Goal: Task Accomplishment & Management: Use online tool/utility

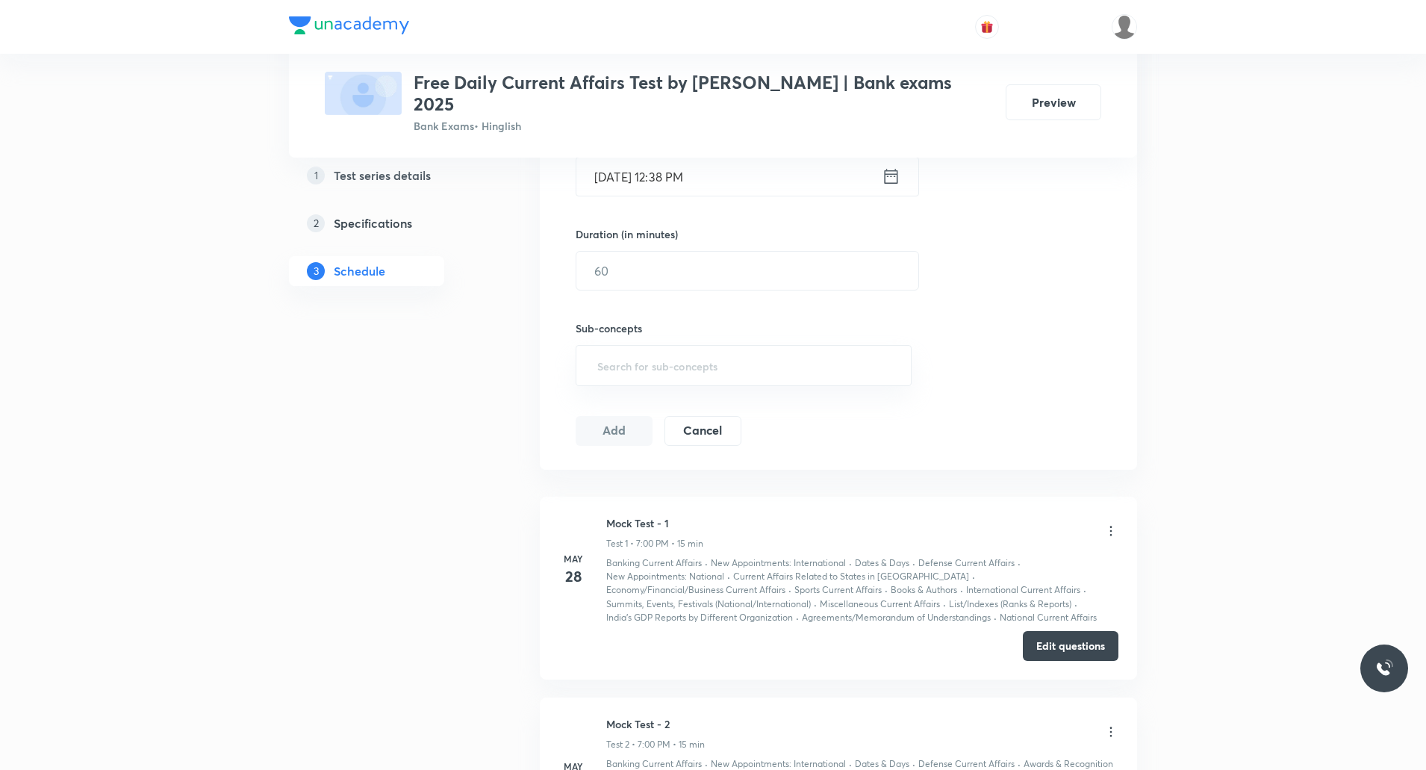
scroll to position [448, 0]
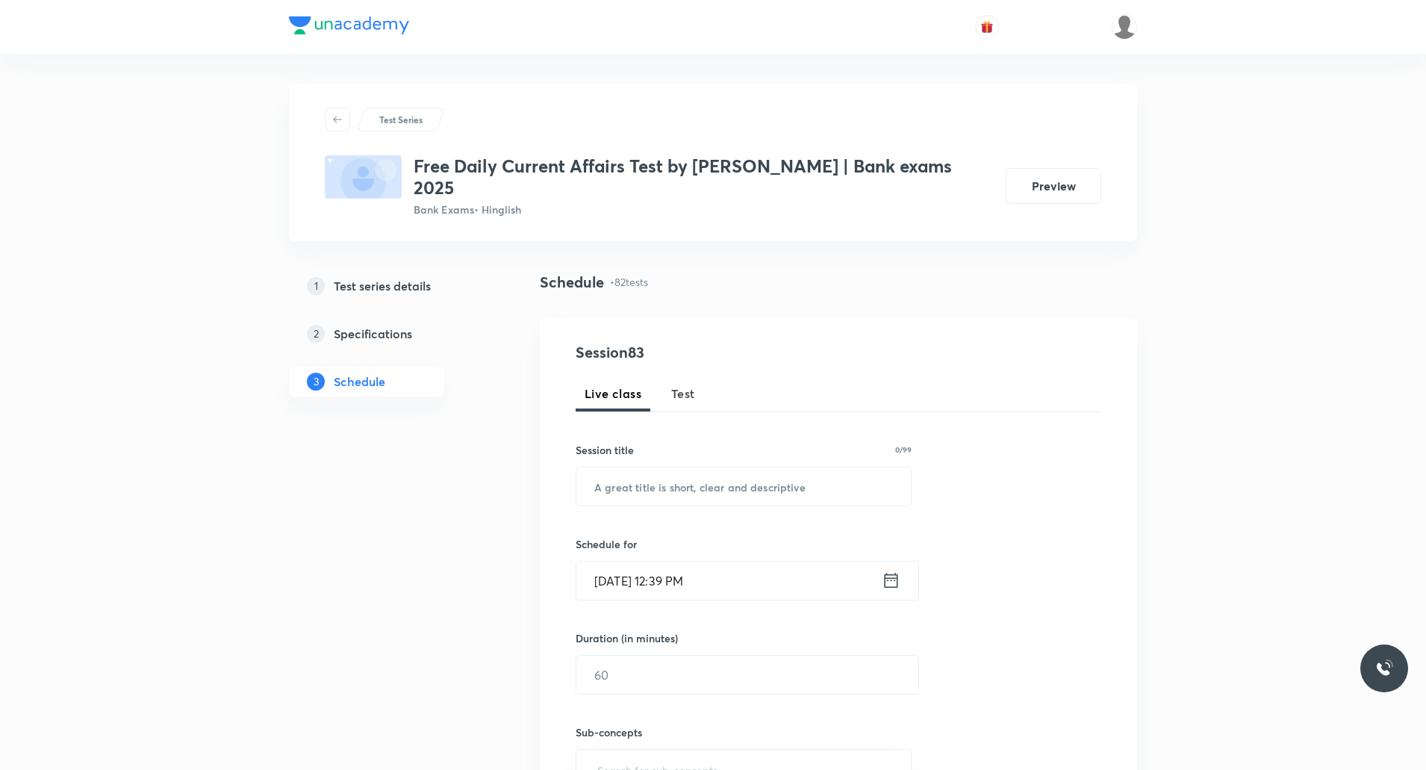
click at [690, 385] on span "Test" at bounding box center [683, 394] width 24 height 18
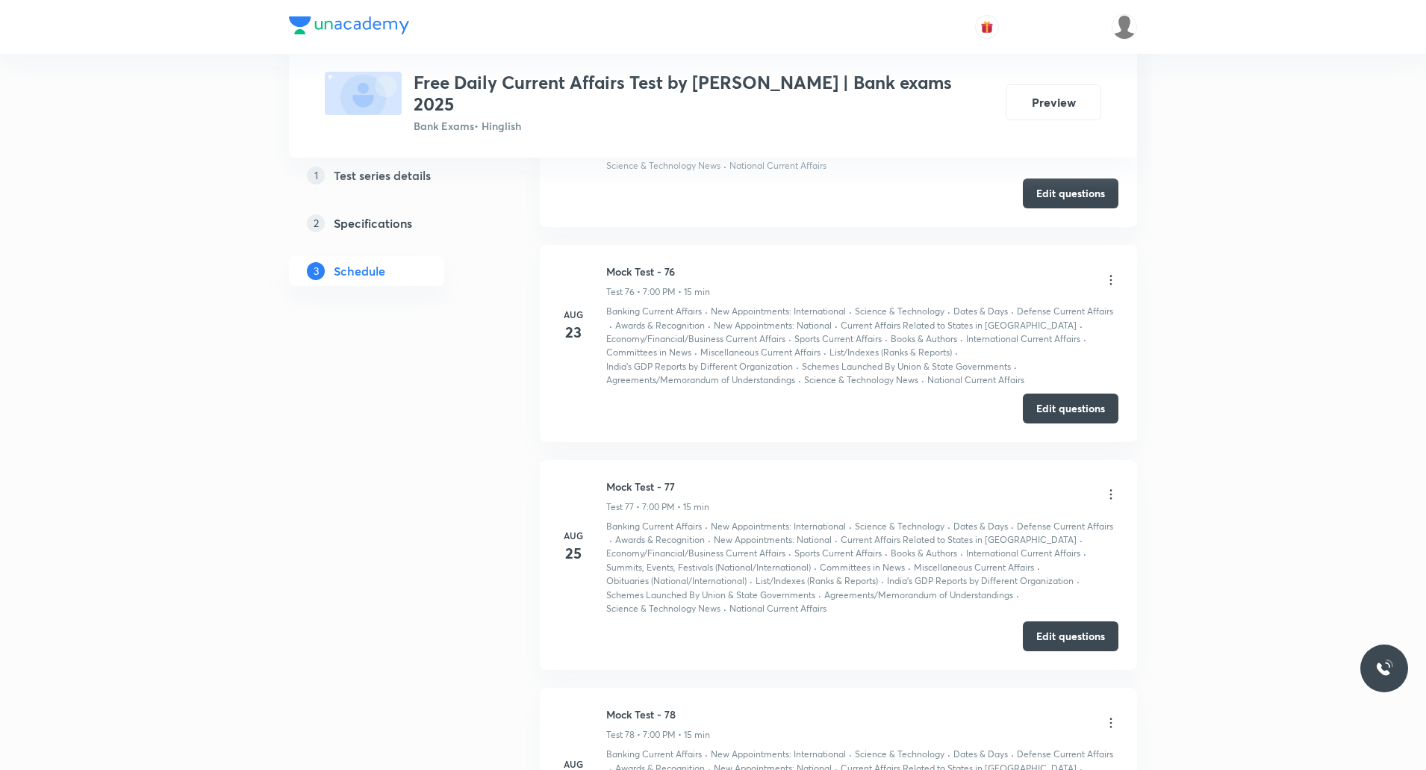
scroll to position [18320, 0]
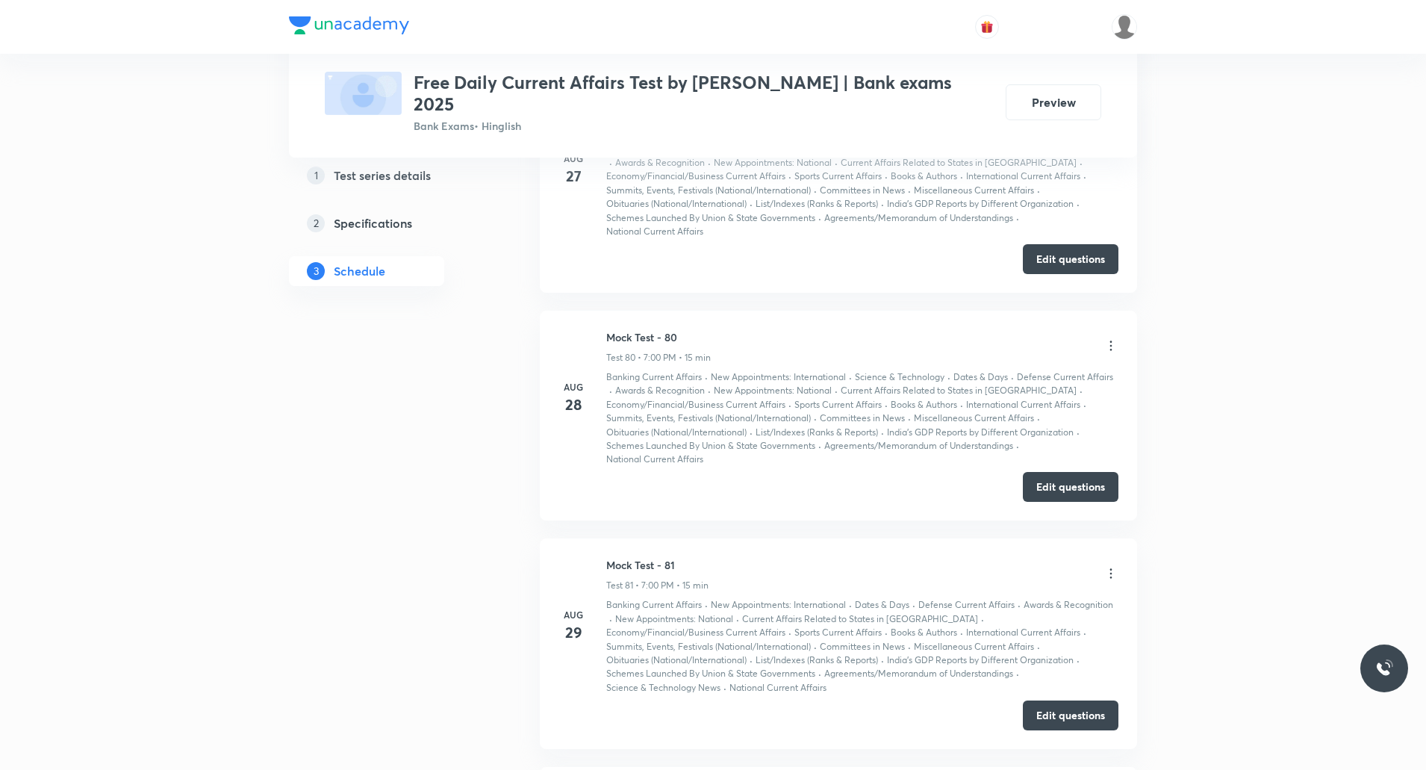
drag, startPoint x: 609, startPoint y: 444, endPoint x: 705, endPoint y: 438, distance: 96.5
copy h6 "Mock Test - 82"
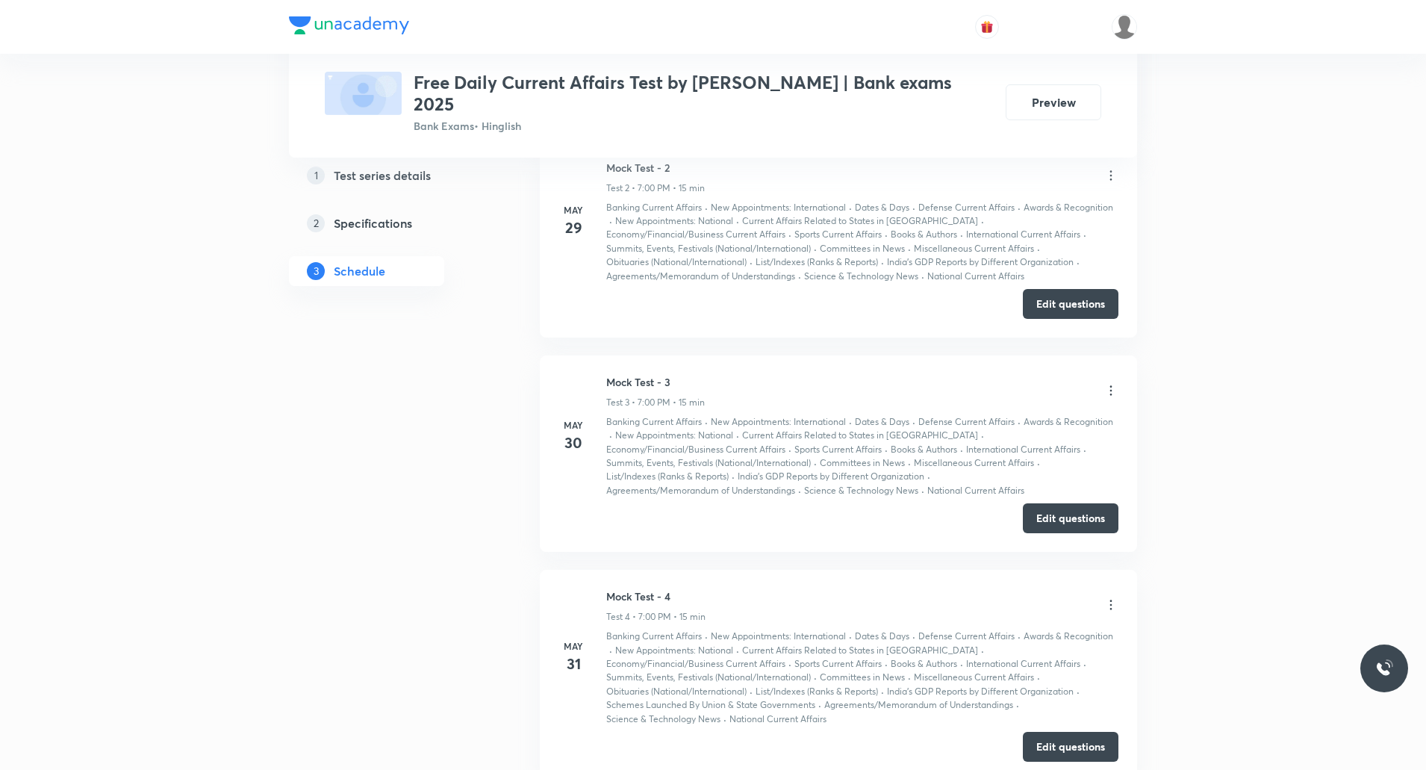
scroll to position [0, 0]
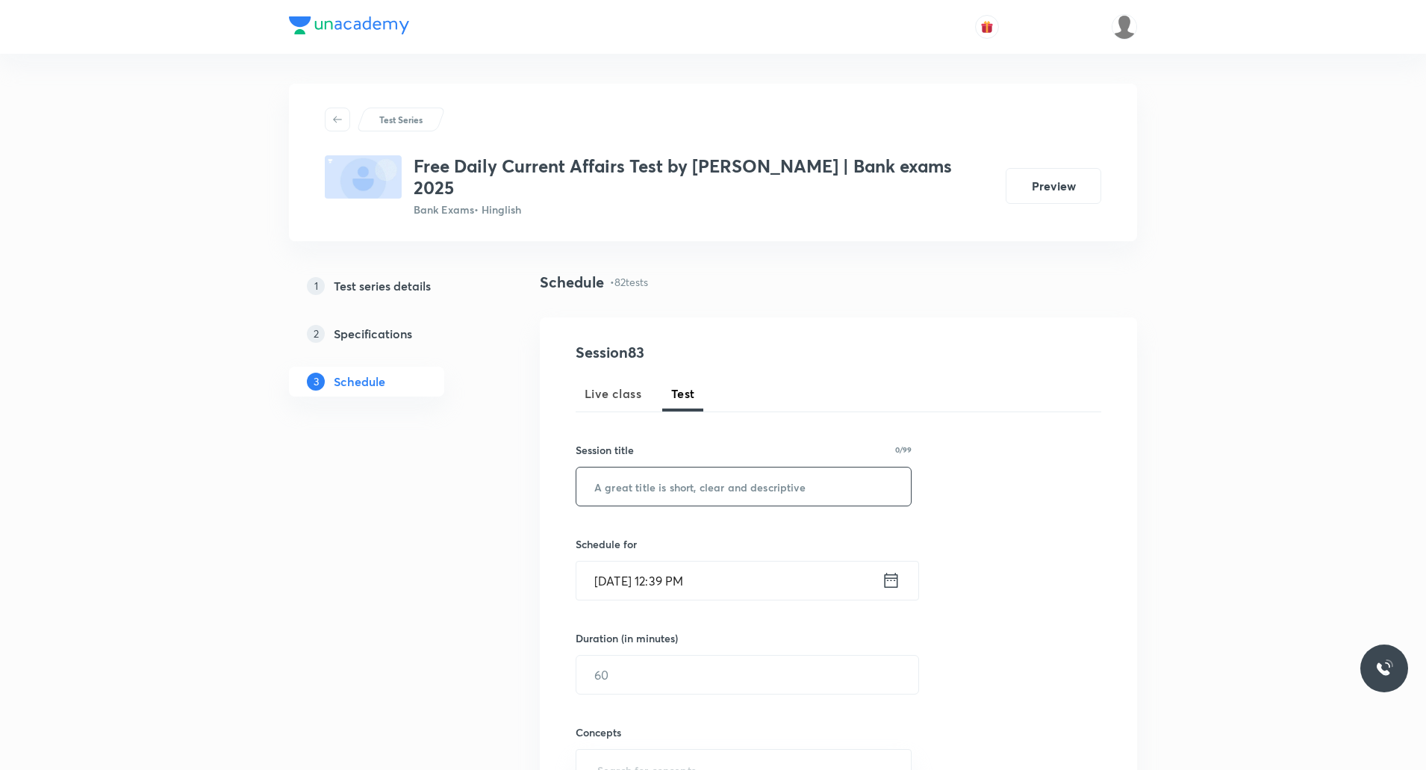
click at [670, 467] on input "text" at bounding box center [743, 486] width 335 height 38
paste input "Mock Test - 82"
type input "Mock Test - 83"
click at [673, 566] on input "Sept 1, 2025, 12:39 PM" at bounding box center [728, 581] width 305 height 38
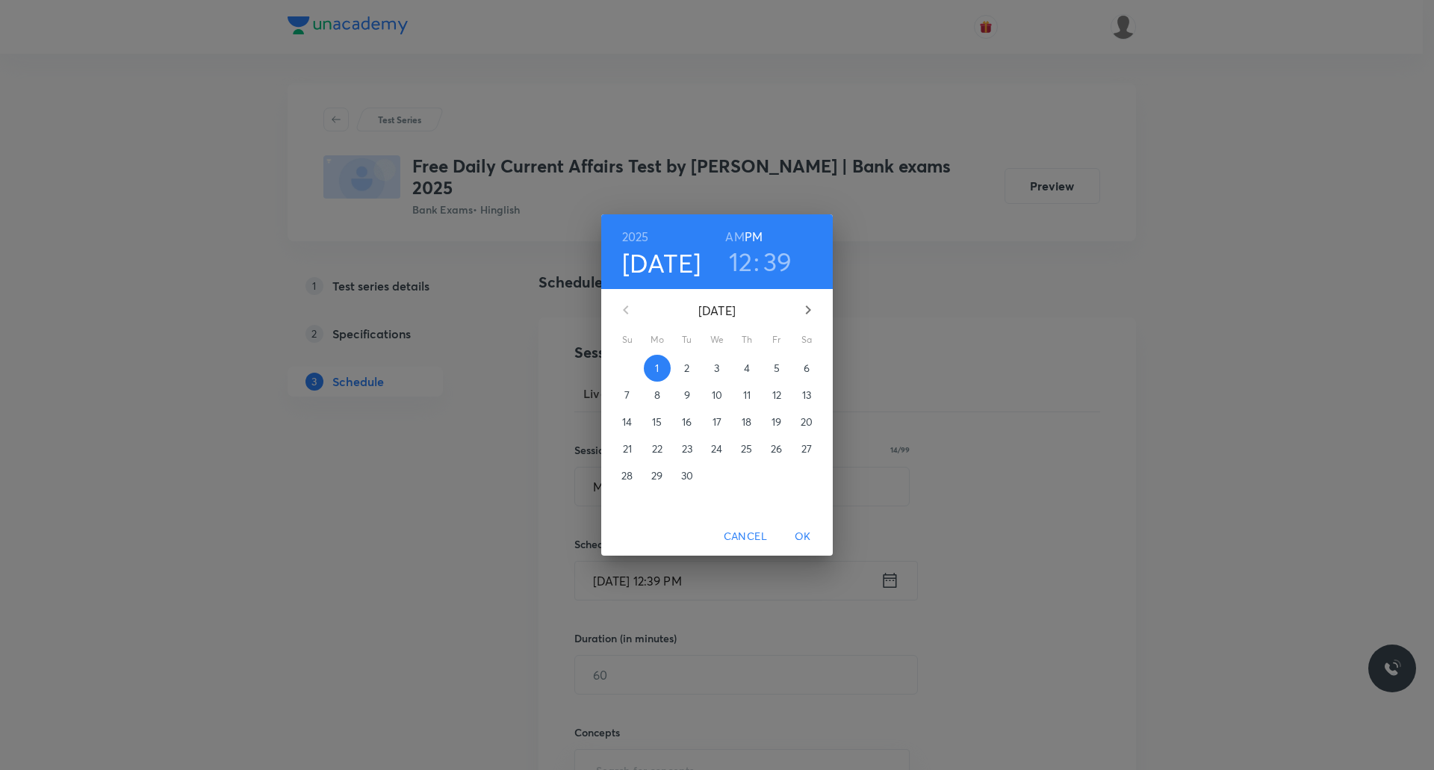
click at [760, 229] on h6 "PM" at bounding box center [754, 236] width 18 height 21
click at [740, 268] on h3 "12" at bounding box center [741, 261] width 24 height 31
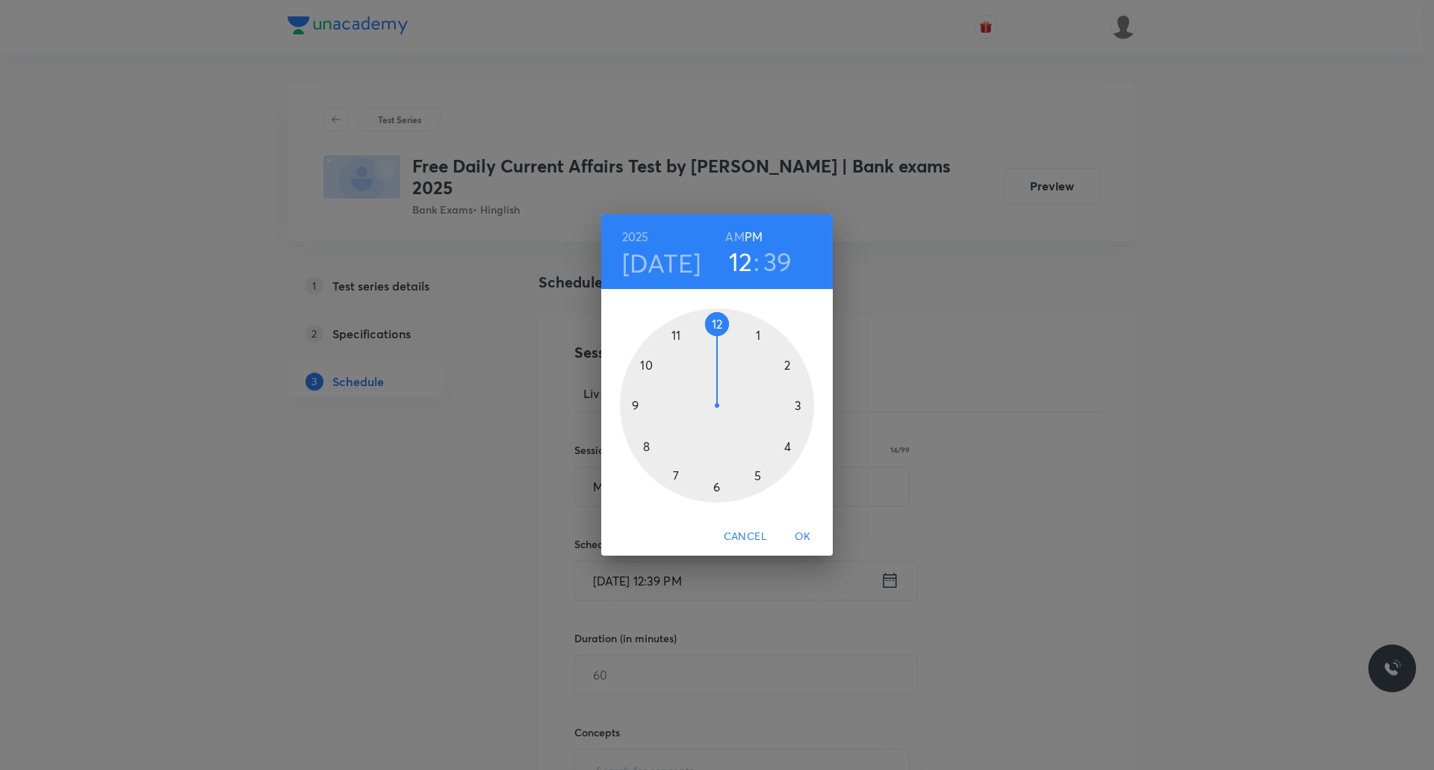
click at [673, 479] on div at bounding box center [717, 405] width 194 height 194
click at [716, 326] on div at bounding box center [717, 405] width 194 height 194
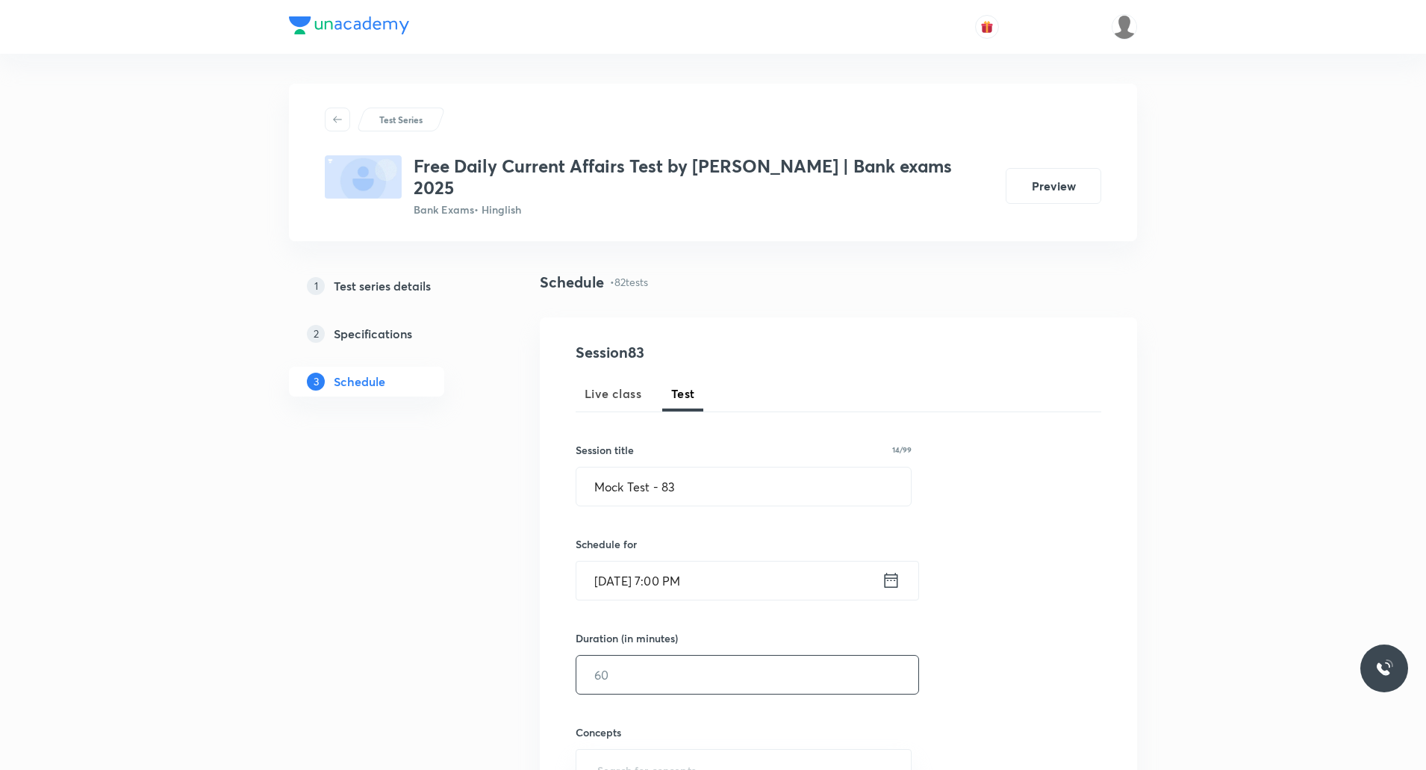
click at [691, 656] on input "text" at bounding box center [747, 675] width 342 height 38
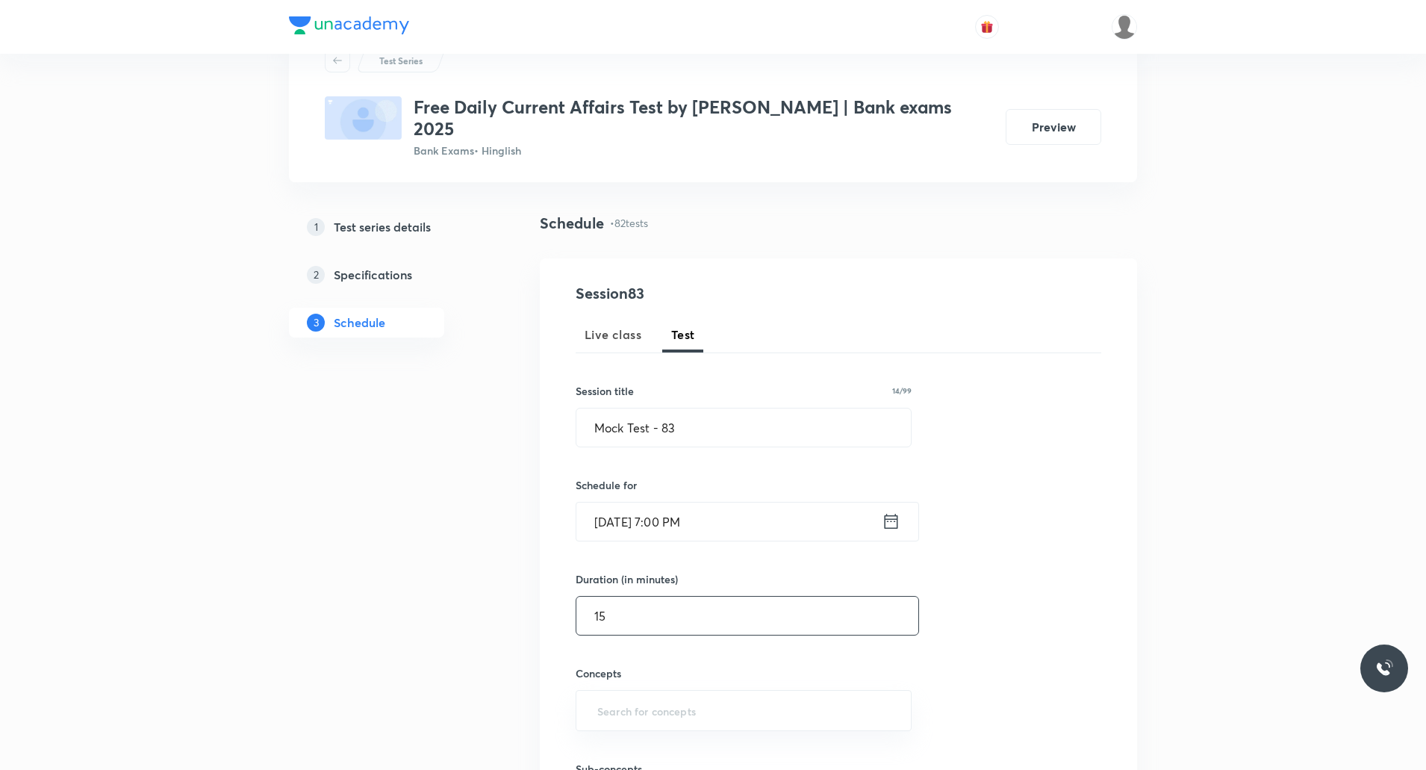
scroll to position [75, 0]
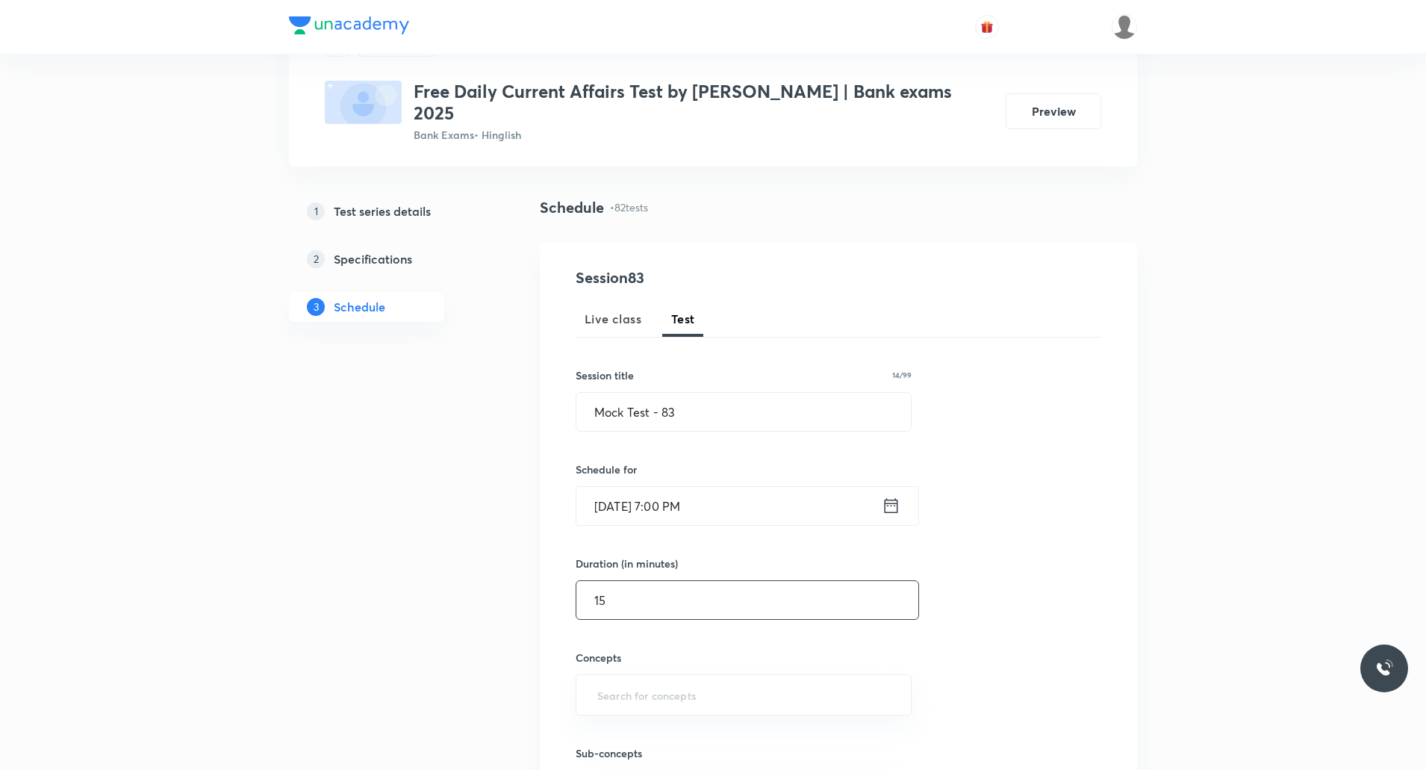
type input "15"
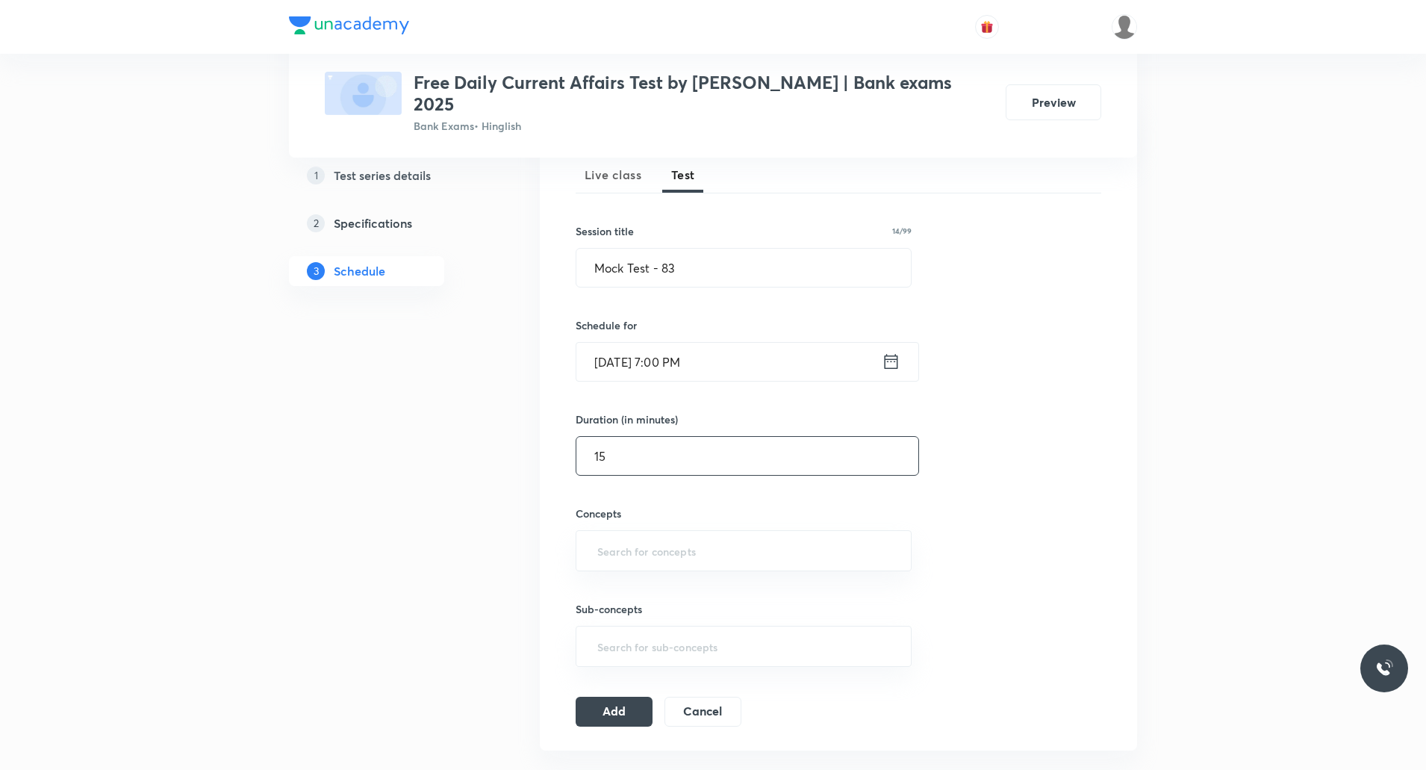
scroll to position [224, 0]
click at [644, 532] on input "text" at bounding box center [743, 546] width 299 height 28
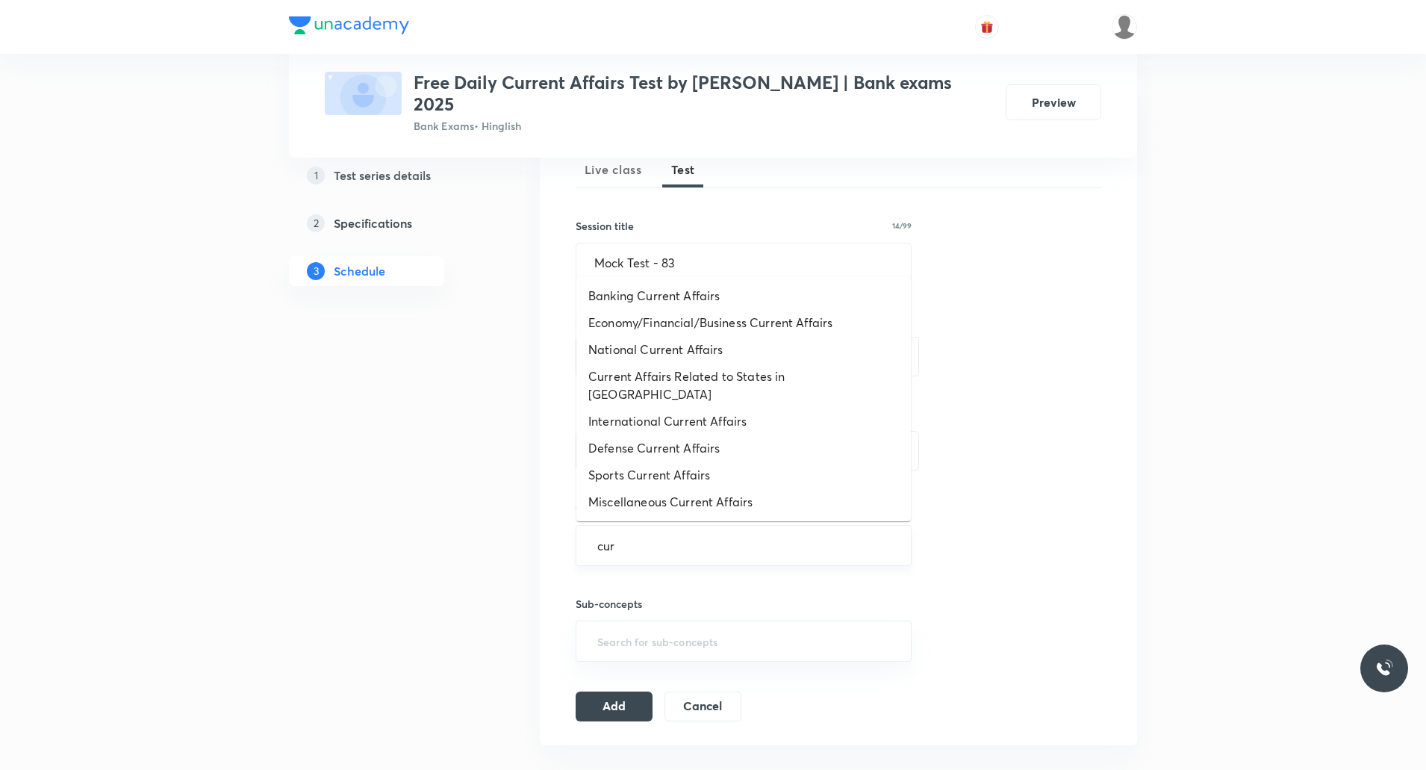
type input "curr"
click at [671, 295] on li "Banking Current Affairs" at bounding box center [743, 295] width 335 height 27
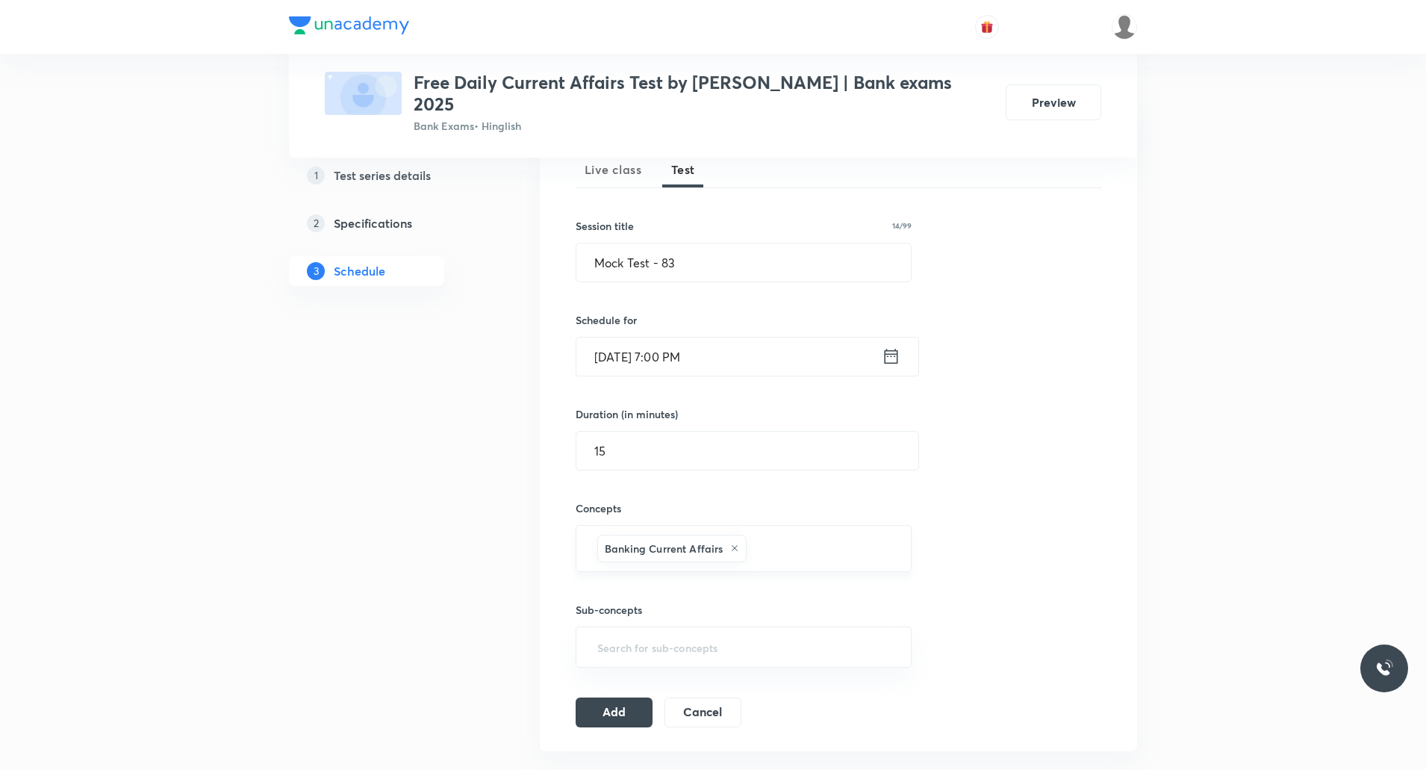
click at [780, 535] on input "text" at bounding box center [821, 549] width 143 height 28
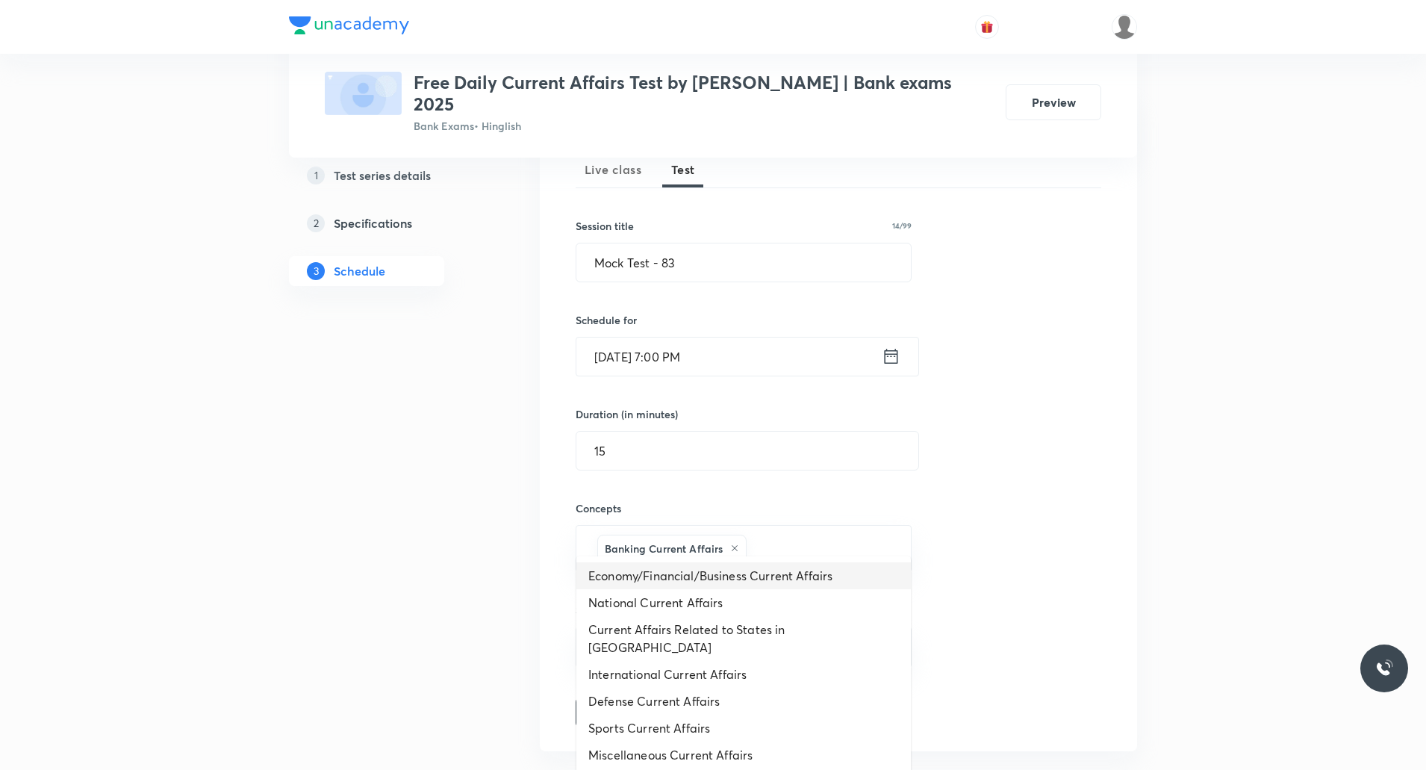
click at [686, 587] on li "Economy/Financial/Business Current Affairs" at bounding box center [743, 575] width 335 height 27
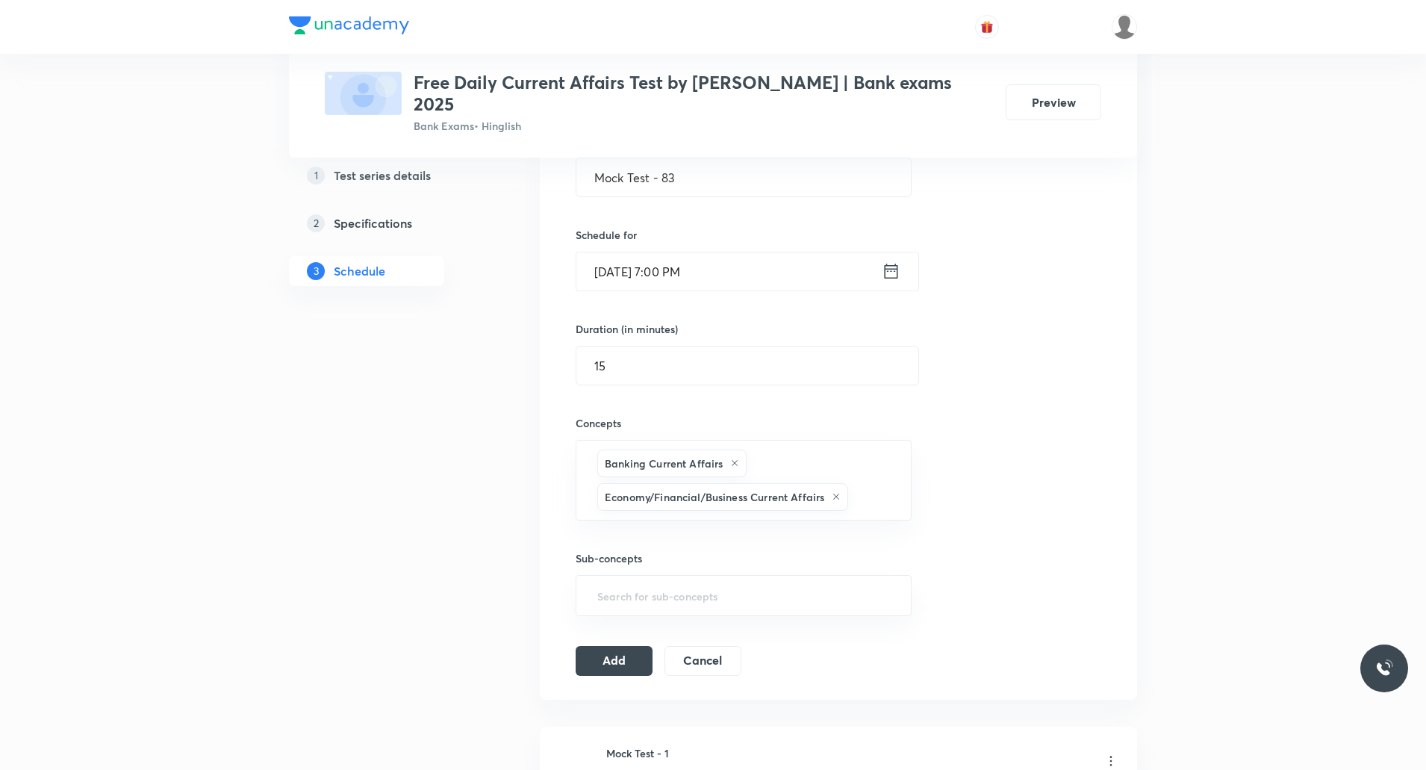
scroll to position [373, 0]
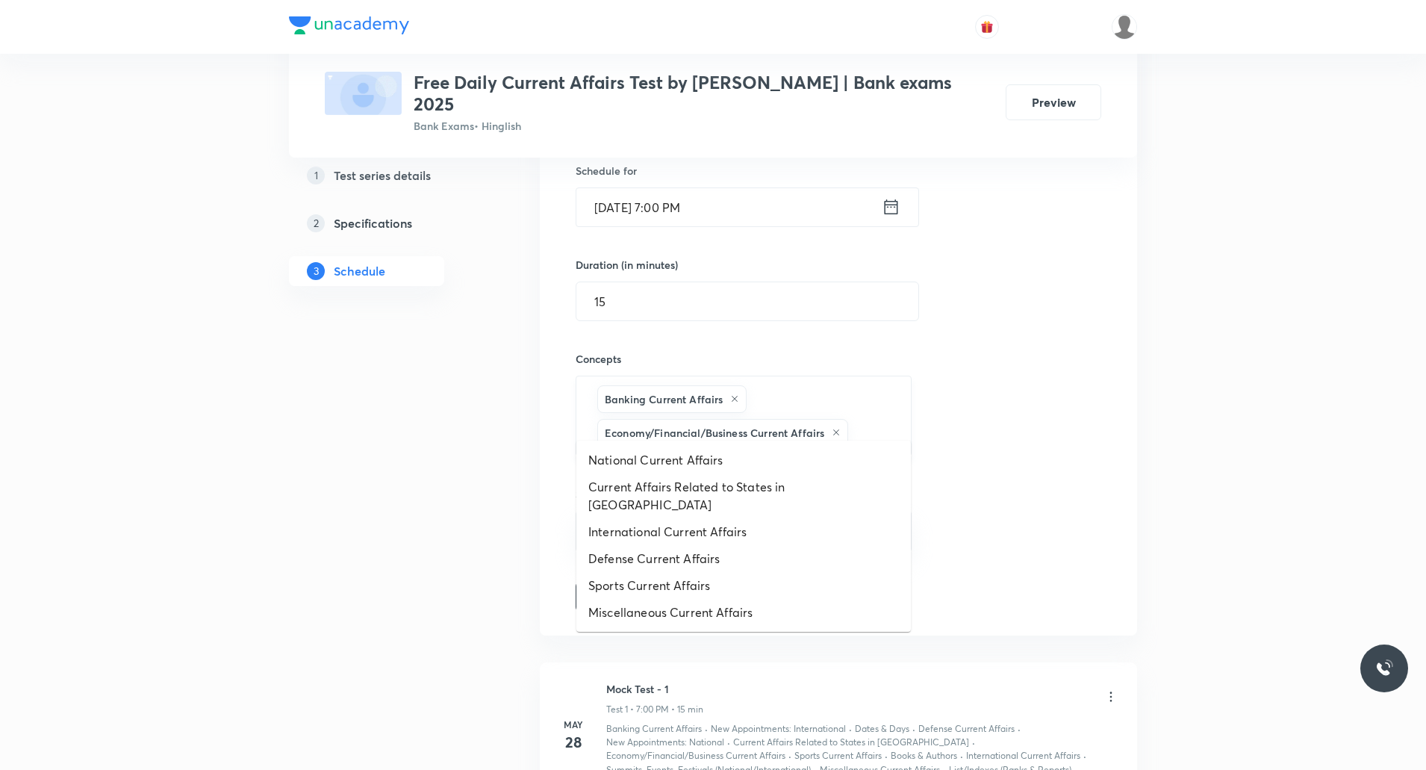
click at [865, 419] on input "text" at bounding box center [872, 433] width 42 height 28
click at [686, 454] on li "National Current Affairs" at bounding box center [743, 460] width 335 height 27
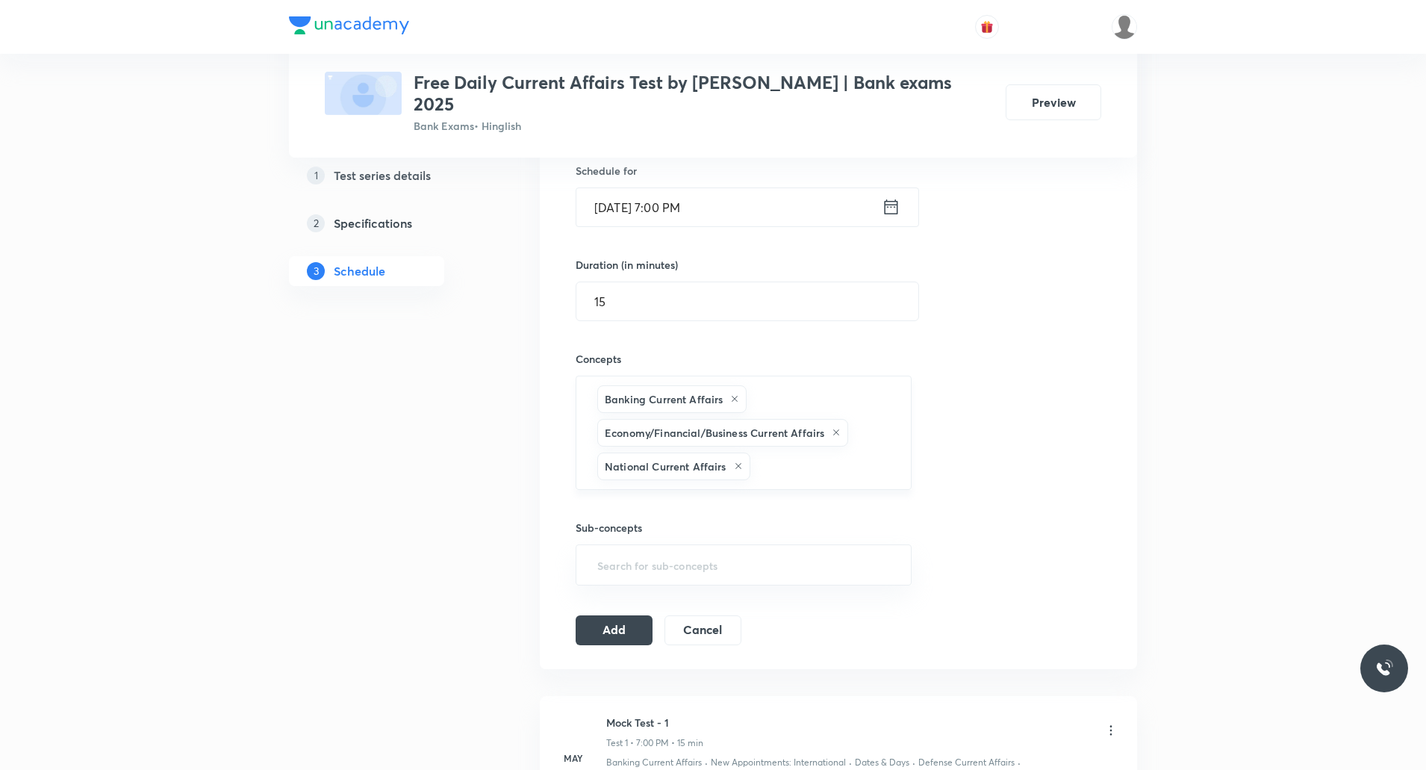
click at [771, 453] on input "text" at bounding box center [823, 467] width 140 height 28
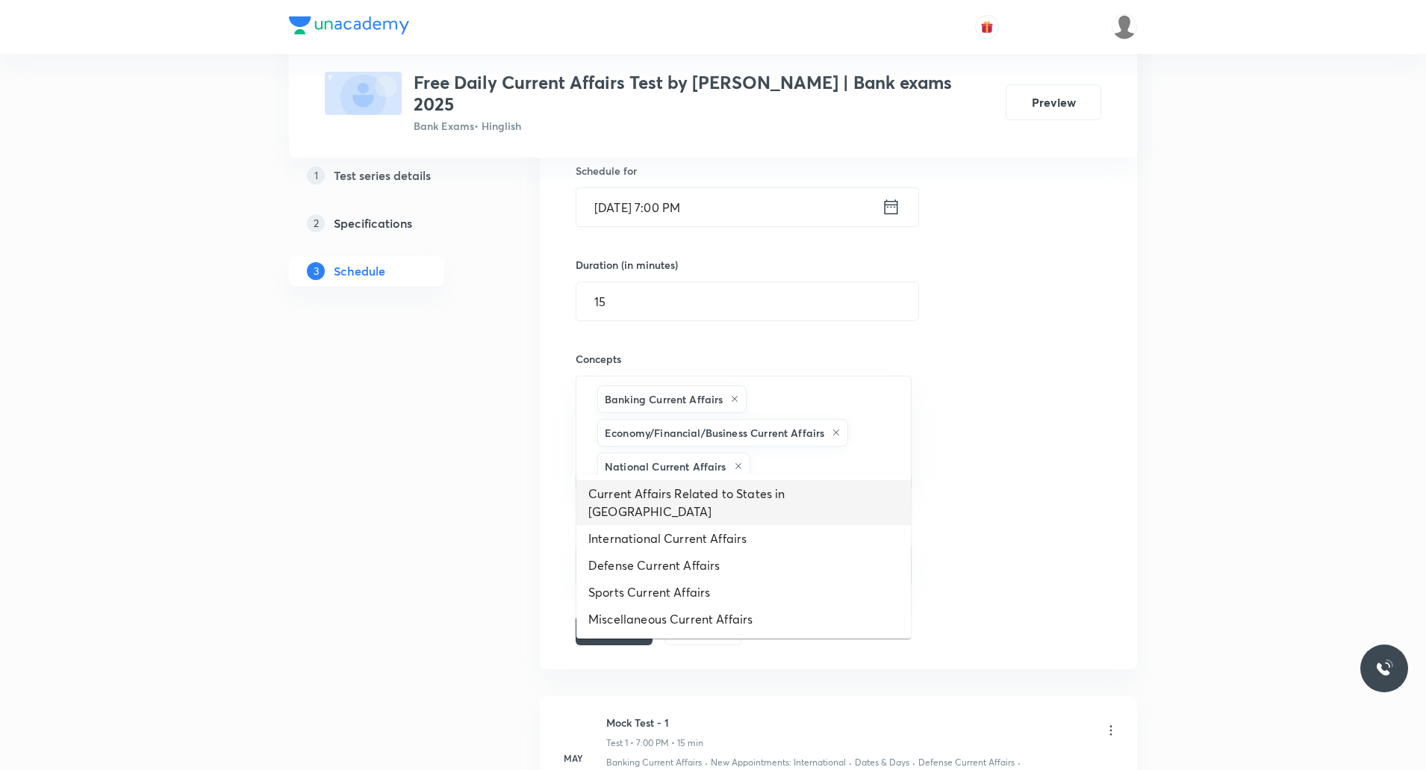
click at [706, 497] on li "Current Affairs Related to States in India" at bounding box center [743, 502] width 335 height 45
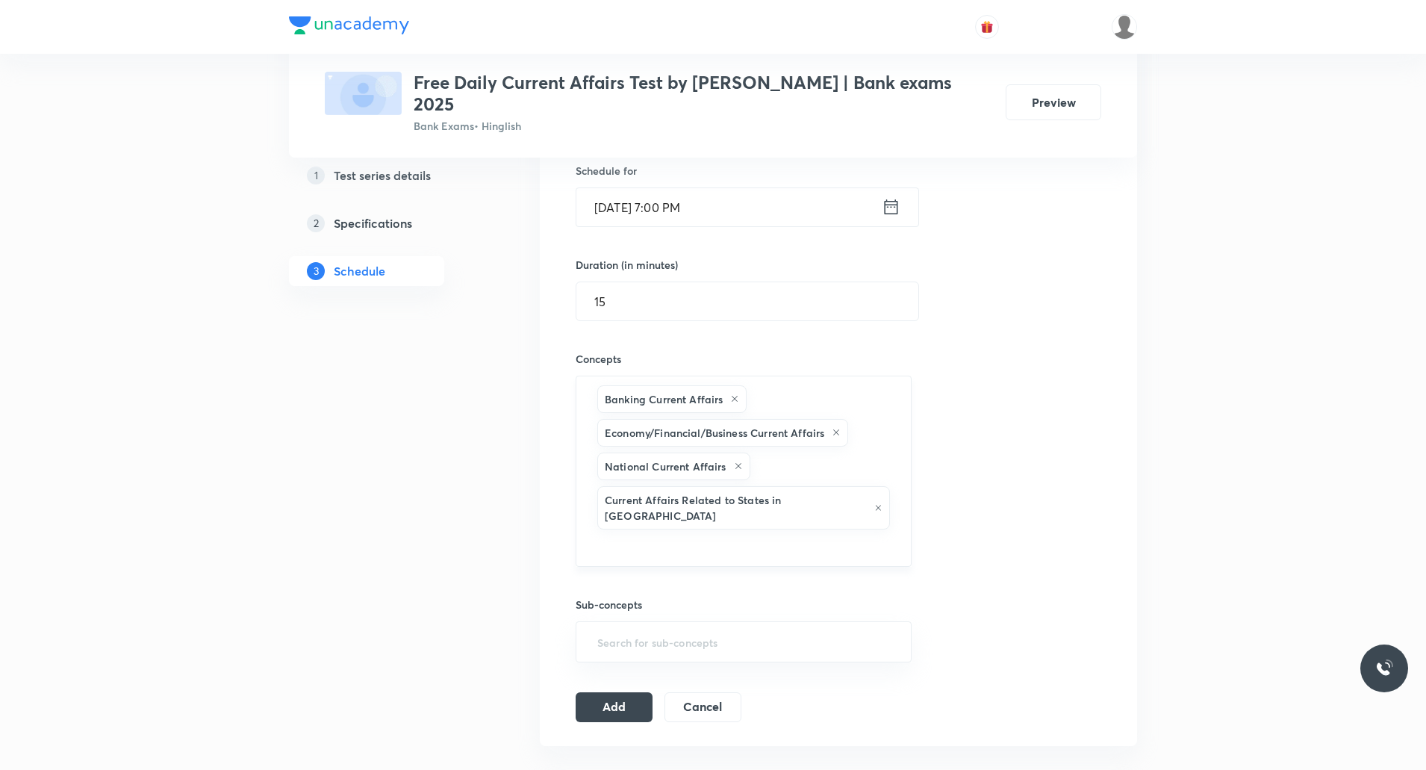
click at [860, 532] on input "text" at bounding box center [743, 546] width 299 height 28
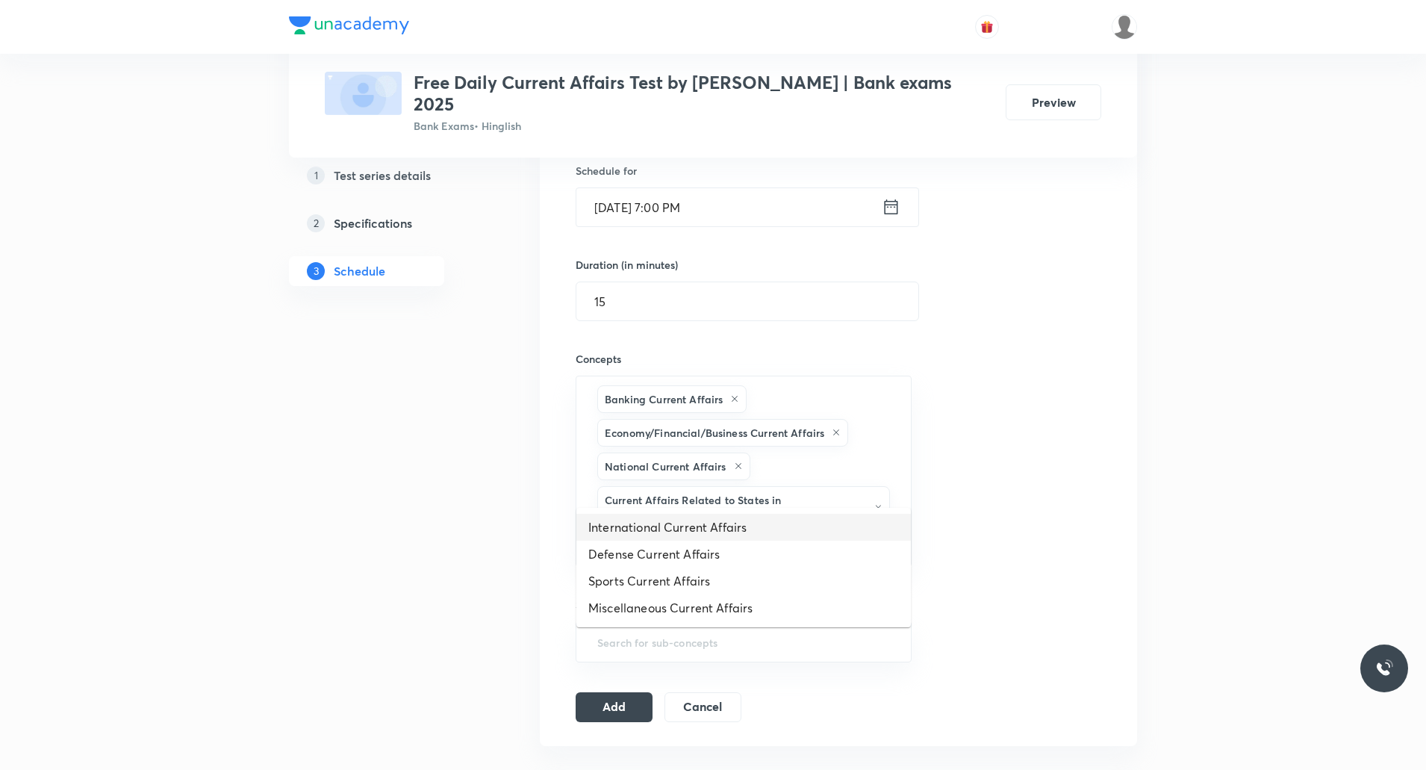
click at [700, 526] on li "International Current Affairs" at bounding box center [743, 527] width 335 height 27
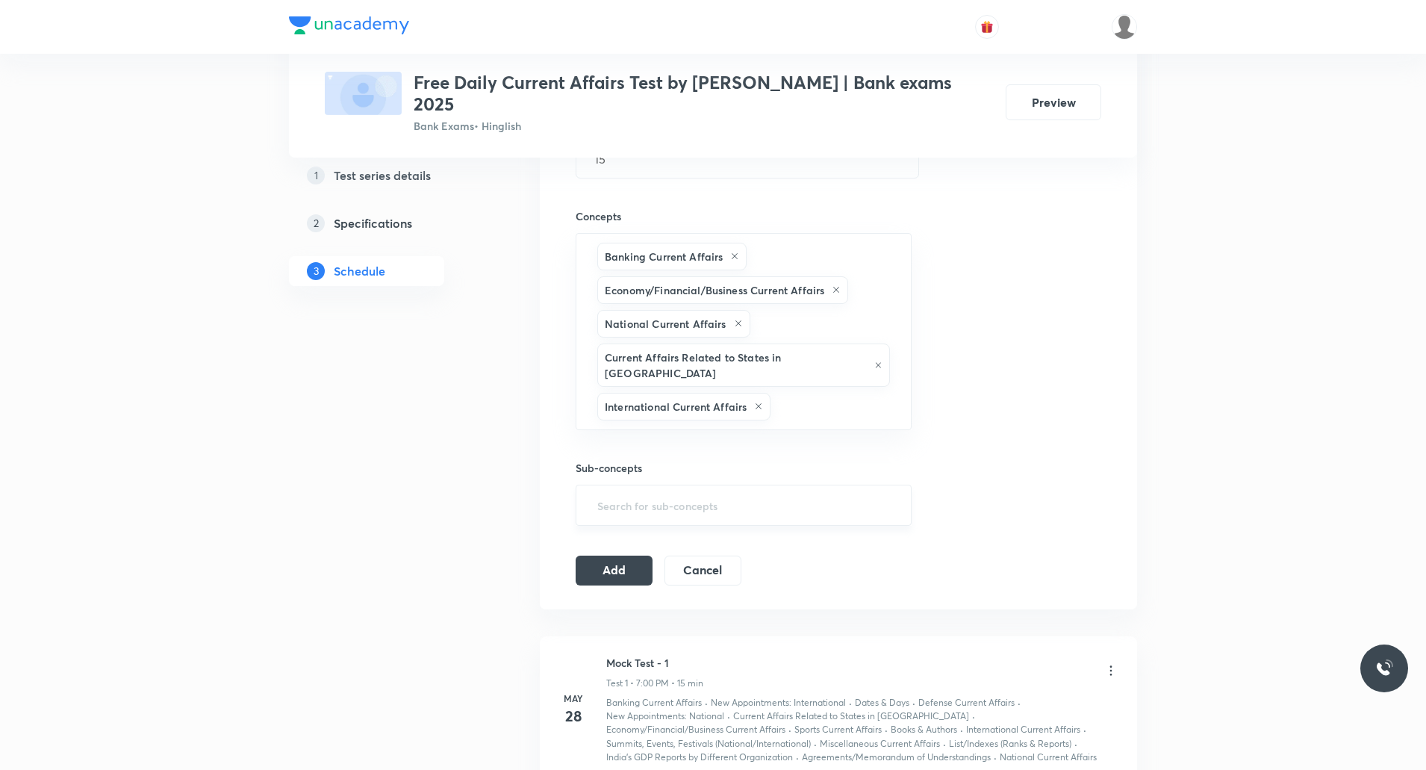
scroll to position [523, 0]
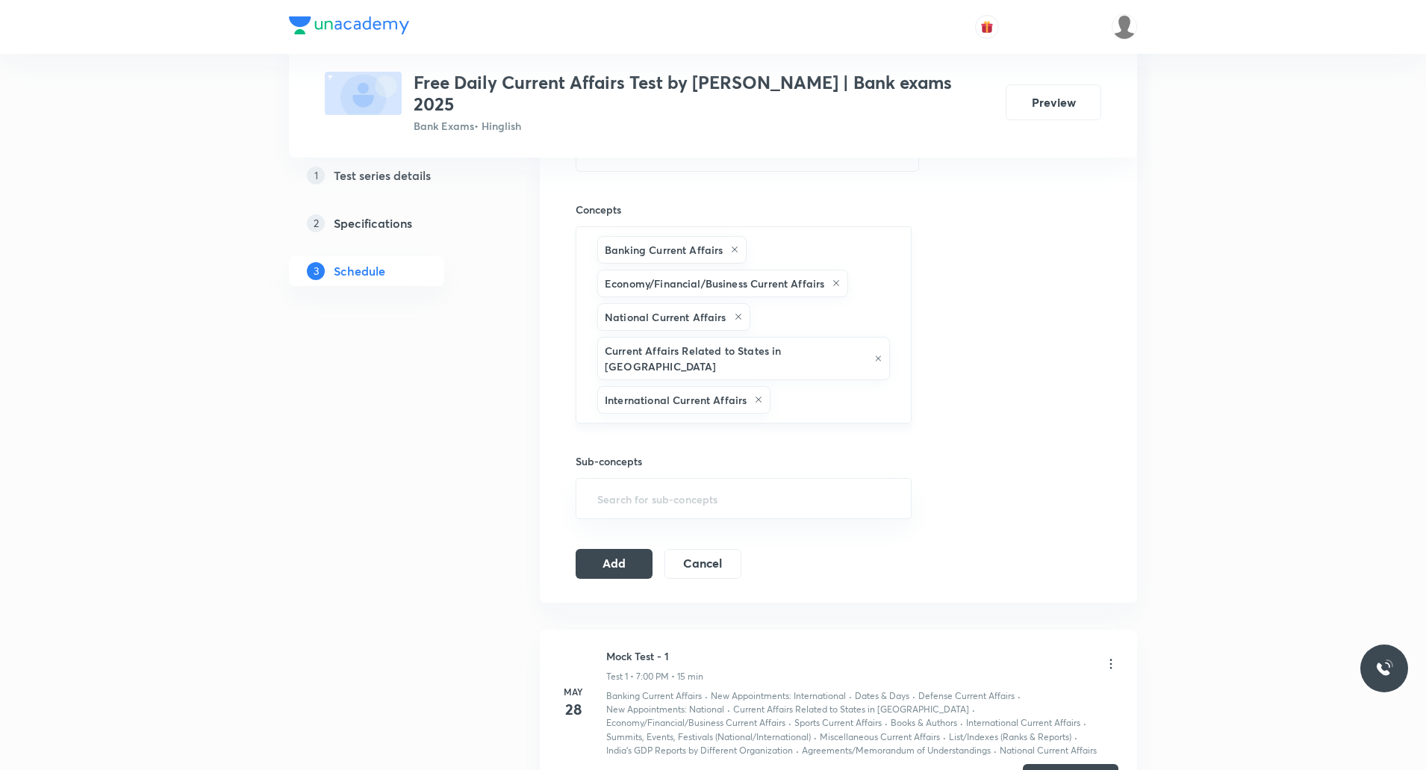
click at [784, 386] on input "text" at bounding box center [833, 400] width 119 height 28
click at [728, 404] on li "Defense Current Affairs" at bounding box center [743, 411] width 335 height 27
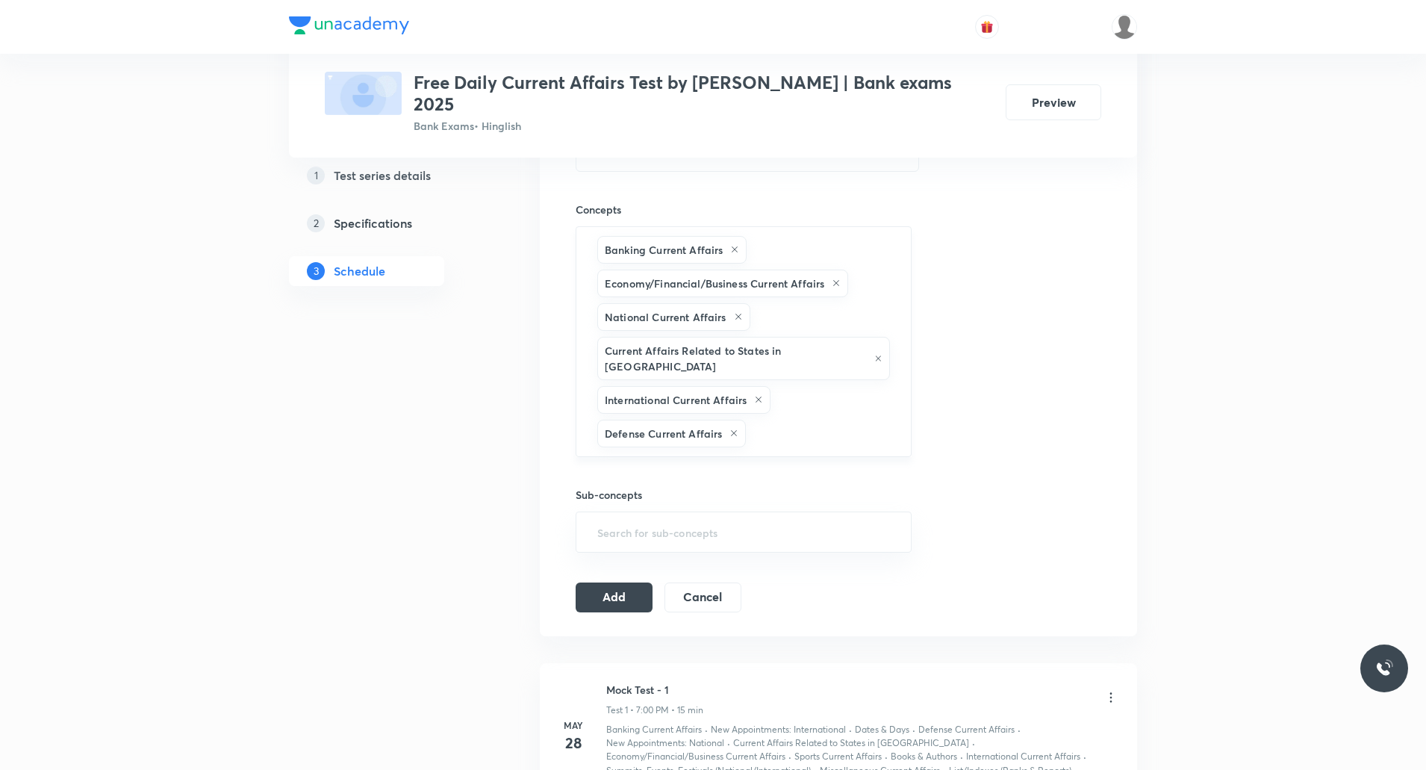
click at [783, 420] on input "text" at bounding box center [820, 434] width 143 height 28
click at [700, 447] on li "Sports Current Affairs" at bounding box center [743, 445] width 335 height 27
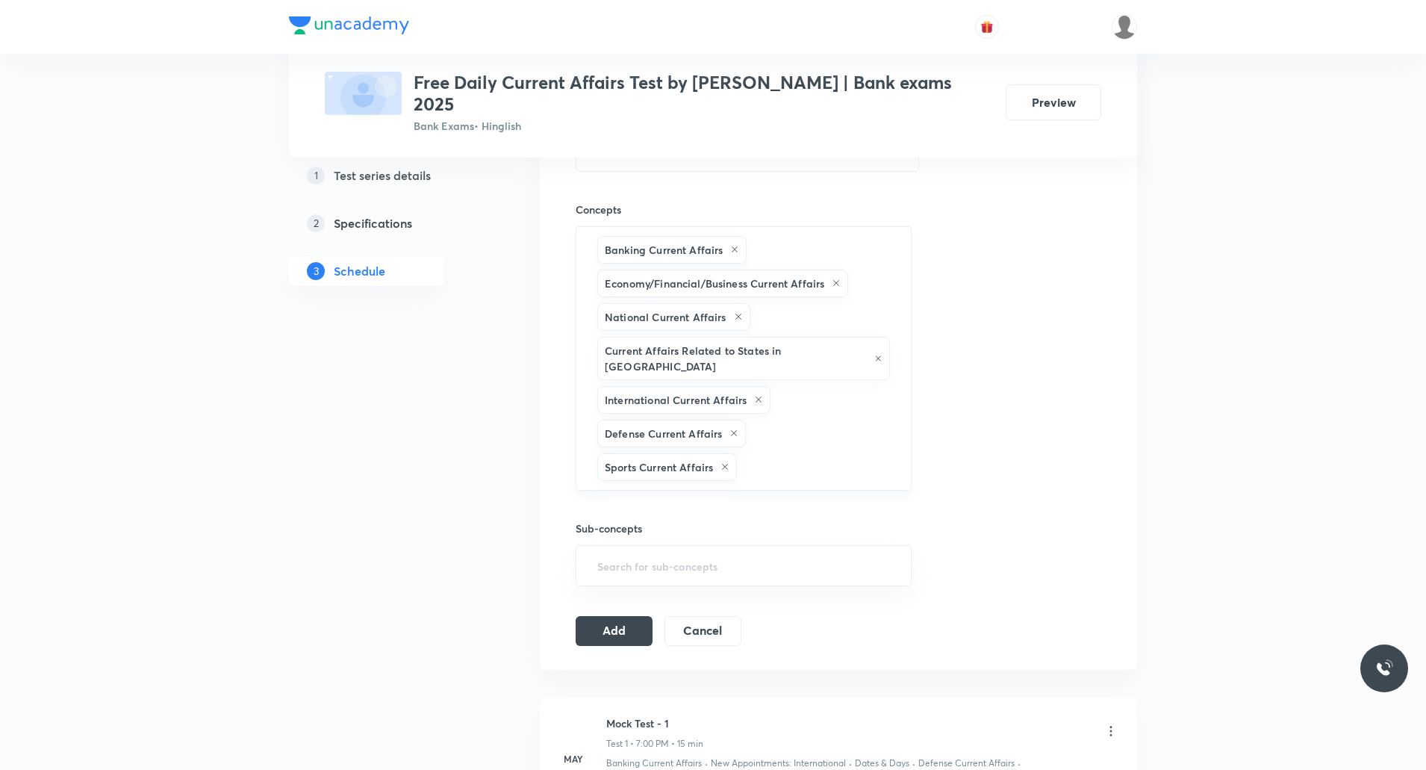
scroll to position [597, 0]
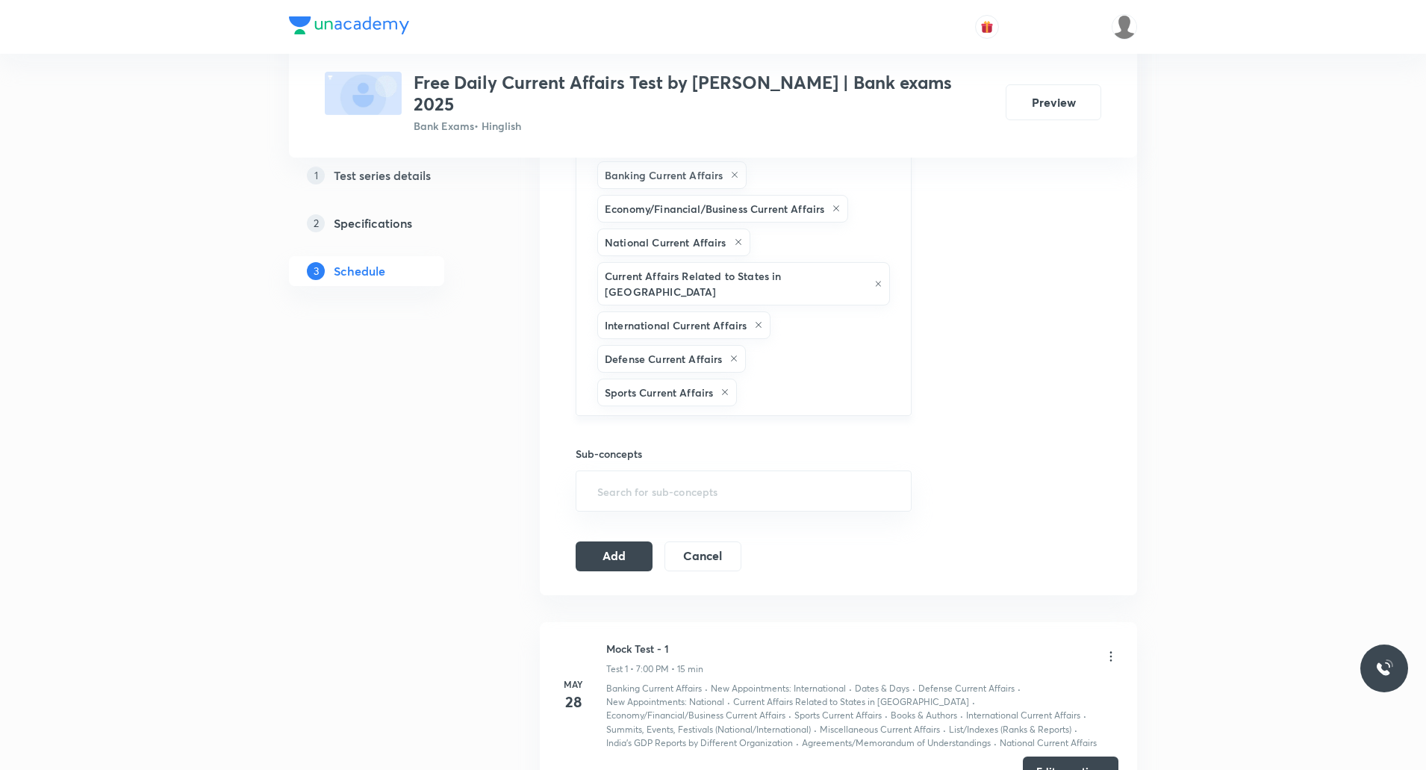
click at [782, 379] on input "text" at bounding box center [816, 393] width 153 height 28
click at [716, 405] on li "Miscellaneous Current Affairs" at bounding box center [743, 404] width 335 height 27
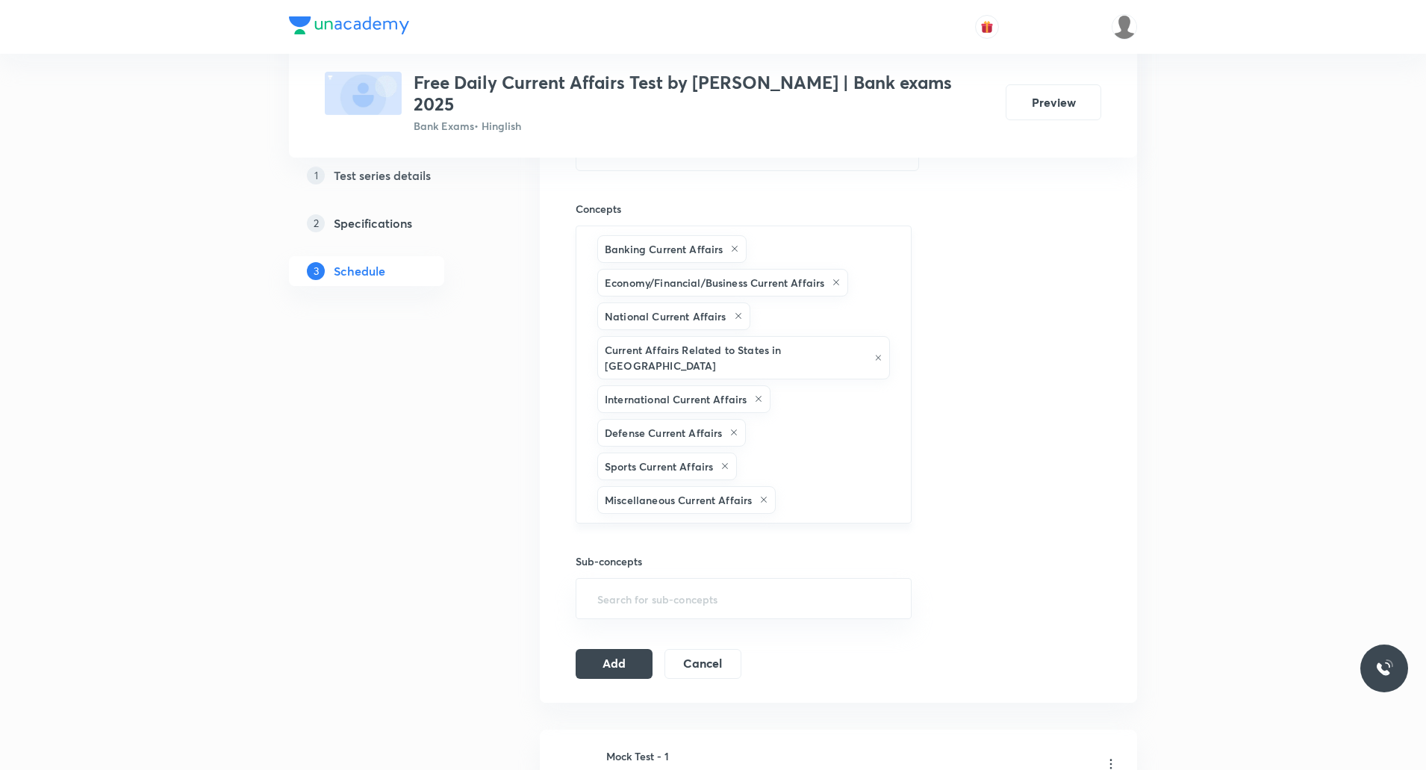
scroll to position [523, 0]
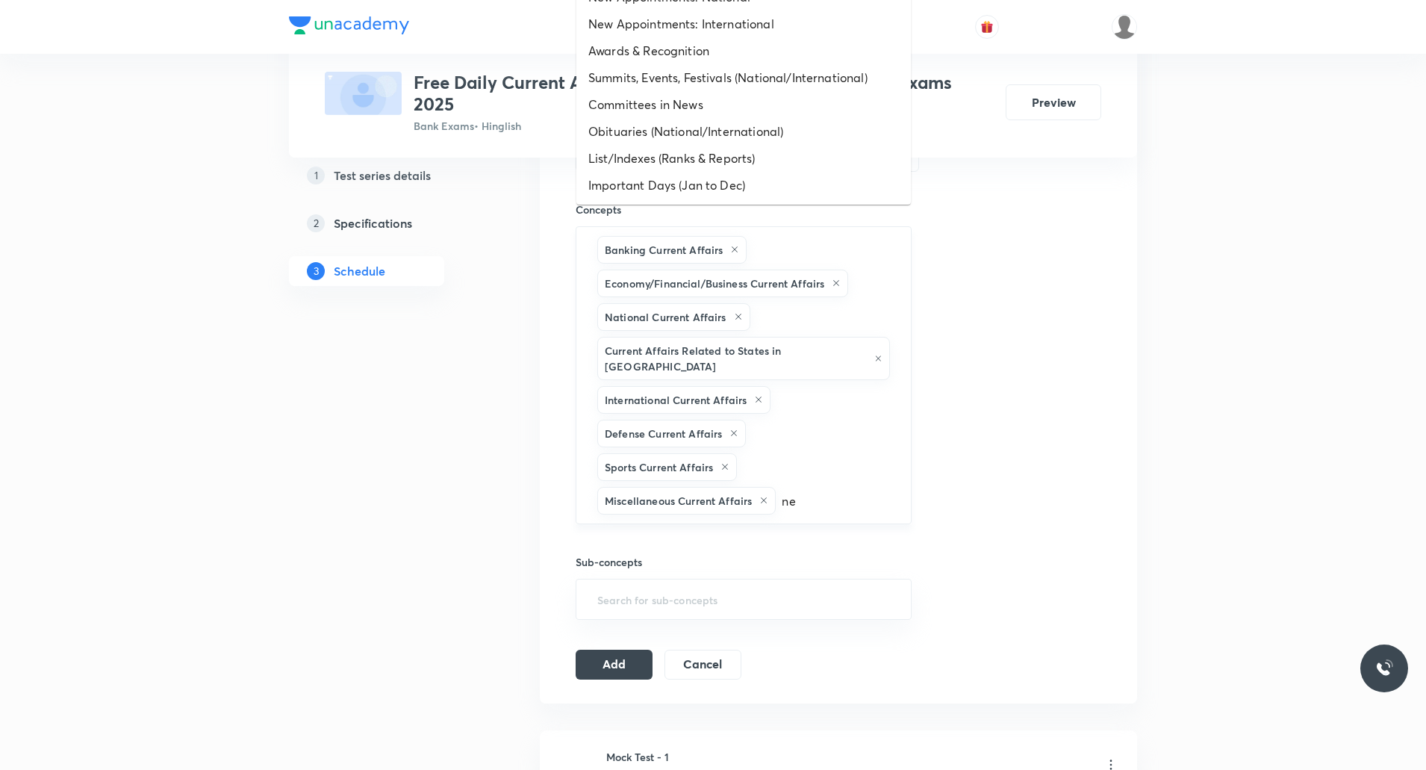
type input "new"
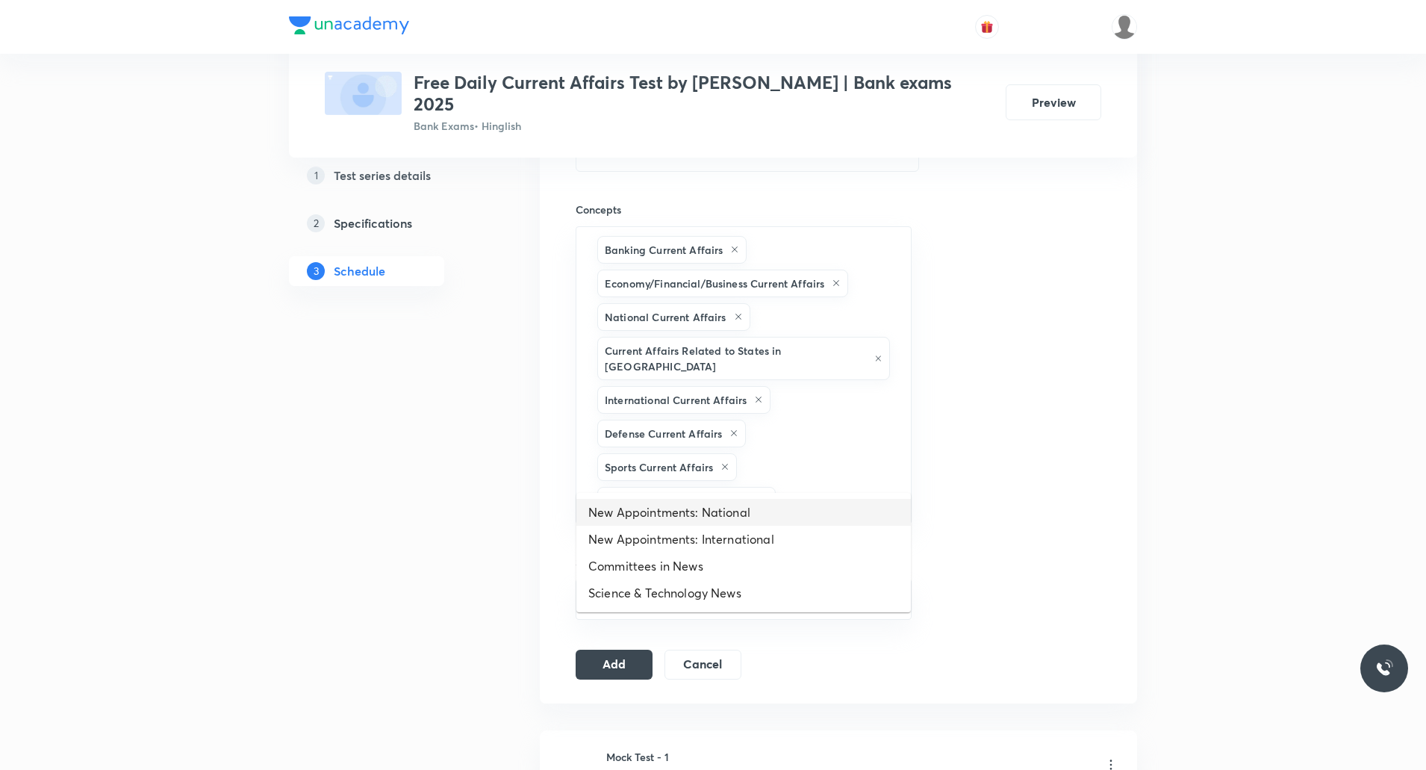
click at [734, 513] on li "New Appointments: National" at bounding box center [743, 512] width 335 height 27
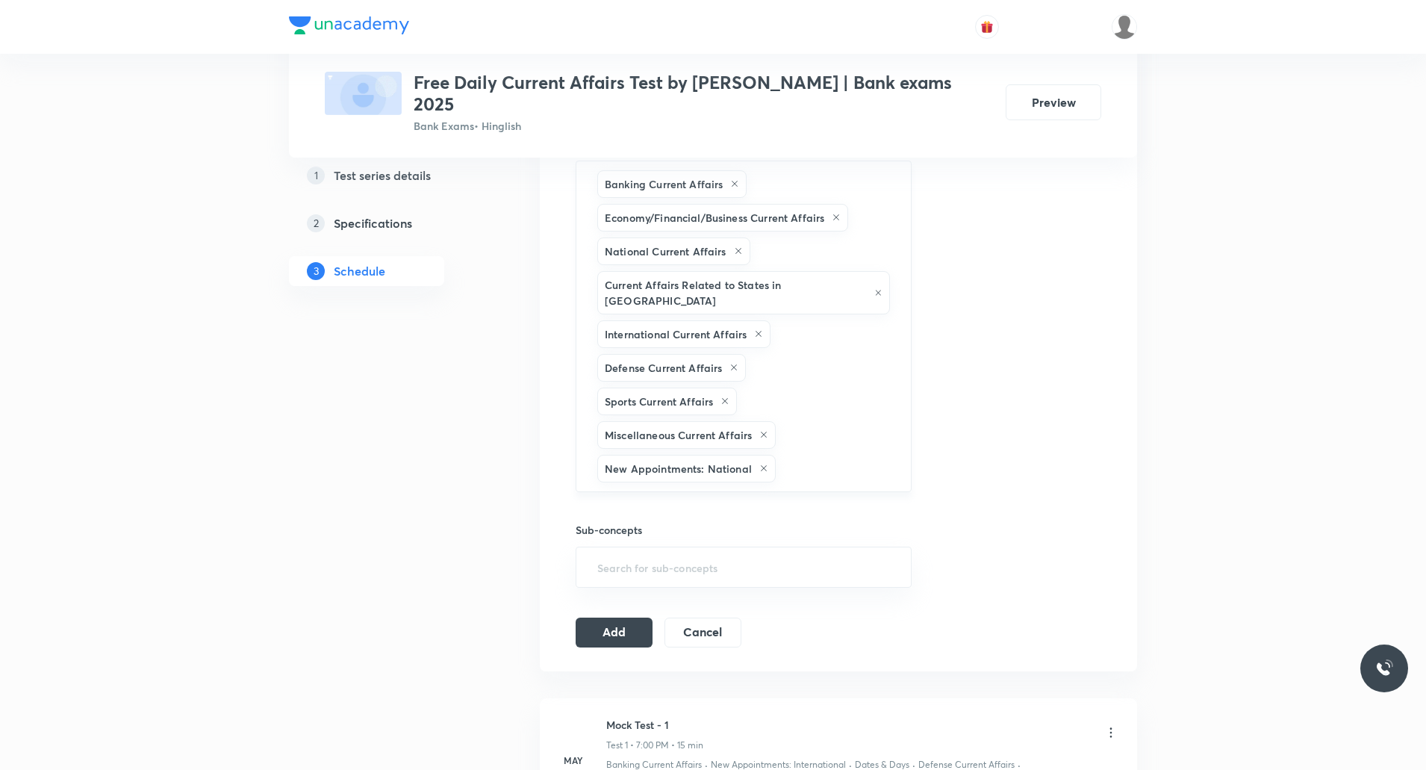
scroll to position [597, 0]
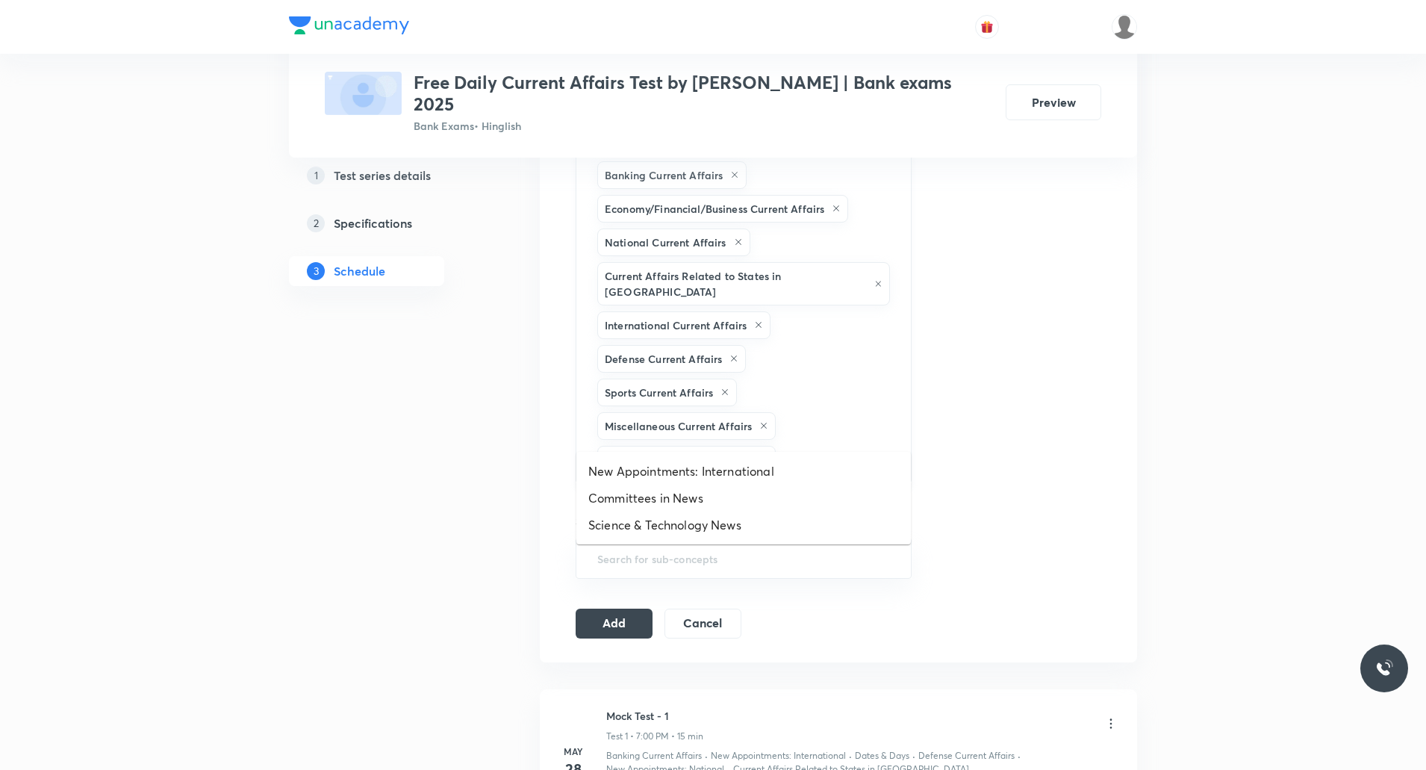
click at [810, 446] on input "text" at bounding box center [836, 460] width 114 height 28
click at [763, 461] on li "New Appointments: International" at bounding box center [743, 471] width 335 height 27
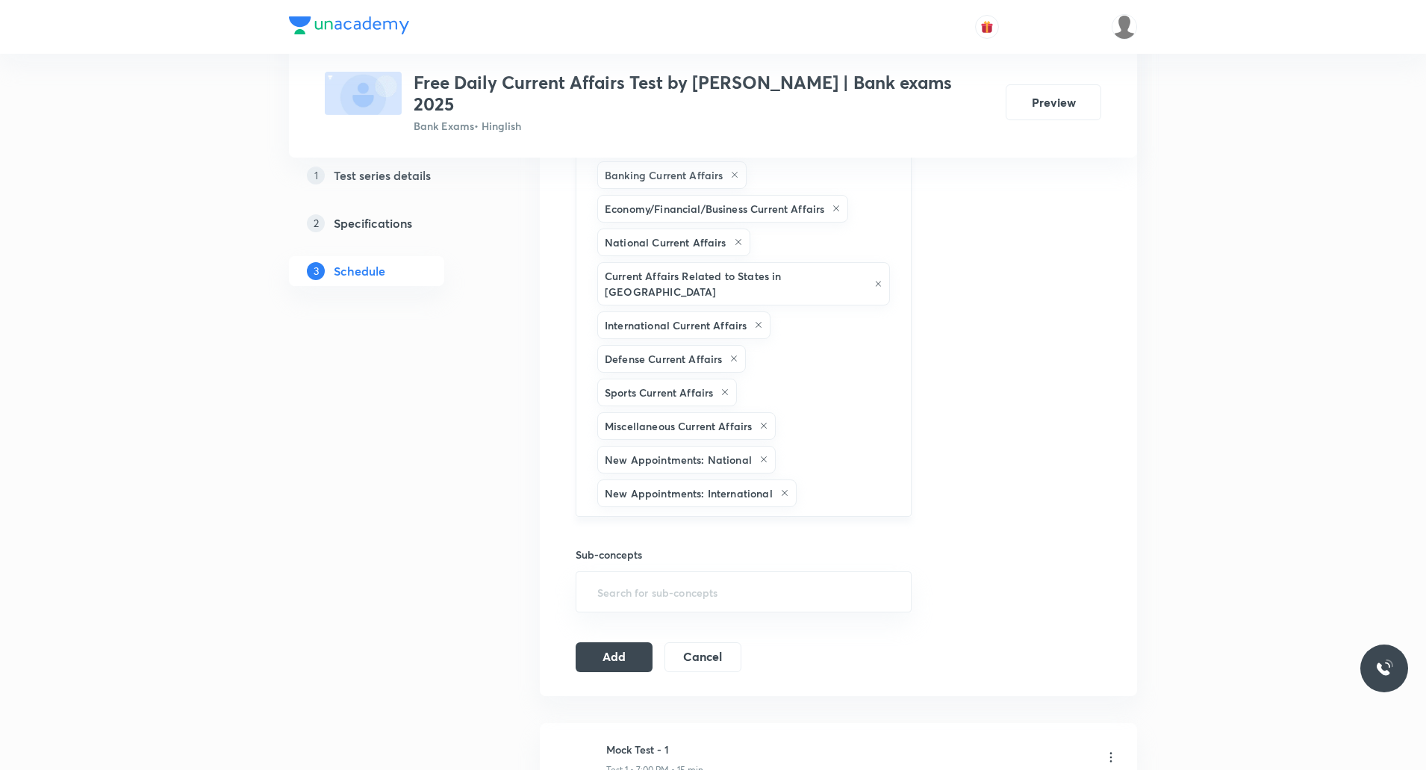
scroll to position [672, 0]
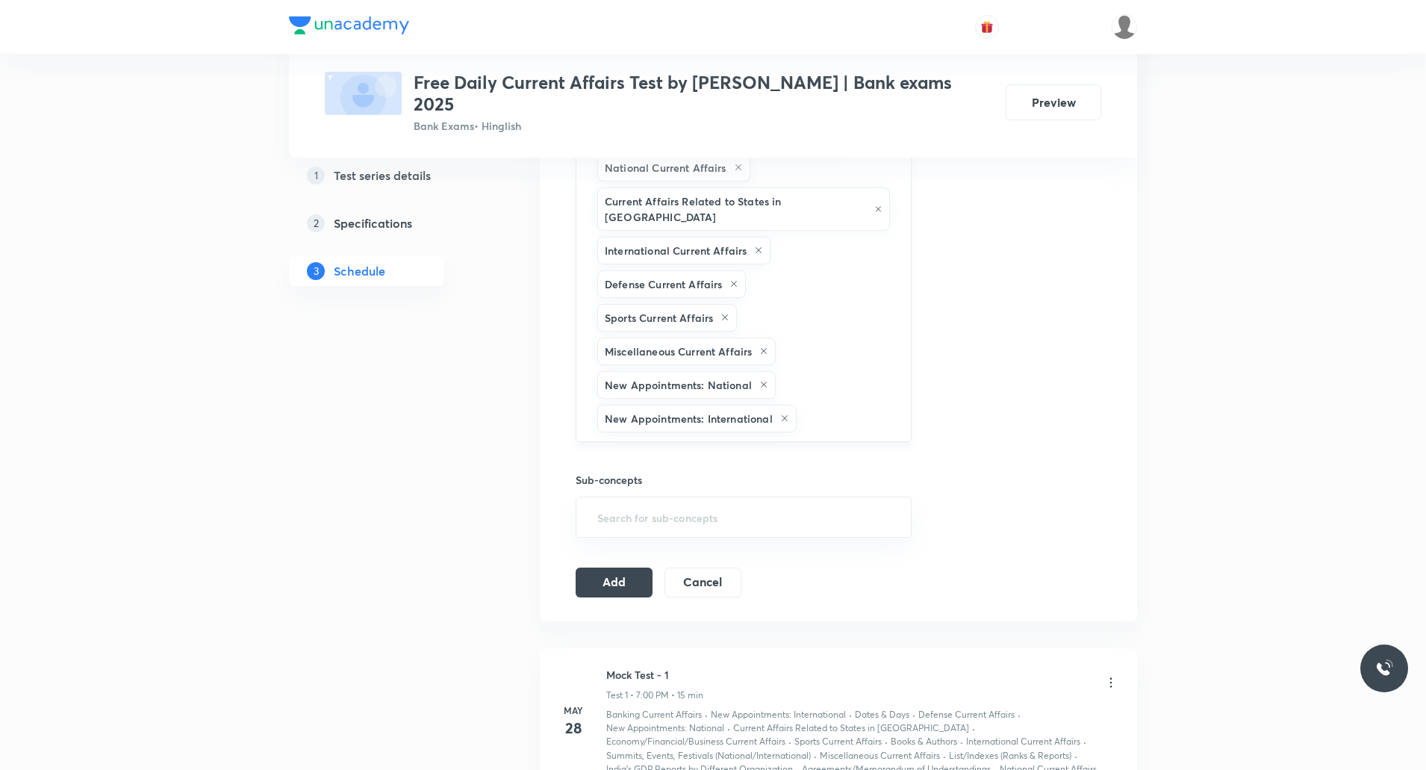
click at [844, 405] on input "text" at bounding box center [846, 419] width 93 height 28
click at [742, 432] on li "Committees in News" at bounding box center [743, 430] width 335 height 27
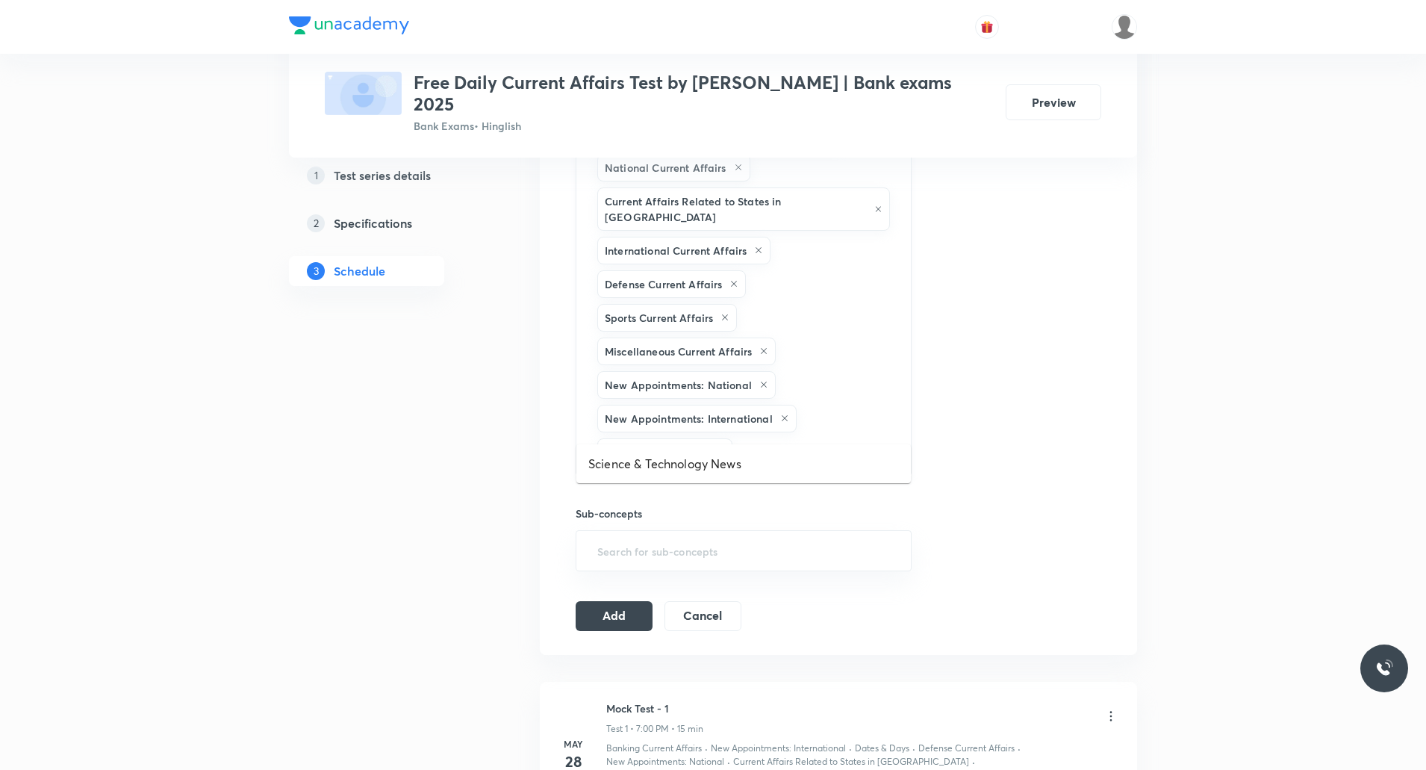
click at [836, 438] on input "text" at bounding box center [815, 452] width 158 height 28
click at [736, 462] on li "Science & Technology News" at bounding box center [743, 463] width 335 height 27
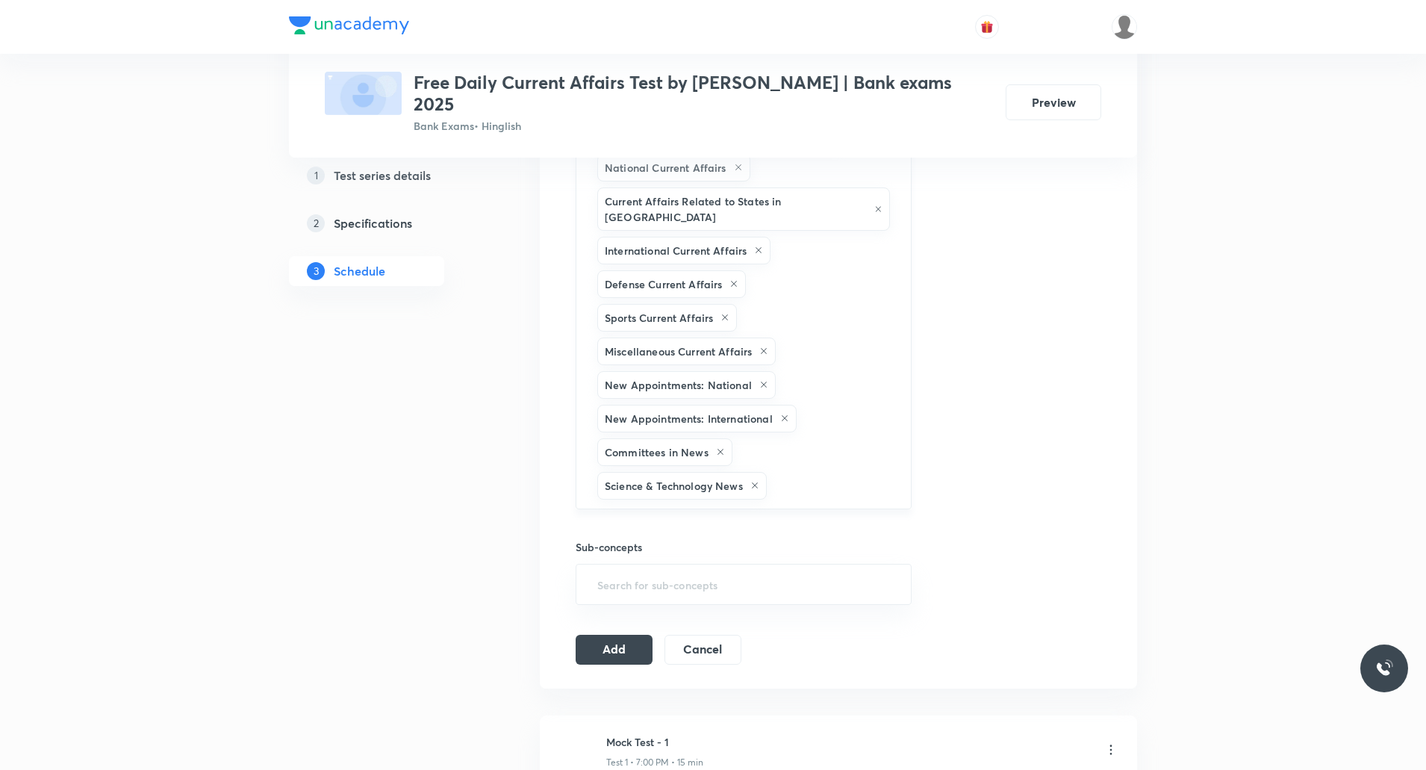
scroll to position [747, 0]
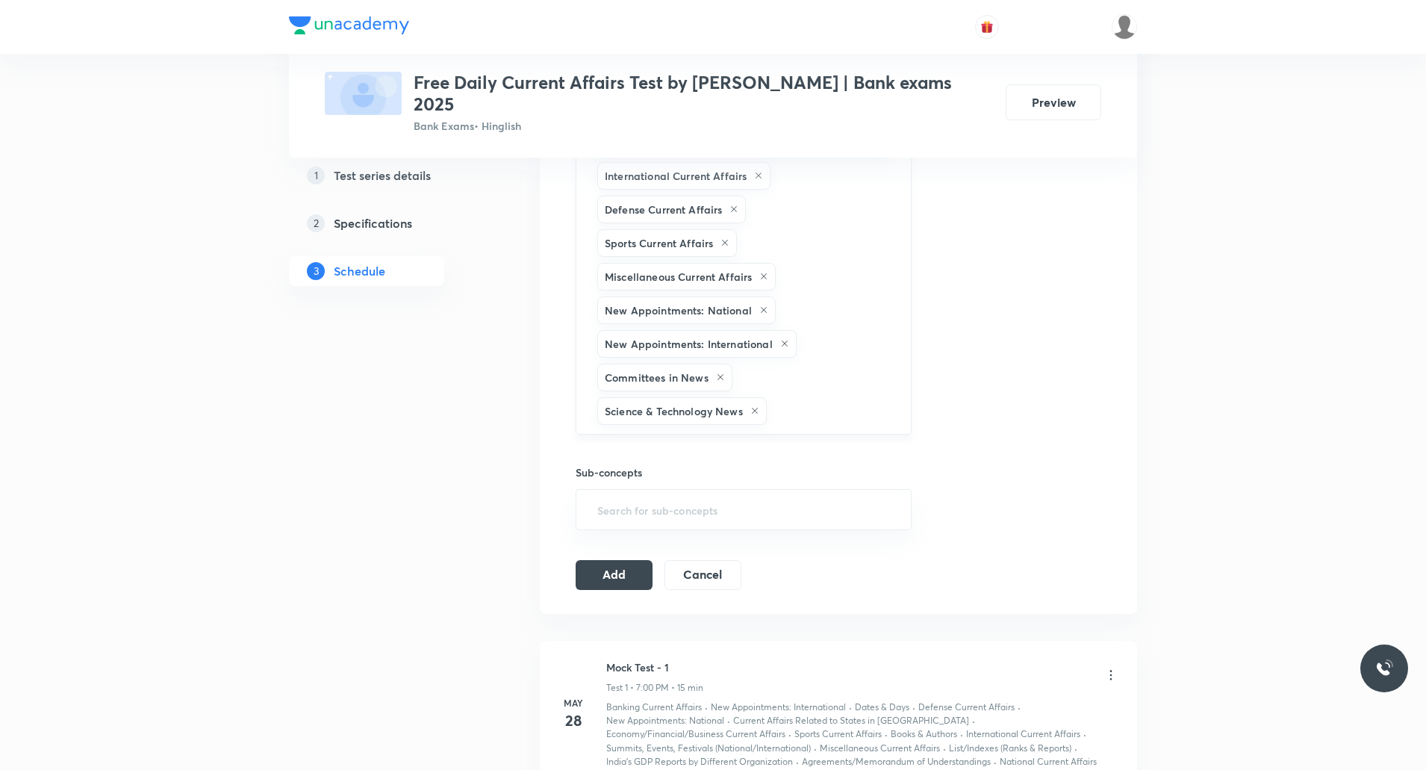
click at [821, 397] on input "text" at bounding box center [831, 411] width 123 height 28
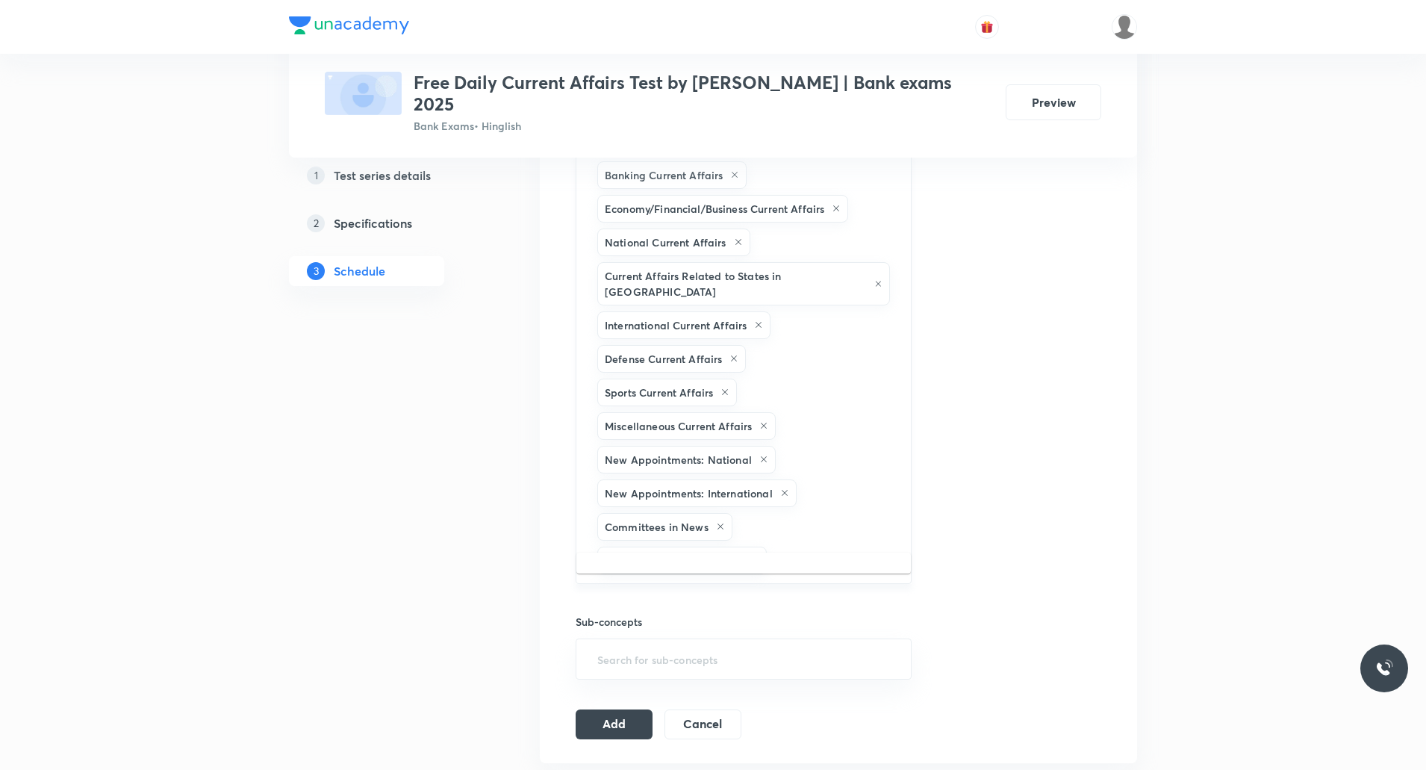
type input "re"
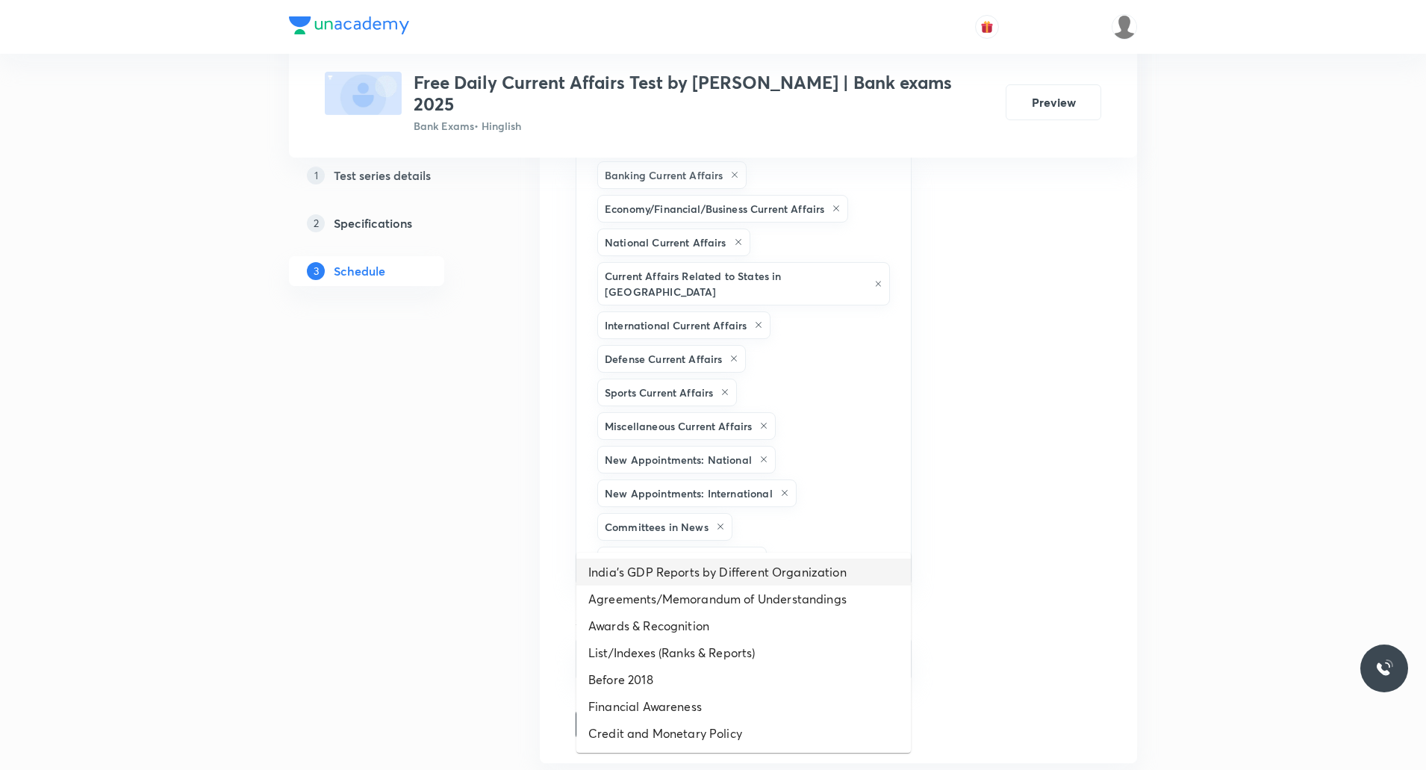
click at [720, 580] on li "India’s GDP Reports by Different Organization" at bounding box center [743, 572] width 335 height 27
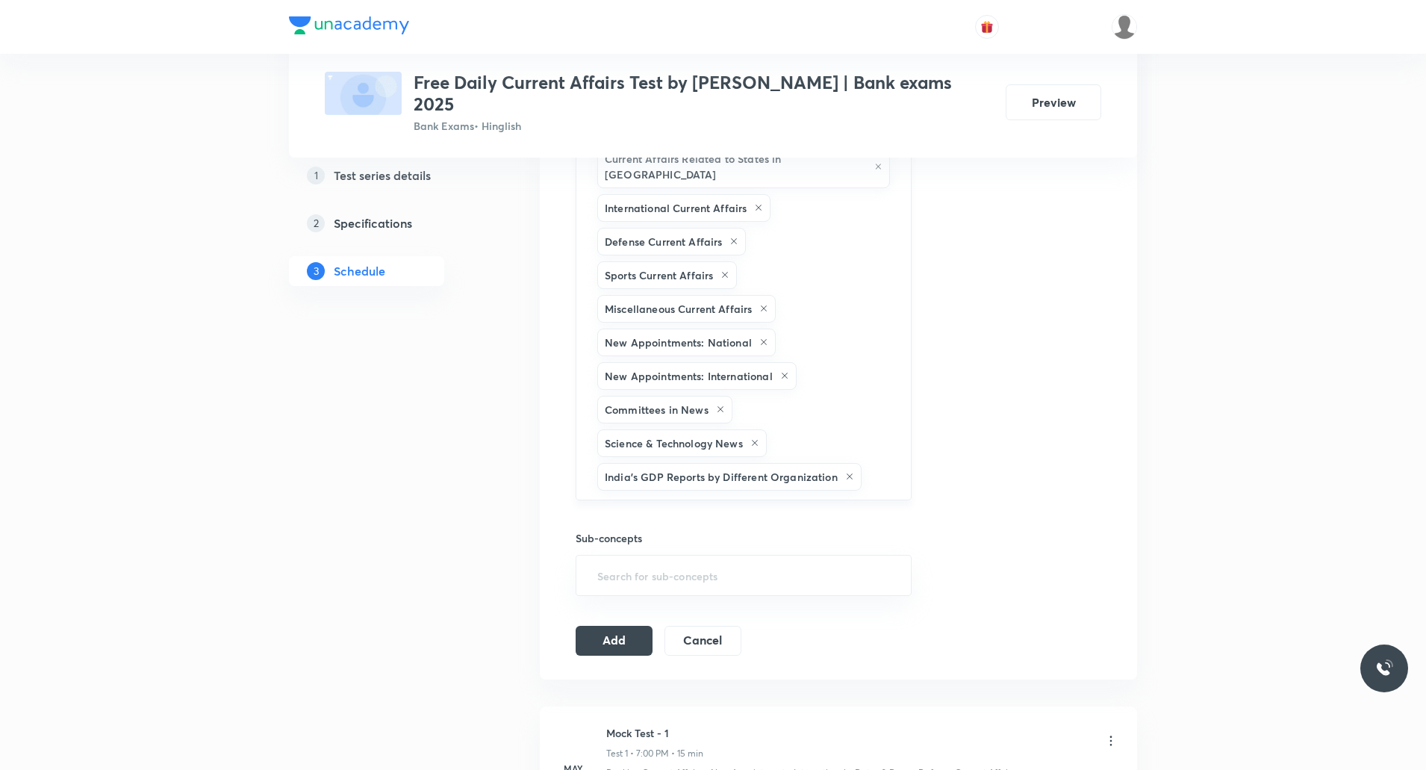
scroll to position [747, 0]
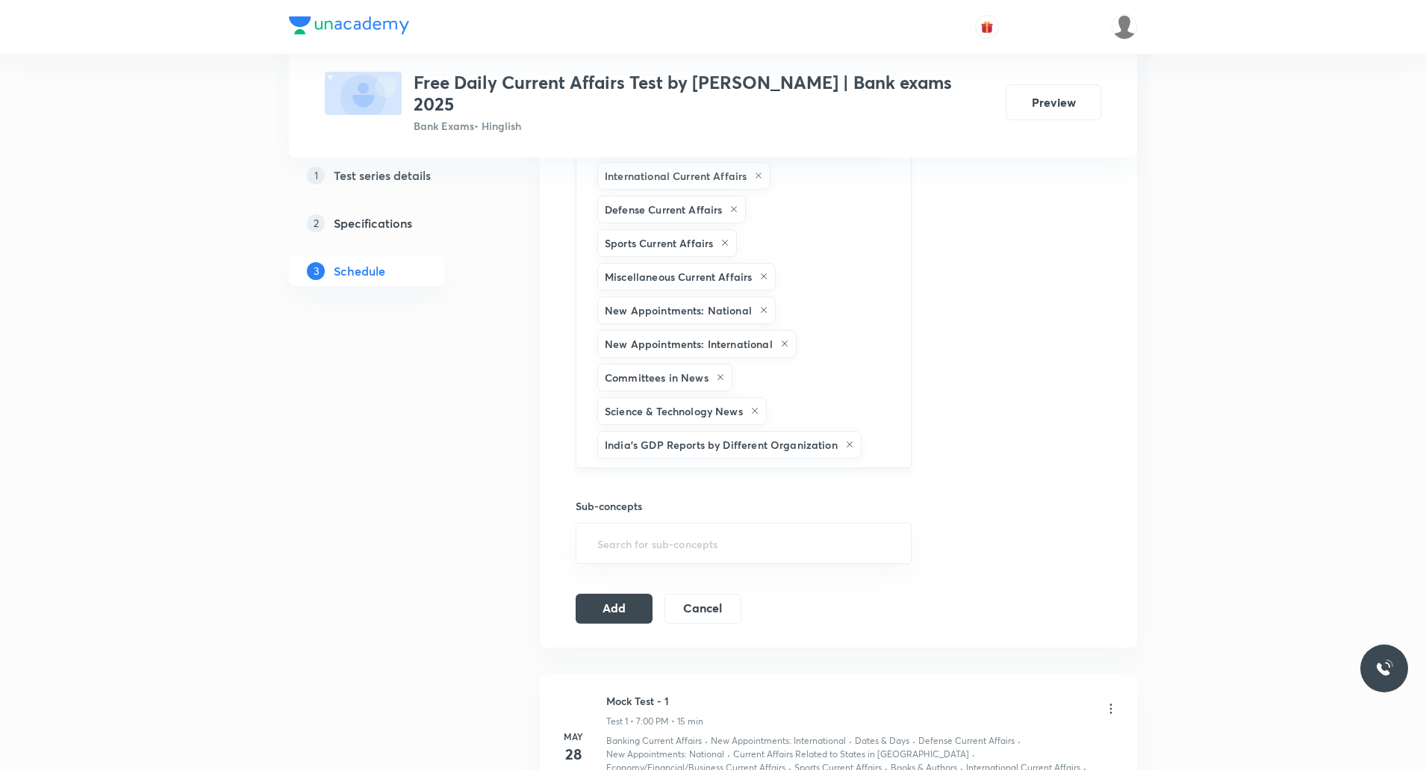
click at [889, 431] on input "text" at bounding box center [879, 445] width 28 height 28
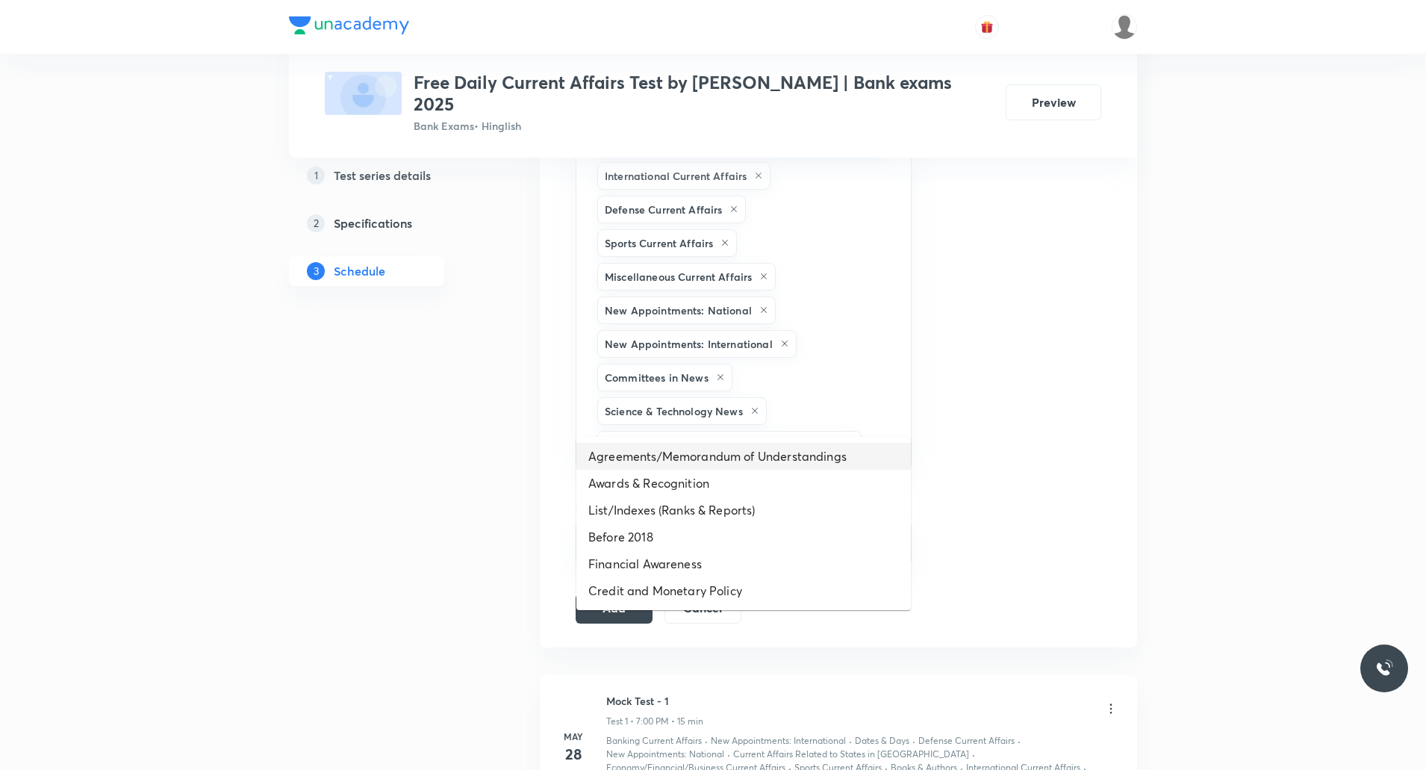
click at [797, 458] on li "Agreements/Memorandum of Understandings" at bounding box center [743, 456] width 335 height 27
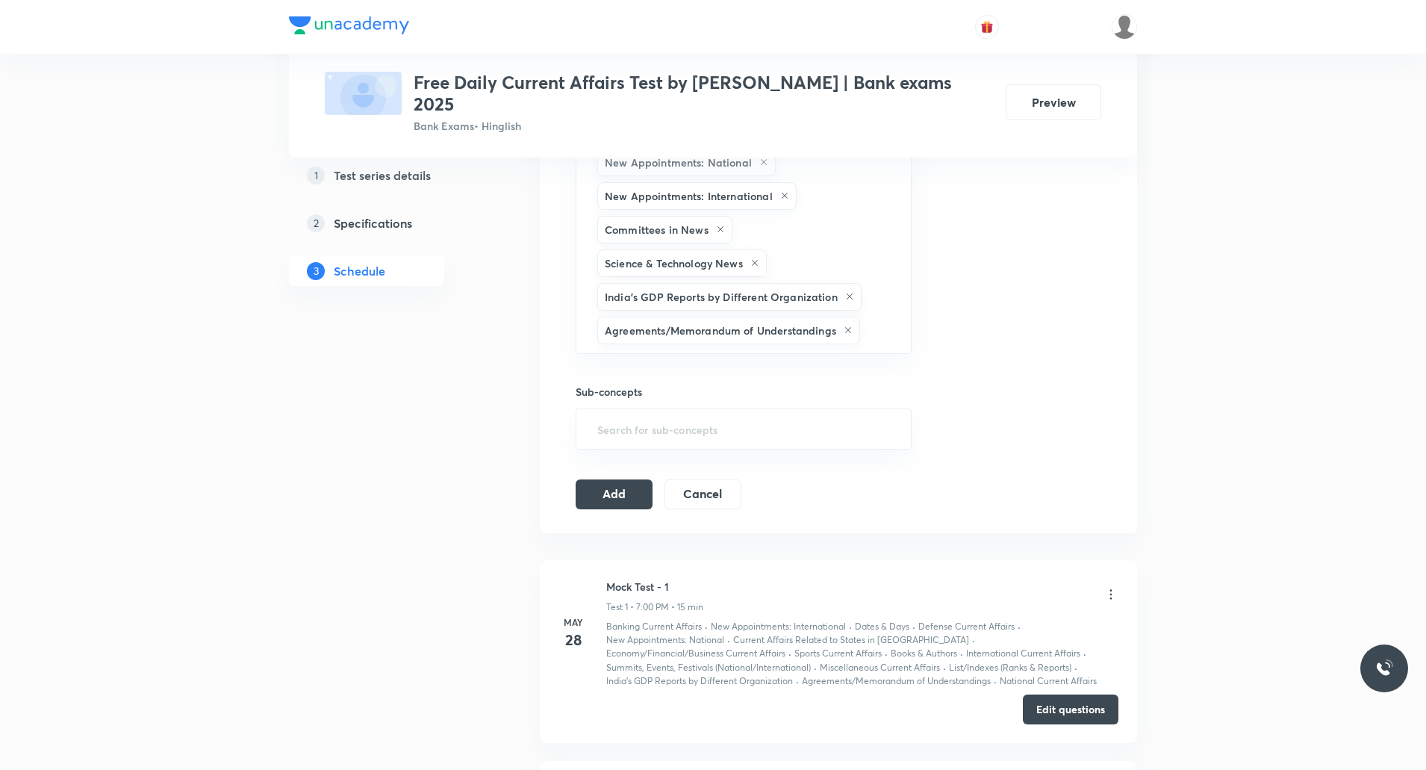
scroll to position [896, 0]
click at [878, 315] on input "text" at bounding box center [878, 329] width 30 height 28
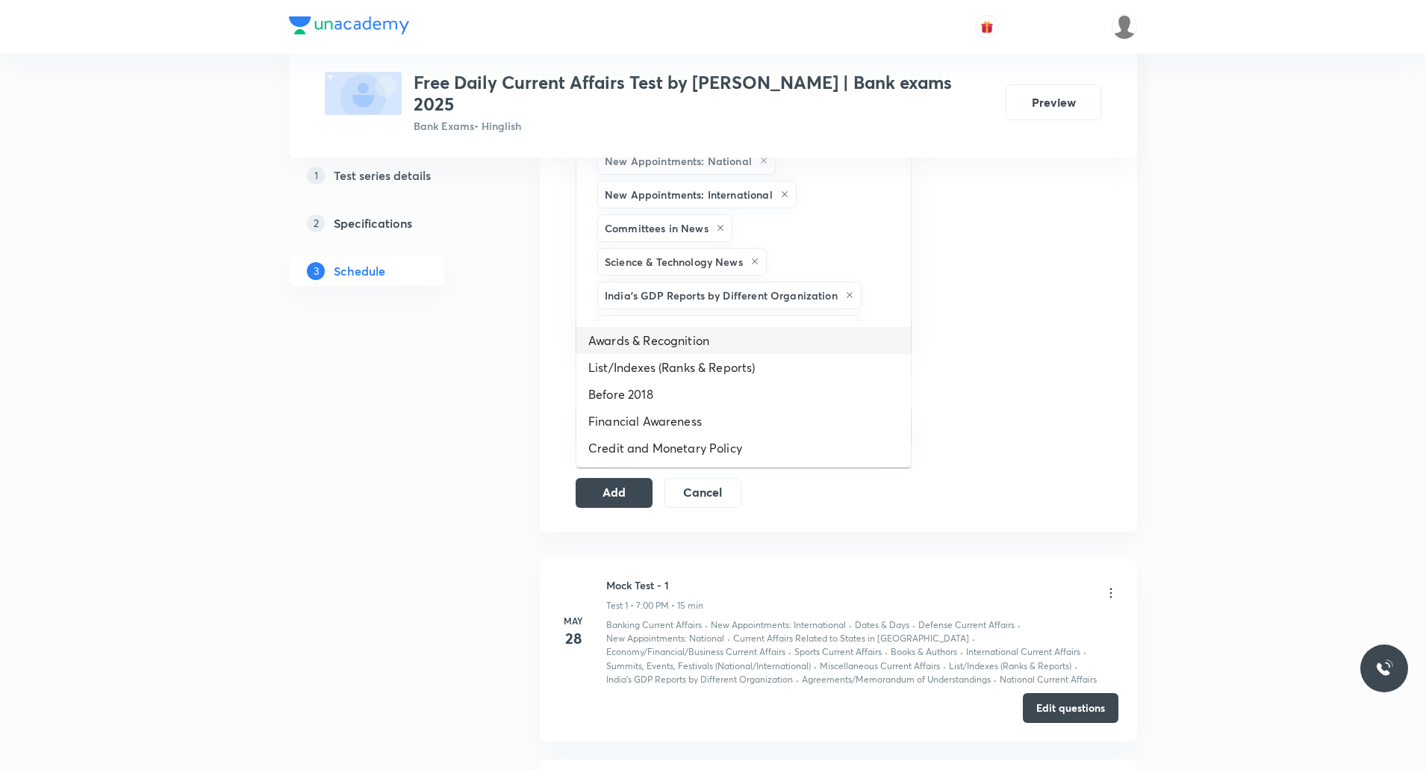
click at [718, 339] on li "Awards & Recognition" at bounding box center [743, 340] width 335 height 27
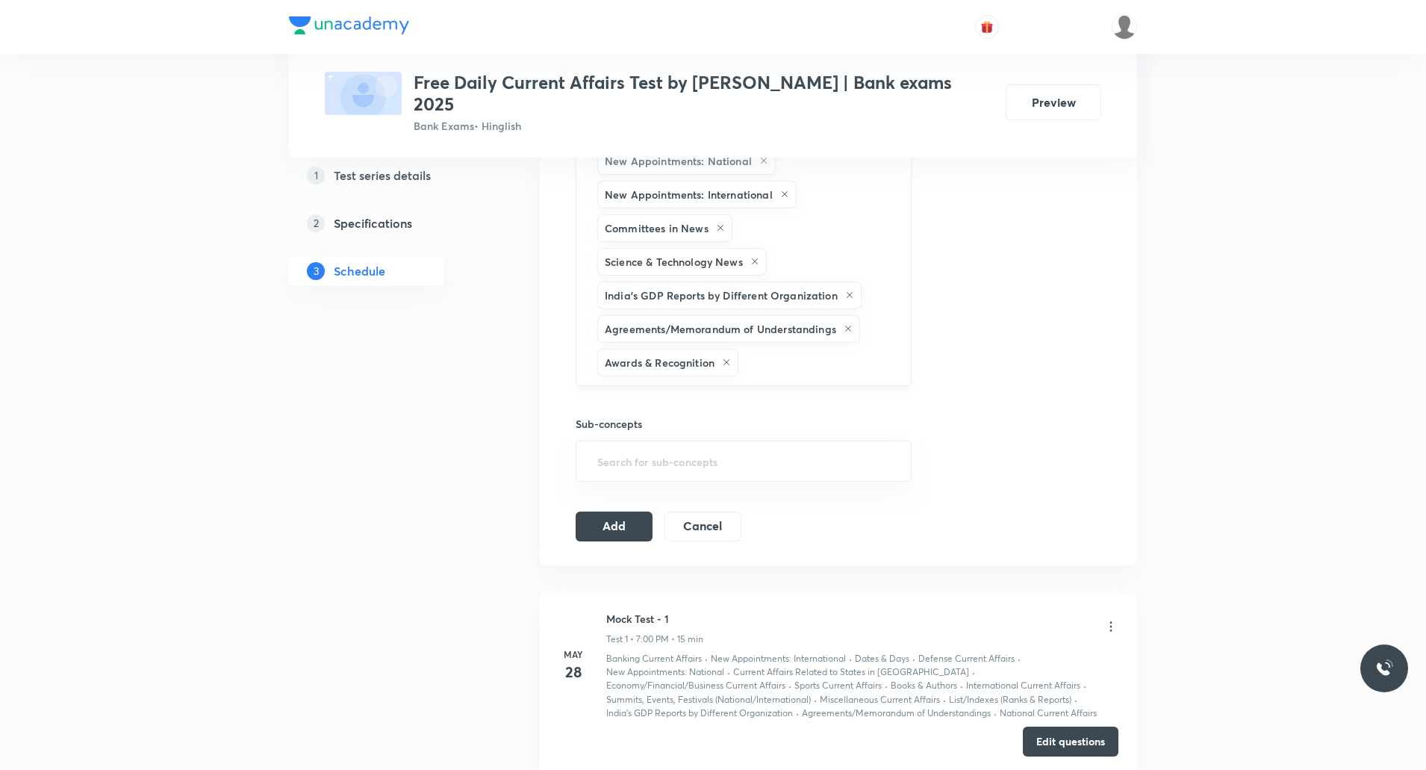
click at [781, 349] on input "text" at bounding box center [818, 363] width 152 height 28
click at [740, 373] on li "List/Indexes (Ranks & Reports)" at bounding box center [743, 374] width 335 height 27
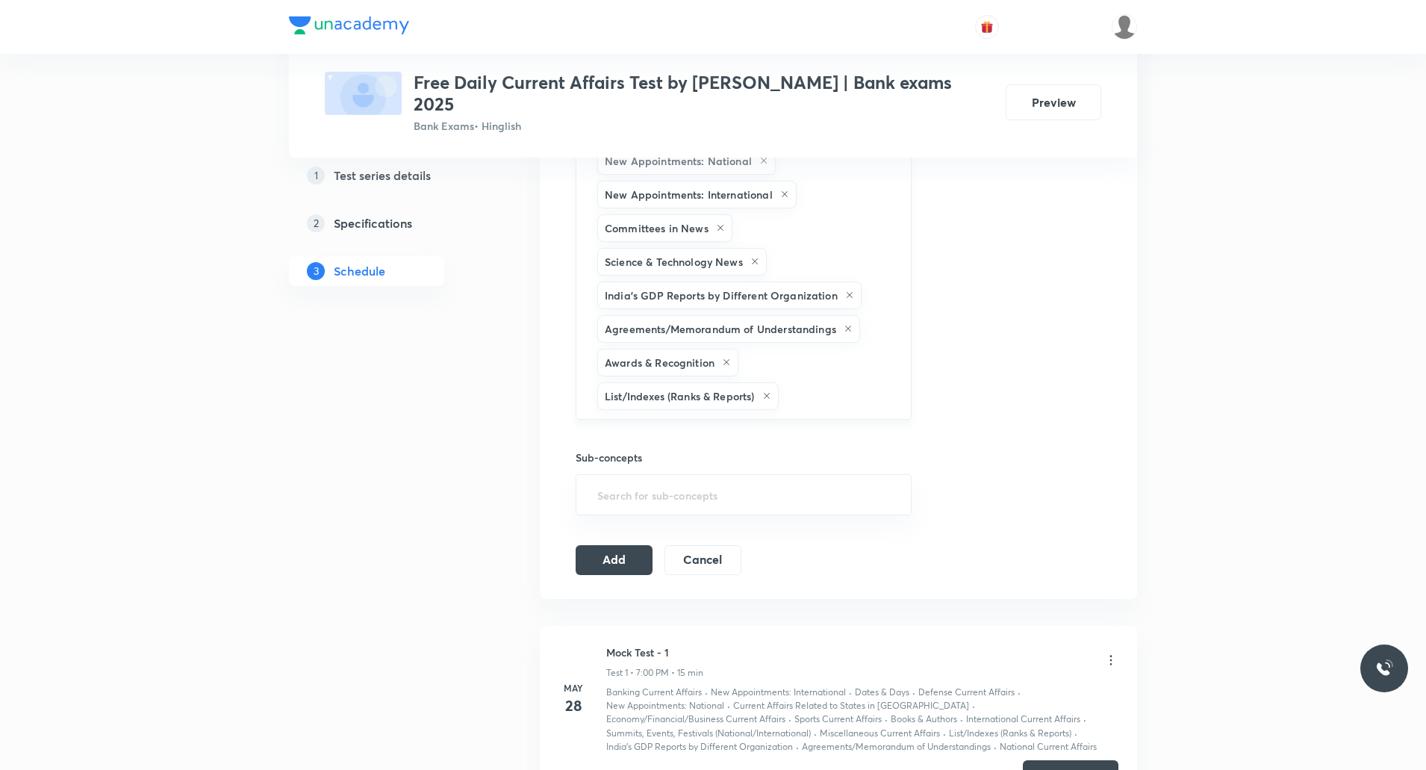
click at [823, 382] on input "text" at bounding box center [837, 396] width 111 height 28
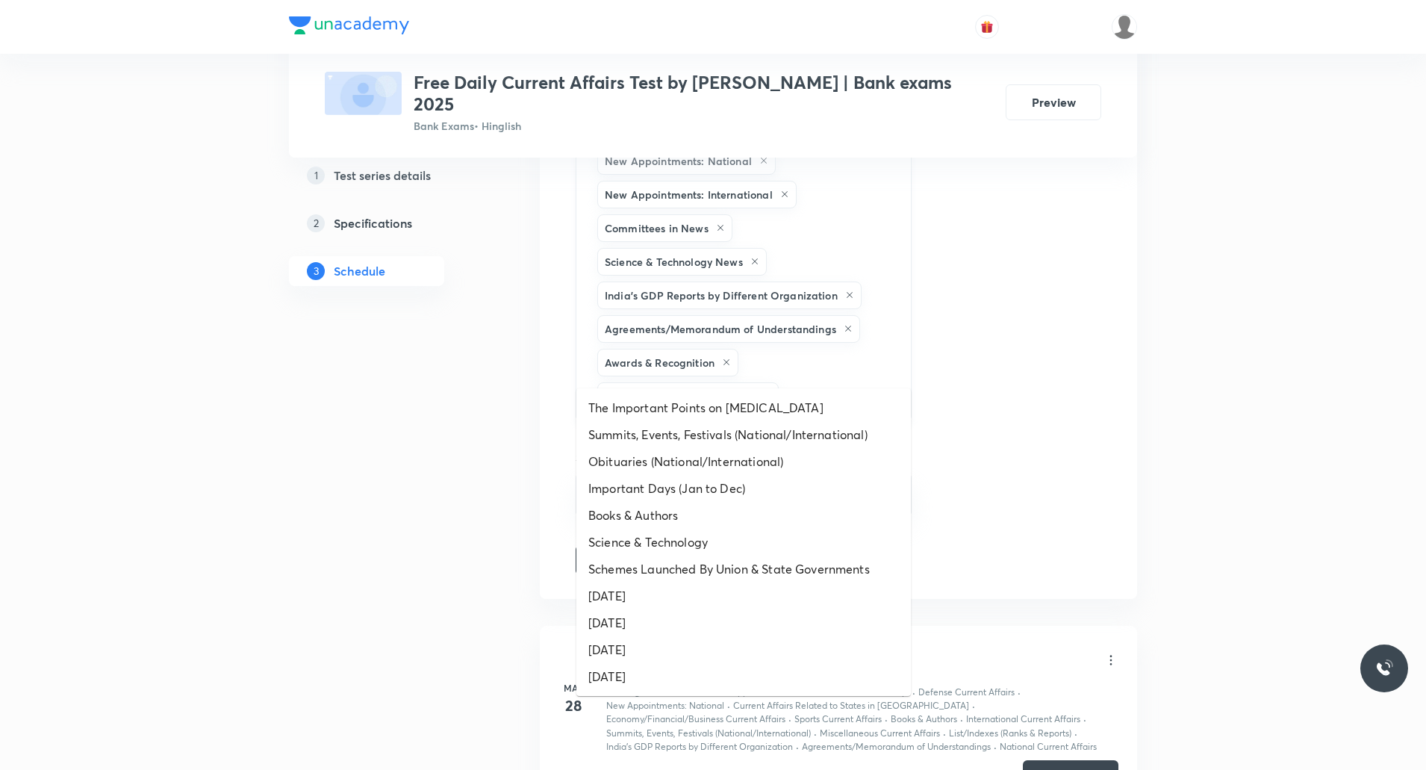
type input "su"
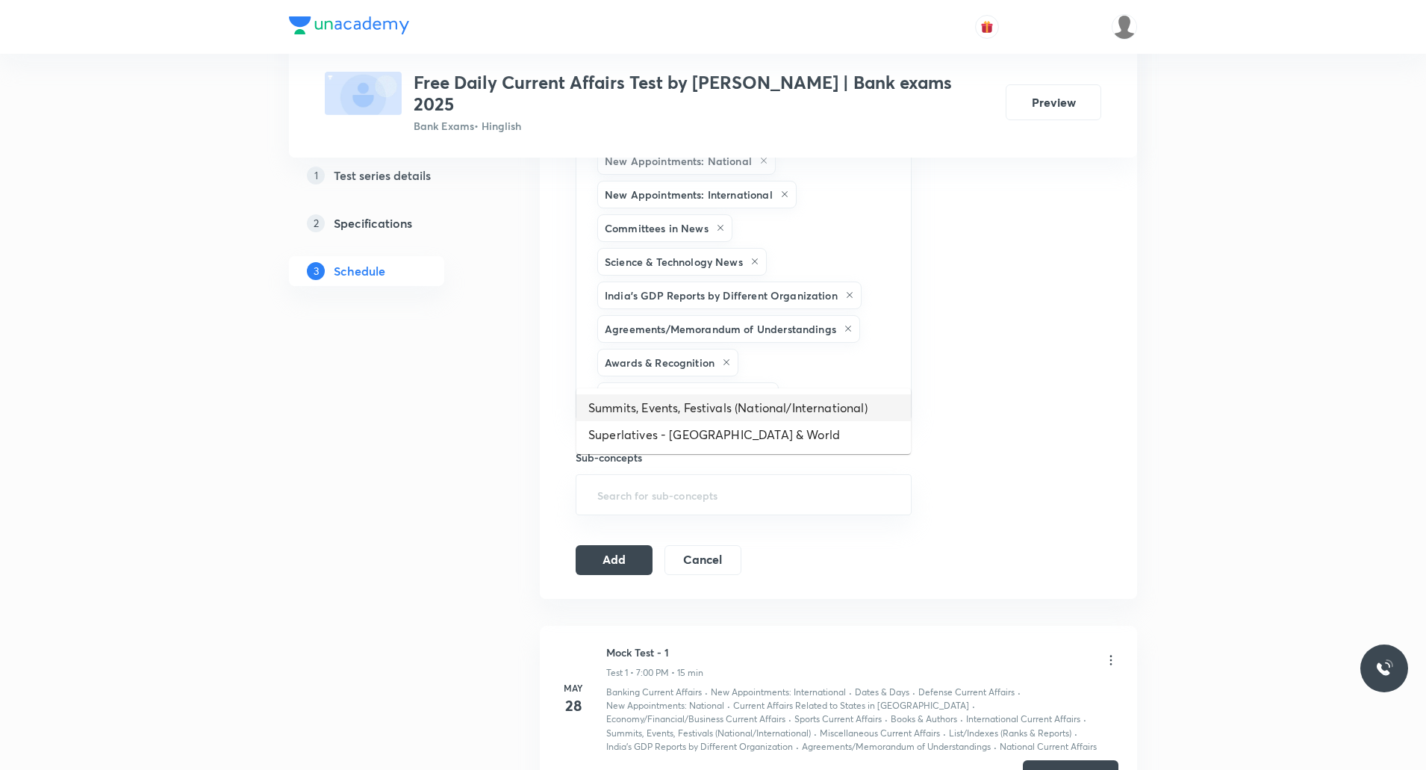
click at [738, 410] on li "Summits, Events, Festivals (National/International)" at bounding box center [743, 407] width 335 height 27
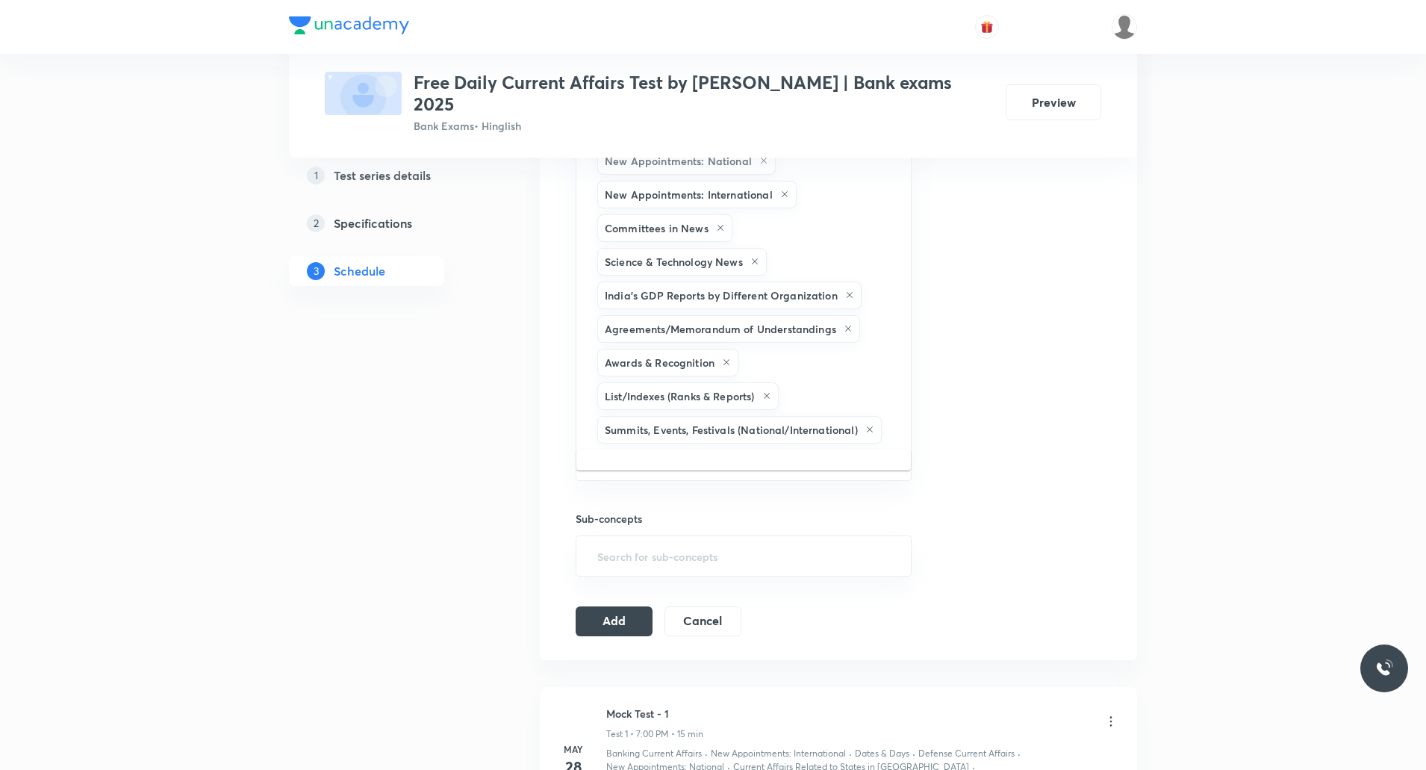
type input "ag"
click at [733, 511] on h6 "Sub-concepts" at bounding box center [744, 519] width 336 height 16
click at [885, 447] on input "text" at bounding box center [743, 461] width 299 height 28
click at [845, 447] on input "text" at bounding box center [743, 461] width 299 height 28
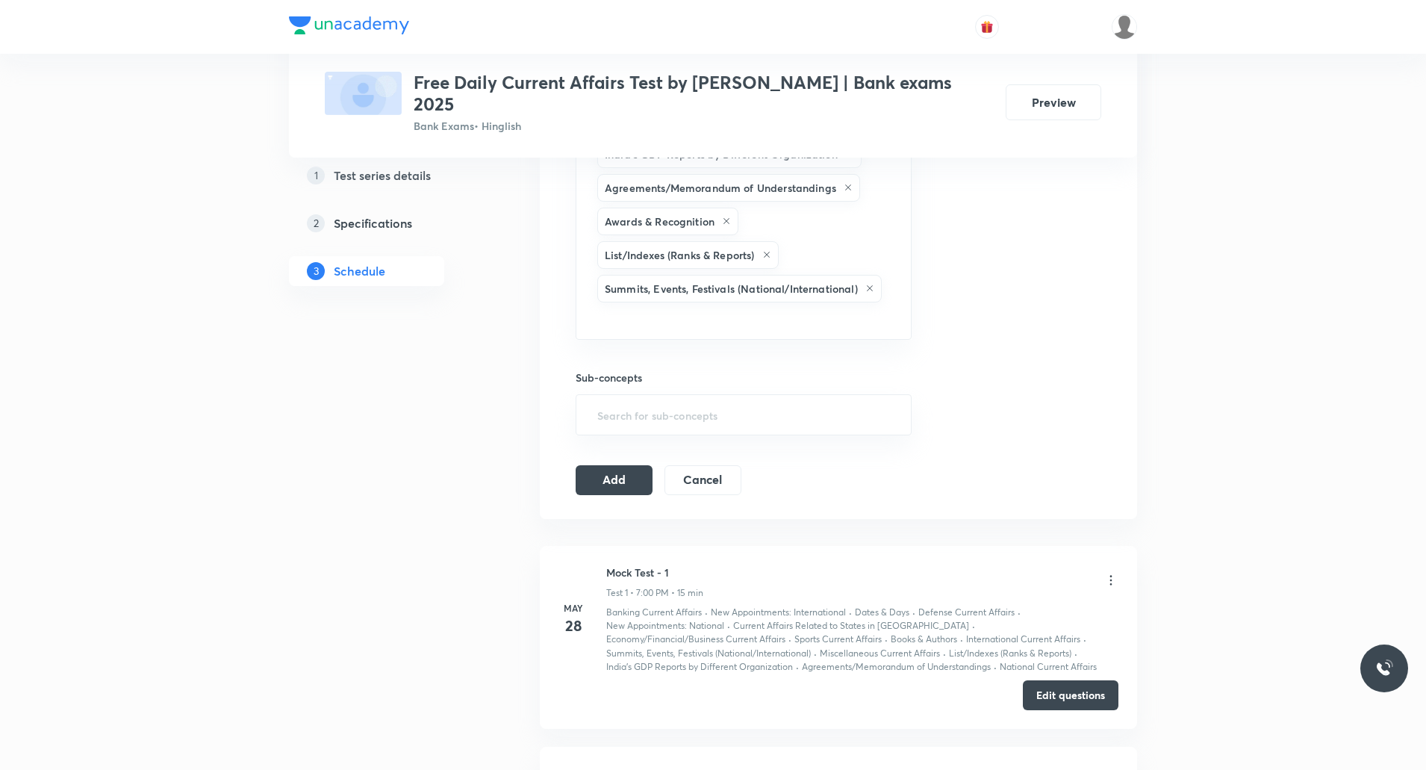
scroll to position [1120, 0]
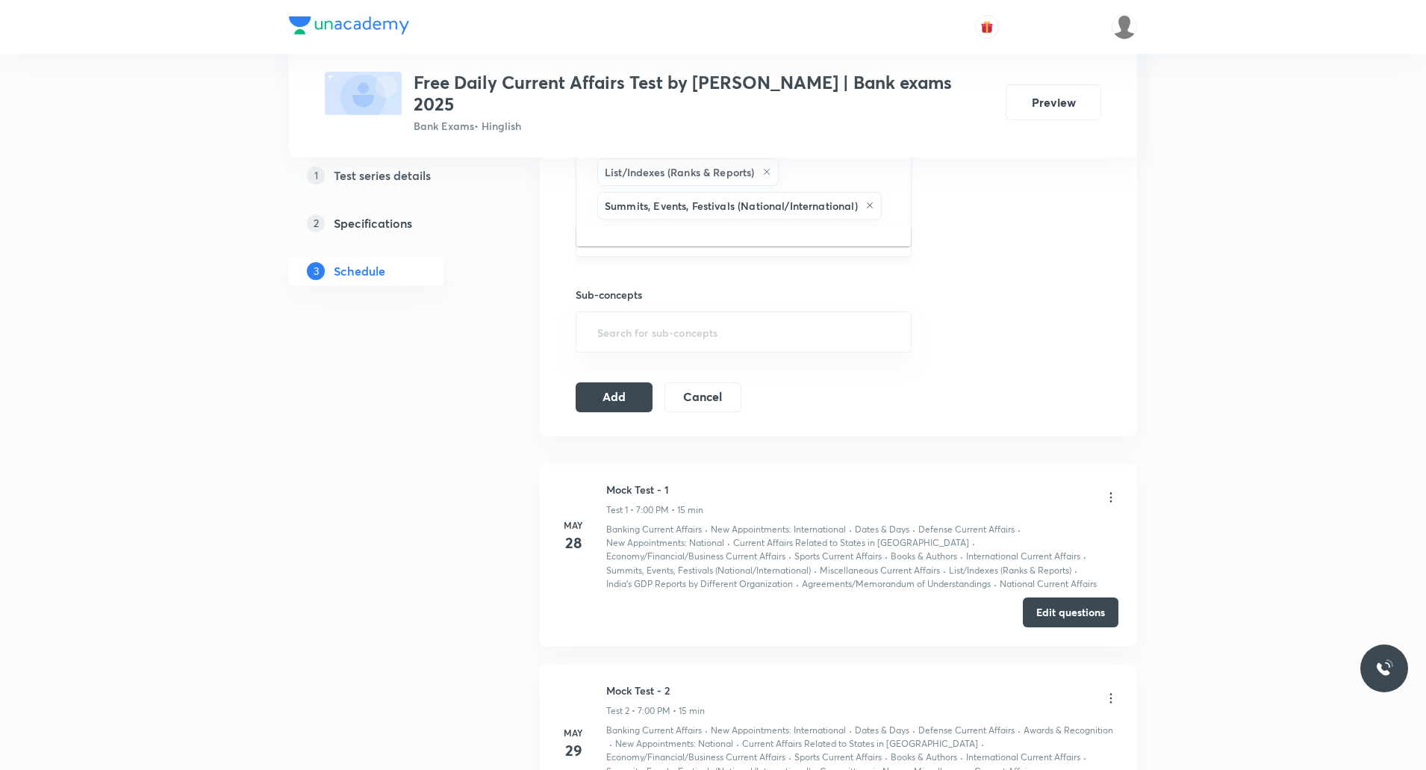
click at [664, 223] on input "text" at bounding box center [743, 237] width 299 height 28
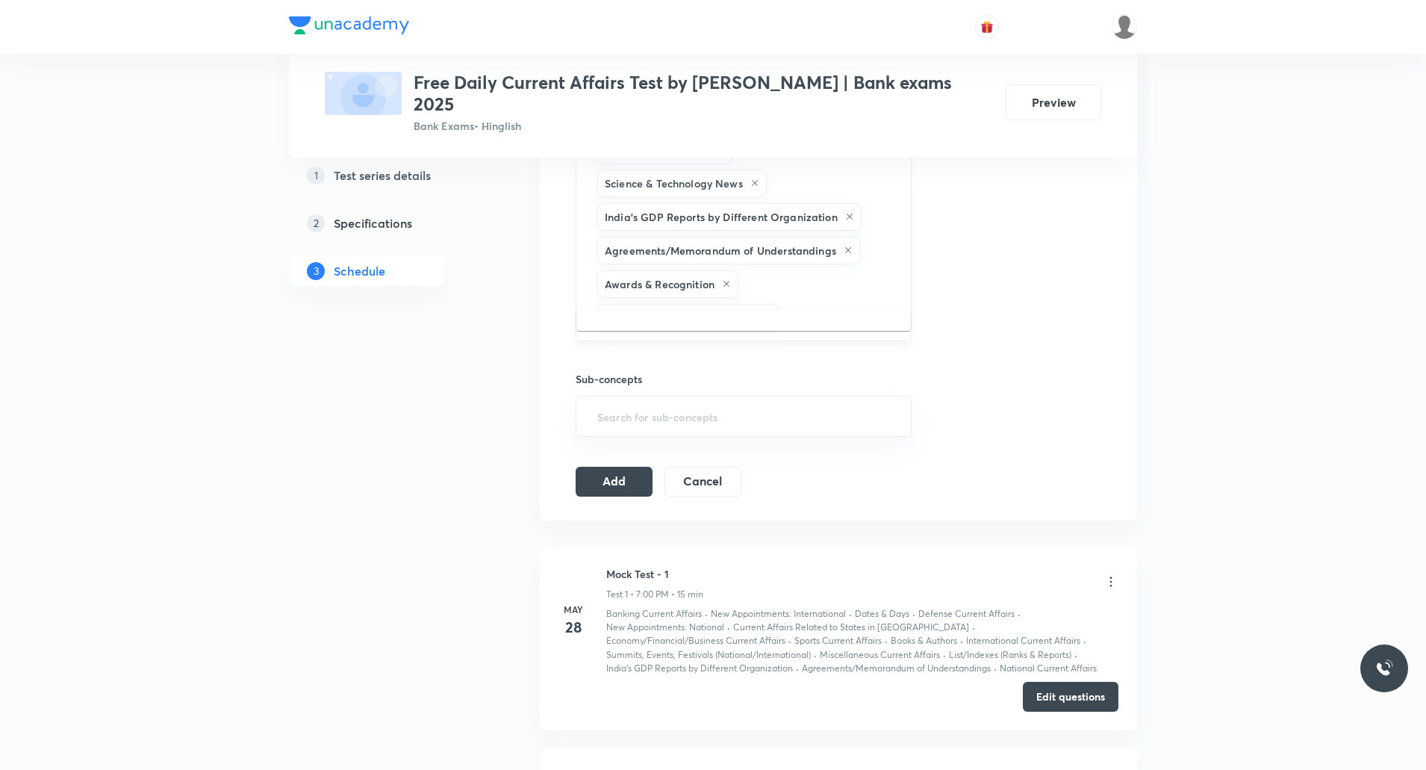
scroll to position [971, 0]
type input "s"
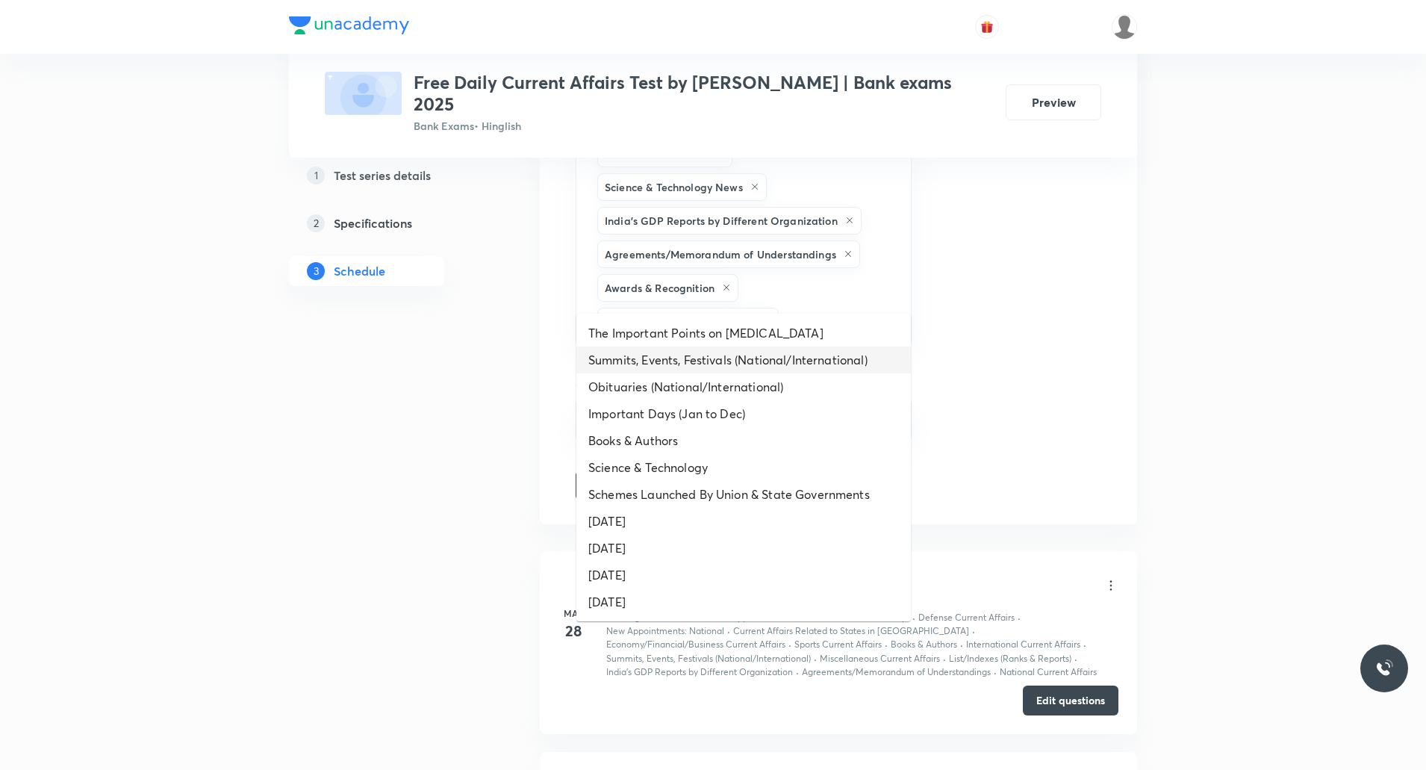
click at [735, 355] on li "Summits, Events, Festivals (National/International)" at bounding box center [743, 359] width 335 height 27
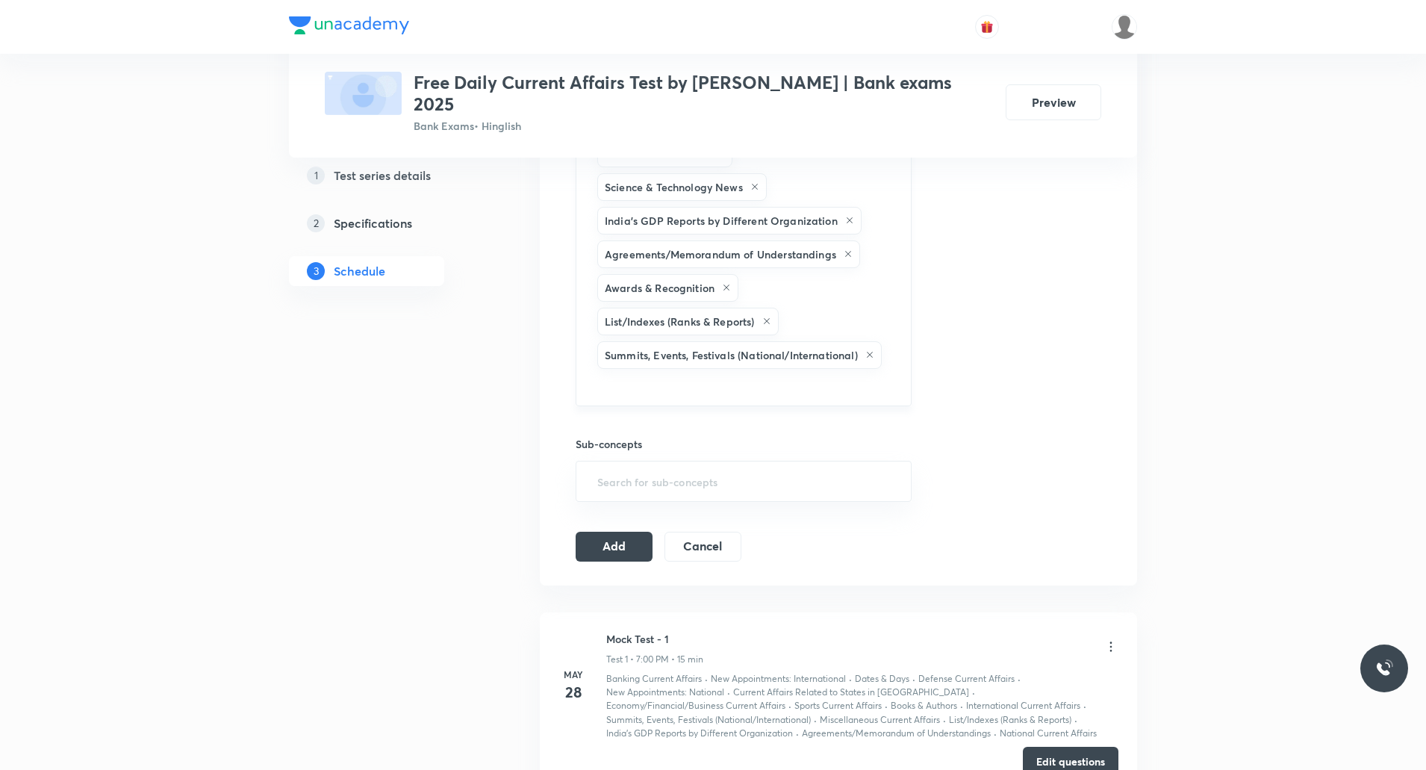
click at [784, 372] on input "text" at bounding box center [743, 386] width 299 height 28
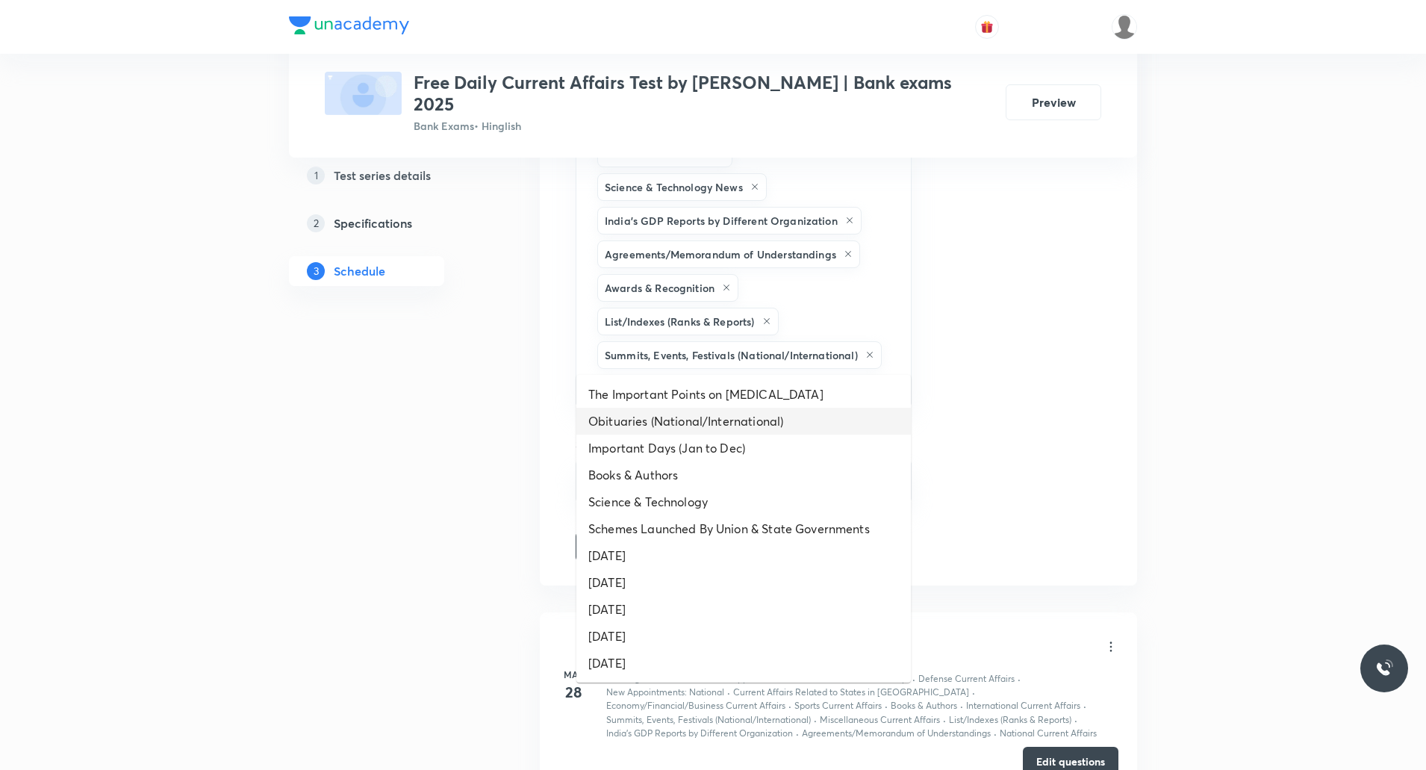
click at [681, 419] on li "Obituaries (National/International)" at bounding box center [743, 421] width 335 height 27
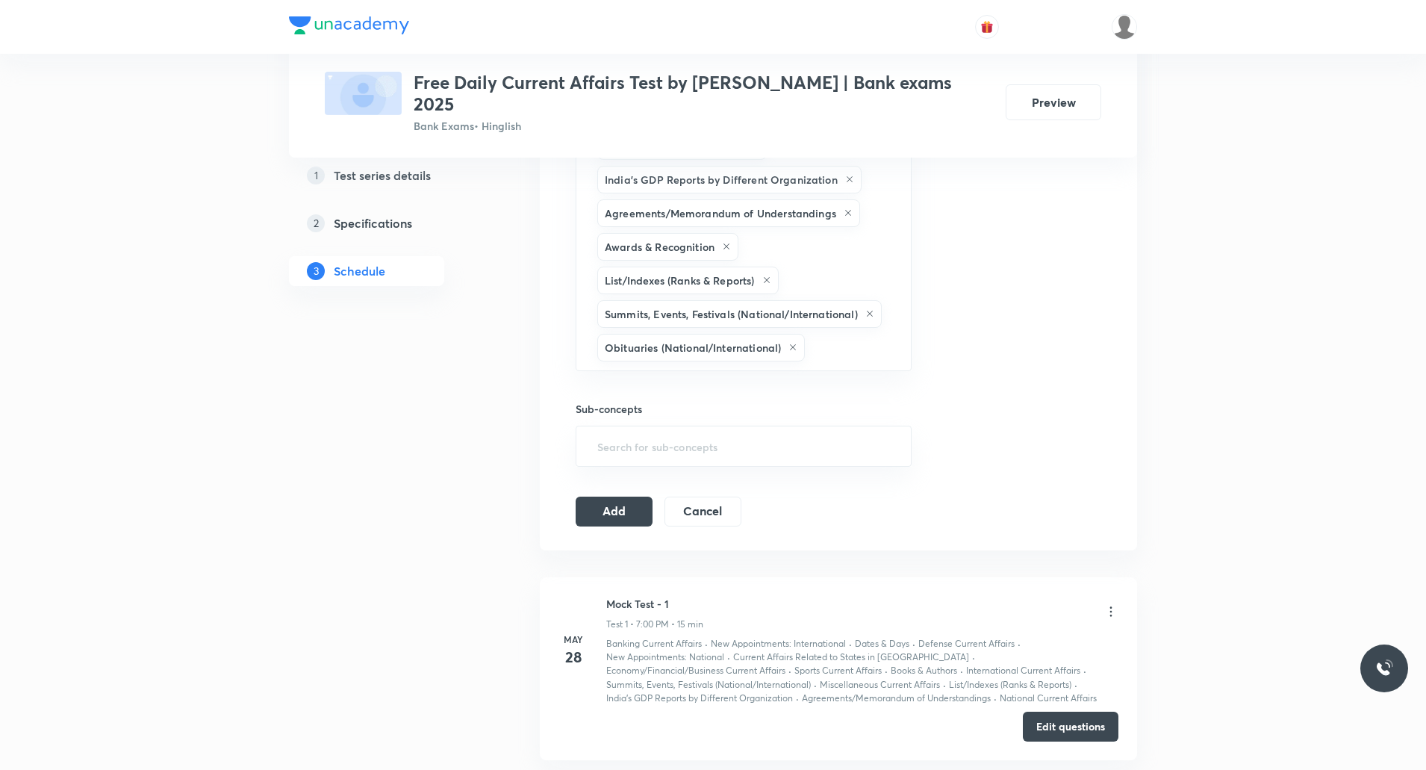
scroll to position [1045, 0]
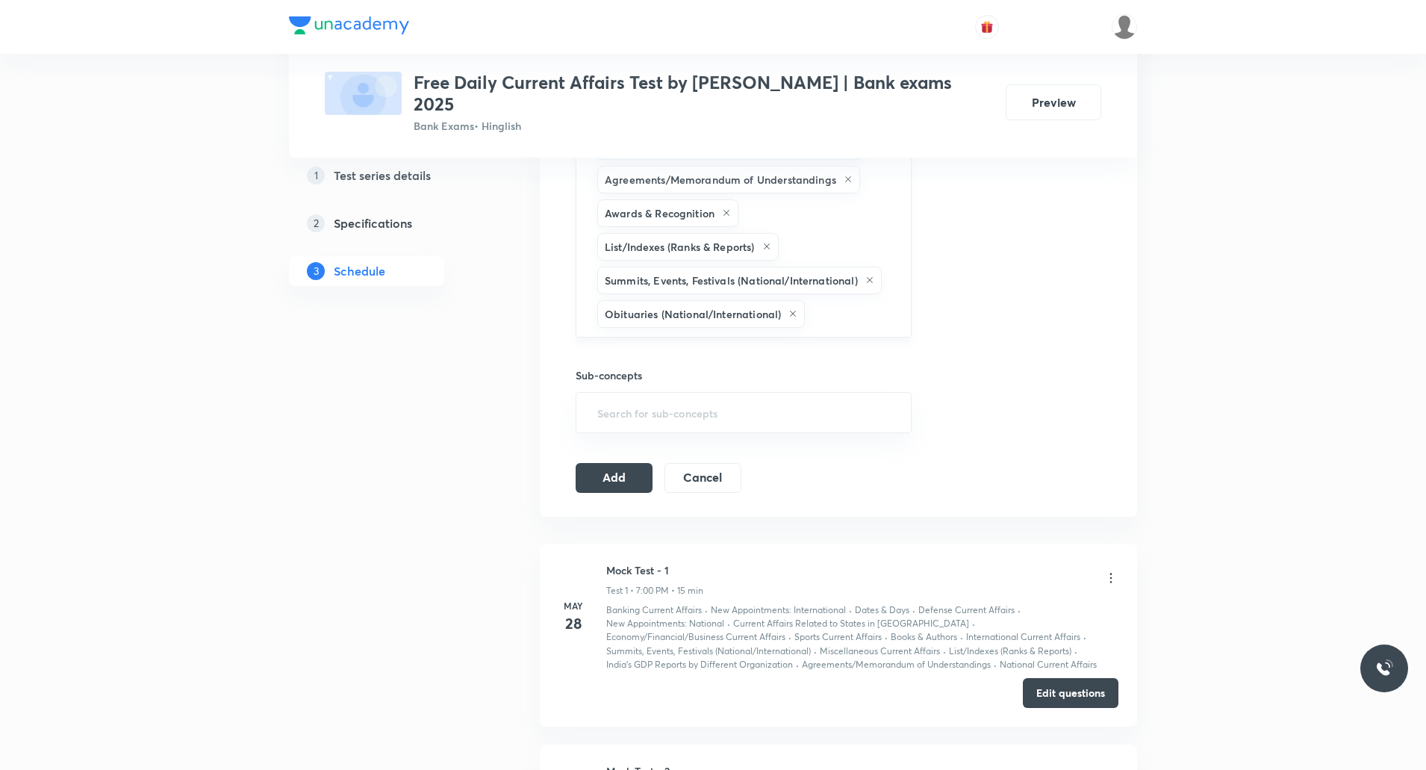
click at [832, 300] on input "text" at bounding box center [850, 314] width 85 height 28
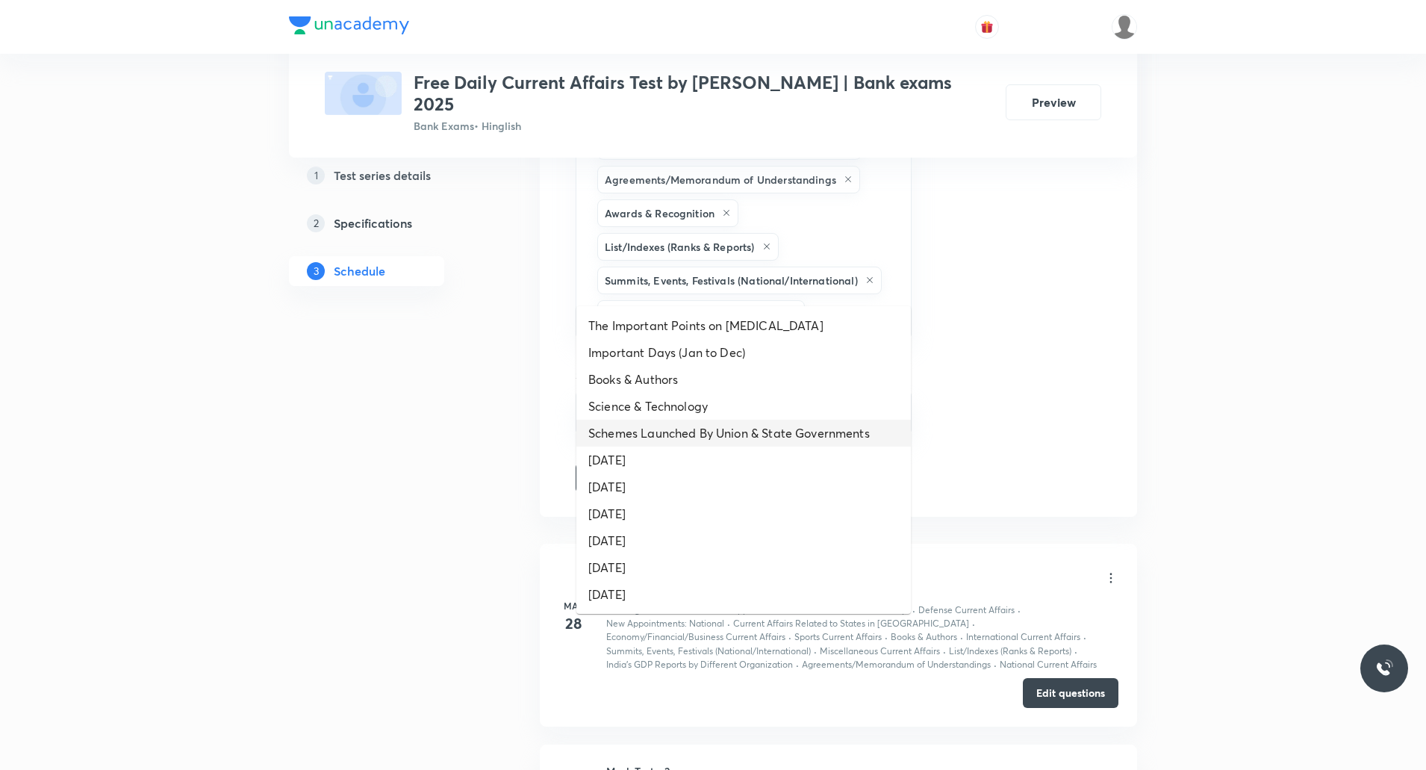
click at [735, 430] on li "Schemes Launched By Union & State Governments" at bounding box center [743, 433] width 335 height 27
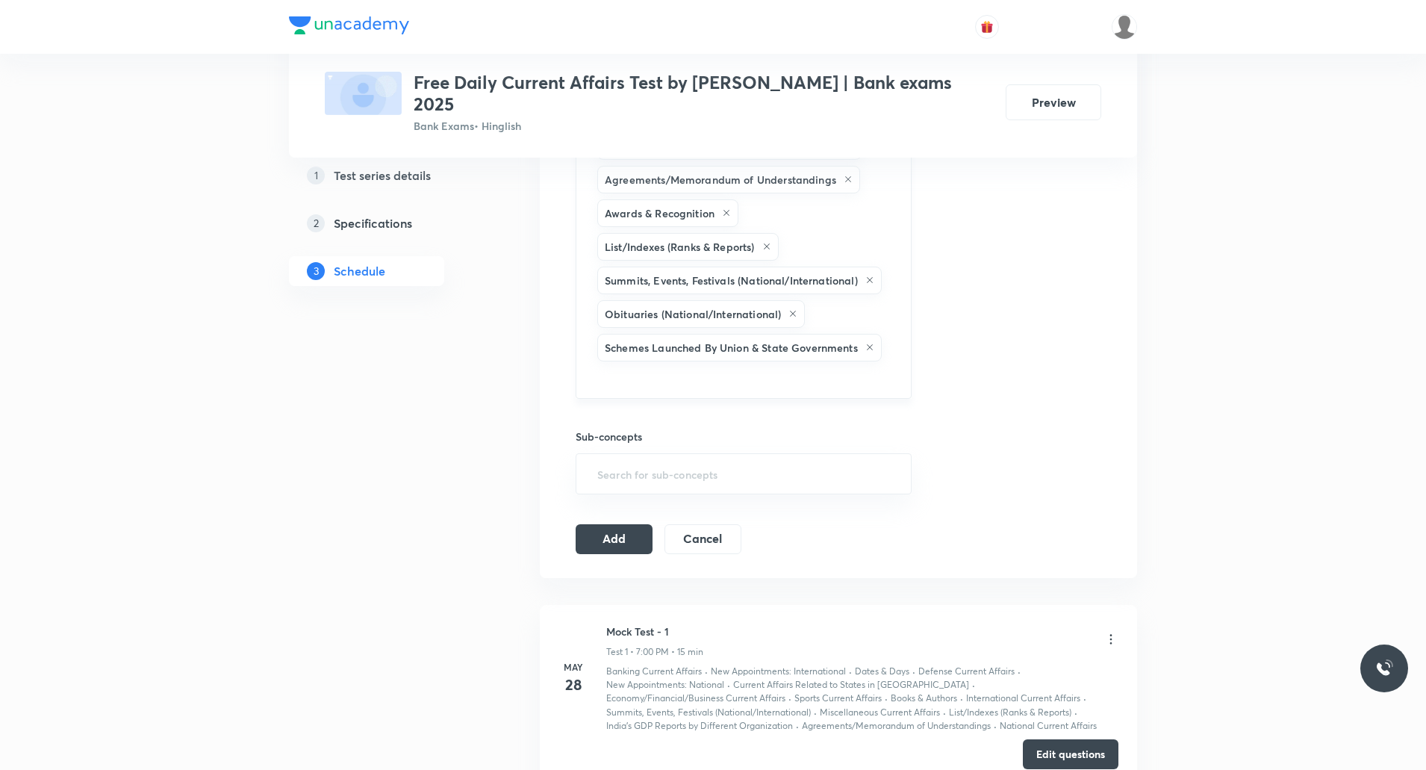
click at [830, 364] on input "text" at bounding box center [743, 378] width 299 height 28
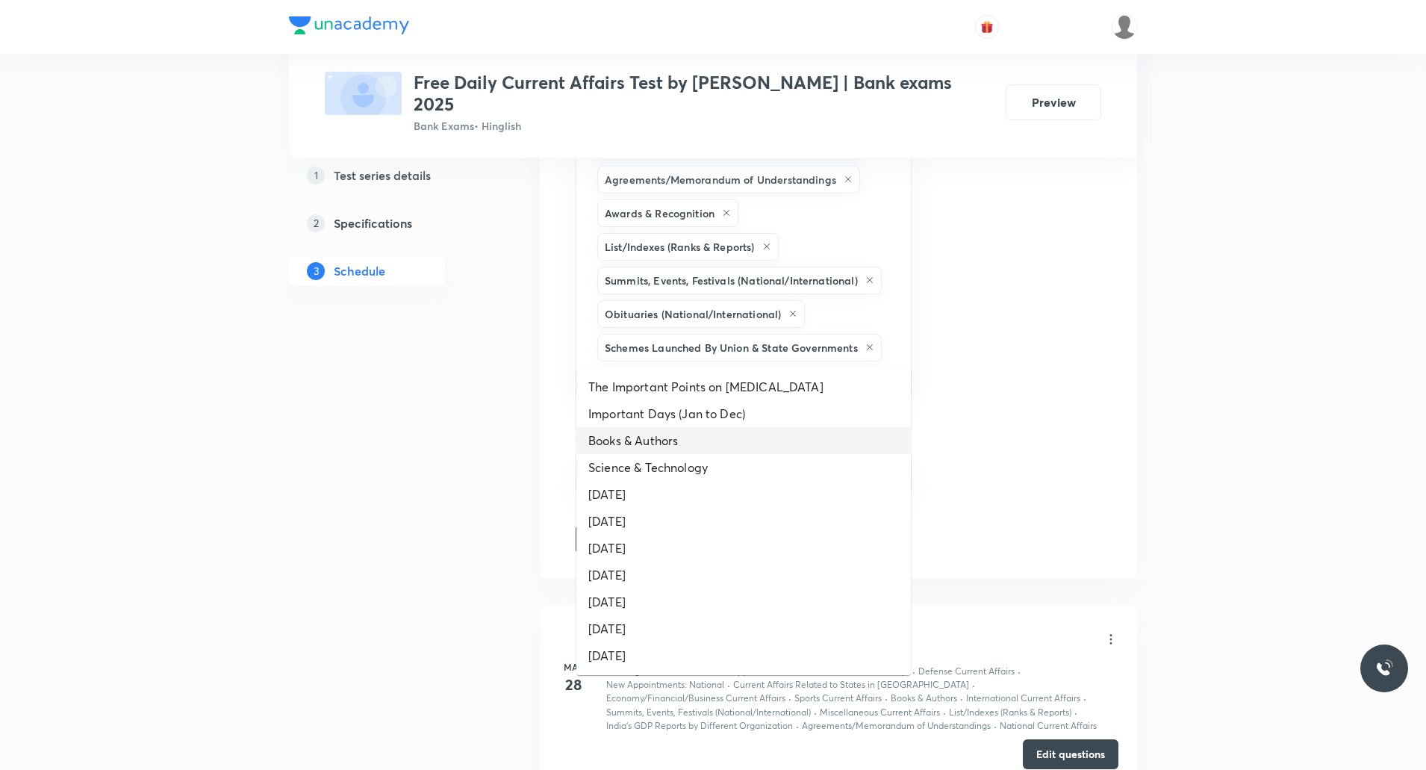
click at [684, 432] on li "Books & Authors" at bounding box center [743, 440] width 335 height 27
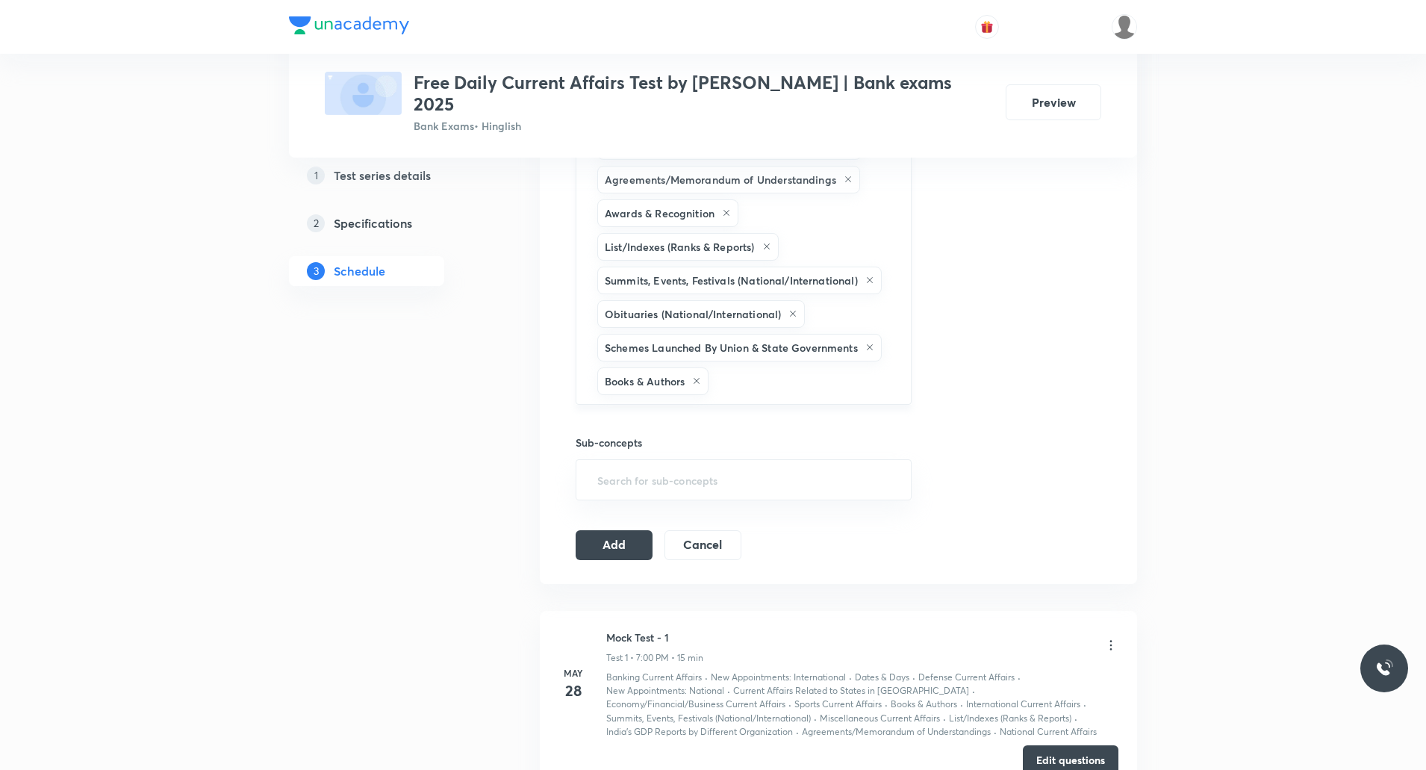
click at [768, 367] on input "text" at bounding box center [802, 381] width 181 height 28
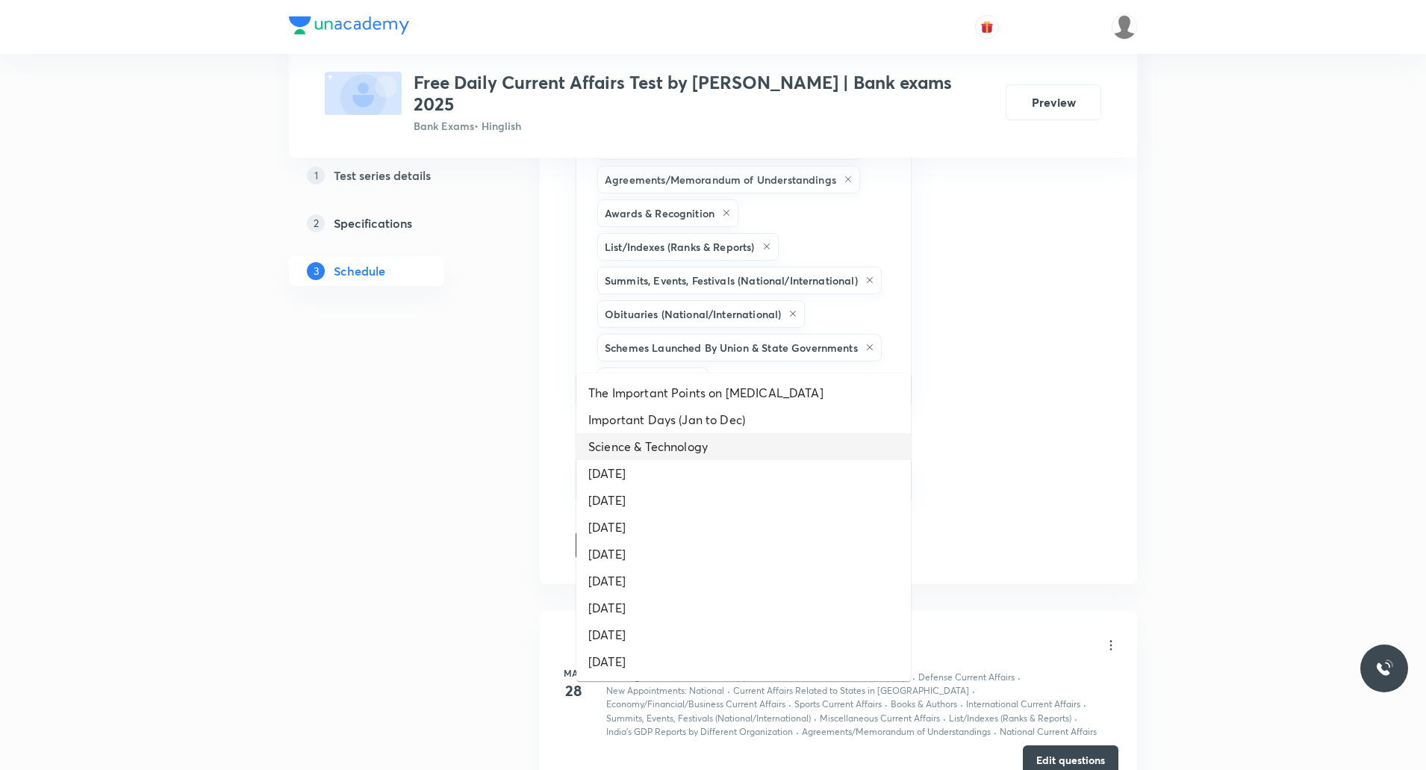
click at [702, 451] on li "Science & Technology" at bounding box center [743, 446] width 335 height 27
type input "da"
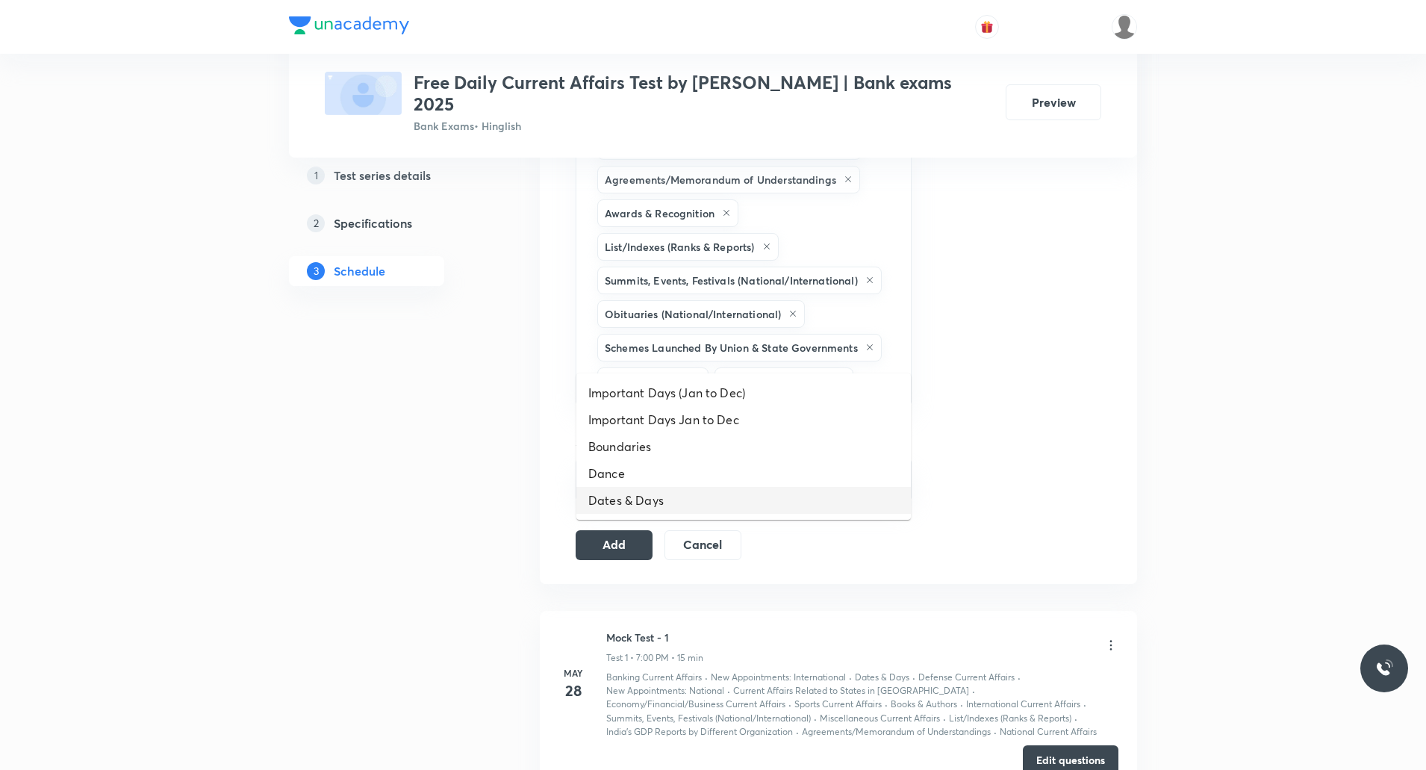
click at [633, 494] on li "Dates & Days" at bounding box center [743, 500] width 335 height 27
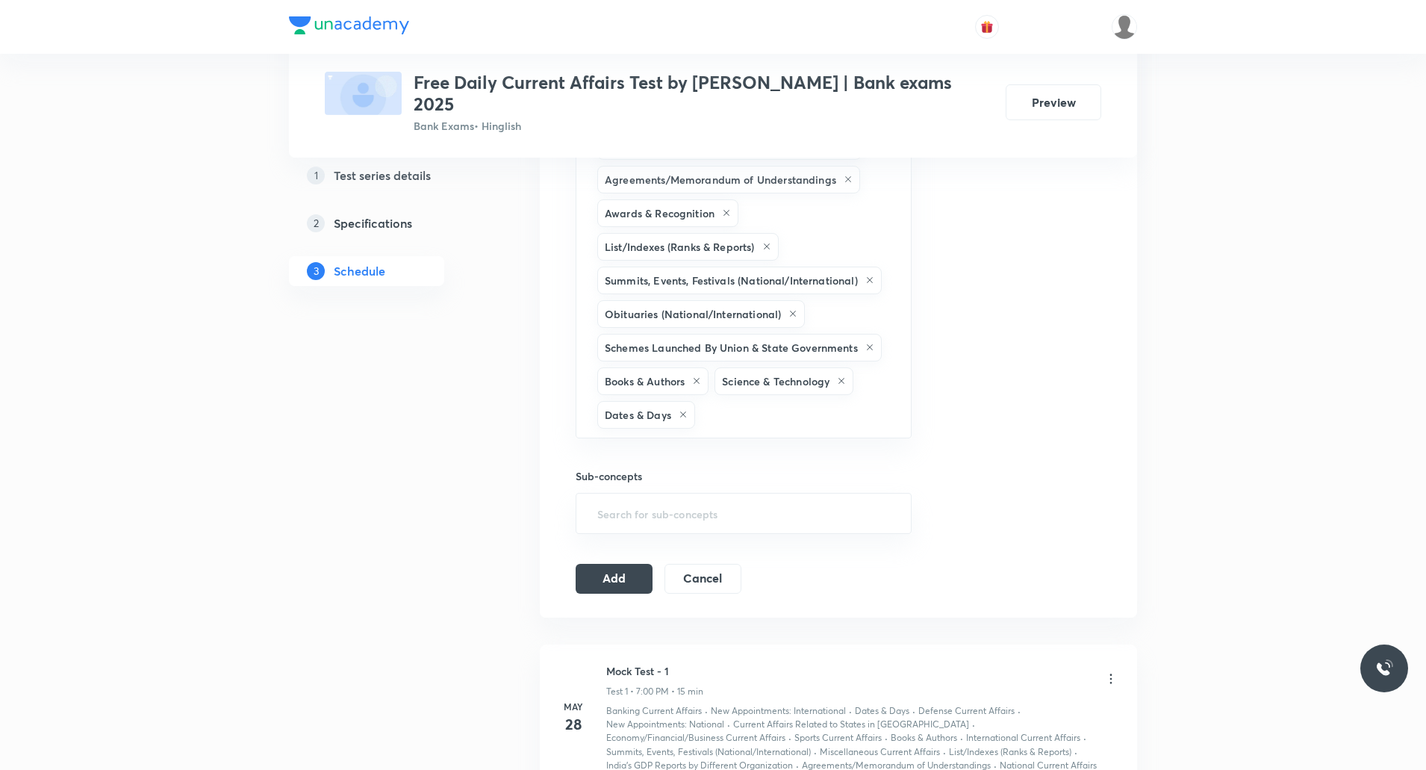
drag, startPoint x: 624, startPoint y: 547, endPoint x: 812, endPoint y: 509, distance: 192.7
click at [624, 564] on button "Add" at bounding box center [614, 579] width 77 height 30
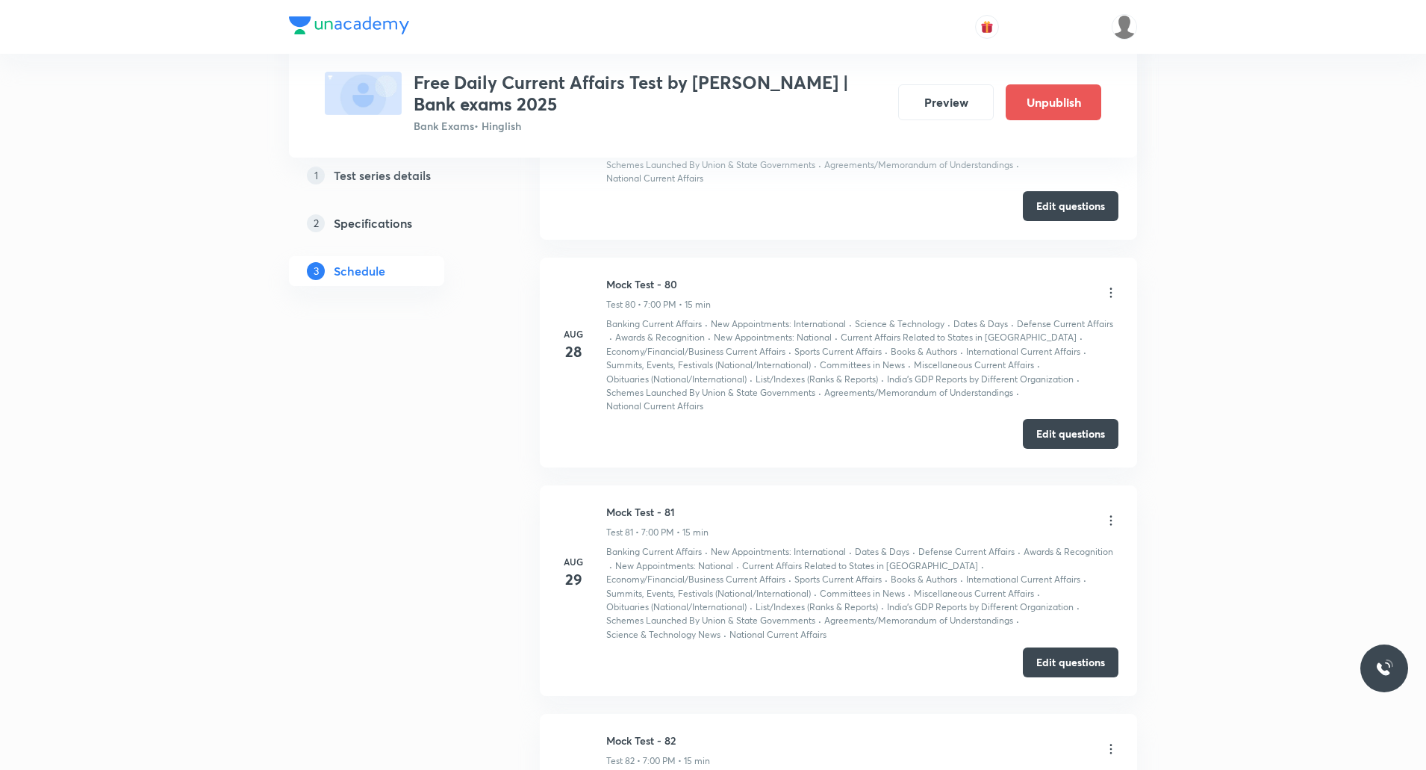
scroll to position [17984, 0]
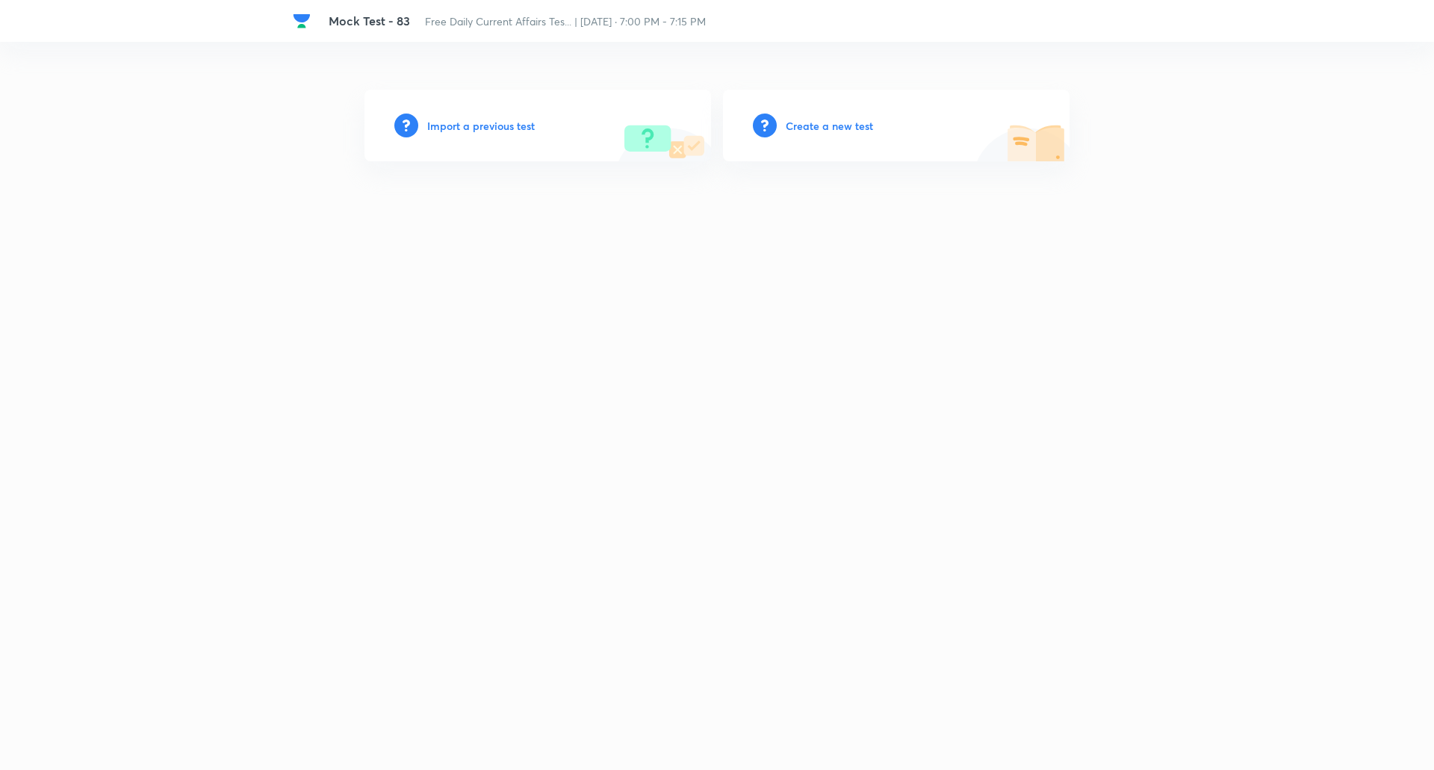
click at [818, 121] on h6 "Create a new test" at bounding box center [829, 126] width 87 height 16
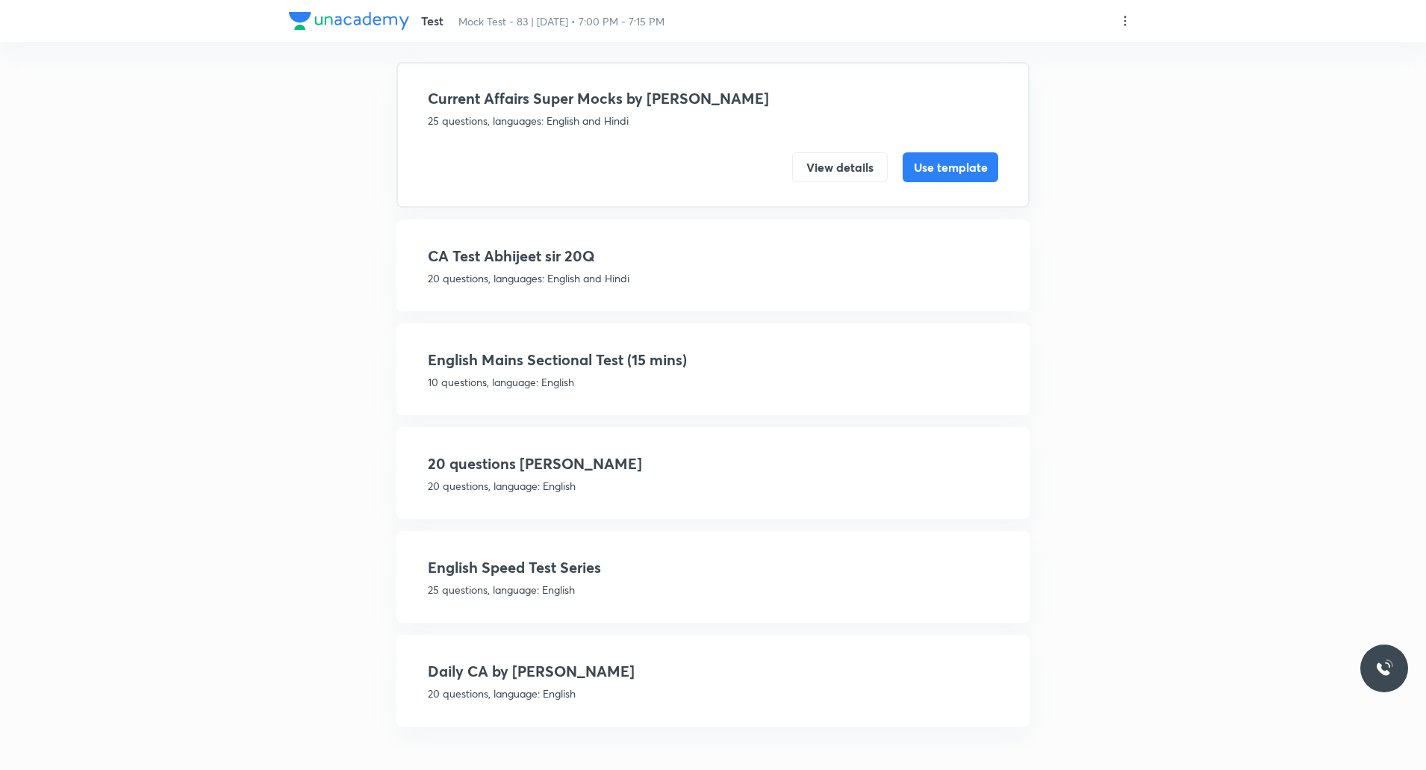
scroll to position [176, 0]
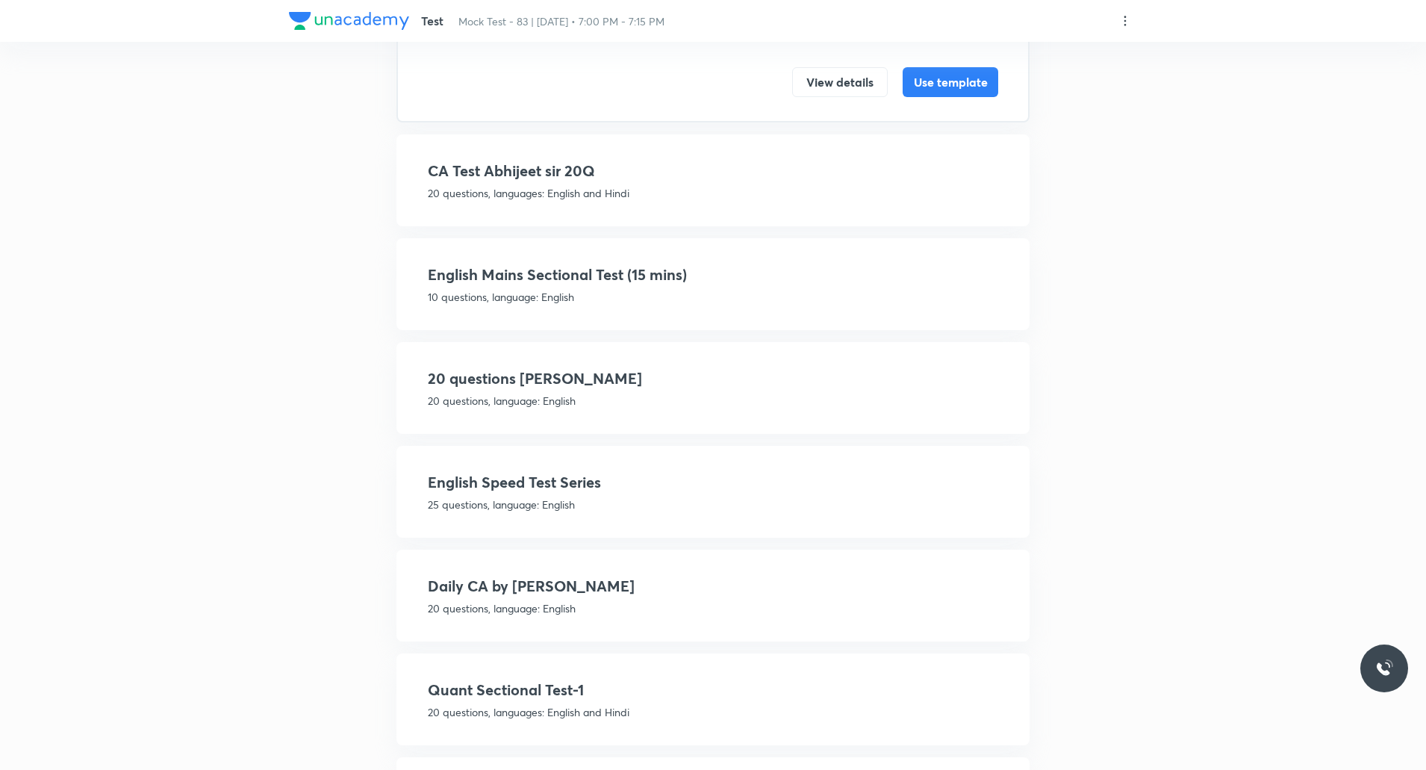
click at [501, 503] on p "25 questions, language: English" at bounding box center [713, 505] width 571 height 16
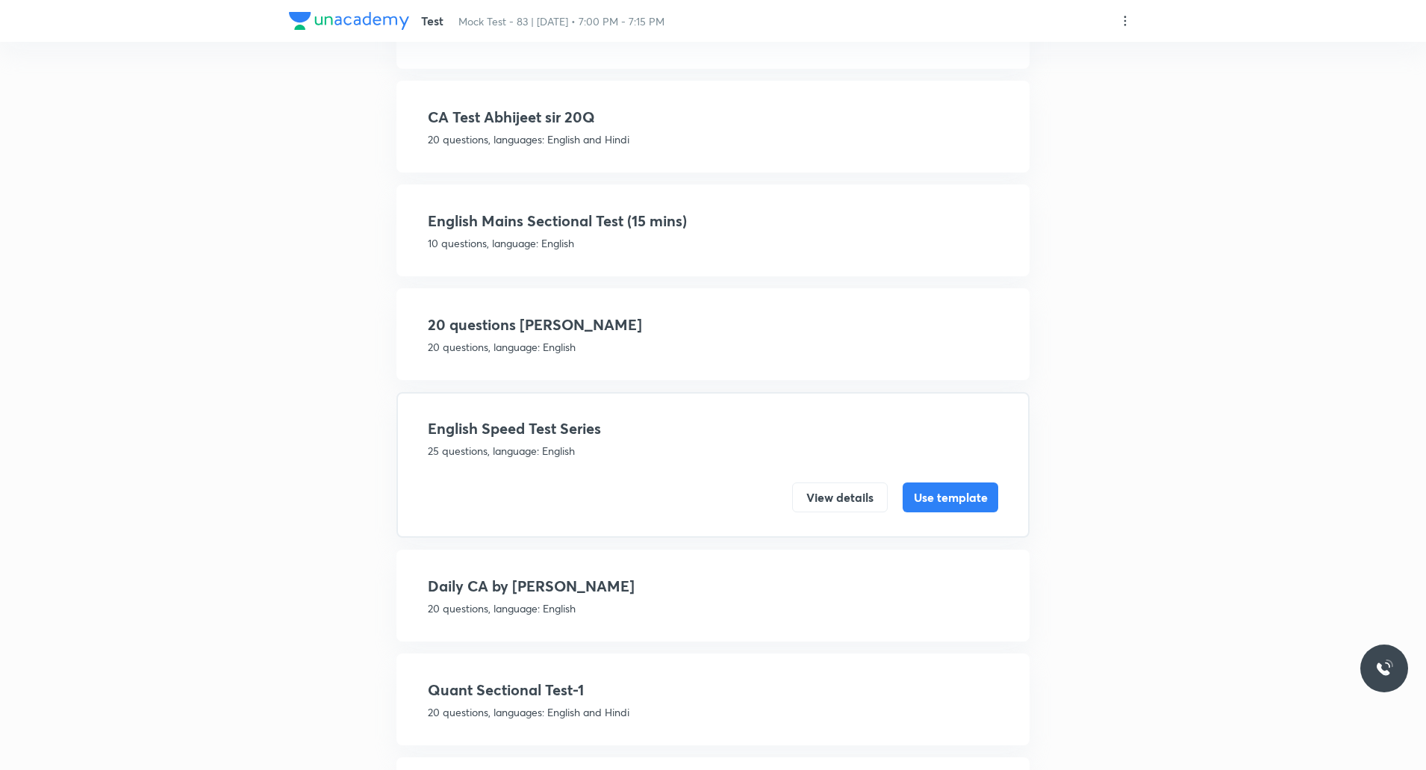
click at [509, 590] on h4 "Daily CA by Abhijeet sir" at bounding box center [713, 586] width 571 height 22
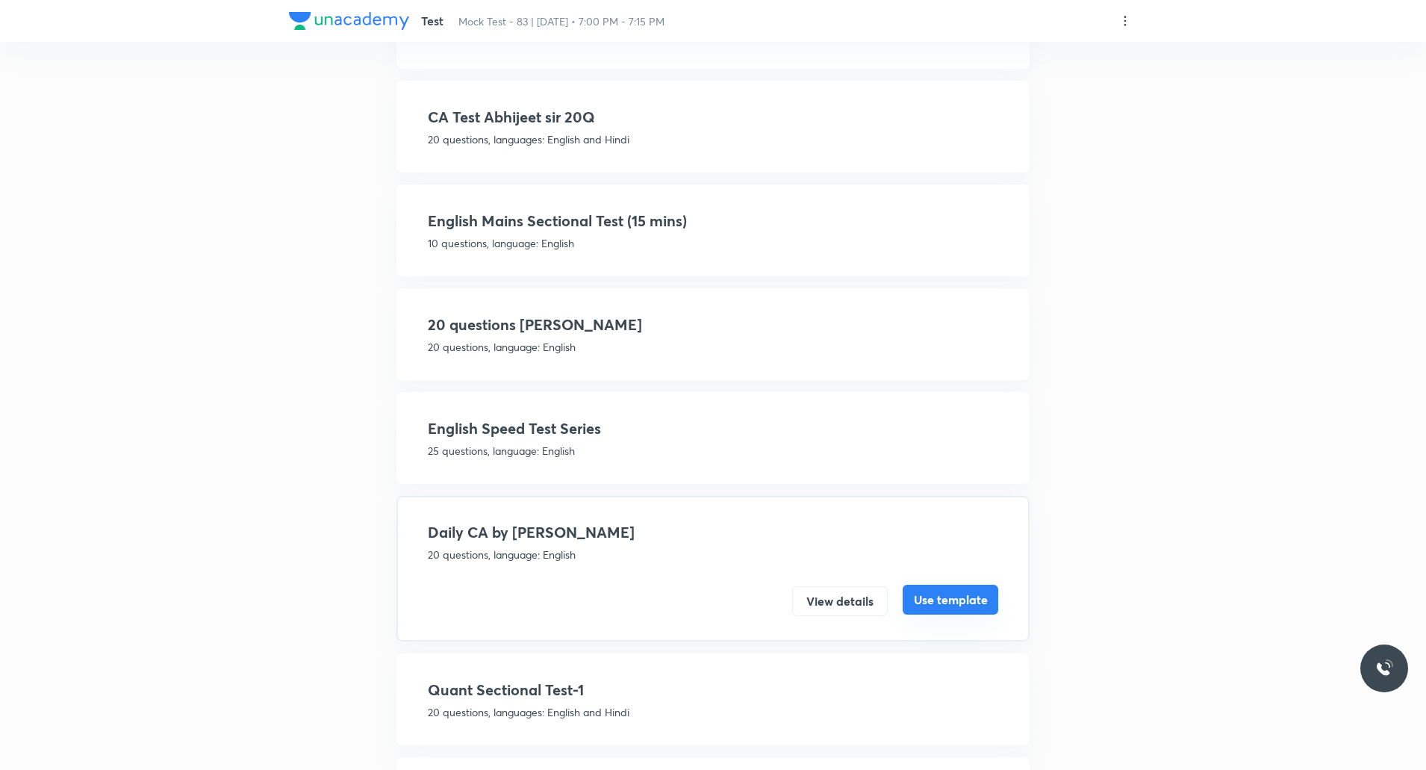
click at [942, 597] on button "Use template" at bounding box center [951, 600] width 96 height 30
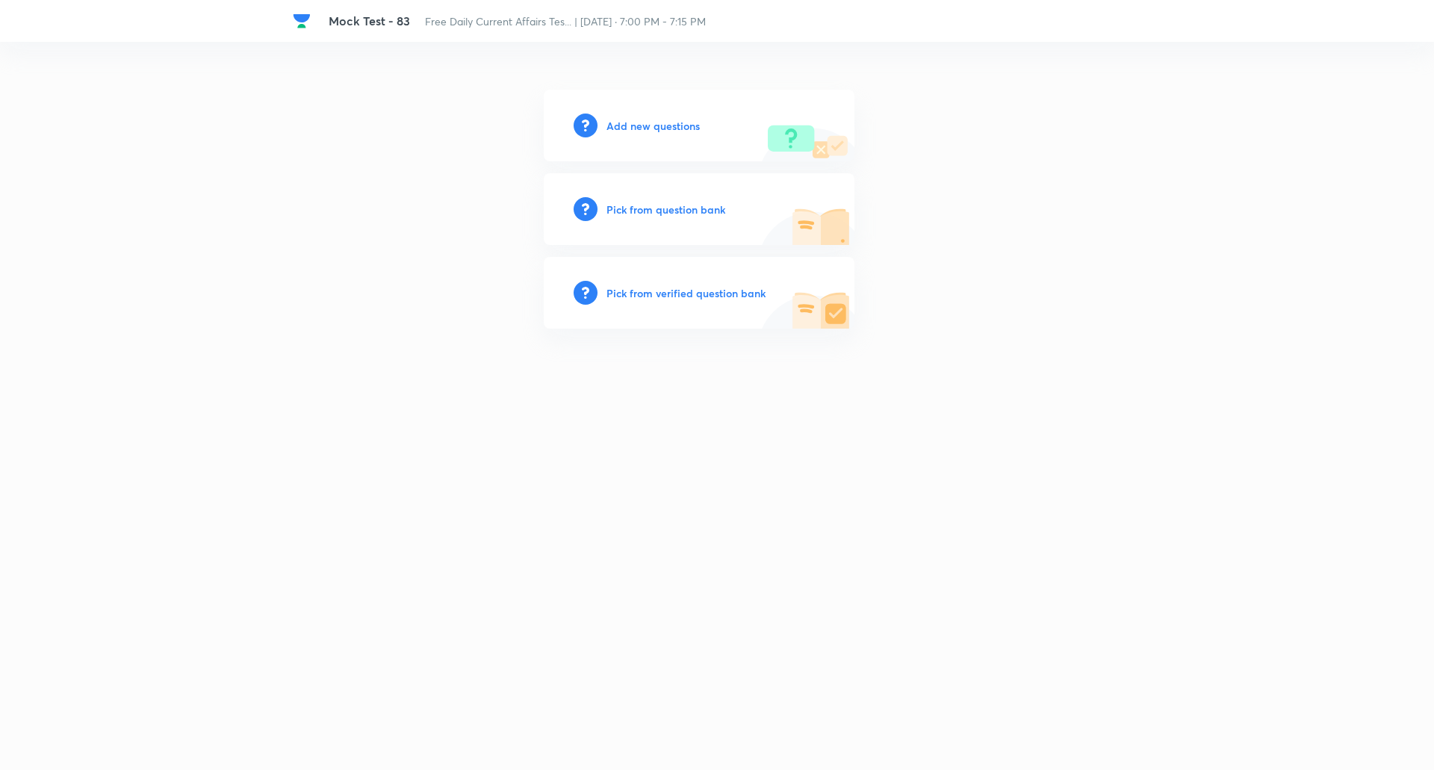
click at [643, 128] on h6 "Add new questions" at bounding box center [652, 126] width 93 height 16
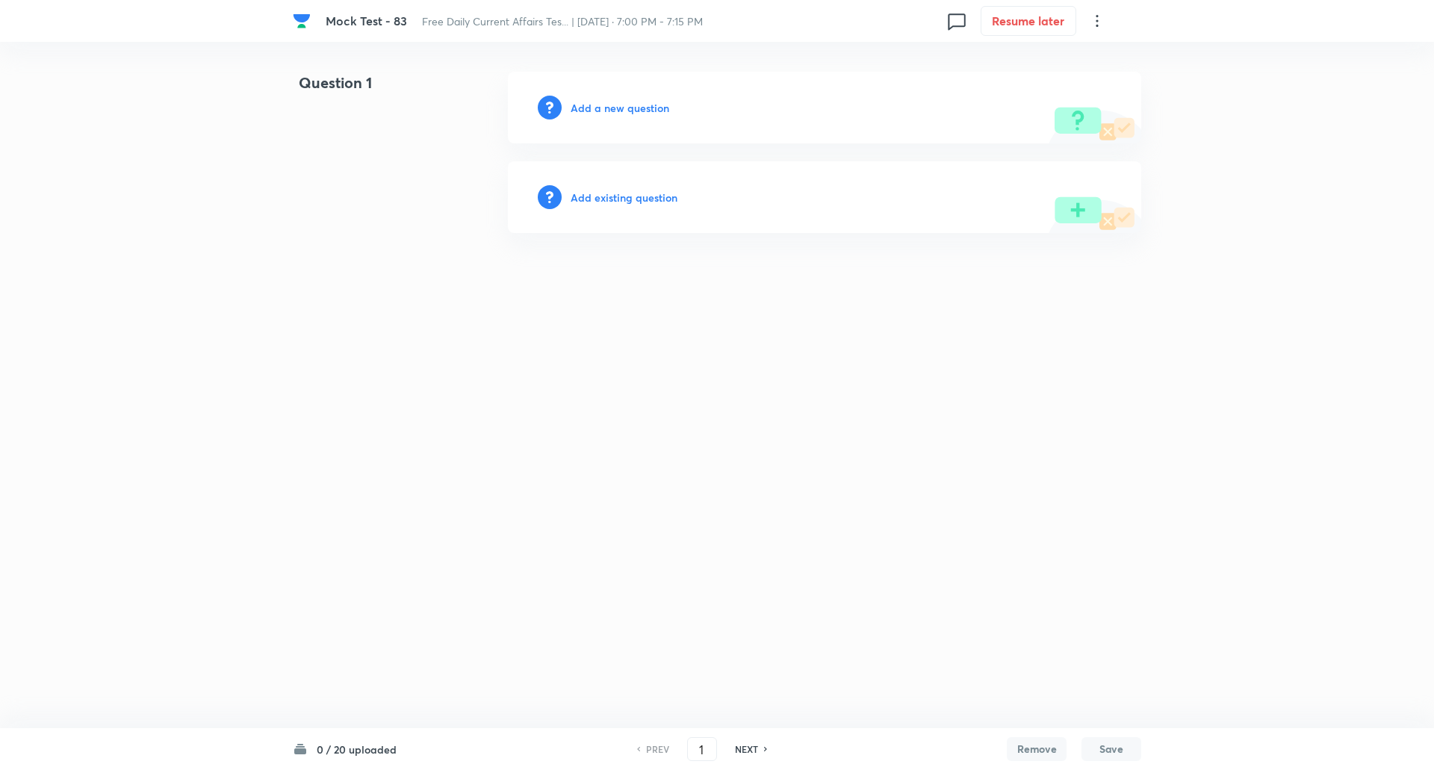
click at [621, 106] on h6 "Add a new question" at bounding box center [620, 108] width 99 height 16
click at [621, 106] on h6 "Choose a question type" at bounding box center [628, 108] width 115 height 16
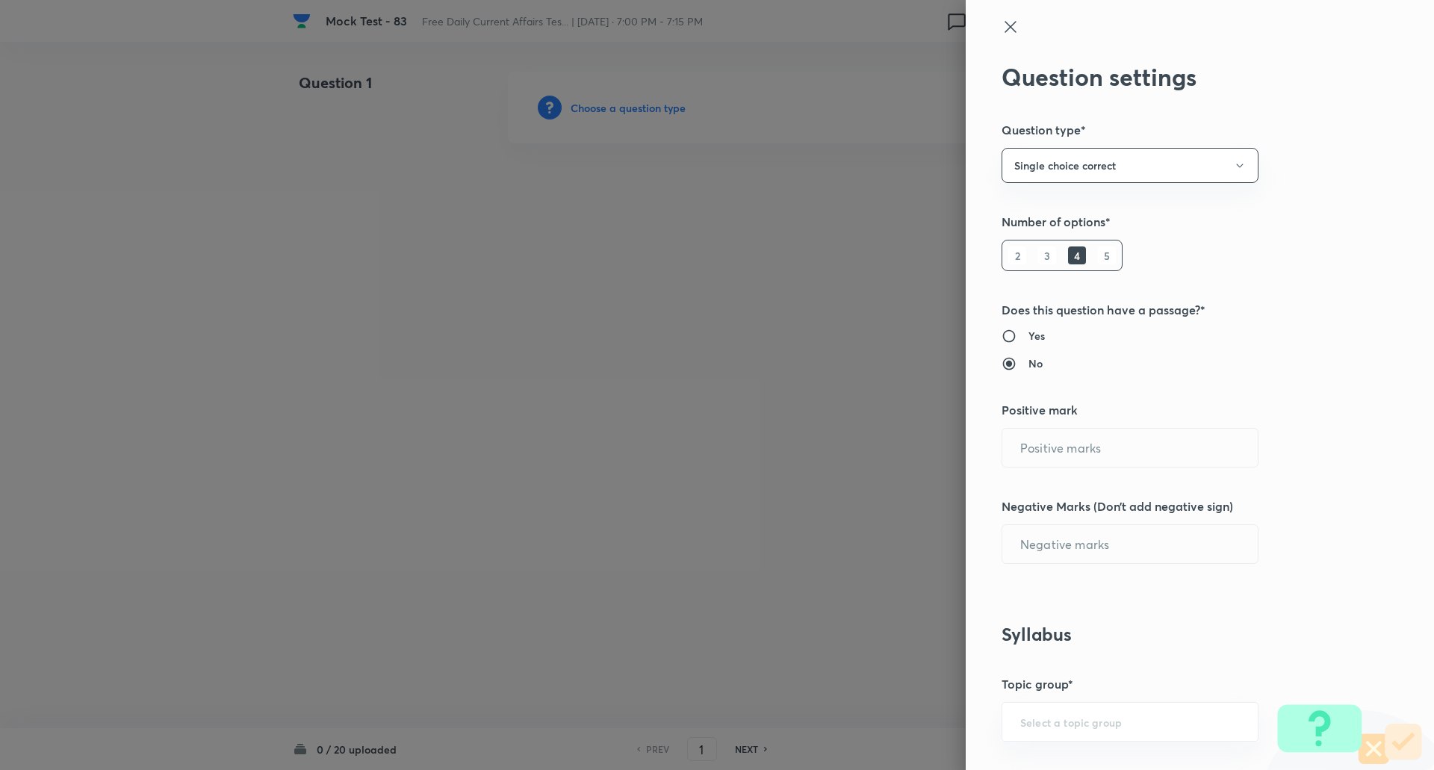
type input "1"
click at [1098, 250] on h6 "5" at bounding box center [1107, 255] width 18 height 18
click at [1052, 532] on input "0" at bounding box center [1129, 544] width 255 height 38
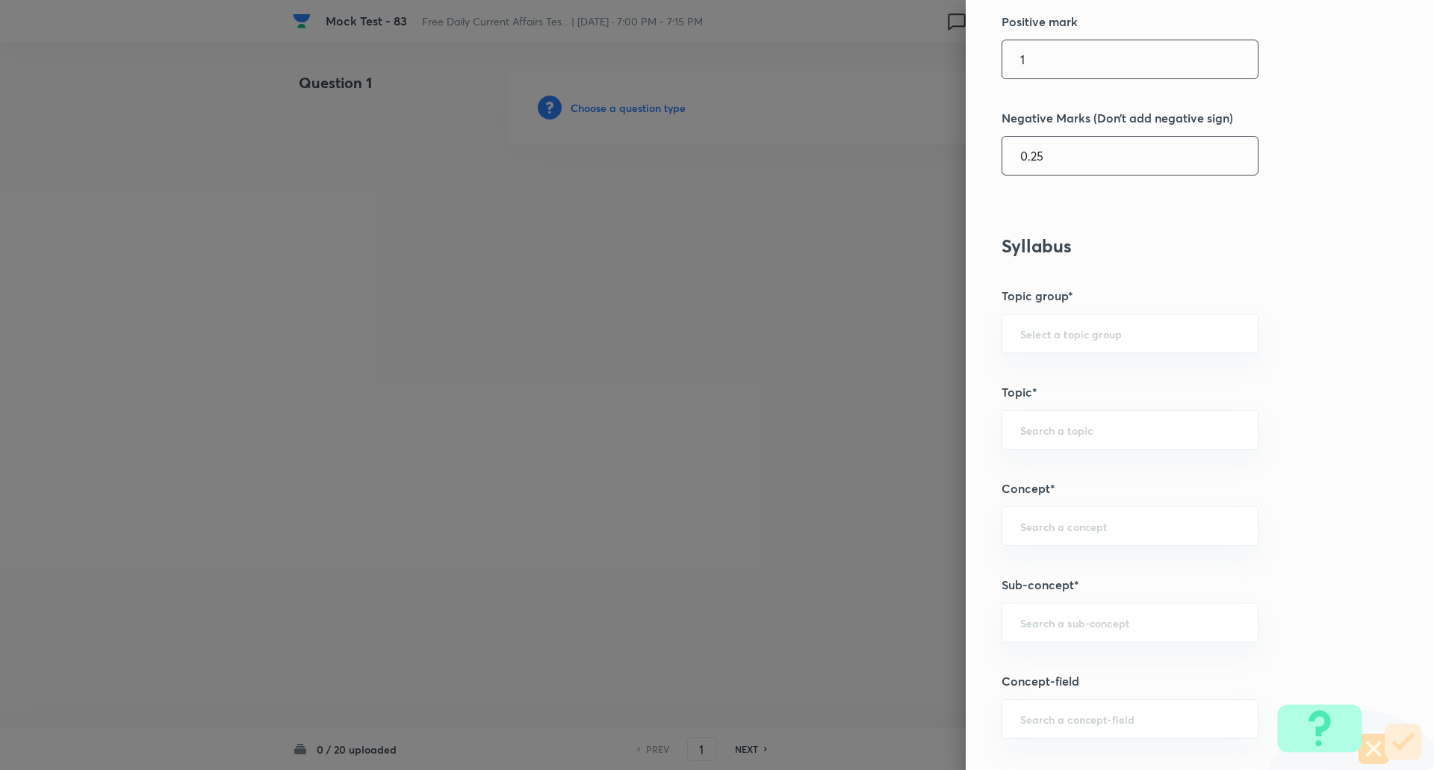
scroll to position [389, 0]
type input "0.25"
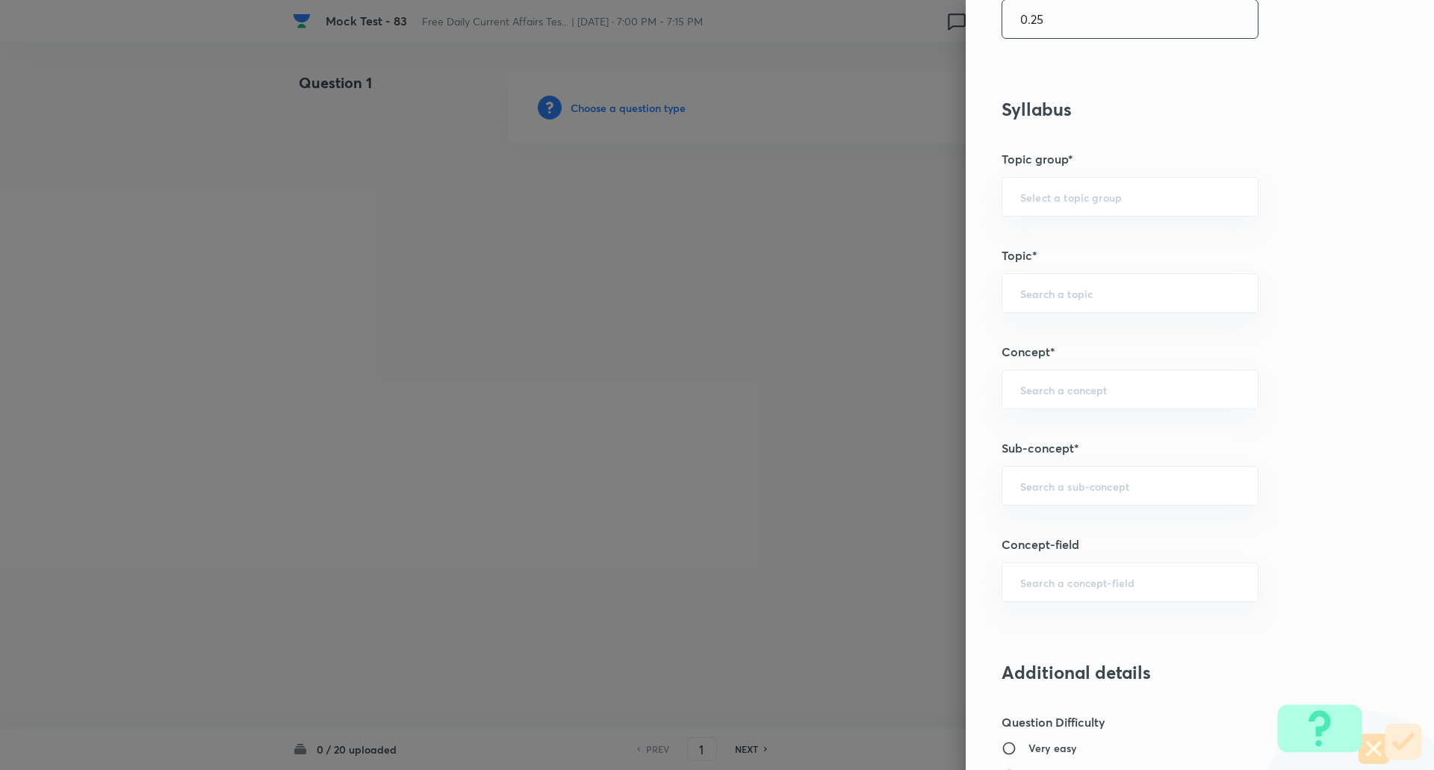
scroll to position [526, 0]
click at [1077, 487] on input "text" at bounding box center [1130, 485] width 220 height 14
click at [1077, 487] on input "rank" at bounding box center [1130, 485] width 220 height 14
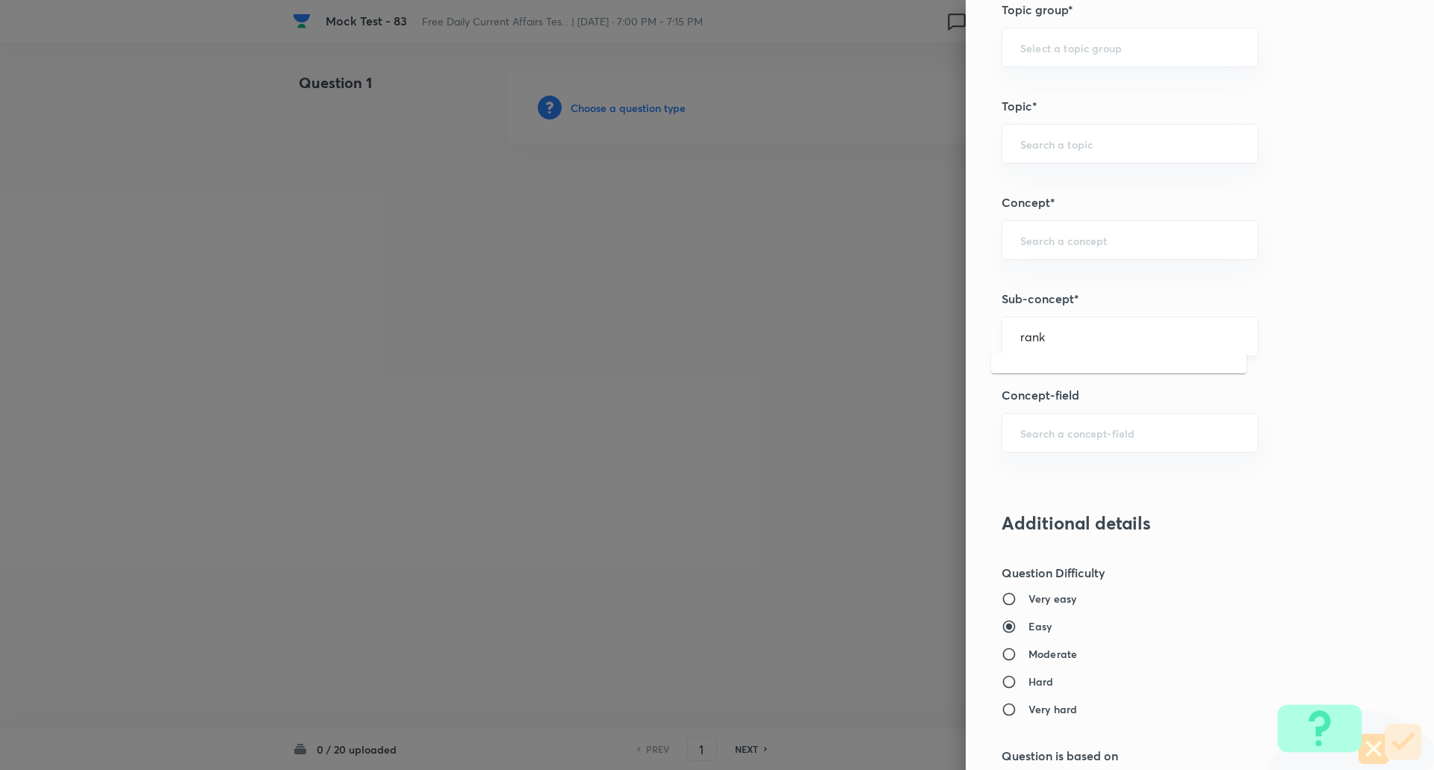
scroll to position [683, 0]
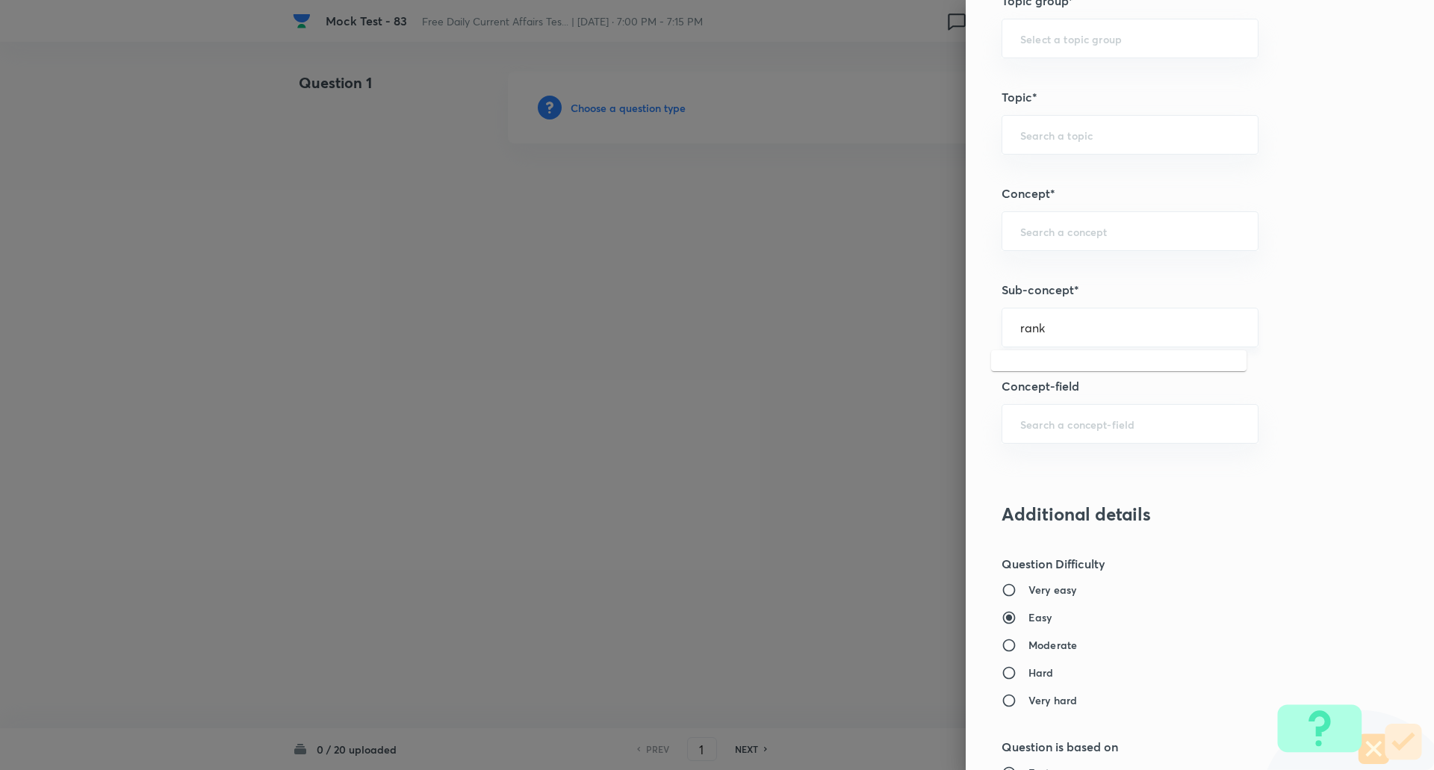
click at [1062, 326] on input "rank" at bounding box center [1130, 327] width 220 height 14
click at [1063, 364] on li "List/Indexes (Ranks & Reports)" at bounding box center [1118, 369] width 255 height 27
type input "List/Indexes (Ranks & Reports)"
type input "Awareness"
type input "Current Affairs"
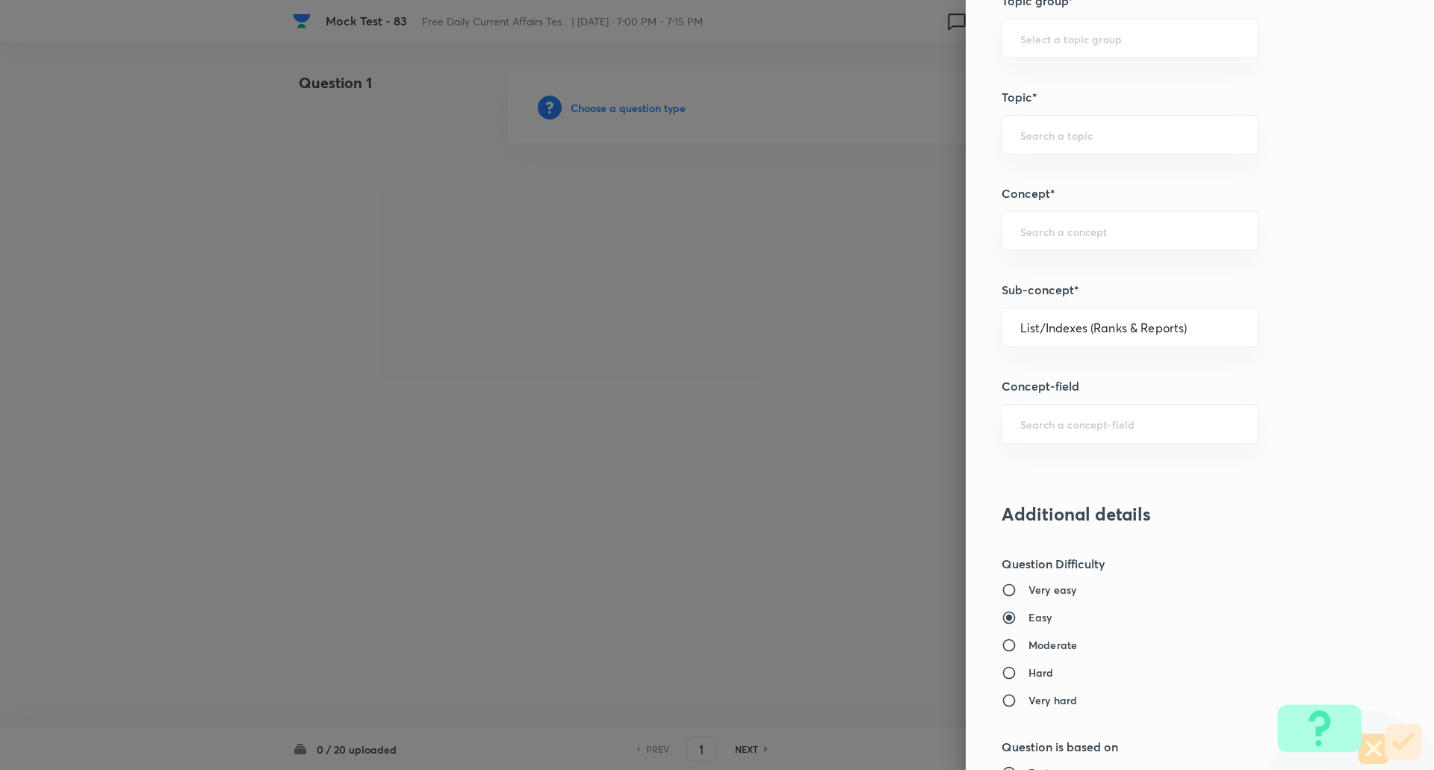
type input "List/Indexes (Ranks & Reports)"
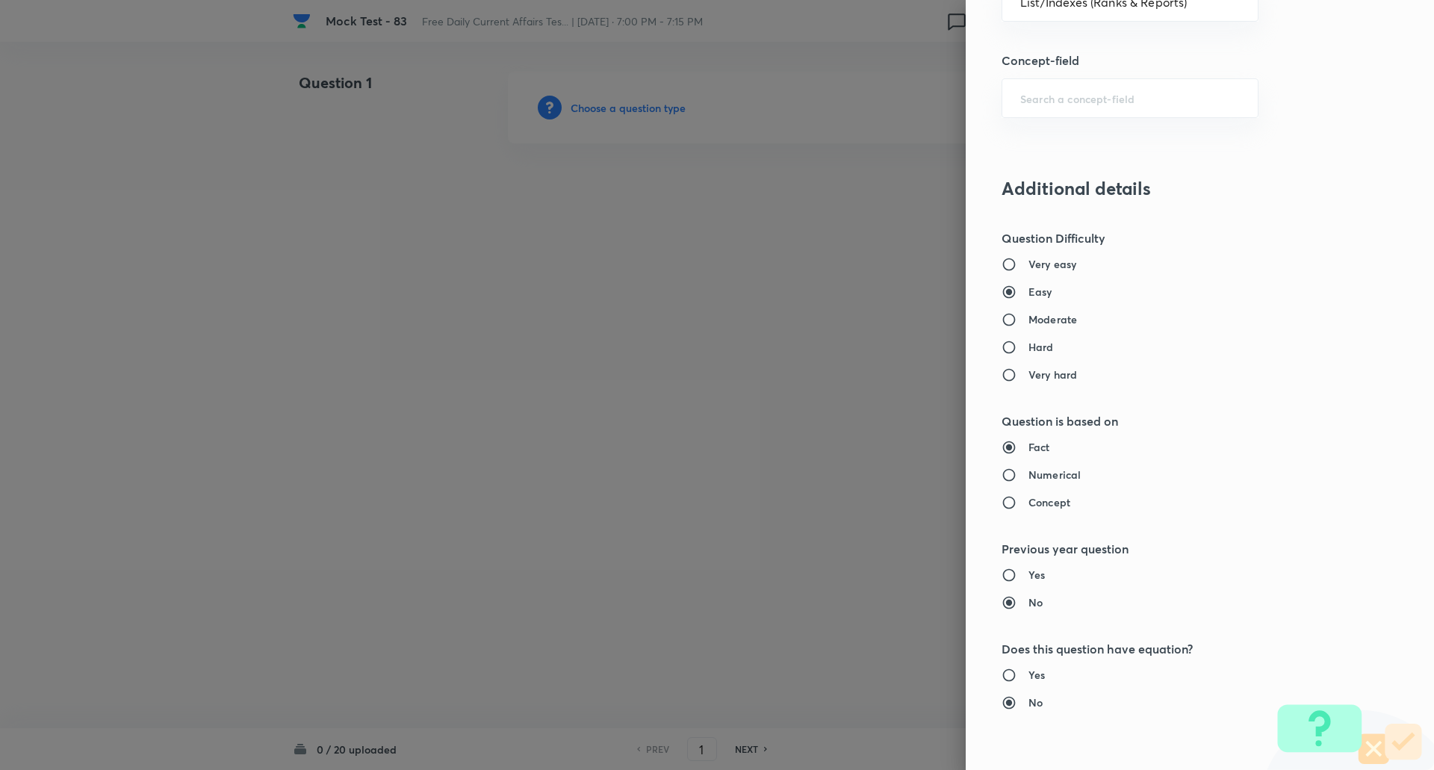
scroll to position [1010, 0]
click at [1001, 320] on input "Moderate" at bounding box center [1014, 318] width 27 height 15
radio input "true"
radio input "false"
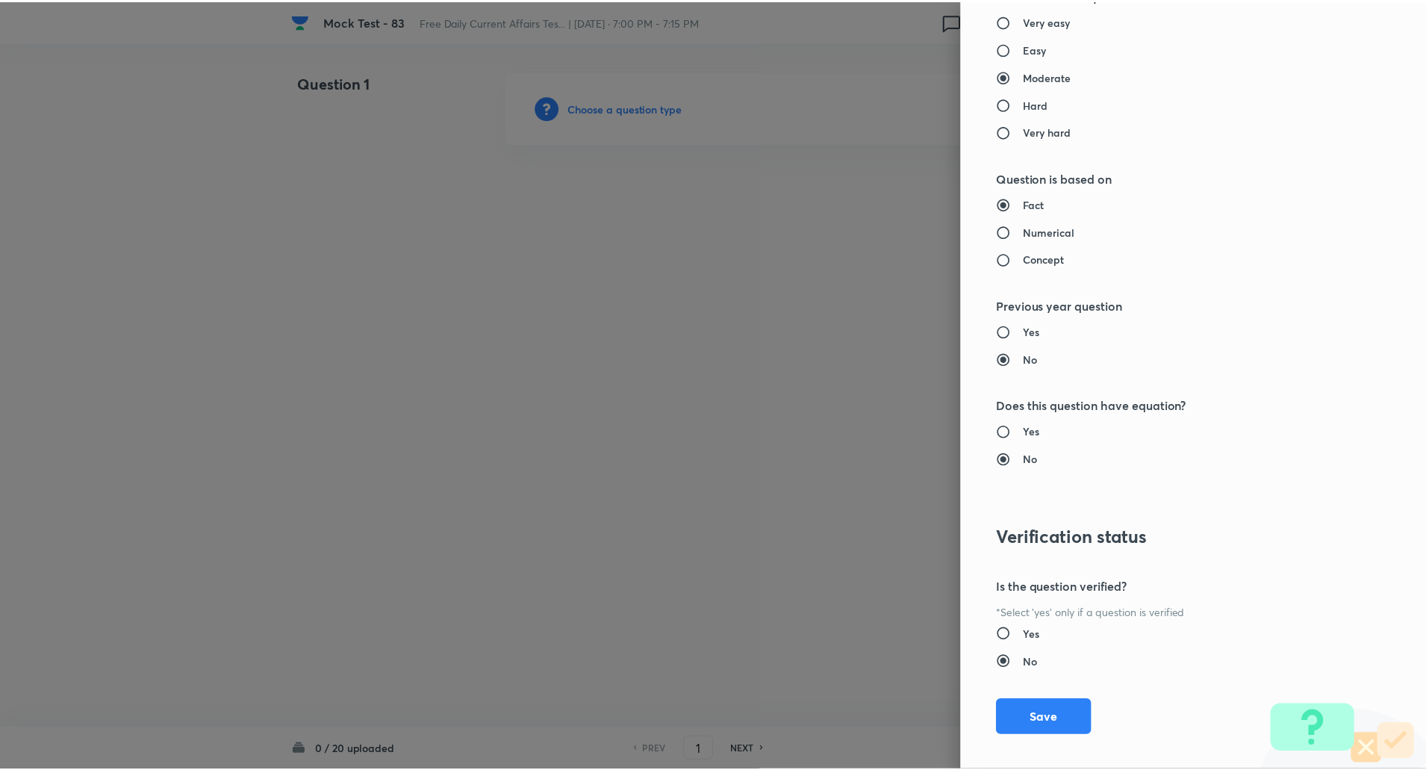
scroll to position [1266, 0]
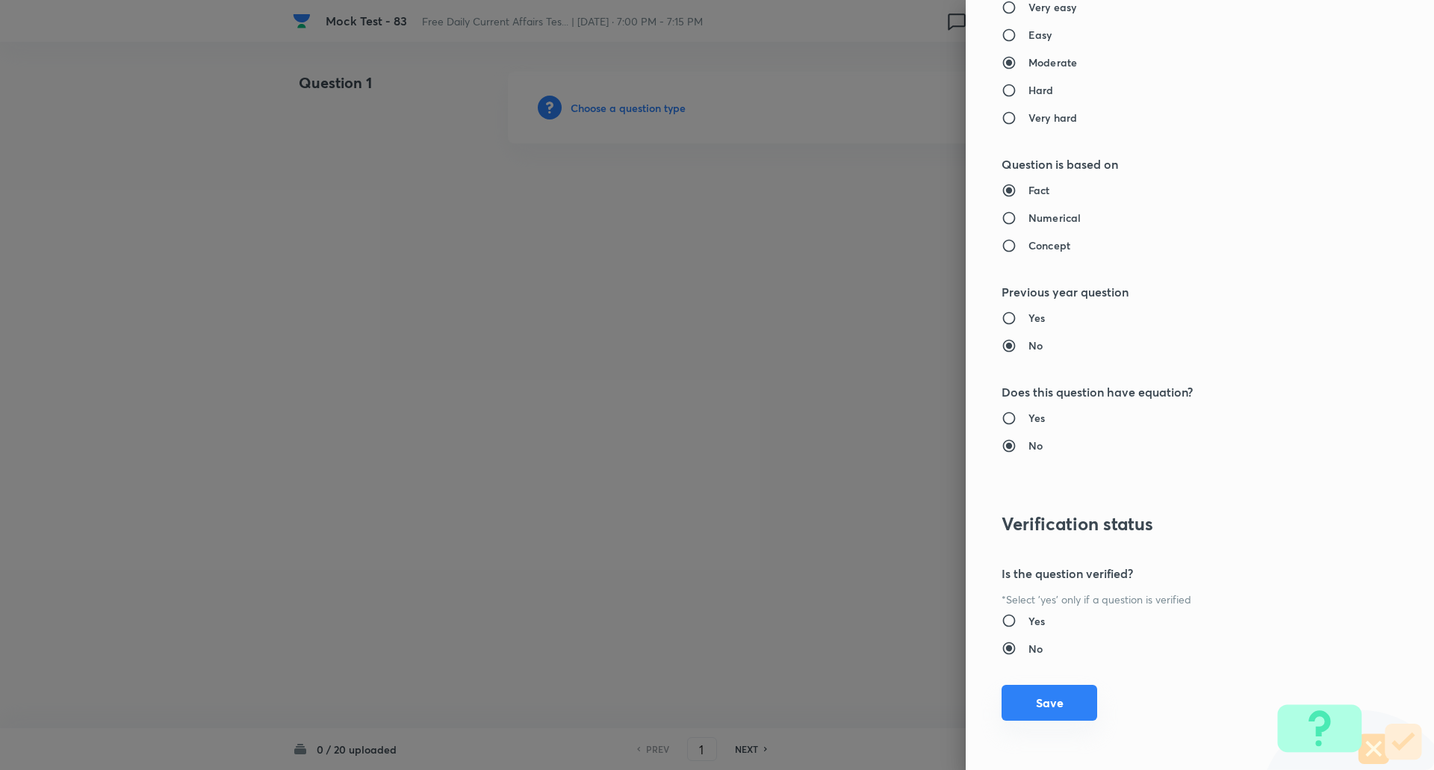
click at [1040, 695] on button "Save" at bounding box center [1049, 703] width 96 height 36
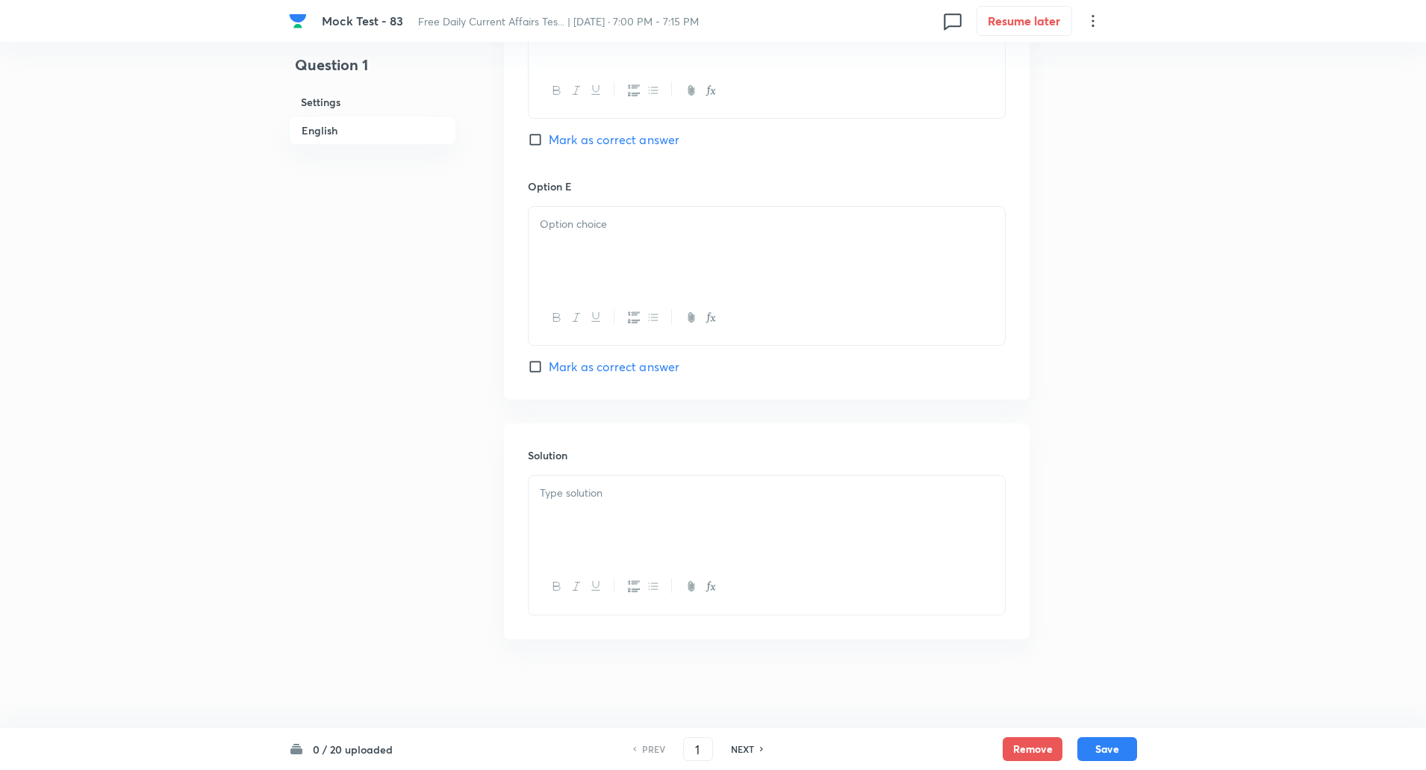
scroll to position [1480, 0]
click at [535, 368] on input "Mark as correct answer" at bounding box center [538, 365] width 21 height 15
checkbox input "true"
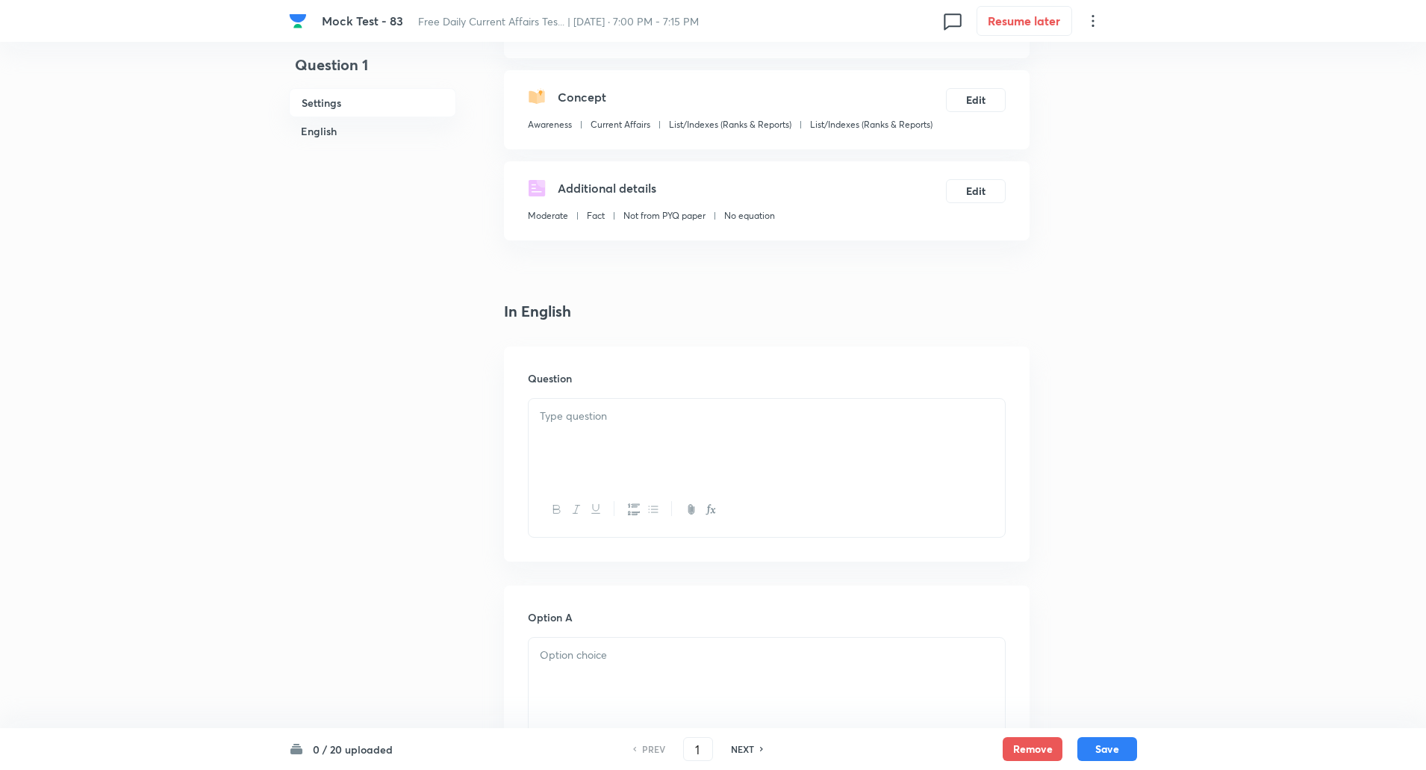
scroll to position [258, 0]
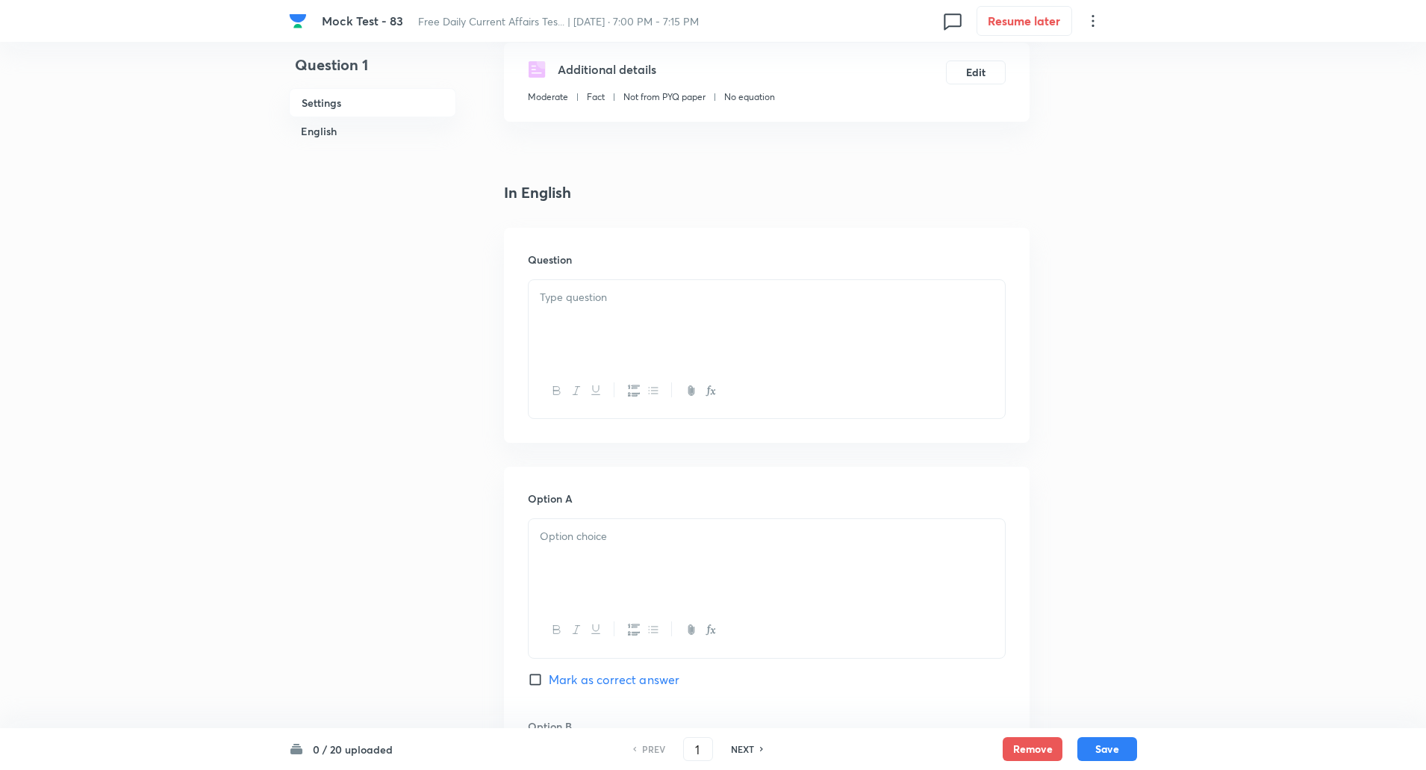
click at [645, 317] on div at bounding box center [767, 322] width 476 height 84
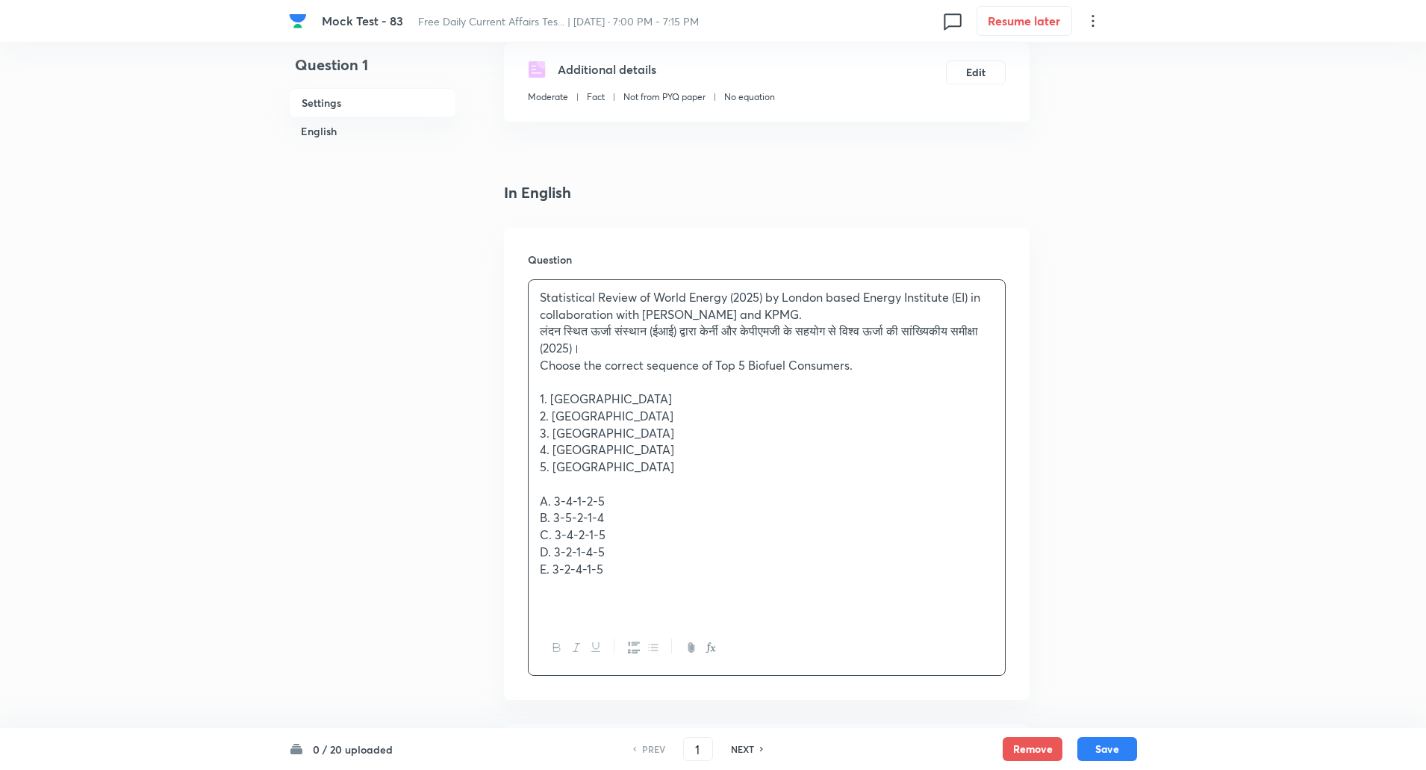
click at [539, 328] on div "Statistical Review of World Energy (2025) by London based Energy Institute (EI)…" at bounding box center [767, 450] width 476 height 341
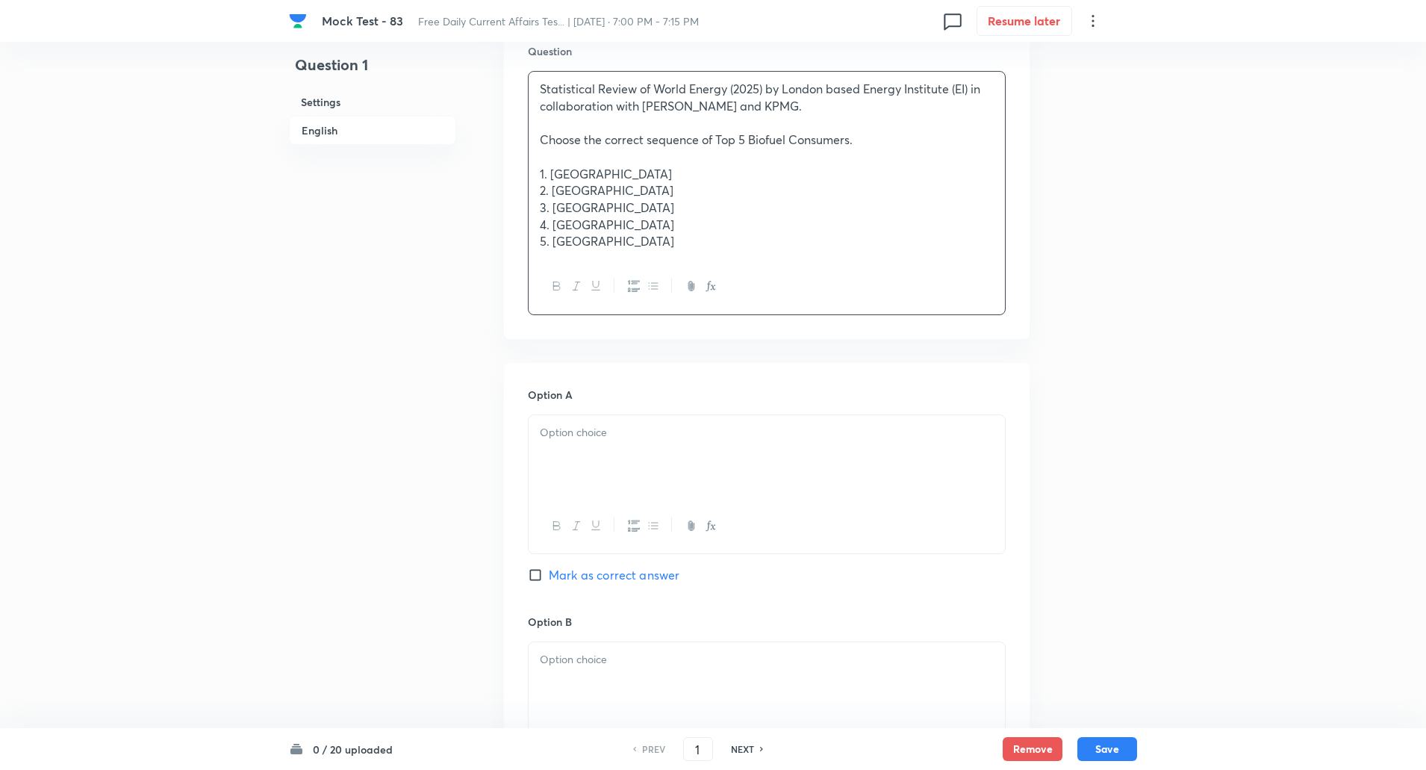
scroll to position [500, 0]
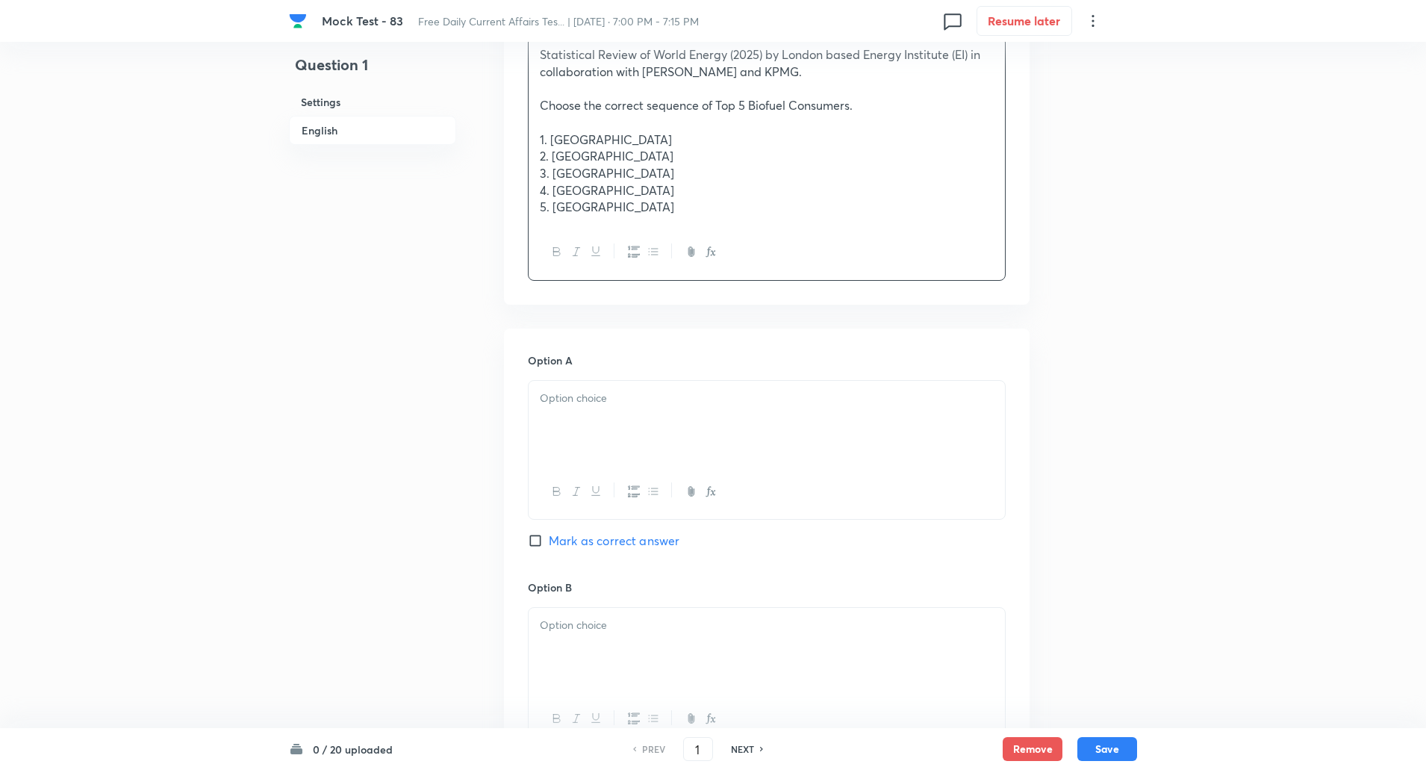
click at [568, 414] on div at bounding box center [767, 423] width 476 height 84
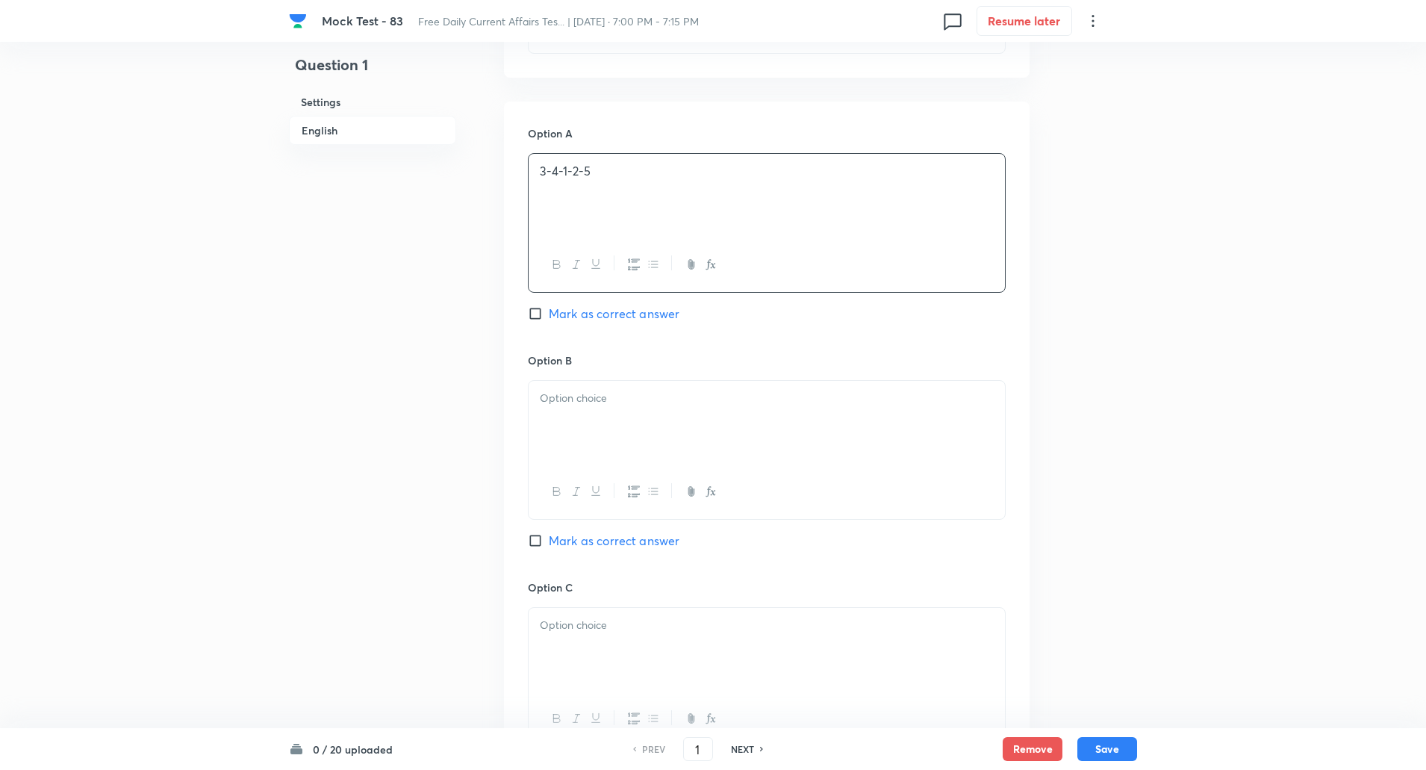
scroll to position [728, 0]
click at [564, 394] on p at bounding box center [767, 397] width 454 height 17
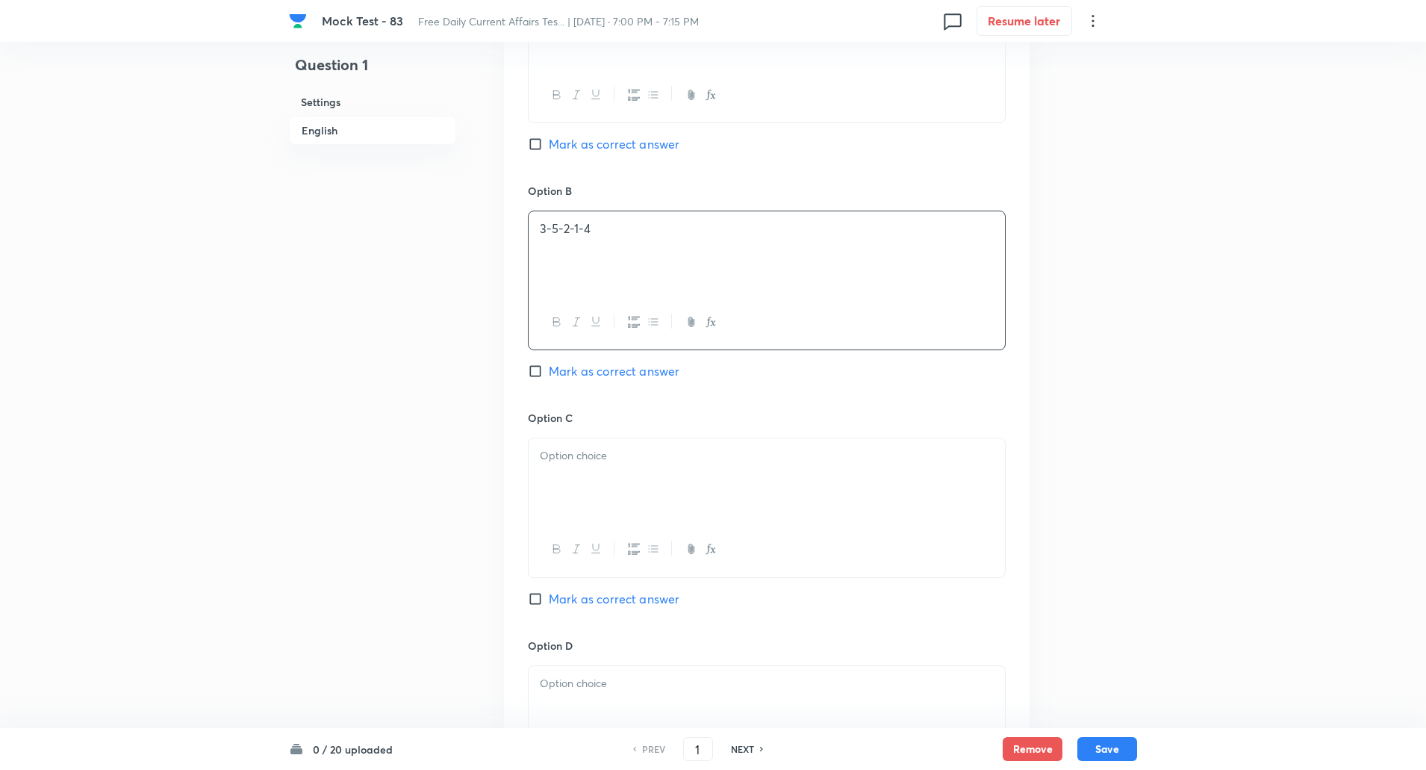
scroll to position [898, 0]
click at [576, 460] on p at bounding box center [767, 455] width 454 height 17
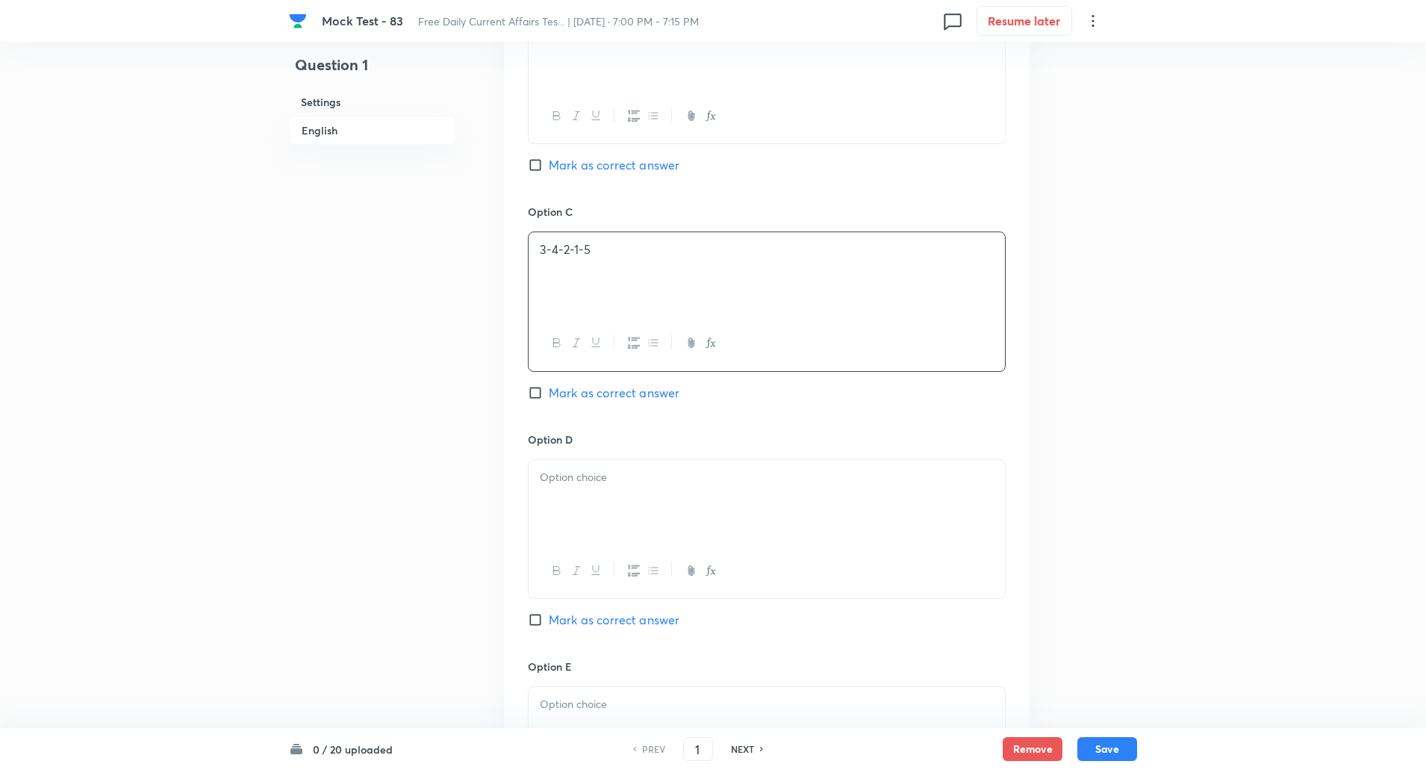
scroll to position [1124, 0]
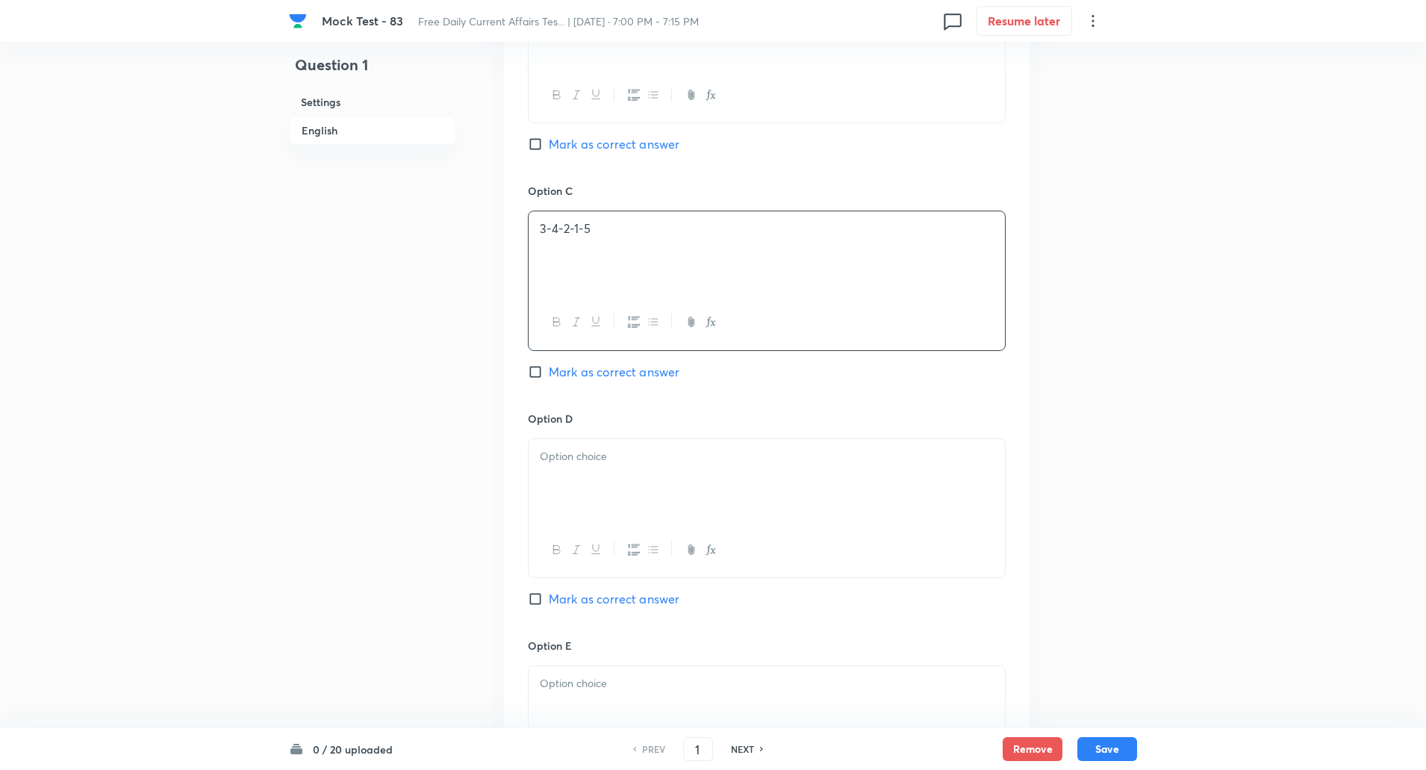
click at [570, 457] on p at bounding box center [767, 456] width 454 height 17
paste div
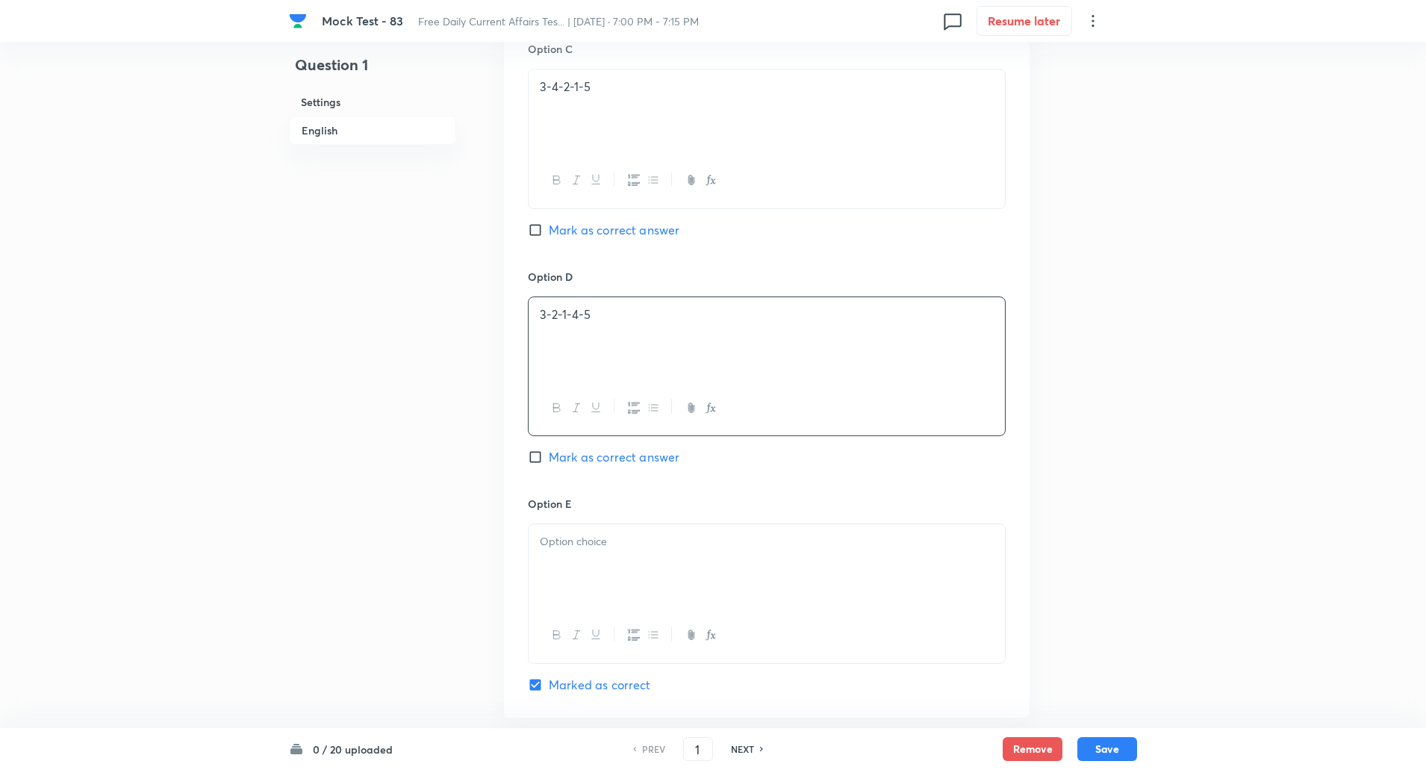
scroll to position [1272, 0]
click at [579, 539] on p at bounding box center [767, 534] width 454 height 17
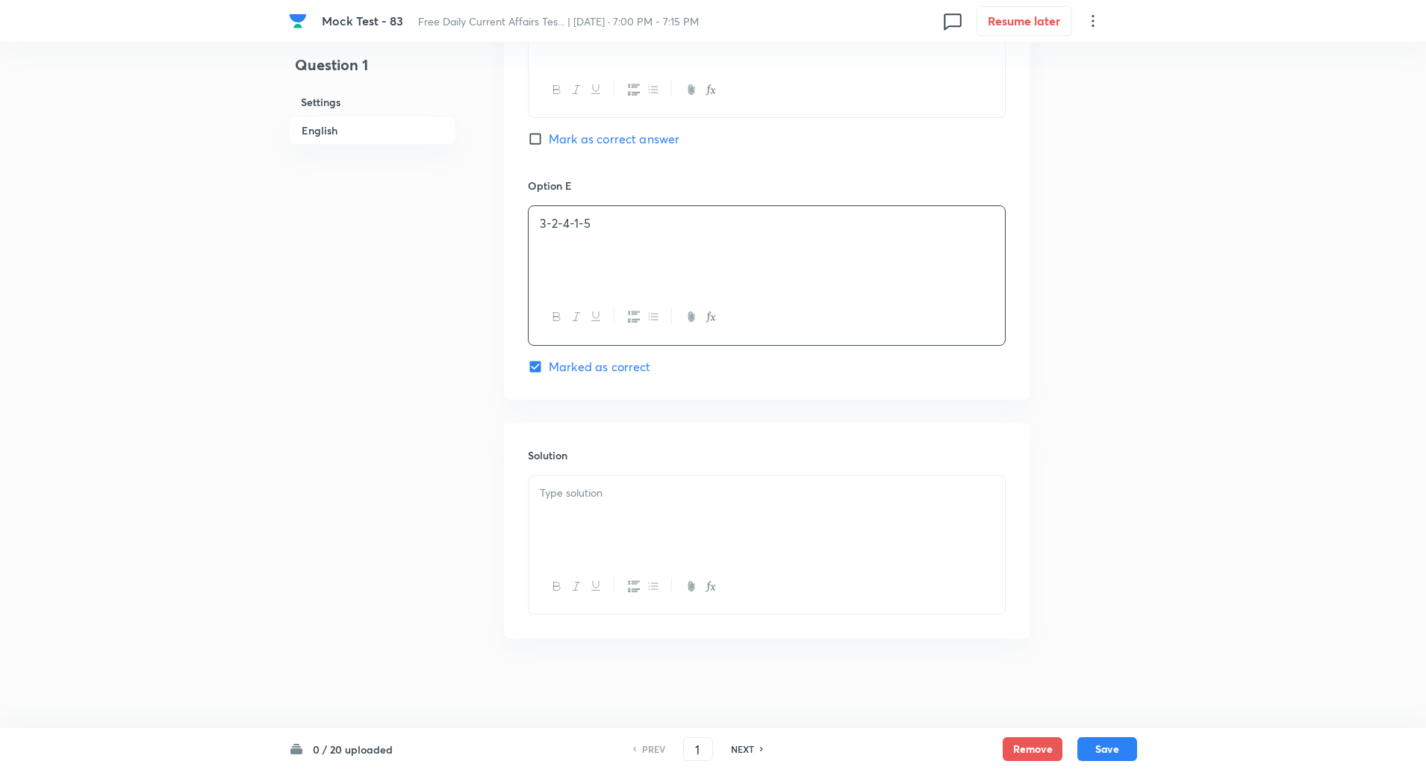
click at [580, 527] on div at bounding box center [767, 518] width 476 height 84
click at [592, 544] on div at bounding box center [767, 518] width 476 height 84
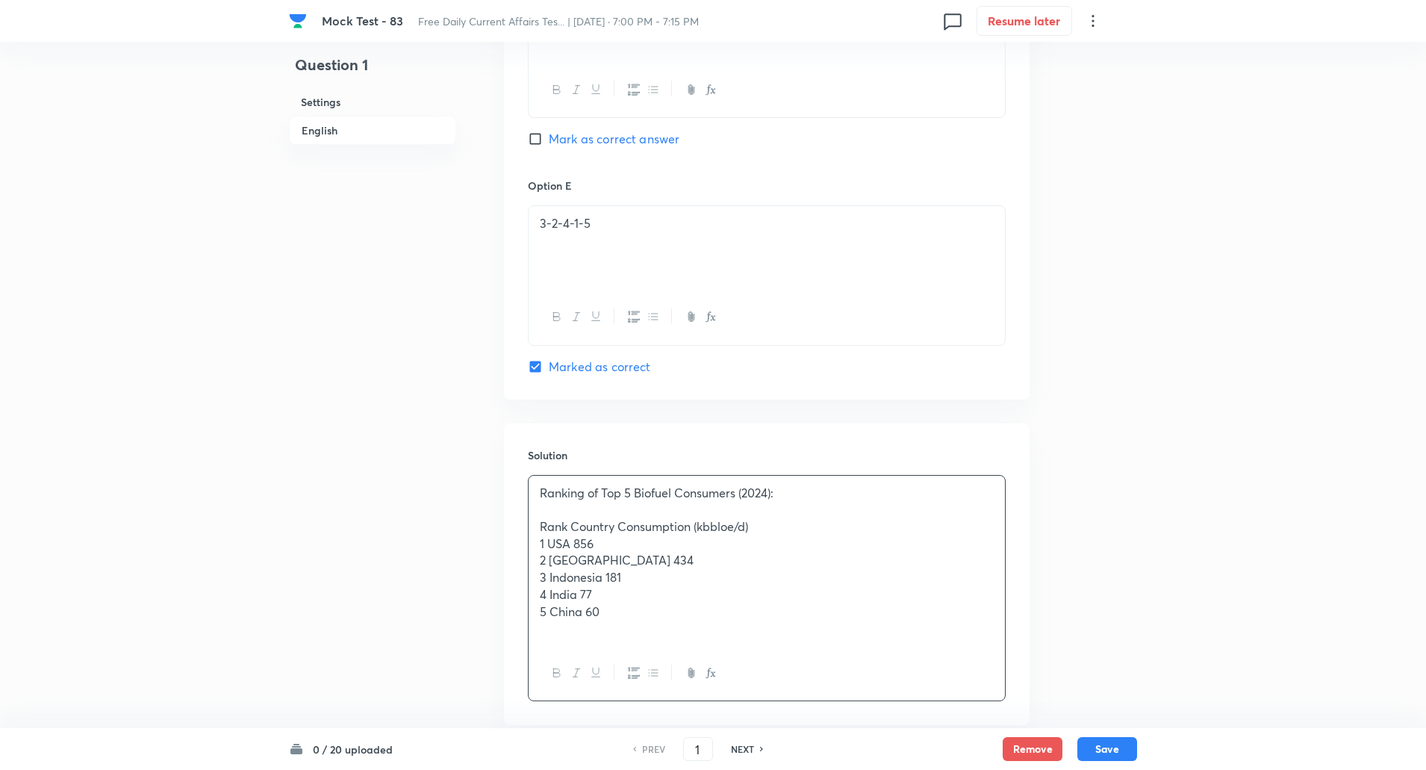
click at [541, 542] on p "1 USA 856" at bounding box center [767, 543] width 454 height 17
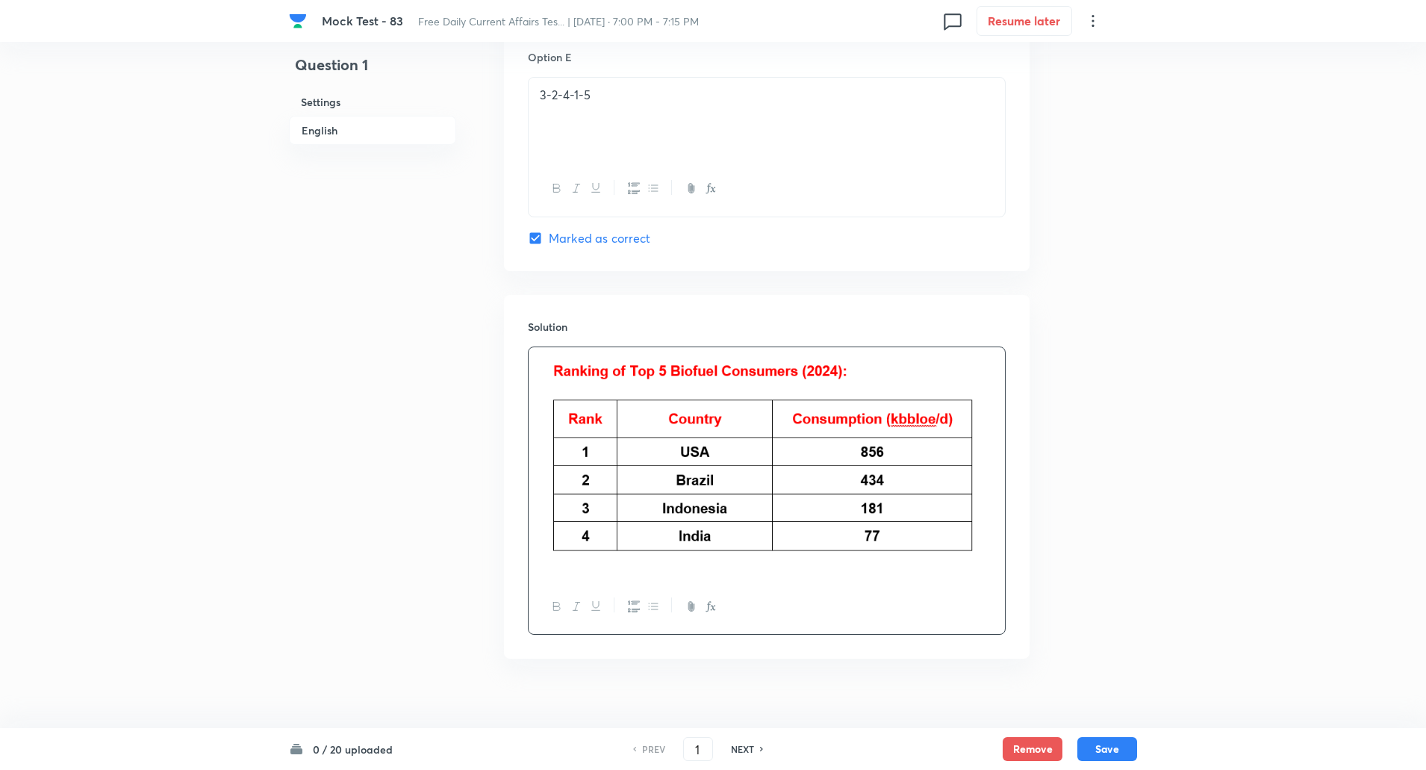
scroll to position [1732, 0]
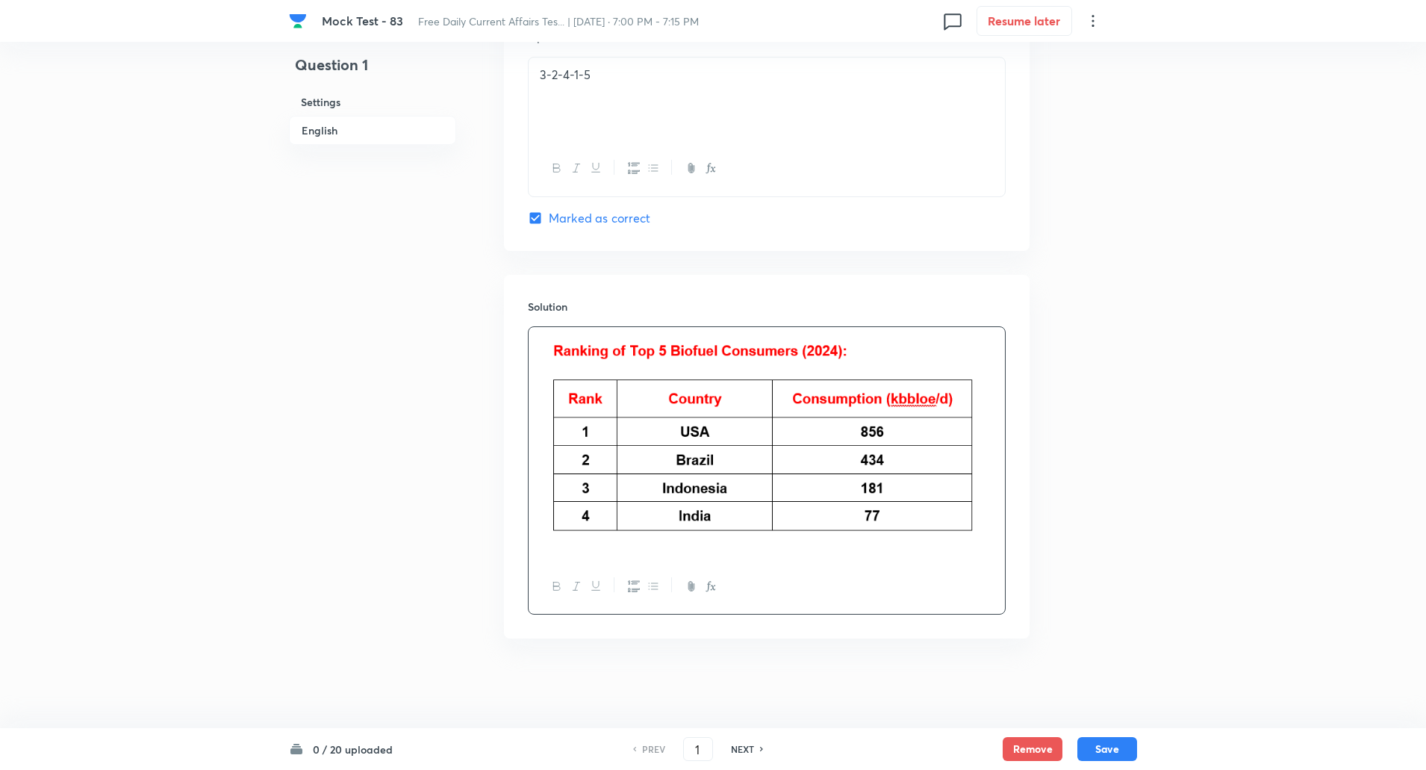
click at [574, 535] on img at bounding box center [767, 441] width 454 height 210
click at [929, 395] on img at bounding box center [767, 441] width 454 height 210
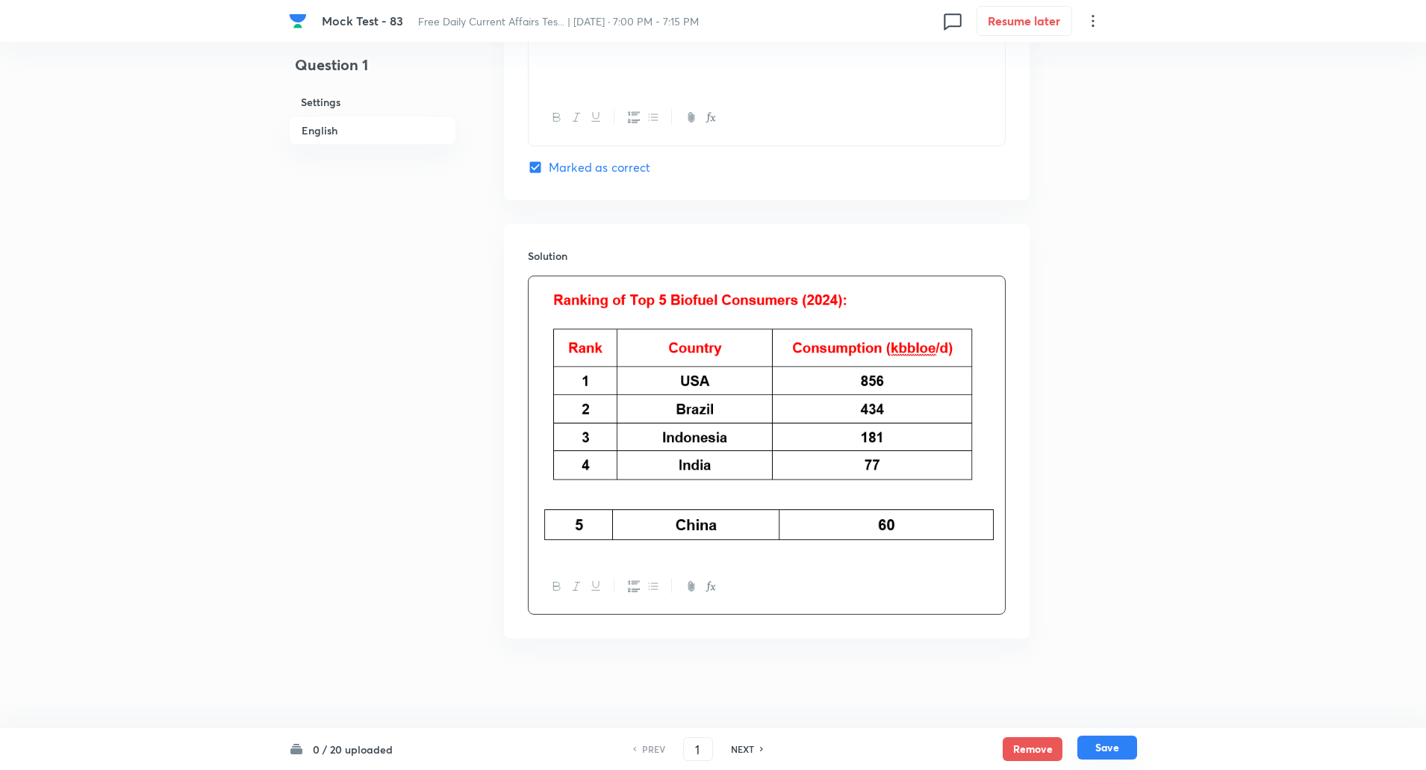
click at [1113, 746] on button "Save" at bounding box center [1108, 748] width 60 height 24
type input "2"
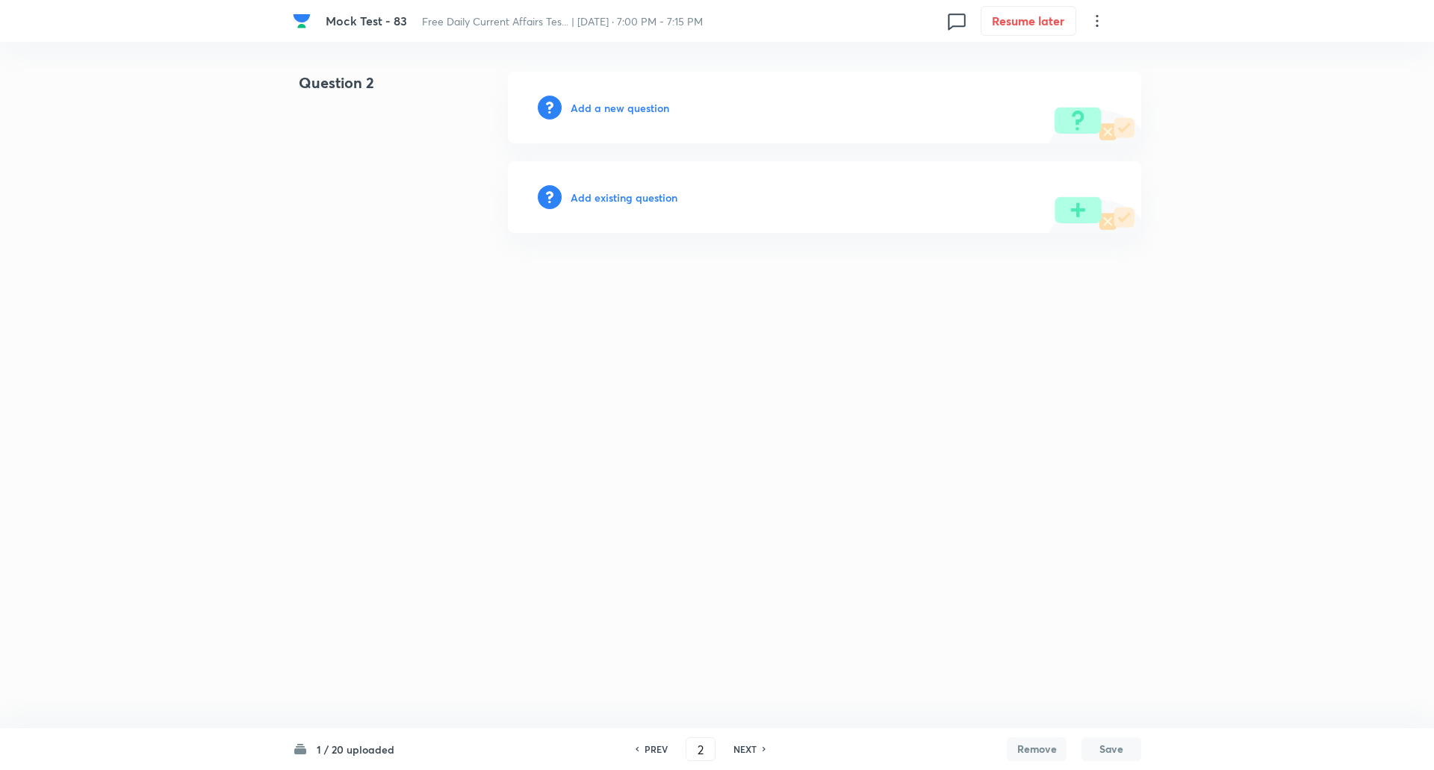
click at [632, 108] on h6 "Add a new question" at bounding box center [620, 108] width 99 height 16
click at [632, 108] on h6 "Choose a question type" at bounding box center [628, 108] width 115 height 16
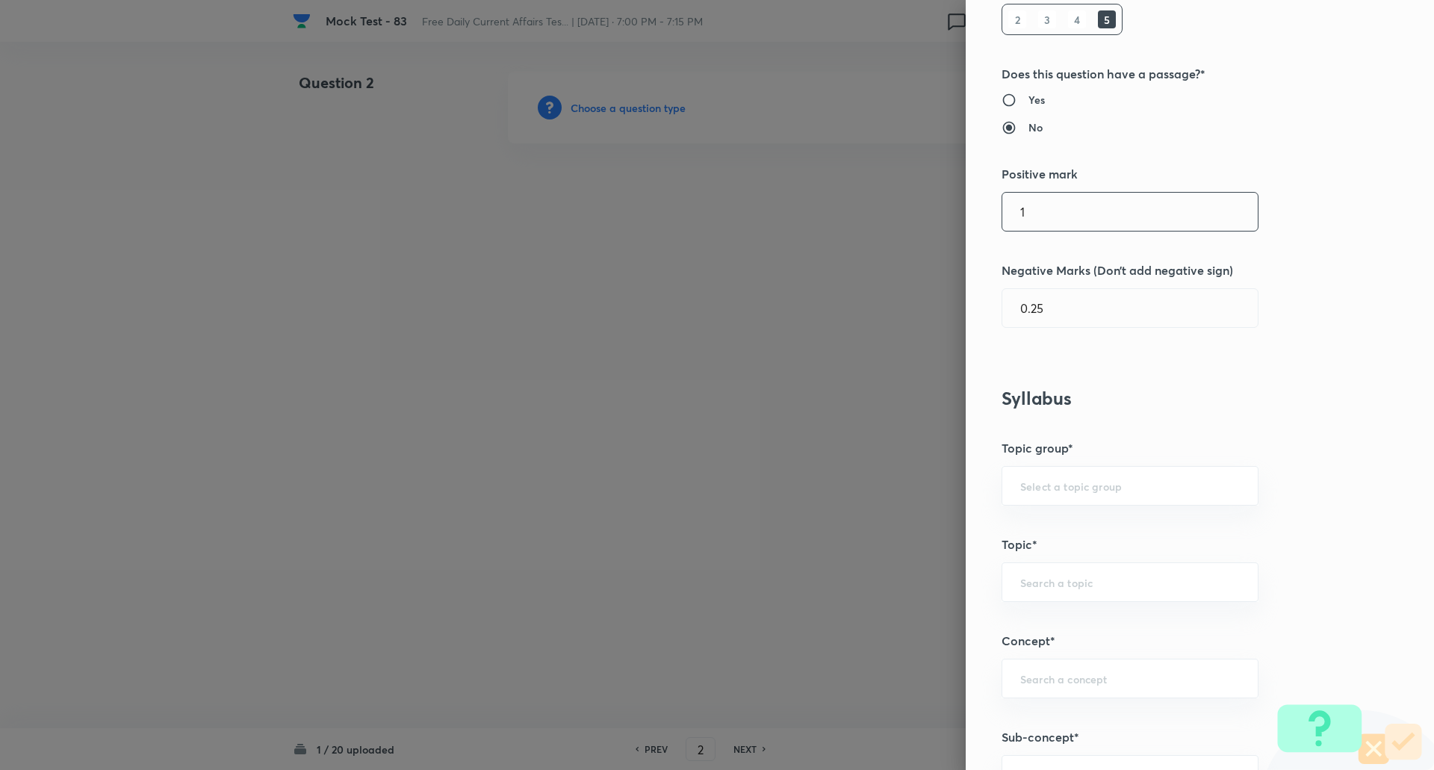
scroll to position [378, 0]
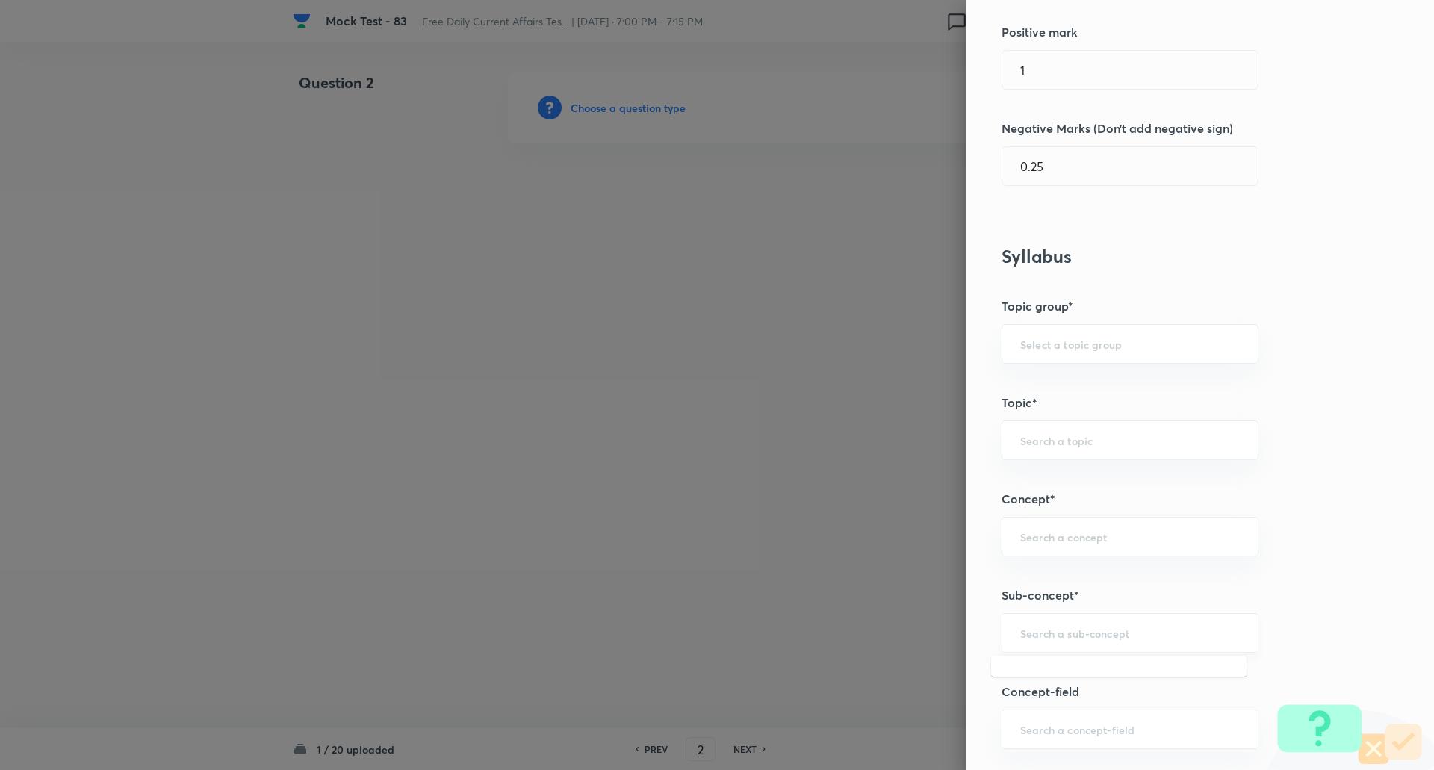
click at [1058, 639] on input "text" at bounding box center [1130, 633] width 220 height 14
click at [1094, 682] on li "New Appointments: National" at bounding box center [1118, 675] width 255 height 27
type input "New Appointments: National"
type input "Awareness"
type input "Current Affairs"
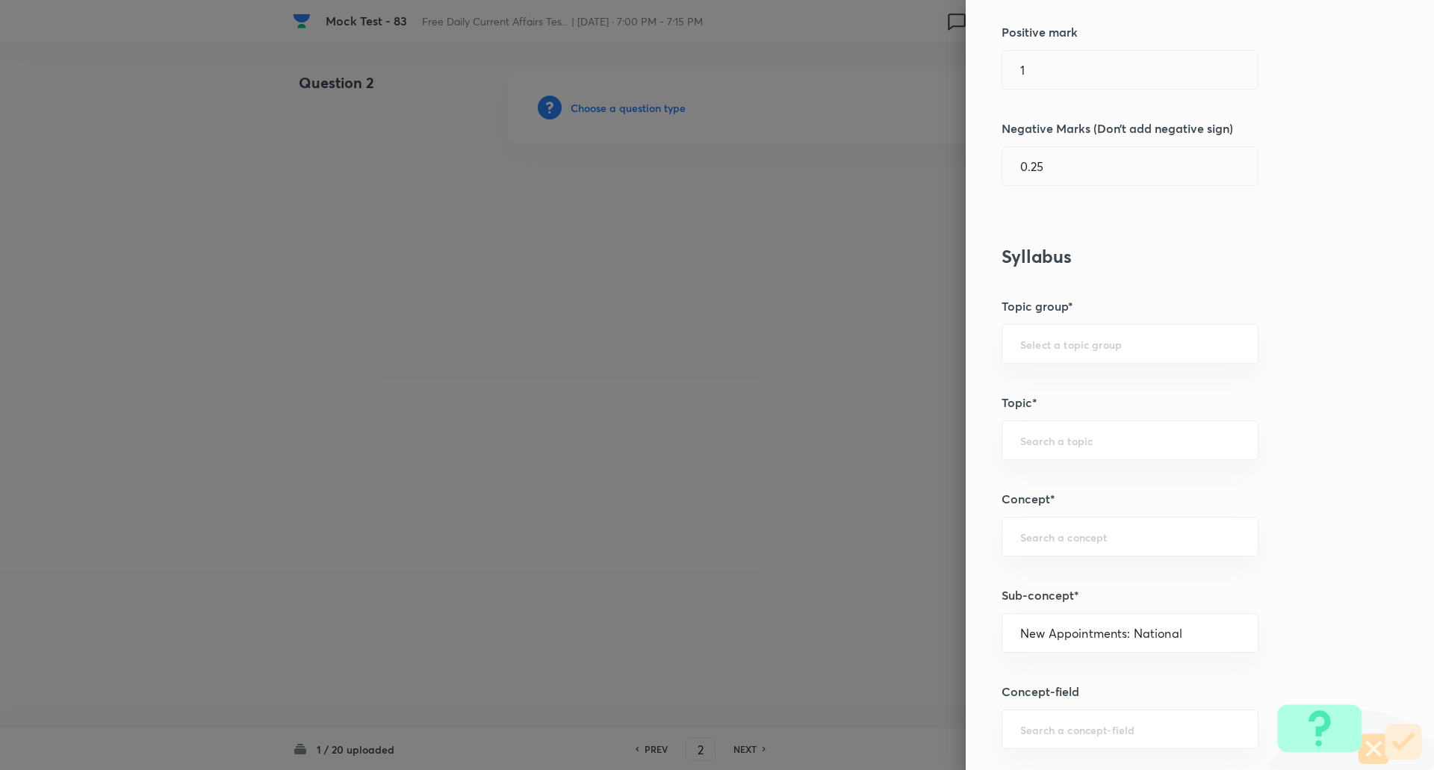
type input "New Appointments: National"
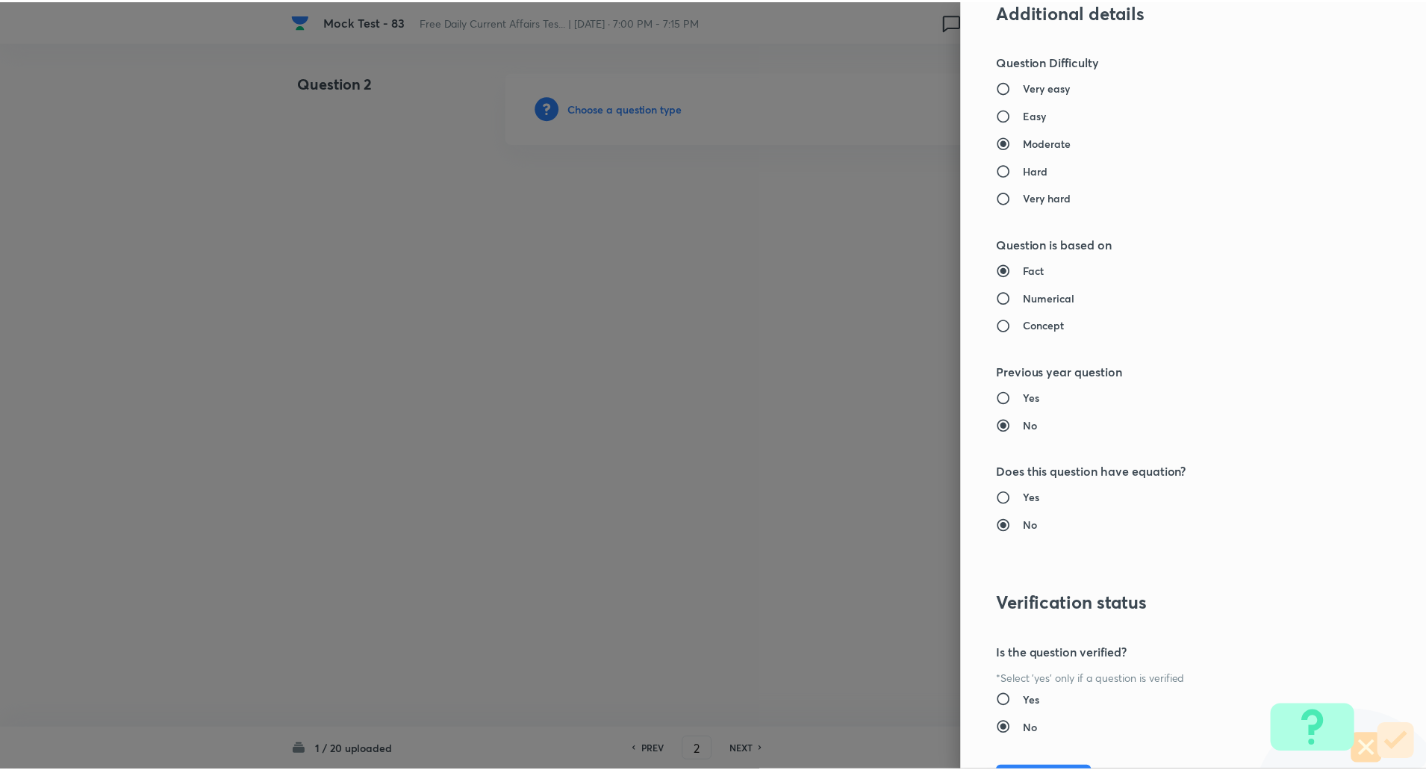
scroll to position [1266, 0]
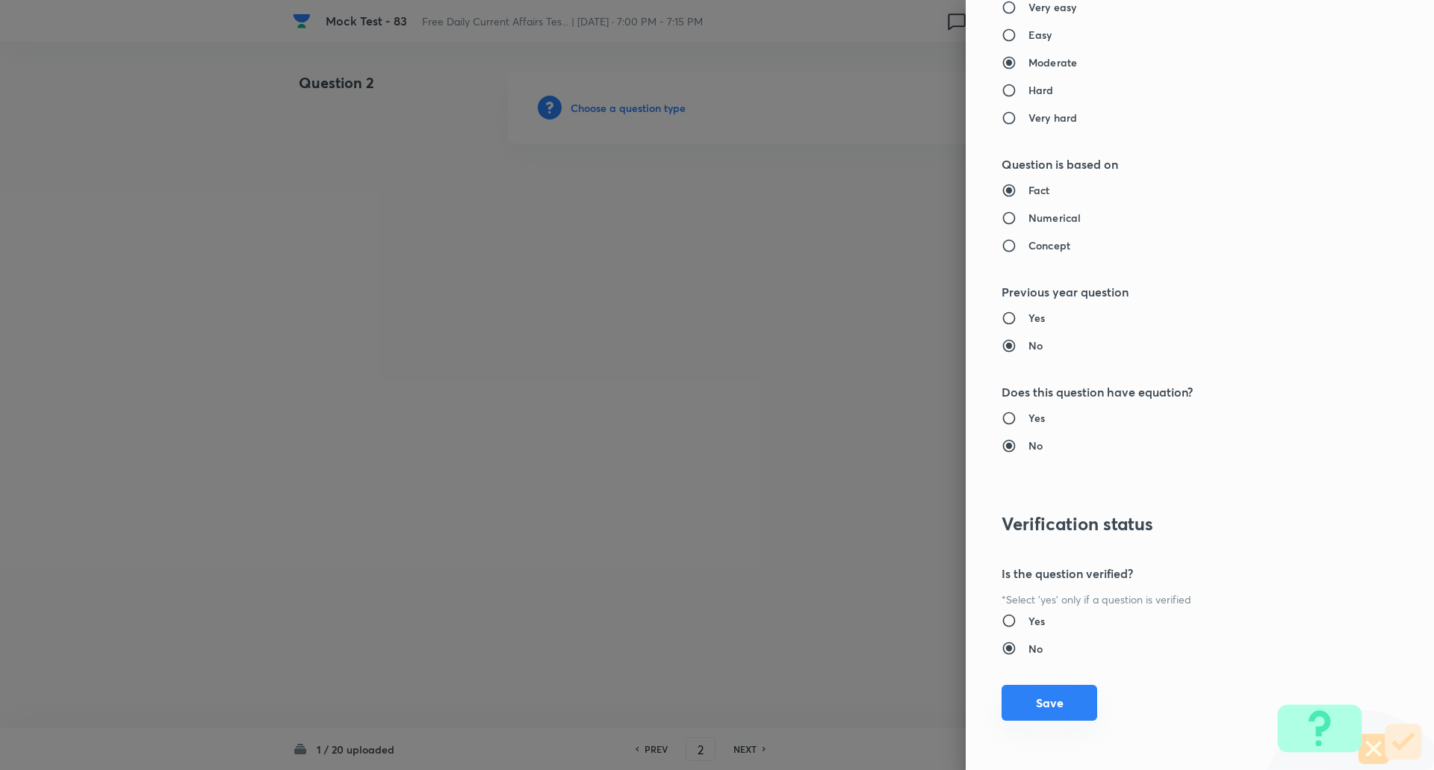
click at [1051, 698] on button "Save" at bounding box center [1049, 703] width 96 height 36
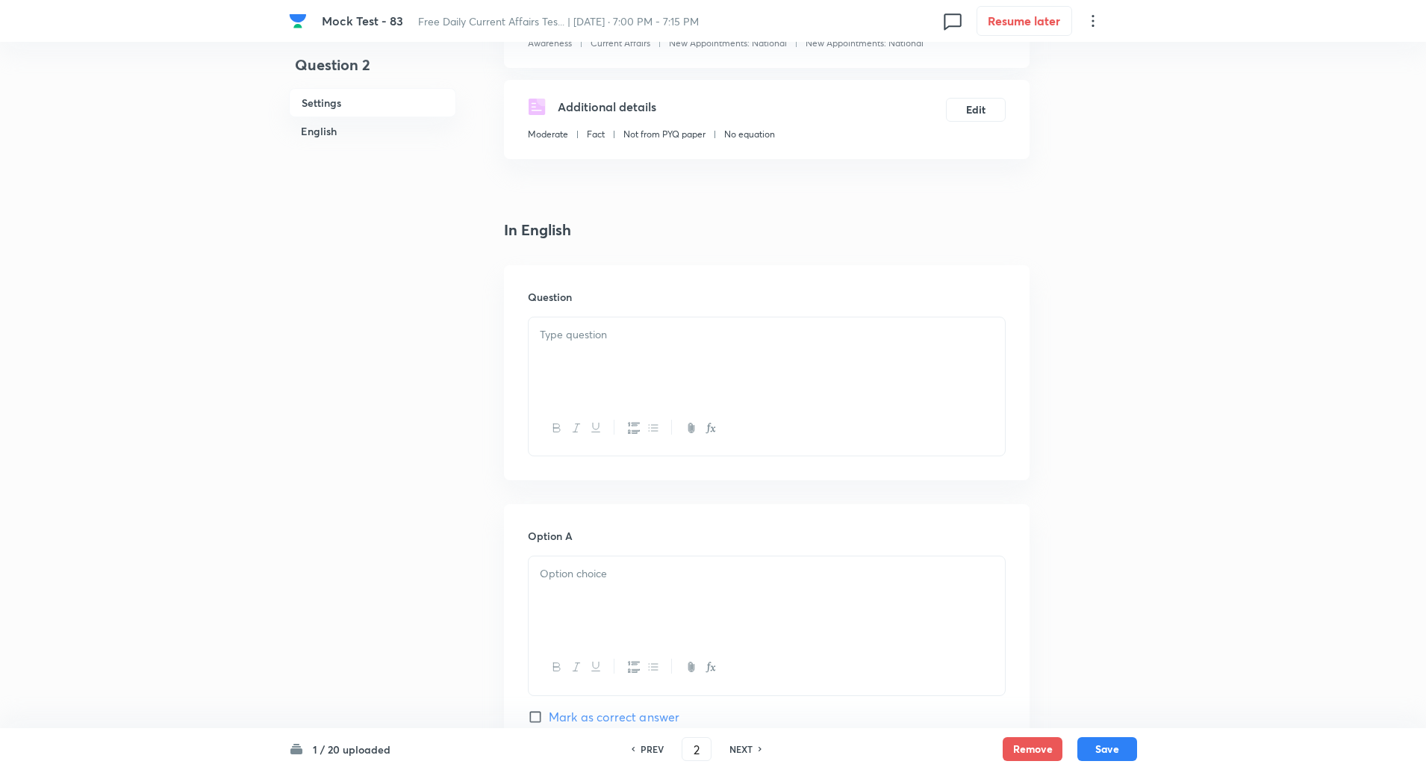
scroll to position [254, 0]
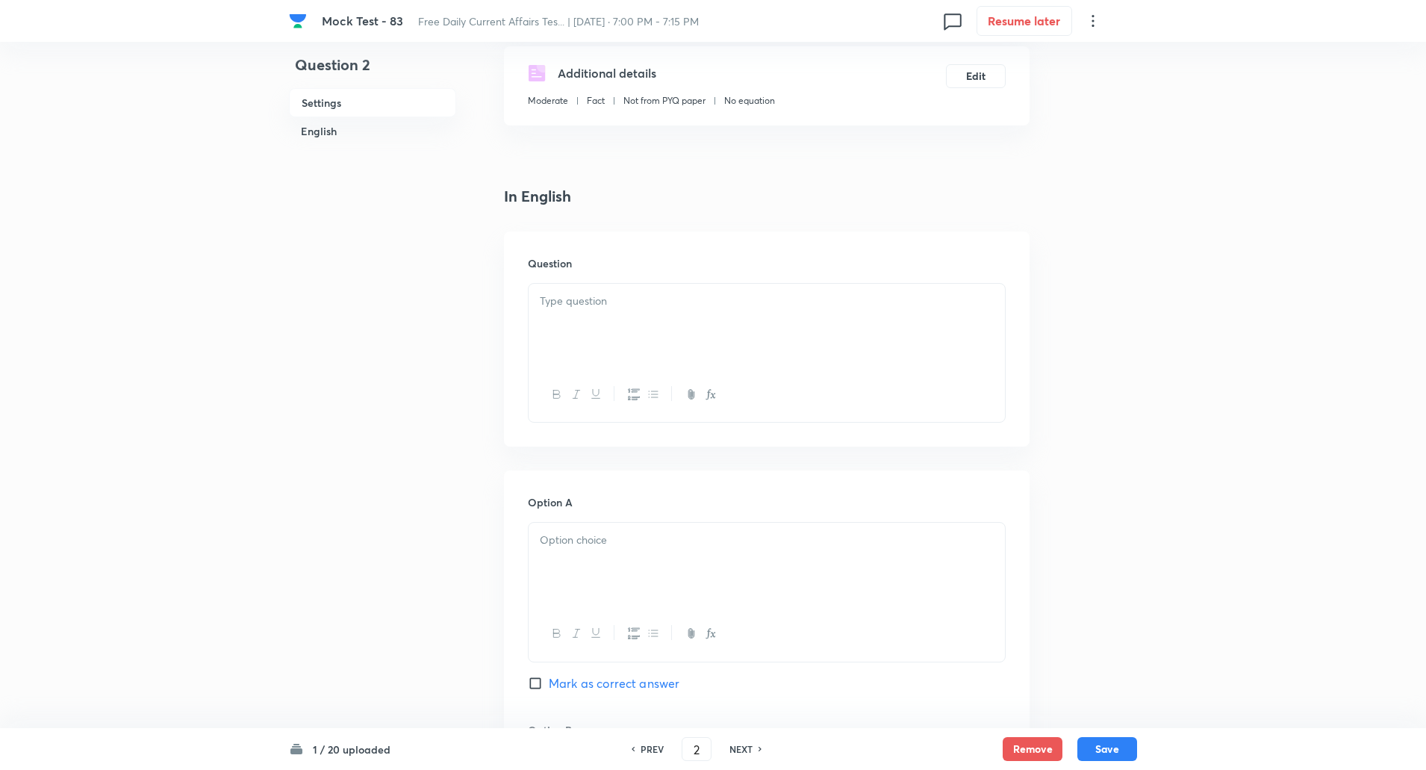
click at [584, 309] on p at bounding box center [767, 301] width 454 height 17
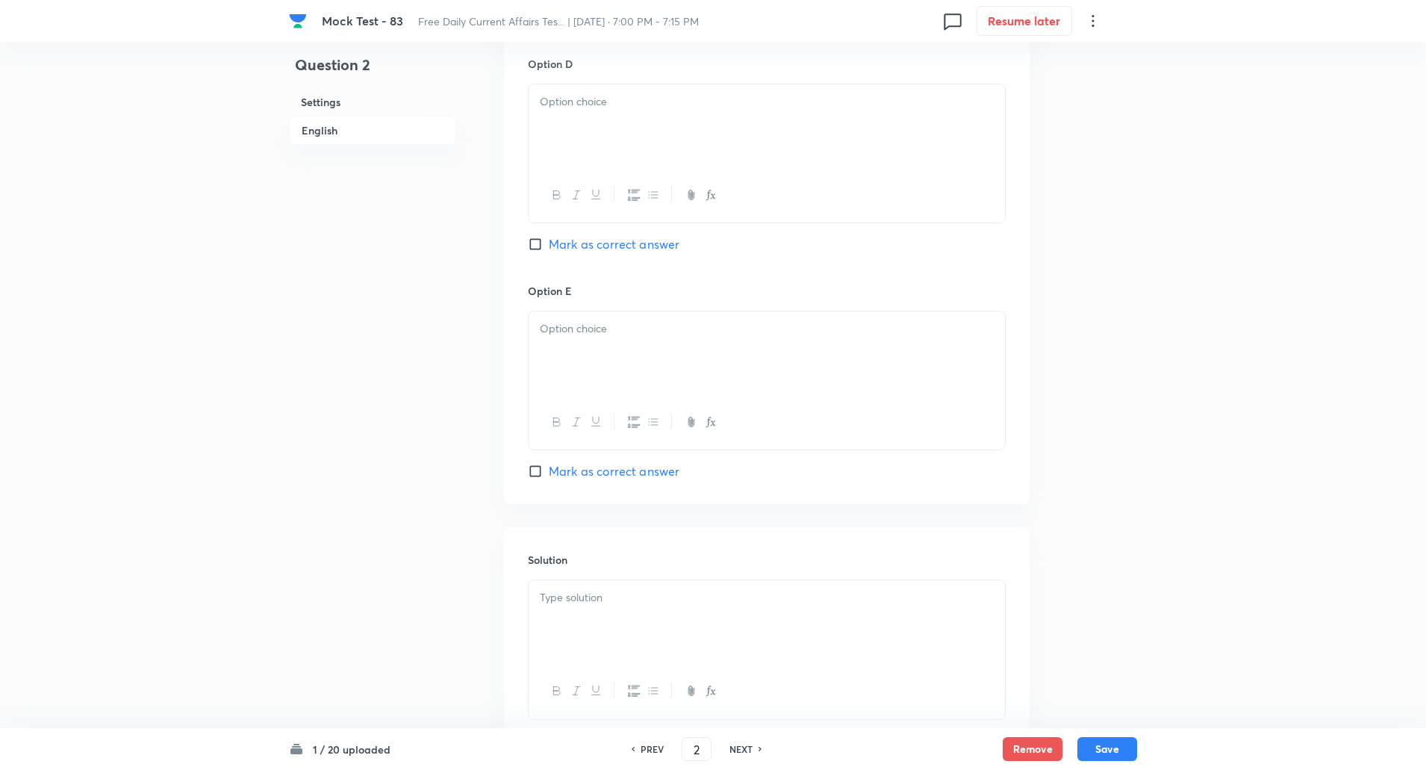
scroll to position [1378, 0]
click at [538, 243] on input "Mark as correct answer" at bounding box center [538, 241] width 21 height 15
checkbox input "true"
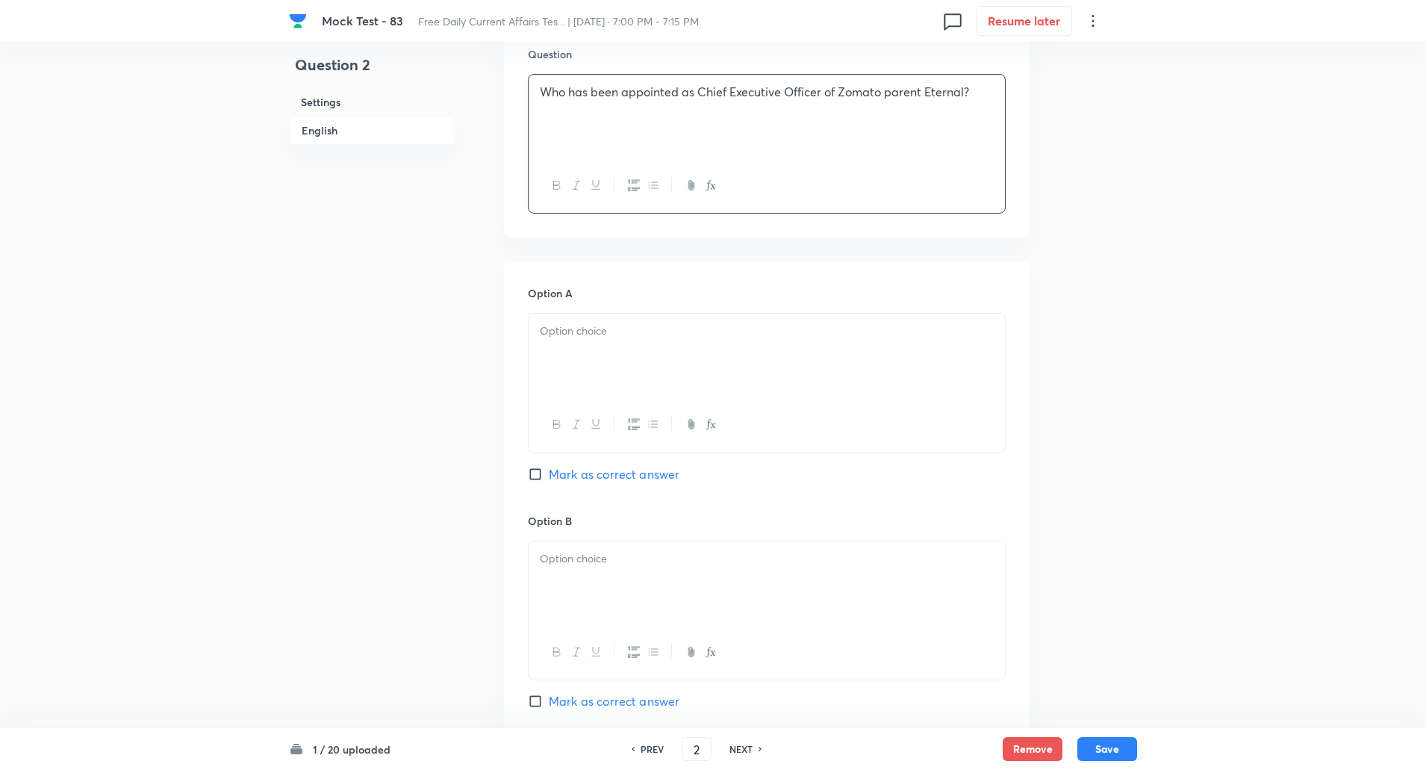
scroll to position [464, 0]
click at [600, 361] on div at bounding box center [767, 354] width 476 height 84
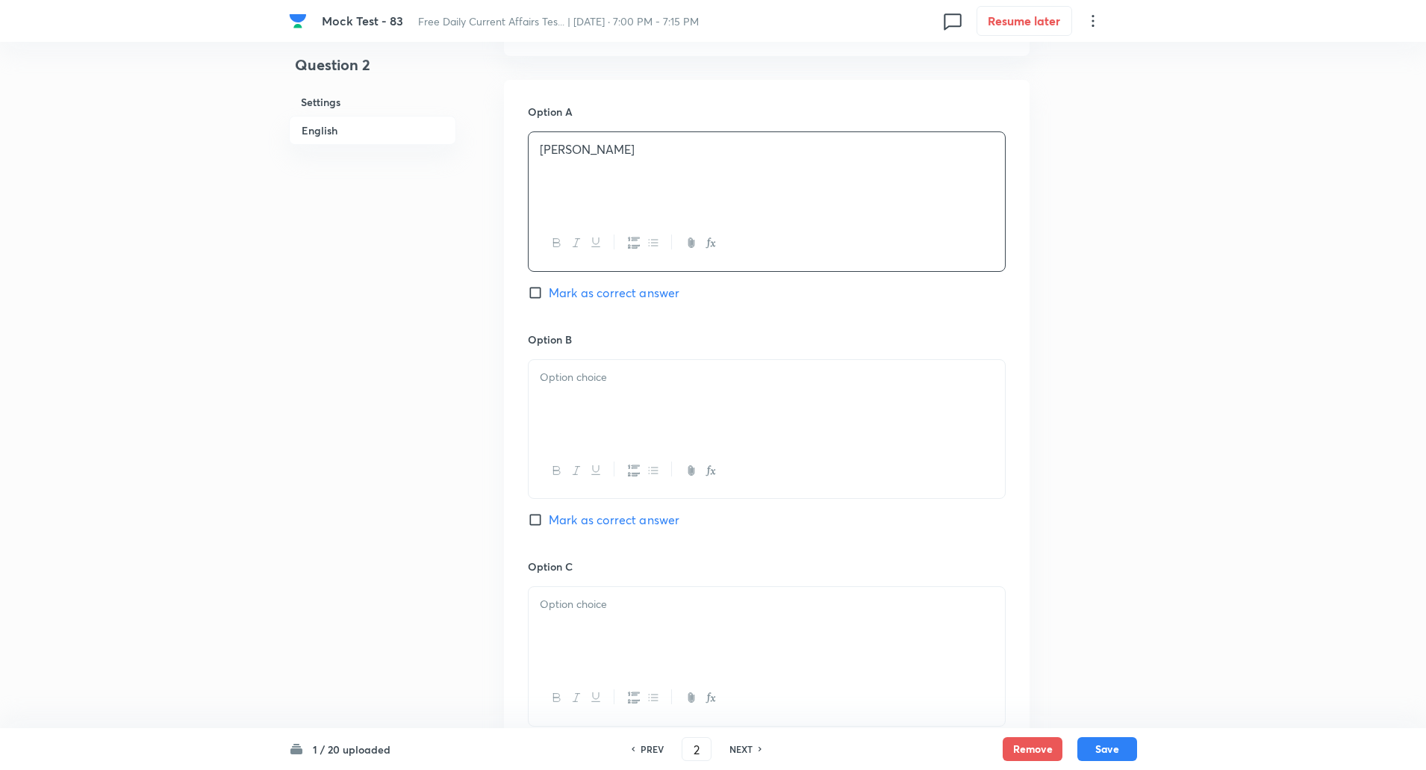
scroll to position [646, 0]
click at [595, 379] on p at bounding box center [767, 375] width 454 height 17
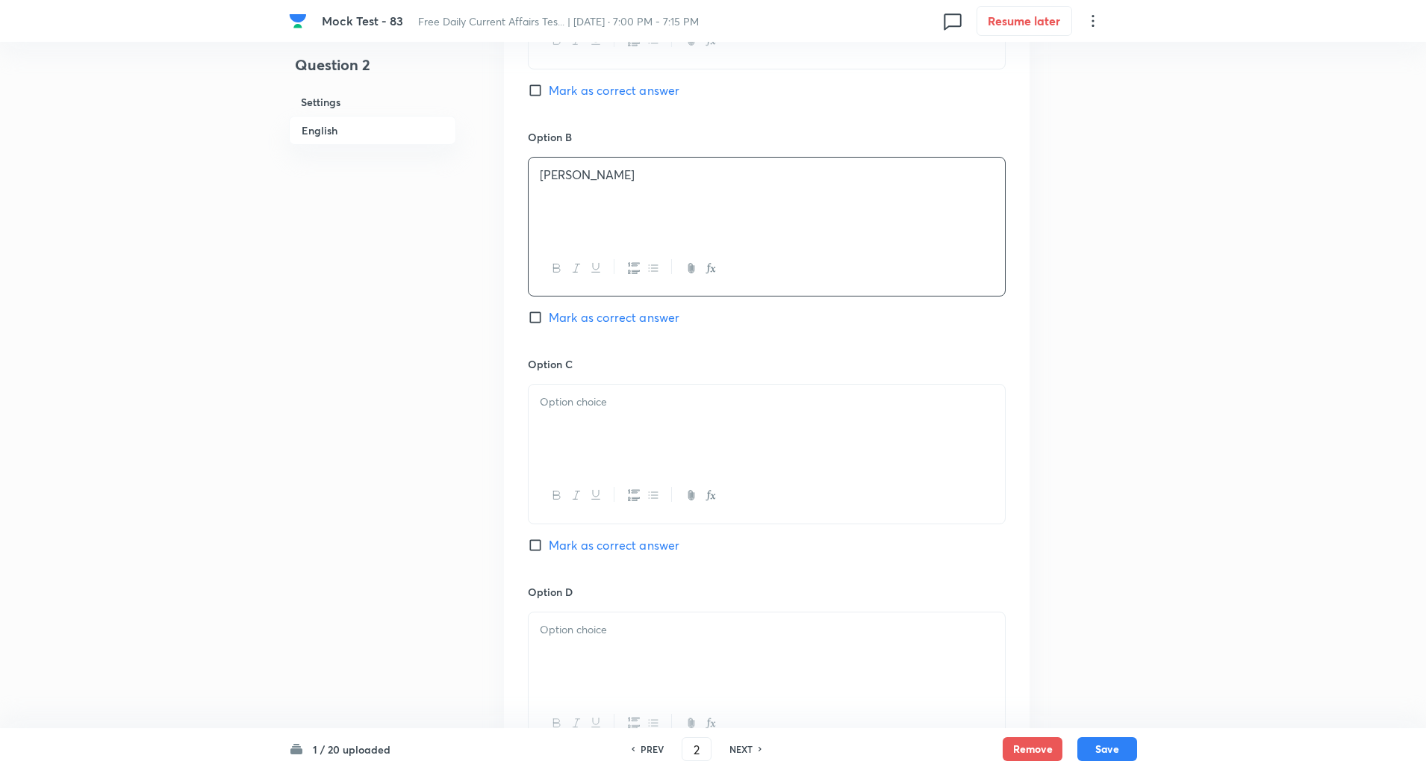
scroll to position [850, 0]
click at [591, 410] on div at bounding box center [767, 424] width 476 height 84
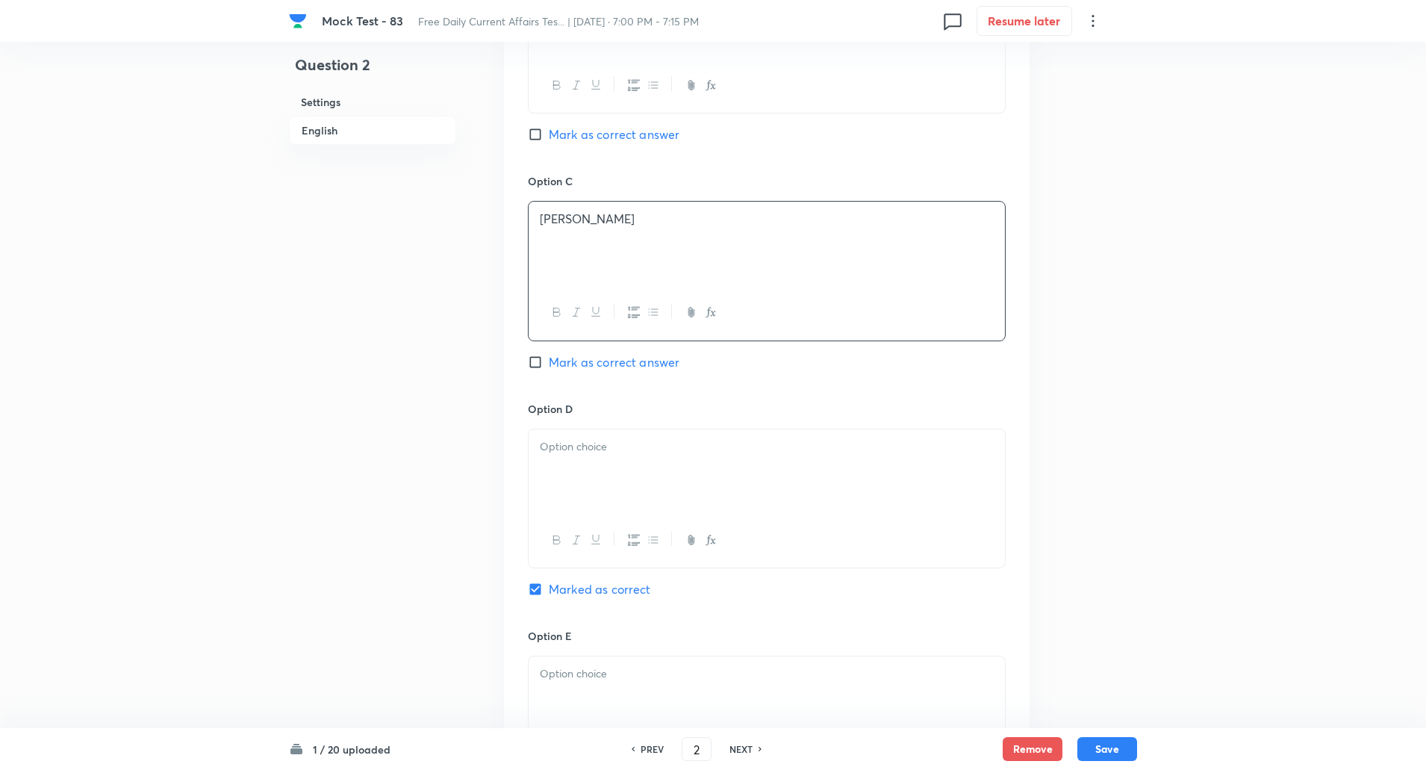
scroll to position [1035, 0]
click at [583, 450] on p at bounding box center [767, 441] width 454 height 17
click at [579, 467] on div at bounding box center [767, 463] width 476 height 84
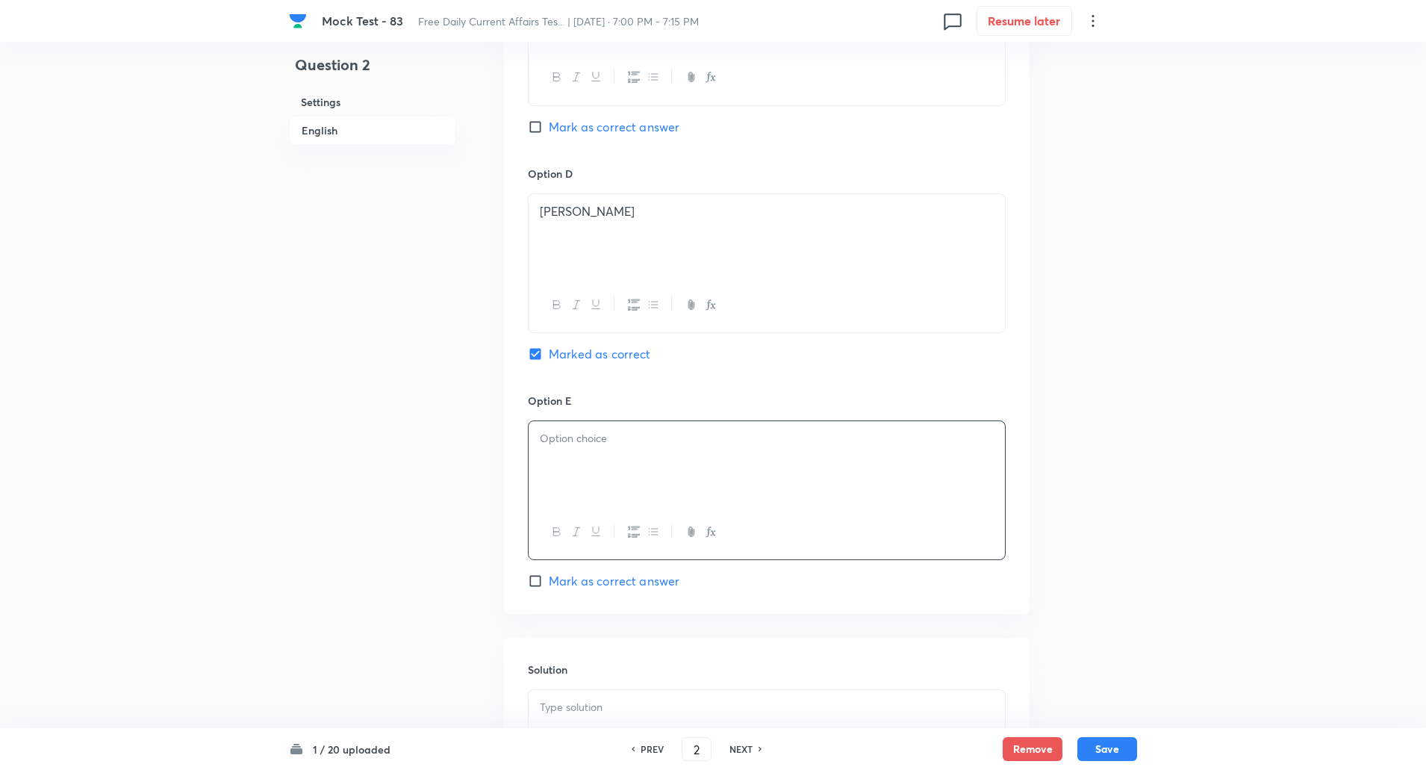
paste div
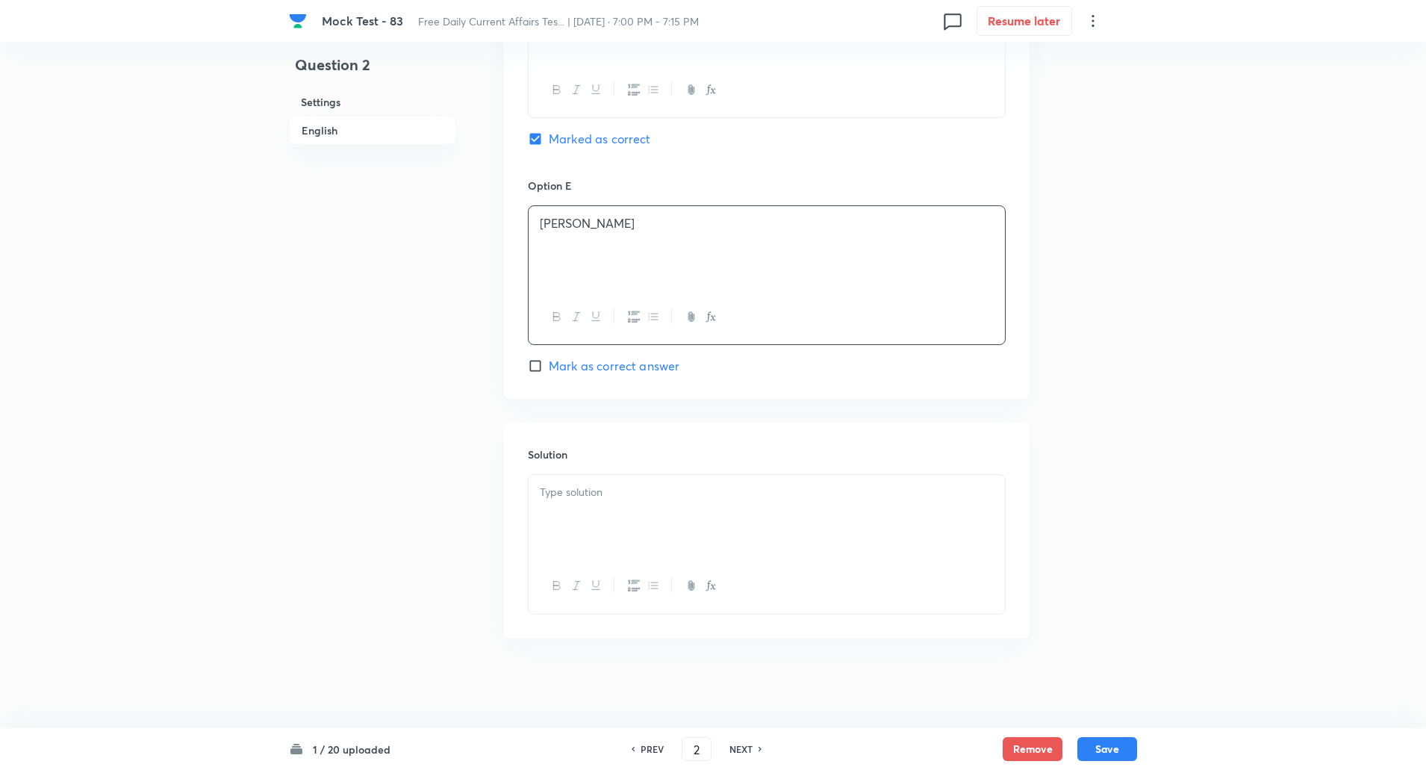
click at [581, 538] on div at bounding box center [767, 517] width 476 height 84
paste div
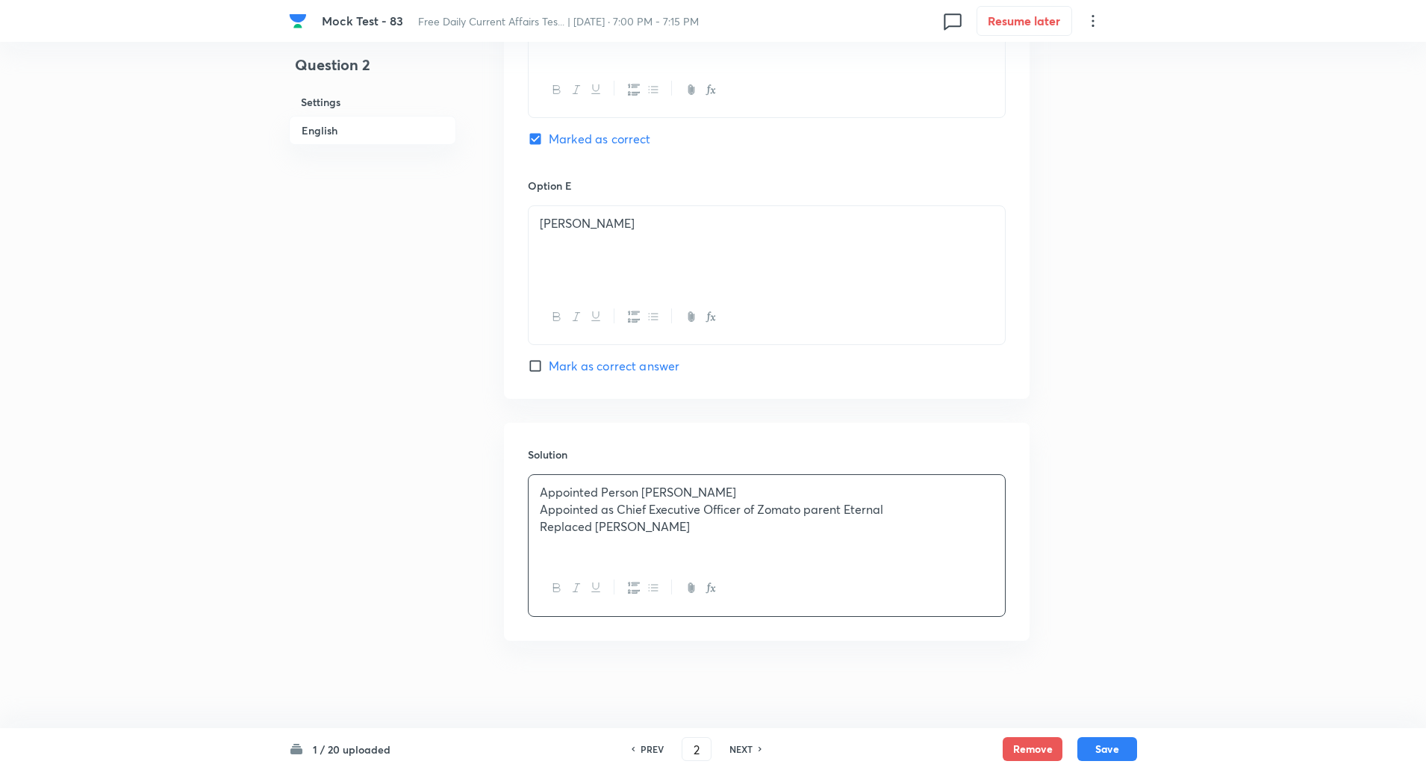
click at [643, 494] on p "Appointed Person Aditya Mangla" at bounding box center [767, 492] width 454 height 17
copy p "-----"
click at [617, 508] on p "Appointed as Chief Executive Officer of Zomato parent Eternal" at bounding box center [767, 509] width 454 height 17
click at [593, 528] on p "Replaced Rakesh Ranjan" at bounding box center [767, 526] width 454 height 17
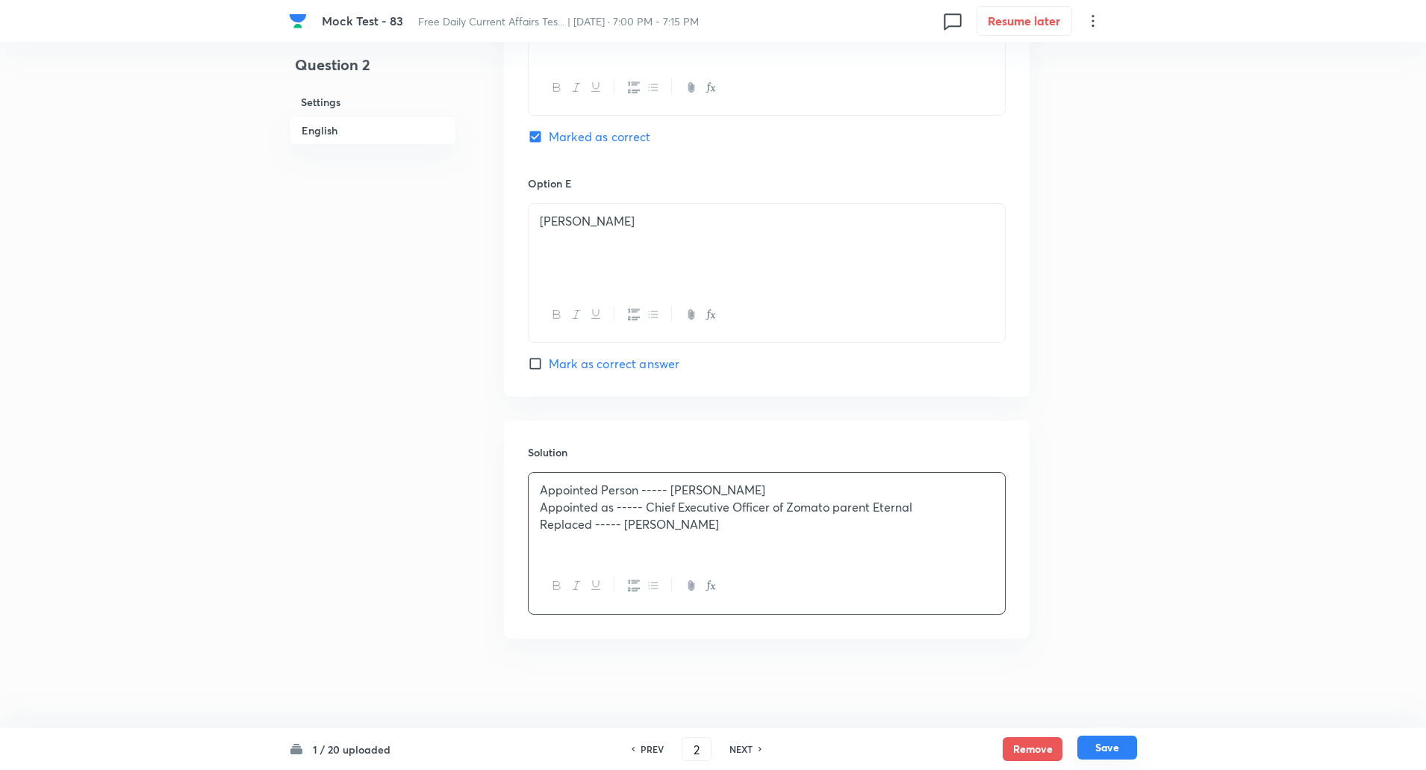
click at [1103, 747] on button "Save" at bounding box center [1108, 748] width 60 height 24
type input "3"
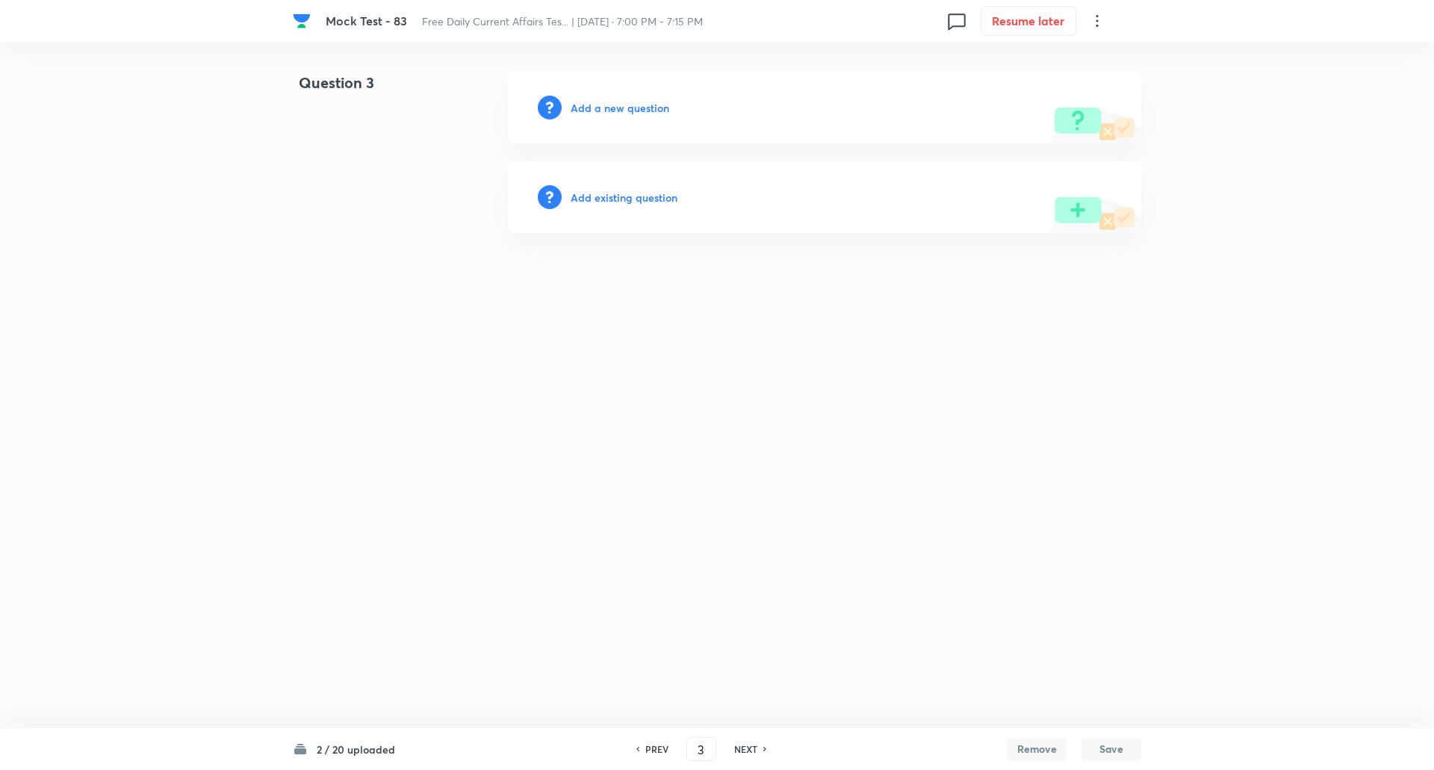
click at [618, 103] on h6 "Add a new question" at bounding box center [620, 108] width 99 height 16
click at [618, 103] on h6 "Choose a question type" at bounding box center [628, 108] width 115 height 16
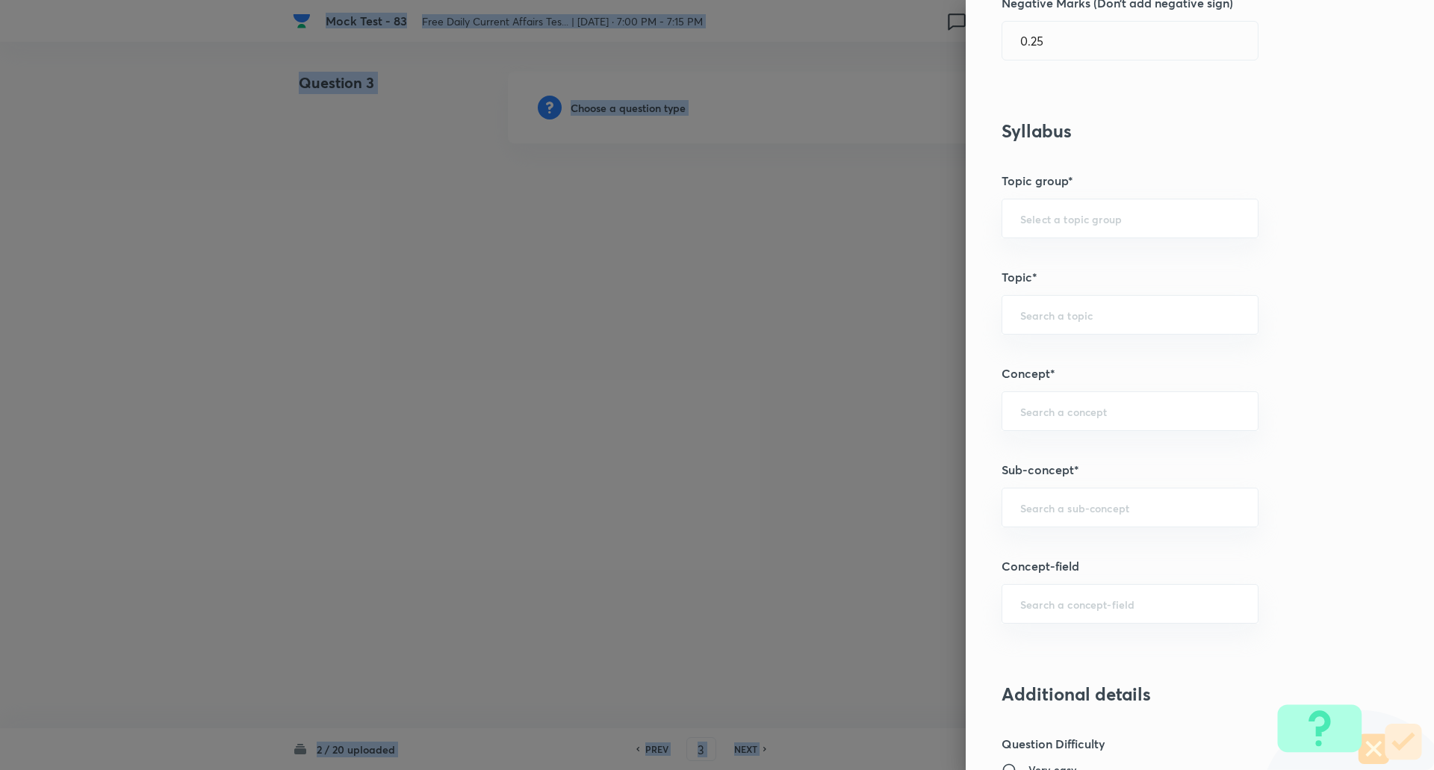
scroll to position [644, 0]
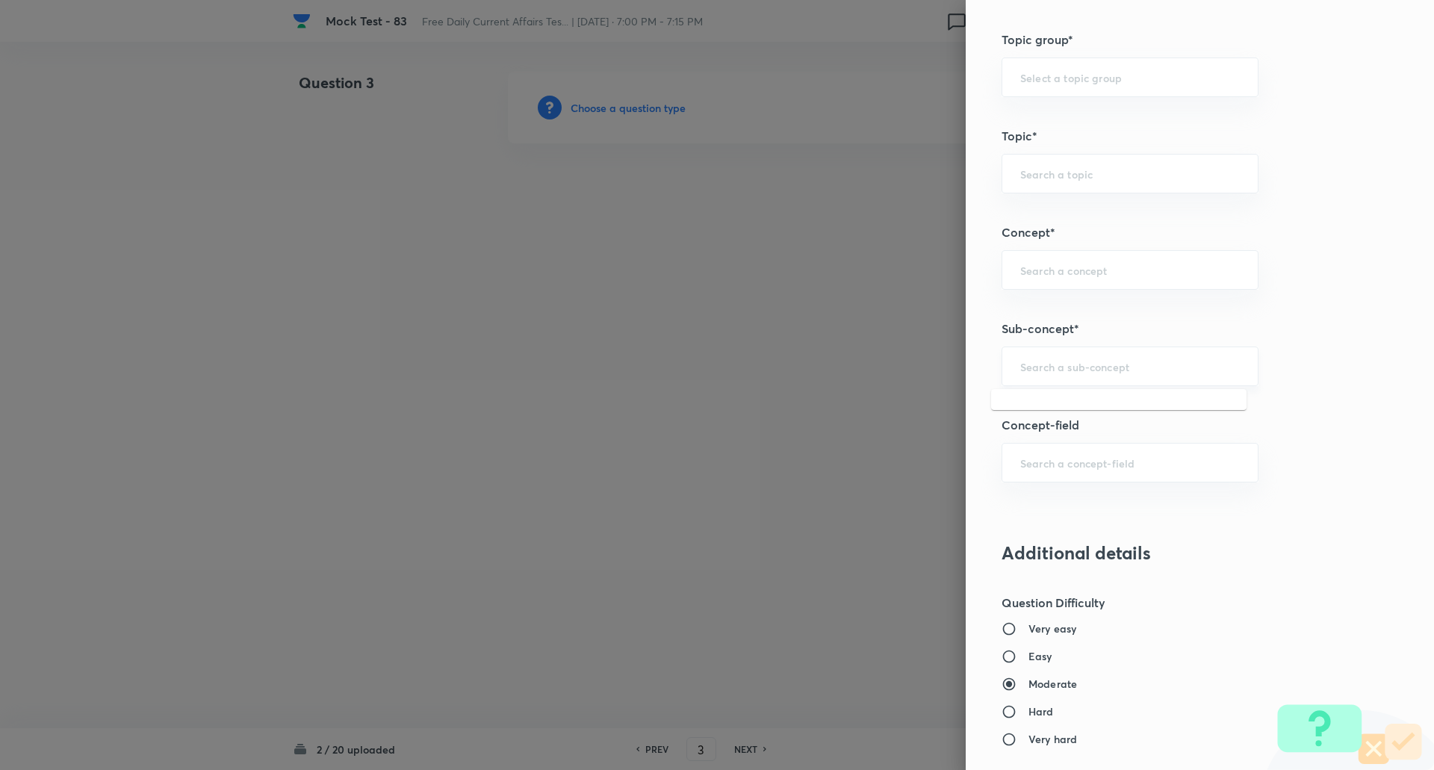
click at [1073, 364] on input "text" at bounding box center [1130, 366] width 220 height 14
click at [1081, 413] on li "New Appointments: National" at bounding box center [1118, 408] width 255 height 27
type input "New Appointments: National"
type input "Awareness"
type input "Current Affairs"
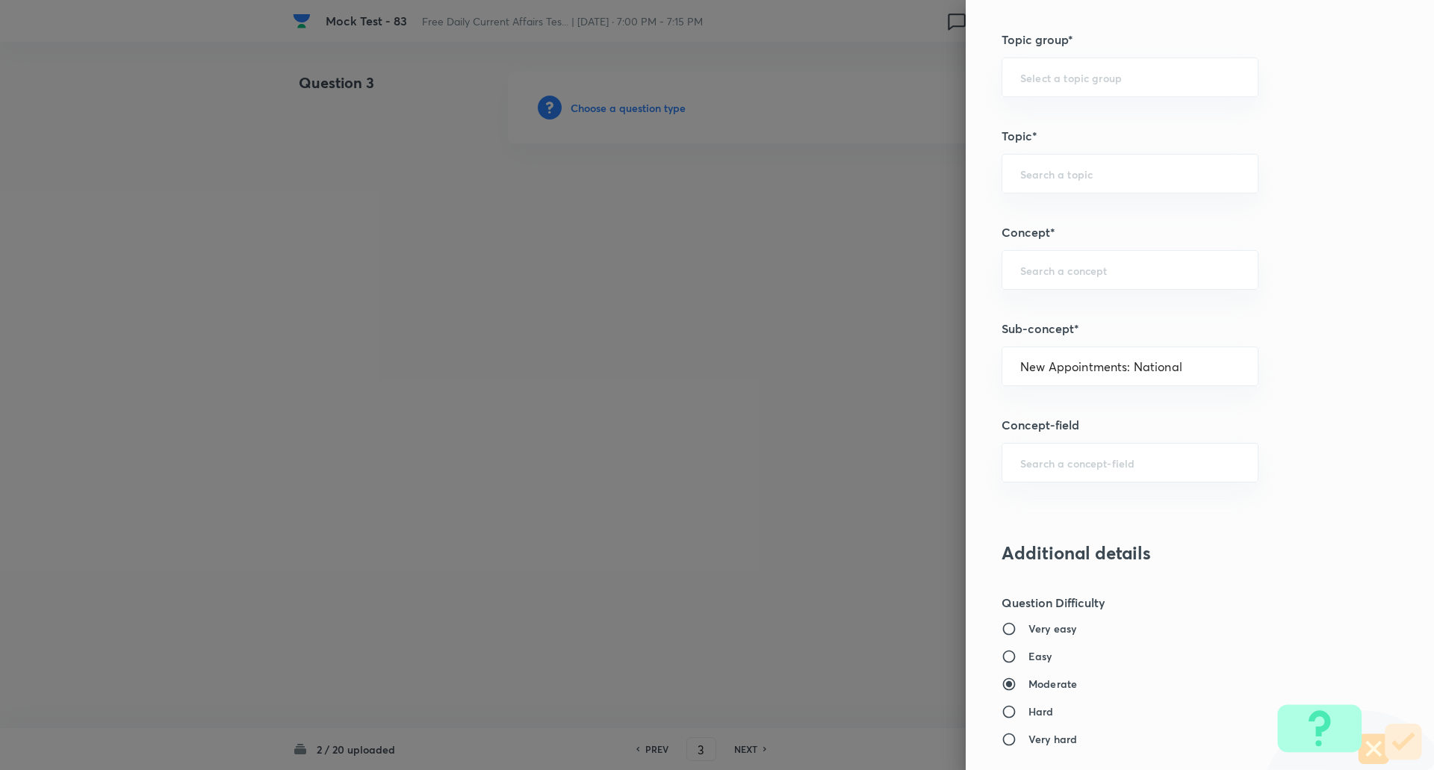
type input "New Appointments: National"
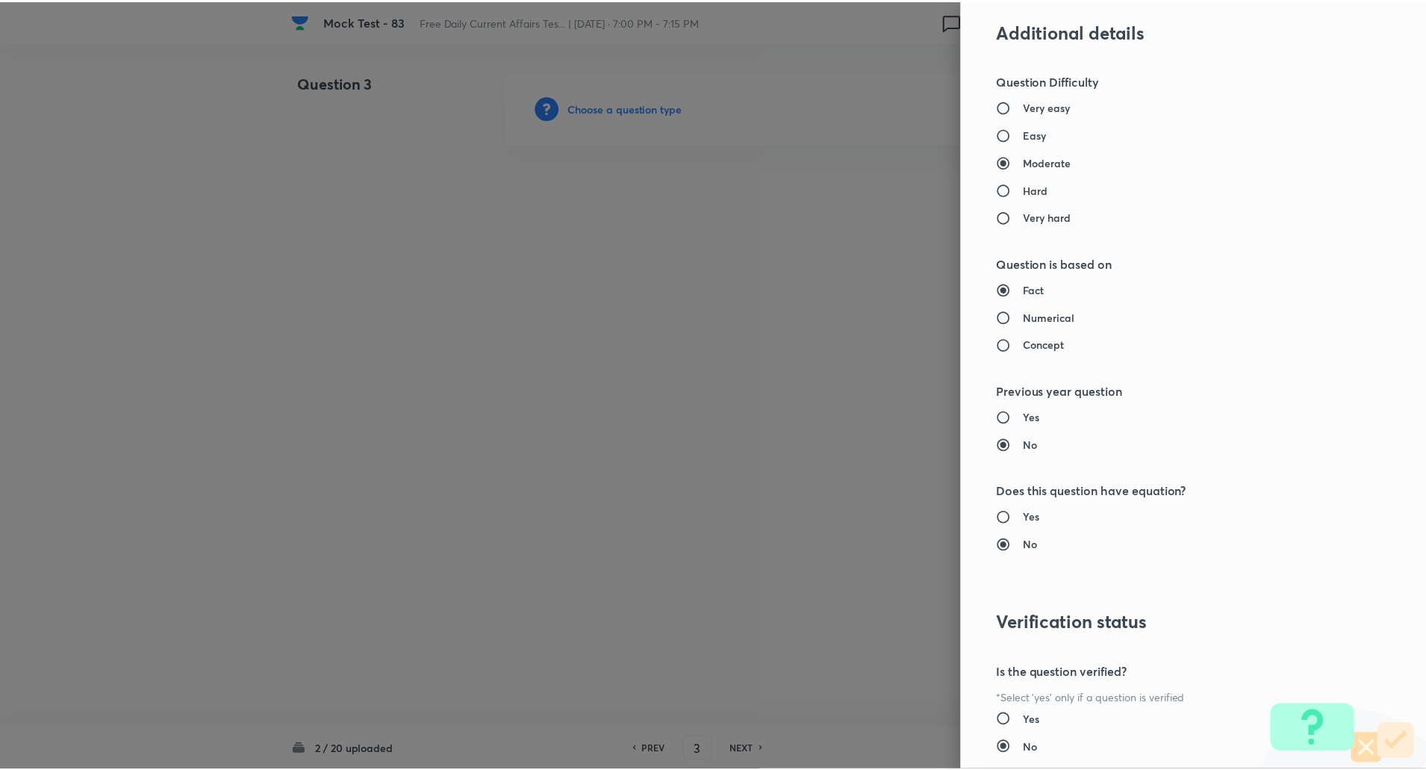
scroll to position [1266, 0]
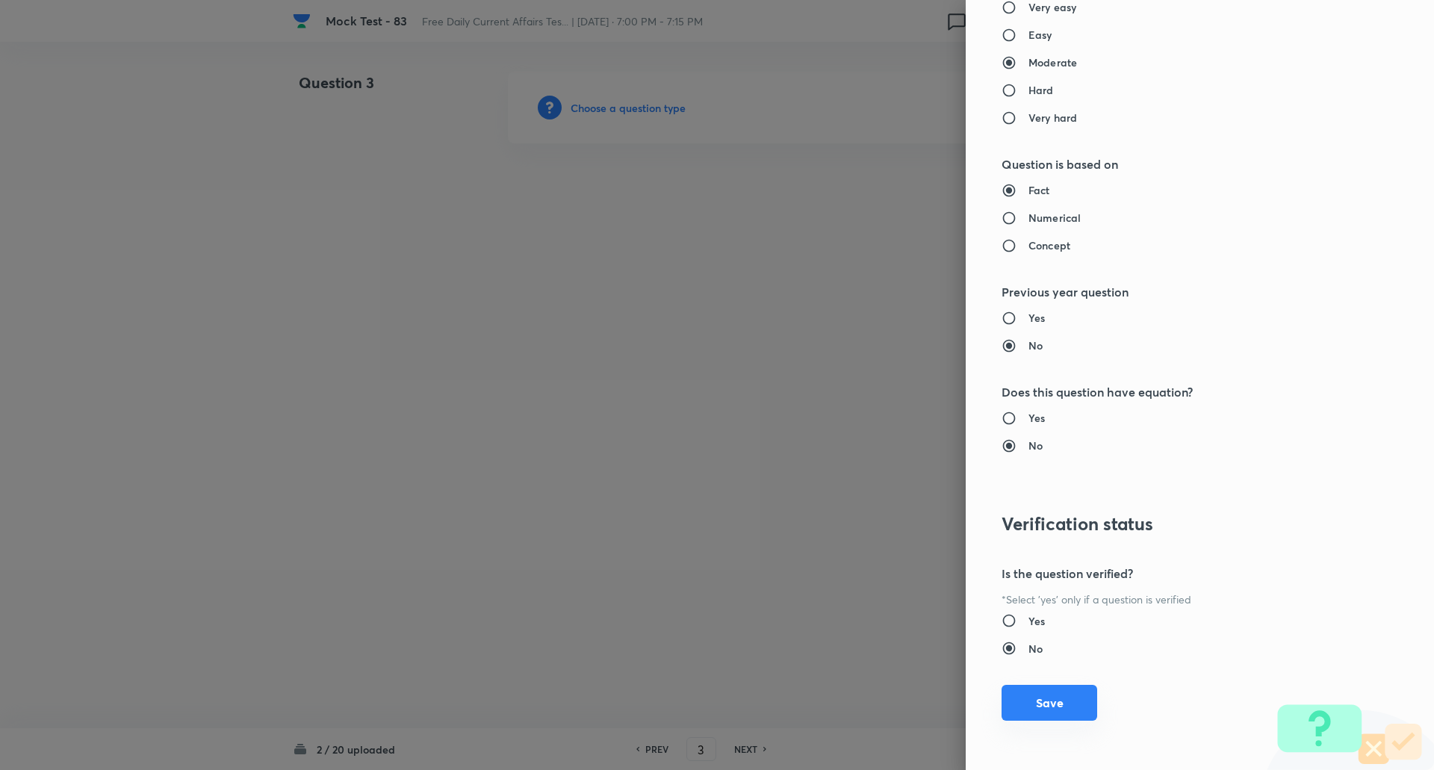
click at [1048, 714] on button "Save" at bounding box center [1049, 703] width 96 height 36
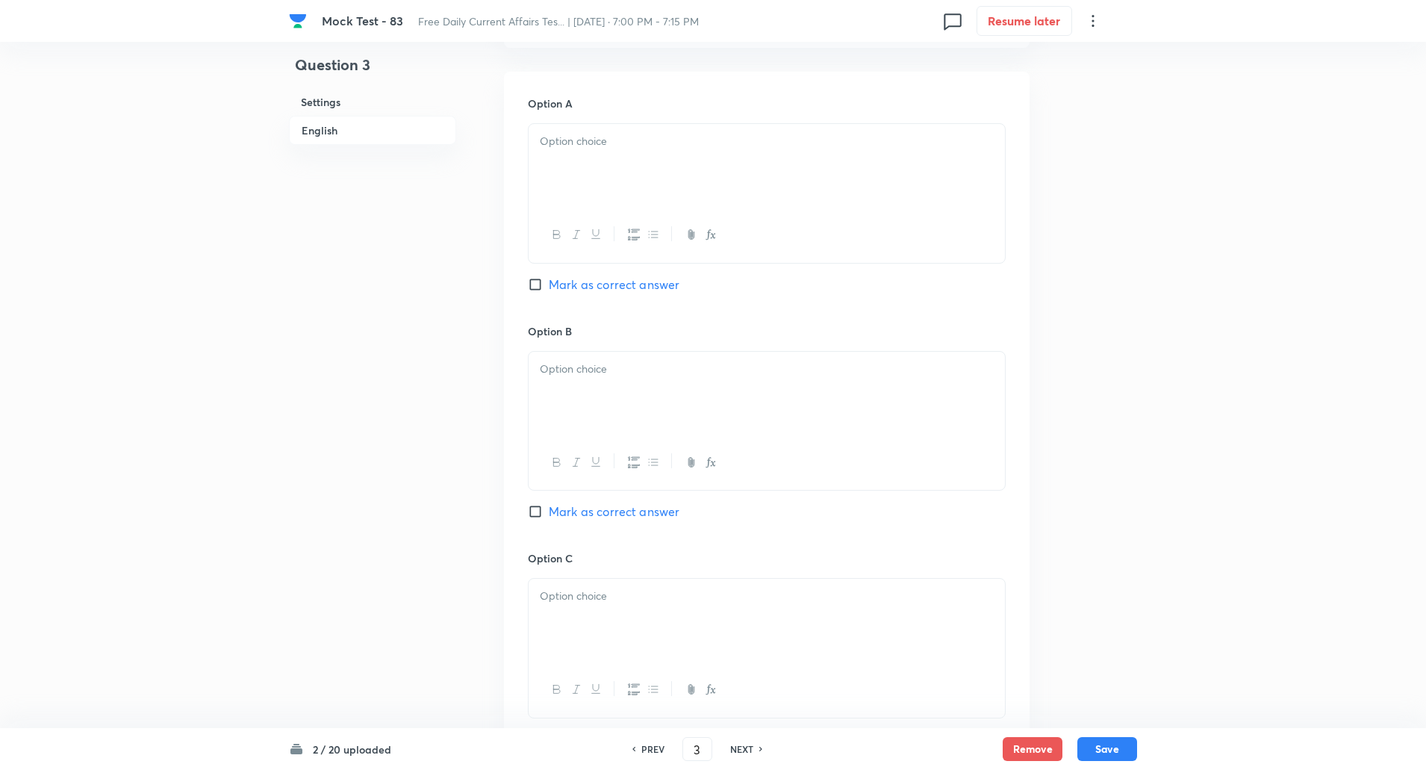
scroll to position [653, 0]
click at [529, 503] on label "Mark as correct answer" at bounding box center [604, 511] width 152 height 18
click at [529, 503] on input "Mark as correct answer" at bounding box center [538, 510] width 21 height 15
checkbox input "true"
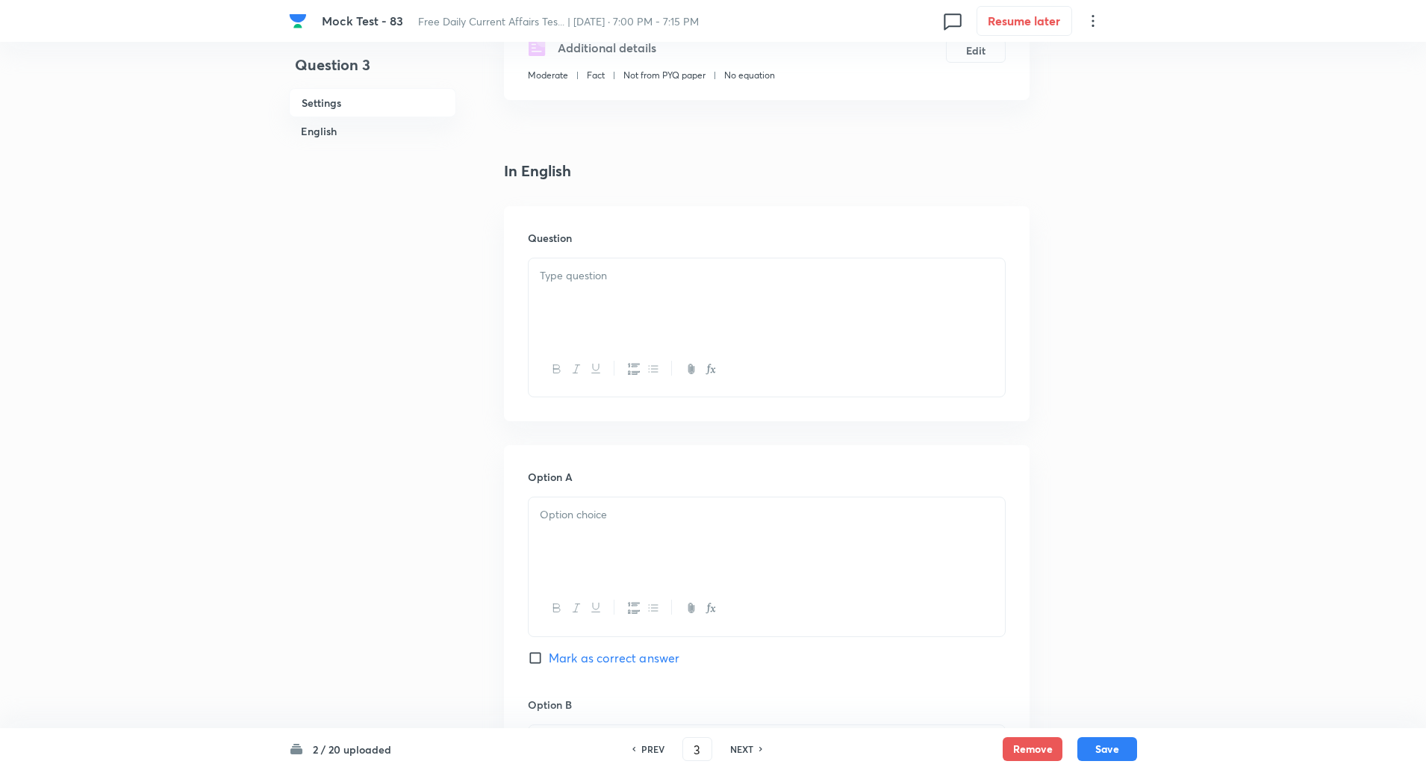
scroll to position [243, 0]
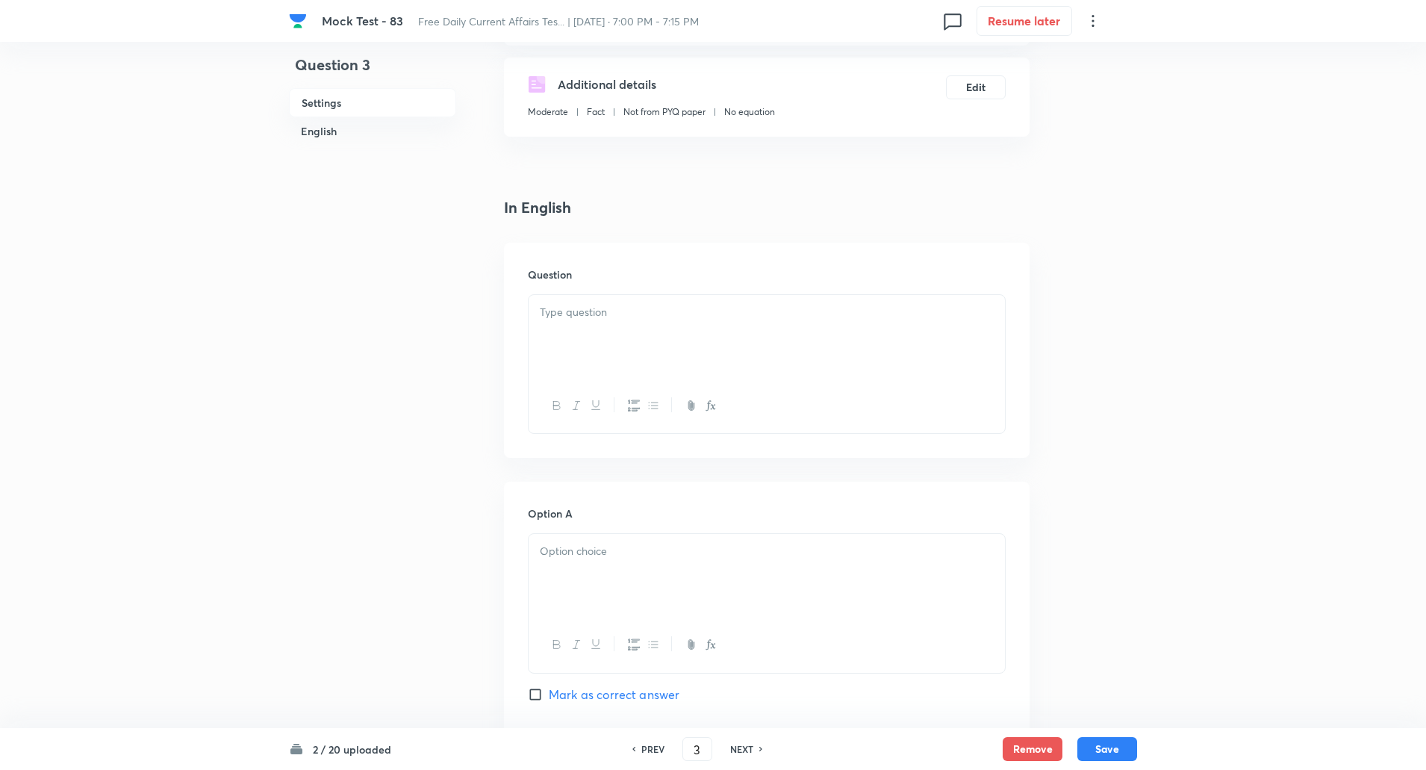
click at [615, 324] on div at bounding box center [767, 337] width 476 height 84
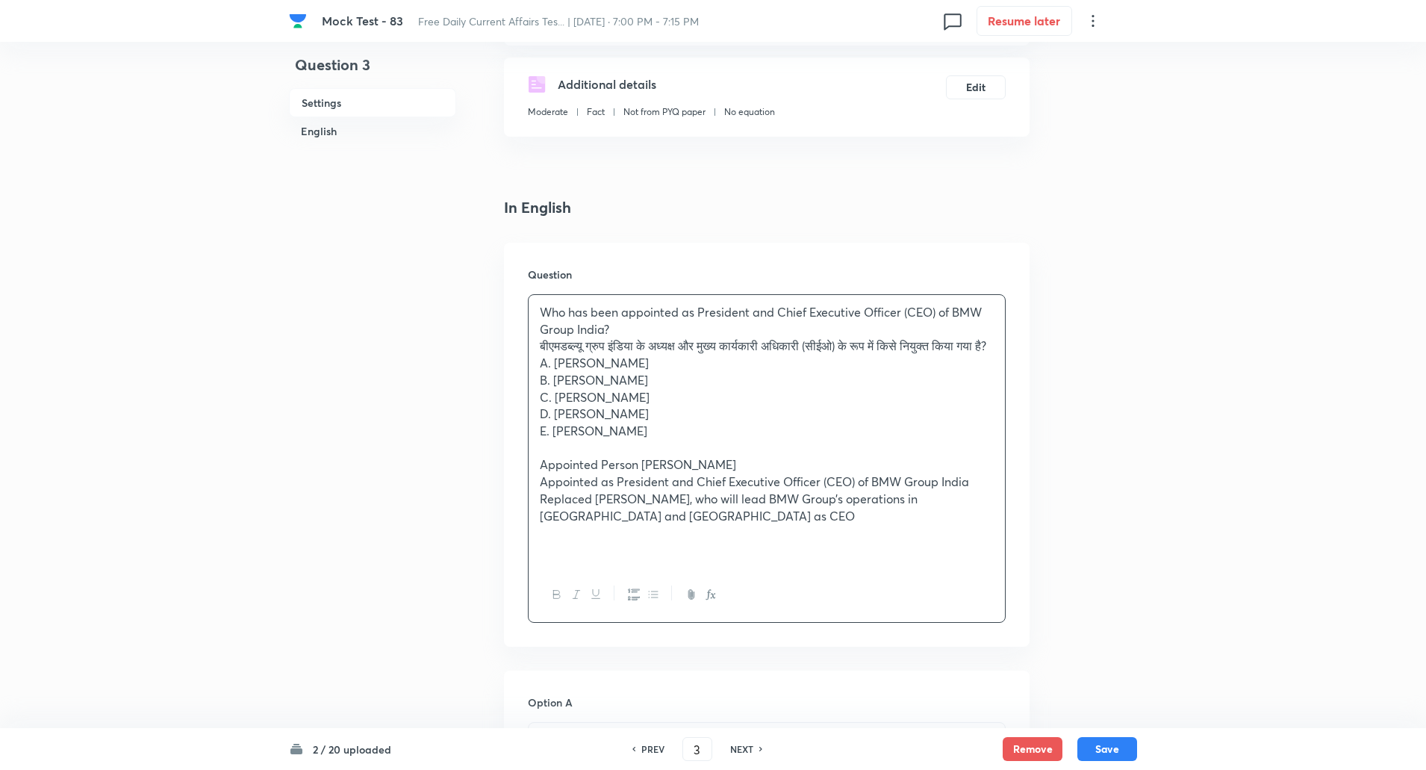
click at [644, 473] on p "Appointed Person Hardeep Singh Brar" at bounding box center [767, 464] width 454 height 17
copy p "-----"
click at [619, 491] on p "Appointed as President and Chief Executive Officer (CEO) of BMW Group India" at bounding box center [767, 481] width 454 height 17
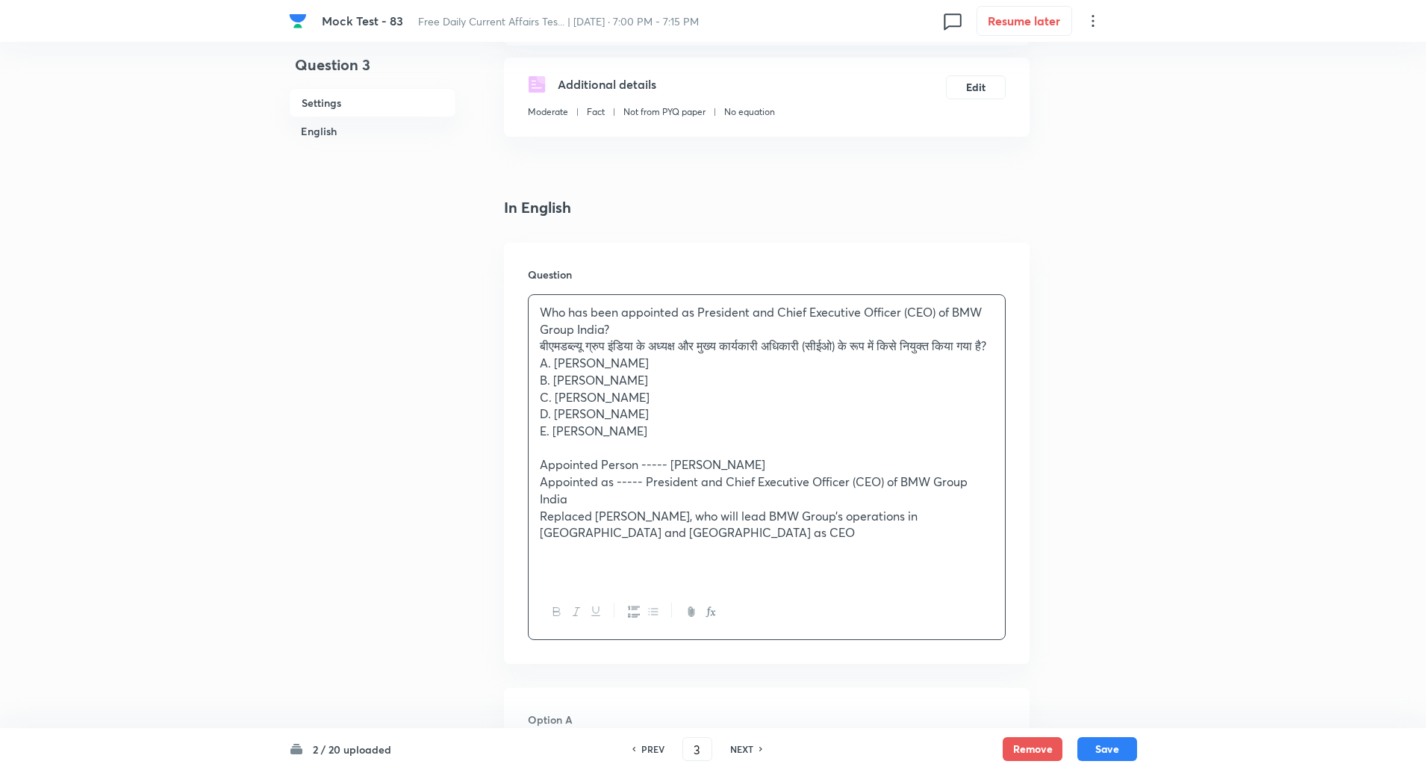
click at [598, 533] on p "Replaced Vikram Pawah, who will lead BMW Group’s operations in Australia and Ne…" at bounding box center [767, 525] width 454 height 34
click at [543, 348] on p "बीएमडब्ल्यू ग्रुप इंडिया के अध्यक्ष और मुख्य कार्यकारी अधिकारी (सीईओ) के रूप मे…" at bounding box center [767, 346] width 454 height 17
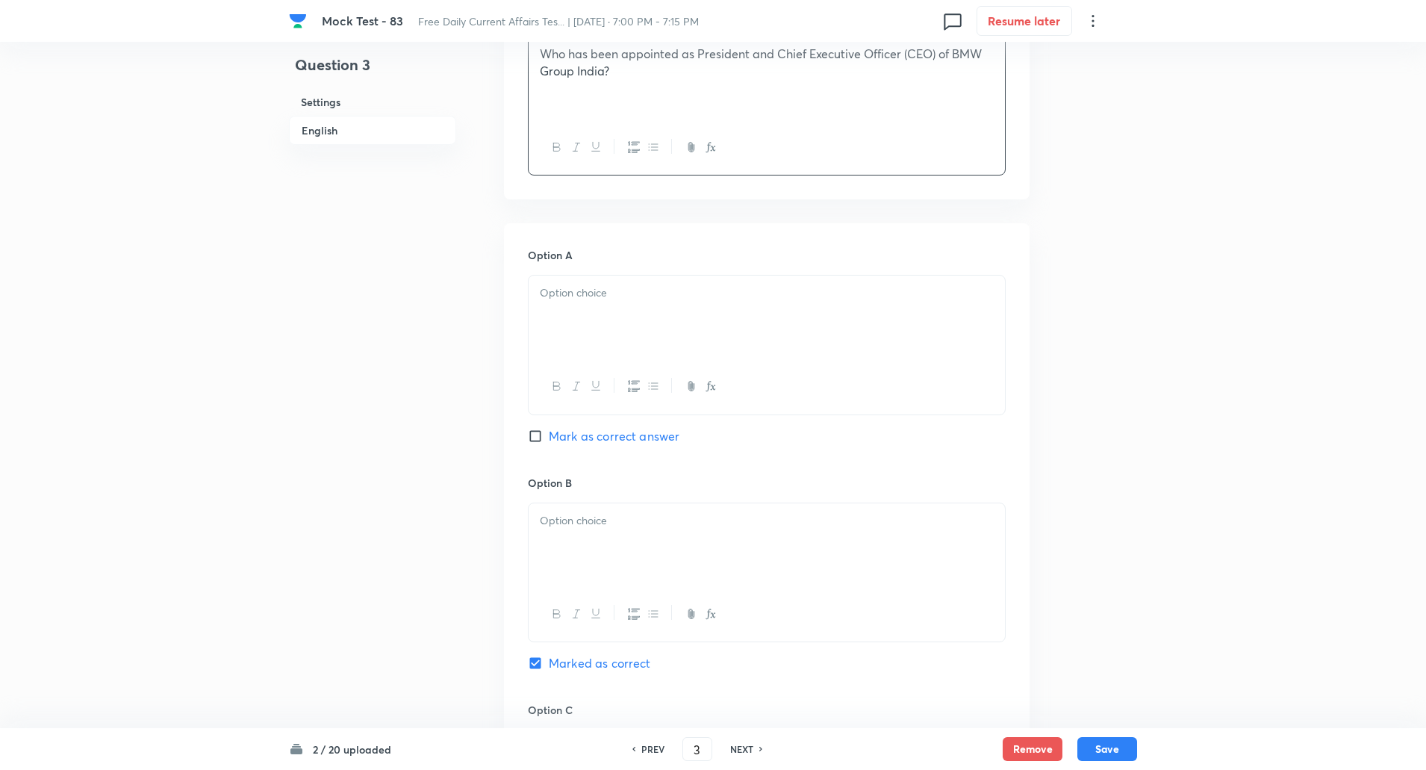
scroll to position [514, 0]
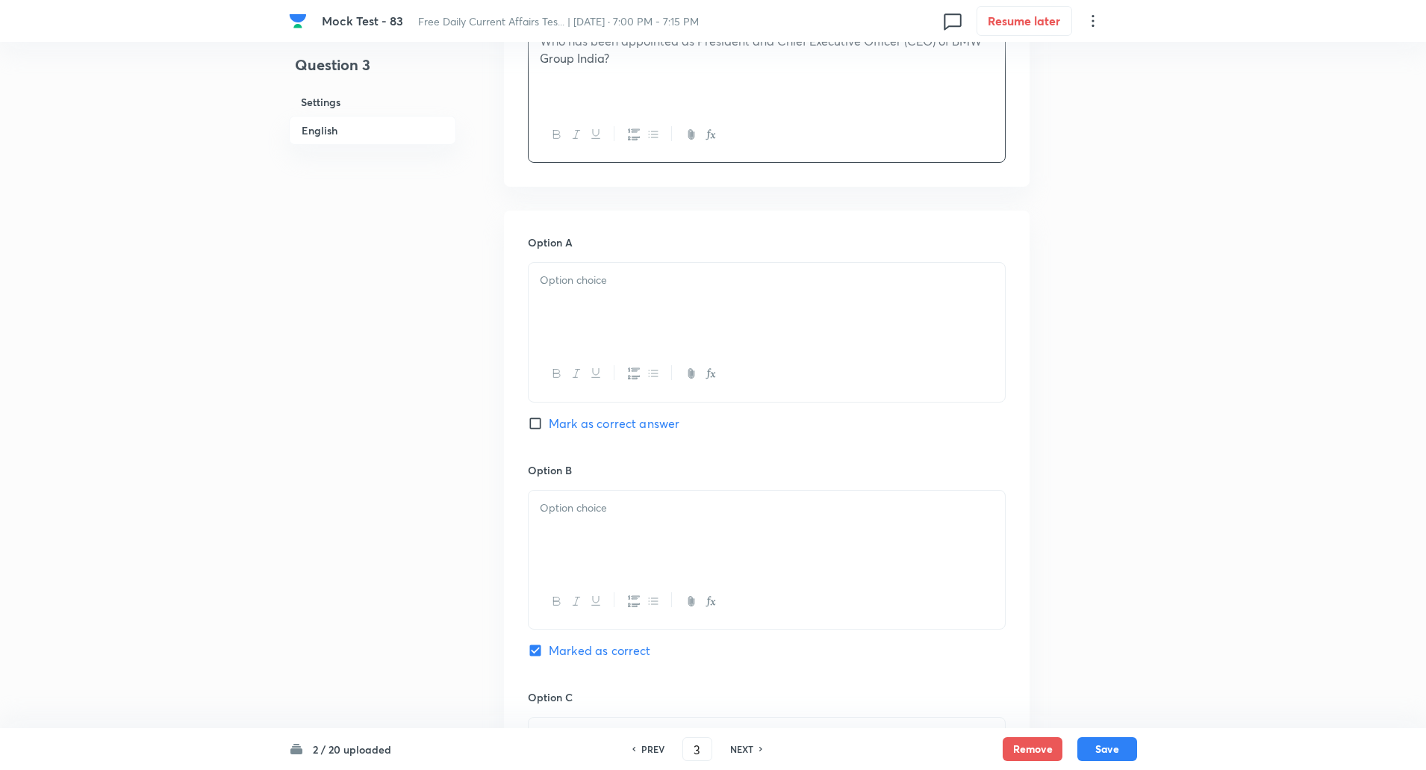
click at [542, 323] on div at bounding box center [767, 305] width 476 height 84
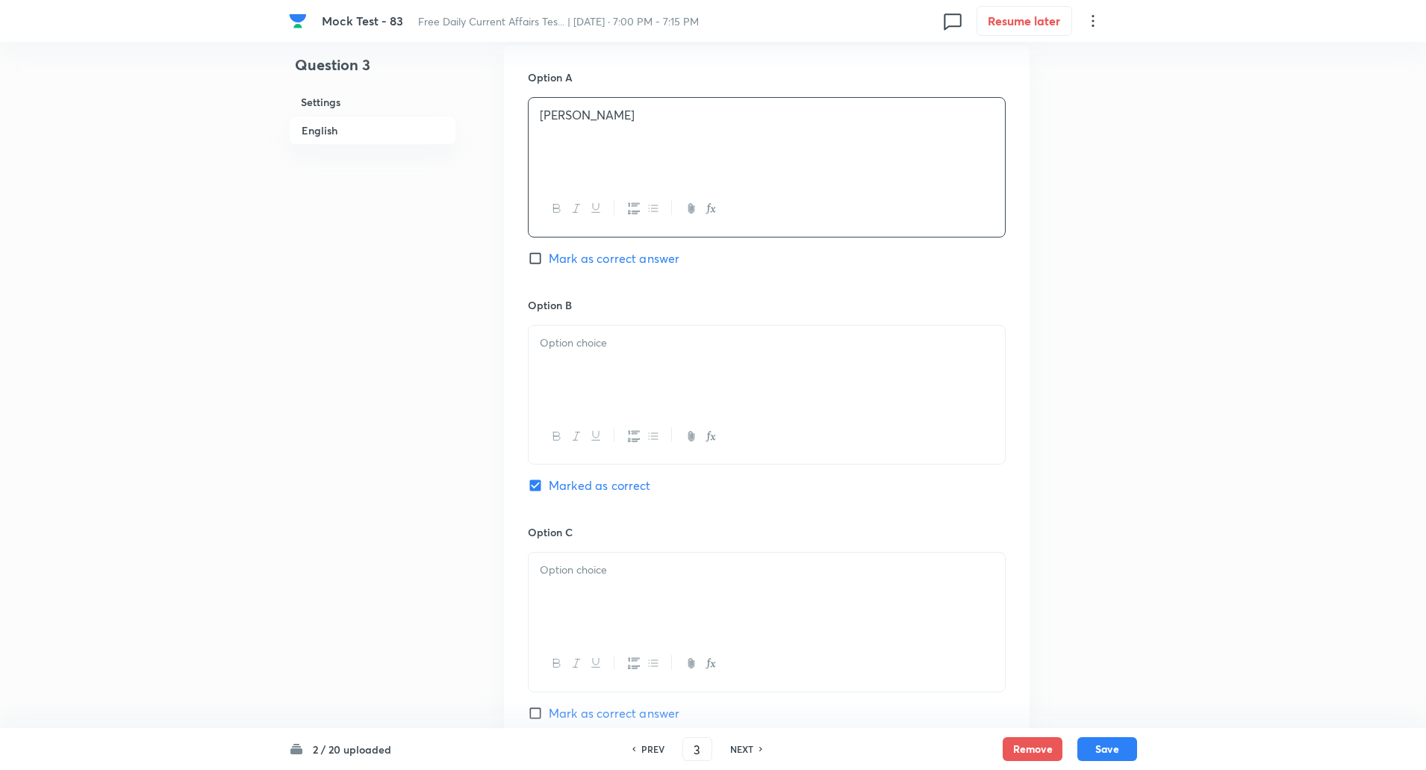
scroll to position [680, 0]
click at [572, 334] on p at bounding box center [767, 342] width 454 height 17
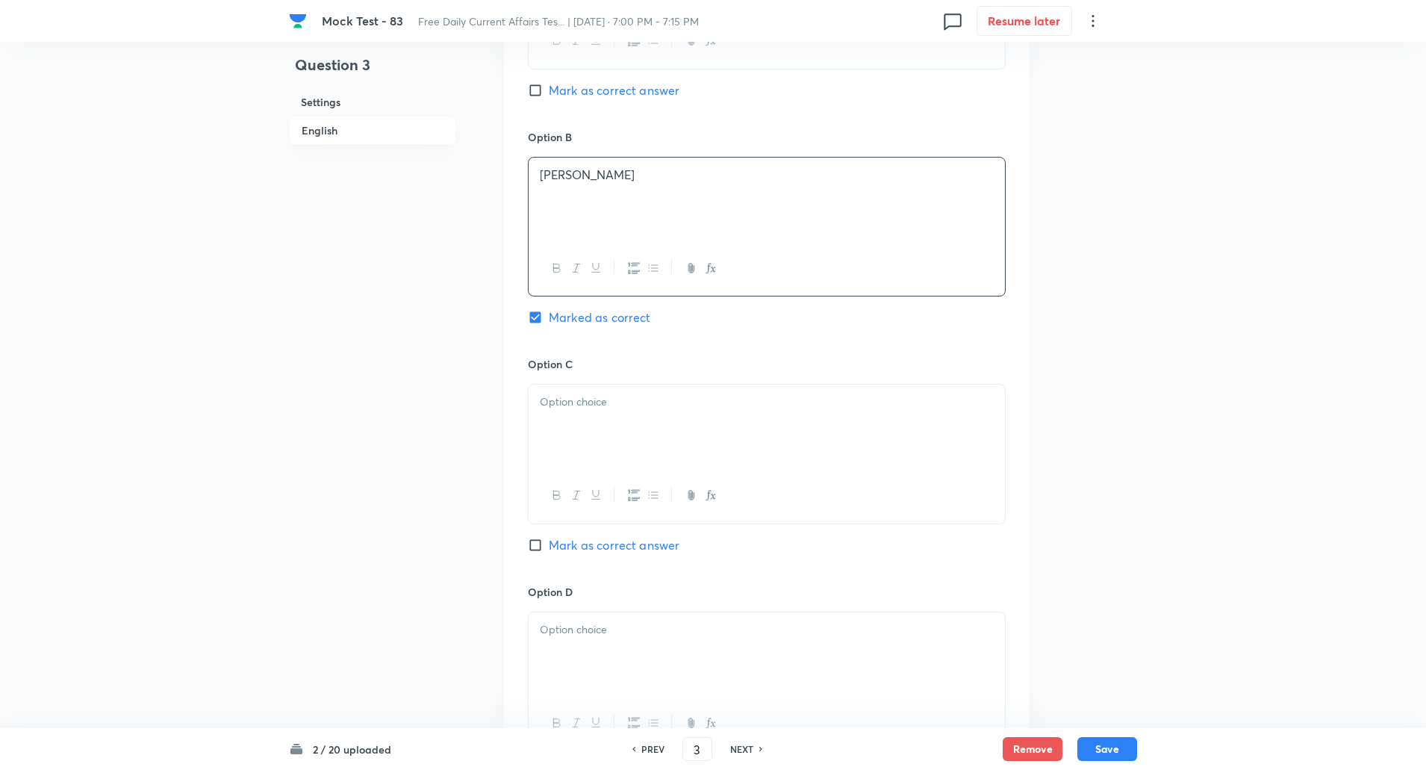
scroll to position [851, 0]
click at [596, 421] on div at bounding box center [767, 422] width 476 height 84
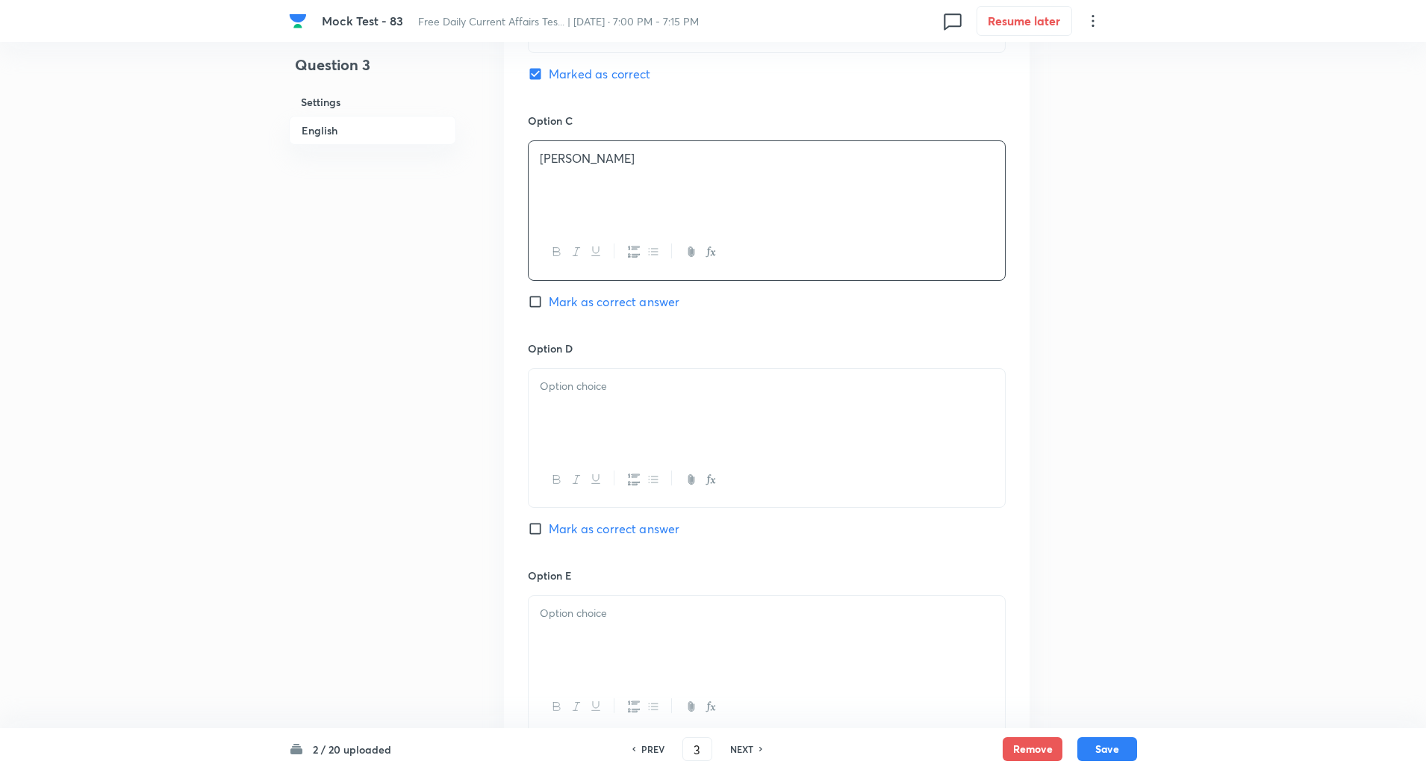
click at [583, 388] on p at bounding box center [767, 386] width 454 height 17
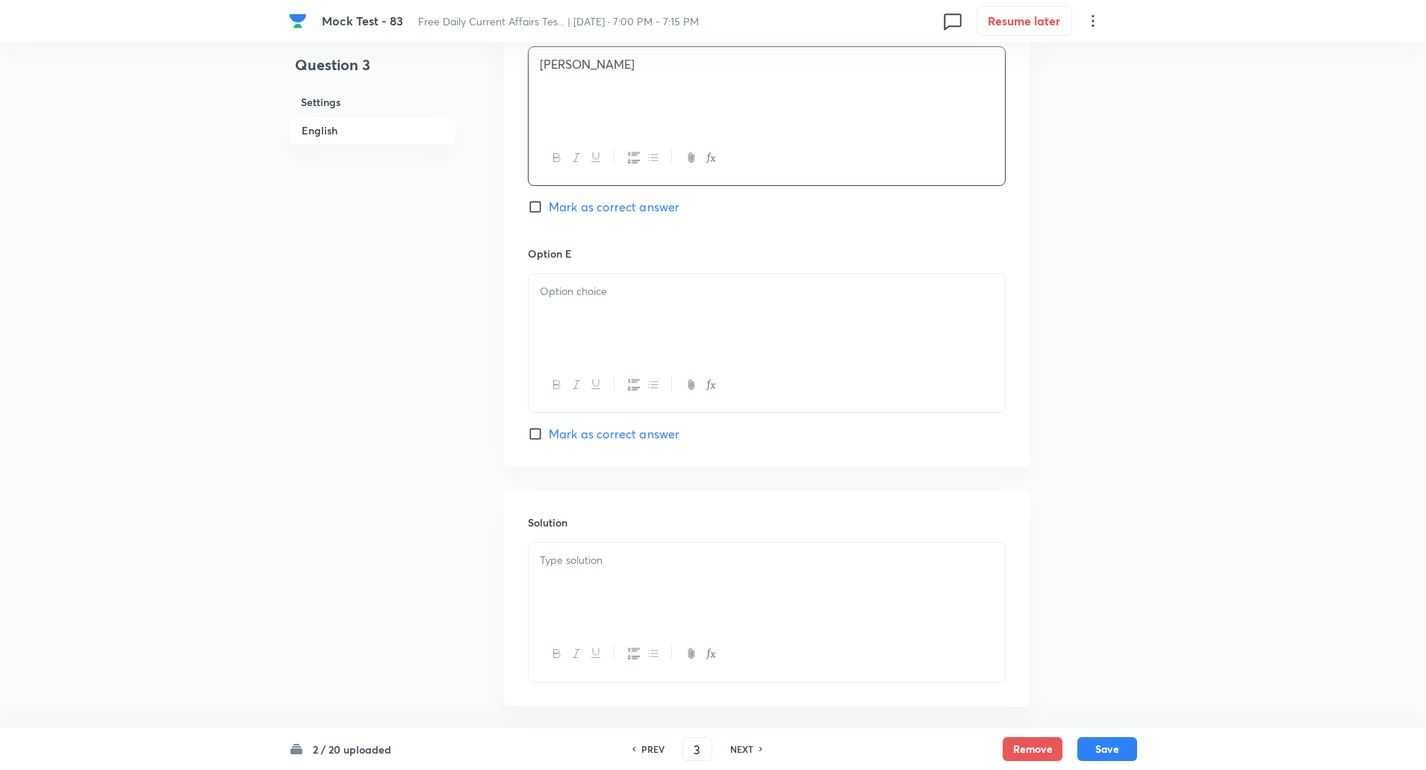
scroll to position [1414, 0]
click at [580, 296] on p at bounding box center [767, 290] width 454 height 17
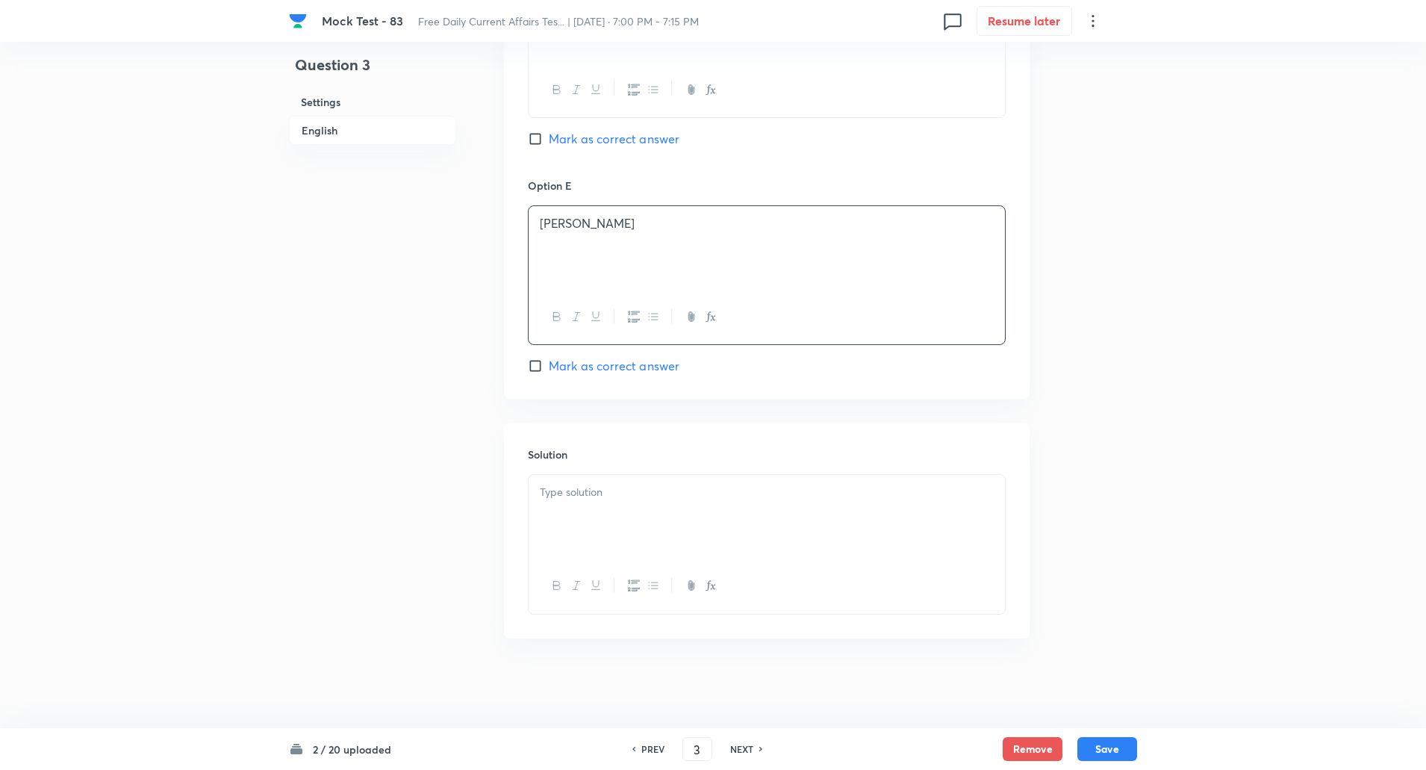
click at [605, 488] on p at bounding box center [767, 492] width 454 height 17
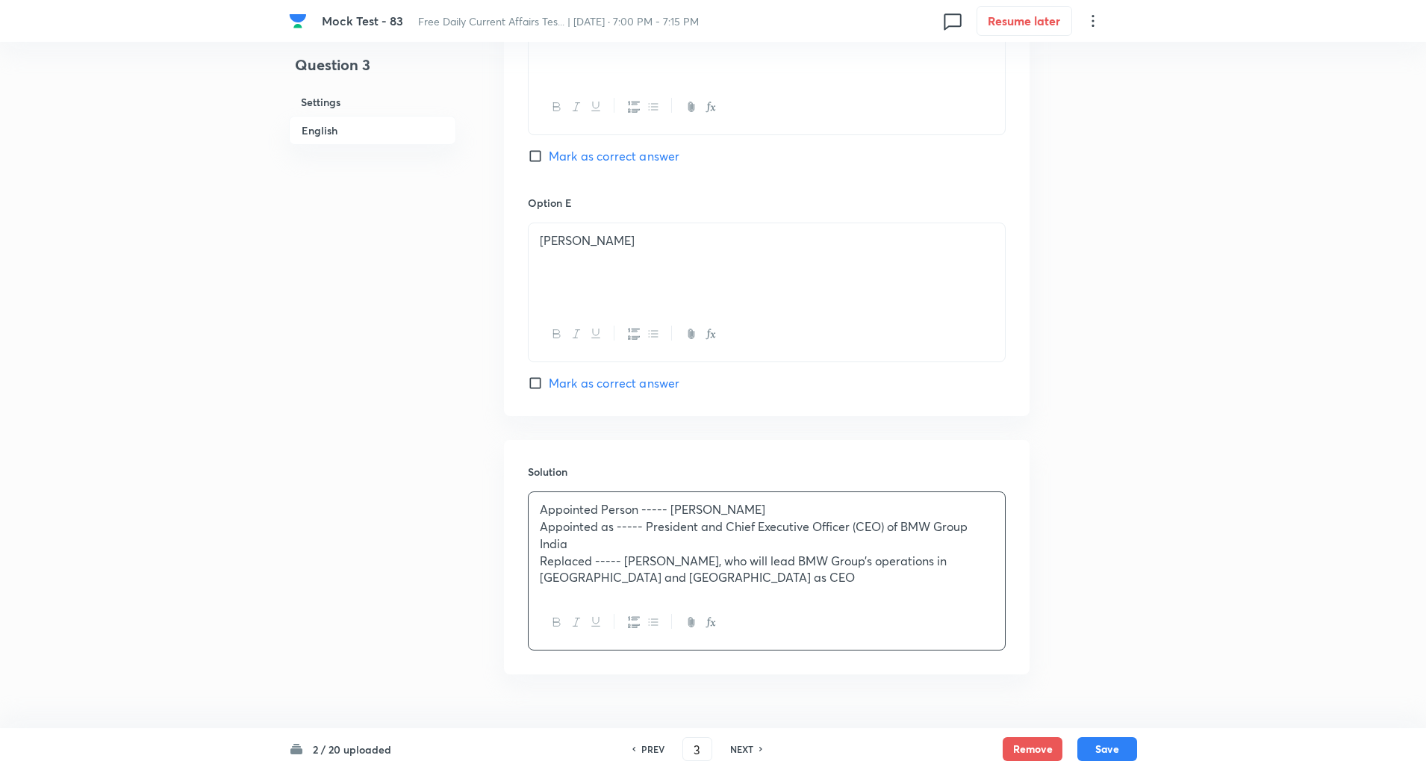
scroll to position [1499, 0]
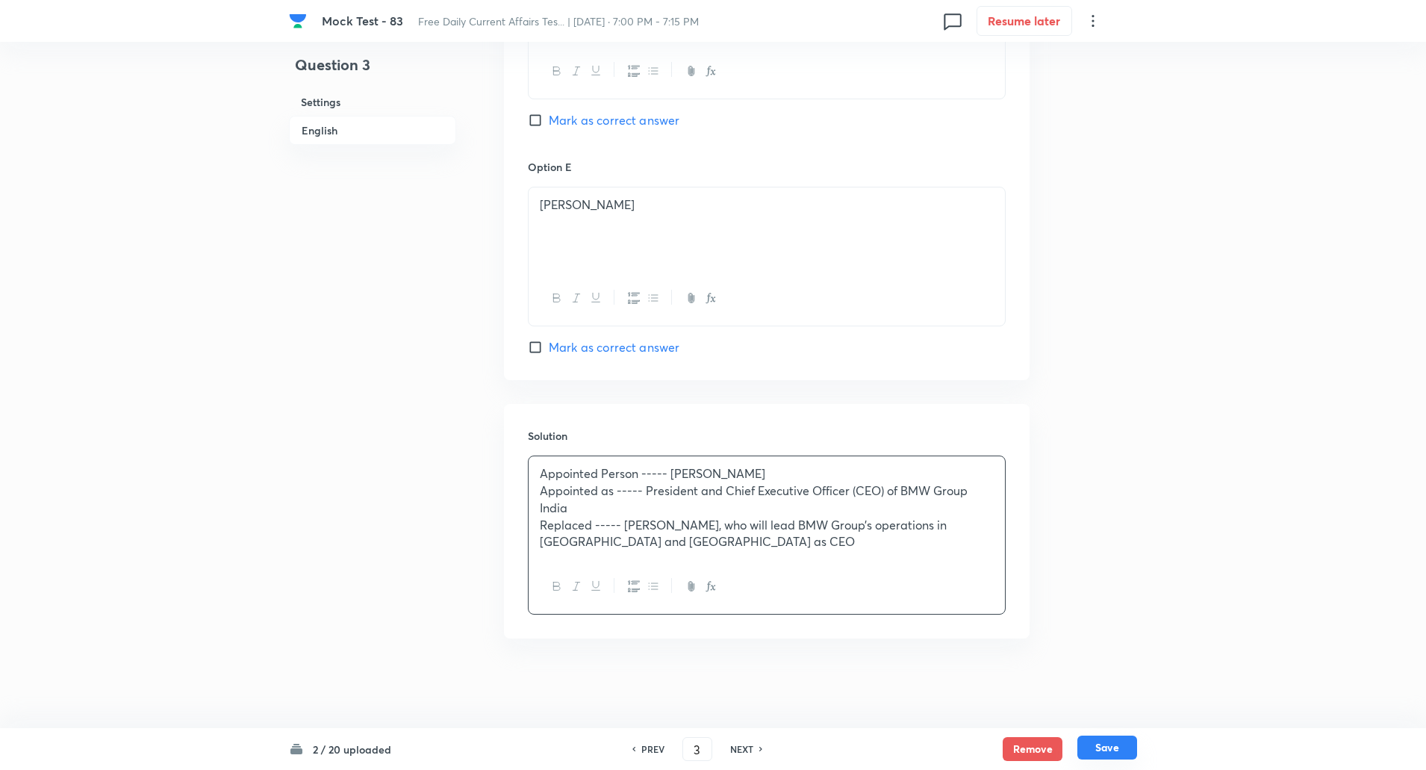
click at [1131, 741] on button "Save" at bounding box center [1108, 748] width 60 height 24
type input "4"
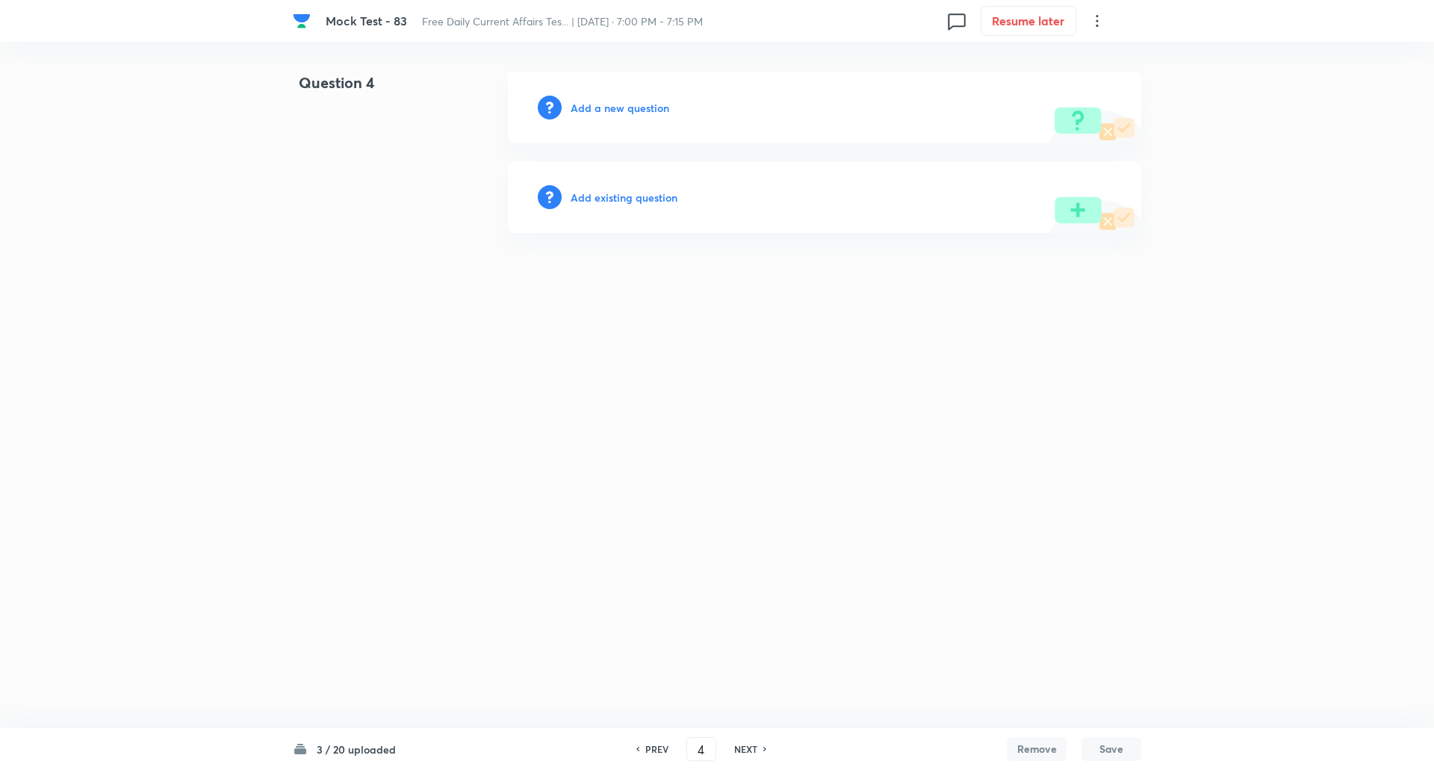
click at [611, 100] on h6 "Add a new question" at bounding box center [620, 108] width 99 height 16
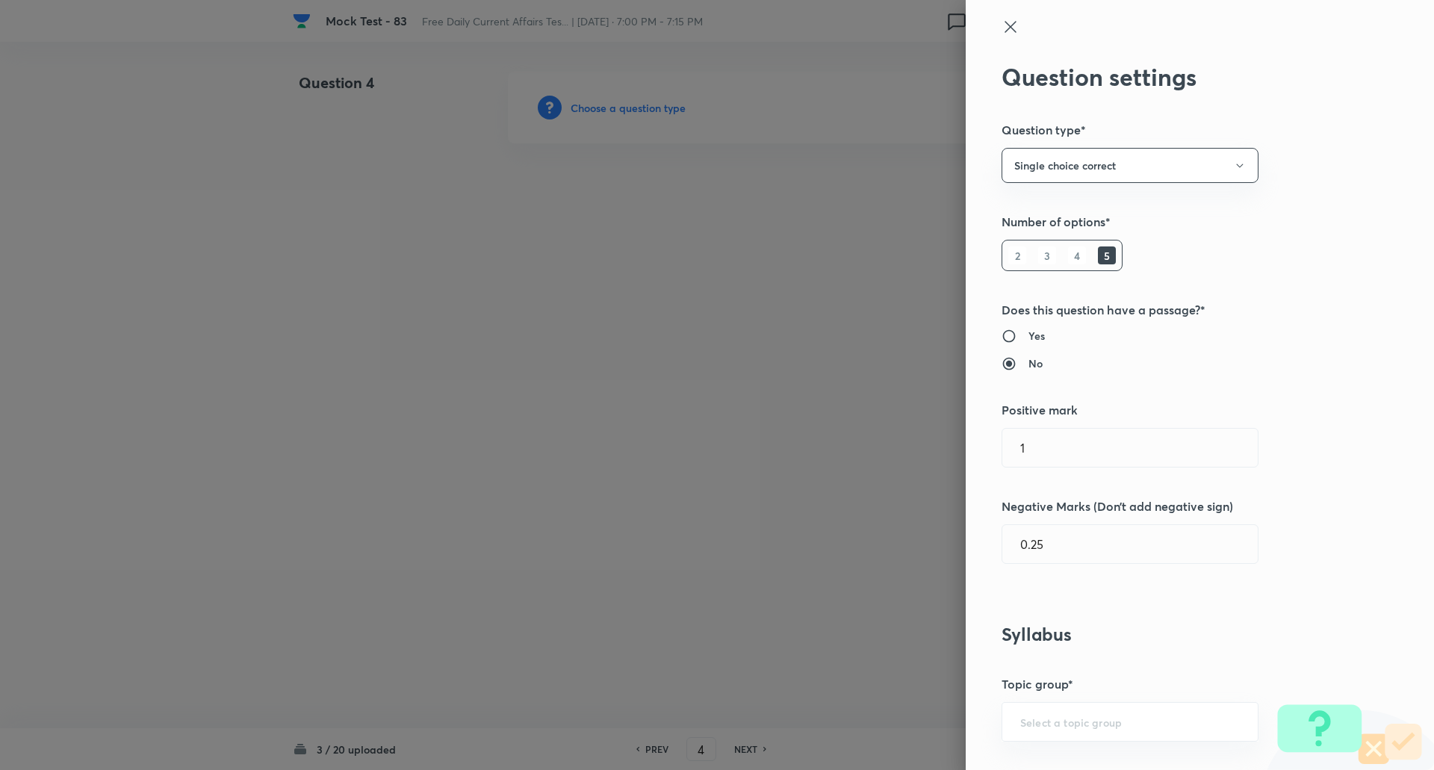
click at [611, 99] on div at bounding box center [717, 385] width 1434 height 770
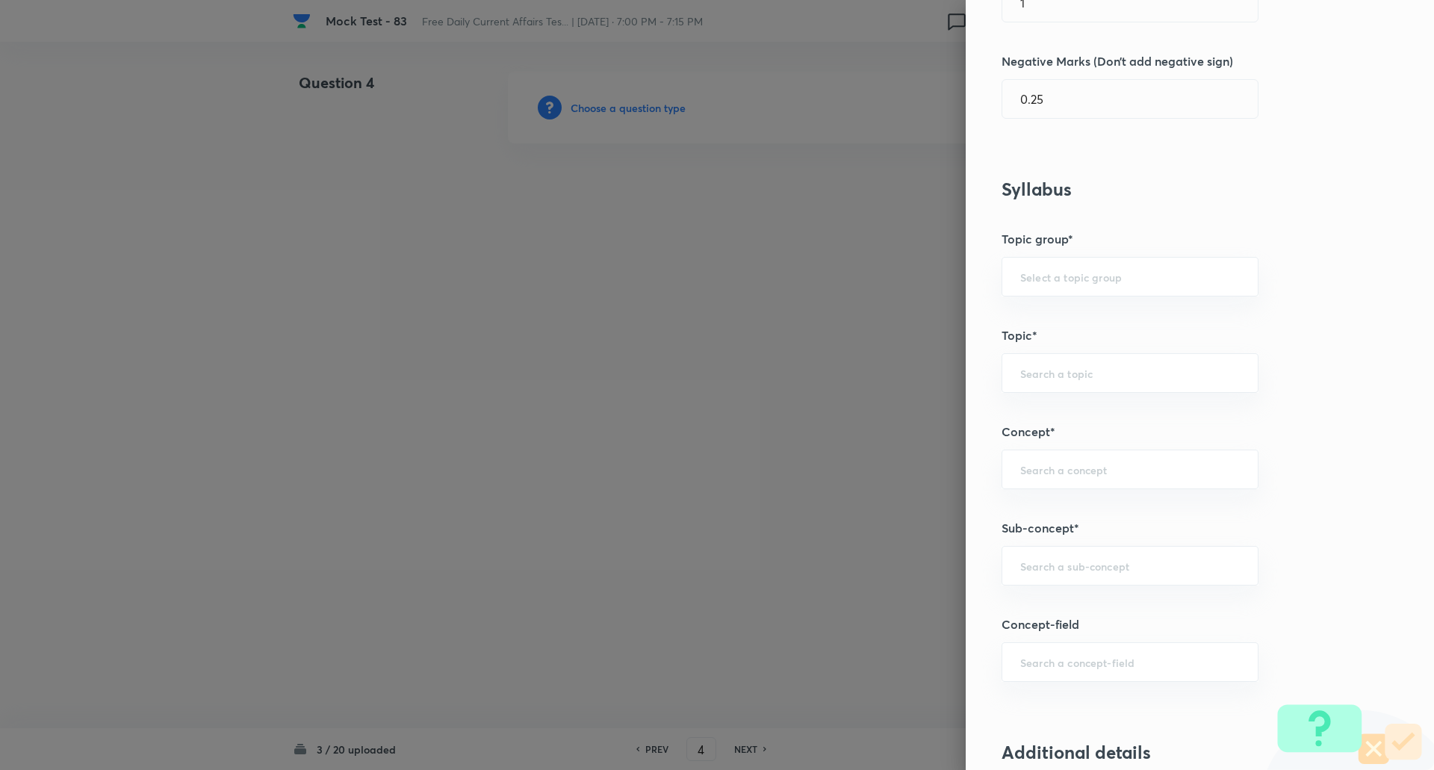
scroll to position [621, 0]
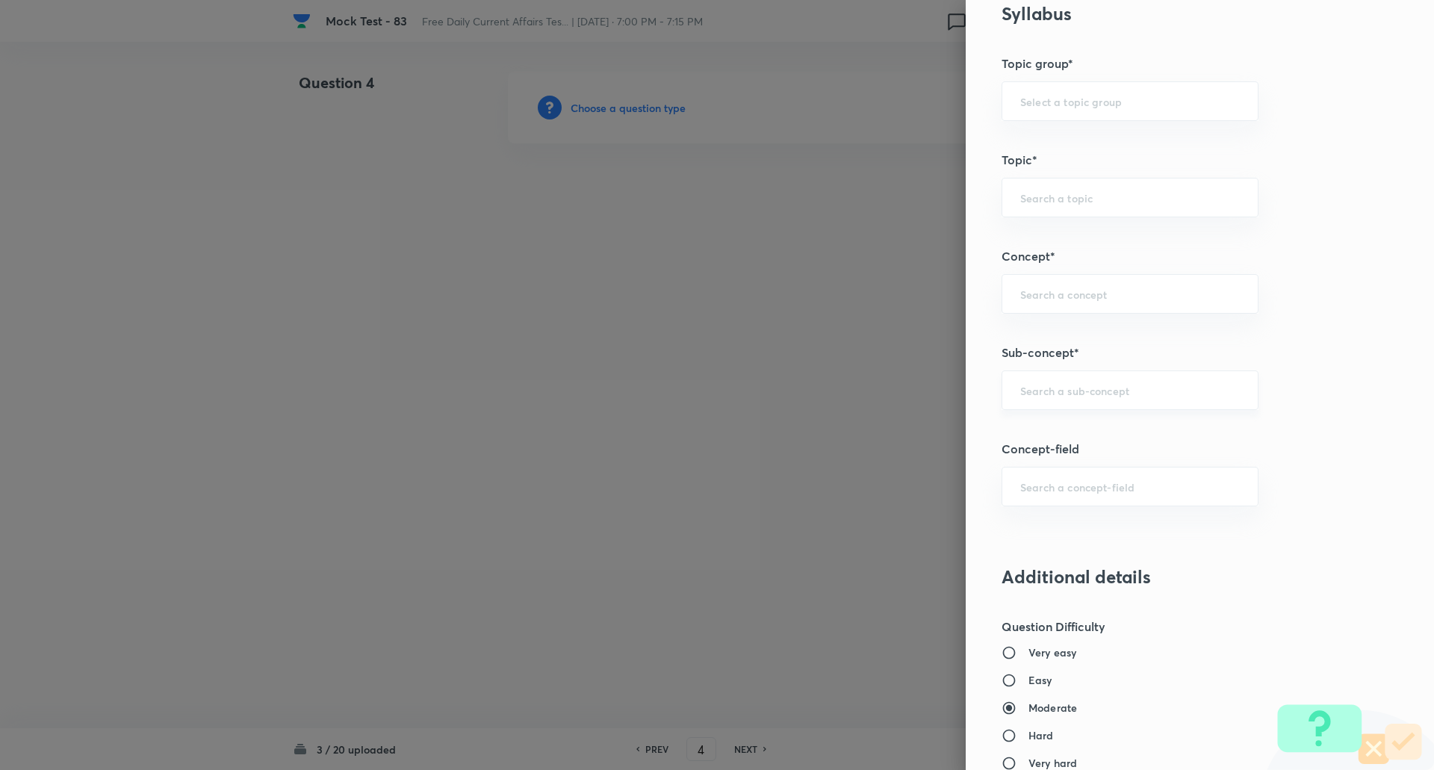
click at [1068, 385] on input "text" at bounding box center [1130, 390] width 220 height 14
click at [1073, 388] on input "agree" at bounding box center [1130, 390] width 220 height 14
click at [1081, 441] on li "Agreements/Memorandum of Understandings" at bounding box center [1118, 441] width 255 height 45
type input "Agreements/Memorandum of Understandings"
type input "Awareness"
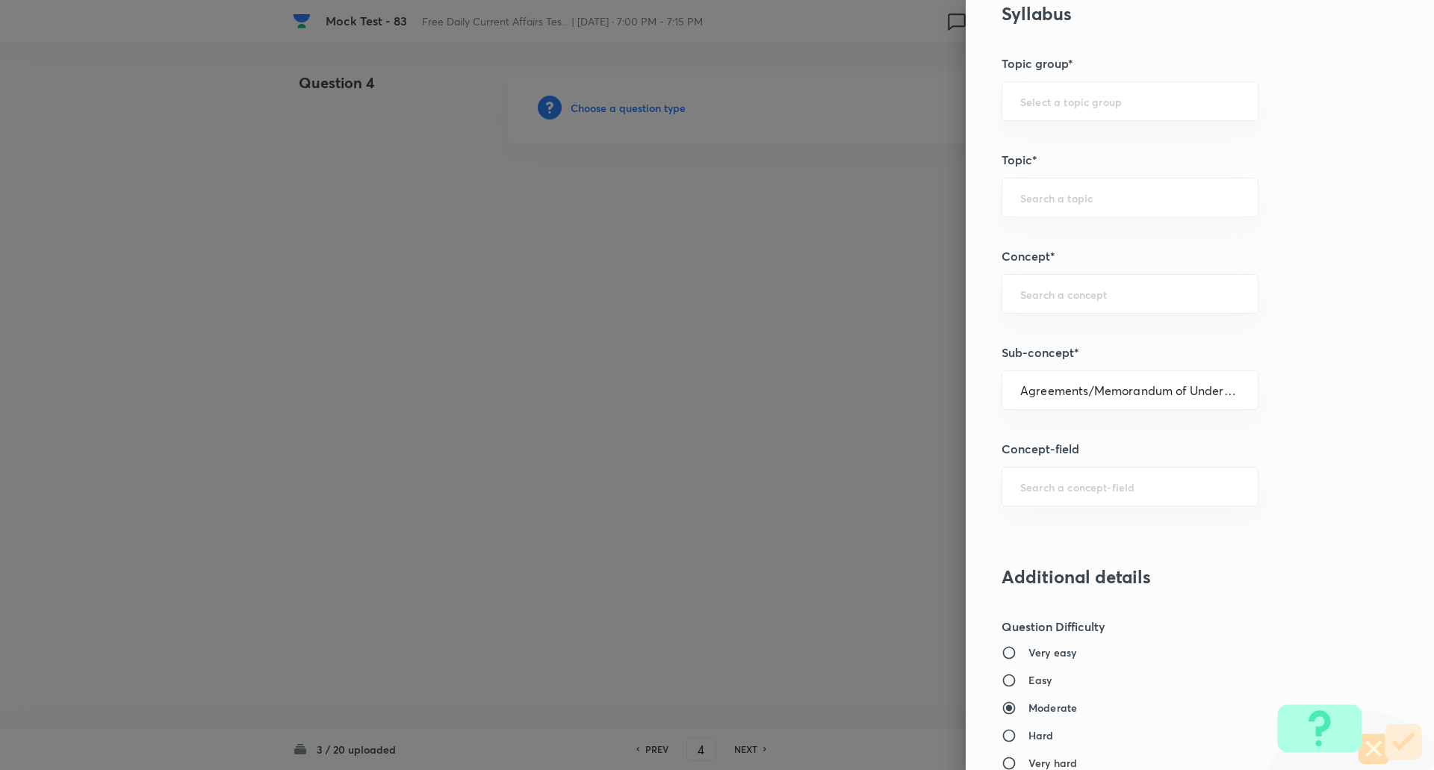
type input "Current Affairs"
type input "Agreements/Memorandum of Understandings"
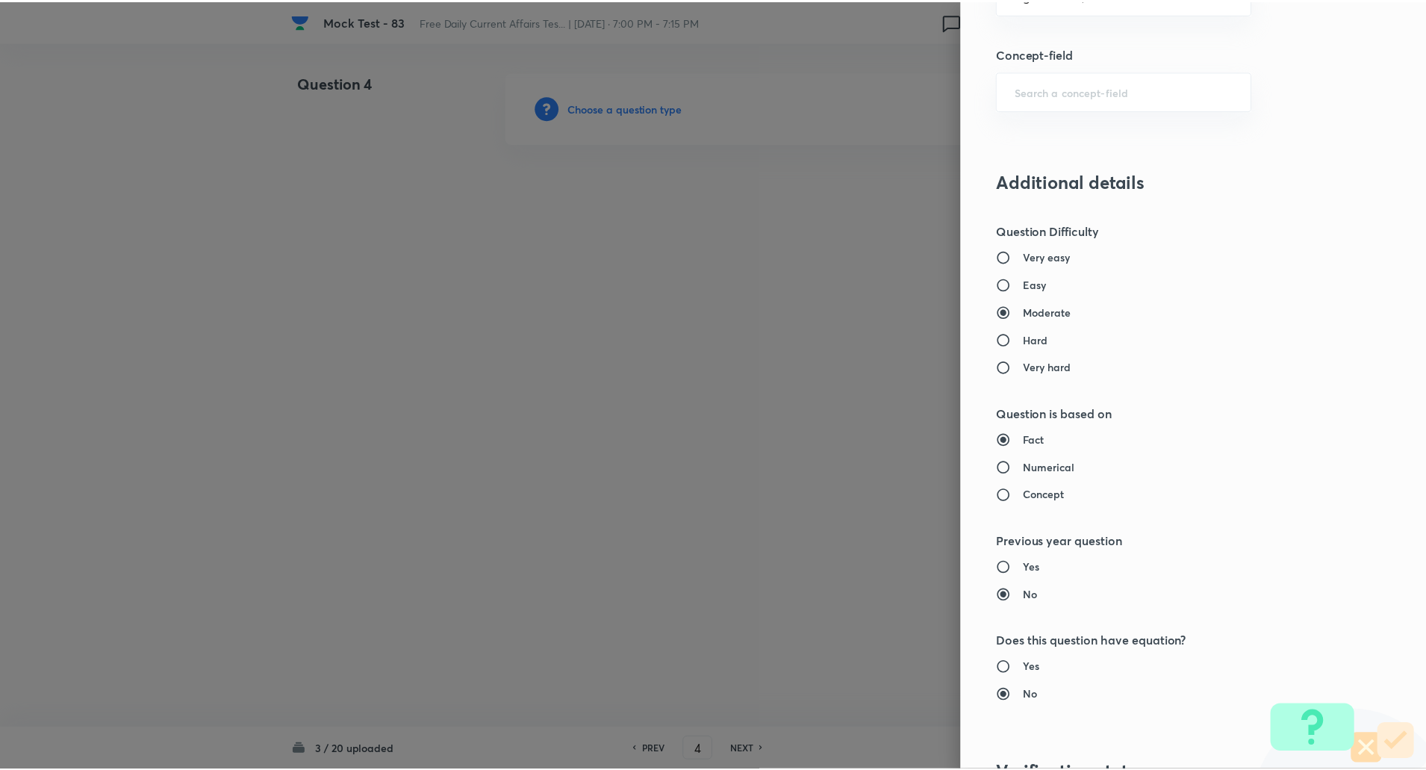
scroll to position [1266, 0]
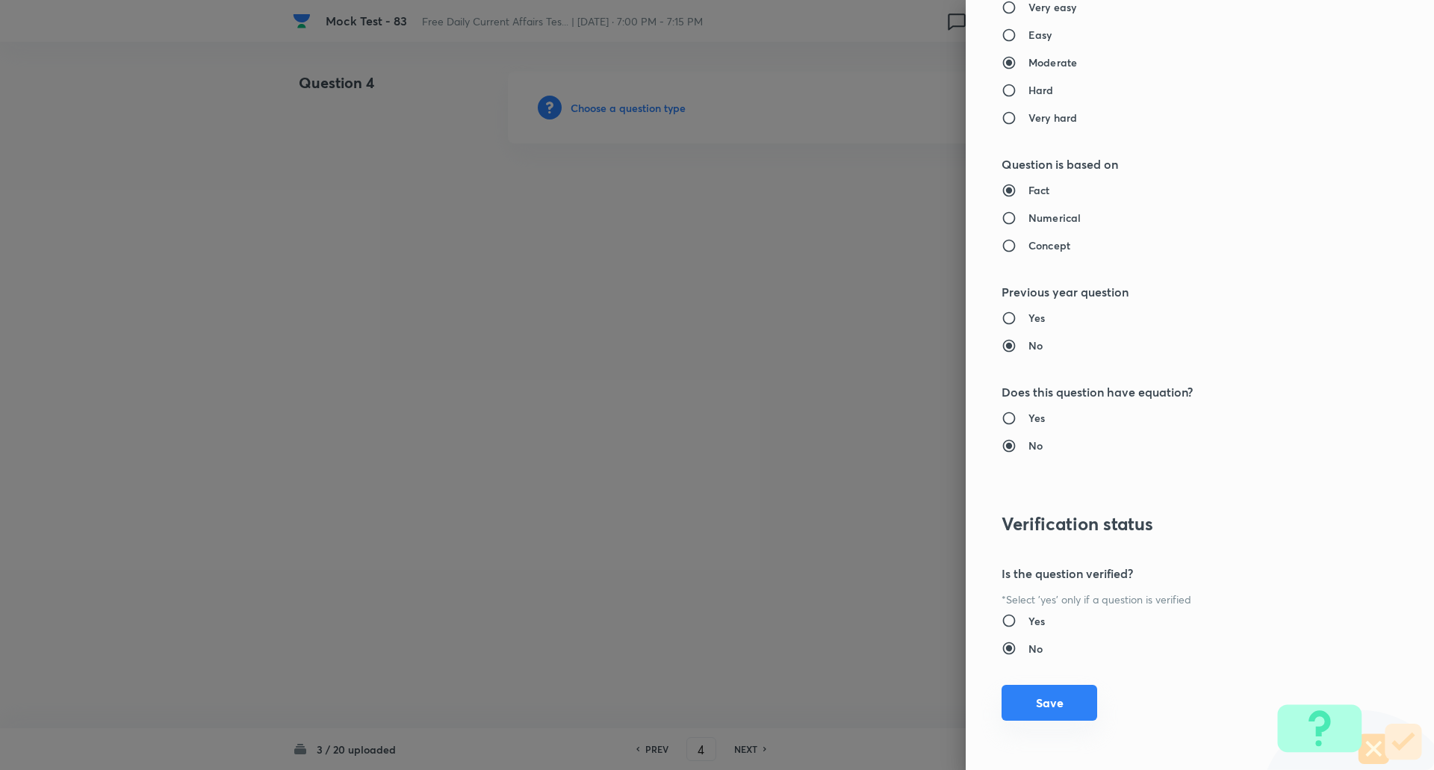
click at [1036, 711] on button "Save" at bounding box center [1049, 703] width 96 height 36
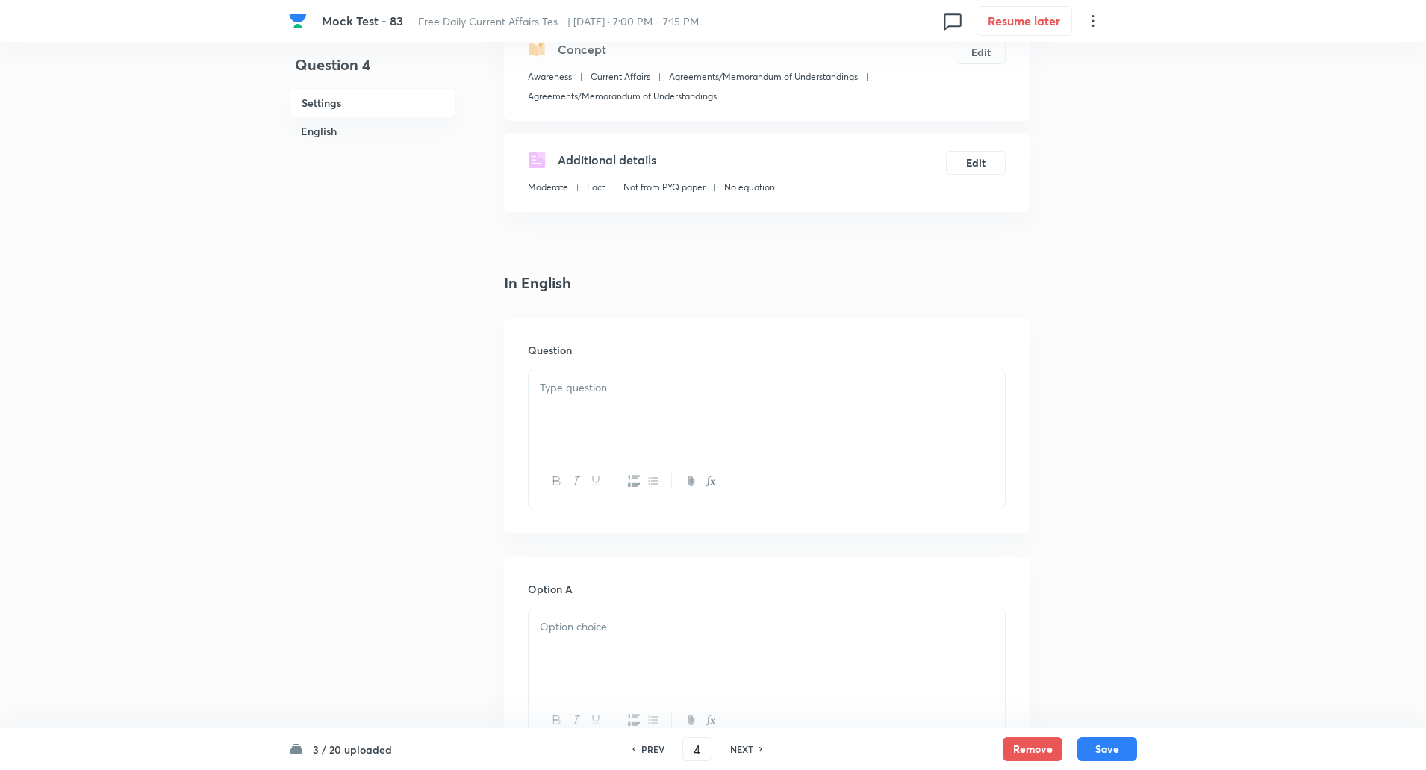
scroll to position [205, 0]
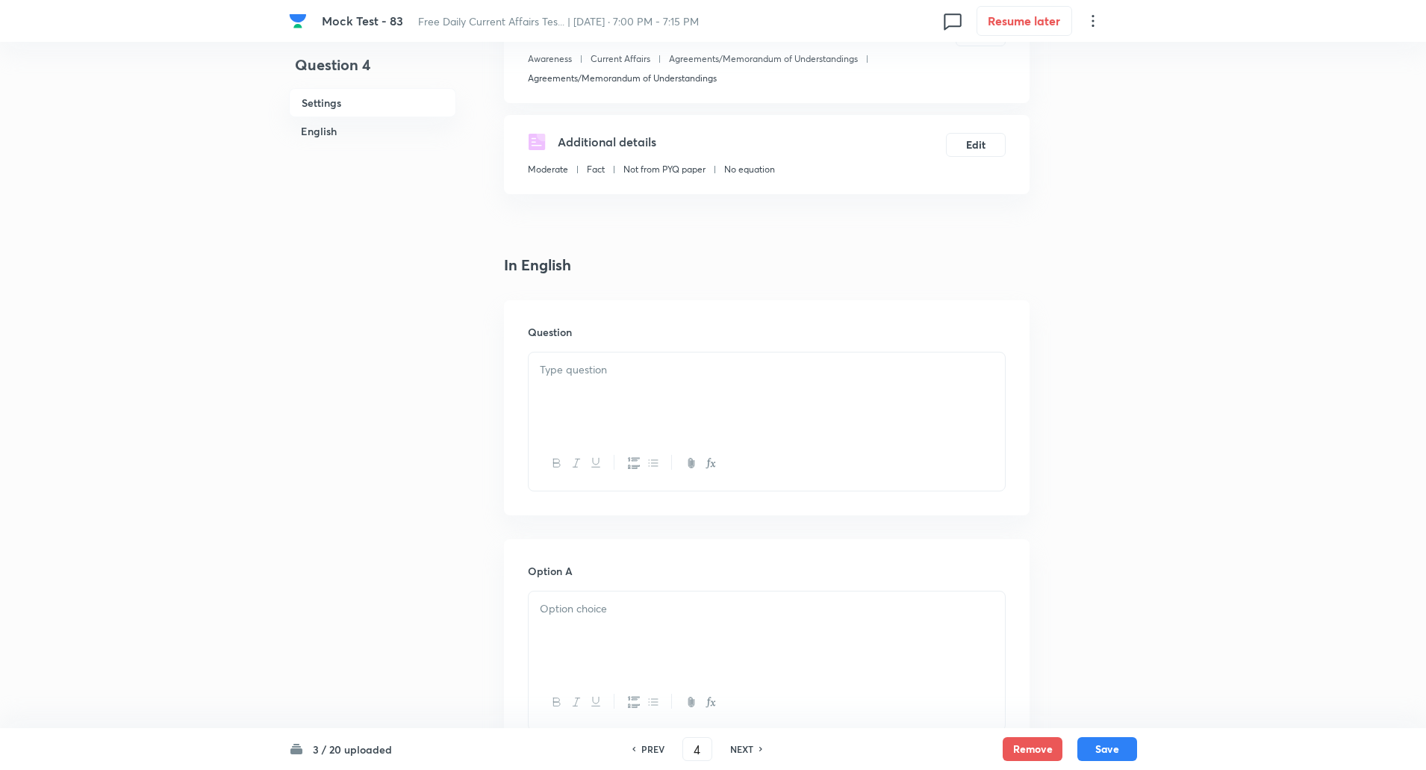
click at [606, 377] on p at bounding box center [767, 369] width 454 height 17
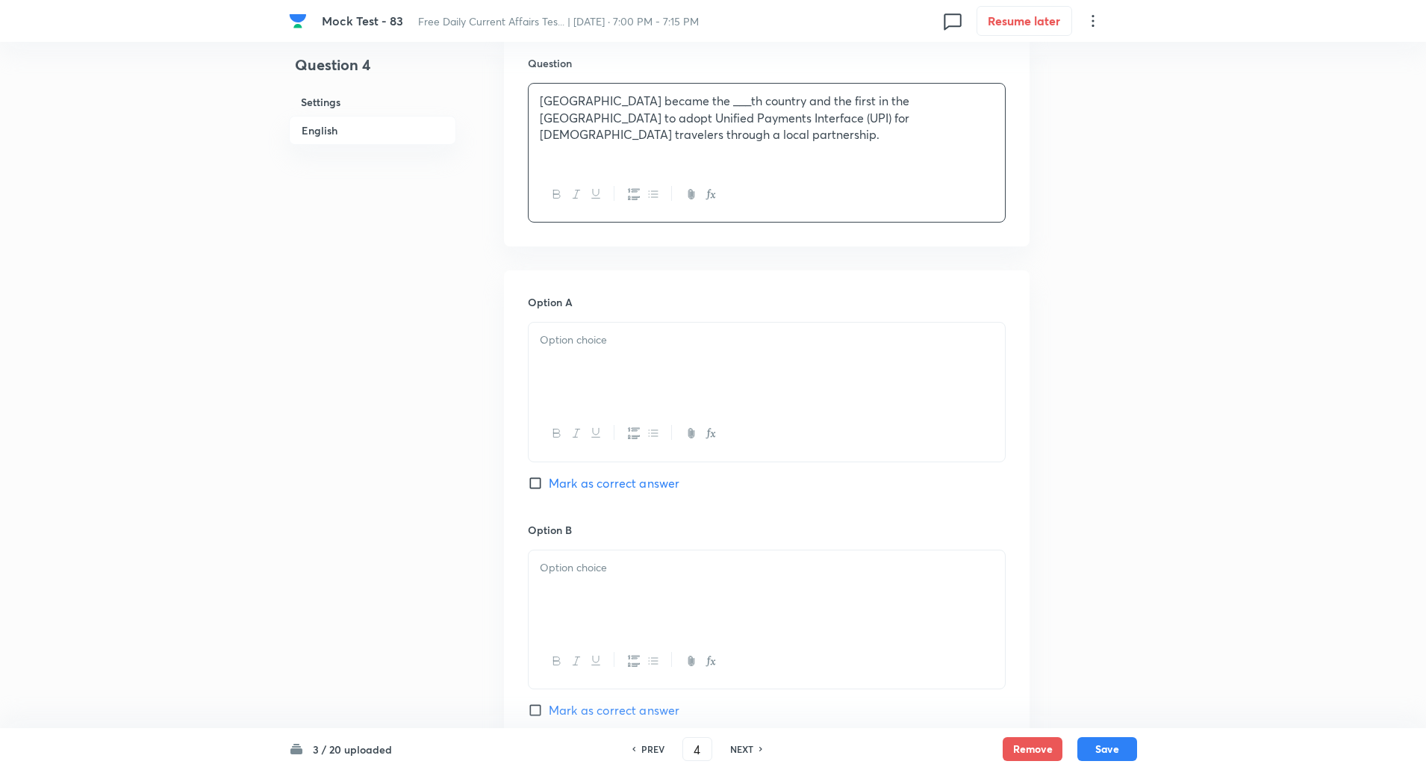
scroll to position [479, 0]
click at [607, 364] on div at bounding box center [767, 359] width 476 height 84
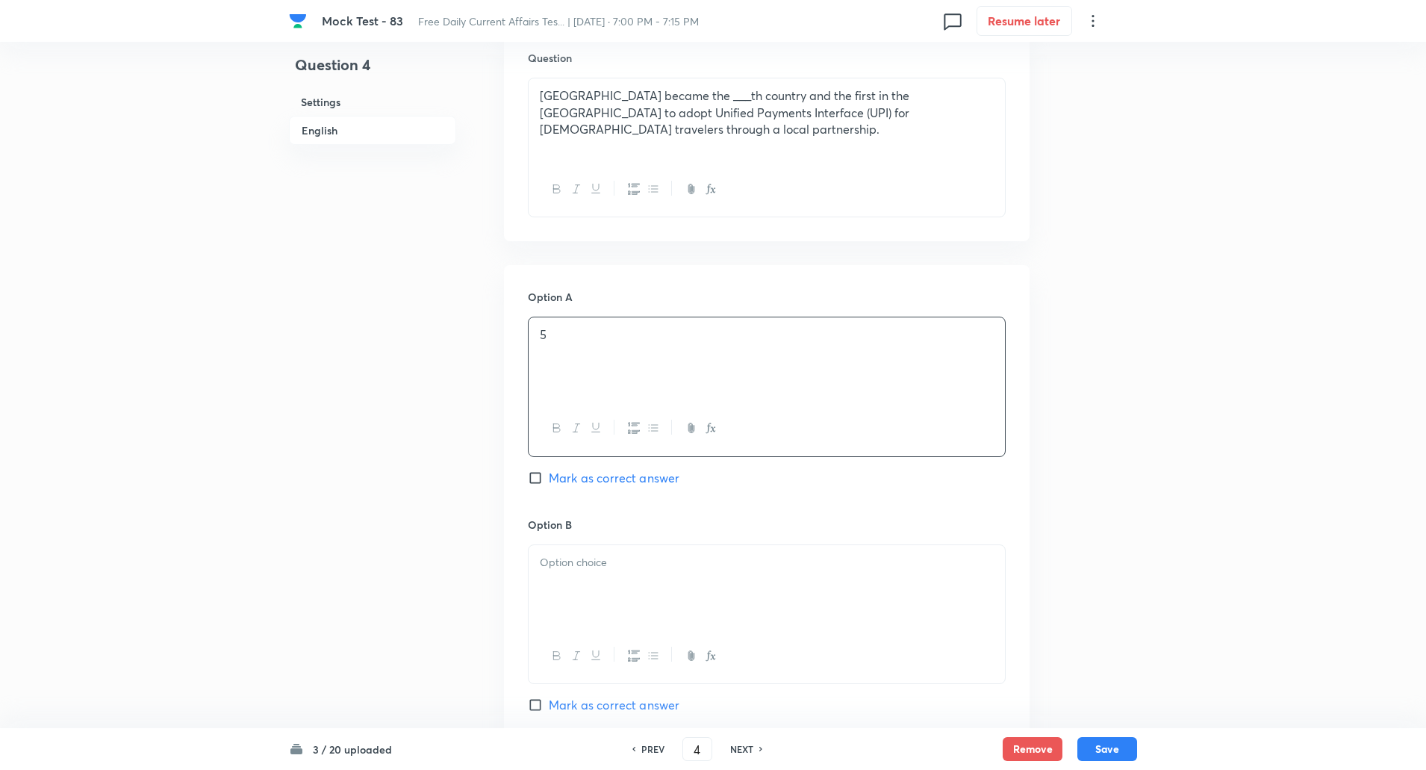
click at [647, 585] on div at bounding box center [767, 587] width 476 height 84
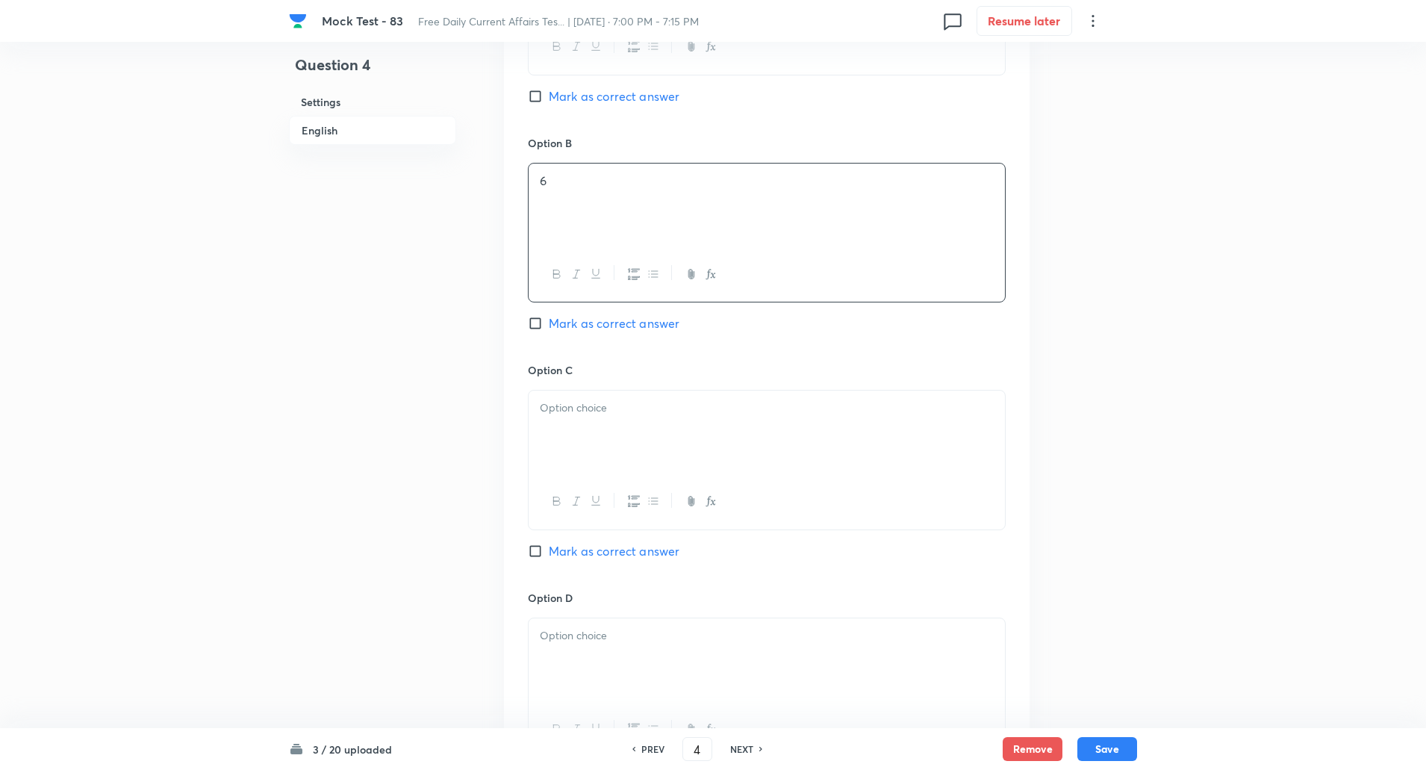
click at [637, 418] on div at bounding box center [767, 433] width 476 height 84
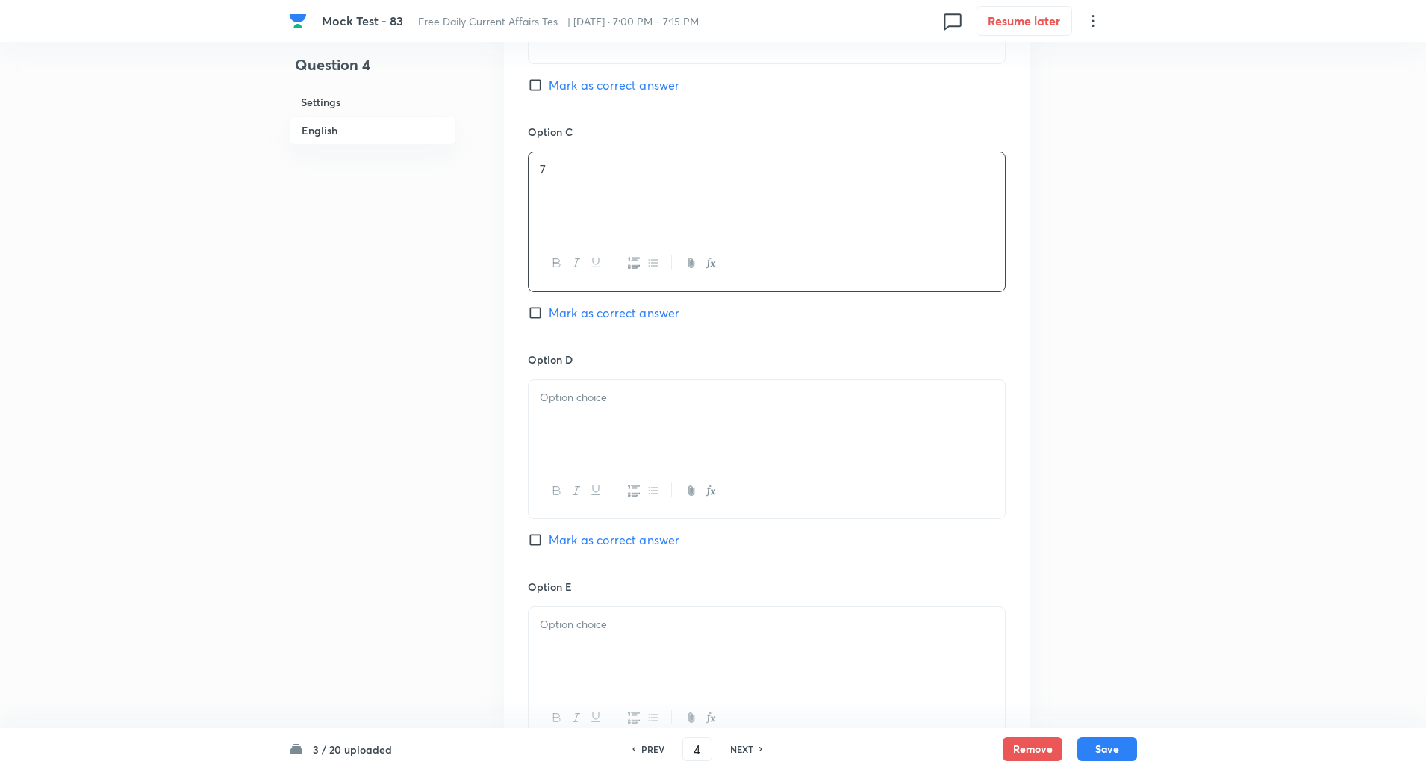
scroll to position [1101, 0]
click at [637, 424] on div at bounding box center [767, 419] width 476 height 84
click at [605, 382] on p at bounding box center [767, 389] width 454 height 17
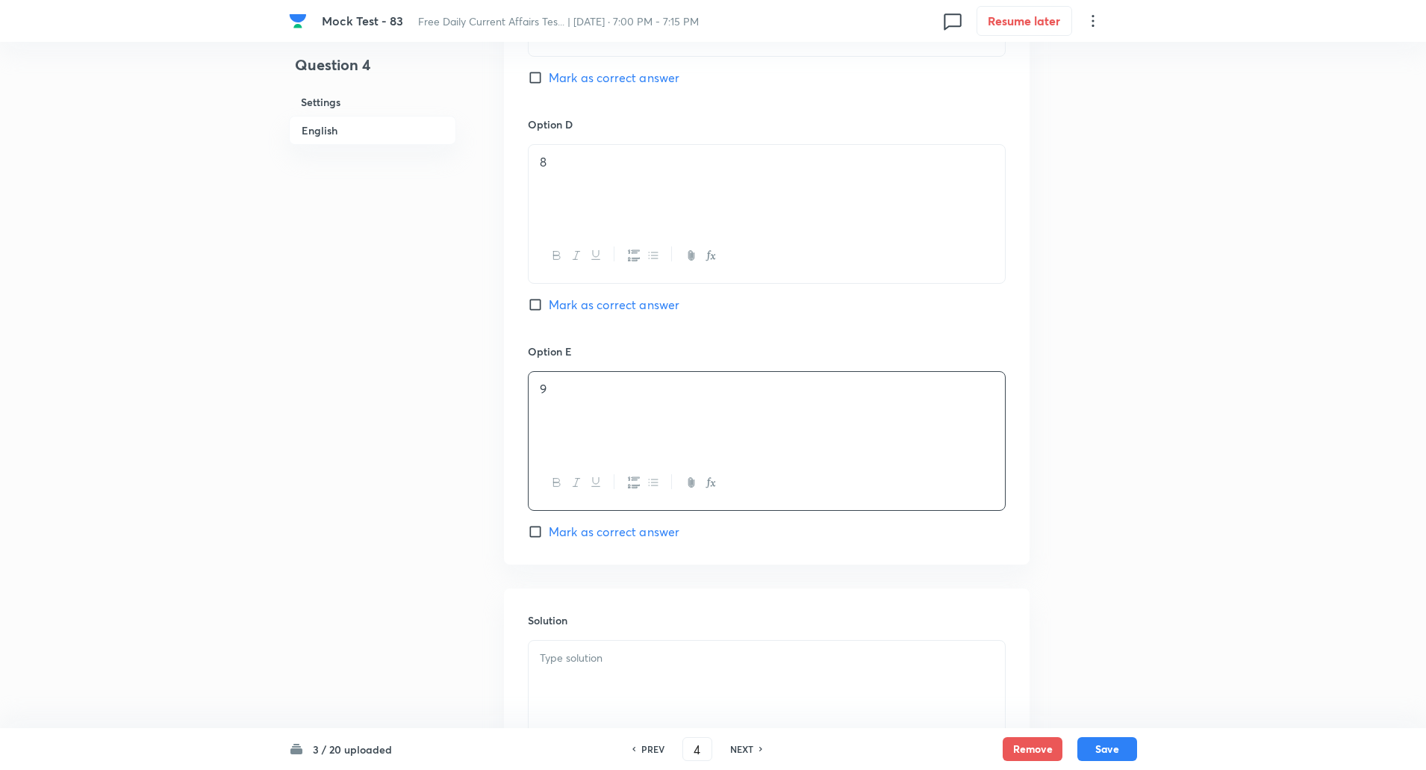
scroll to position [1499, 0]
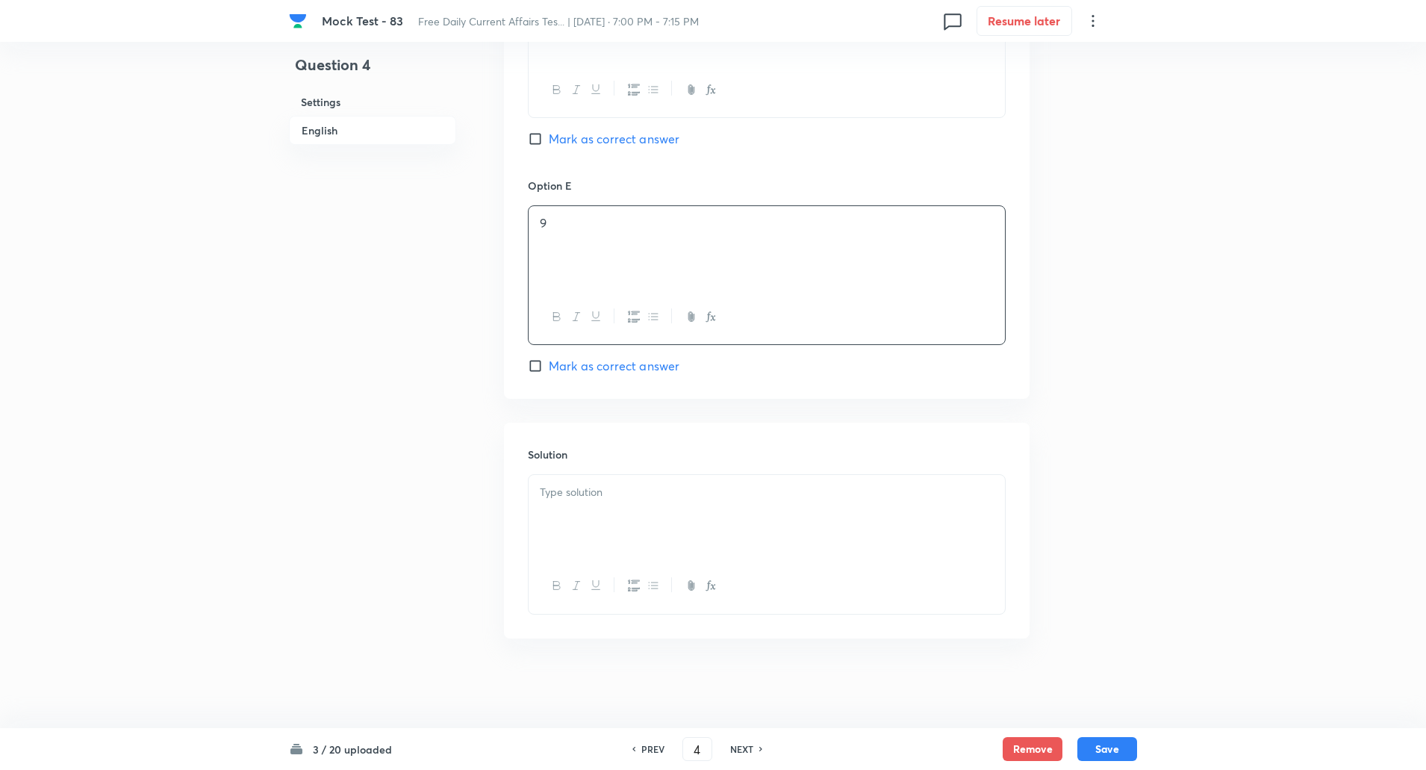
click at [599, 553] on div at bounding box center [767, 517] width 476 height 84
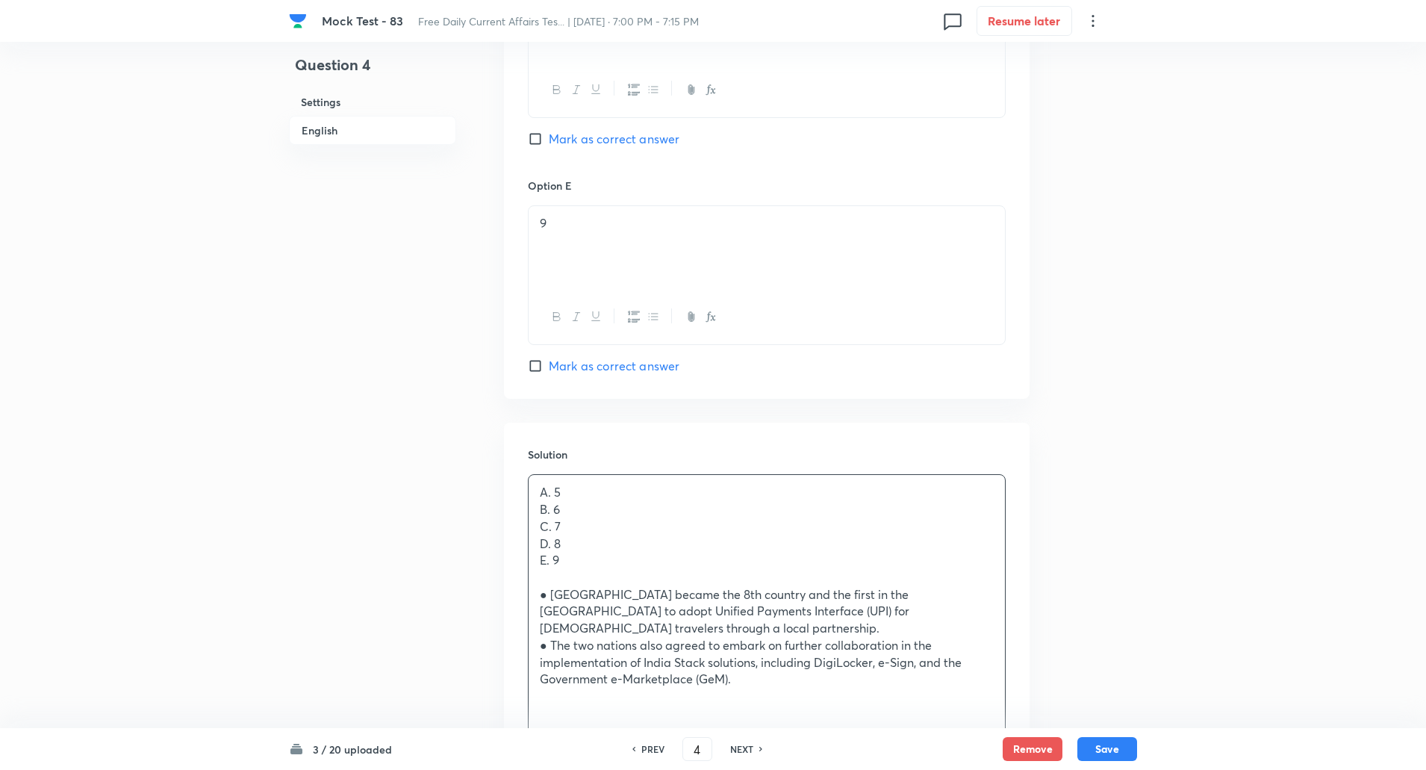
click at [557, 575] on p at bounding box center [767, 577] width 454 height 17
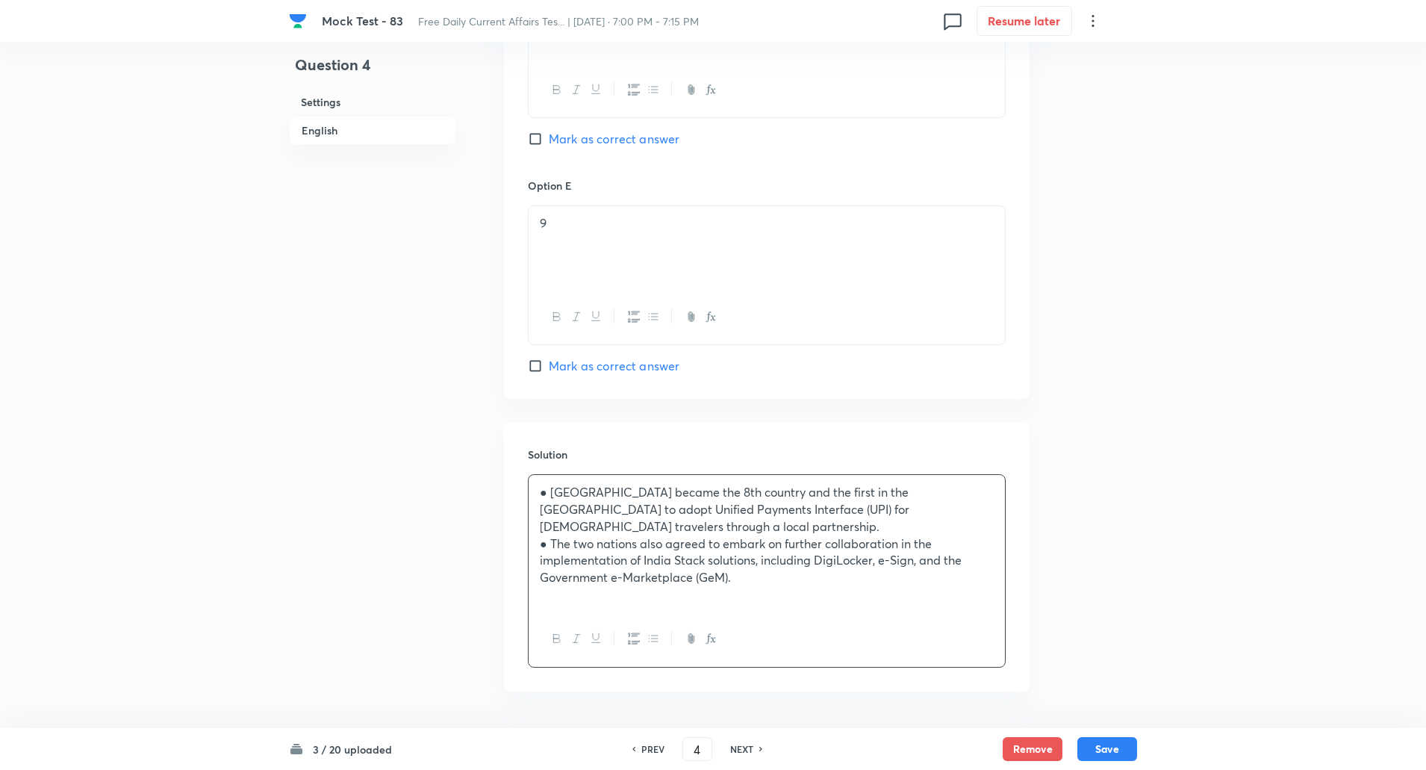
click at [538, 133] on input "Mark as correct answer" at bounding box center [538, 138] width 21 height 15
checkbox input "true"
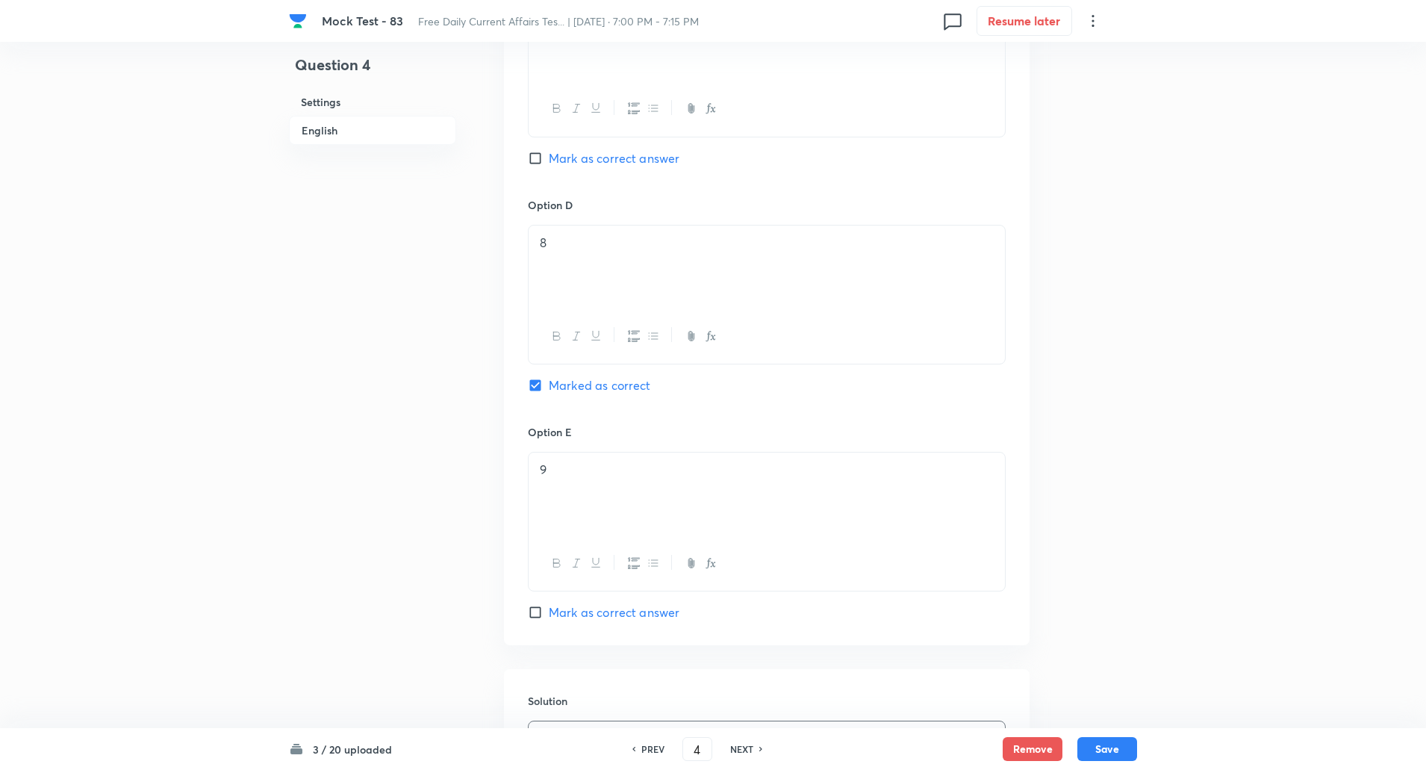
scroll to position [1552, 0]
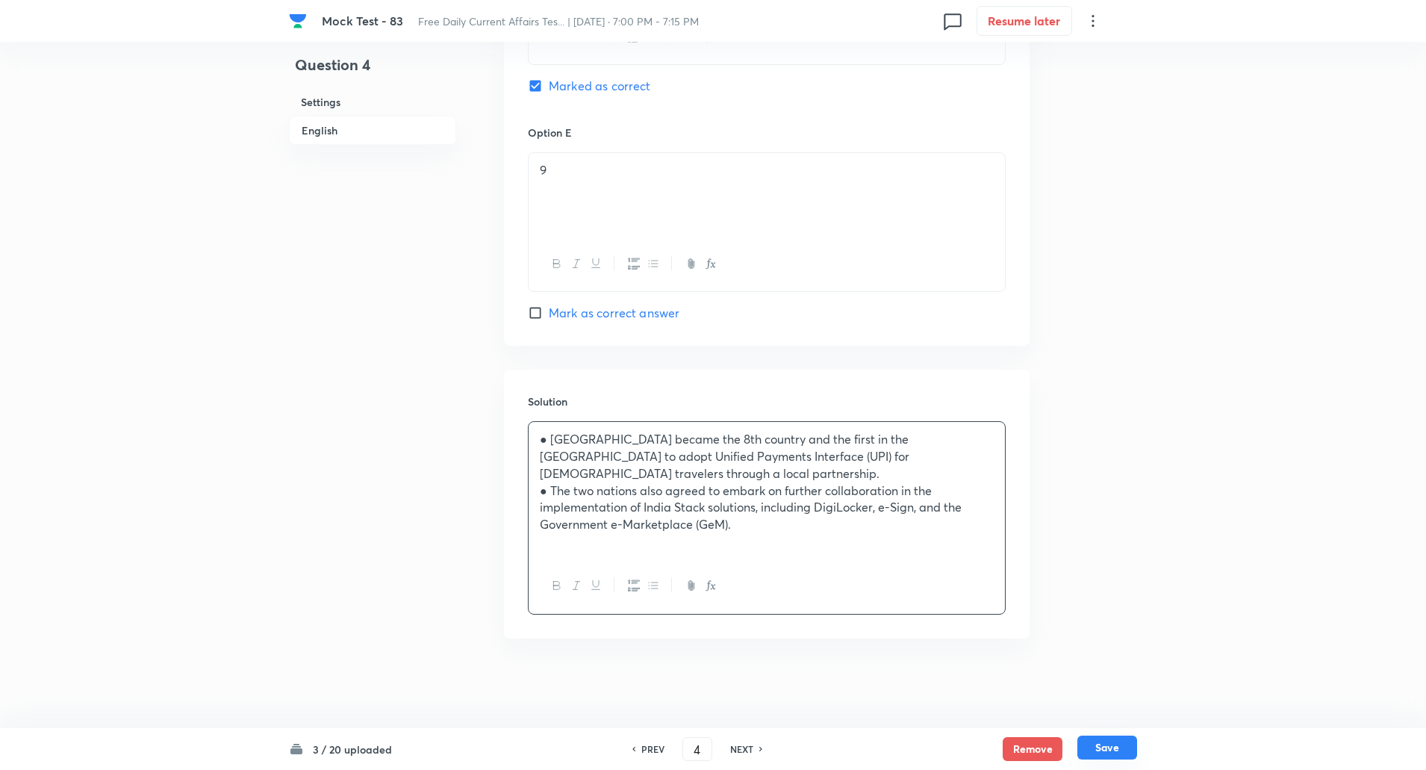
click at [1120, 756] on button "Save" at bounding box center [1108, 748] width 60 height 24
type input "5"
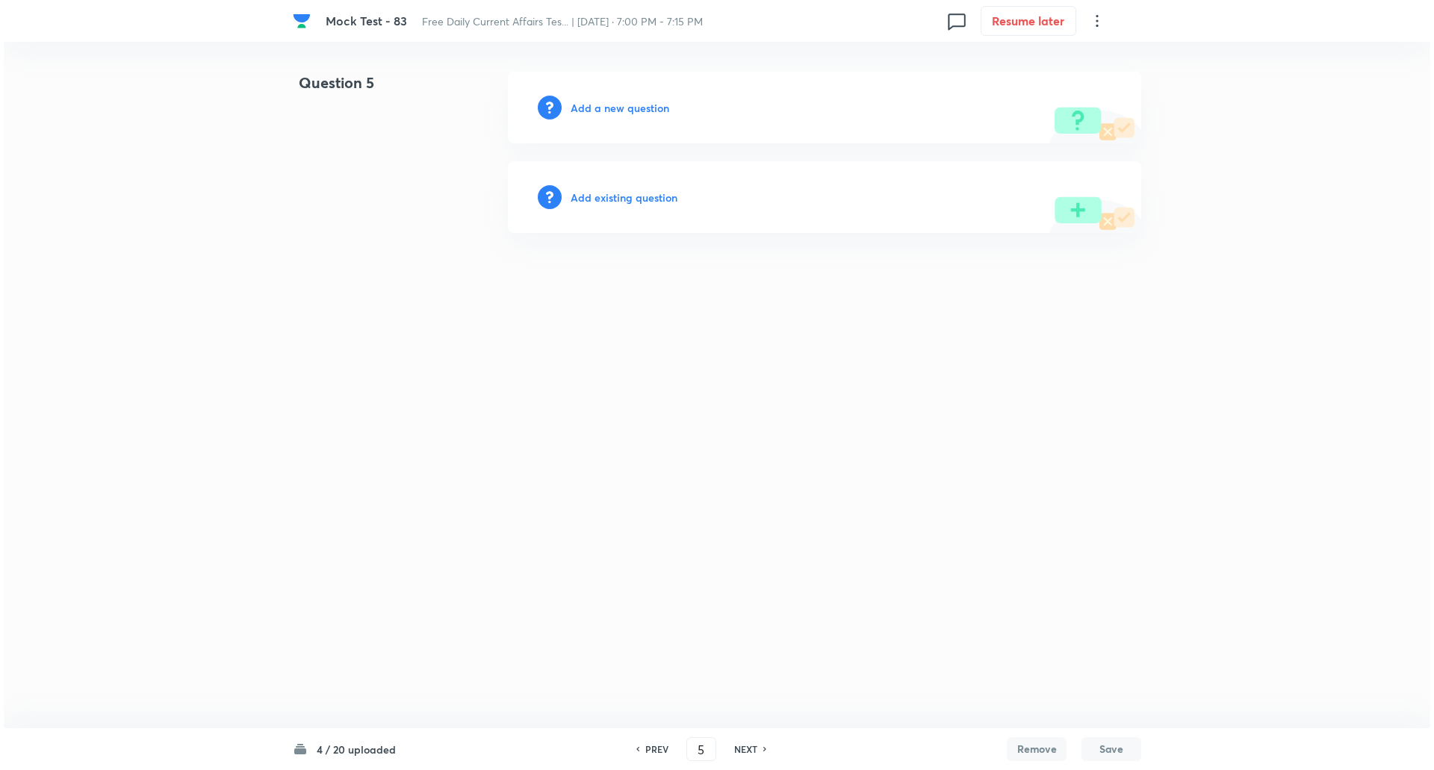
scroll to position [0, 0]
click at [633, 105] on h6 "Add a new question" at bounding box center [620, 108] width 99 height 16
click at [633, 105] on h6 "Choose a question type" at bounding box center [628, 108] width 115 height 16
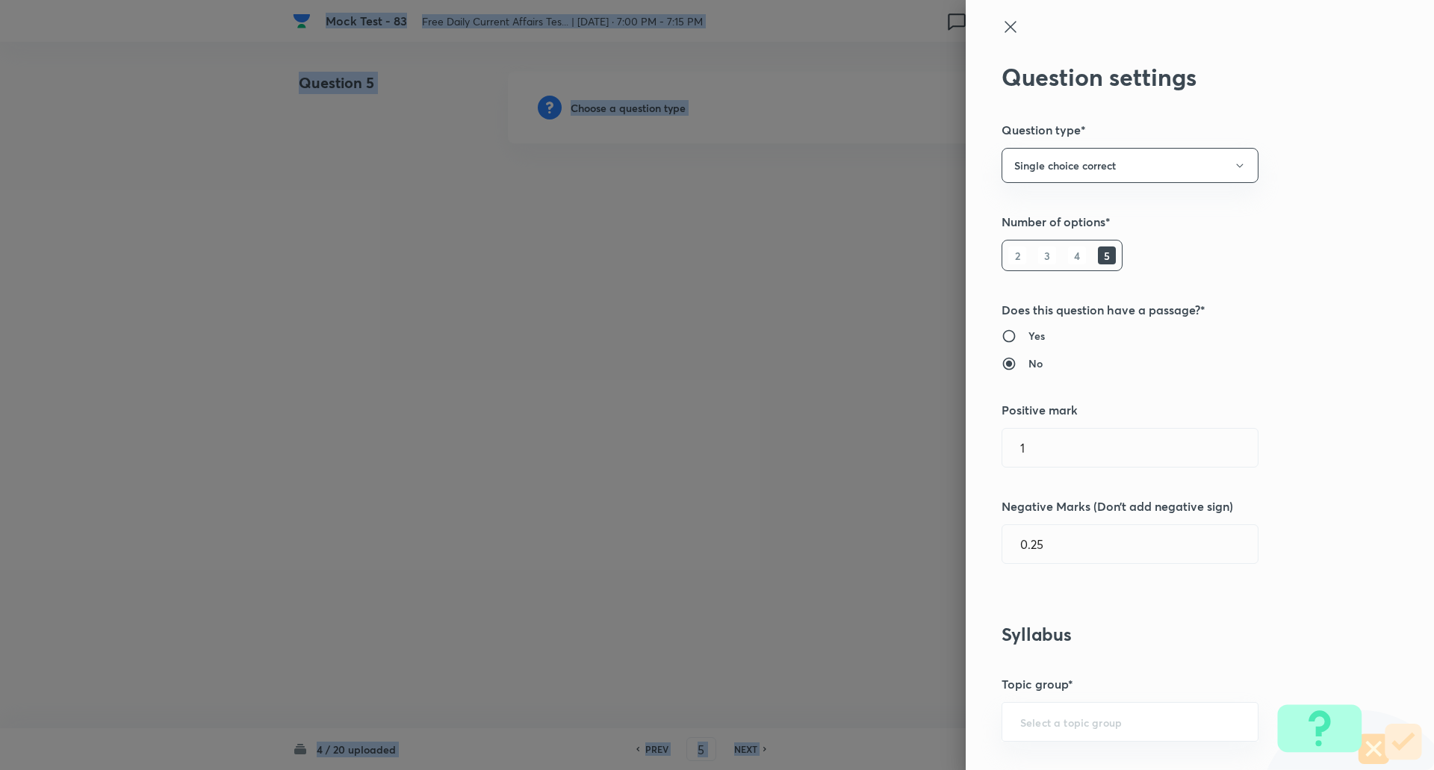
click at [633, 105] on div at bounding box center [717, 385] width 1434 height 770
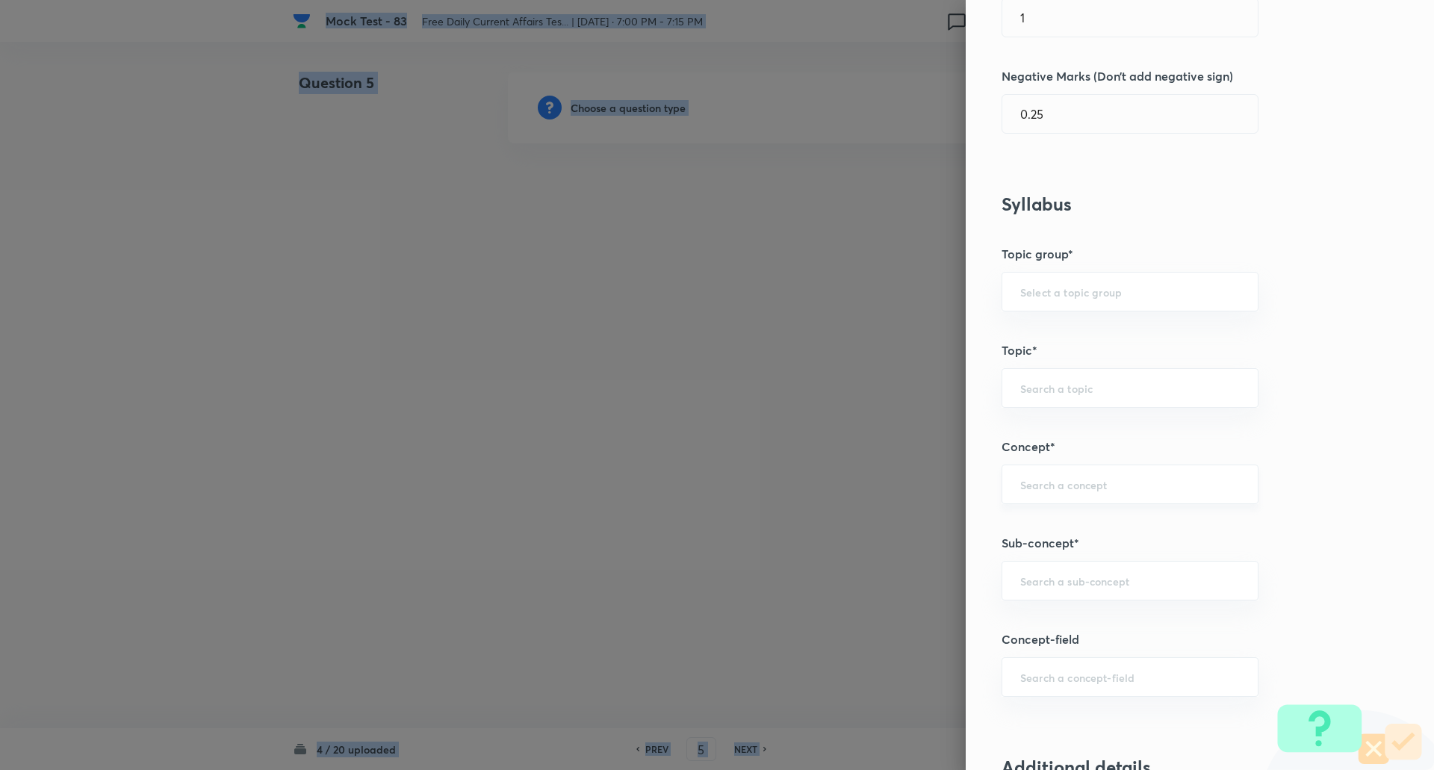
scroll to position [460, 0]
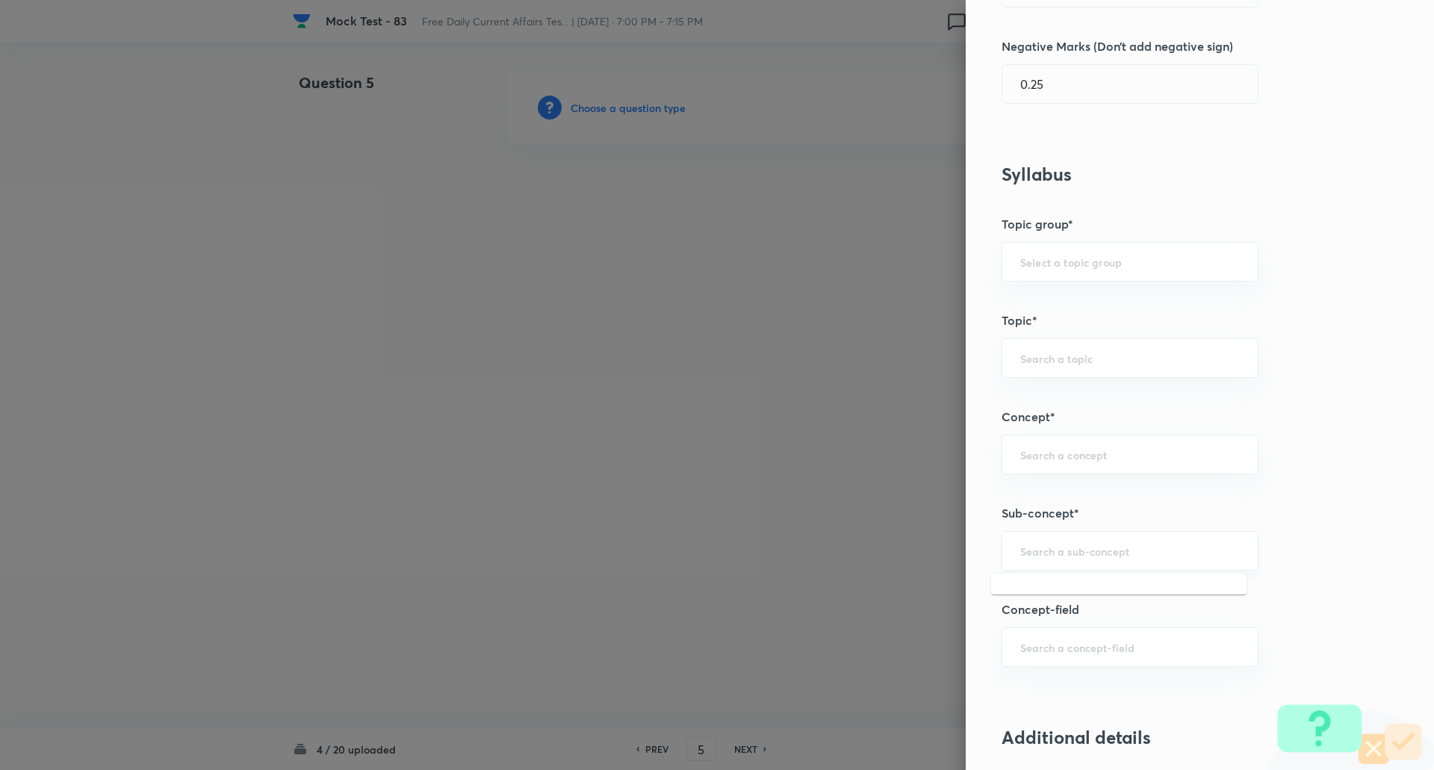
click at [1090, 557] on input "text" at bounding box center [1130, 551] width 220 height 14
click at [1100, 597] on li "International Financial Organisations [IBRD (World Bank), IDA, IFC, IMF, ADB]" at bounding box center [1118, 601] width 255 height 45
type input "International Financial Organisations [IBRD (World Bank), IDA, IFC, IMF, ADB]"
type input "Awareness"
type input "Banking Awareness"
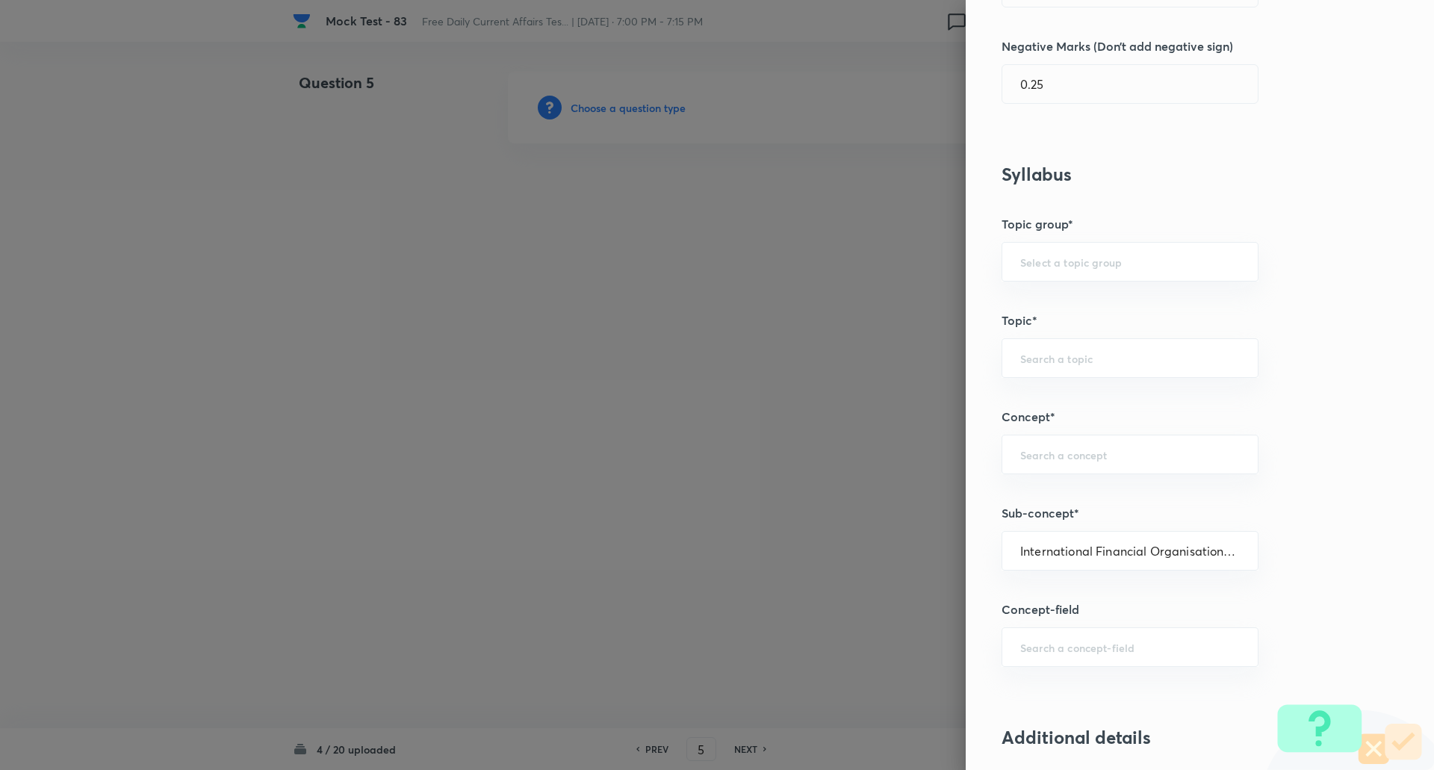
type input "Financial Awareness"
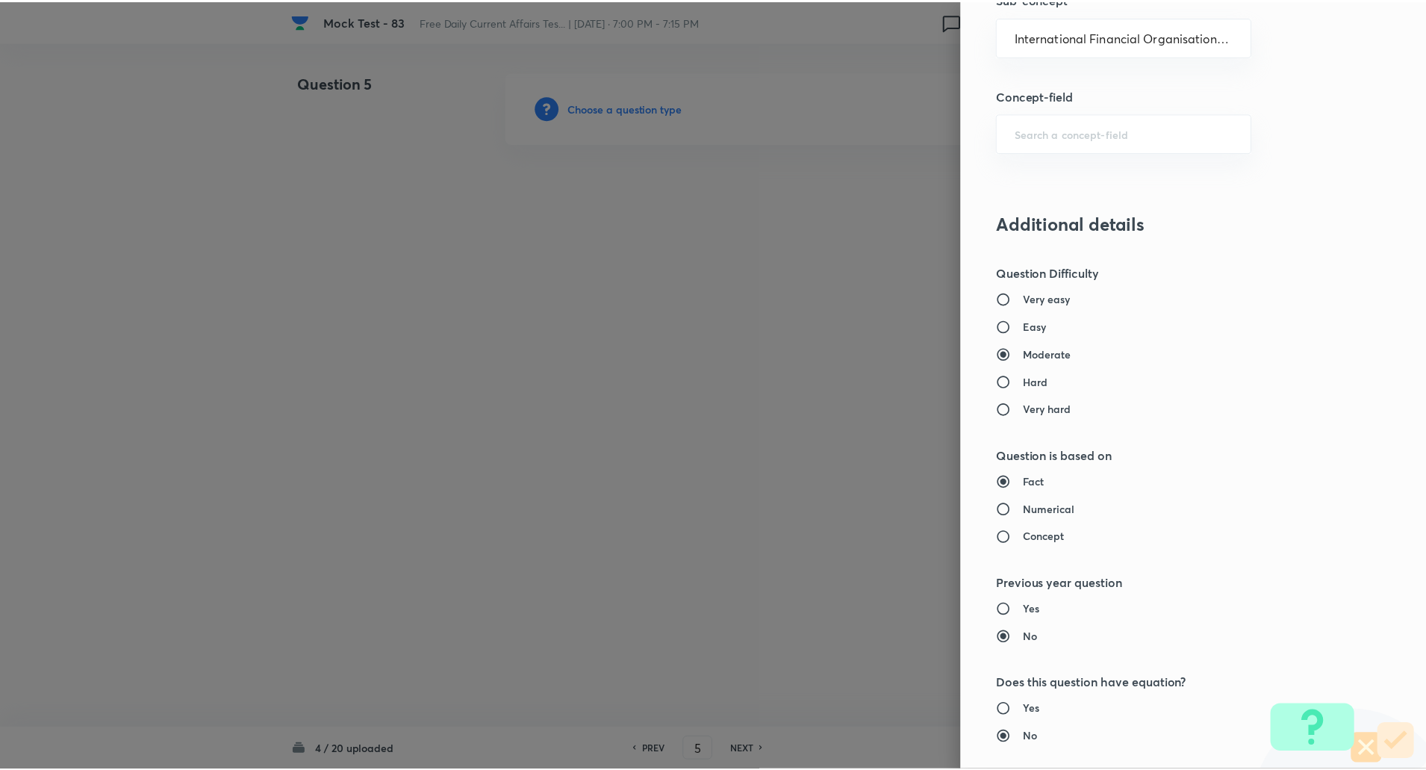
scroll to position [1266, 0]
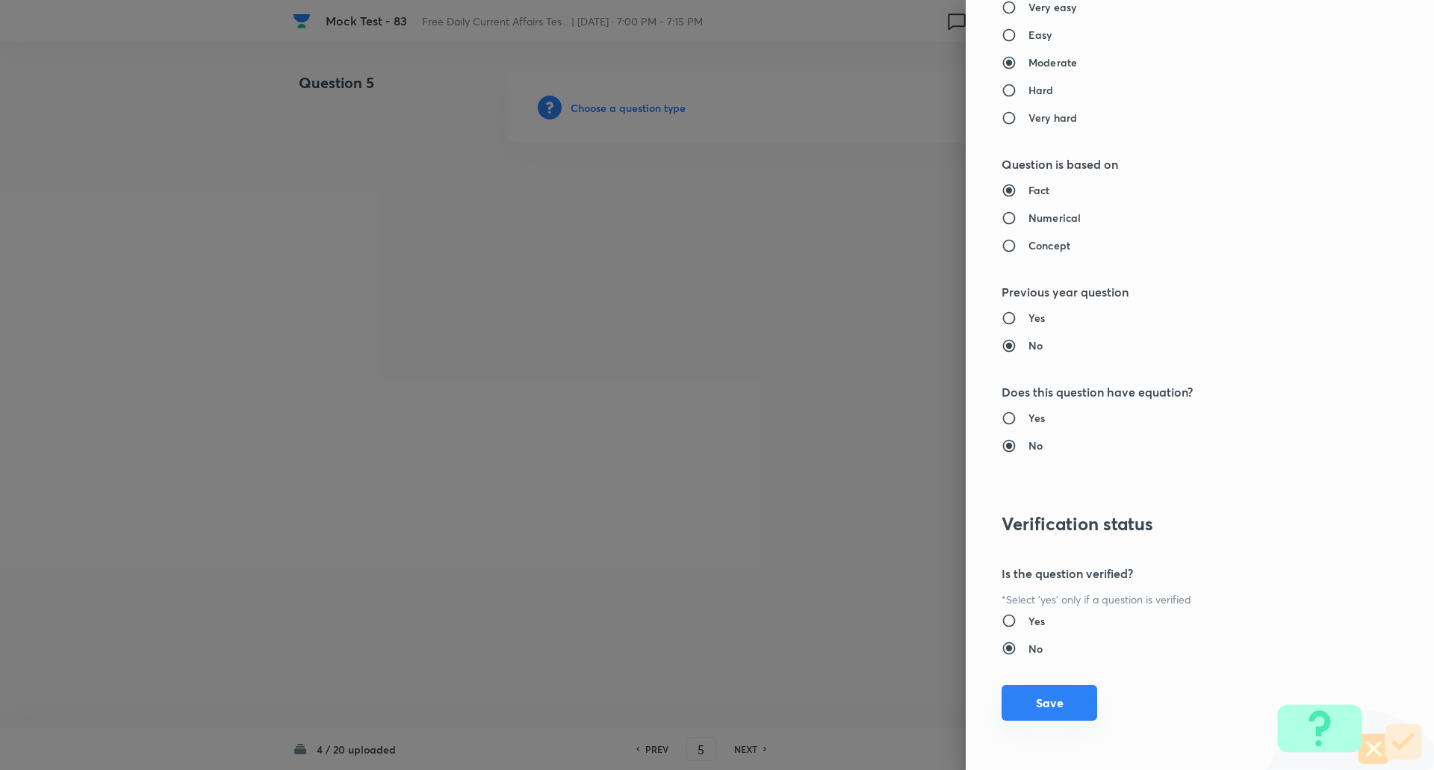
click at [1051, 700] on button "Save" at bounding box center [1049, 703] width 96 height 36
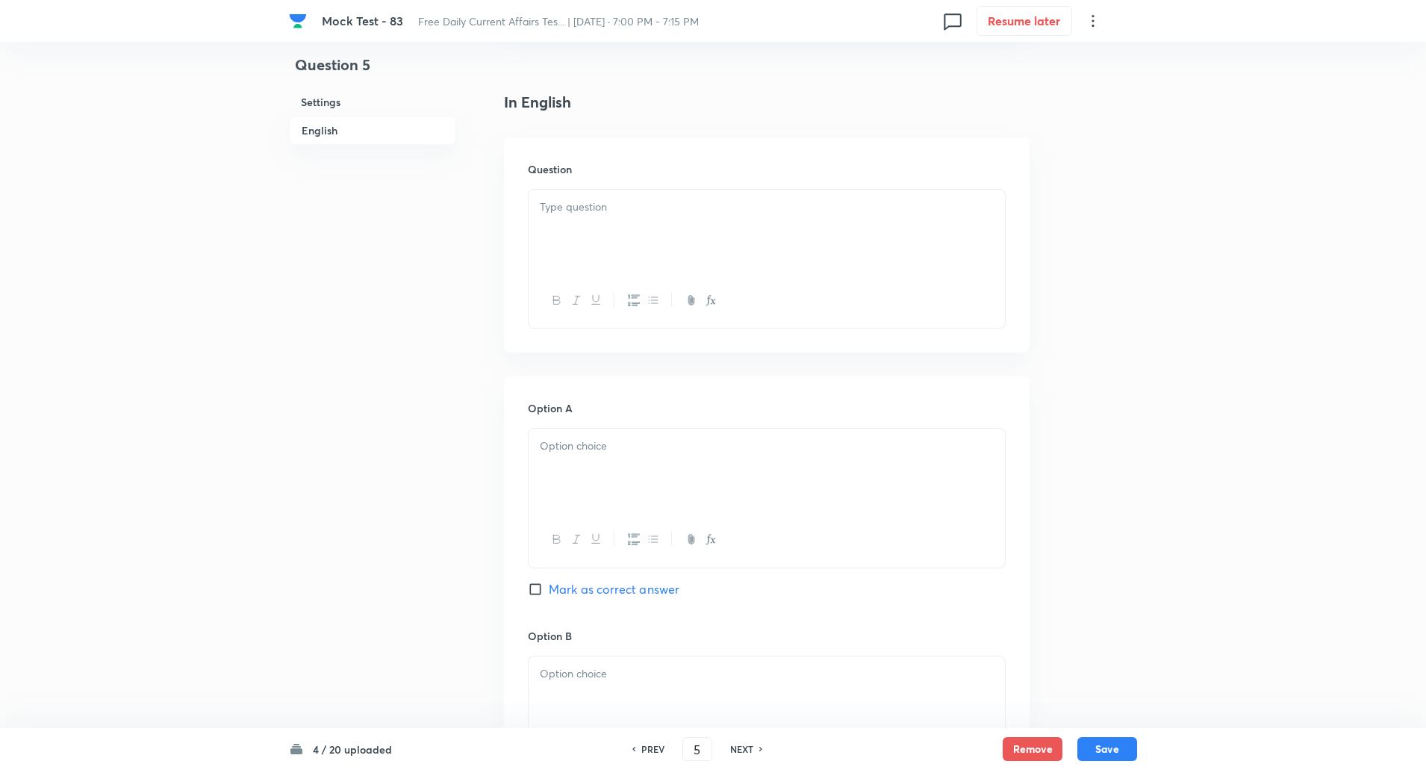
scroll to position [370, 0]
click at [537, 583] on input "Mark as correct answer" at bounding box center [538, 586] width 21 height 15
checkbox input "true"
click at [603, 201] on p at bounding box center [767, 204] width 454 height 17
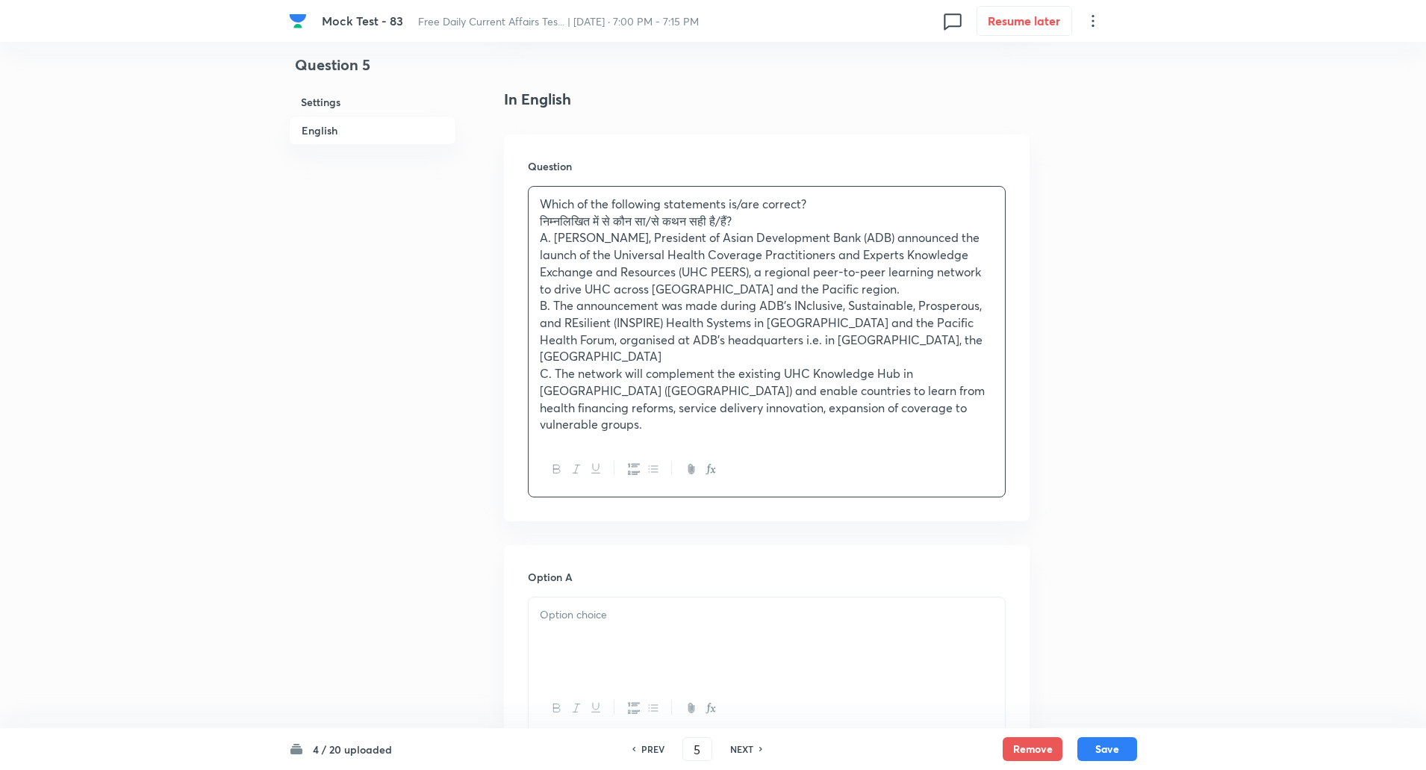
click at [536, 220] on div "Which of the following statements is/are correct? निम्नलिखित में से कौन सा/से क…" at bounding box center [767, 314] width 476 height 255
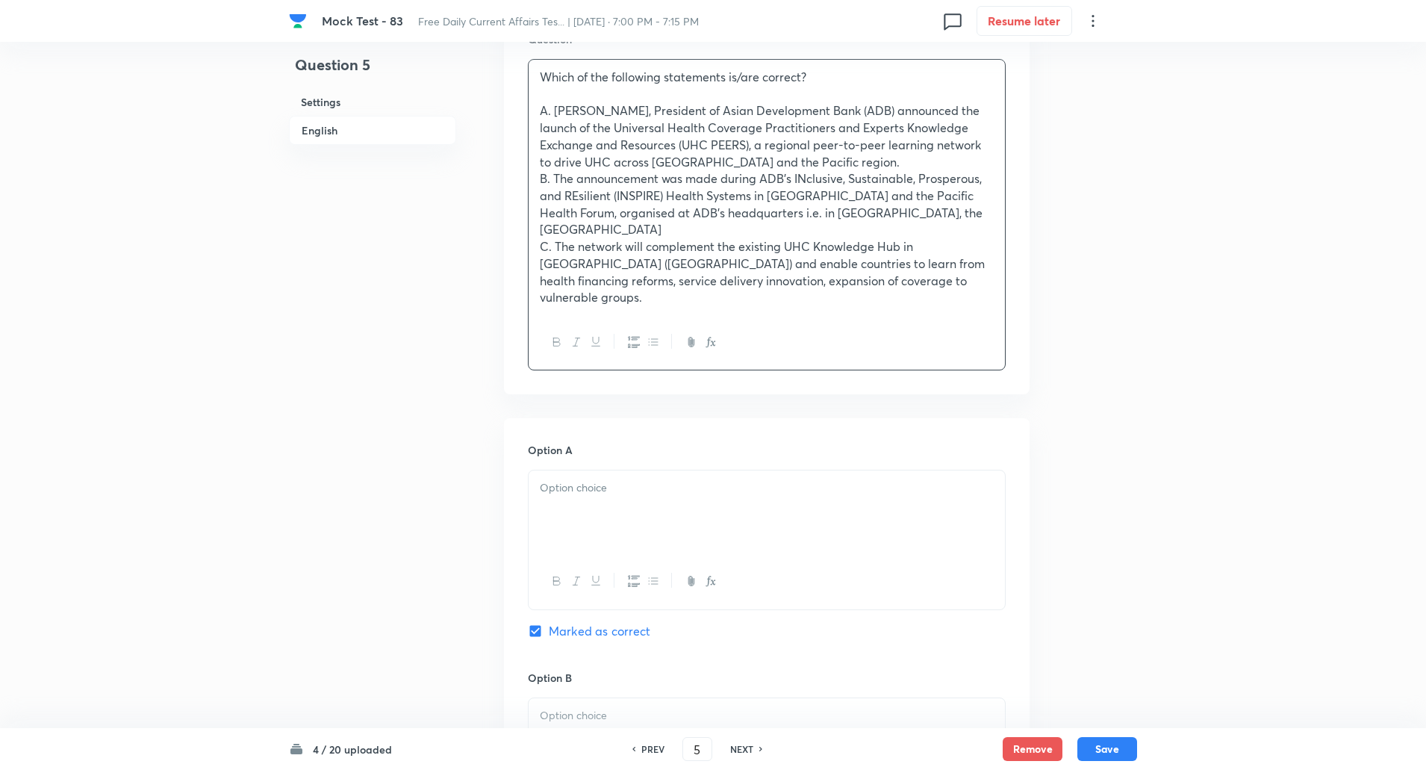
scroll to position [570, 0]
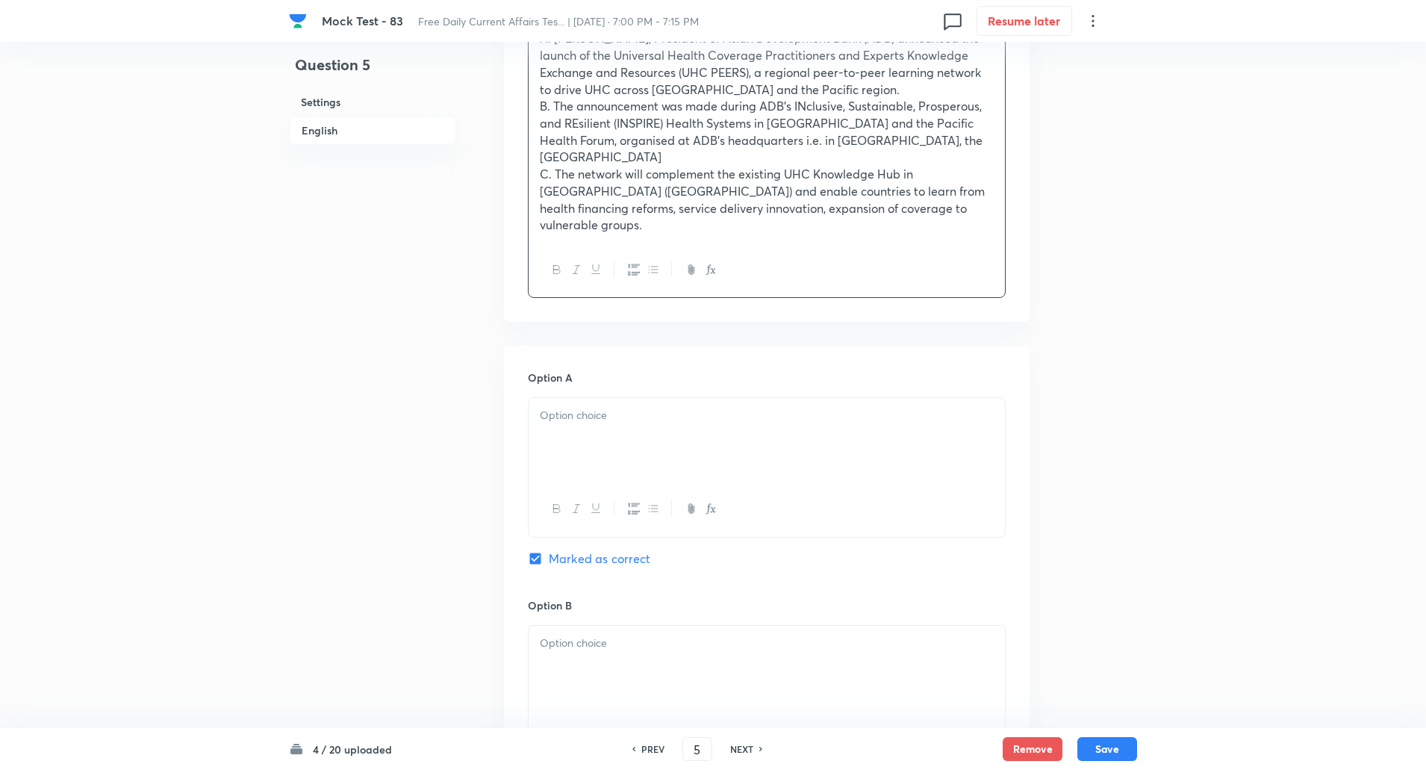
click at [582, 398] on div at bounding box center [767, 440] width 476 height 84
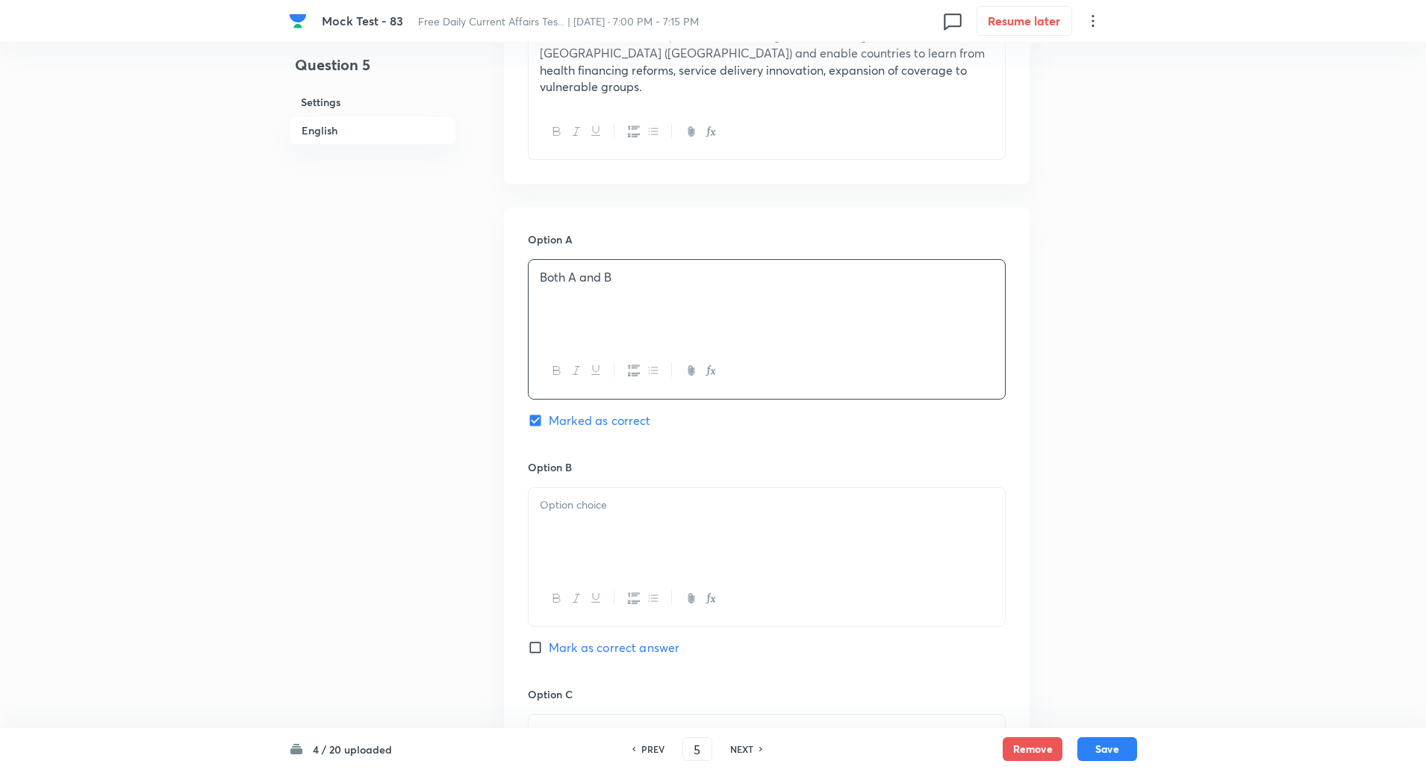
click at [581, 488] on div at bounding box center [767, 530] width 476 height 84
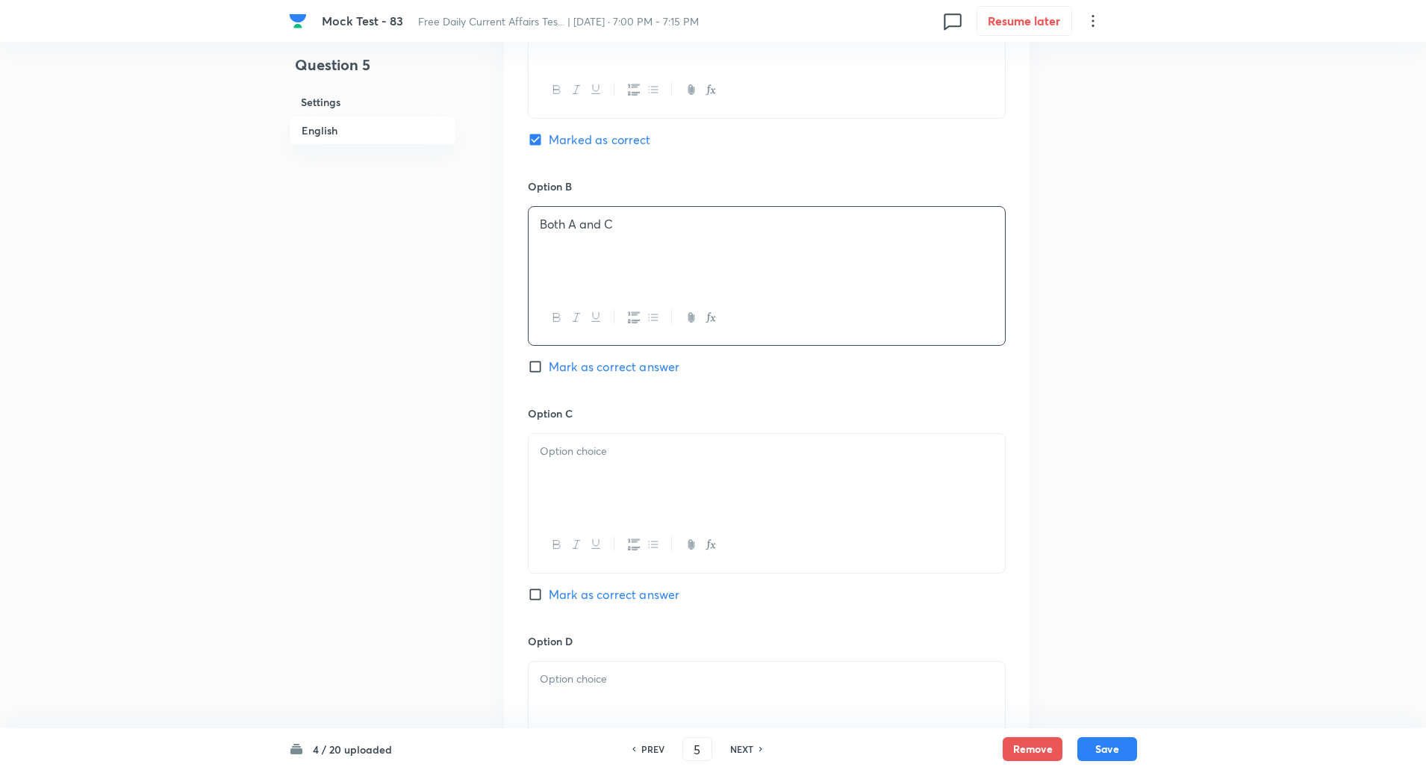
scroll to position [990, 0]
click at [582, 444] on div at bounding box center [767, 474] width 476 height 84
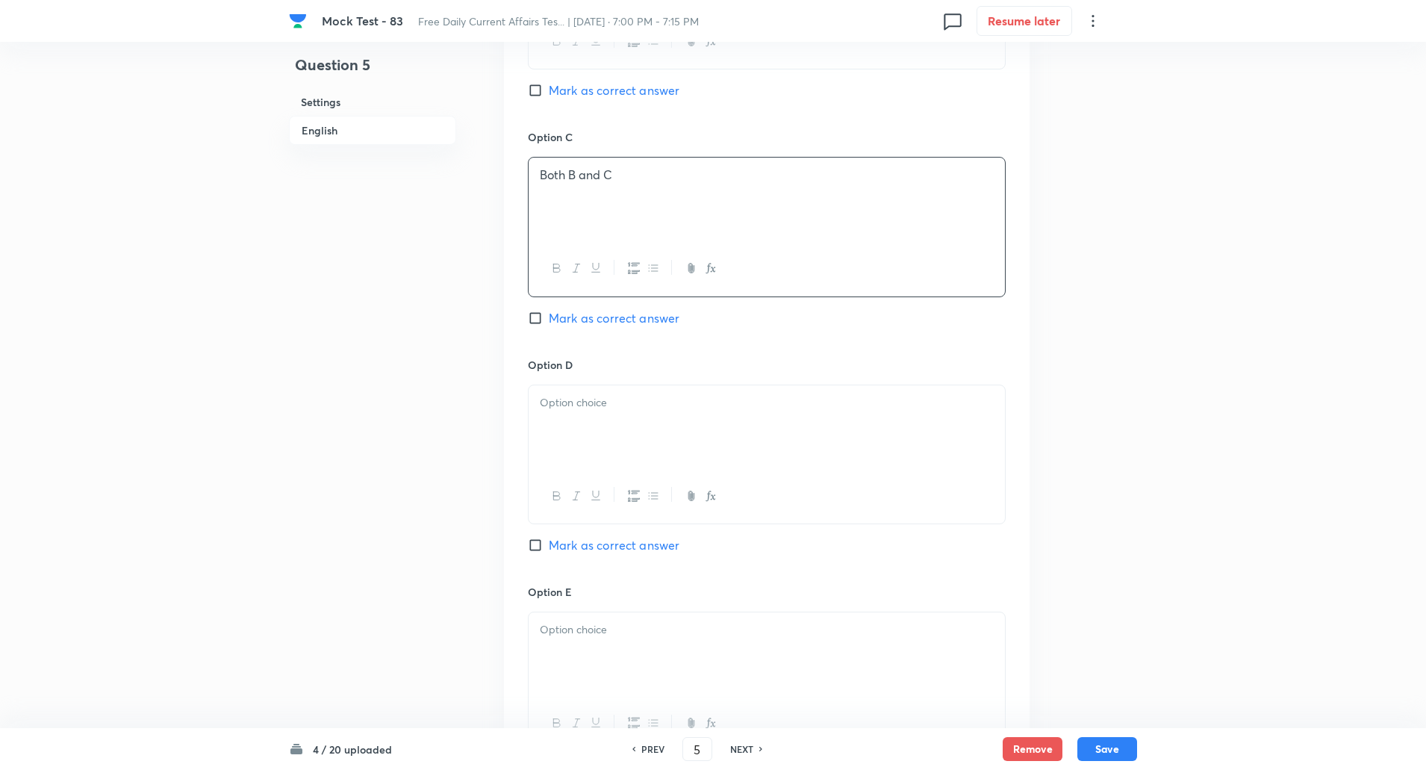
scroll to position [1266, 0]
click at [572, 422] on div at bounding box center [767, 427] width 476 height 84
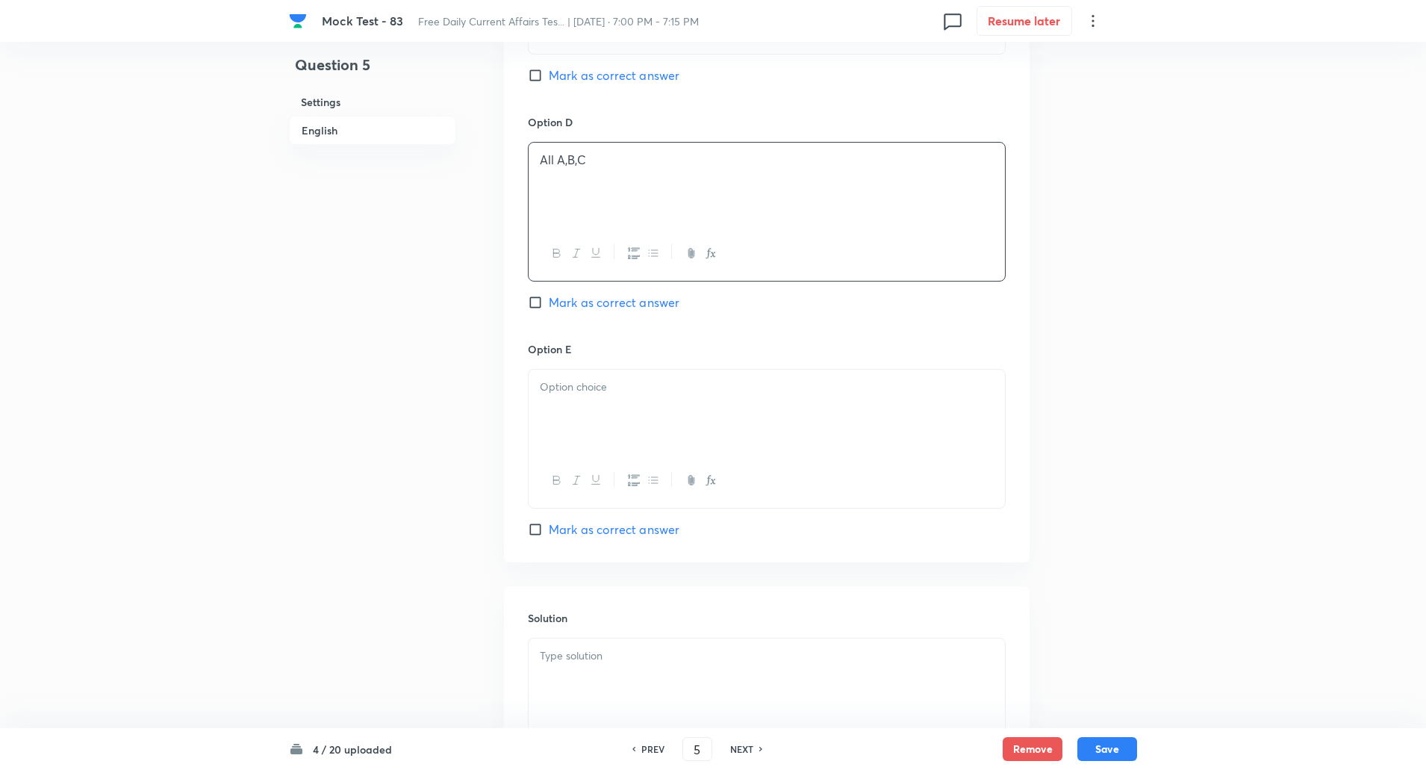
click at [564, 453] on div at bounding box center [767, 480] width 476 height 55
click at [582, 379] on p at bounding box center [767, 387] width 454 height 17
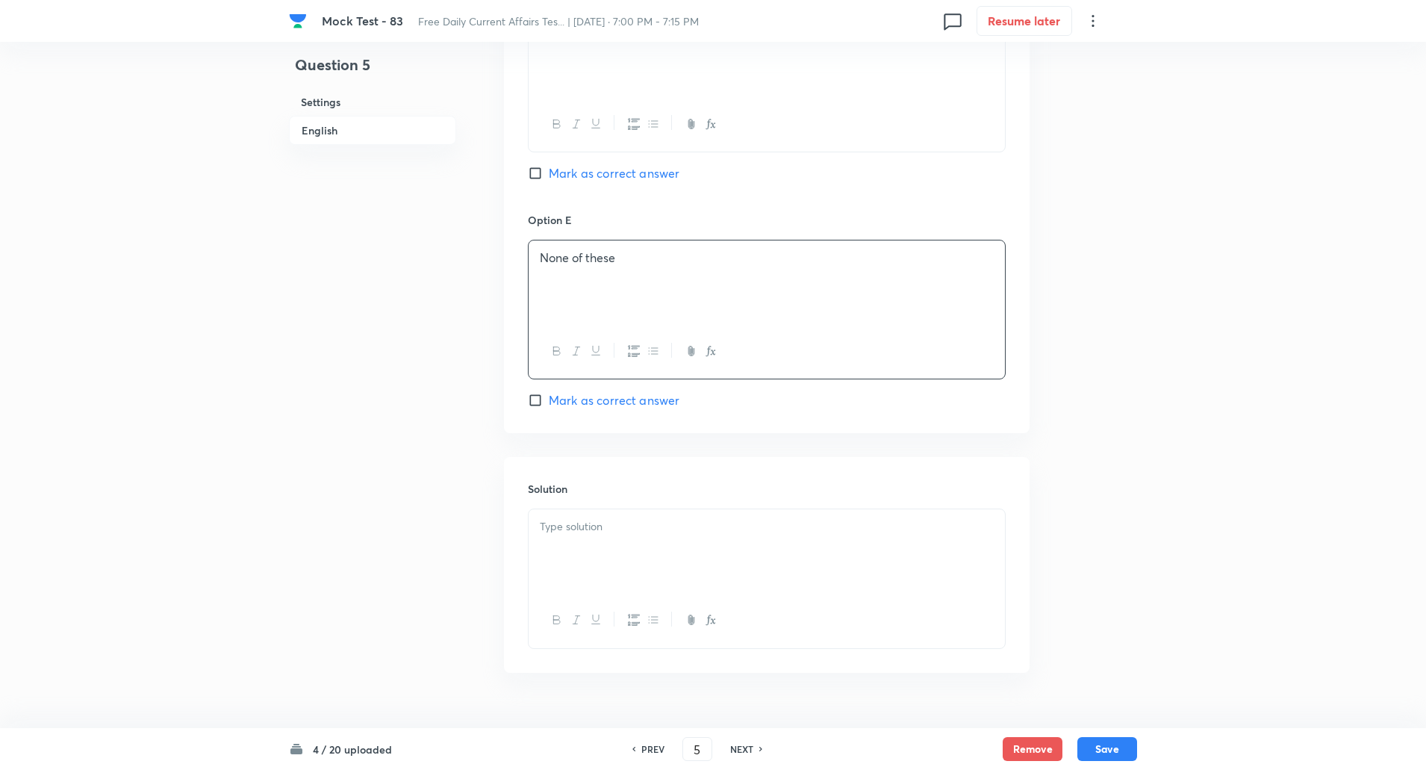
click at [602, 512] on div at bounding box center [767, 551] width 476 height 84
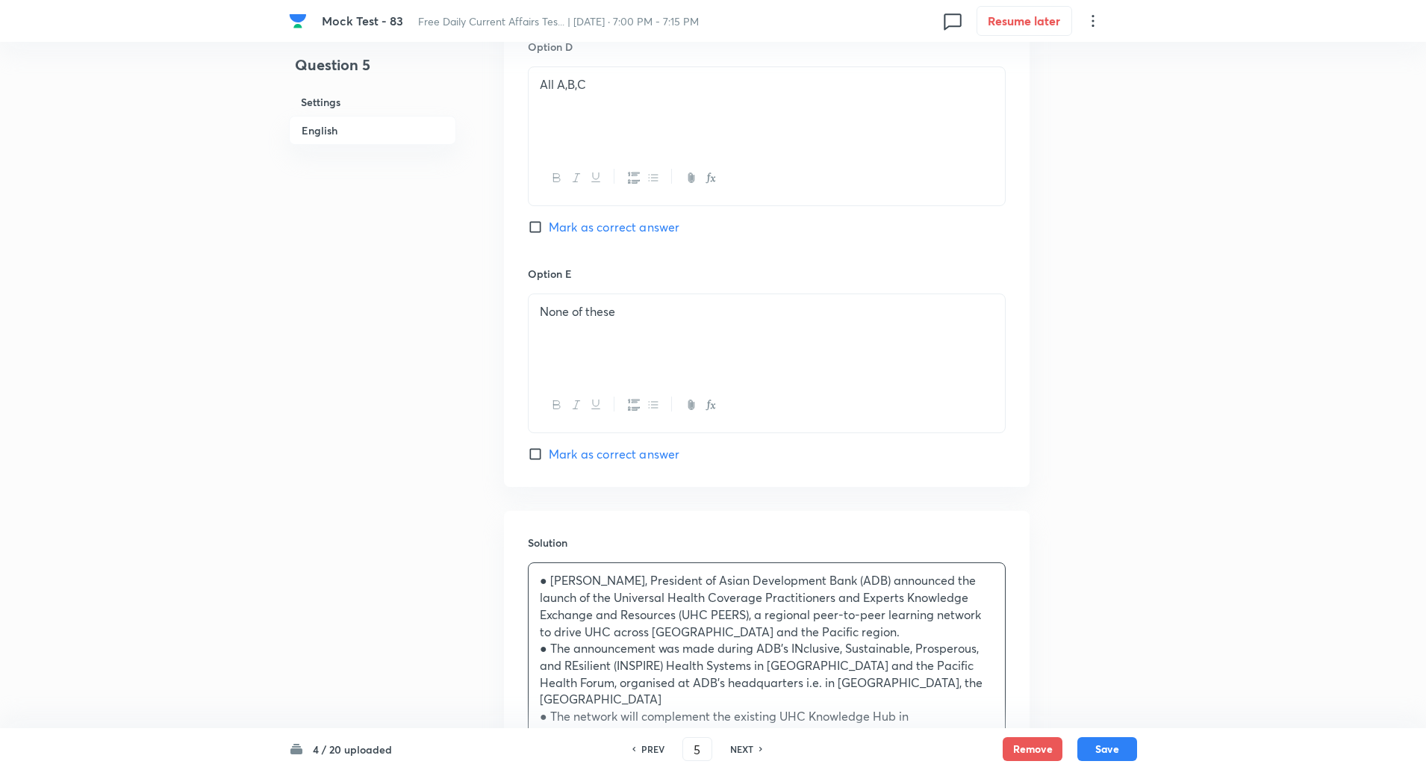
scroll to position [1741, 0]
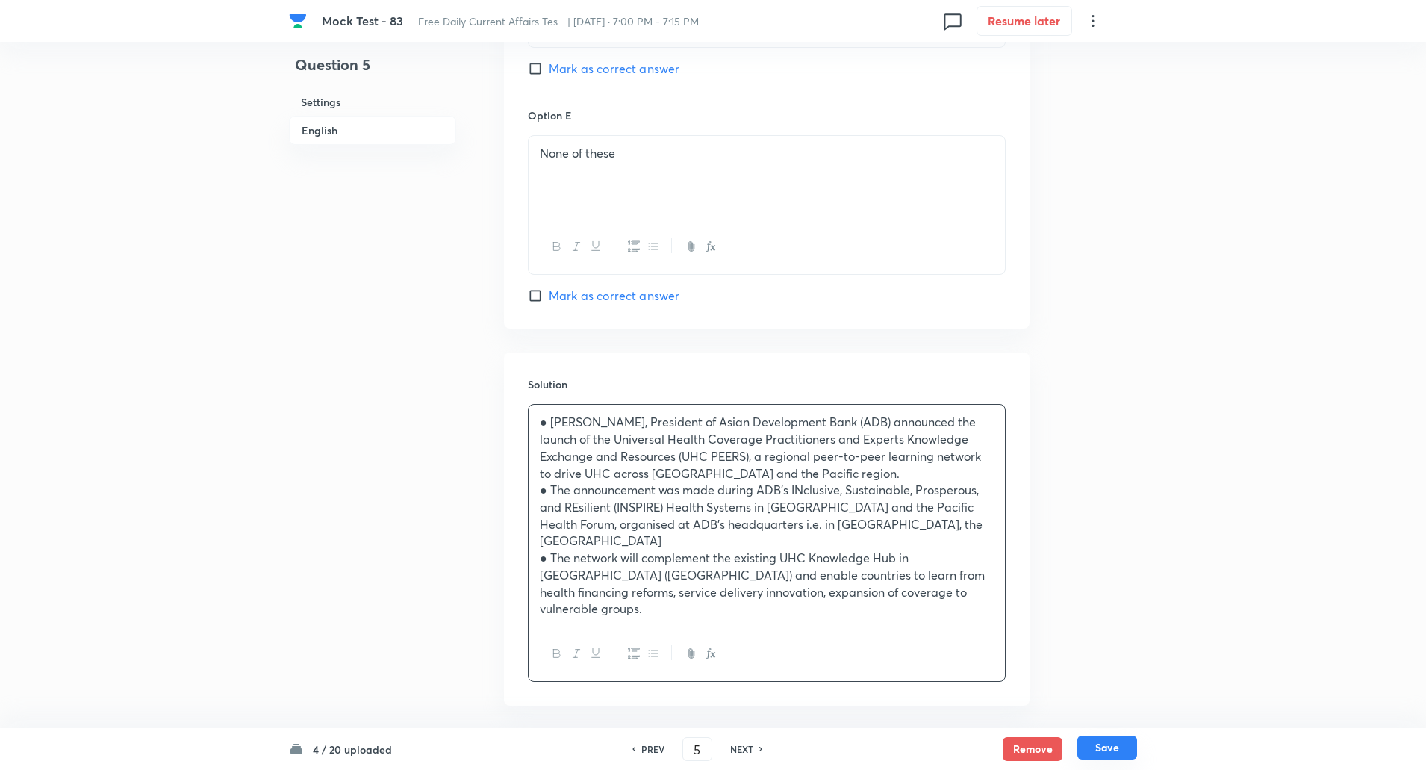
click at [1118, 748] on button "Save" at bounding box center [1108, 748] width 60 height 24
type input "6"
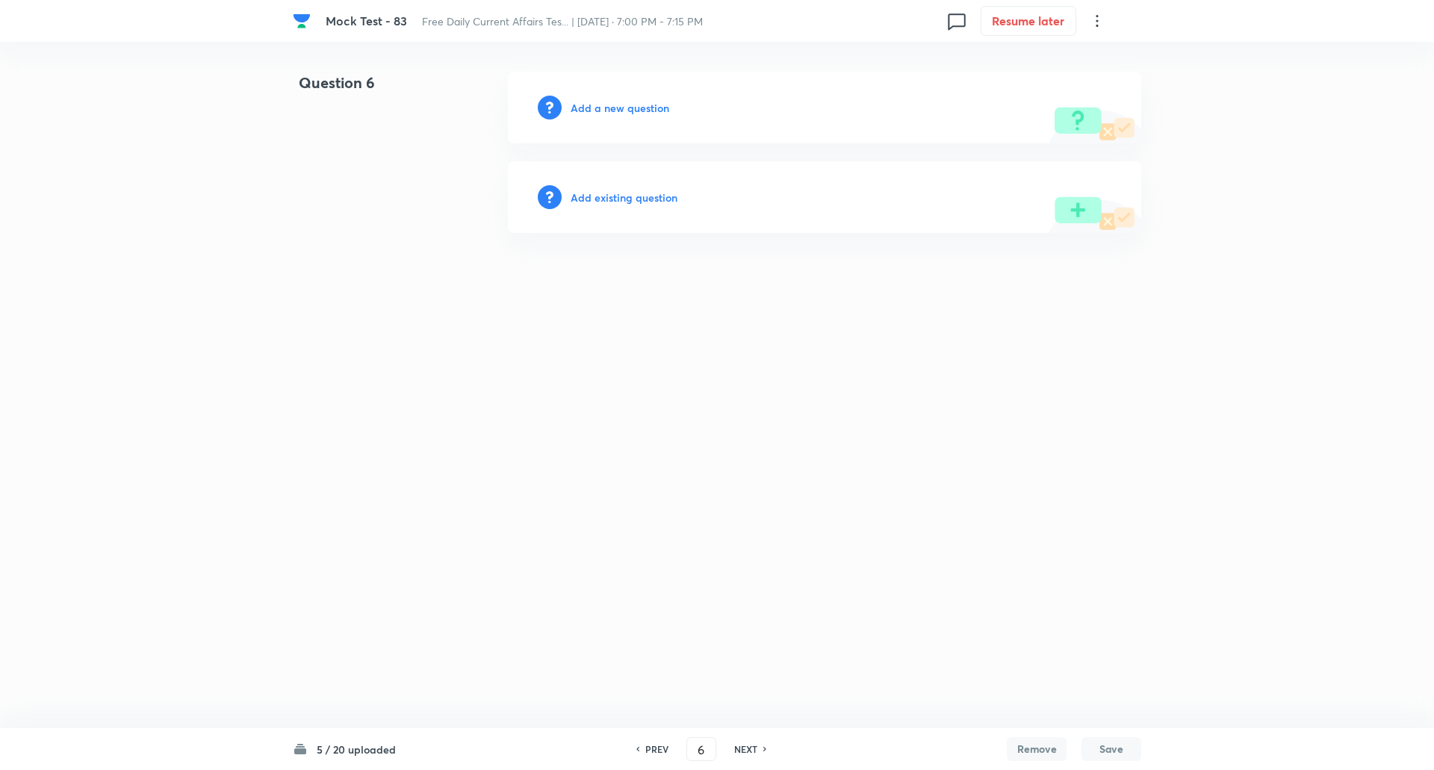
click at [625, 109] on h6 "Add a new question" at bounding box center [620, 108] width 99 height 16
click at [625, 109] on h6 "Choose a question type" at bounding box center [628, 108] width 115 height 16
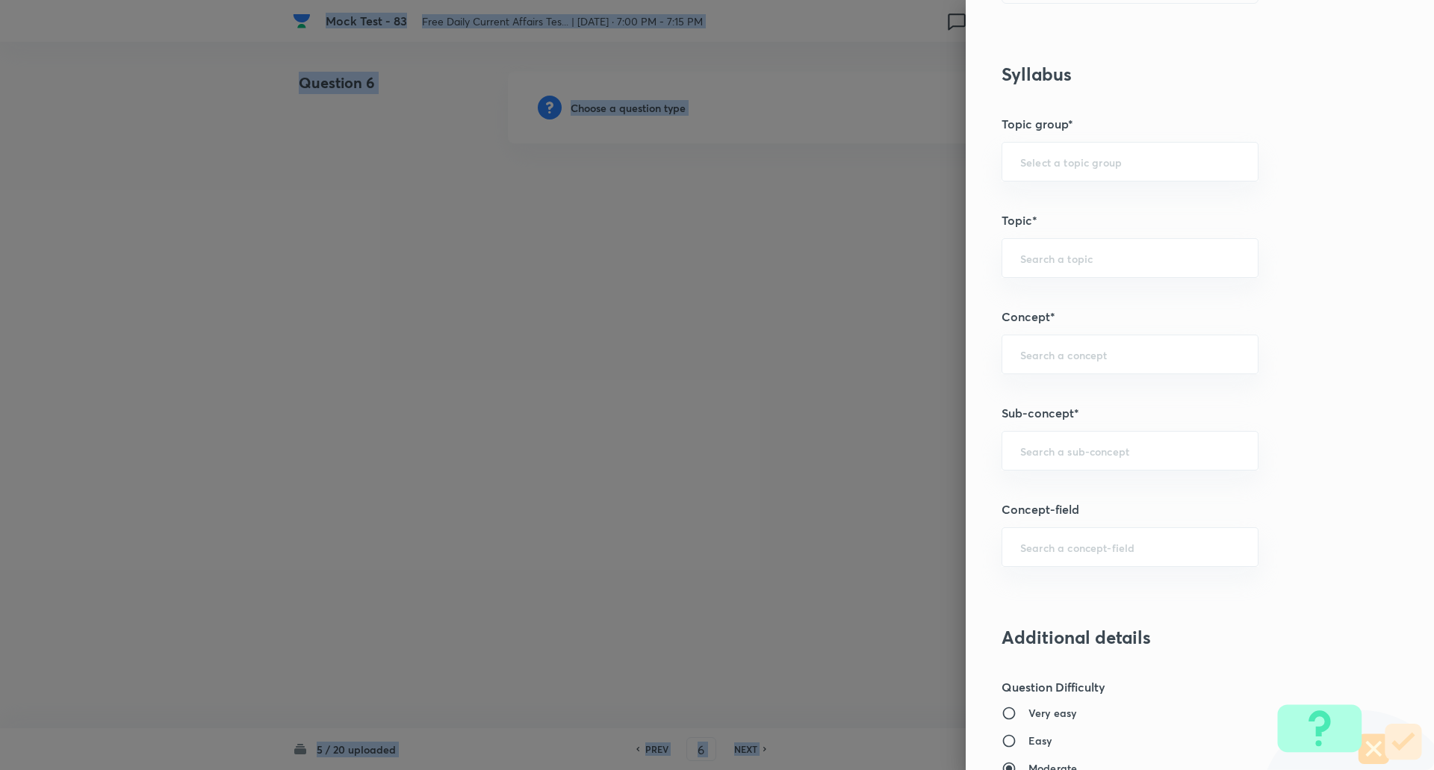
scroll to position [619, 0]
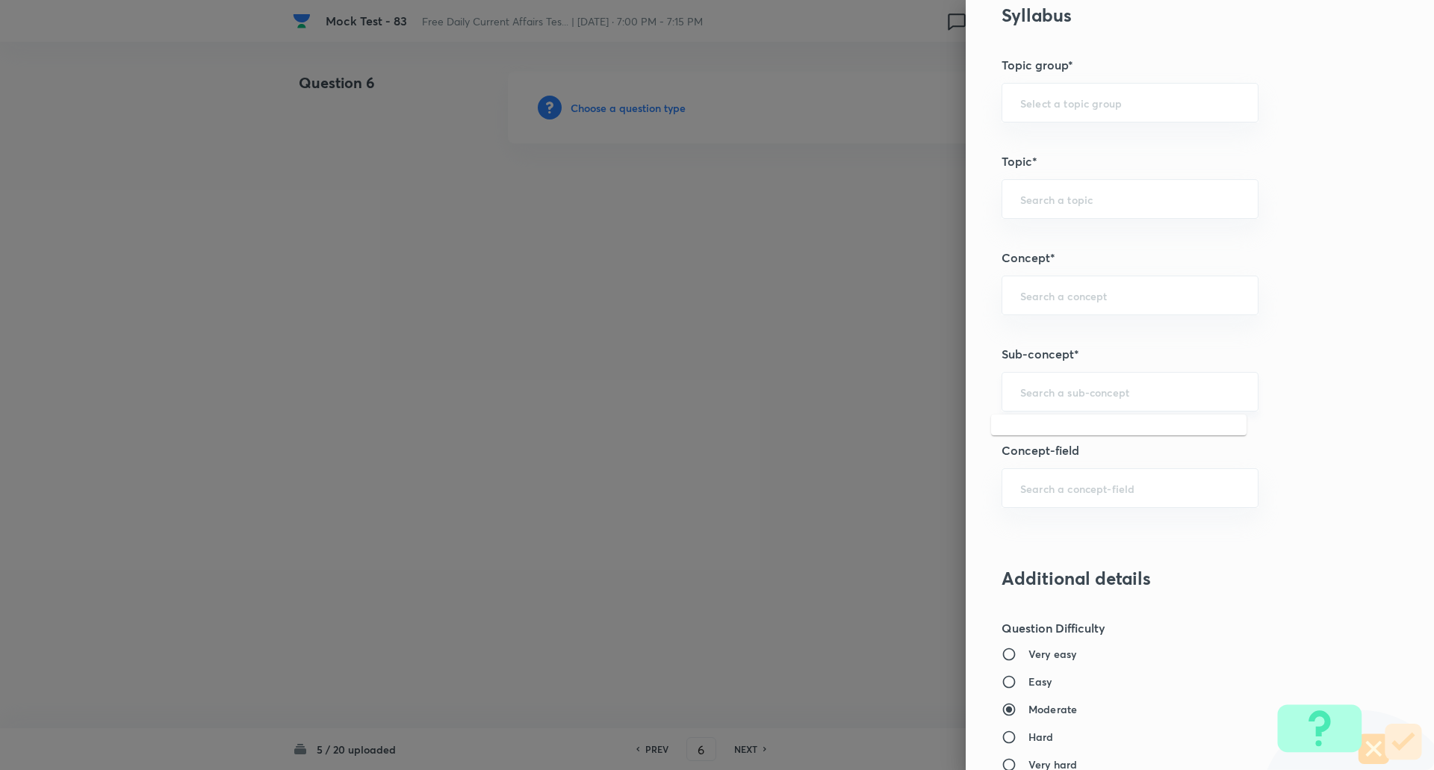
click at [1039, 396] on input "text" at bounding box center [1130, 392] width 220 height 14
click at [1087, 388] on input "econo" at bounding box center [1130, 392] width 220 height 14
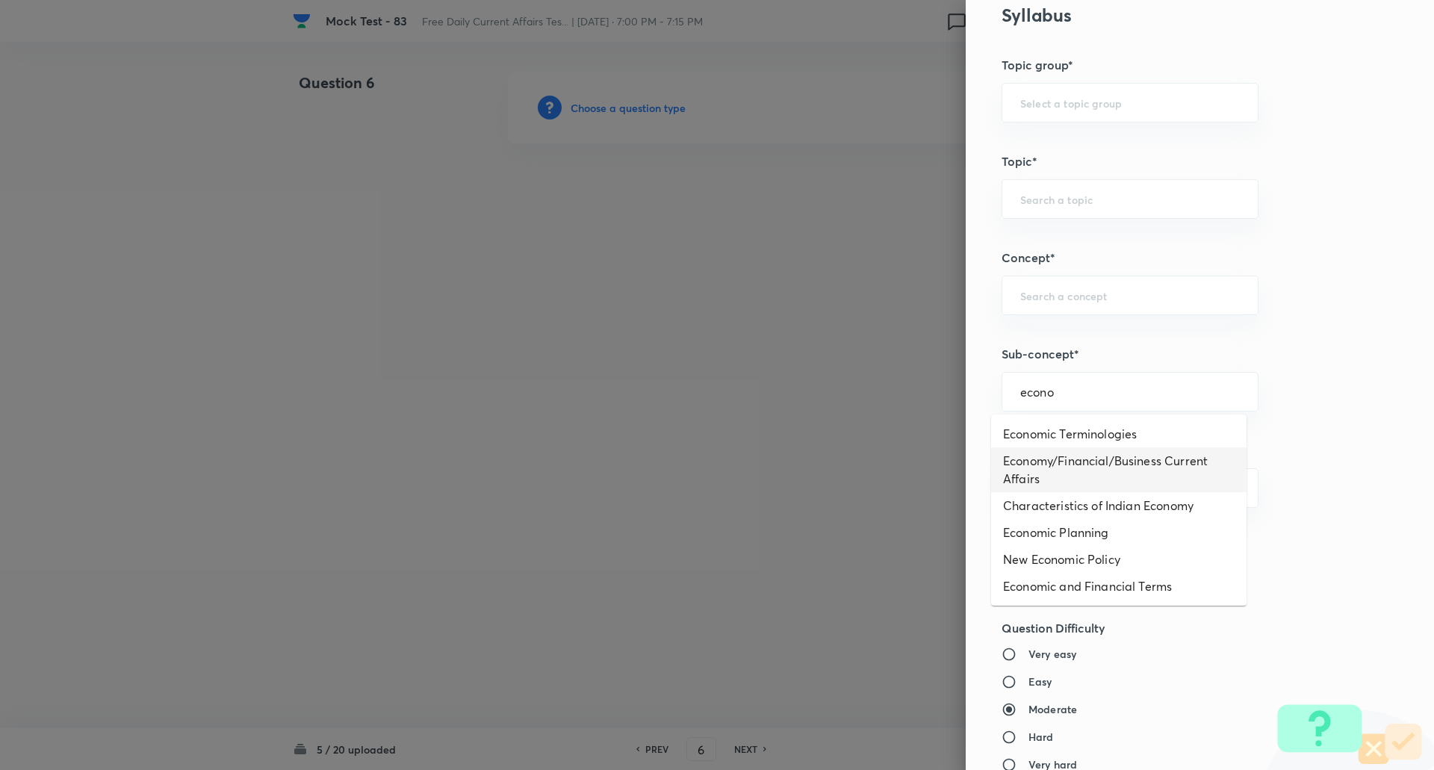
click at [1103, 463] on li "Economy/Financial/Business Current Affairs" at bounding box center [1118, 469] width 255 height 45
type input "Economy/Financial/Business Current Affairs"
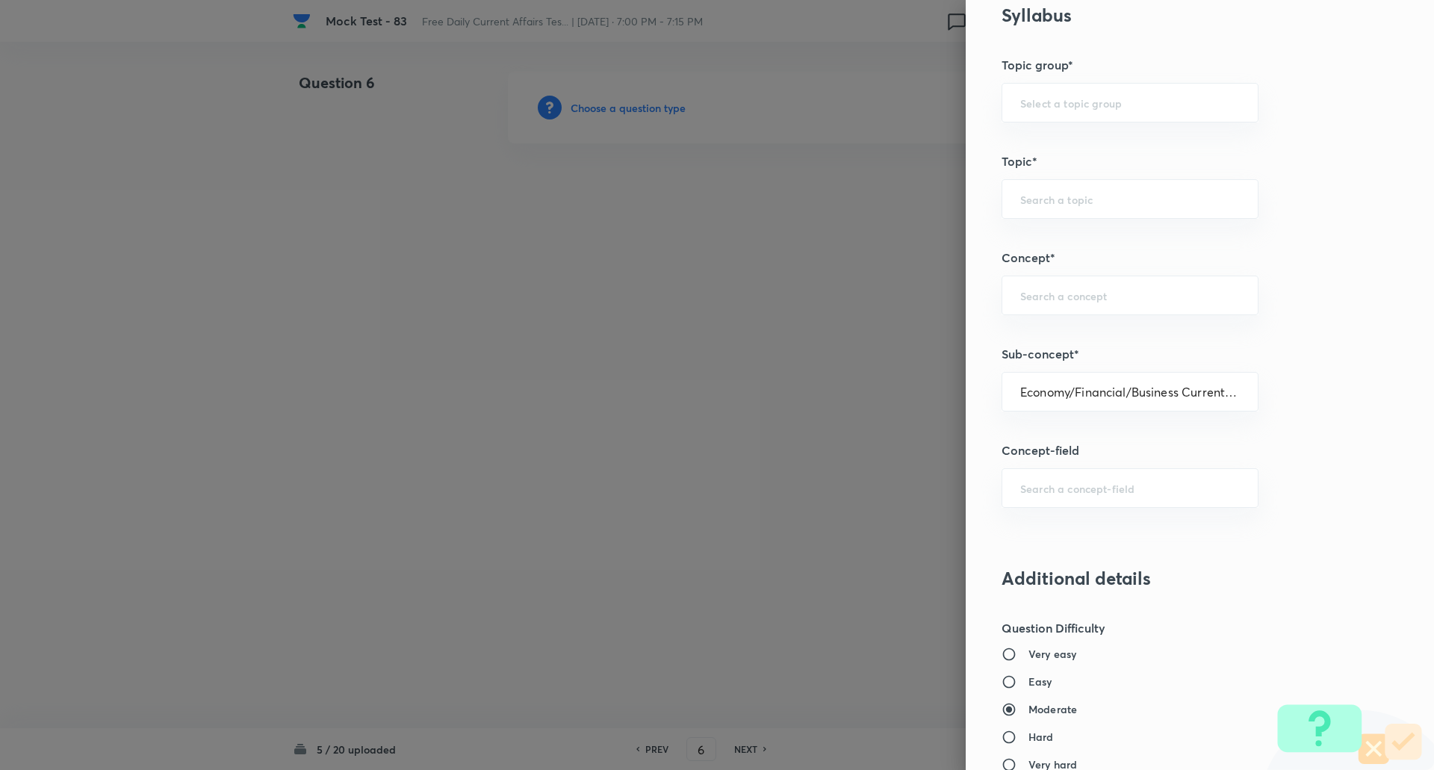
type input "Awareness"
type input "Current Affairs"
type input "Economy/Financial/Business Current Affairs"
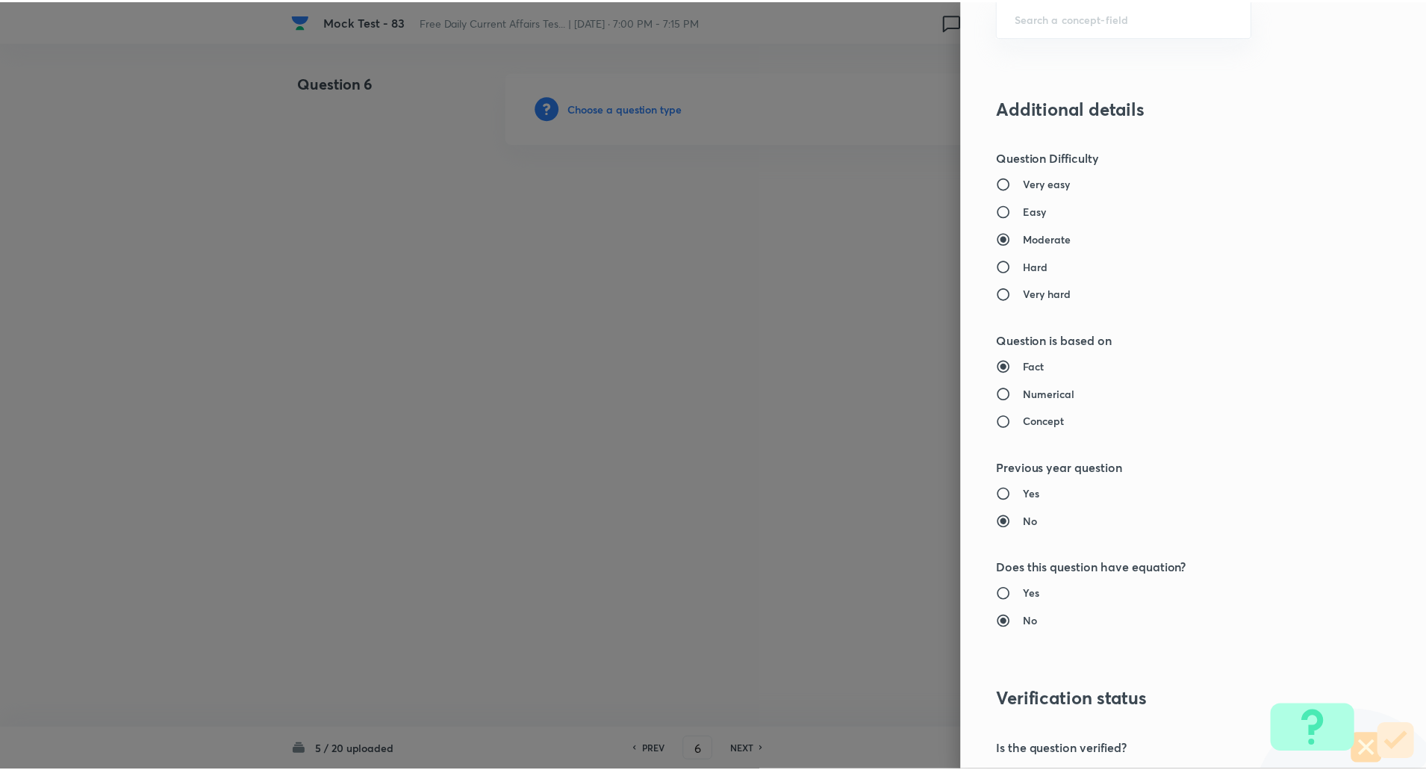
scroll to position [1266, 0]
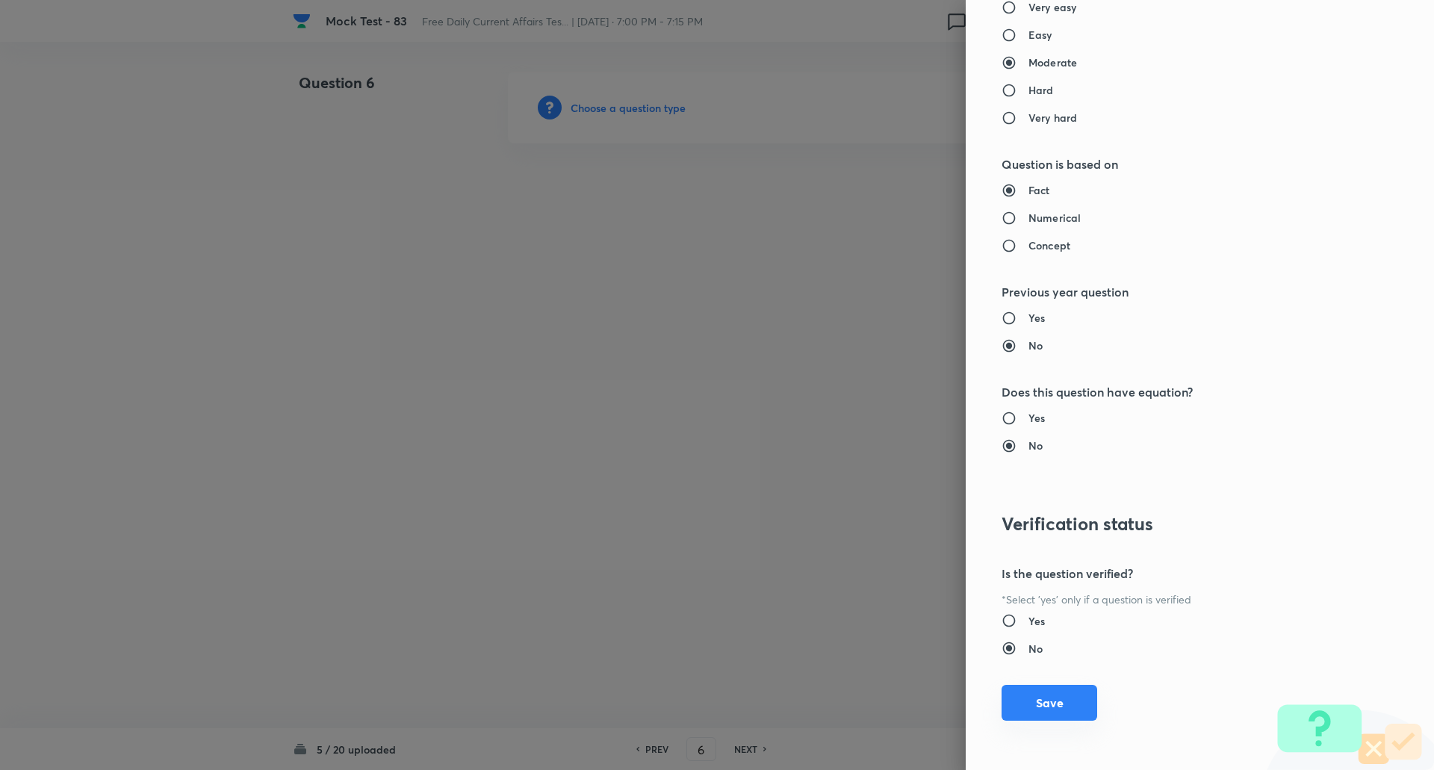
click at [1051, 706] on button "Save" at bounding box center [1049, 703] width 96 height 36
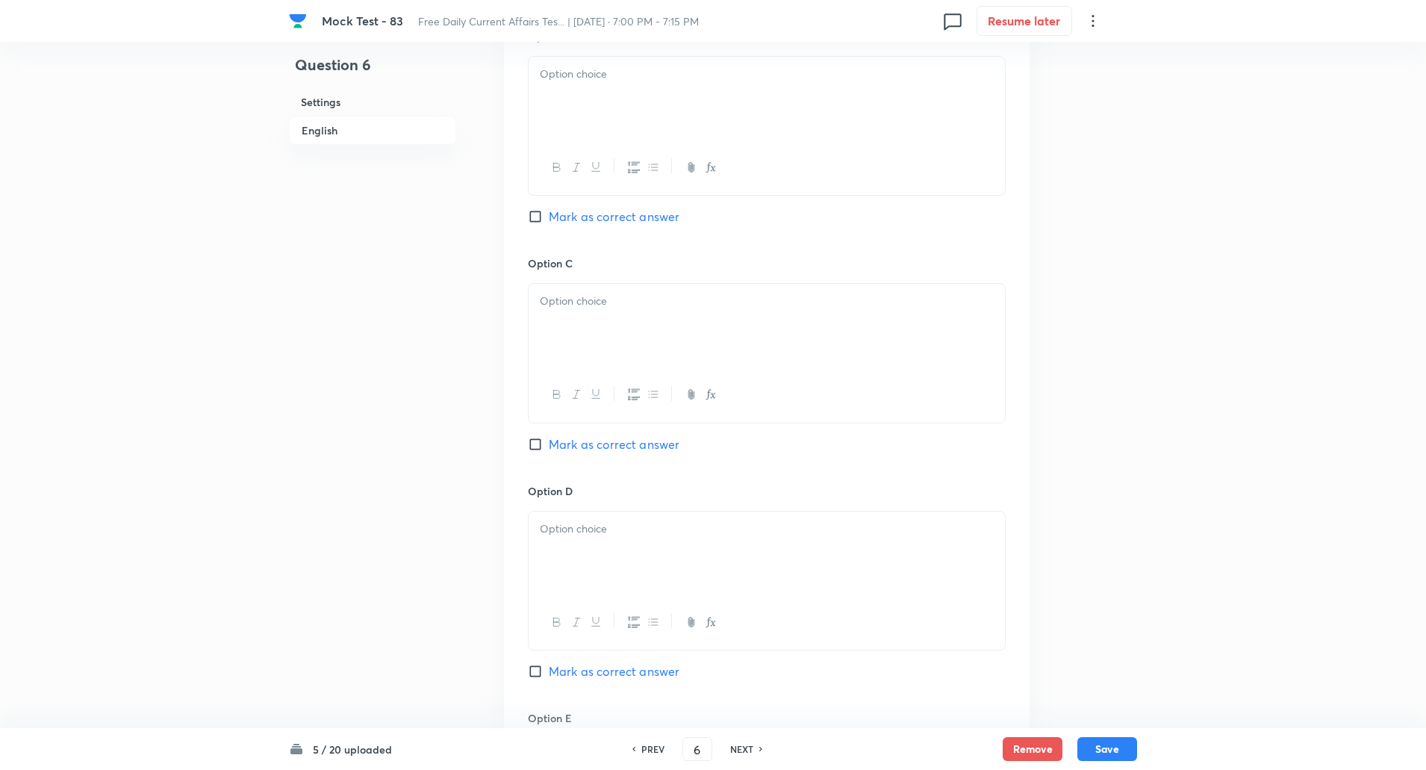
scroll to position [969, 0]
click at [535, 445] on input "Mark as correct answer" at bounding box center [538, 442] width 21 height 15
checkbox input "true"
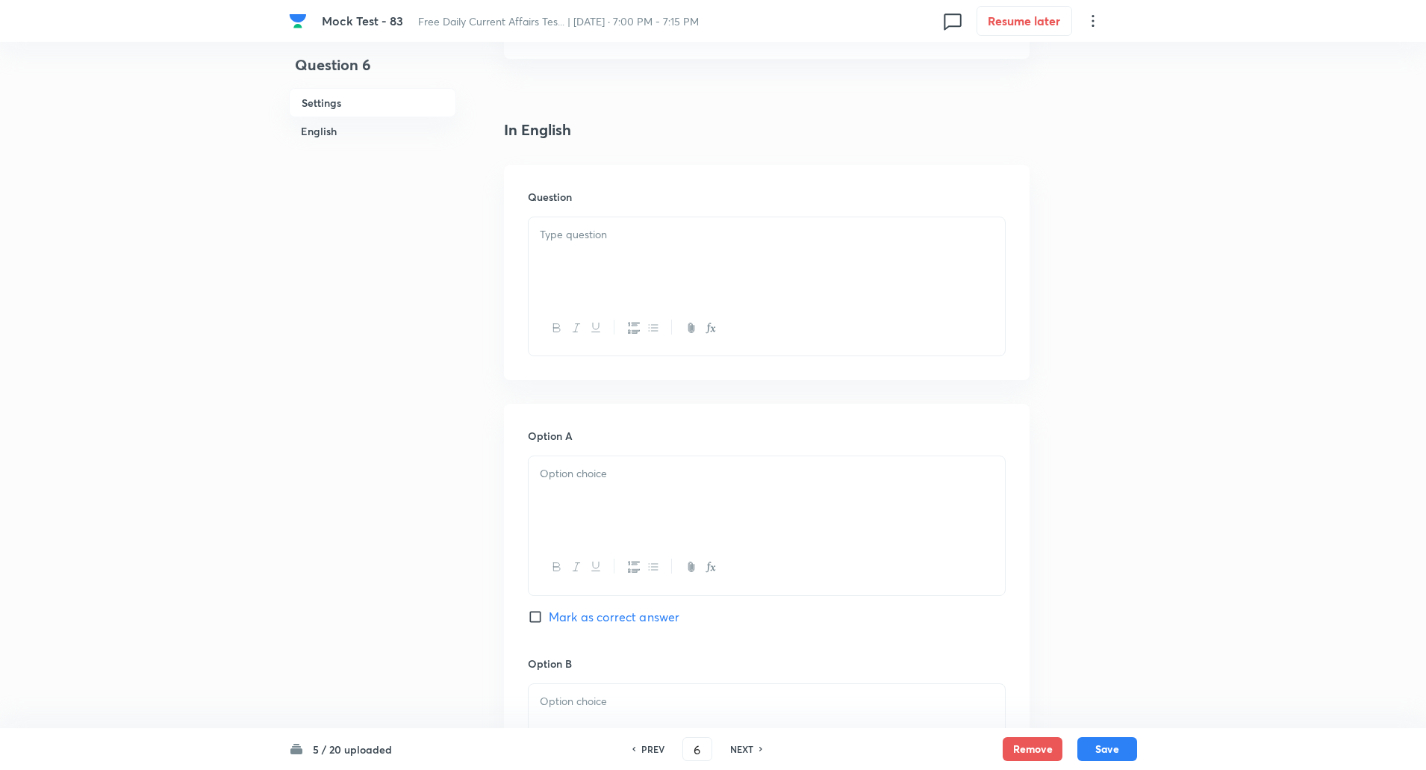
scroll to position [339, 0]
click at [585, 246] on div at bounding box center [767, 260] width 476 height 84
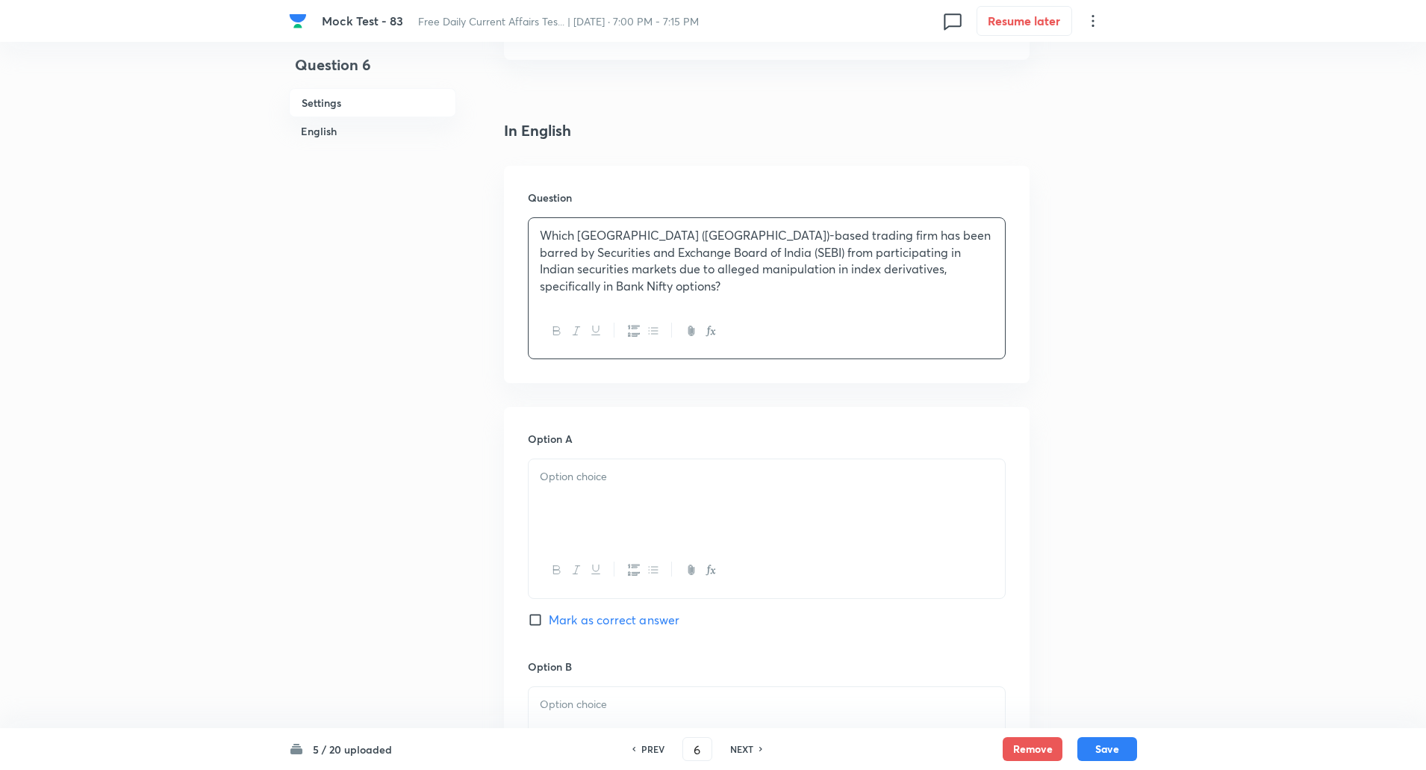
scroll to position [551, 0]
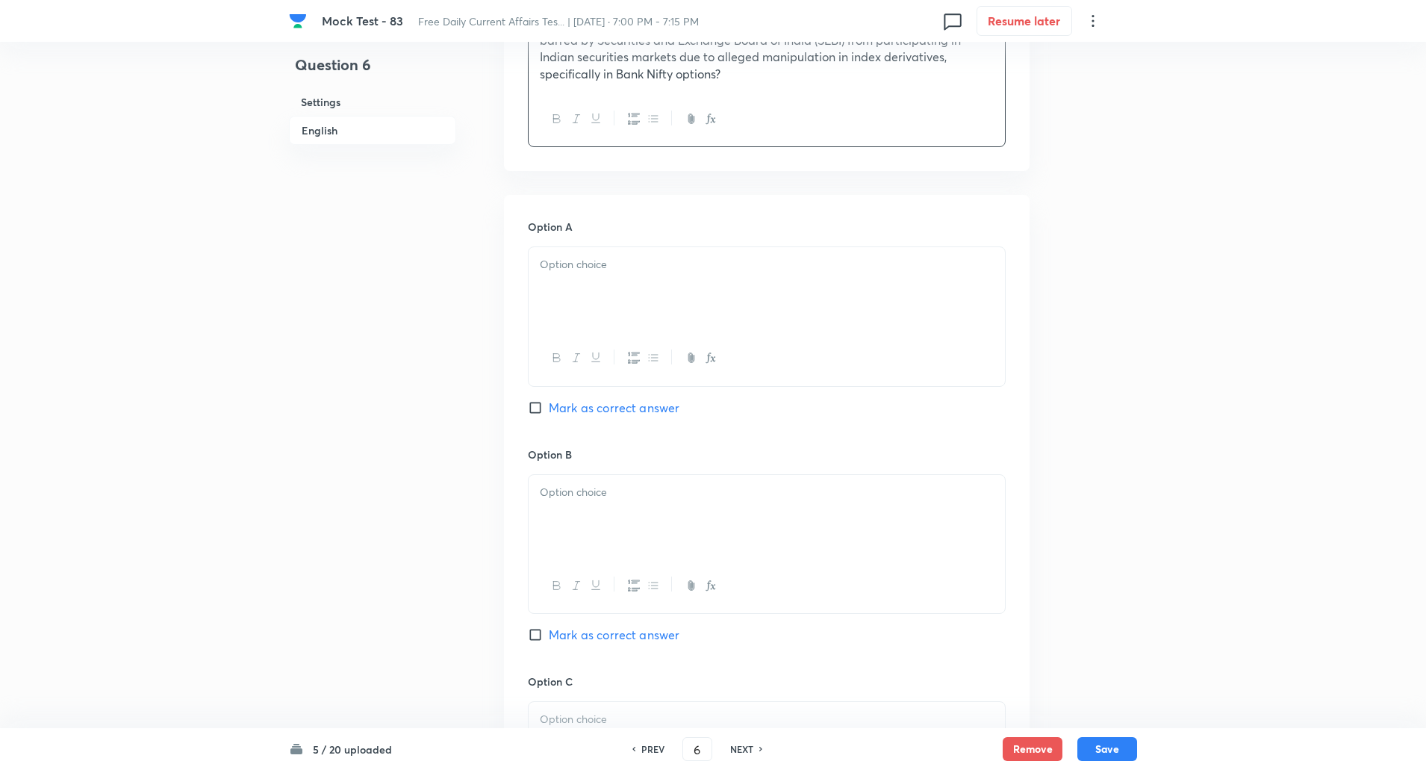
click at [582, 282] on div at bounding box center [767, 289] width 476 height 84
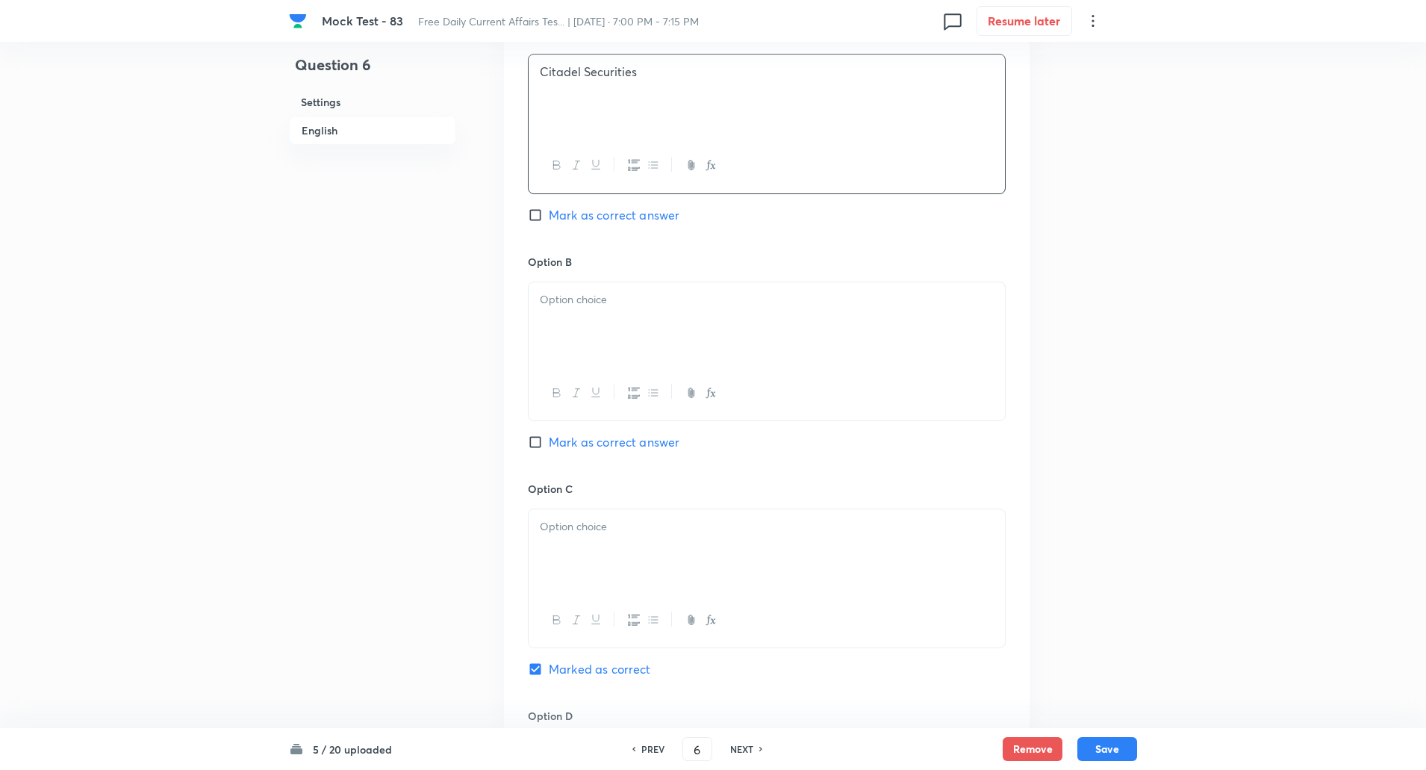
scroll to position [745, 0]
click at [595, 355] on div at bounding box center [767, 324] width 476 height 84
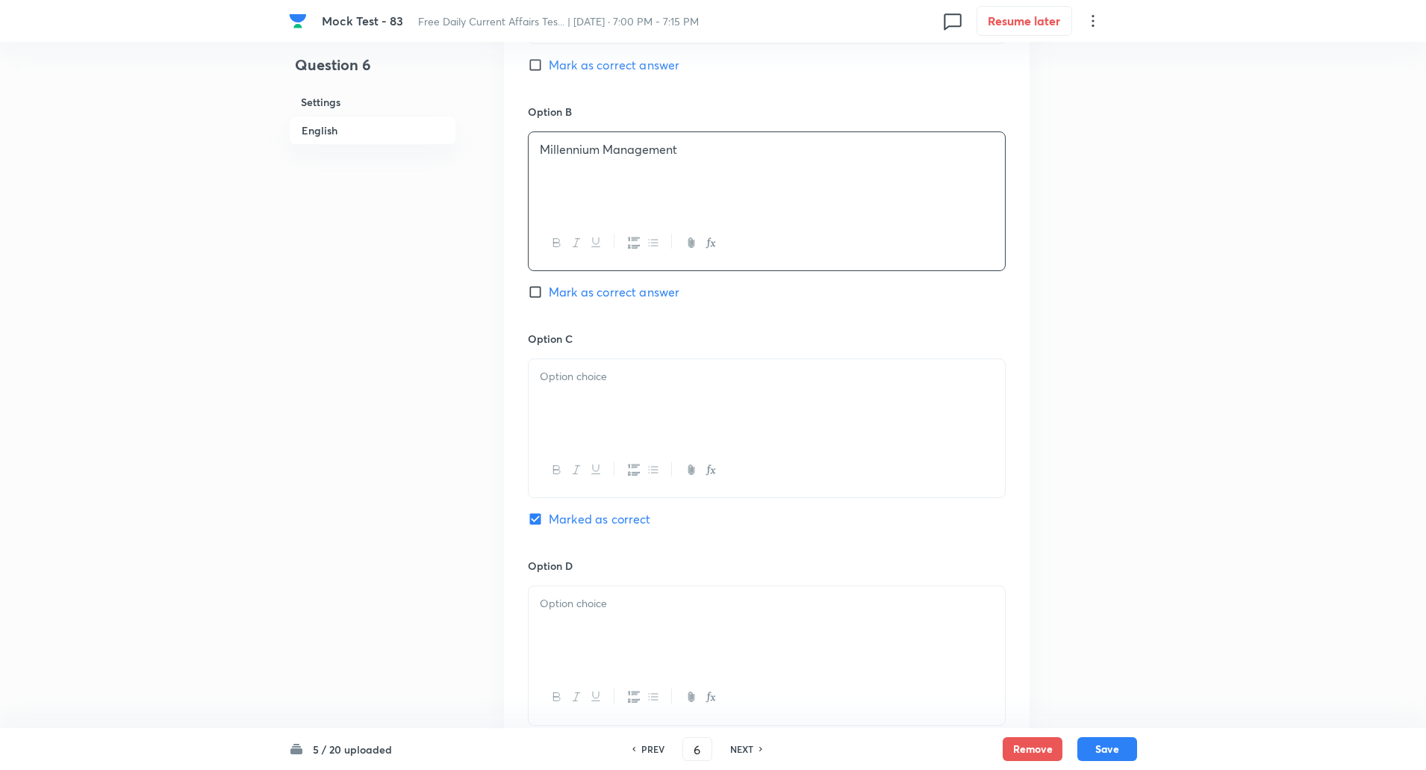
scroll to position [898, 0]
click at [592, 382] on div at bounding box center [767, 397] width 476 height 84
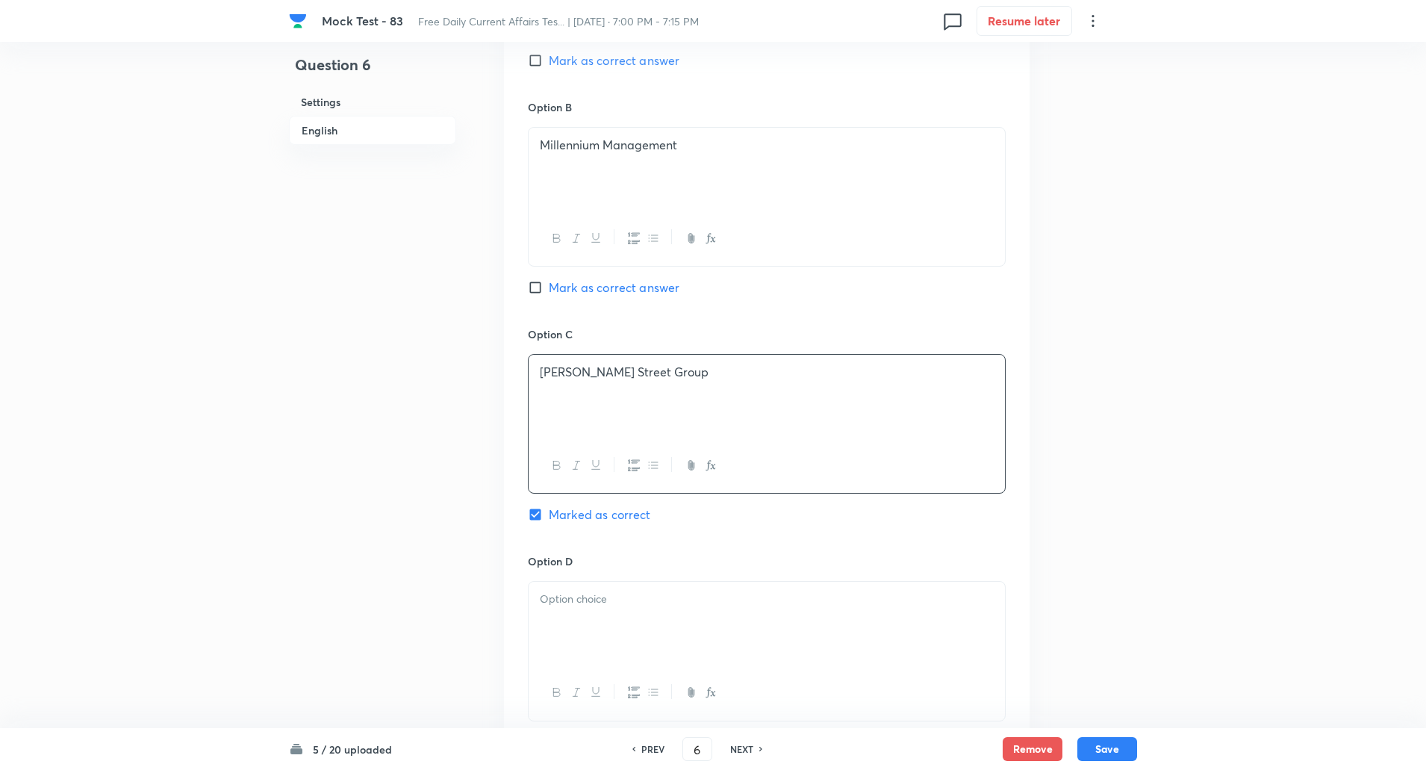
scroll to position [1034, 0]
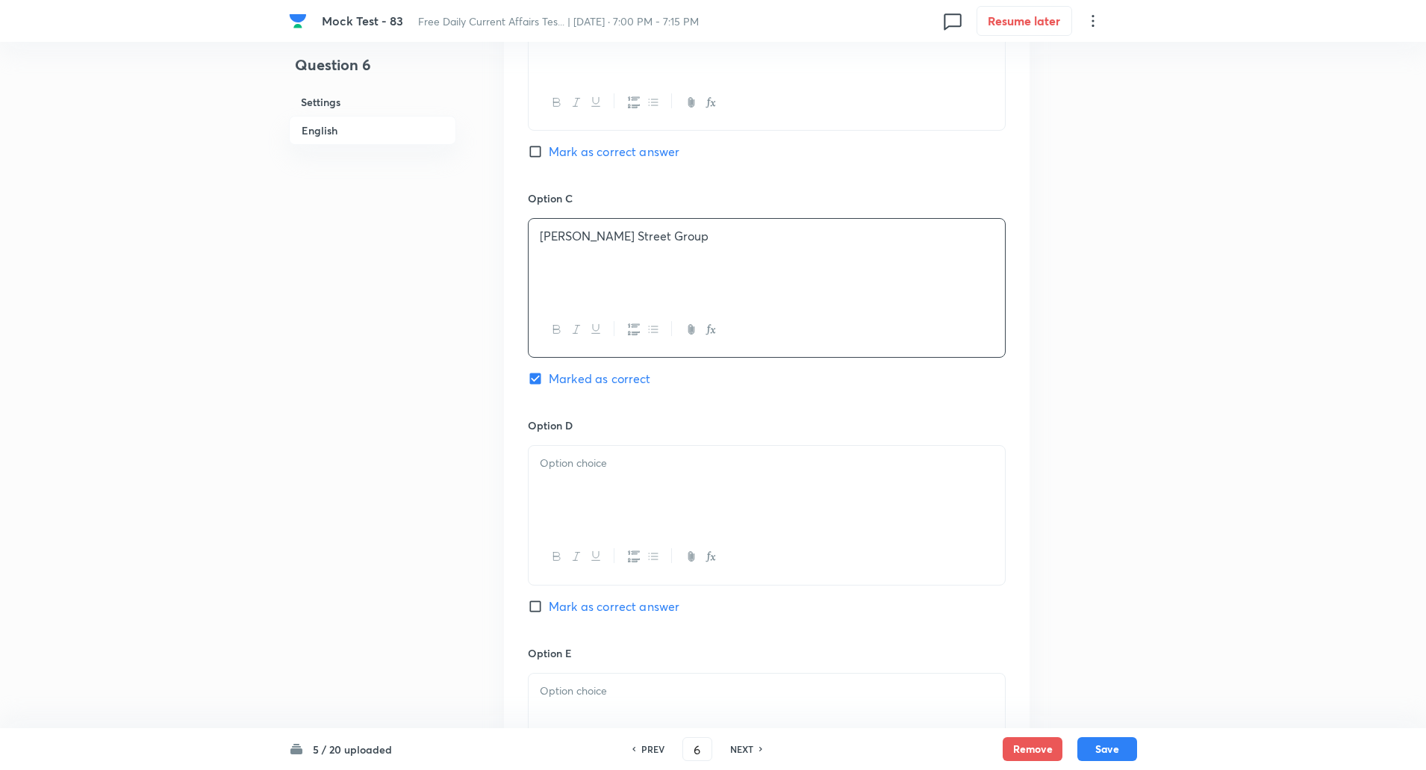
click at [560, 479] on div at bounding box center [767, 488] width 476 height 84
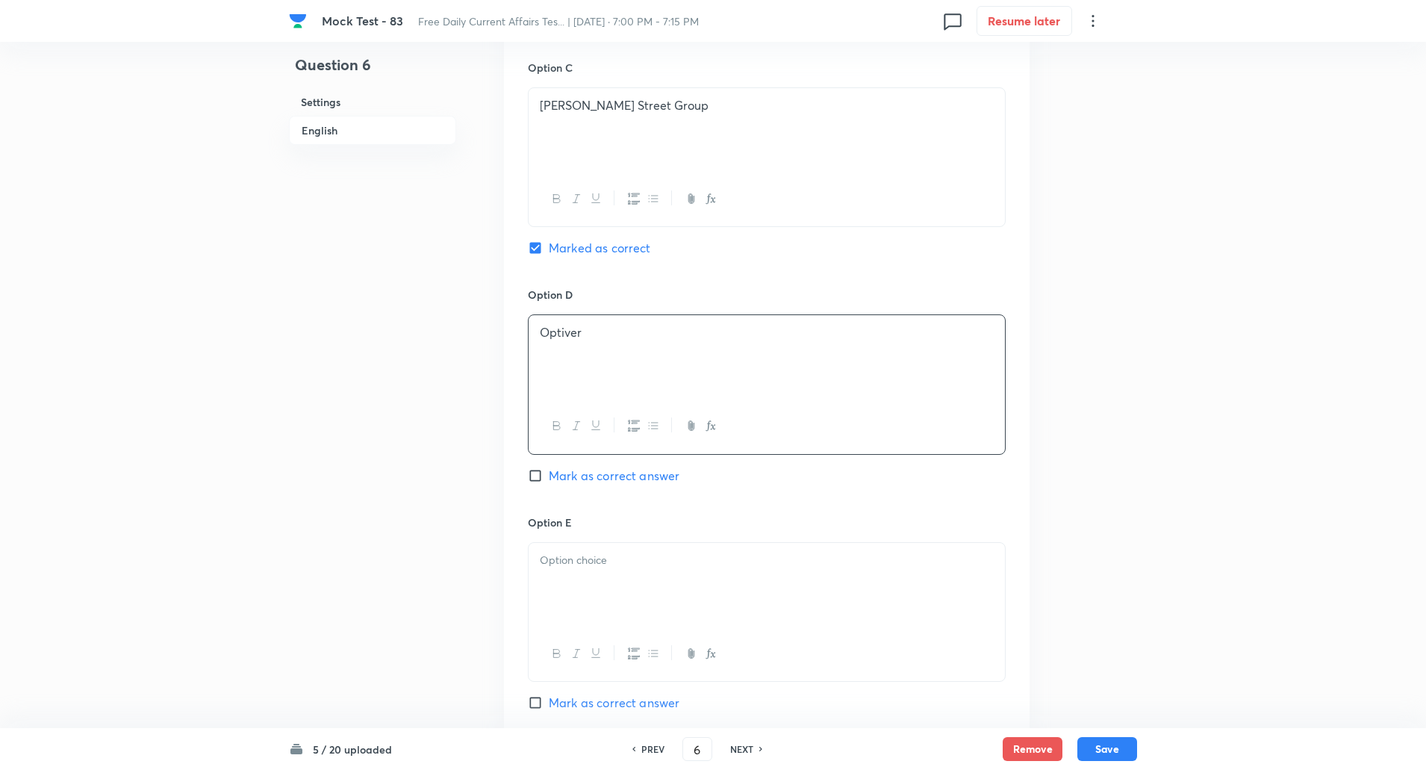
scroll to position [1230, 0]
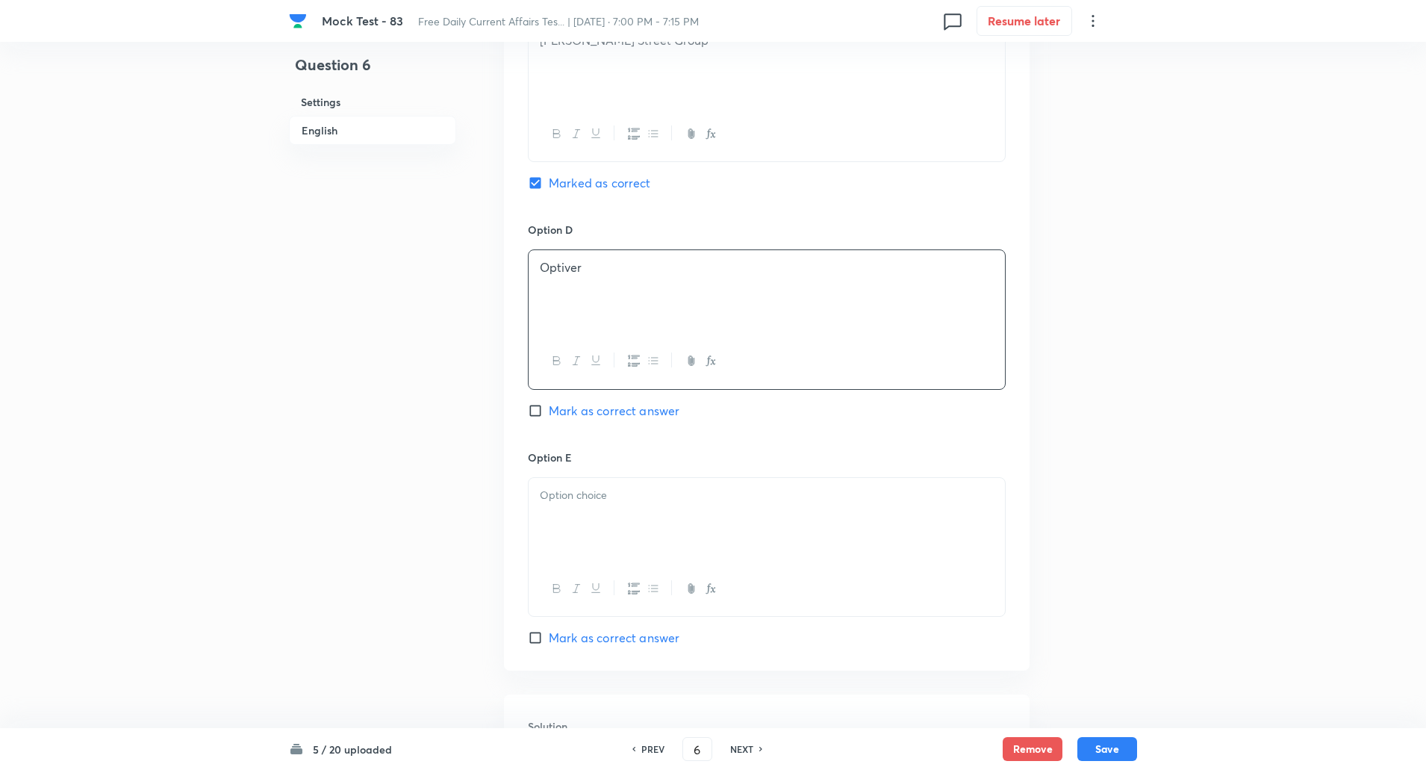
click at [574, 515] on div at bounding box center [767, 520] width 476 height 84
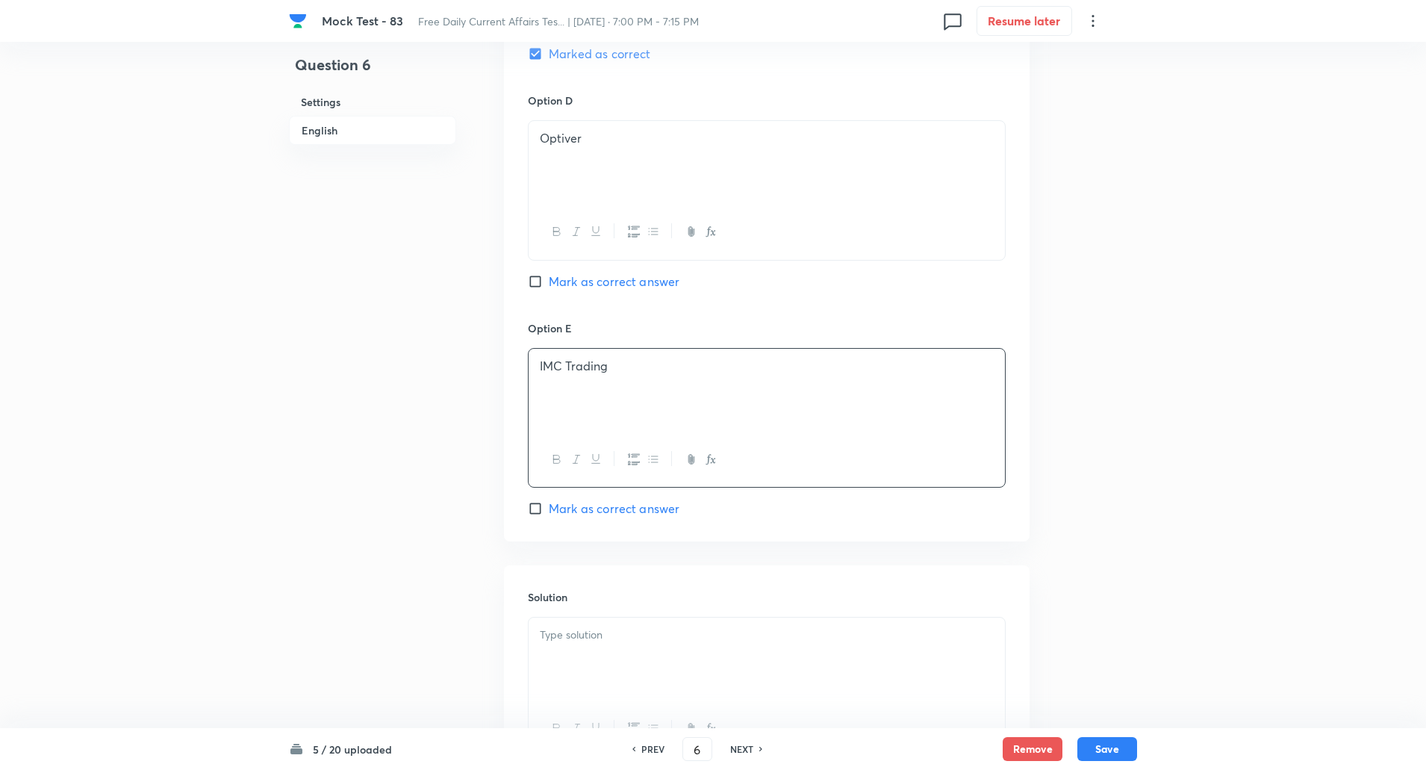
scroll to position [1499, 0]
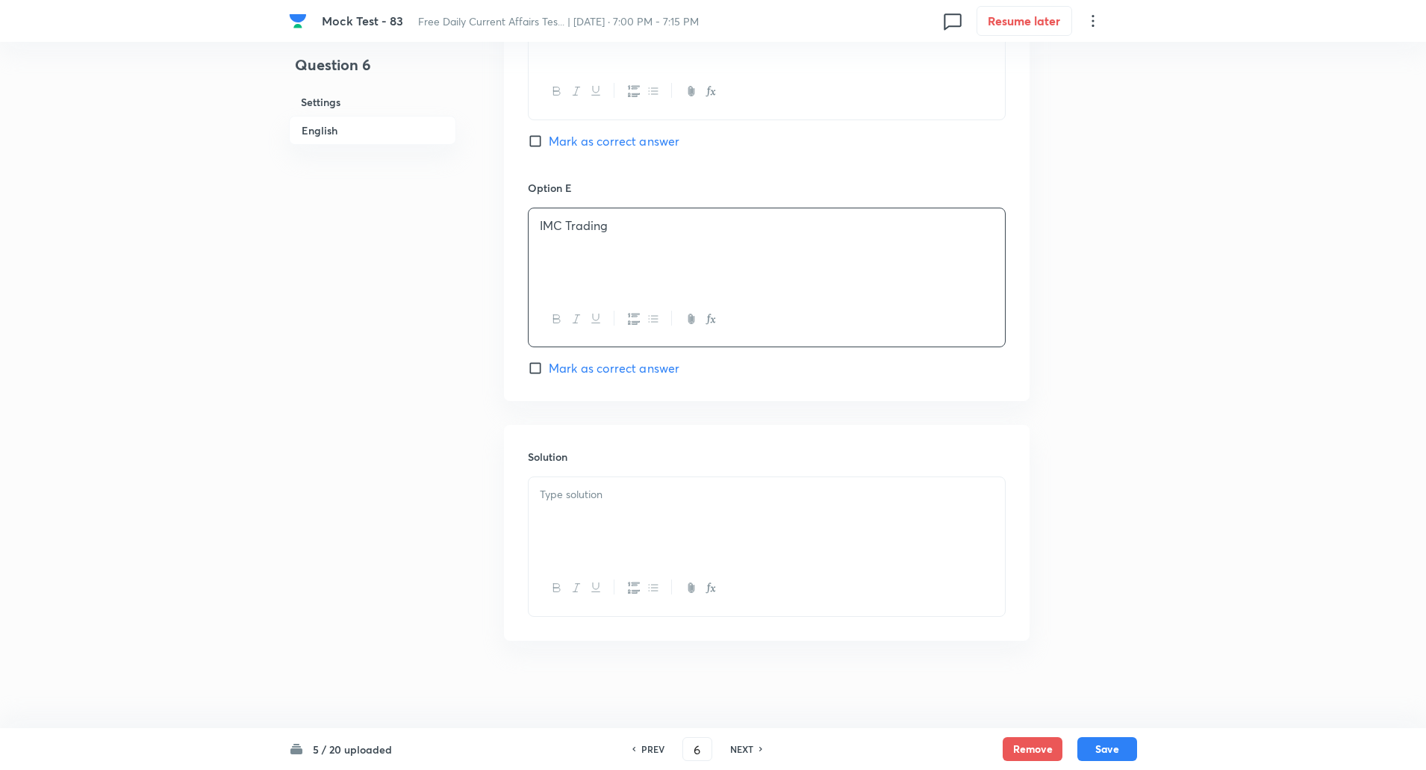
click at [573, 521] on div at bounding box center [767, 519] width 476 height 84
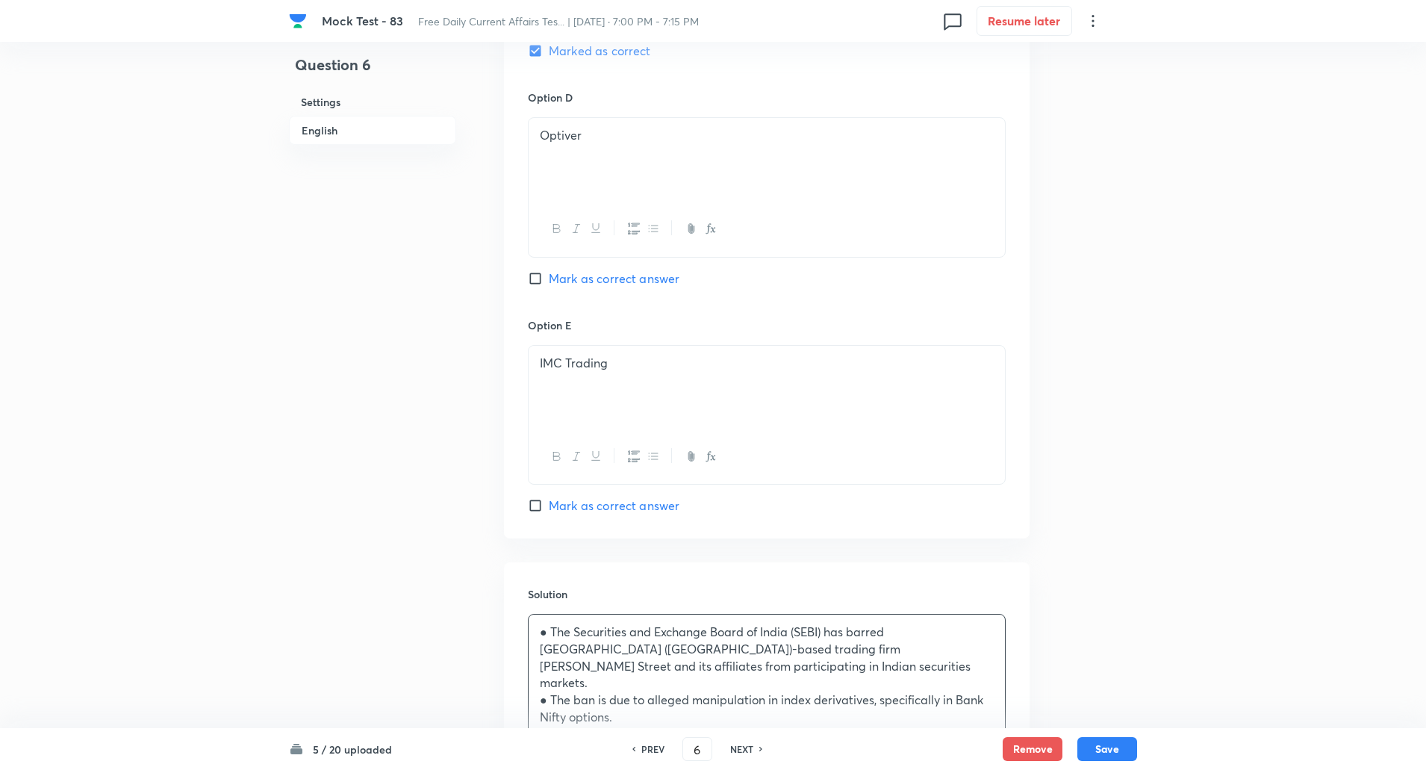
scroll to position [1586, 0]
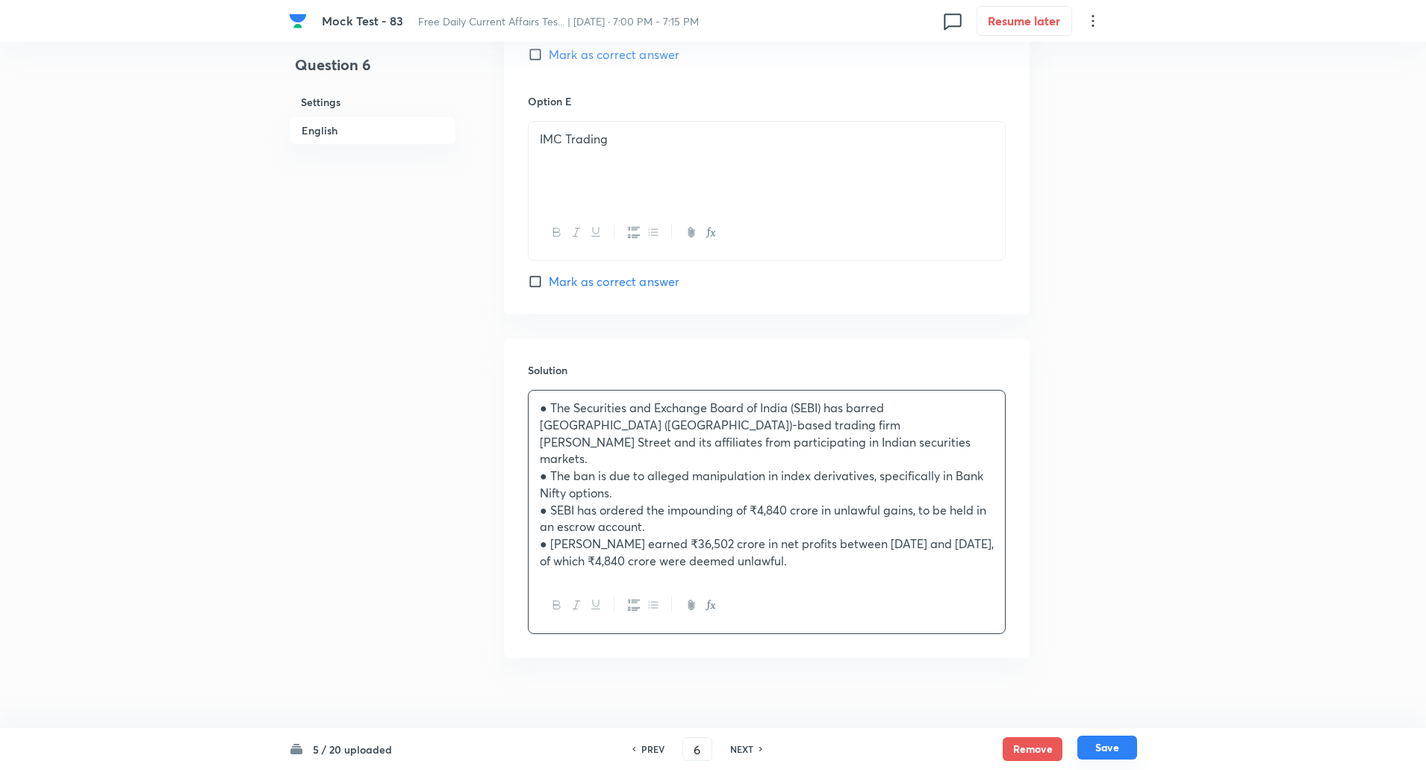
click at [1122, 743] on button "Save" at bounding box center [1108, 748] width 60 height 24
type input "7"
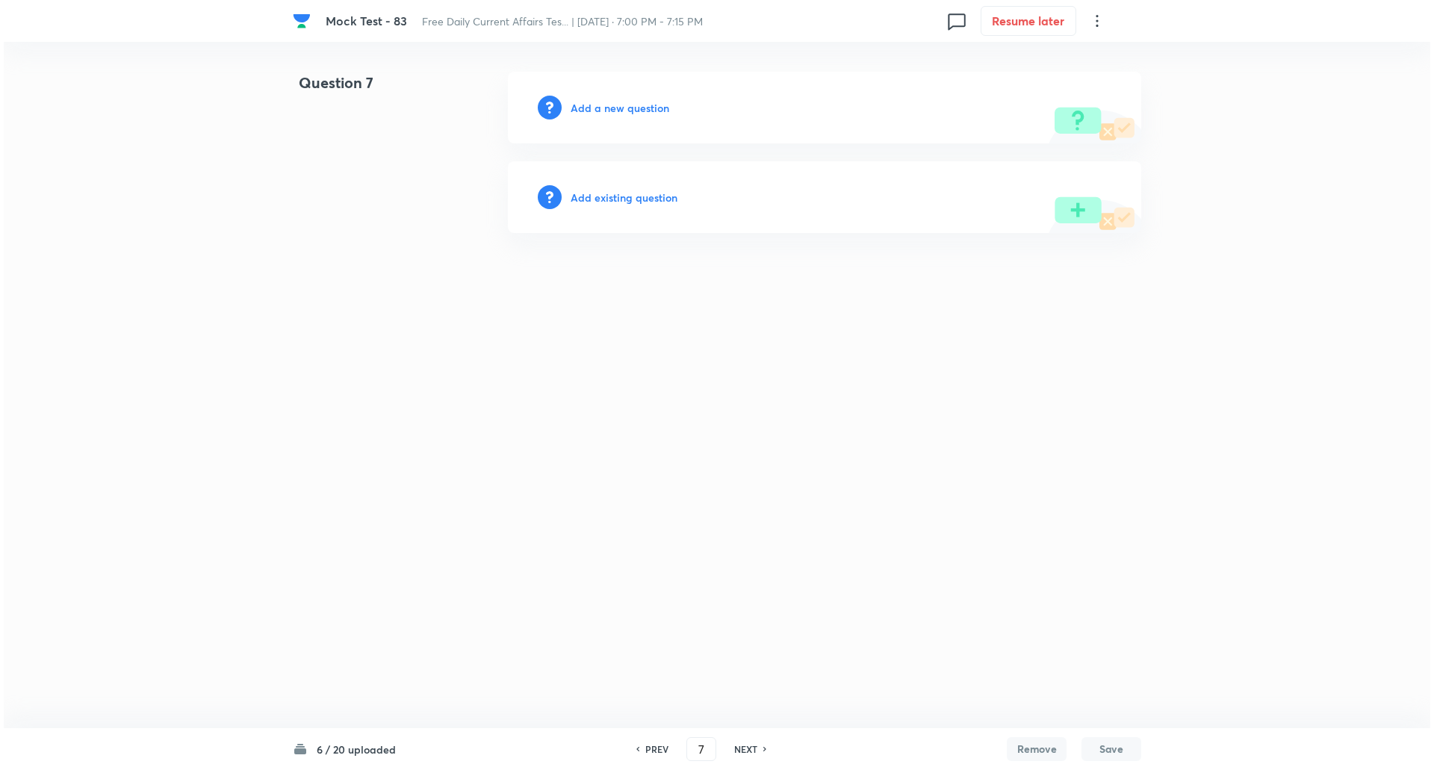
scroll to position [0, 0]
click at [633, 108] on h6 "Add a new question" at bounding box center [620, 108] width 99 height 16
click at [633, 108] on h6 "Choose a question type" at bounding box center [628, 108] width 115 height 16
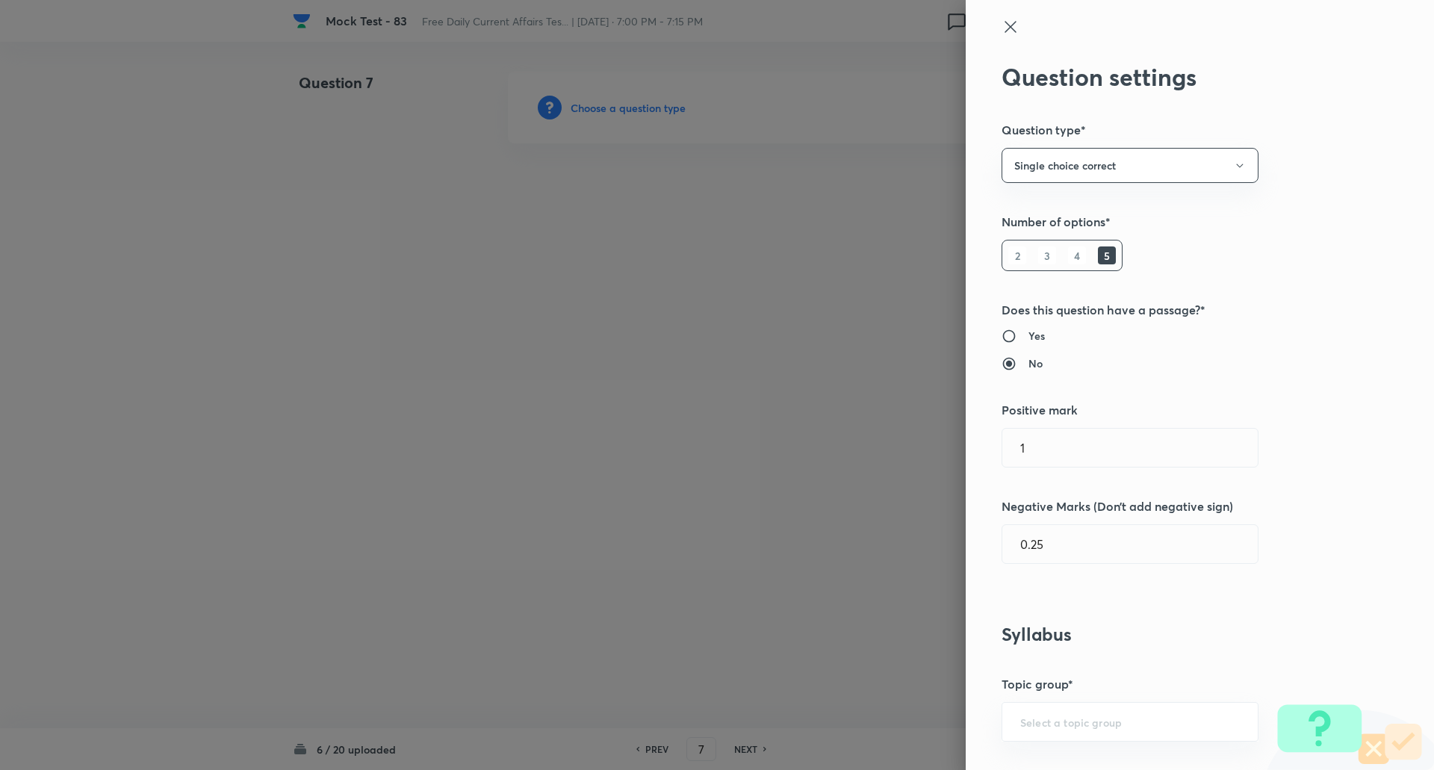
click at [633, 108] on div at bounding box center [717, 385] width 1434 height 770
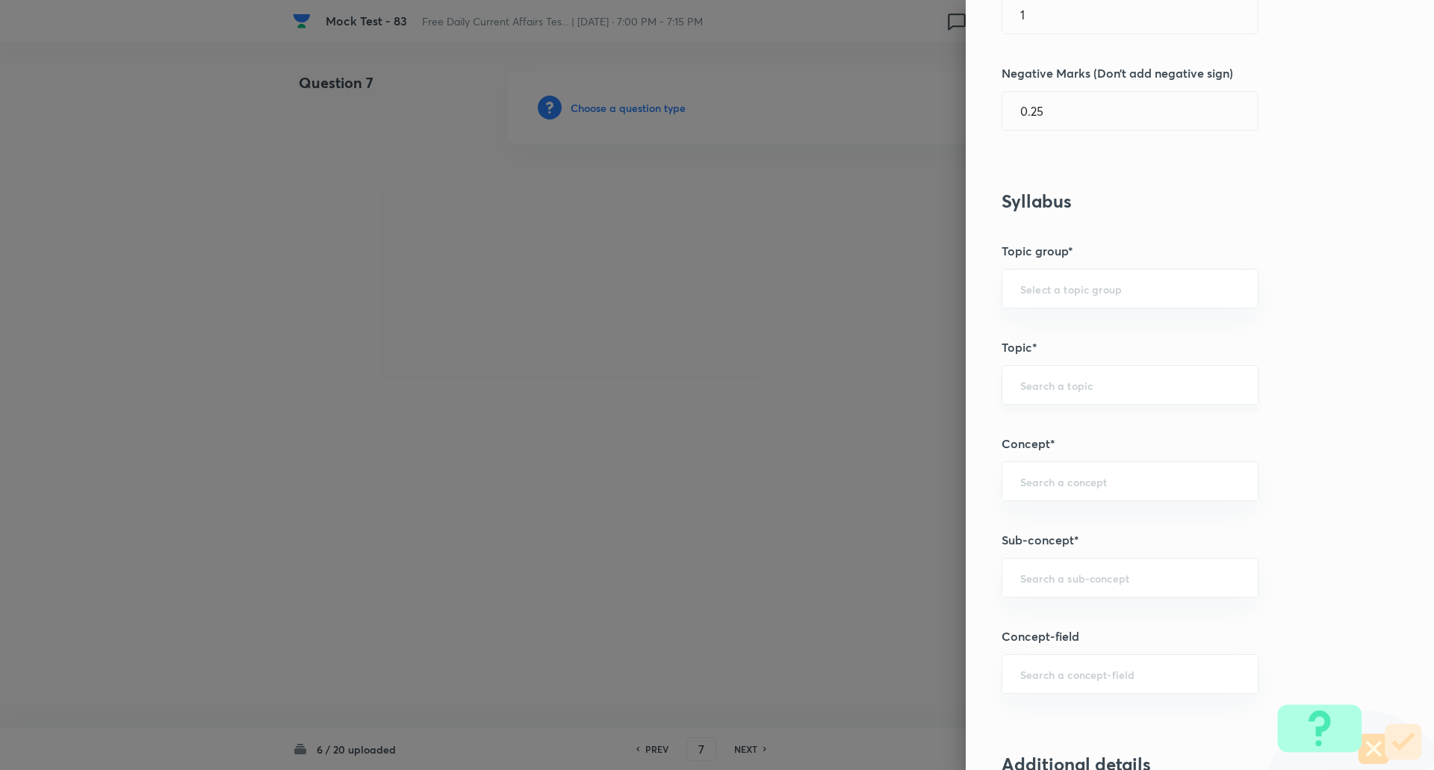
scroll to position [463, 0]
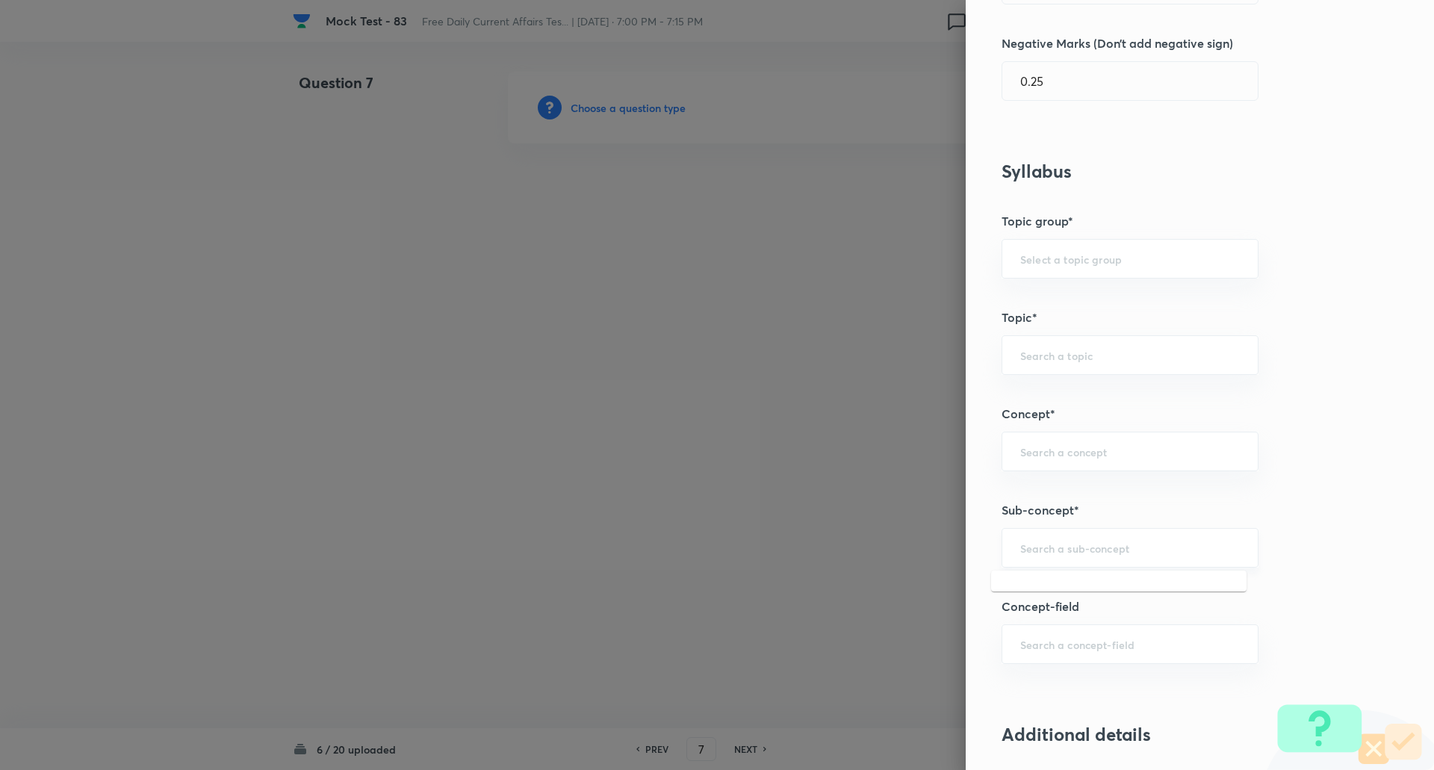
click at [1054, 550] on input "text" at bounding box center [1130, 548] width 220 height 14
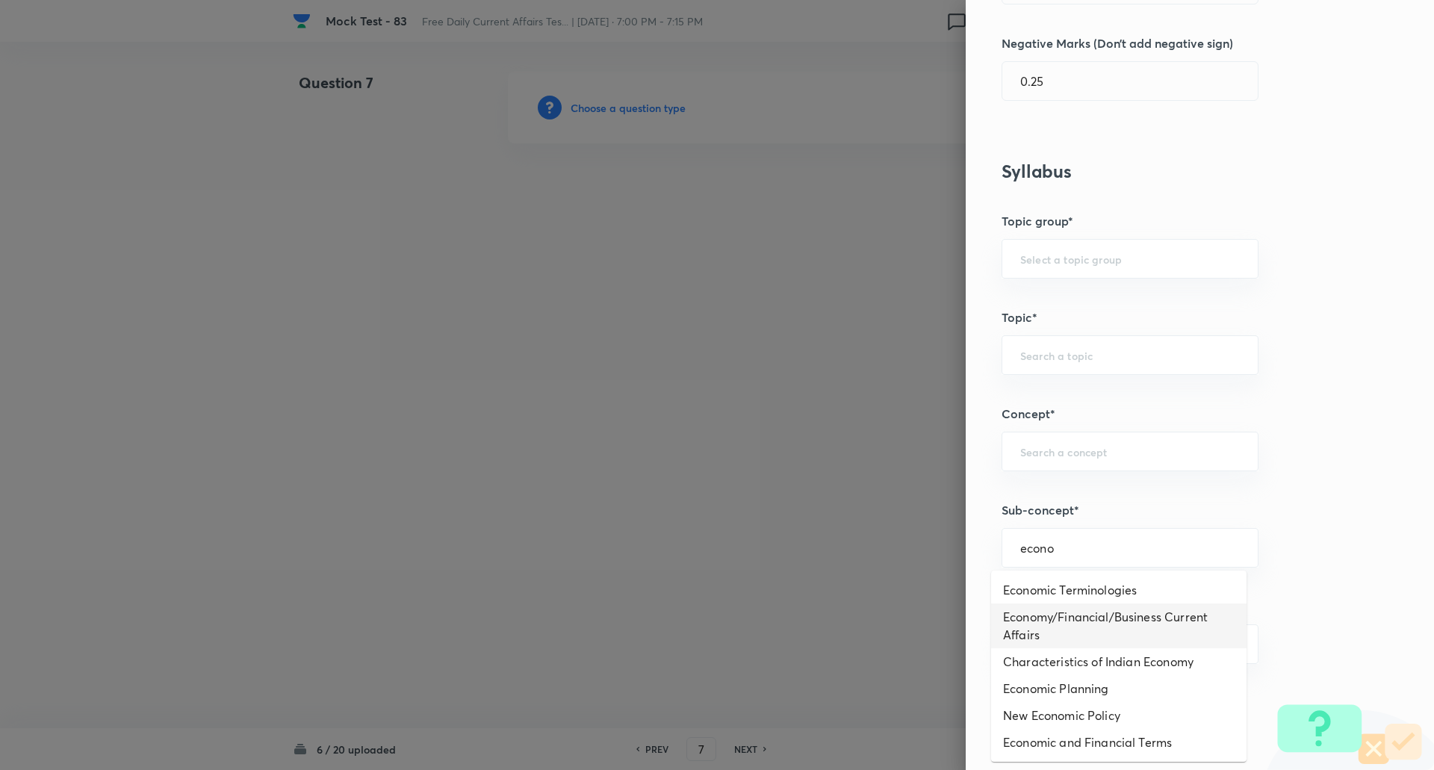
click at [1046, 639] on li "Economy/Financial/Business Current Affairs" at bounding box center [1118, 625] width 255 height 45
type input "Economy/Financial/Business Current Affairs"
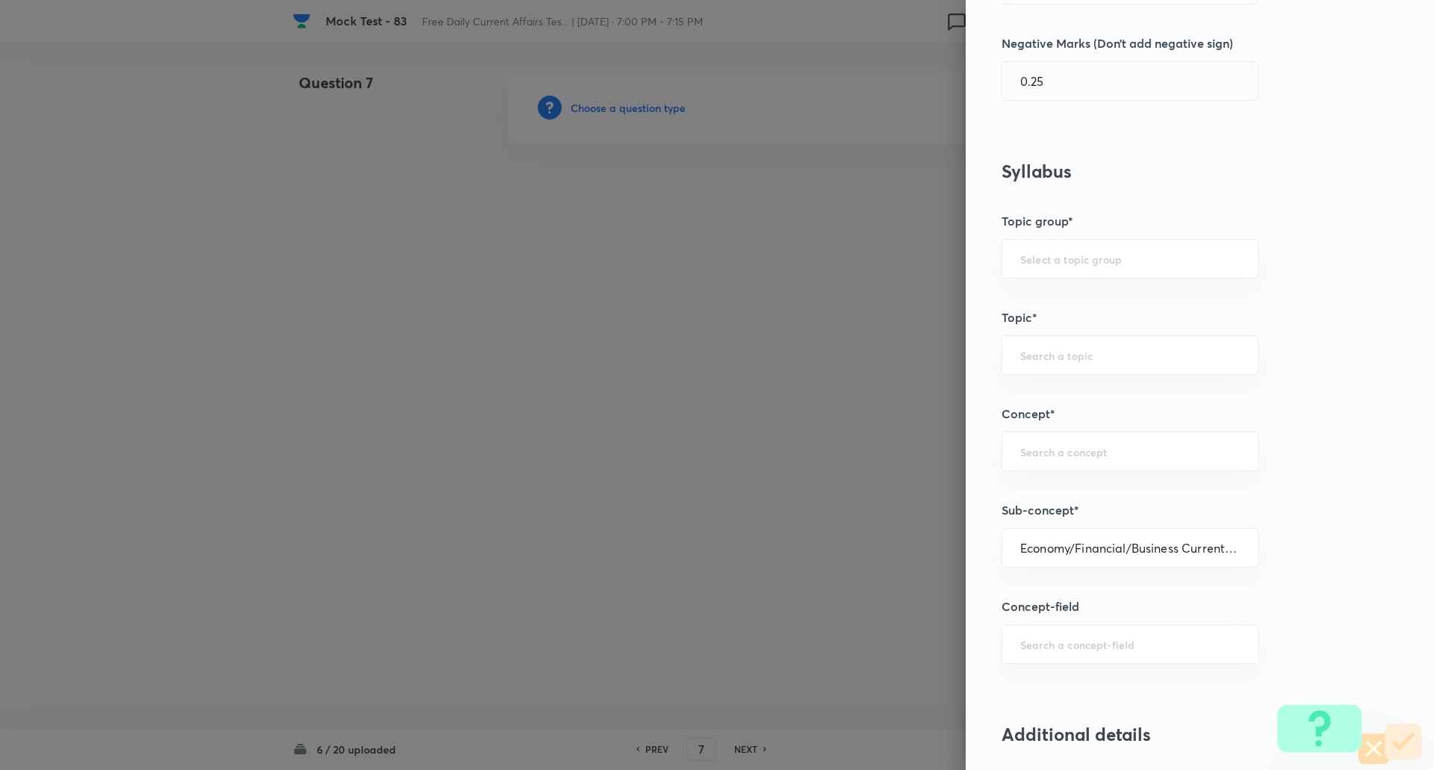
type input "Awareness"
type input "Current Affairs"
type input "Economy/Financial/Business Current Affairs"
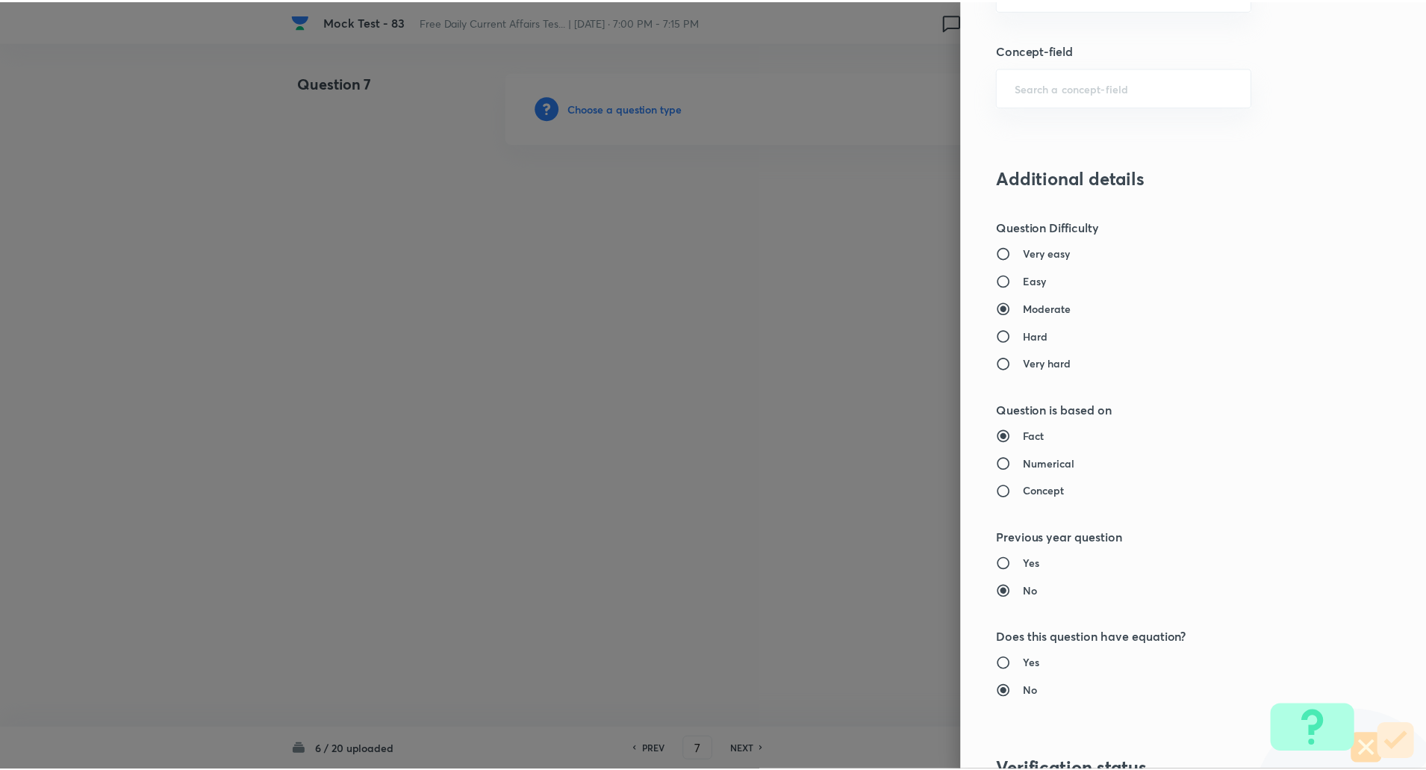
scroll to position [1266, 0]
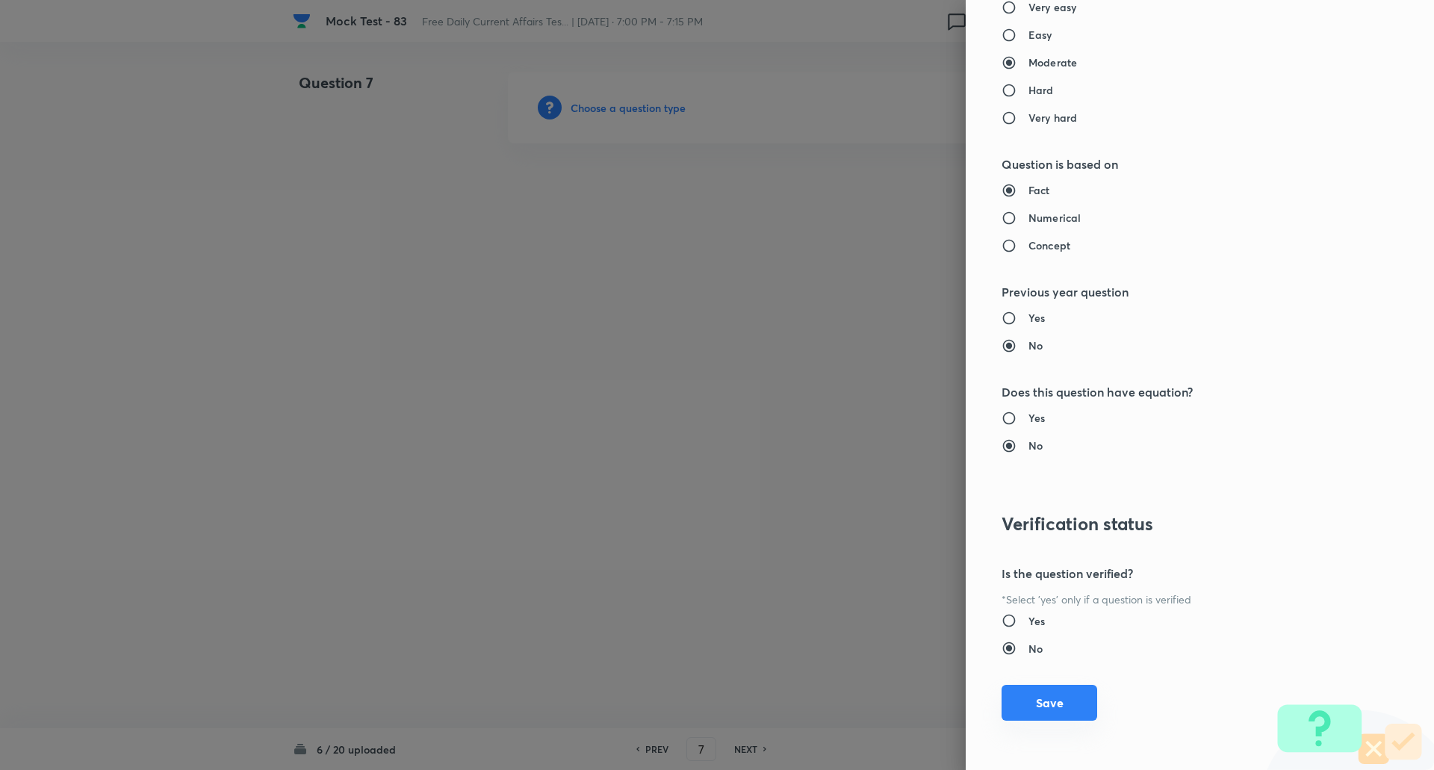
click at [1052, 705] on button "Save" at bounding box center [1049, 703] width 96 height 36
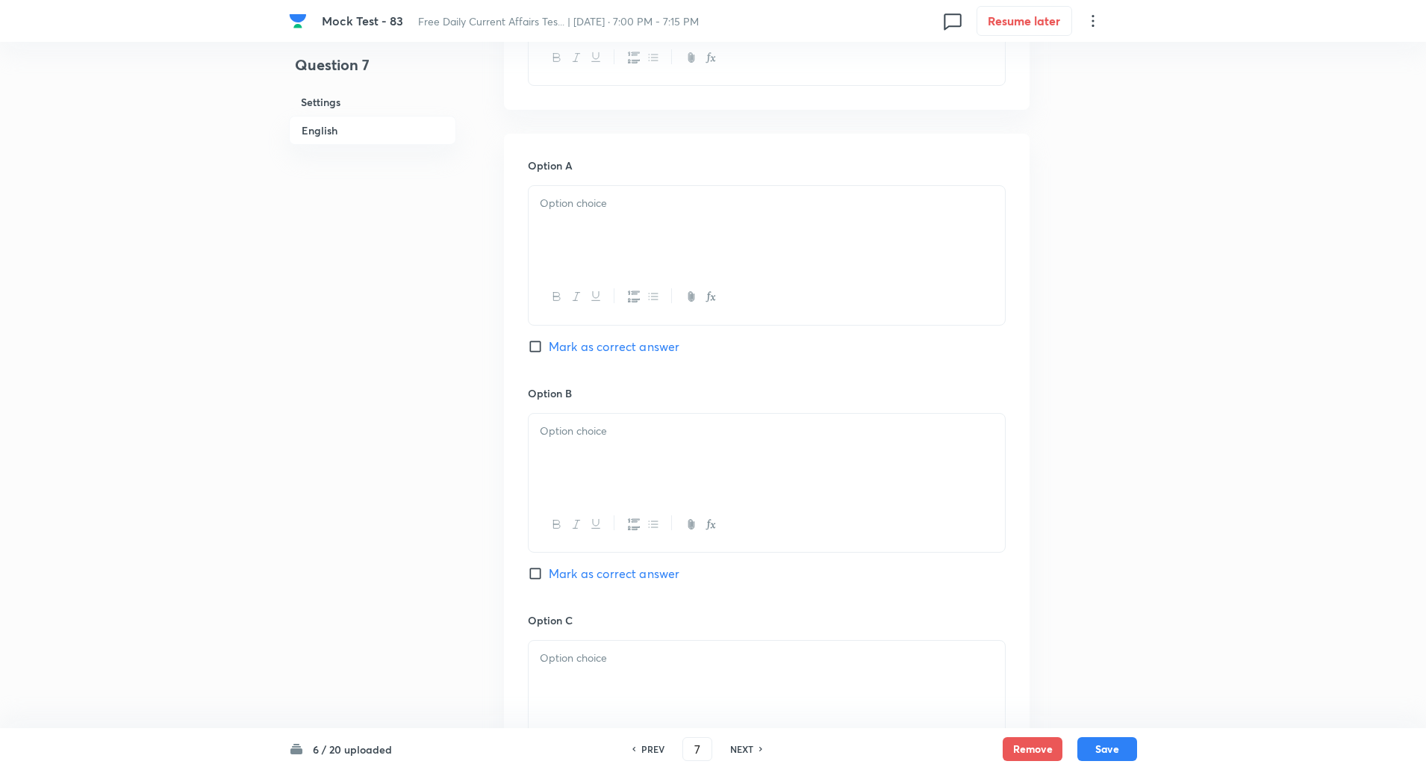
scroll to position [611, 0]
click at [530, 574] on input "Mark as correct answer" at bounding box center [538, 572] width 21 height 15
checkbox input "true"
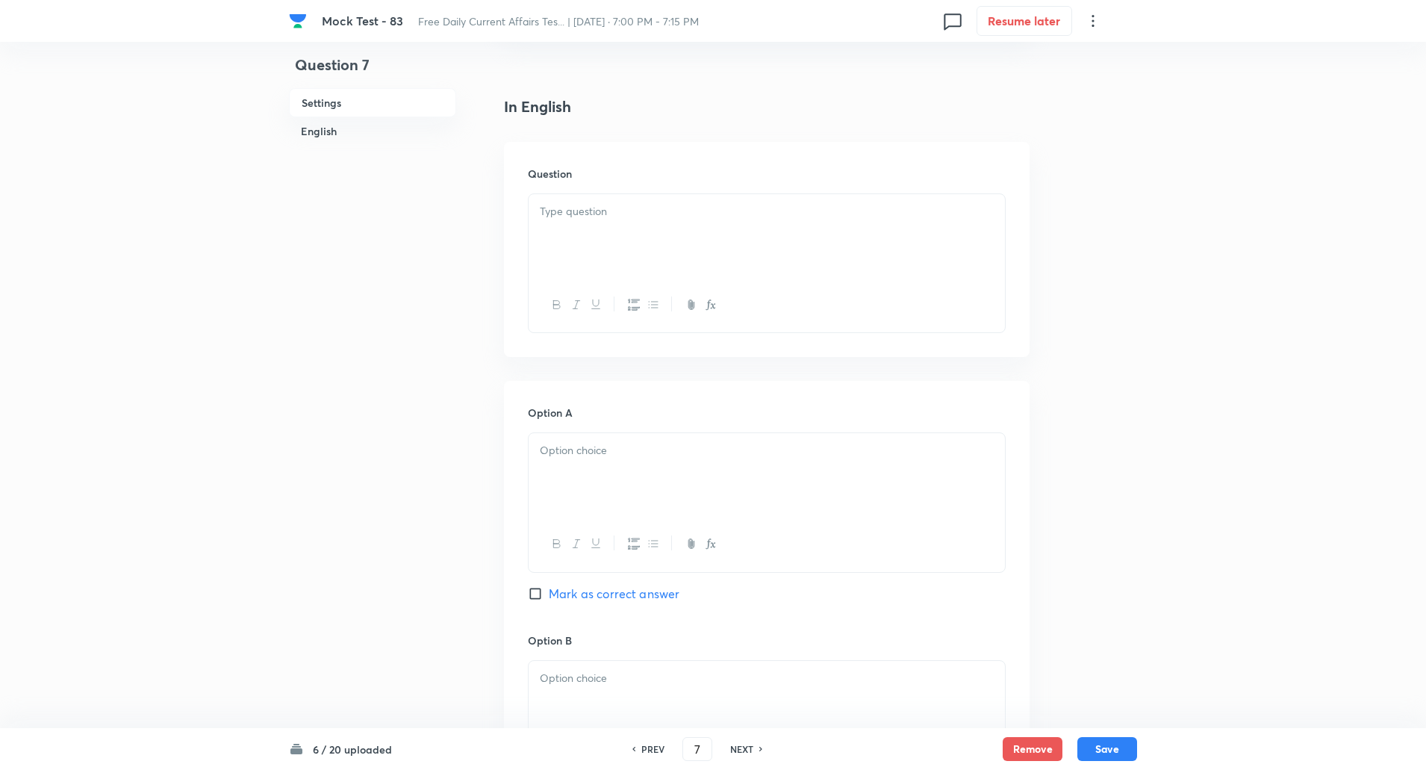
scroll to position [362, 0]
click at [556, 237] on div at bounding box center [767, 237] width 476 height 84
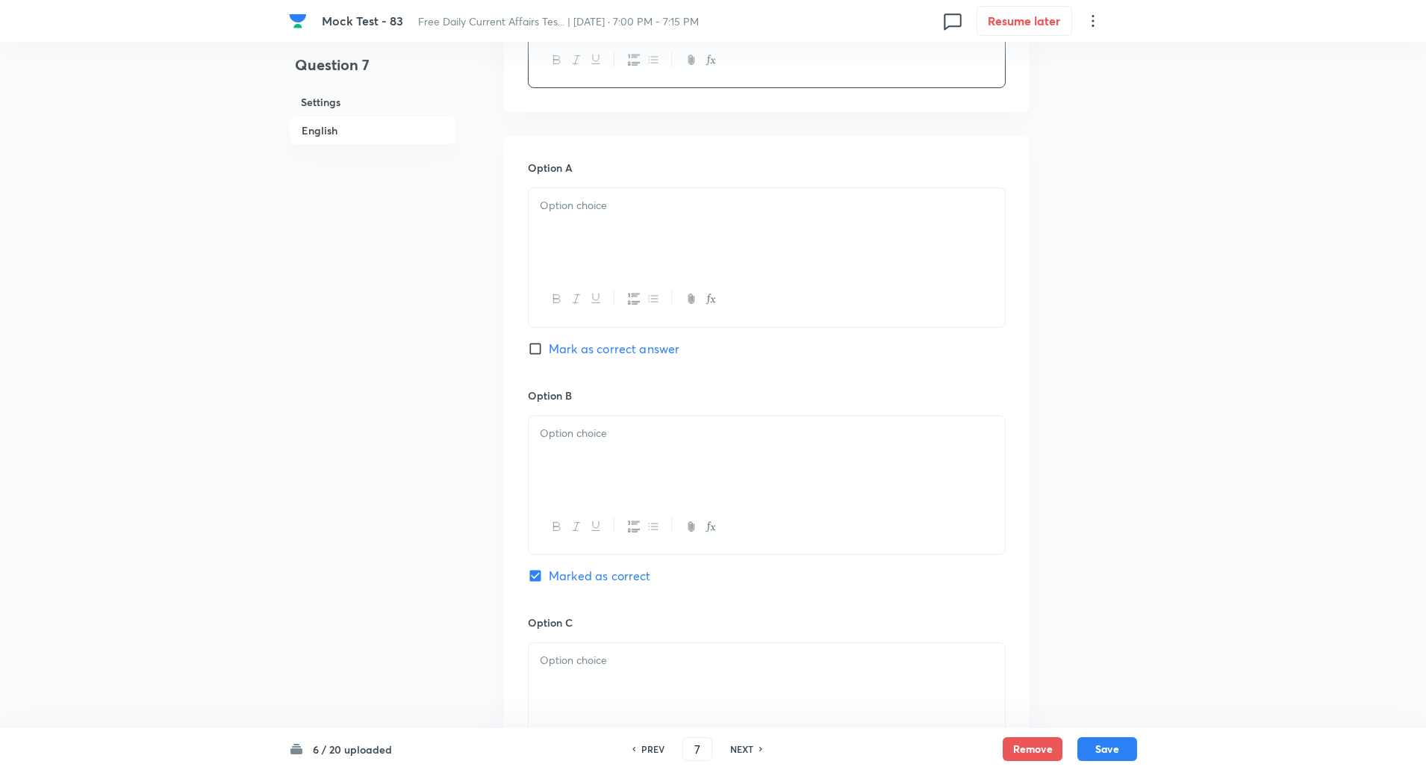
click at [578, 228] on div at bounding box center [767, 230] width 476 height 84
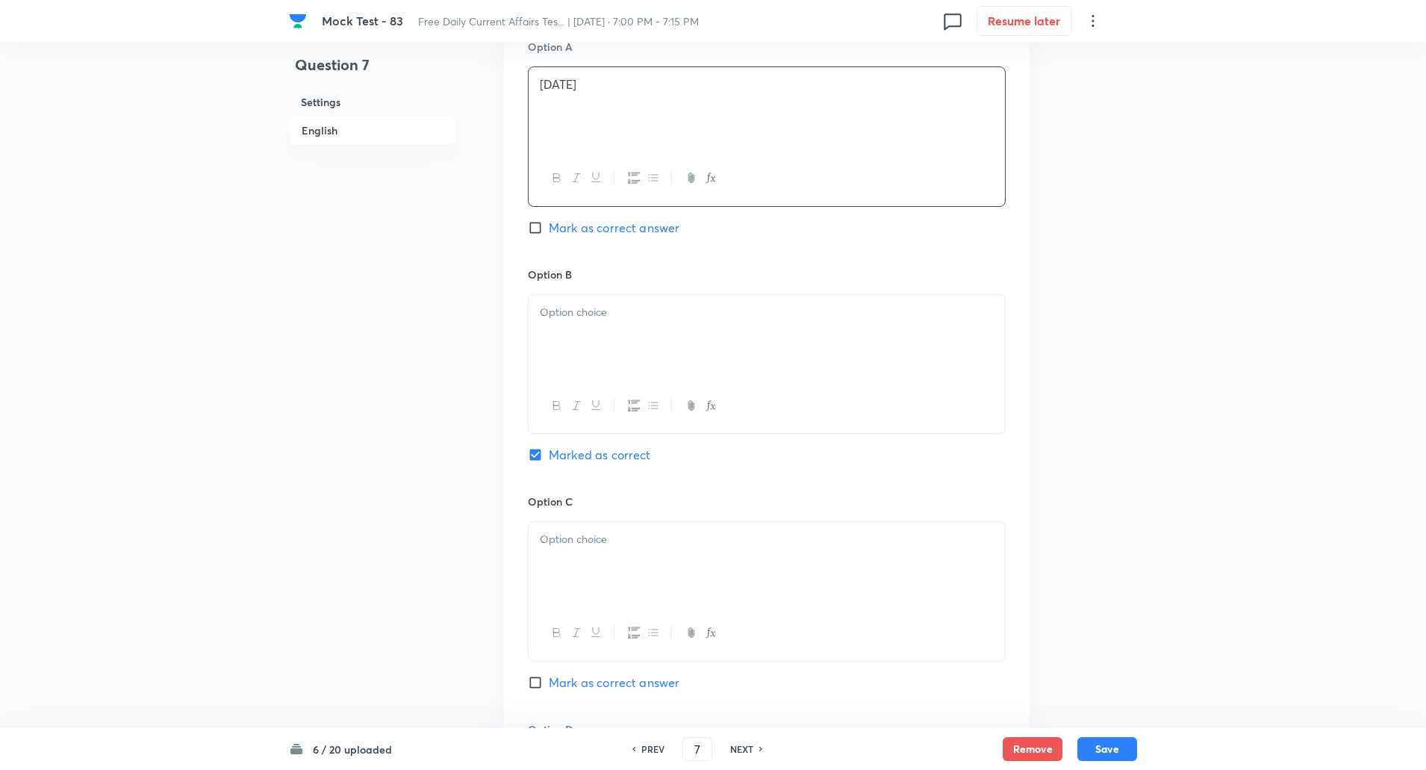
click at [579, 336] on div at bounding box center [767, 337] width 476 height 84
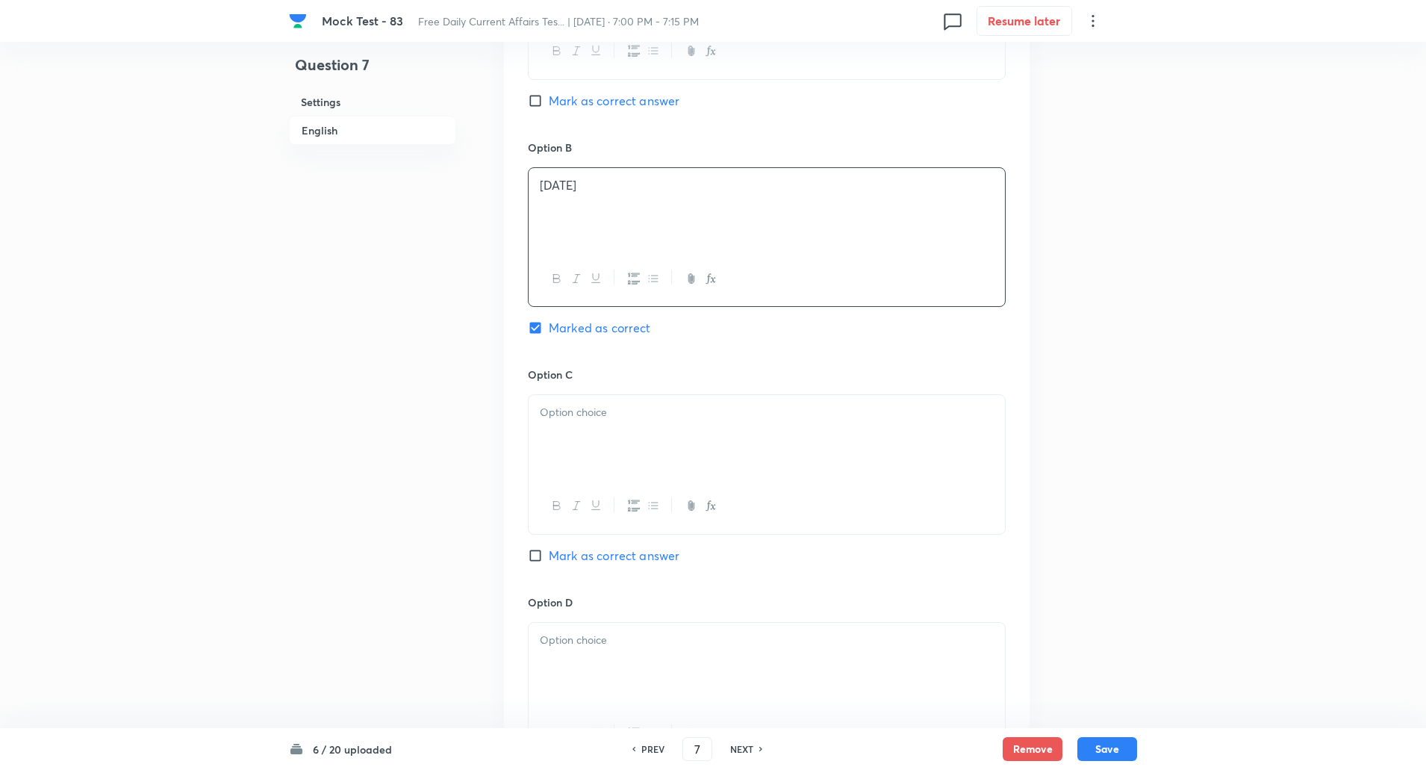
scroll to position [863, 0]
click at [579, 393] on div at bounding box center [767, 430] width 476 height 84
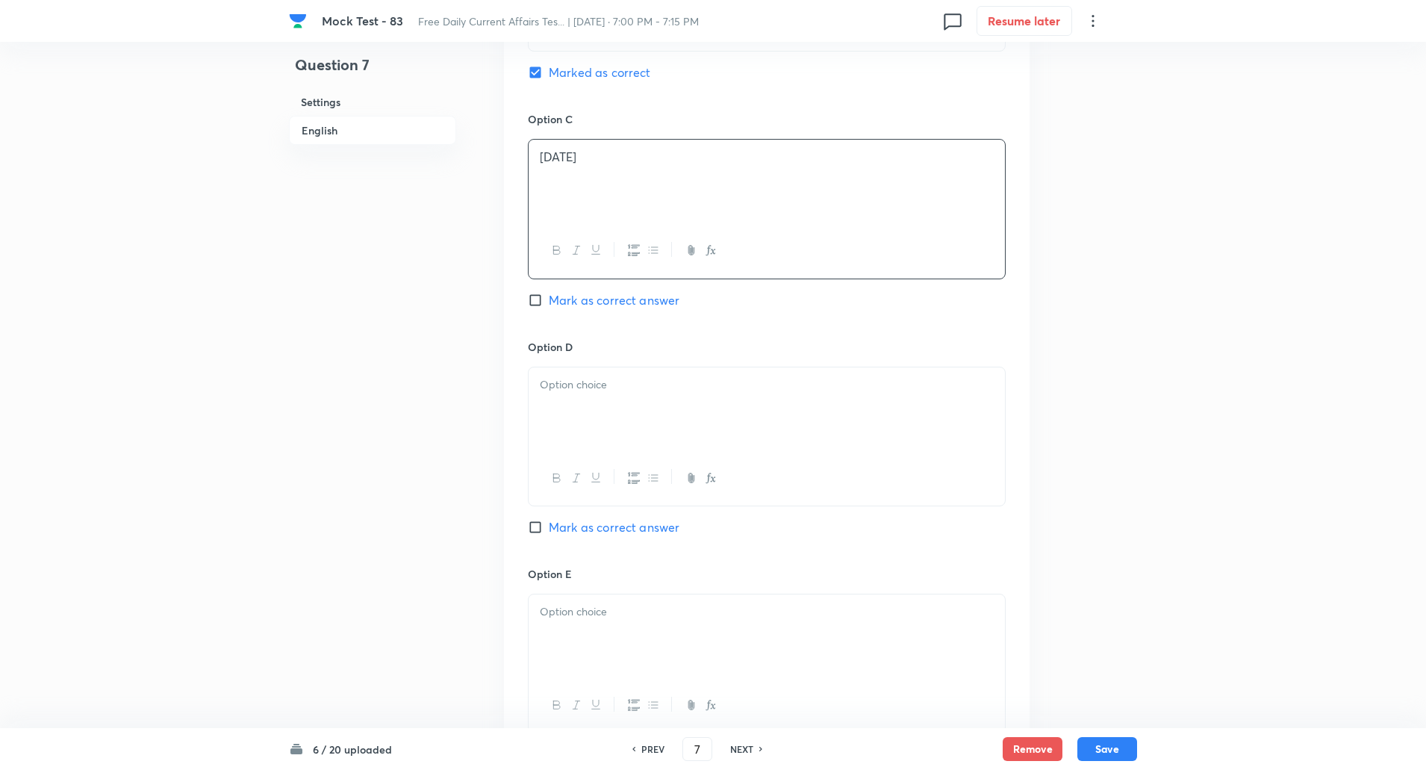
scroll to position [1112, 0]
click at [580, 418] on div at bounding box center [767, 409] width 476 height 84
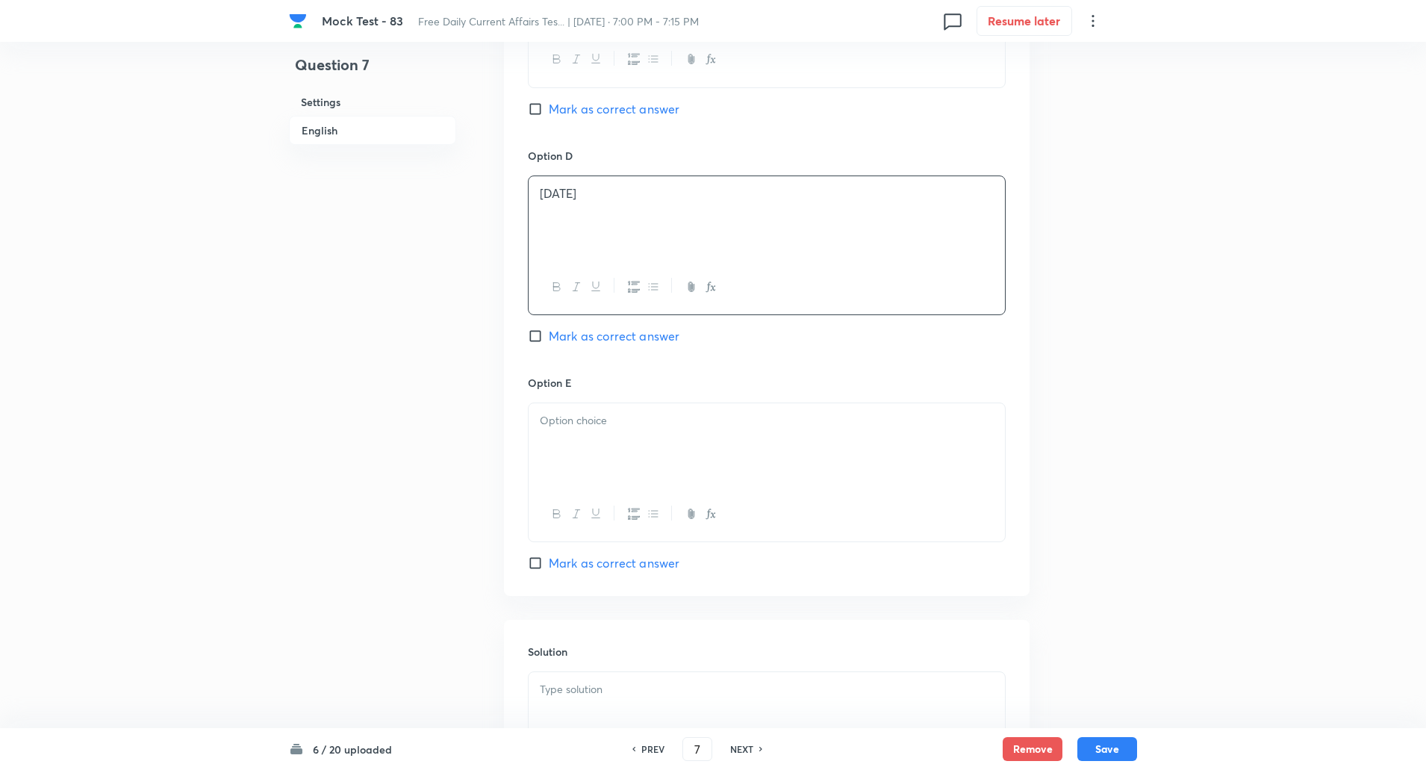
scroll to position [1317, 0]
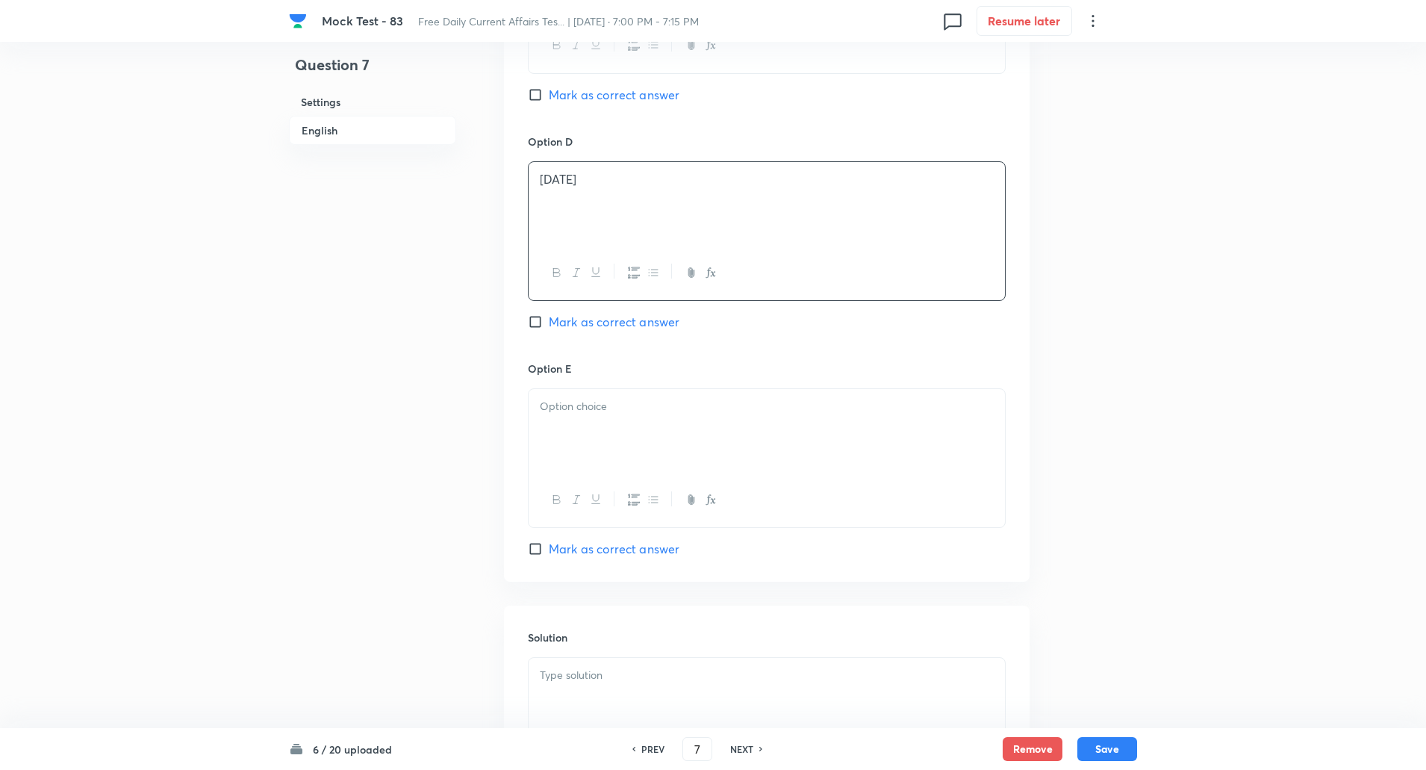
click at [574, 426] on div at bounding box center [767, 431] width 476 height 84
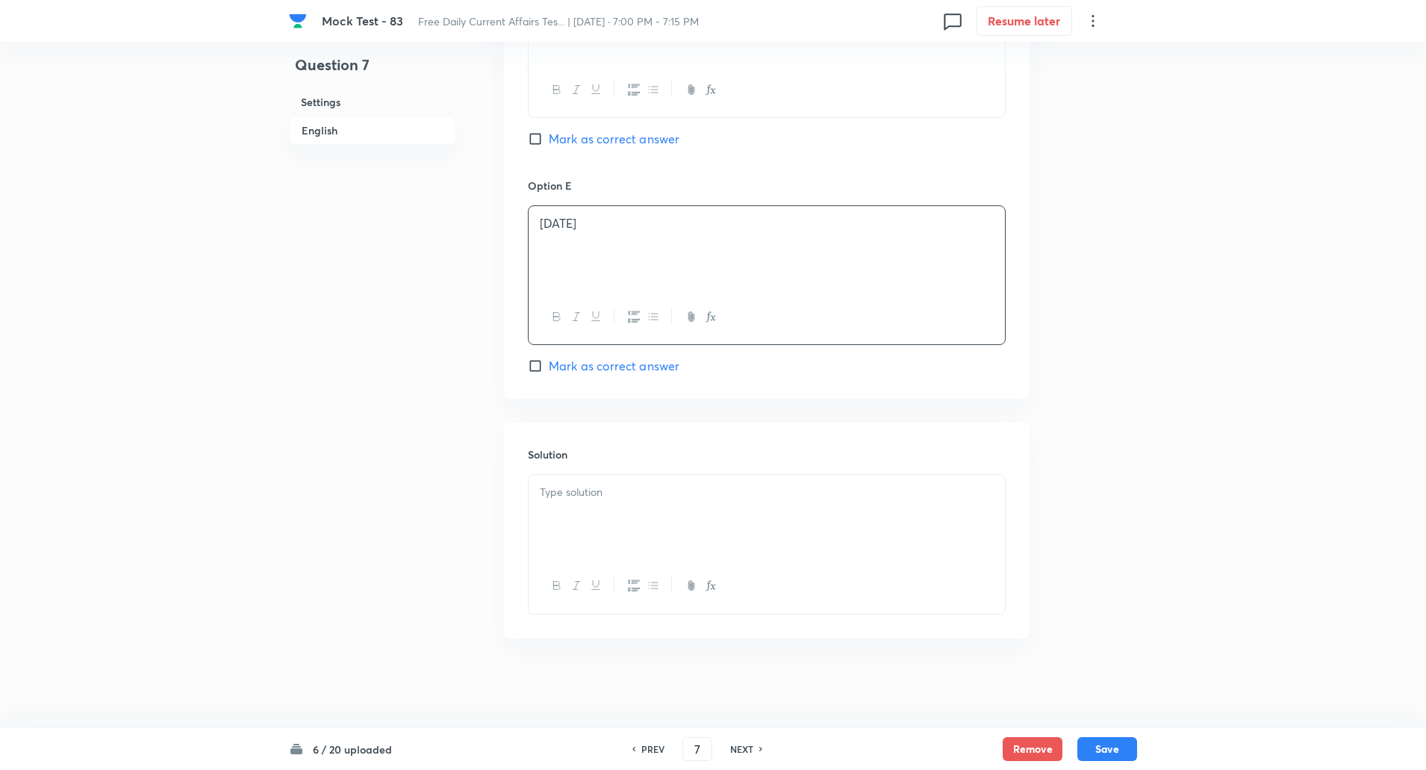
click at [579, 507] on div at bounding box center [767, 517] width 476 height 84
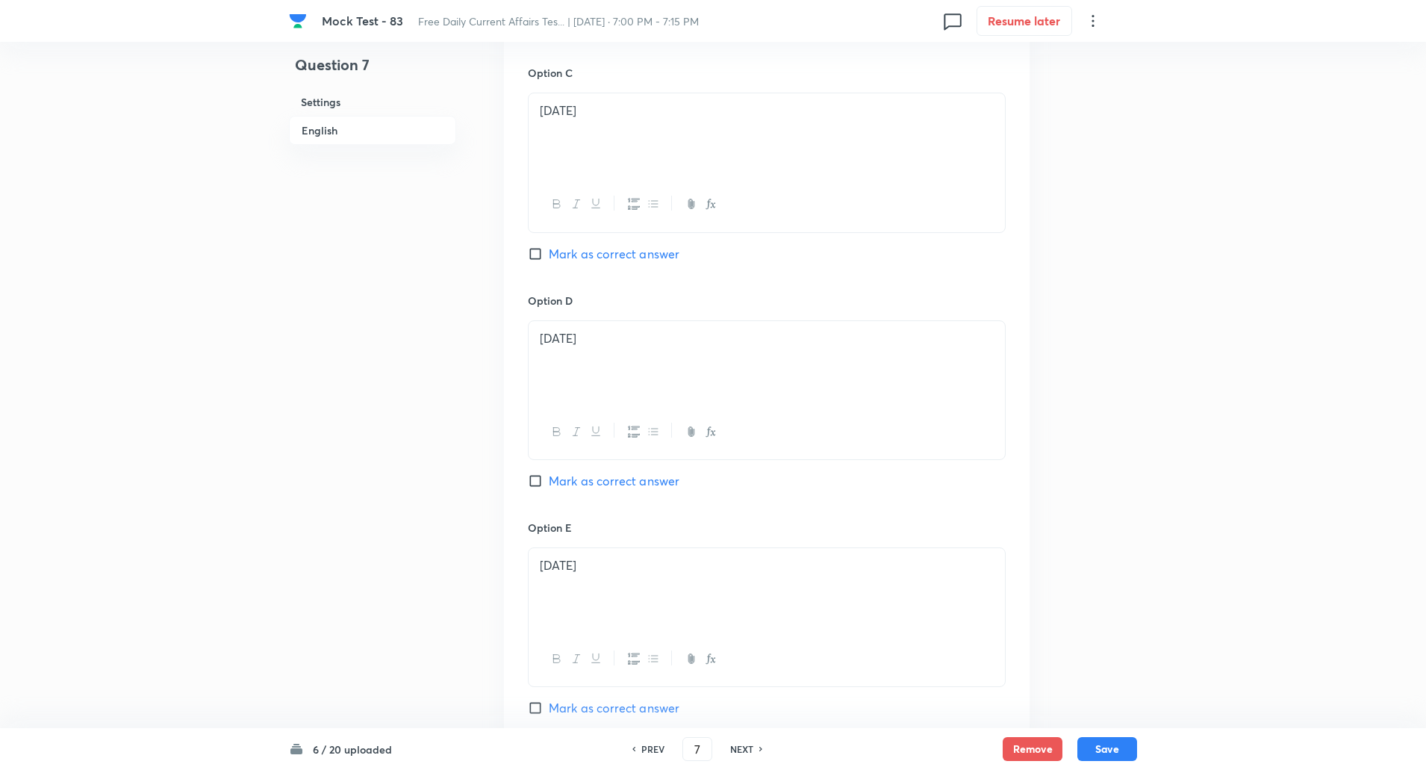
scroll to position [1518, 0]
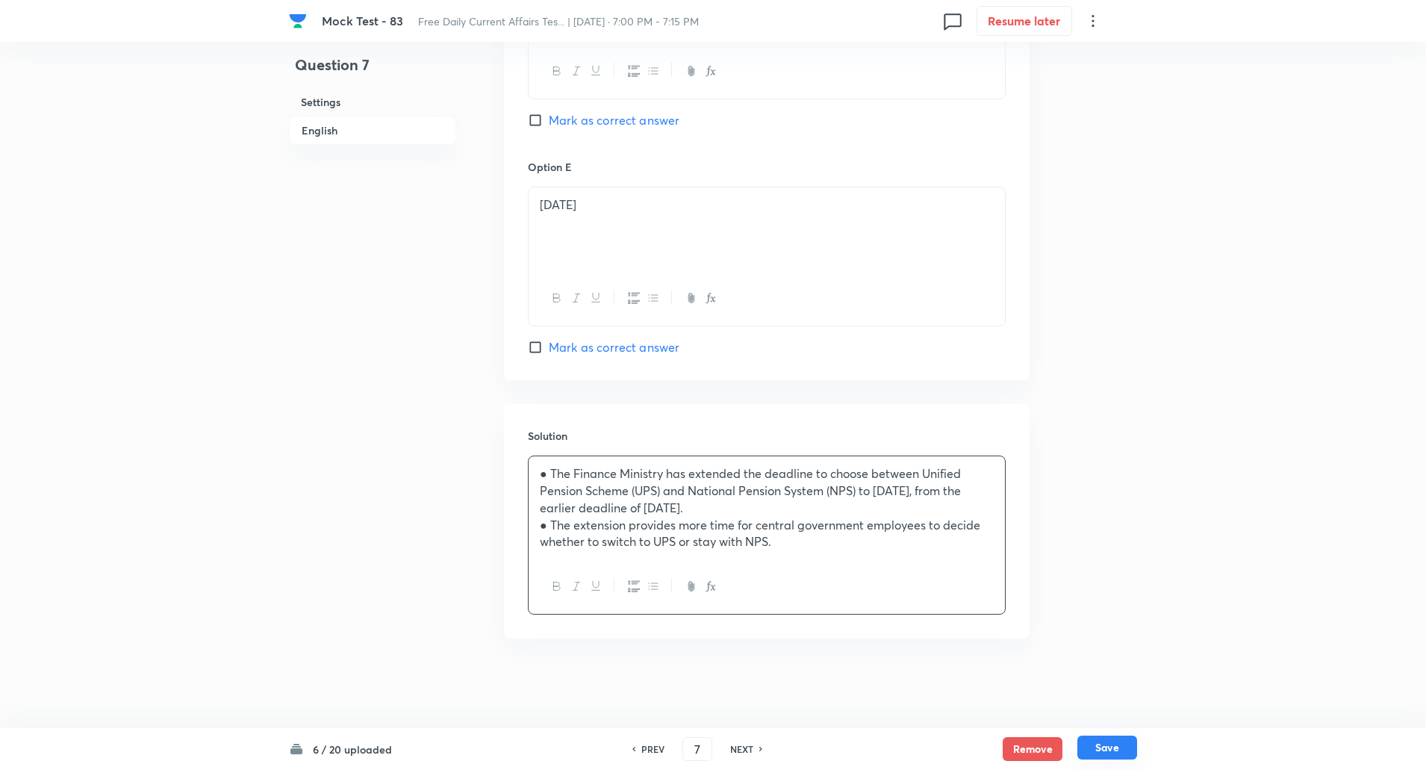
click at [1115, 750] on button "Save" at bounding box center [1108, 748] width 60 height 24
type input "8"
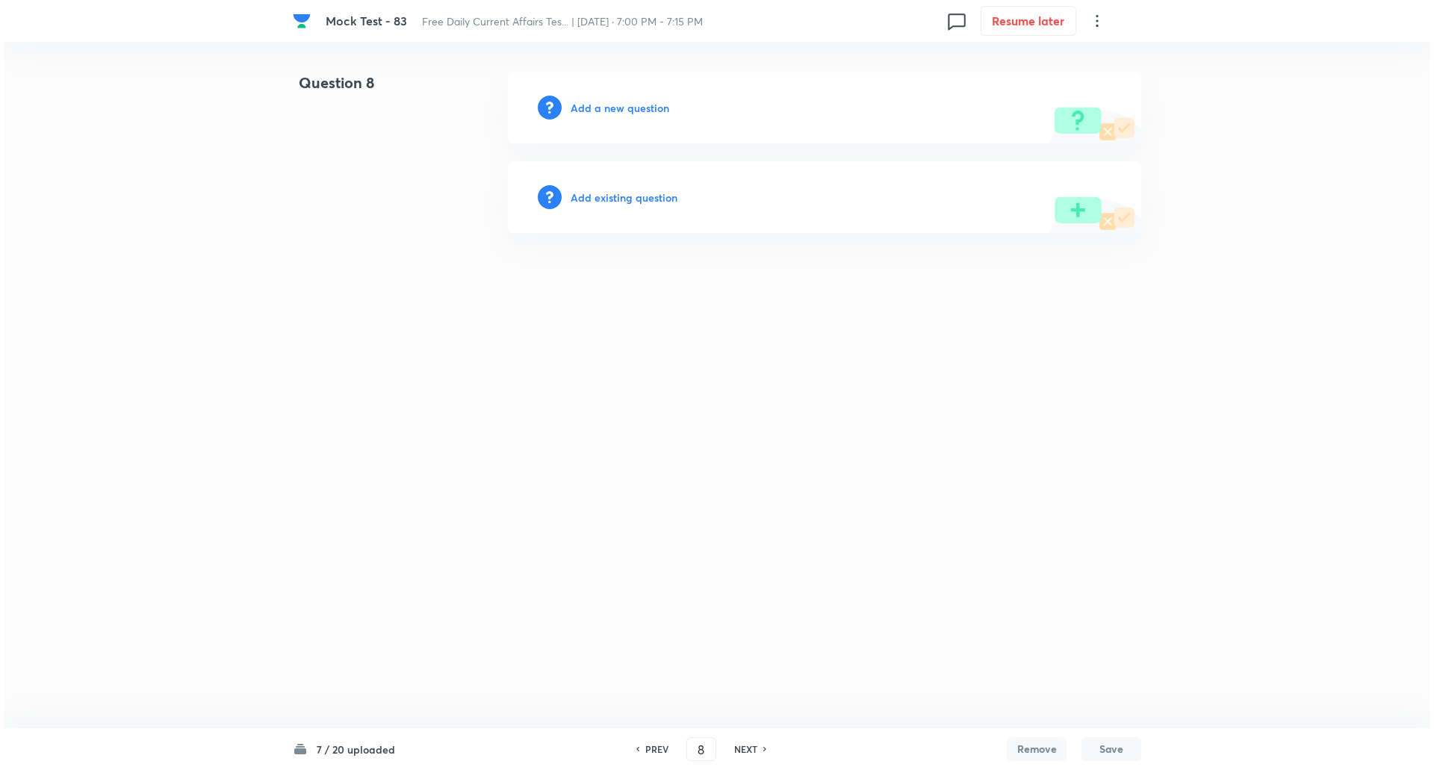
scroll to position [0, 0]
click at [627, 103] on h6 "Add a new question" at bounding box center [620, 108] width 99 height 16
click at [627, 103] on h6 "Choose a question type" at bounding box center [628, 108] width 115 height 16
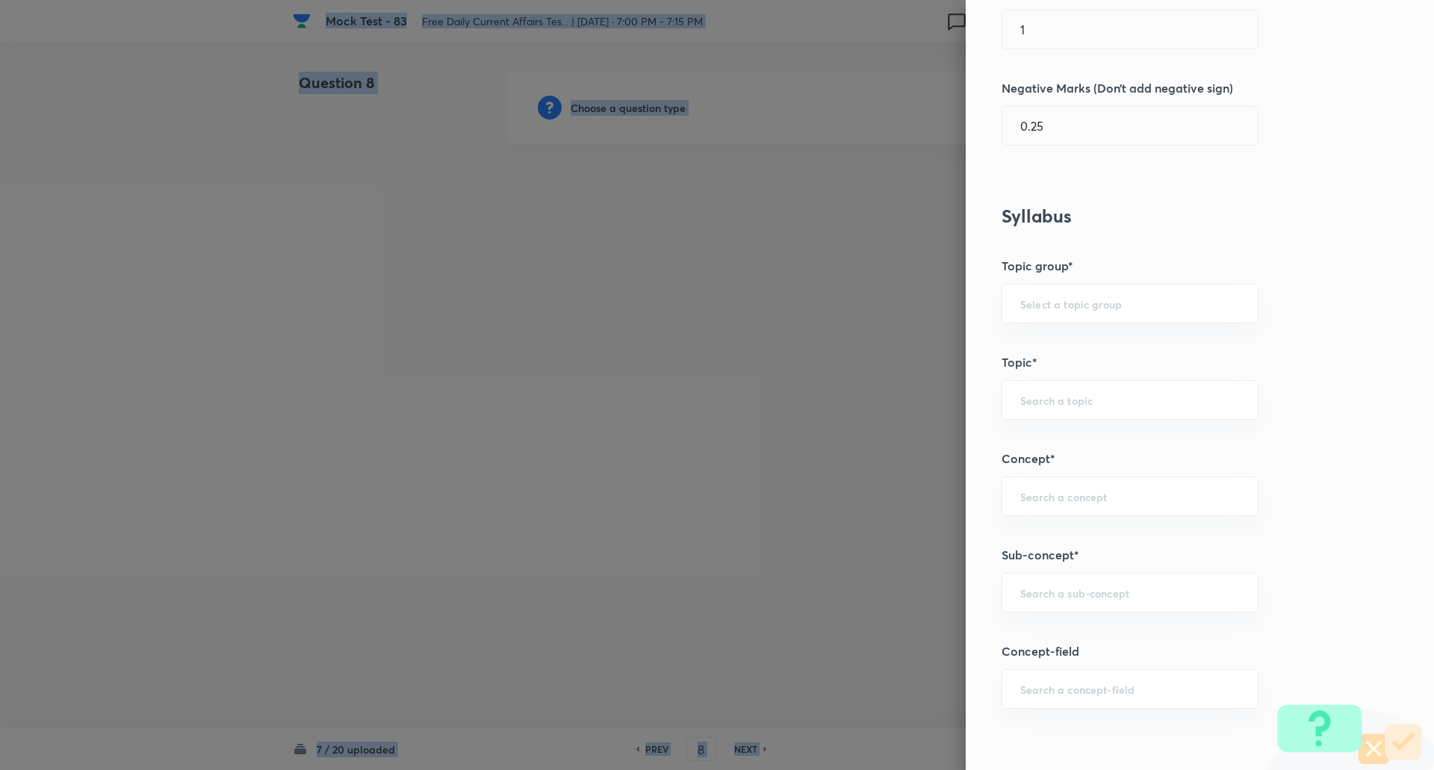
scroll to position [574, 0]
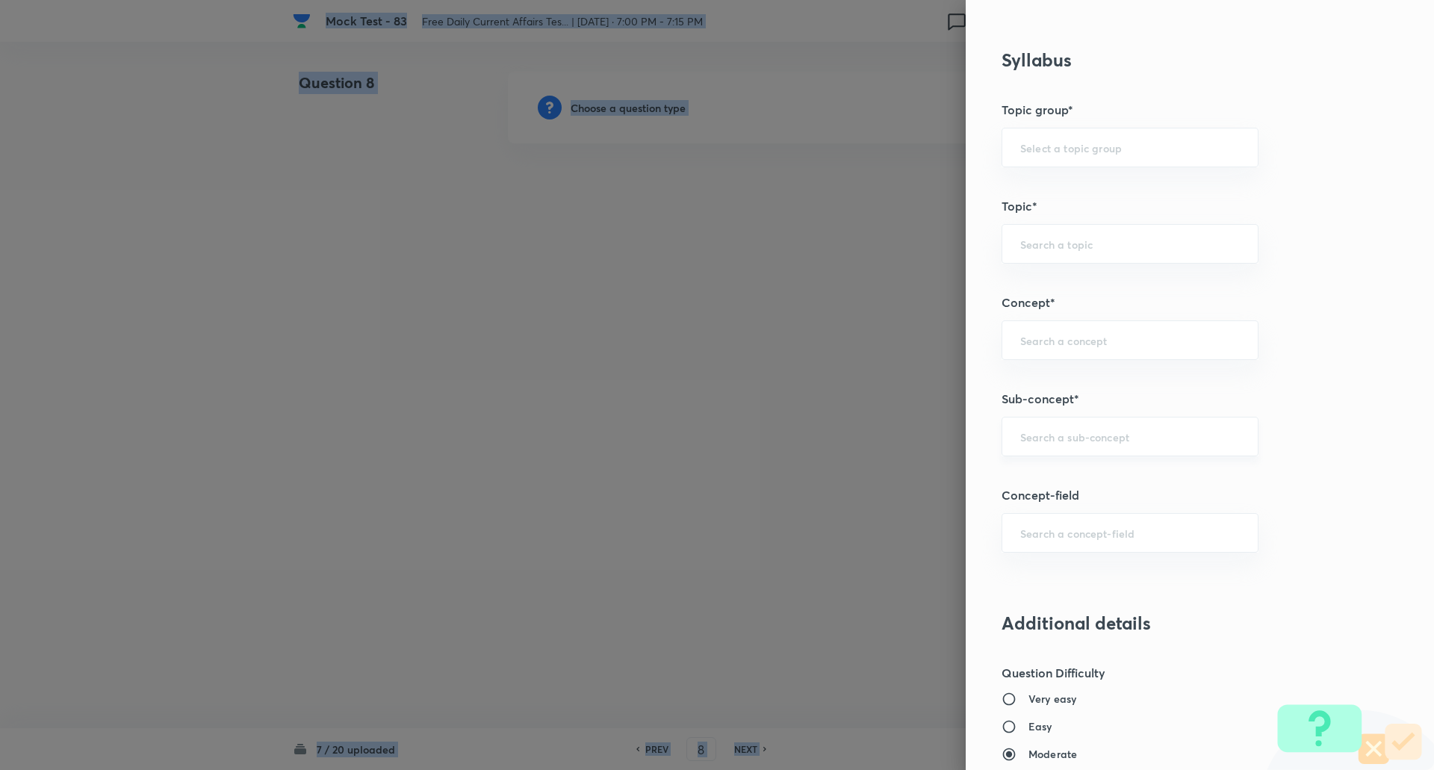
click at [1042, 429] on div "​" at bounding box center [1129, 437] width 257 height 40
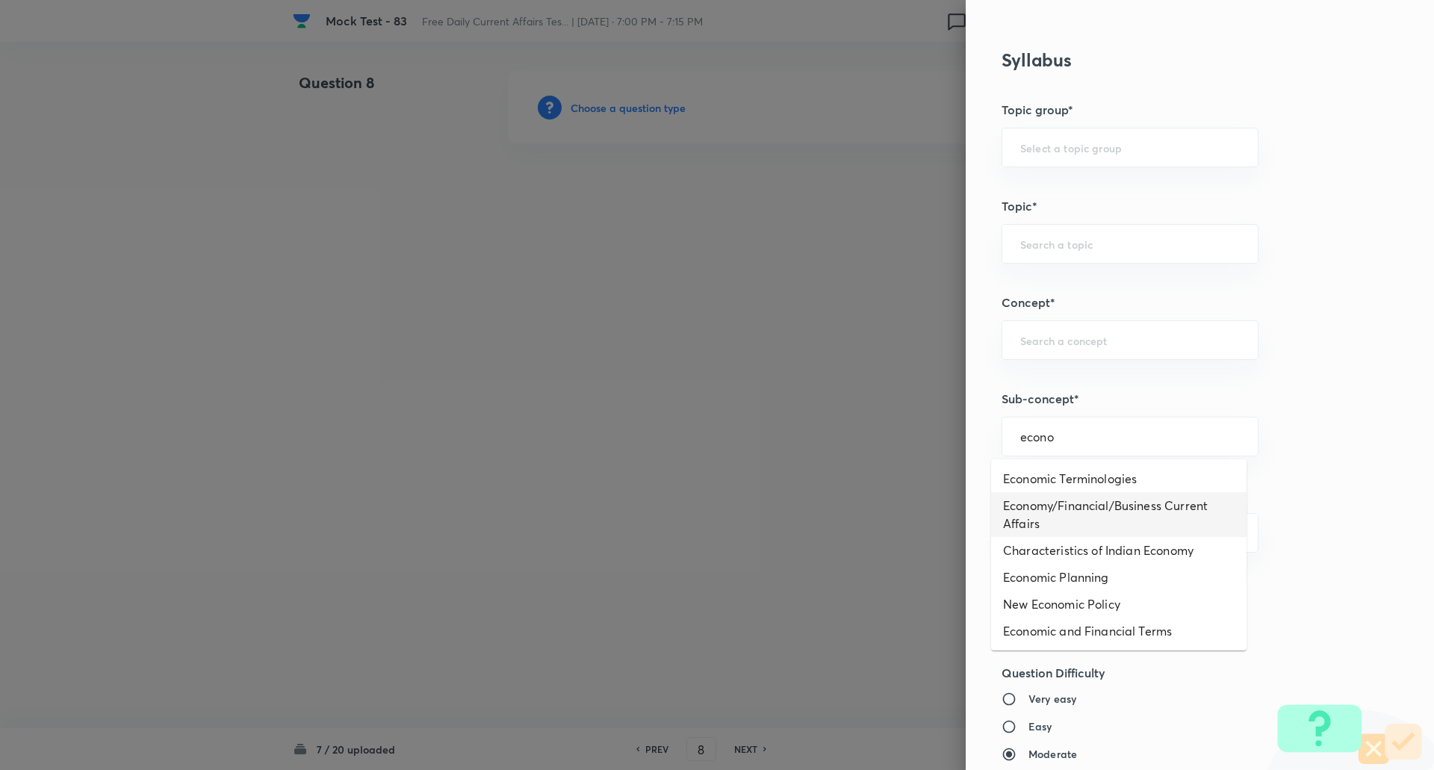
click at [1040, 523] on li "Economy/Financial/Business Current Affairs" at bounding box center [1118, 514] width 255 height 45
type input "Economy/Financial/Business Current Affairs"
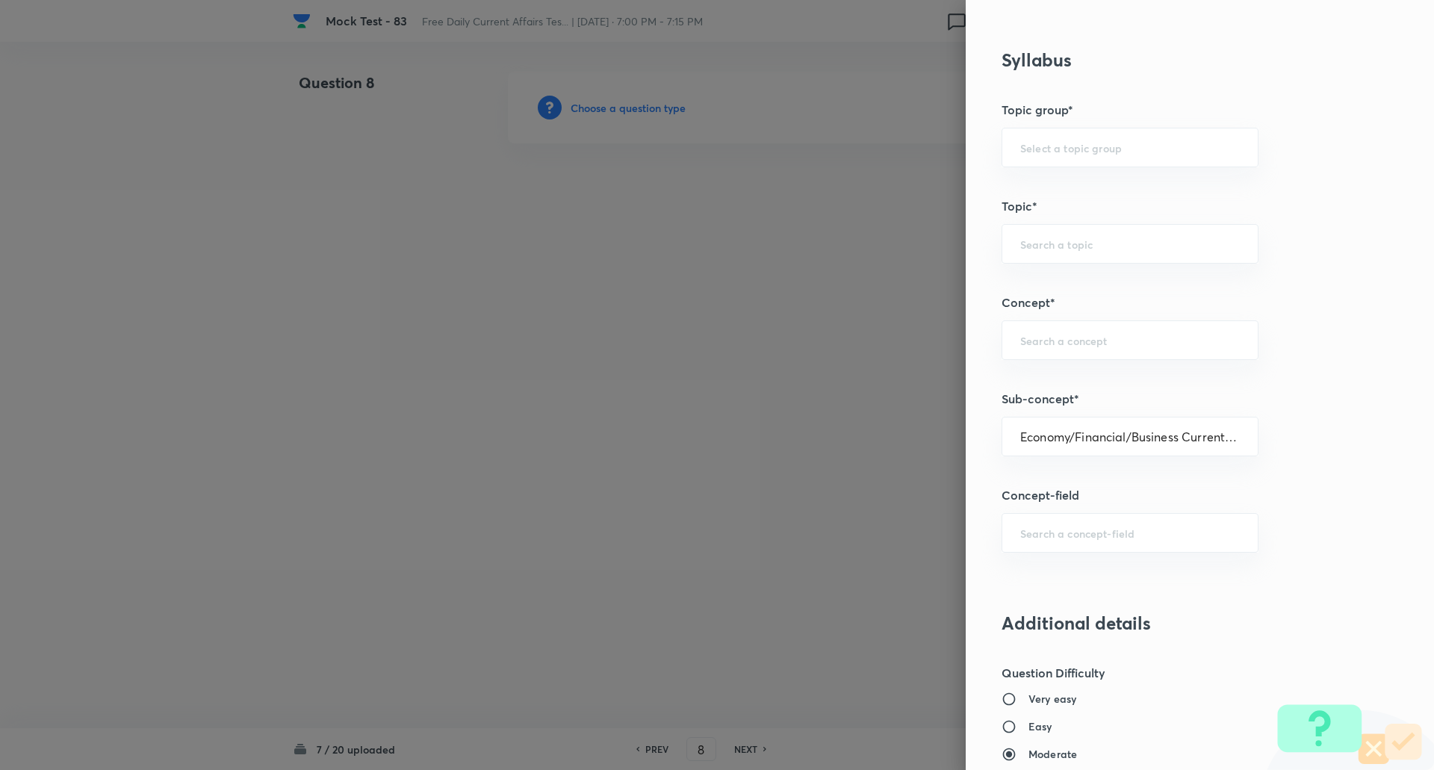
type input "Awareness"
type input "Current Affairs"
type input "Economy/Financial/Business Current Affairs"
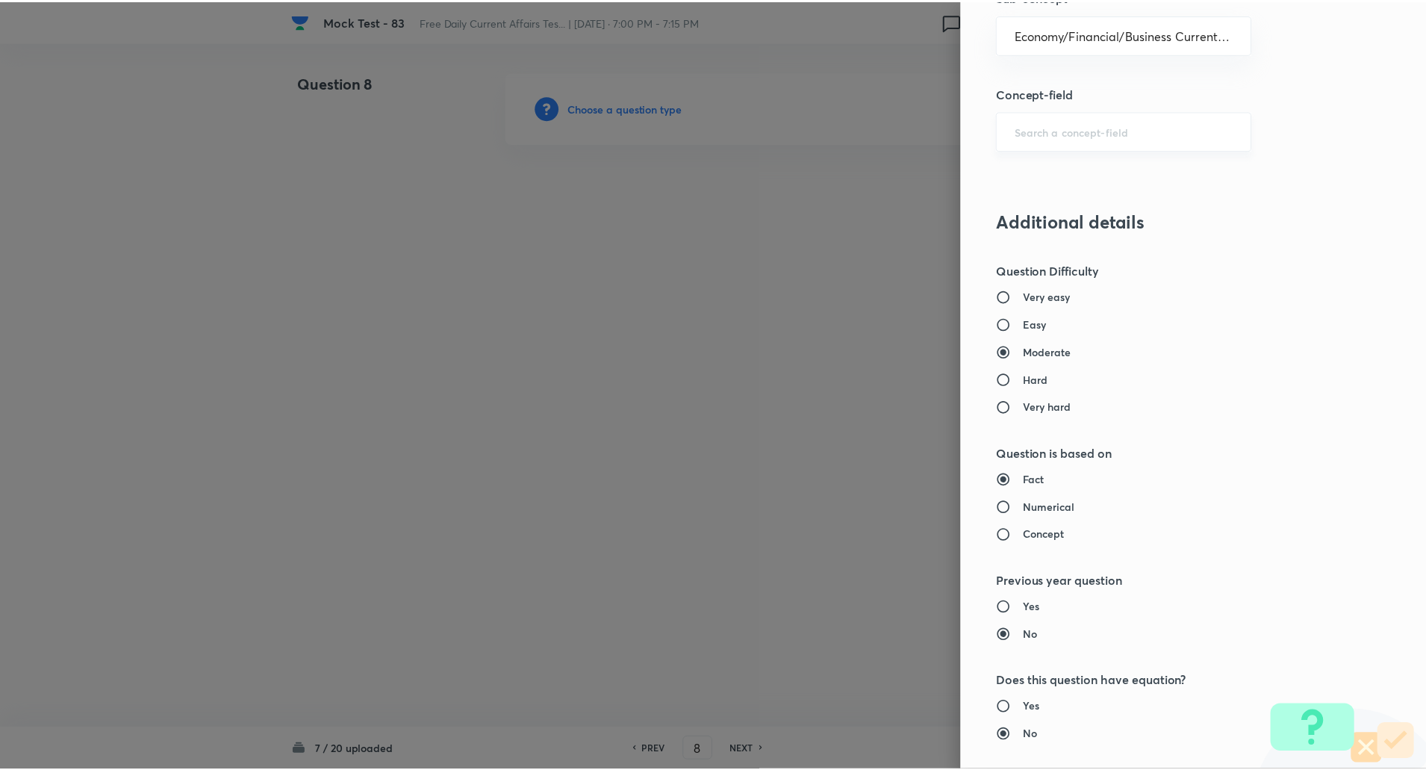
scroll to position [1266, 0]
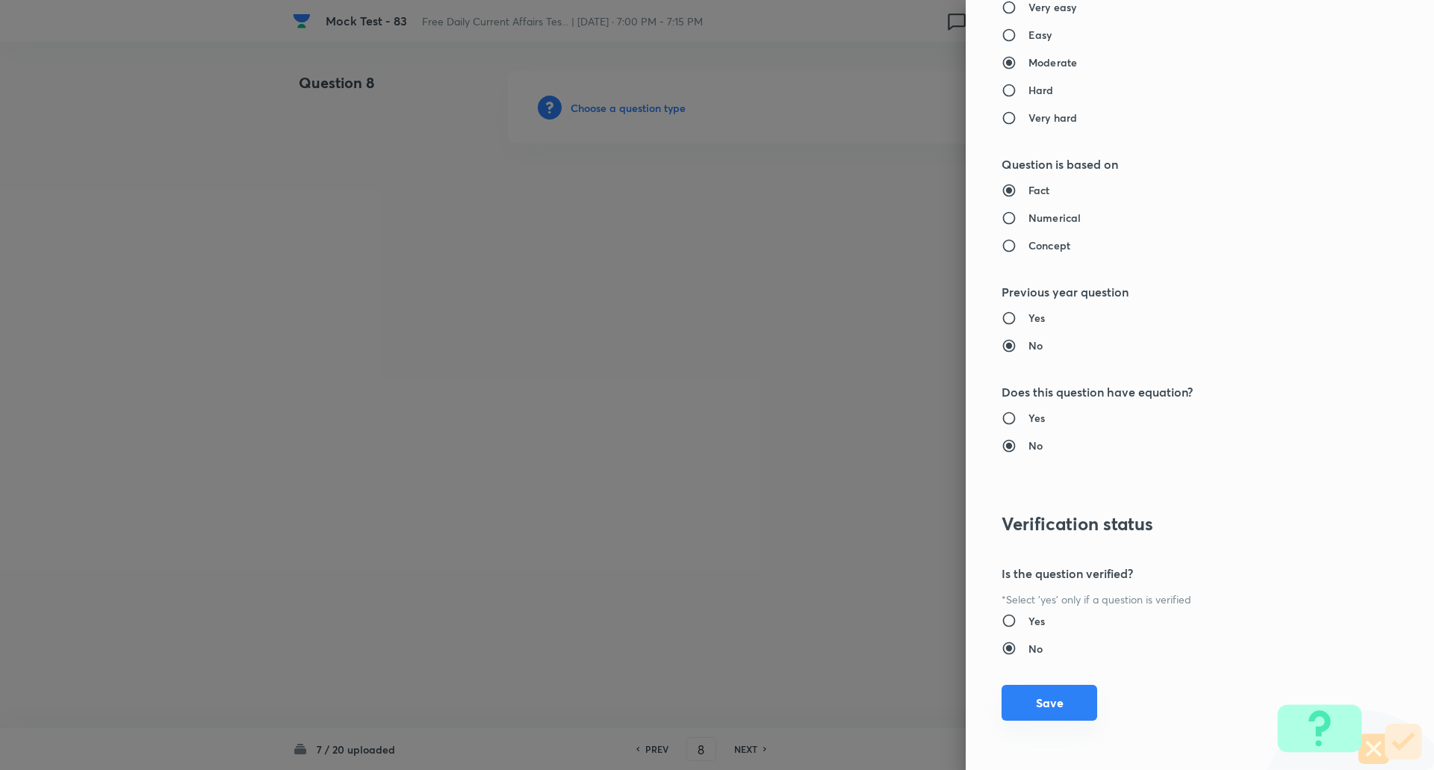
click at [1051, 709] on button "Save" at bounding box center [1049, 703] width 96 height 36
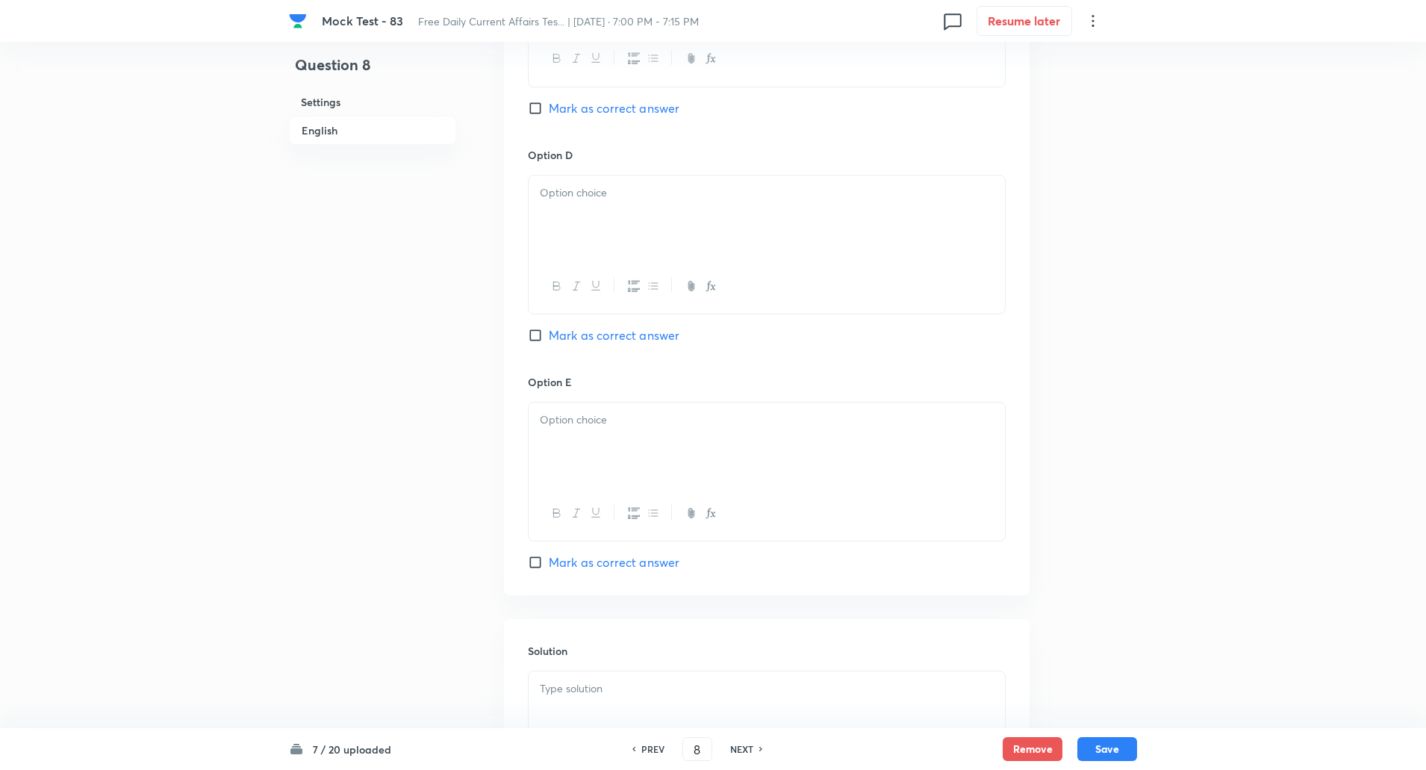
scroll to position [1326, 0]
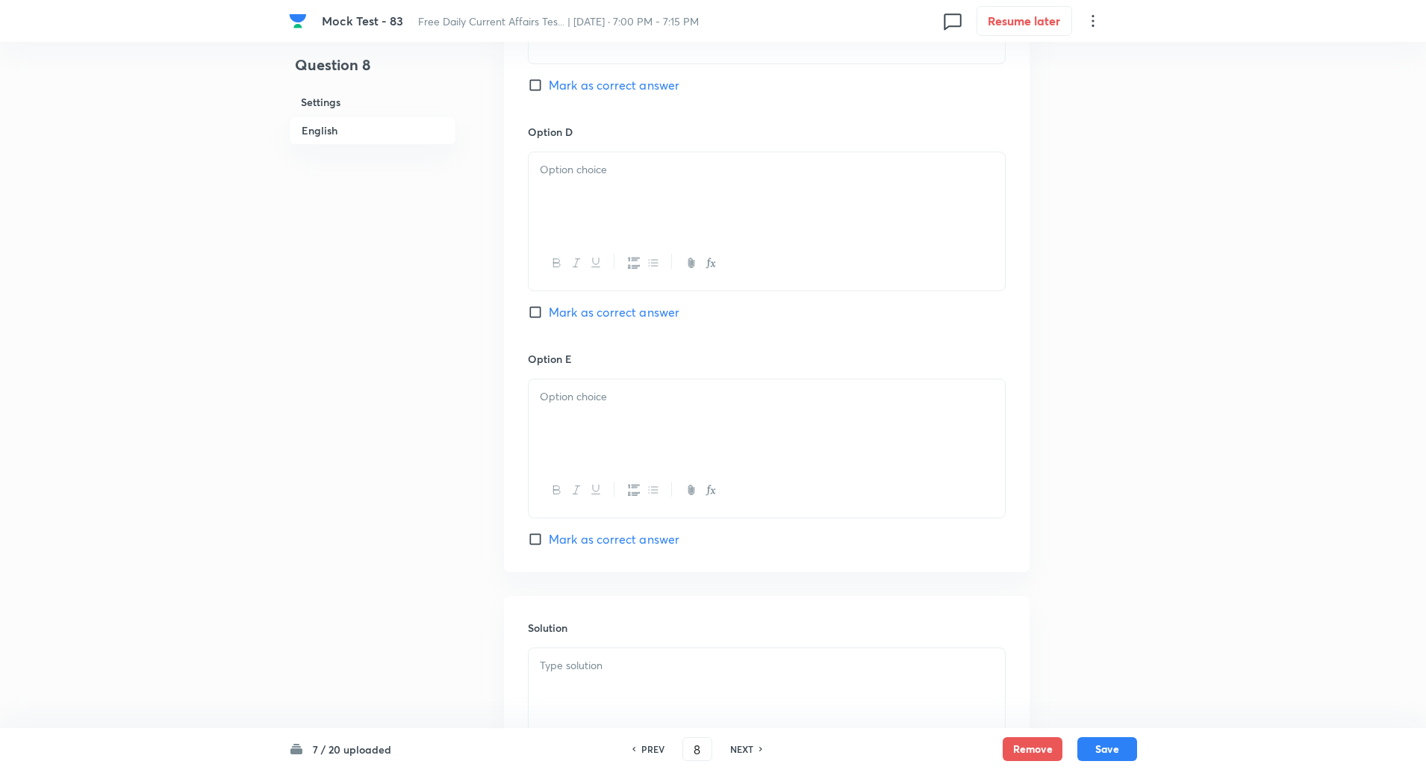
click at [537, 536] on input "Mark as correct answer" at bounding box center [538, 539] width 21 height 15
checkbox input "true"
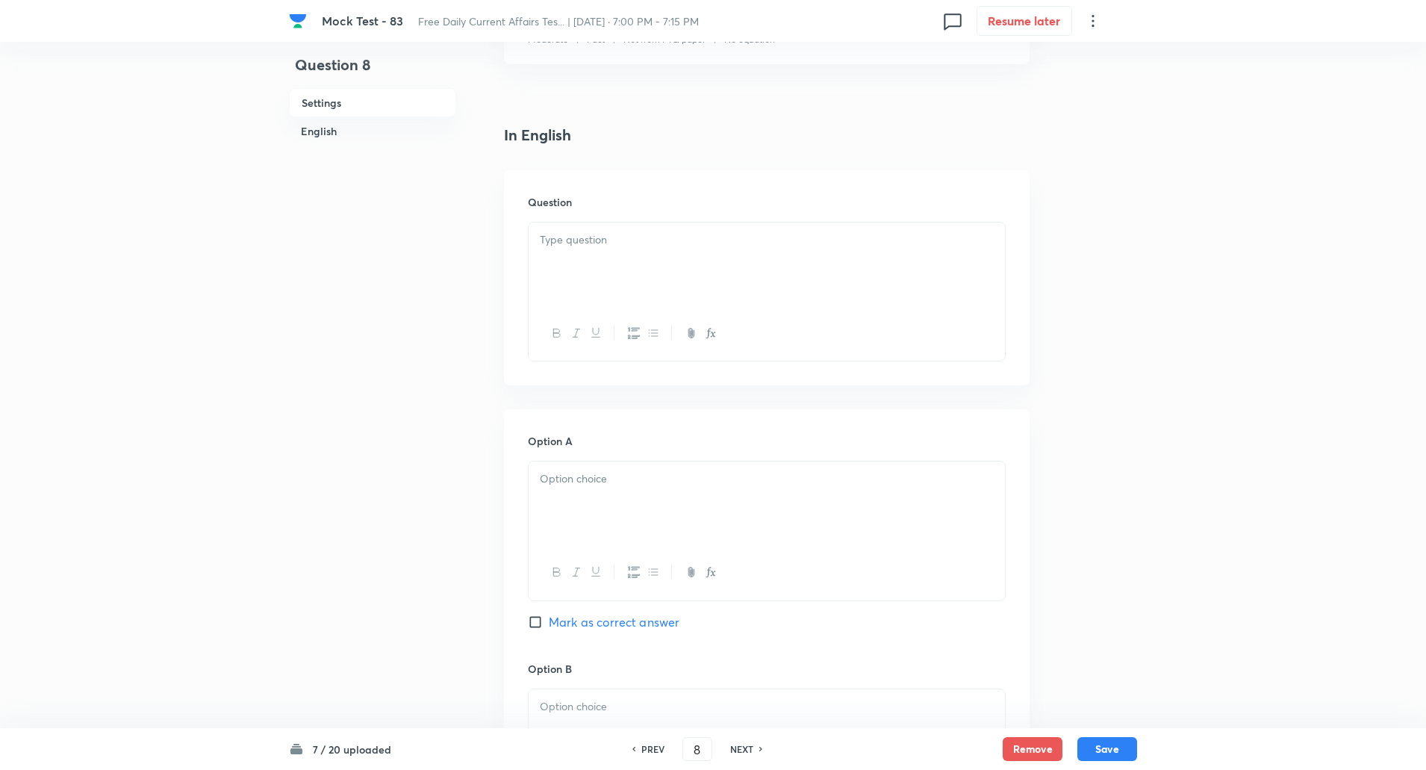
scroll to position [334, 0]
click at [633, 270] on div at bounding box center [767, 265] width 476 height 84
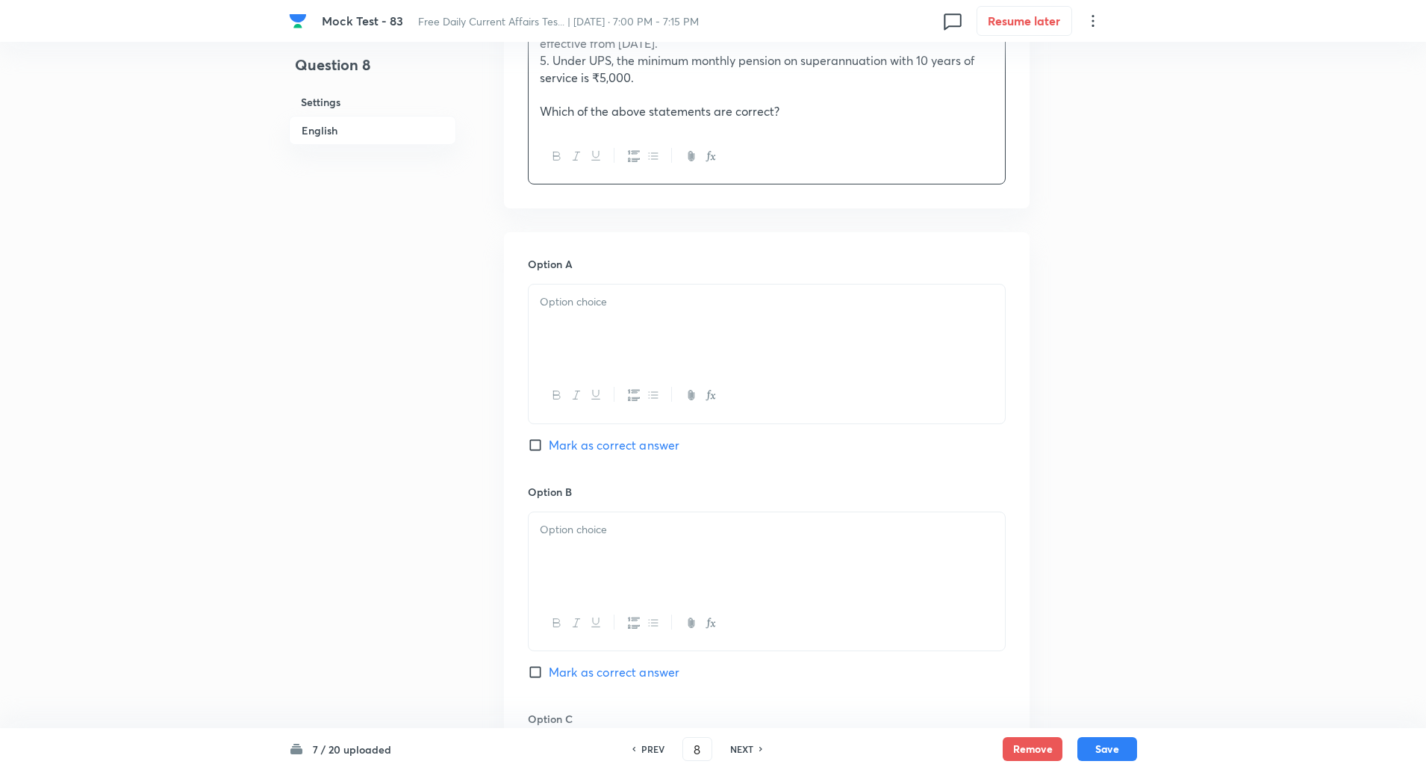
scroll to position [694, 0]
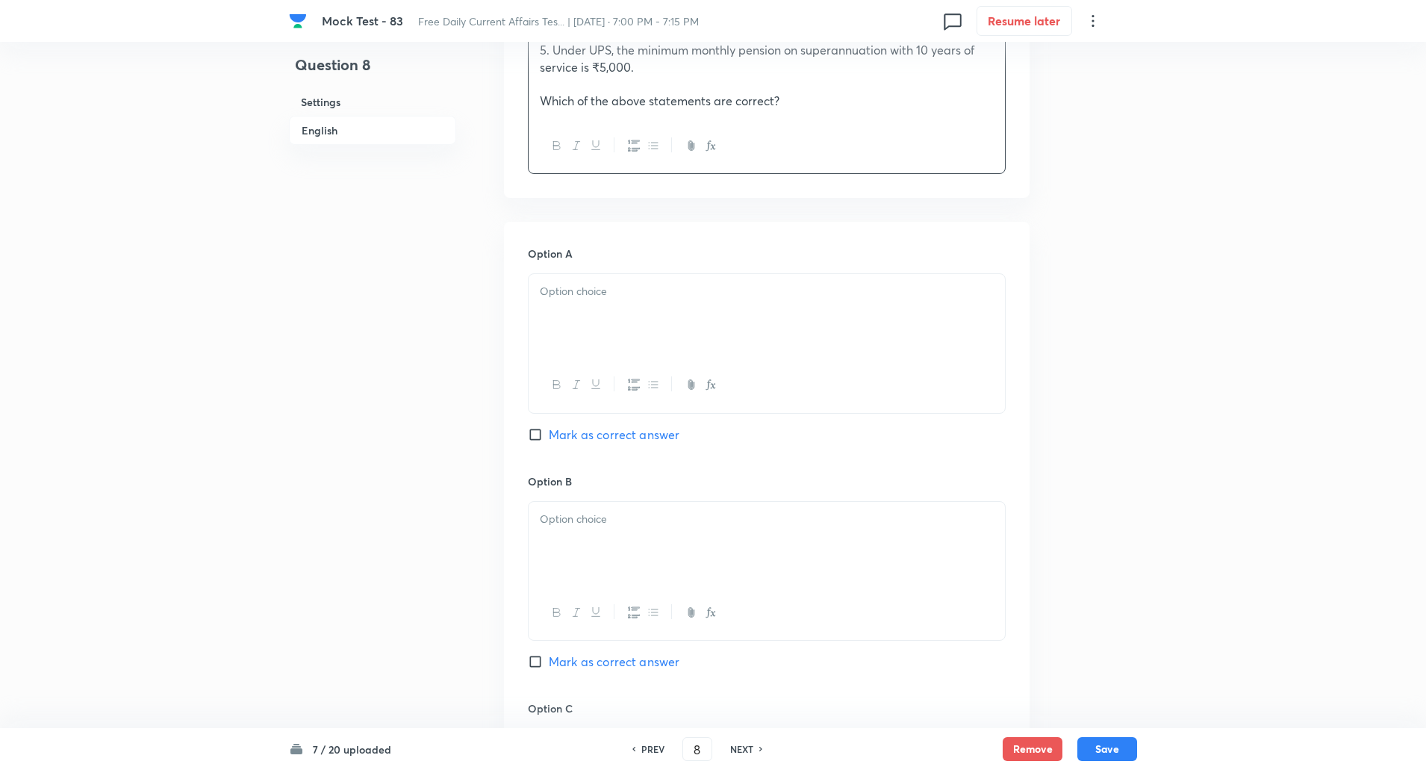
click at [615, 293] on p at bounding box center [767, 291] width 454 height 17
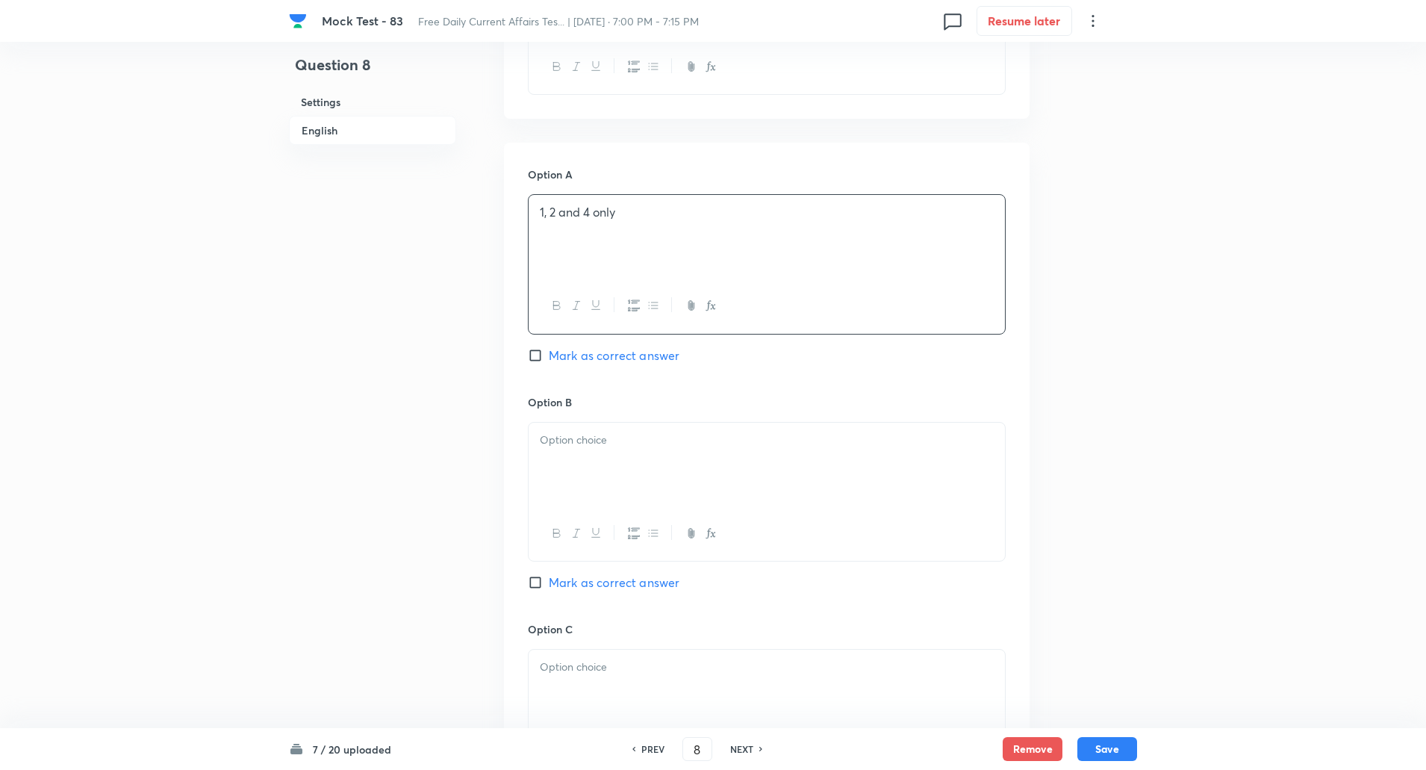
scroll to position [777, 0]
click at [606, 446] on div at bounding box center [767, 460] width 476 height 84
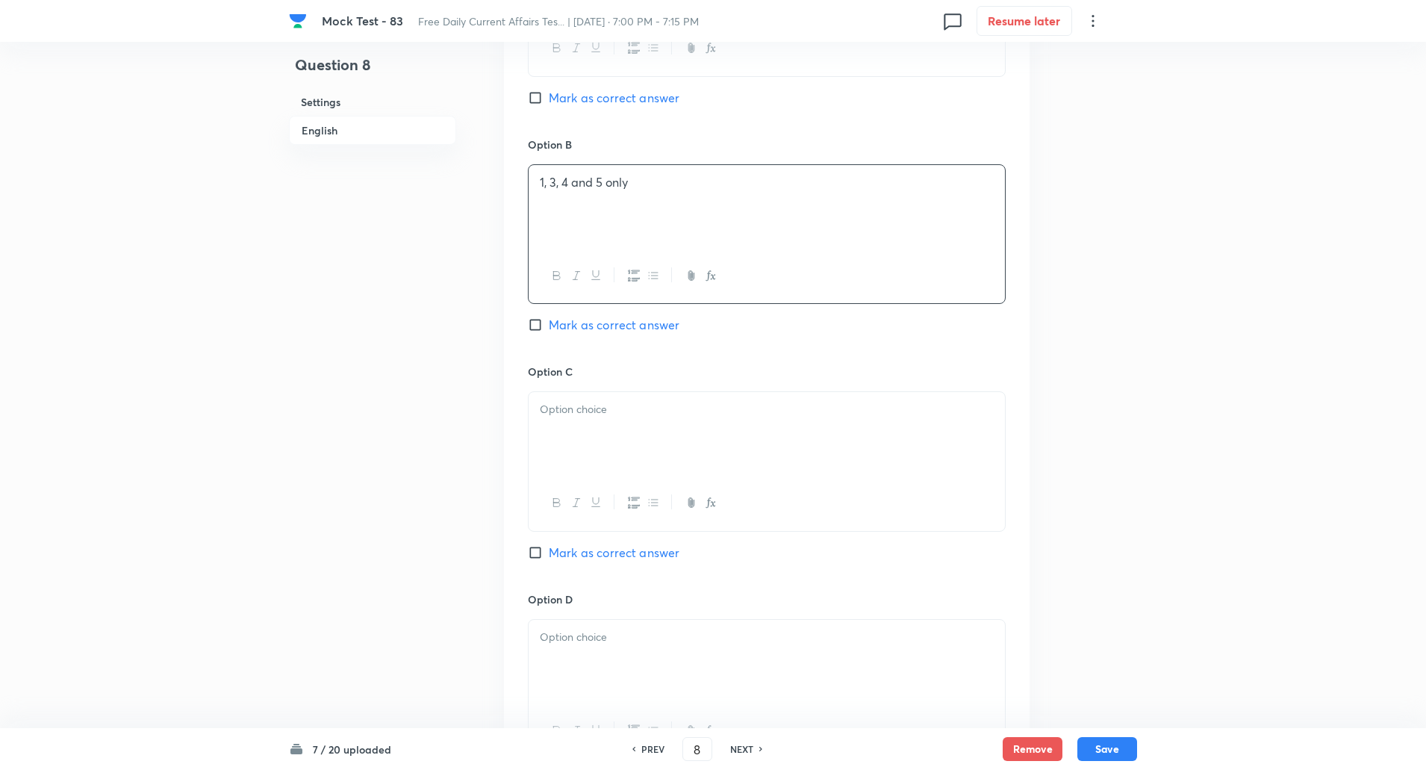
scroll to position [1032, 0]
click at [593, 433] on div at bounding box center [767, 433] width 476 height 84
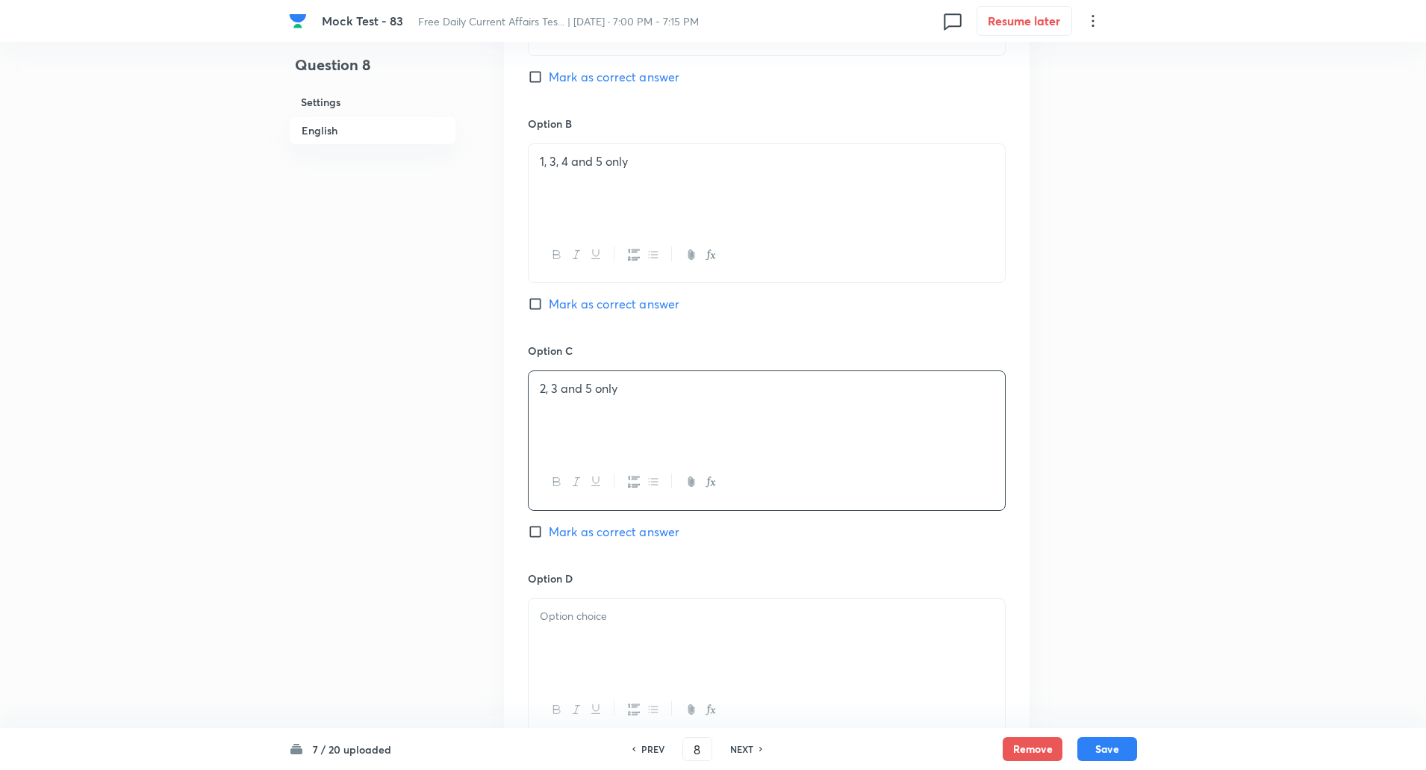
scroll to position [1224, 0]
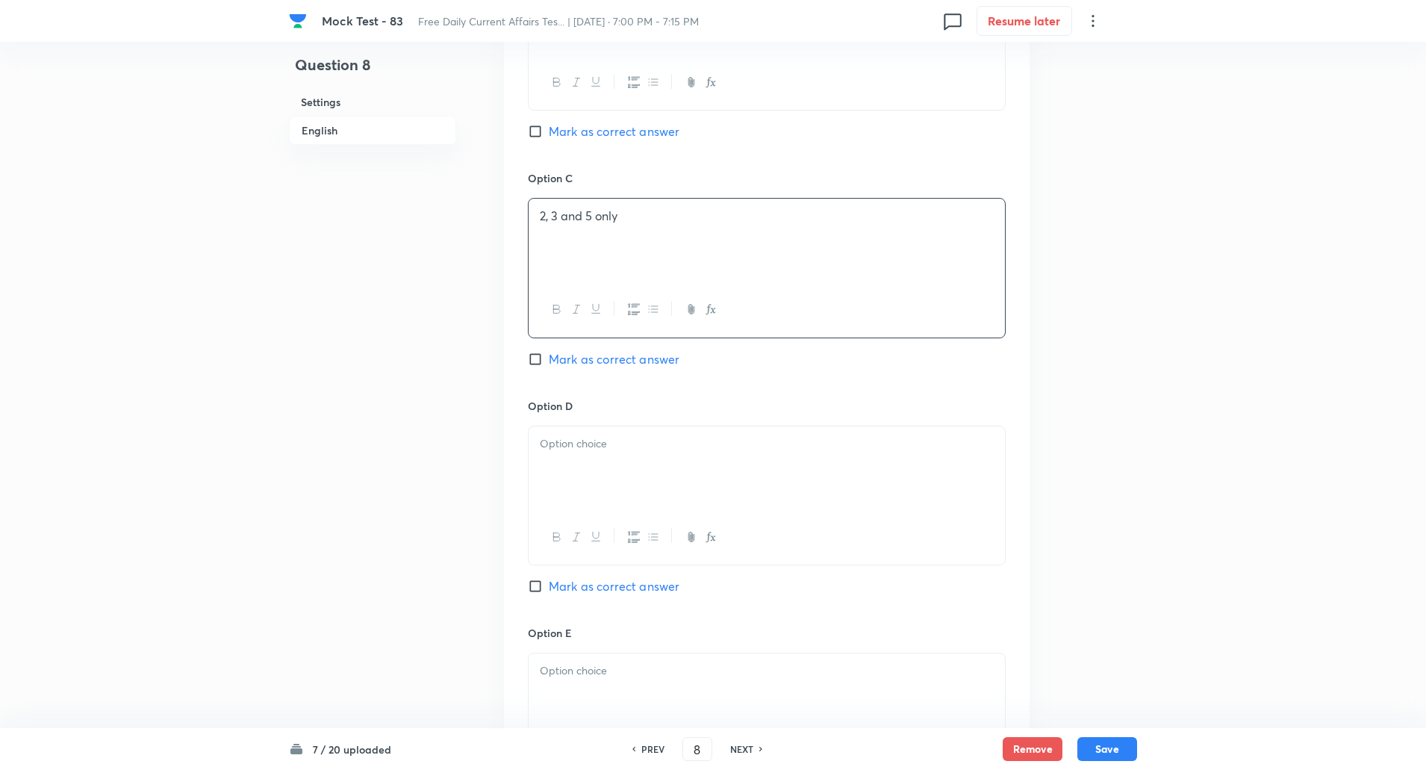
click at [586, 464] on div at bounding box center [767, 468] width 476 height 84
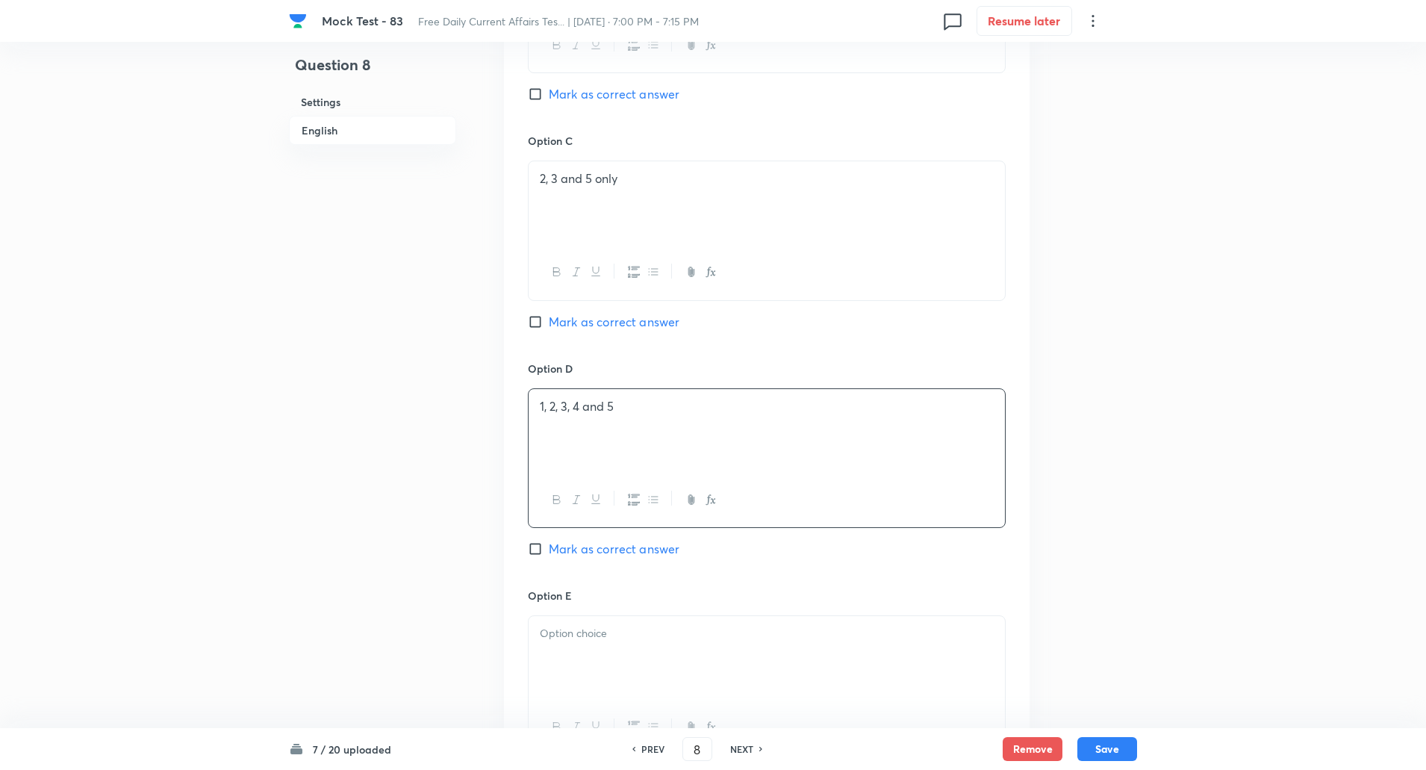
scroll to position [1494, 0]
click at [568, 416] on div at bounding box center [767, 425] width 476 height 84
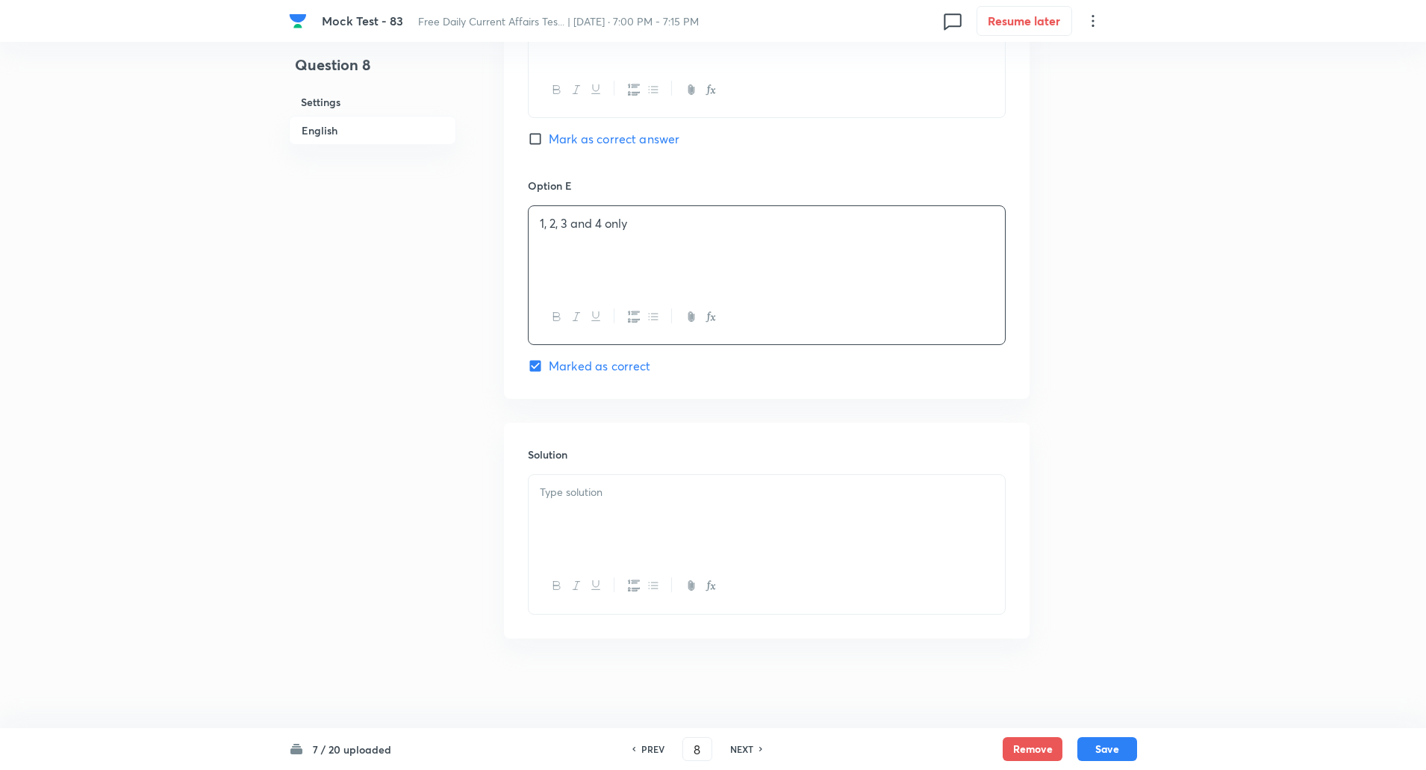
click at [590, 517] on div at bounding box center [767, 517] width 476 height 84
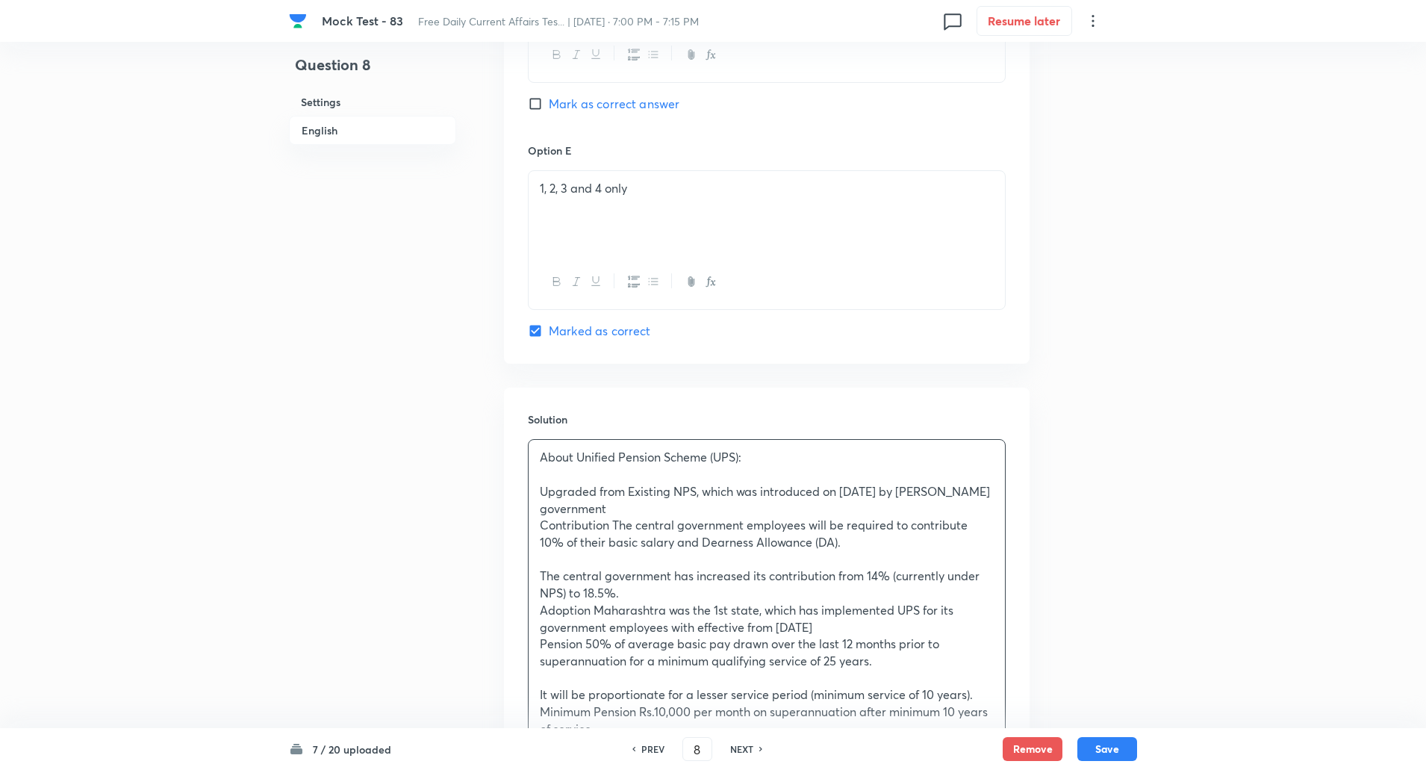
scroll to position [1721, 0]
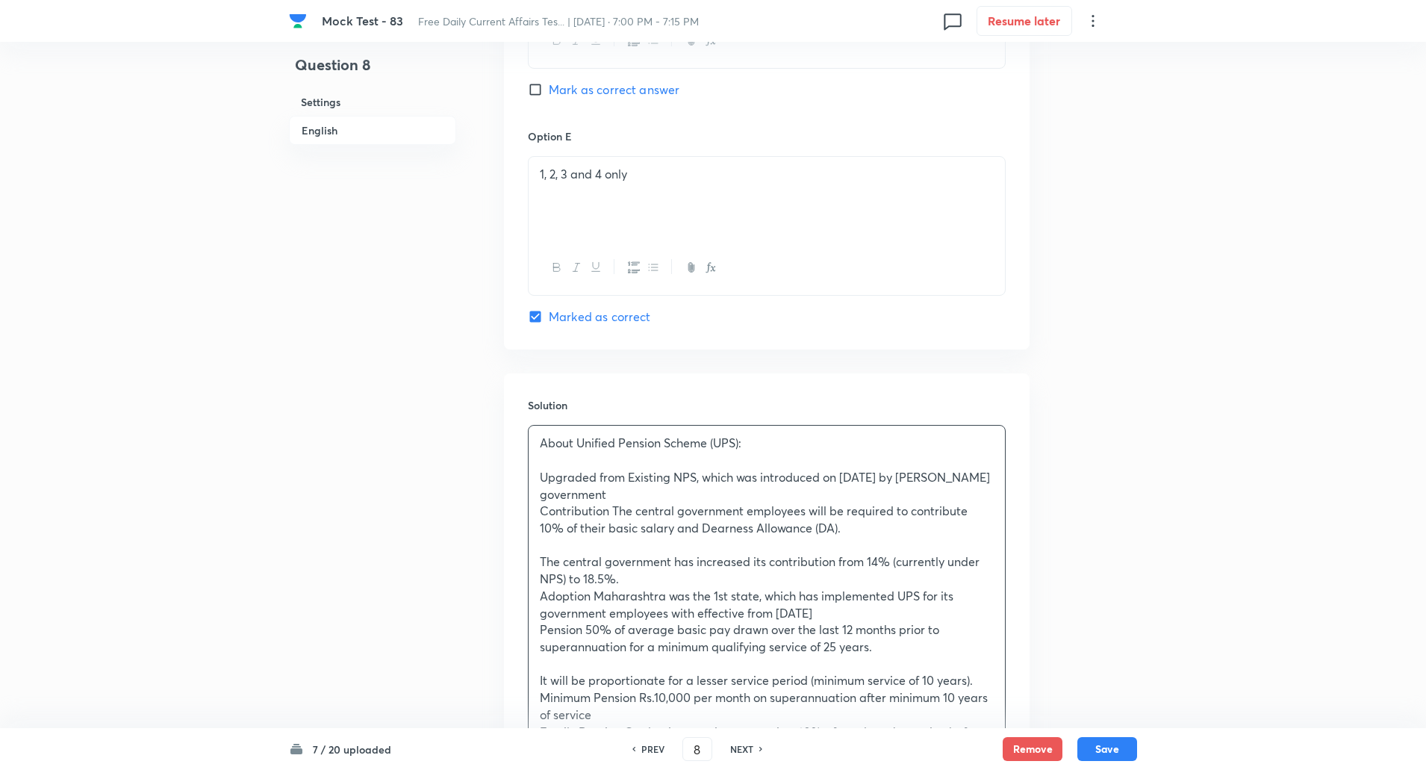
click at [541, 448] on p "About Unified Pension Scheme (UPS):" at bounding box center [767, 443] width 454 height 17
click at [546, 542] on p at bounding box center [767, 545] width 454 height 17
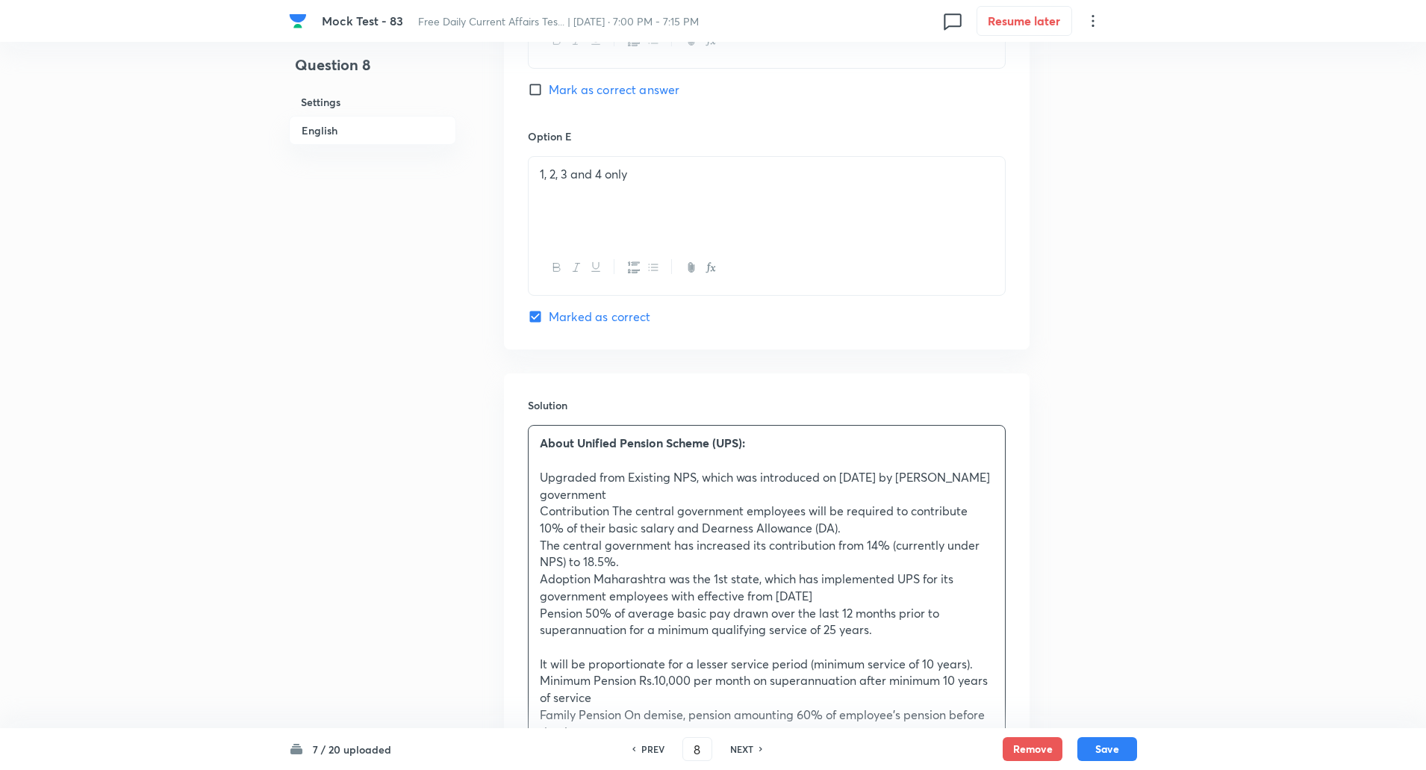
scroll to position [1843, 0]
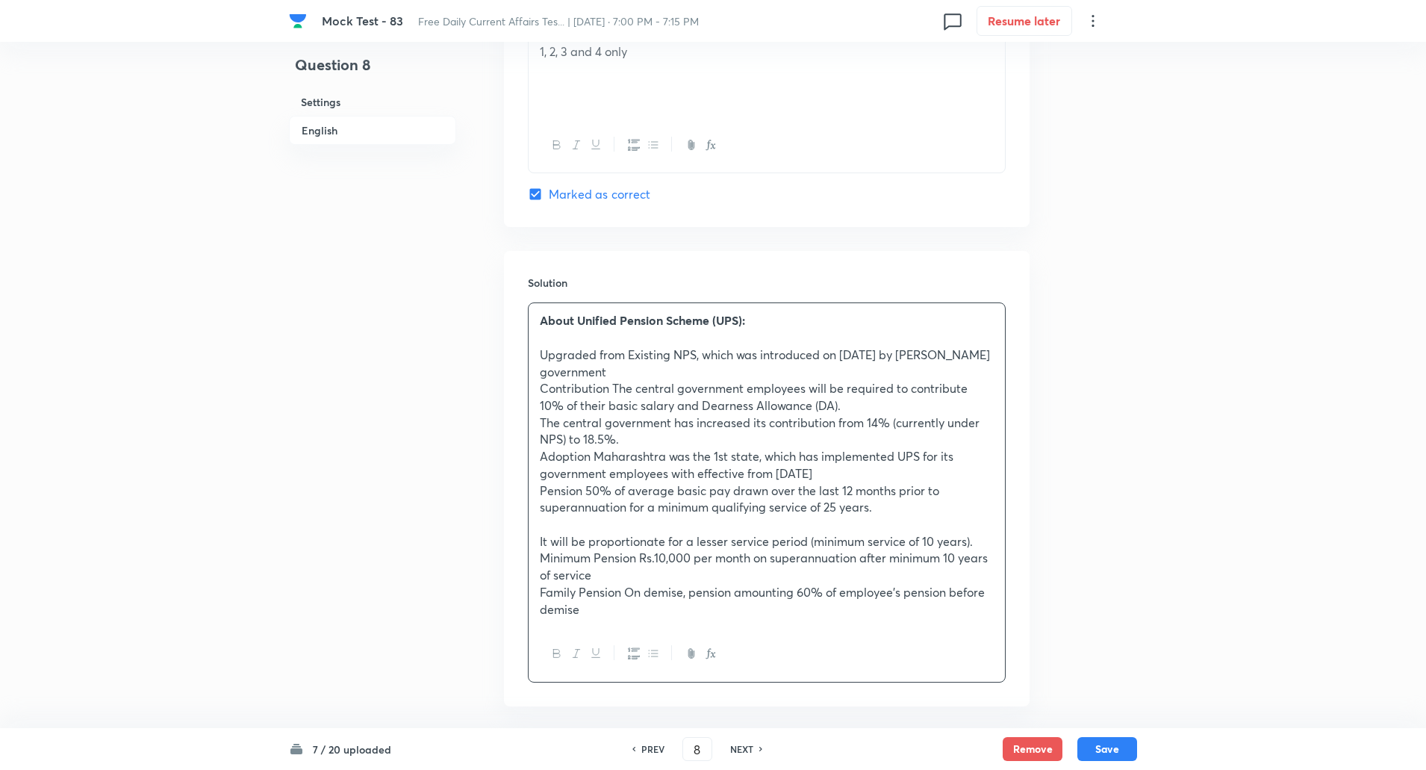
click at [587, 527] on p at bounding box center [767, 524] width 454 height 17
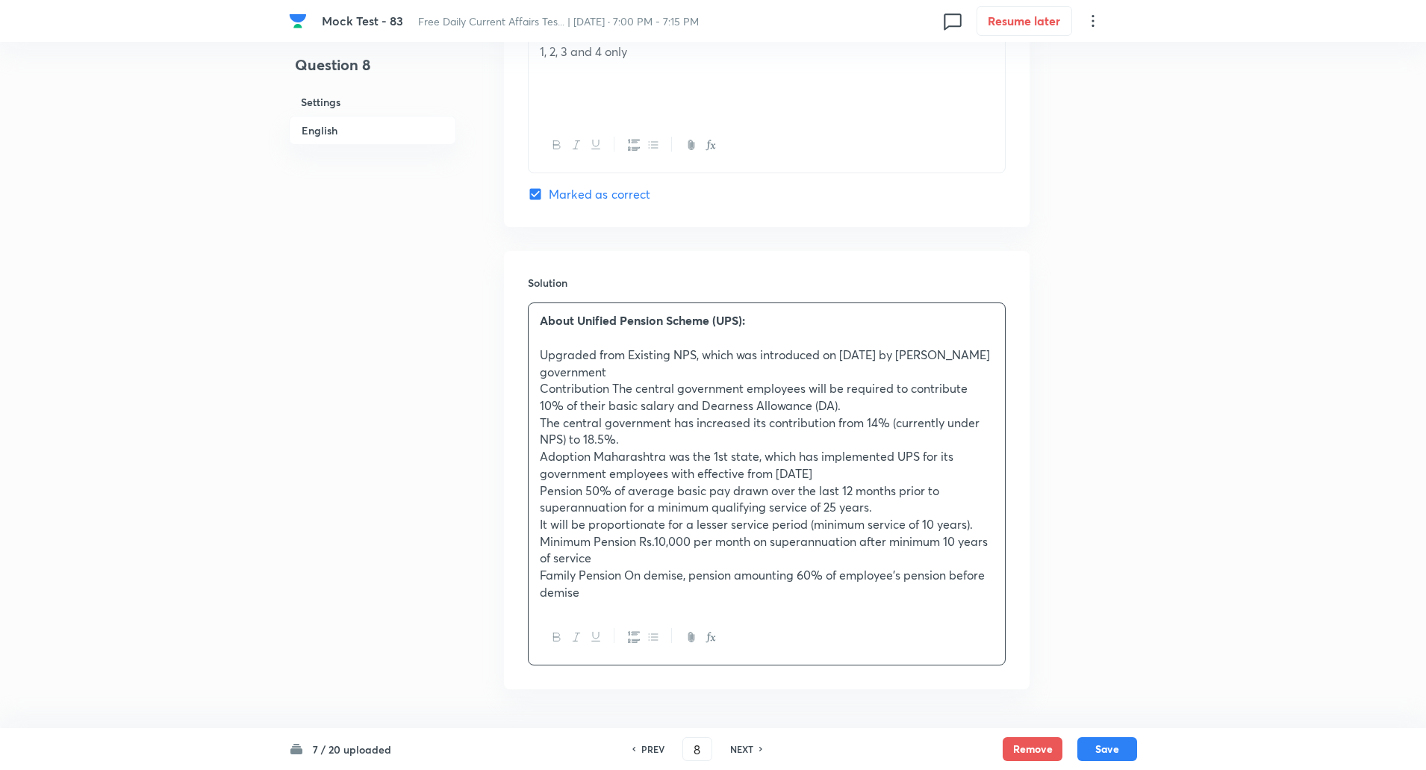
click at [627, 352] on p "Upgraded from Existing NPS, which was introduced on 1st January, 2004 by Atal B…" at bounding box center [767, 363] width 454 height 34
copy p "-----"
click at [613, 386] on p "Contribution The central government employees will be required to contribute 10…" at bounding box center [767, 397] width 454 height 34
click at [594, 459] on p "Adoption Maharashtra was the 1st state, which has implemented UPS for its gover…" at bounding box center [767, 465] width 454 height 34
click at [588, 491] on p "Pension 50% of average basic pay drawn over the last 12 months prior to superan…" at bounding box center [767, 499] width 454 height 34
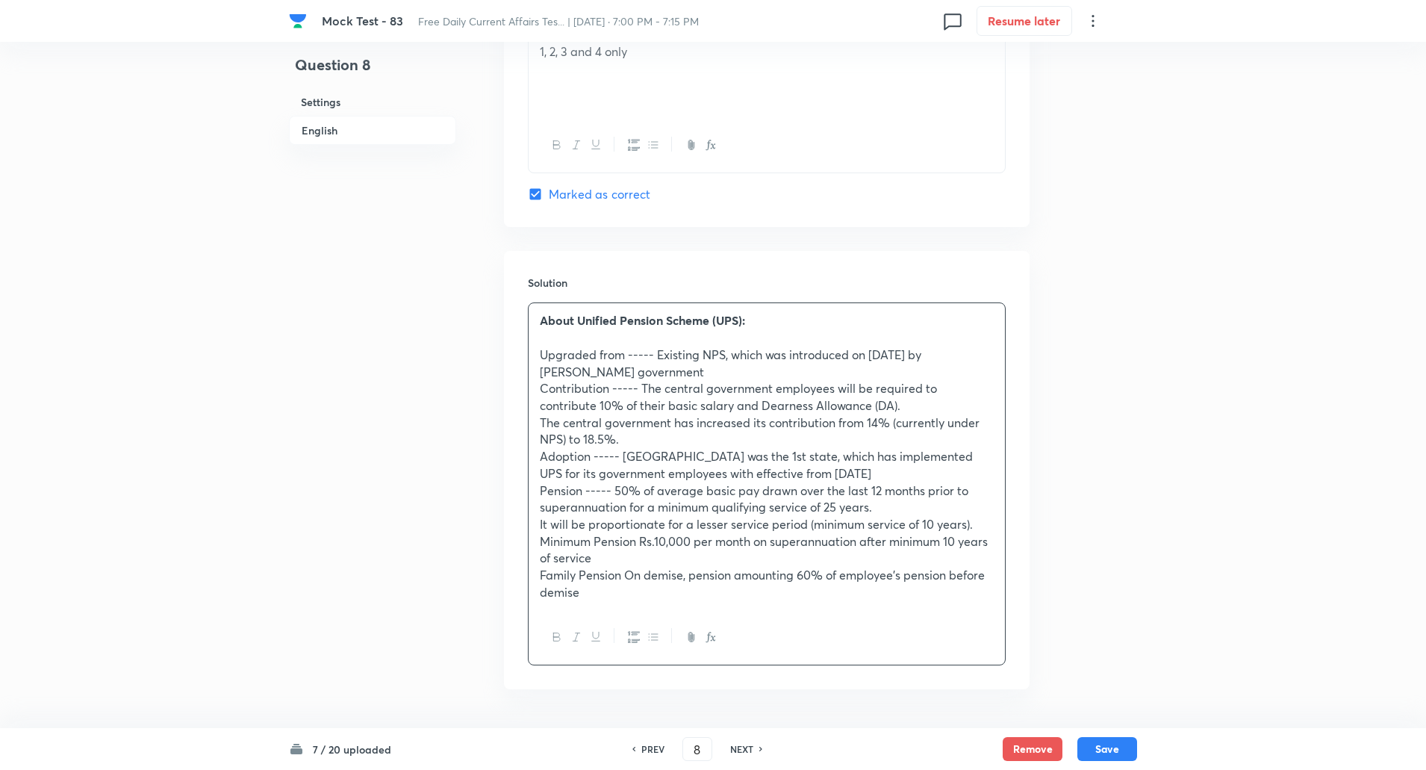
click at [627, 579] on p "Family Pension On demise, pension amounting 60% of employee's pension before de…" at bounding box center [767, 584] width 454 height 34
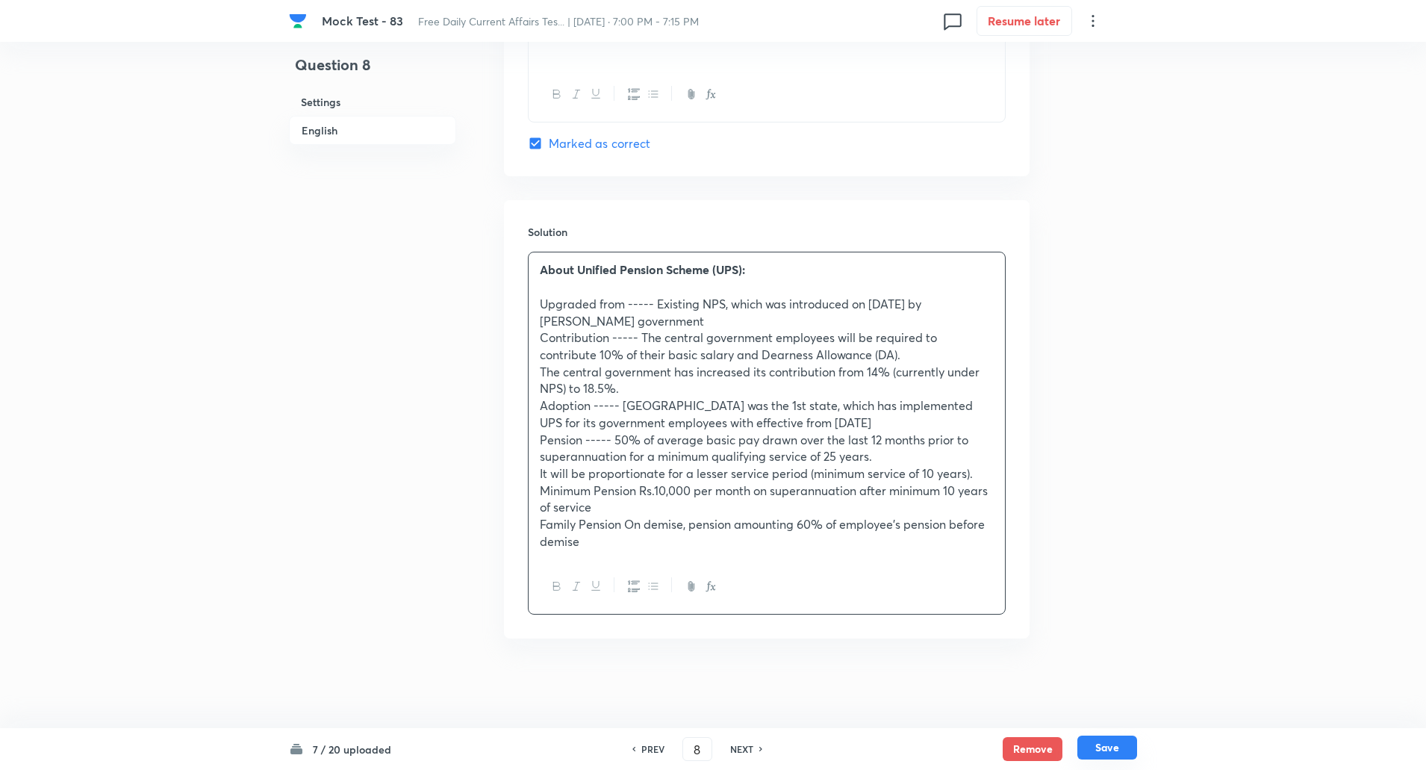
click at [1109, 753] on button "Save" at bounding box center [1108, 748] width 60 height 24
type input "9"
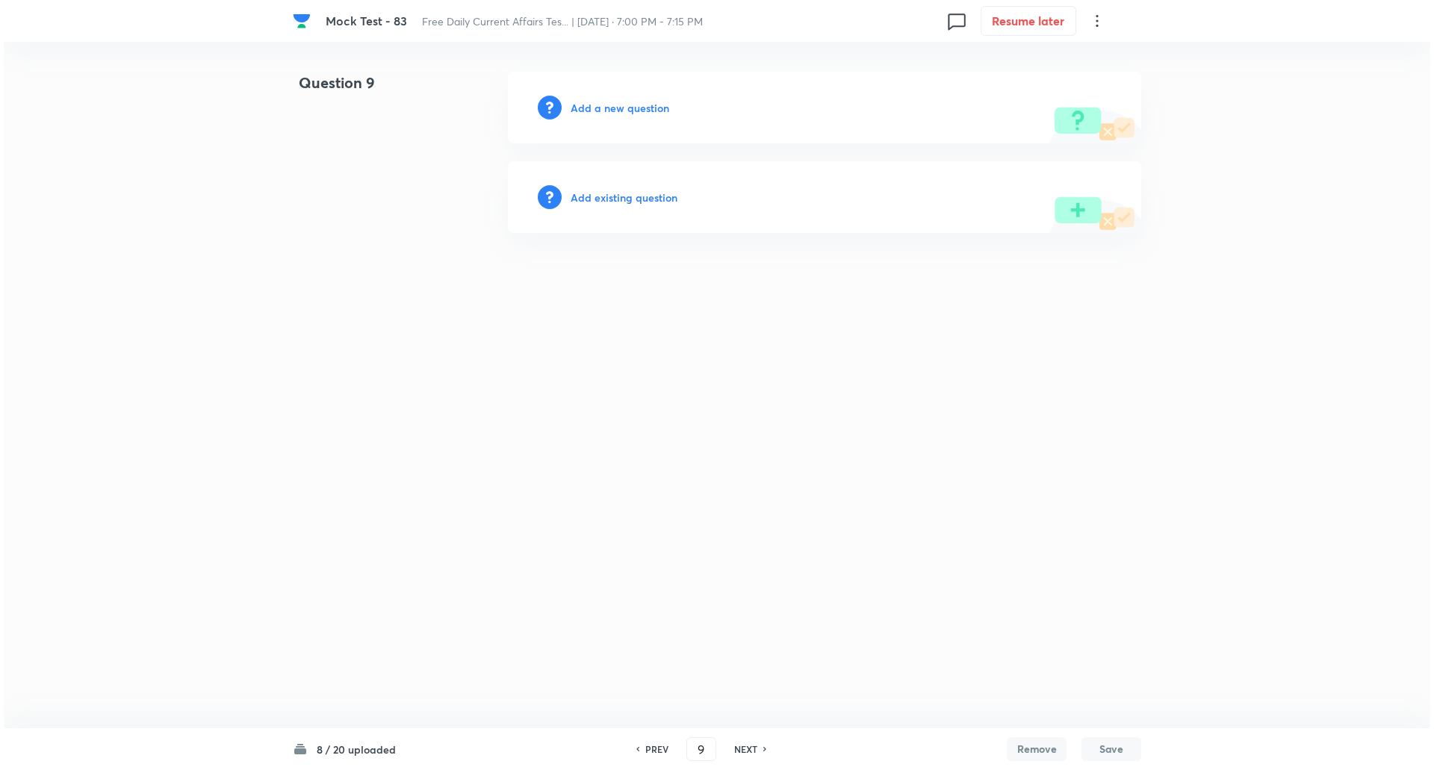
scroll to position [0, 0]
click at [625, 105] on h6 "Add a new question" at bounding box center [620, 108] width 99 height 16
click at [625, 105] on h6 "Choose a question type" at bounding box center [628, 108] width 115 height 16
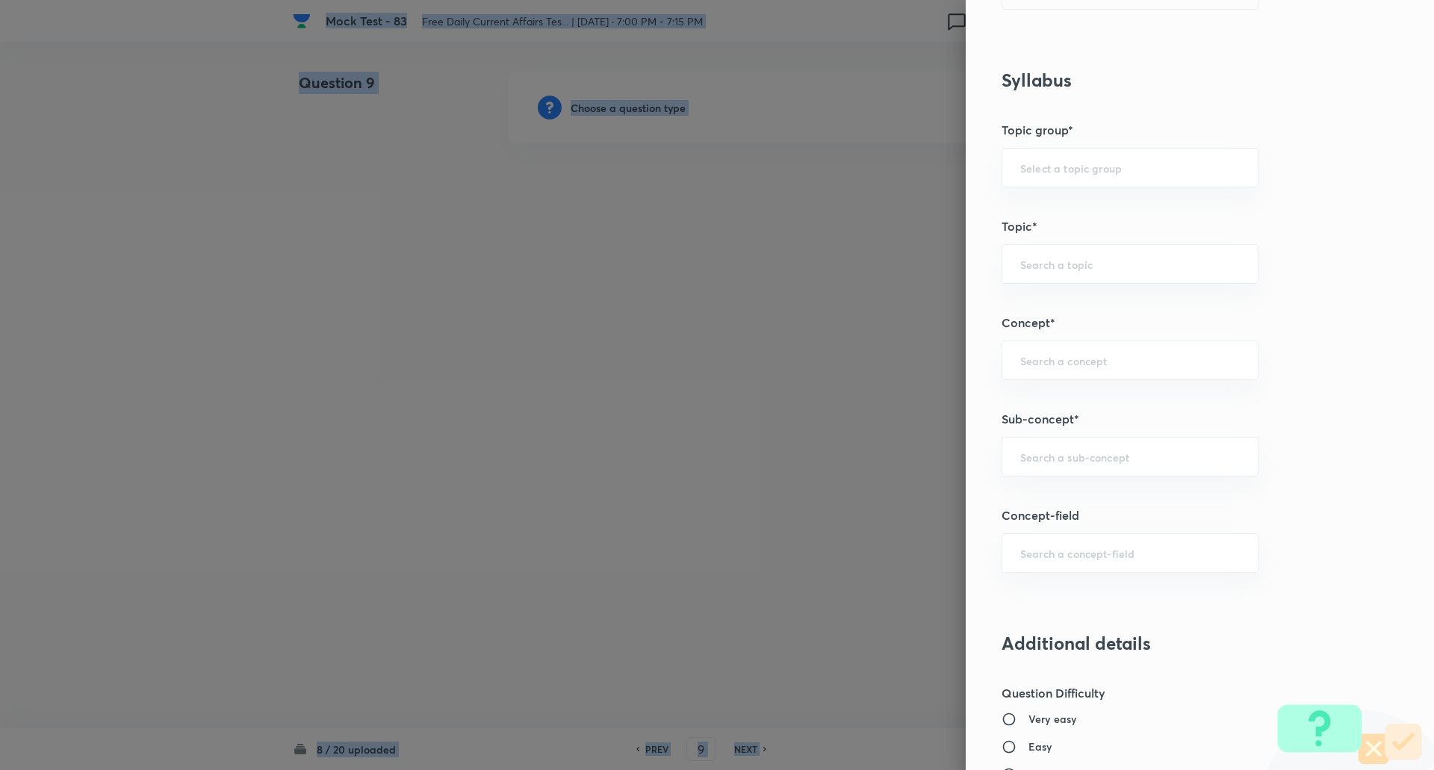
scroll to position [556, 0]
click at [1051, 456] on input "text" at bounding box center [1130, 454] width 220 height 14
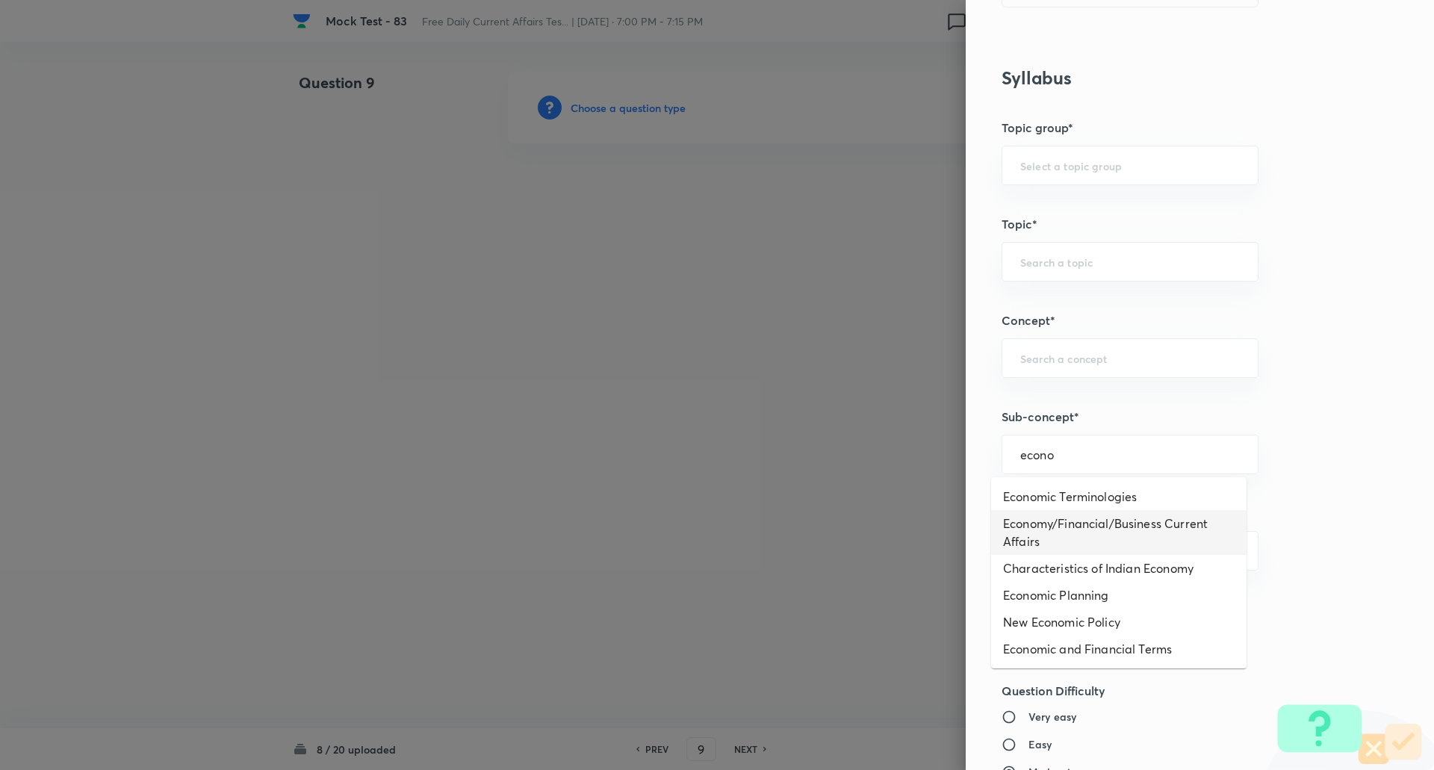
click at [1081, 532] on li "Economy/Financial/Business Current Affairs" at bounding box center [1118, 532] width 255 height 45
type input "Economy/Financial/Business Current Affairs"
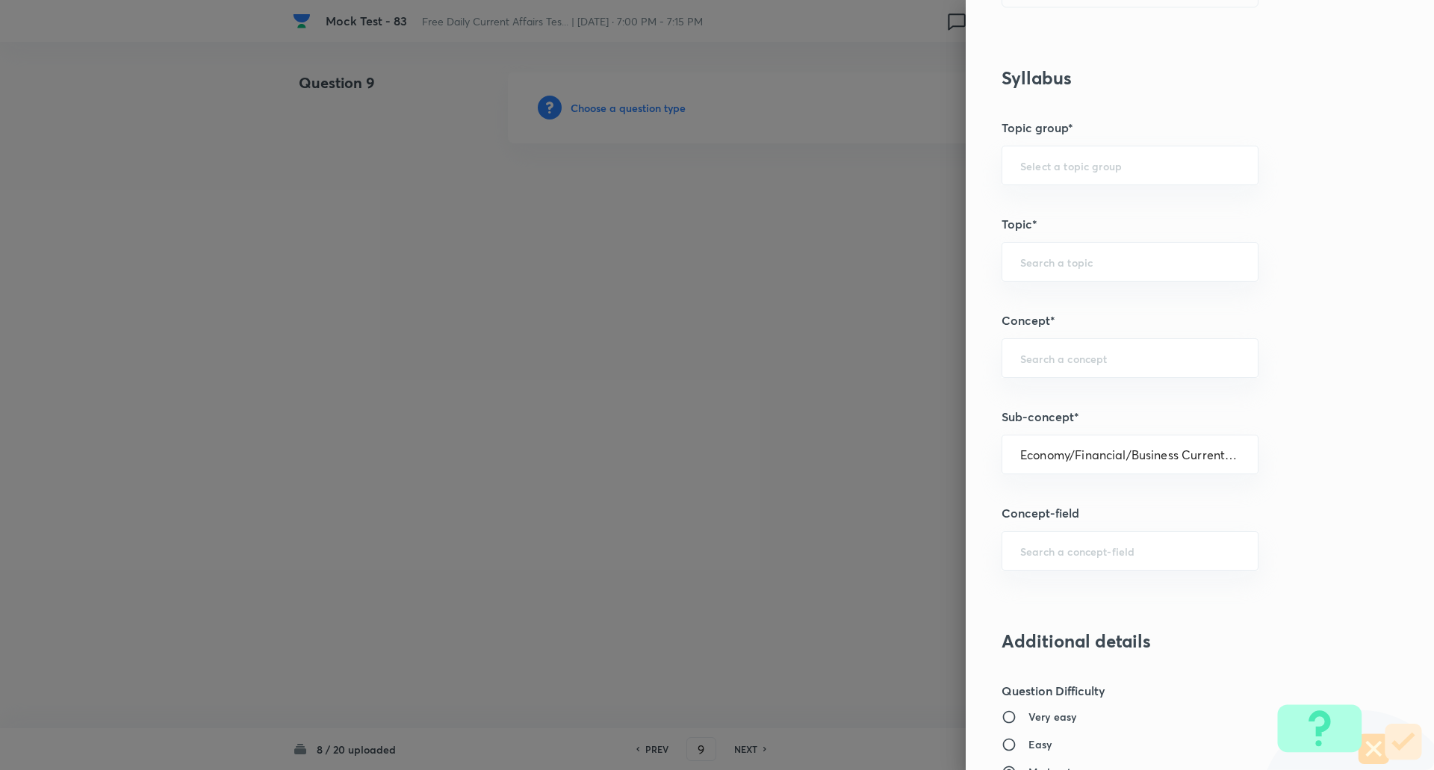
type input "Awareness"
type input "Current Affairs"
type input "Economy/Financial/Business Current Affairs"
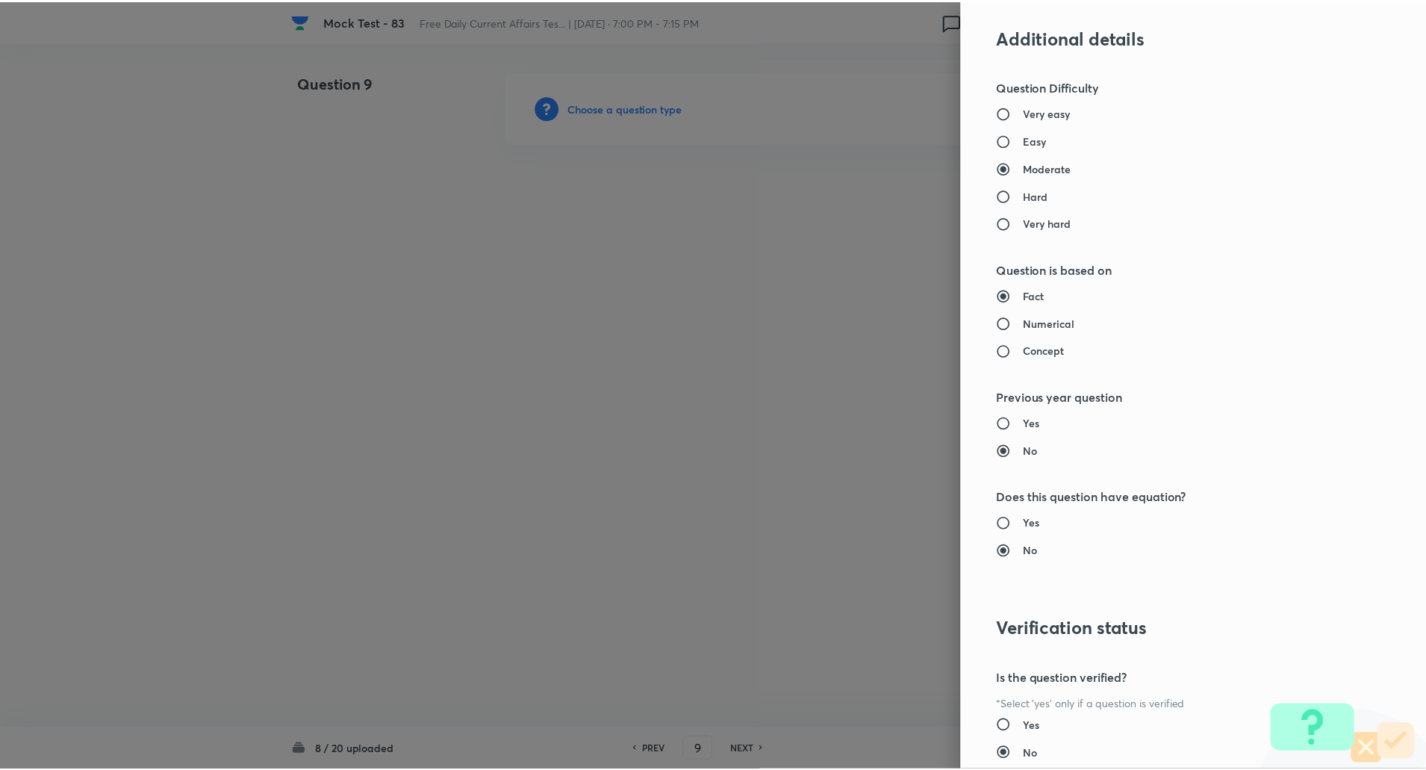
scroll to position [1266, 0]
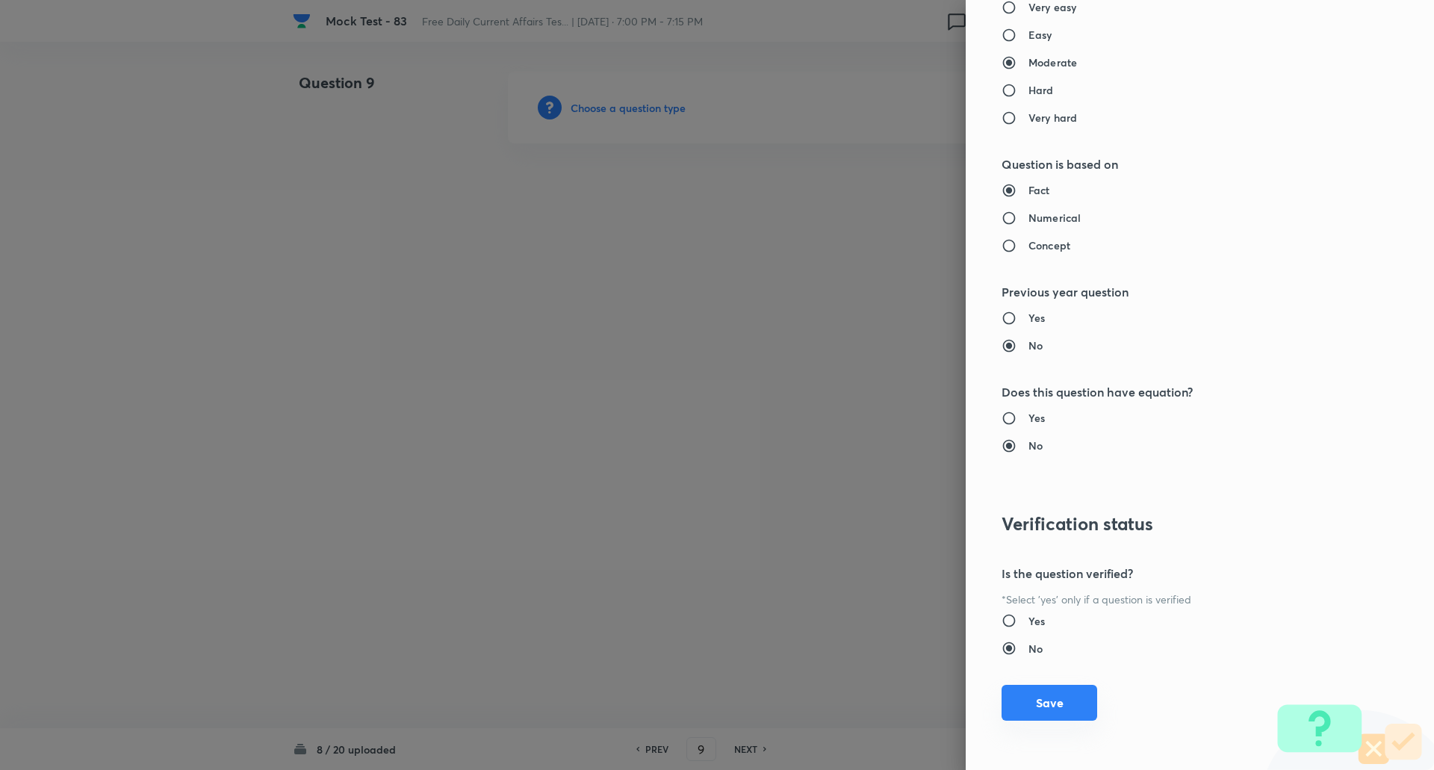
click at [1053, 695] on button "Save" at bounding box center [1049, 703] width 96 height 36
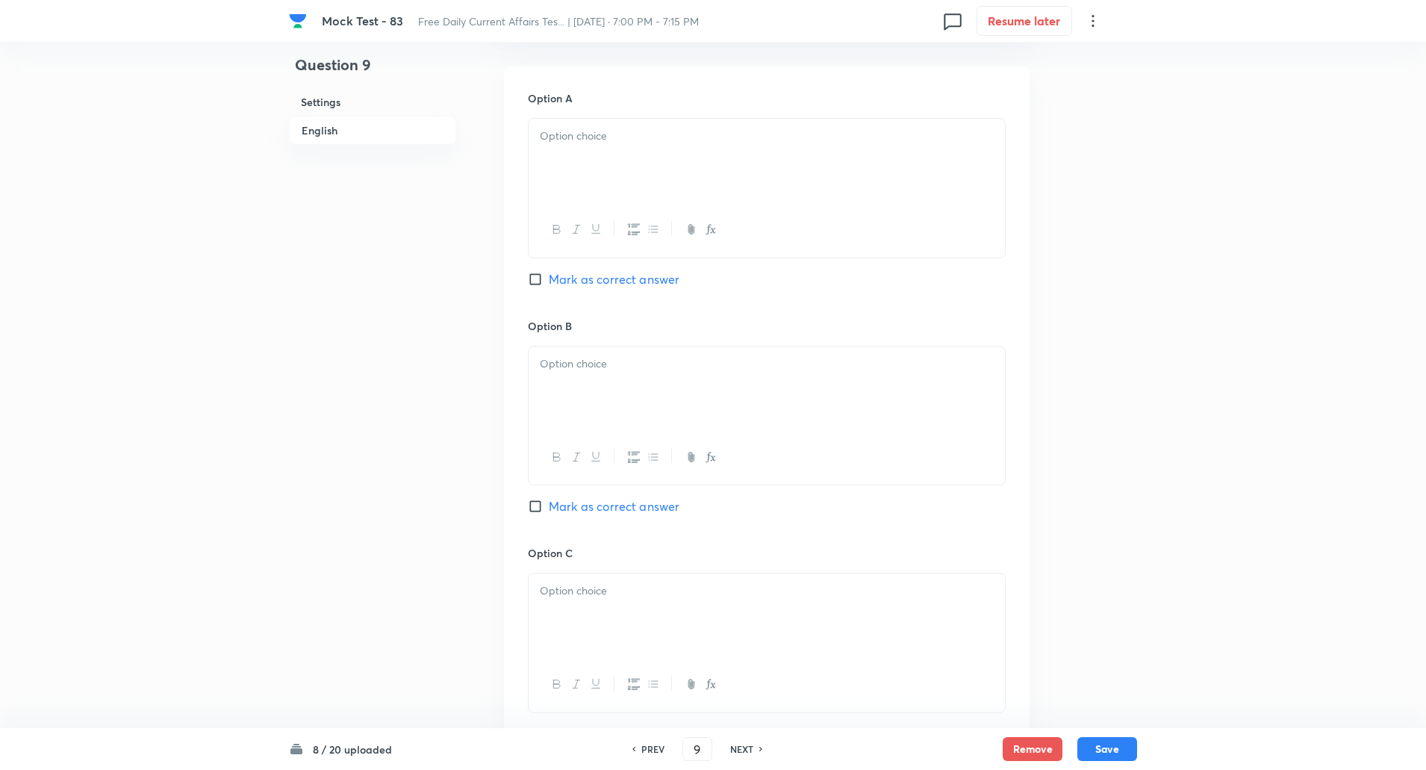
scroll to position [679, 0]
click at [535, 511] on input "Mark as correct answer" at bounding box center [538, 504] width 21 height 15
checkbox input "true"
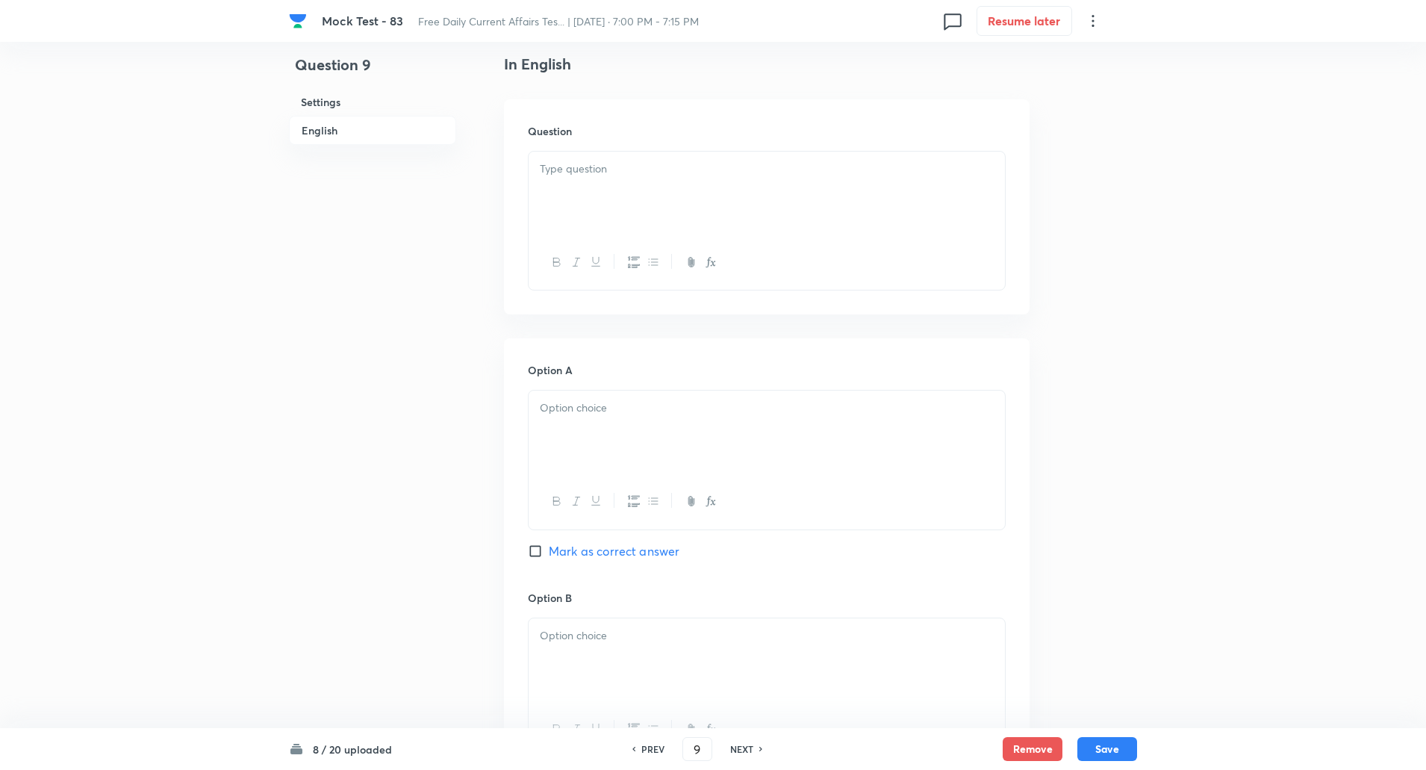
scroll to position [405, 0]
click at [552, 170] on p at bounding box center [767, 169] width 454 height 17
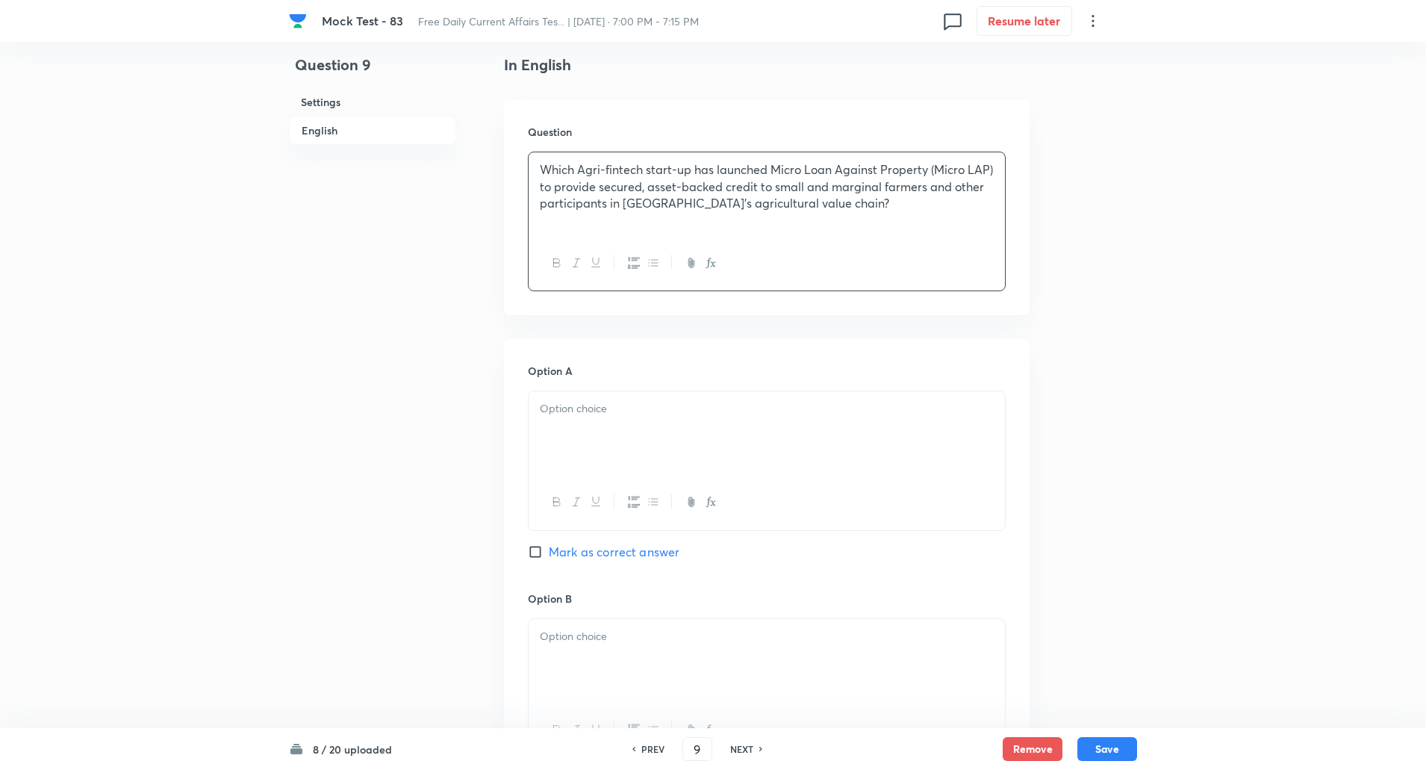
scroll to position [568, 0]
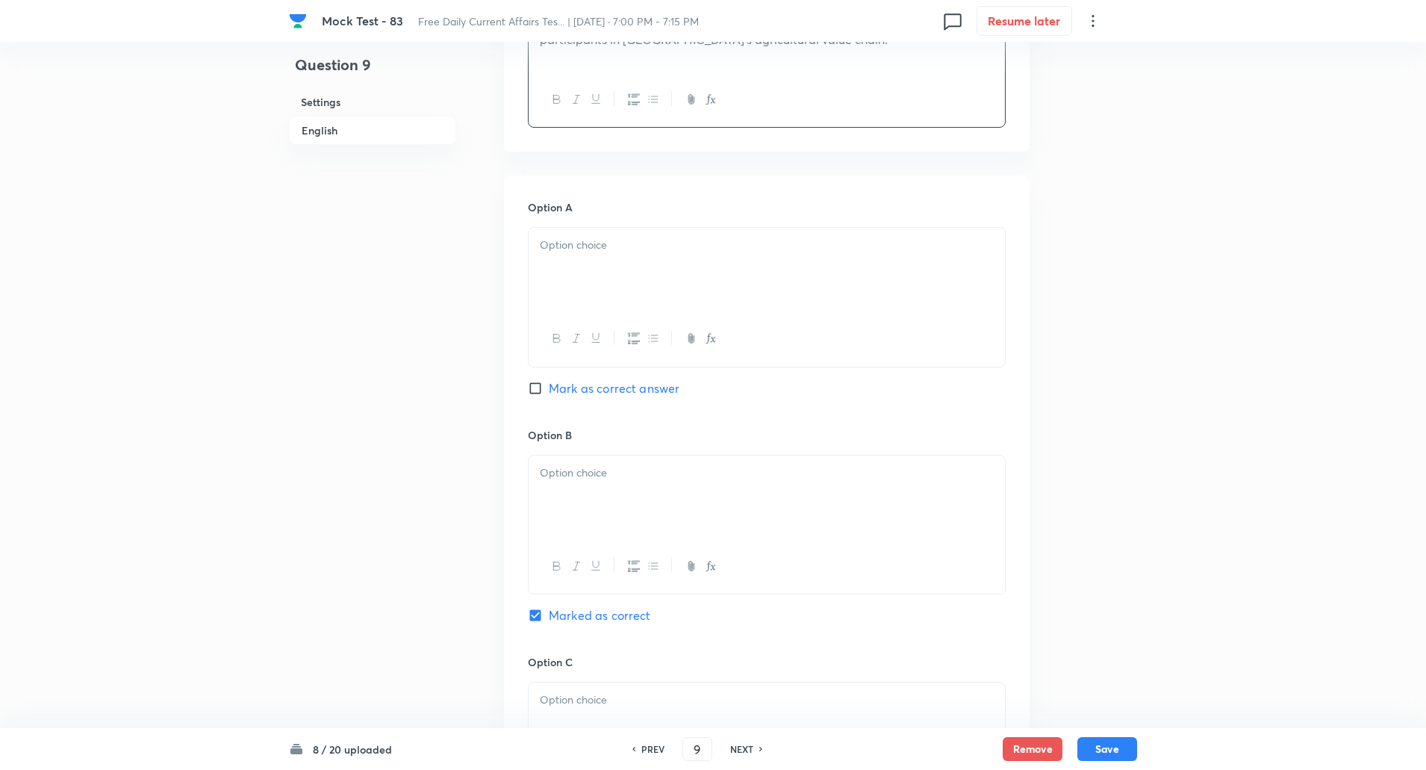
click at [567, 260] on div at bounding box center [767, 270] width 476 height 84
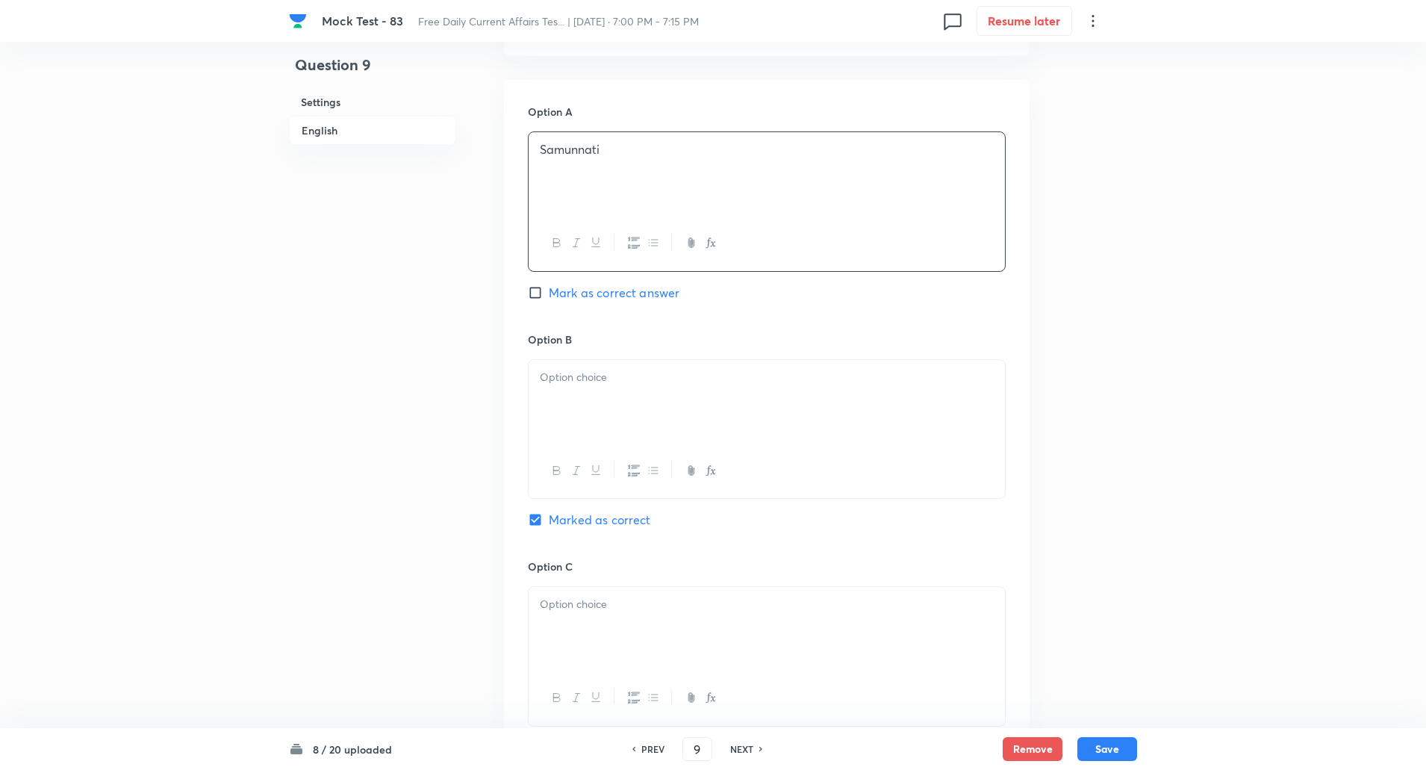
scroll to position [727, 0]
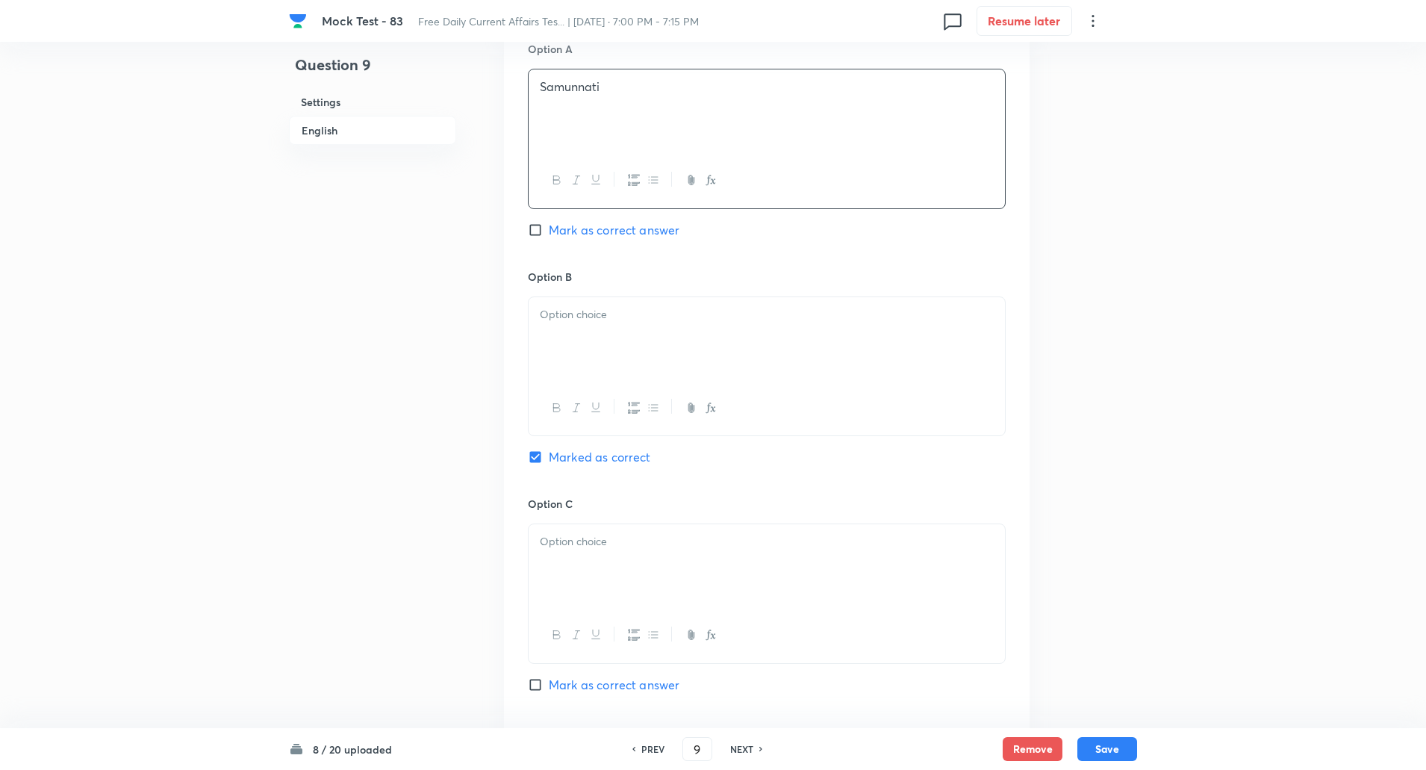
click at [579, 299] on div at bounding box center [767, 339] width 476 height 84
click at [579, 314] on p at bounding box center [767, 310] width 454 height 17
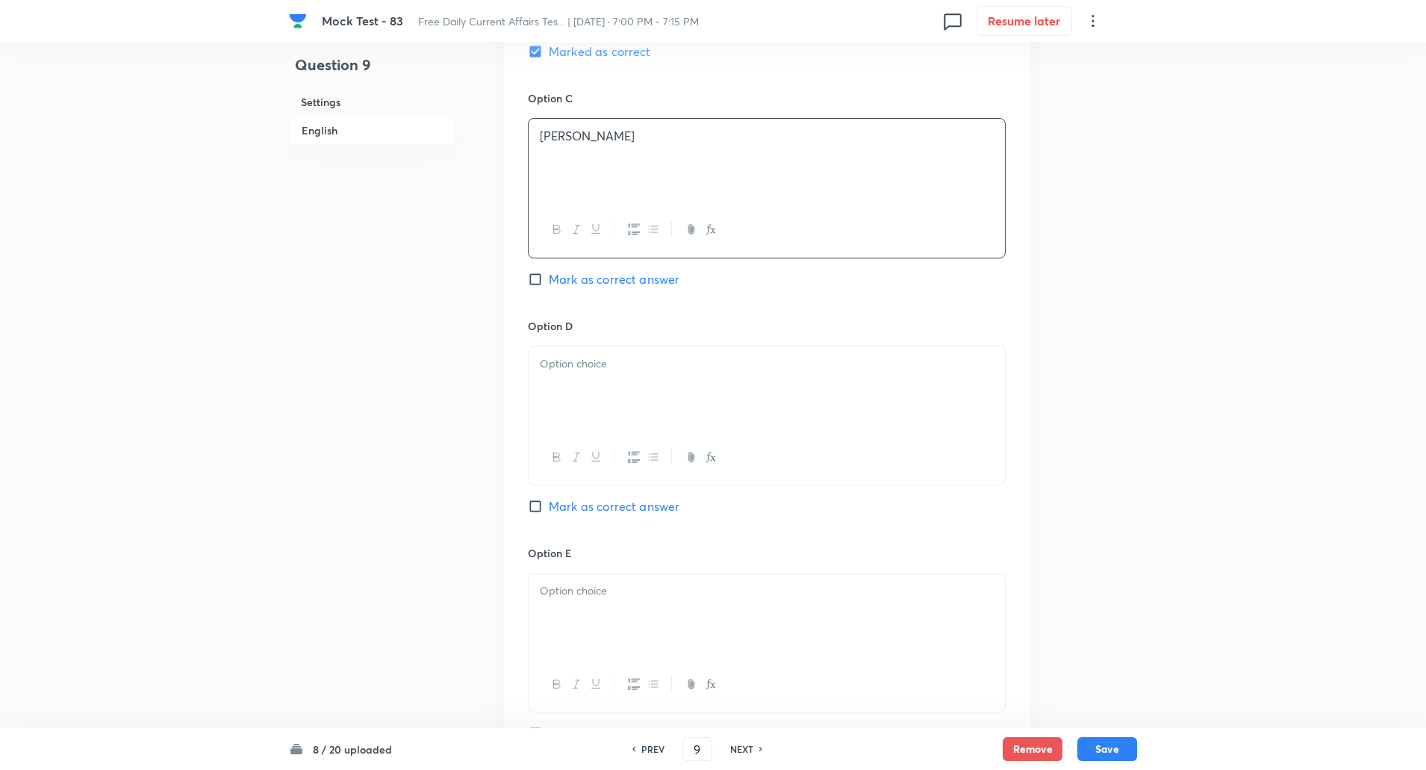
scroll to position [1145, 0]
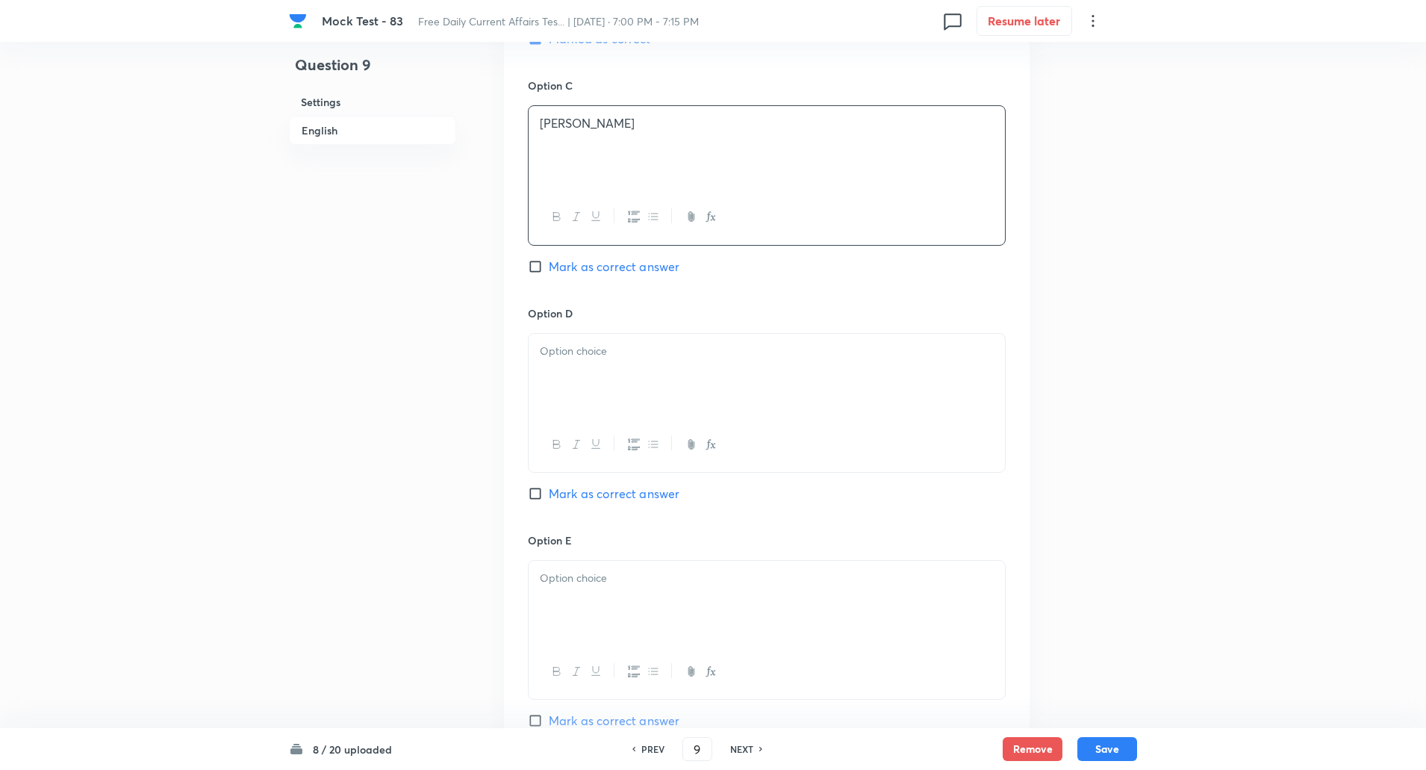
click at [583, 398] on div at bounding box center [767, 376] width 476 height 84
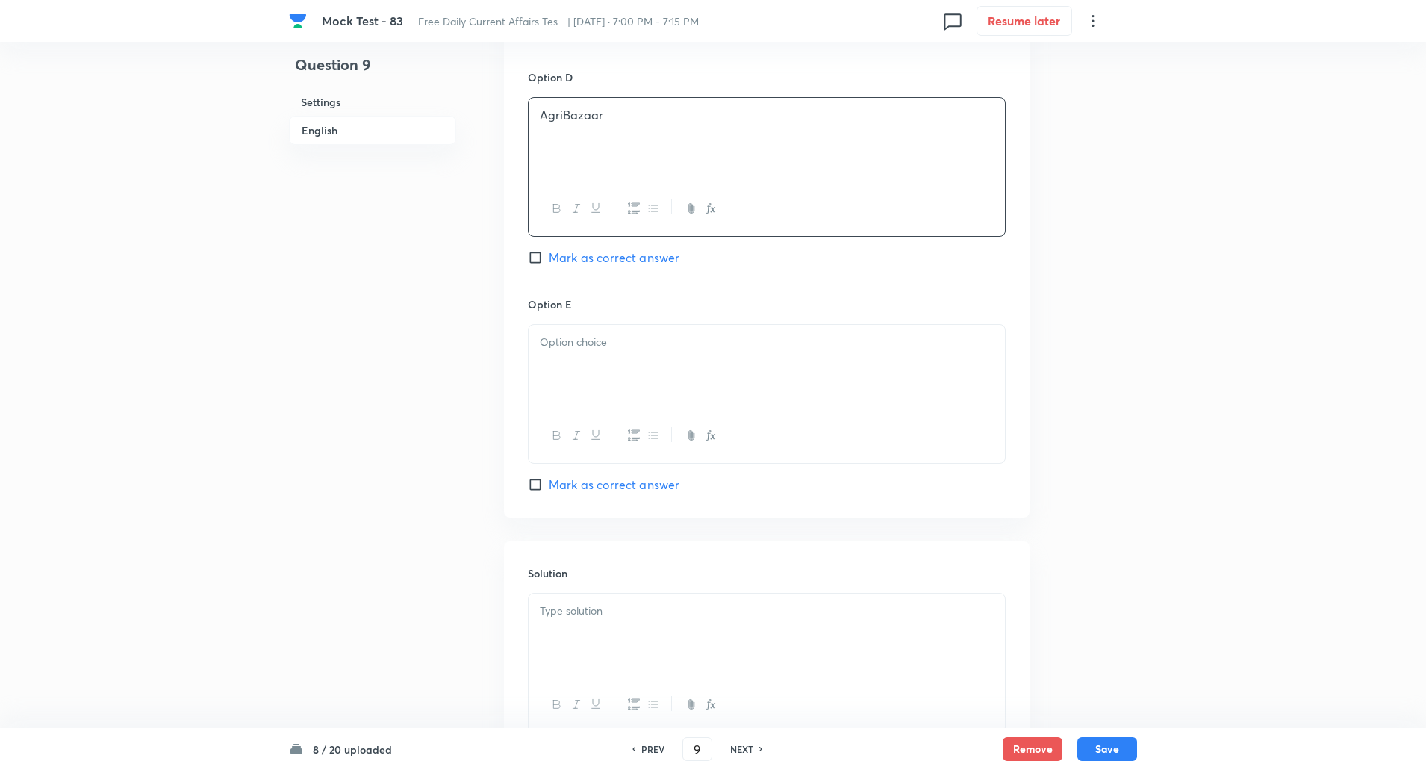
click at [580, 408] on div at bounding box center [767, 435] width 476 height 55
click at [603, 360] on div at bounding box center [767, 367] width 476 height 84
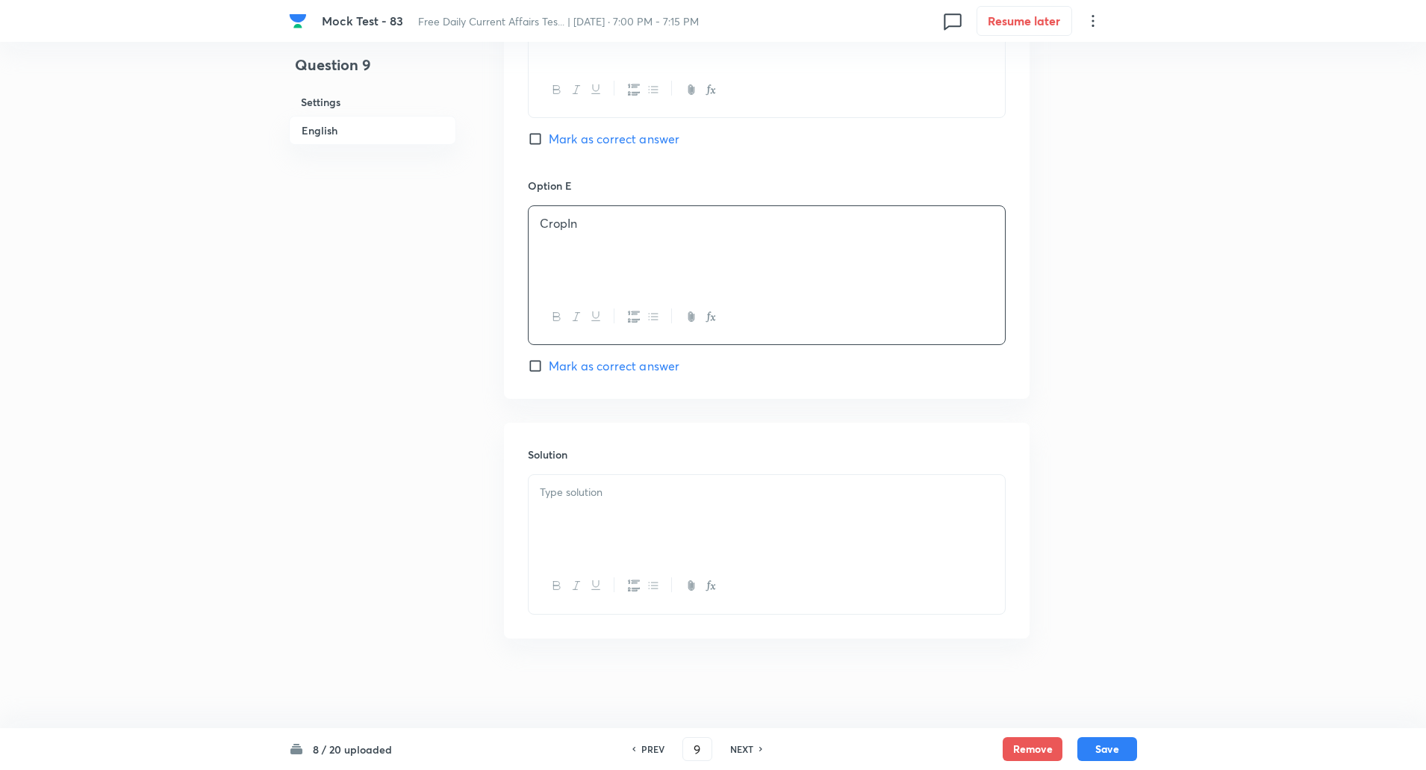
click at [612, 493] on p at bounding box center [767, 492] width 454 height 17
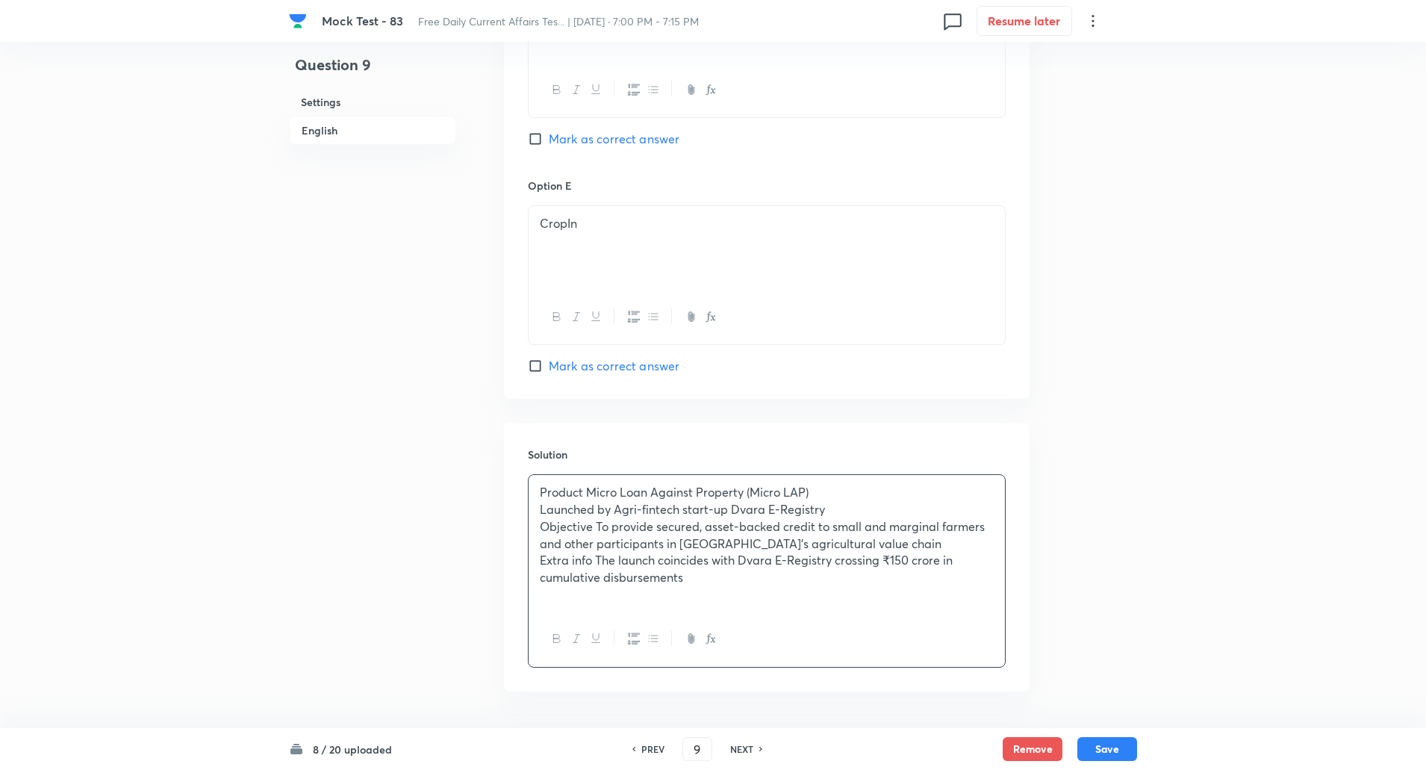
click at [587, 491] on p "Product Micro Loan Against Property (Micro LAP)" at bounding box center [767, 492] width 454 height 17
copy p "-----"
click at [617, 509] on p "Launched by Agri-fintech start-up Dvara E-Registry" at bounding box center [767, 509] width 454 height 17
click at [597, 527] on p "Objective To provide secured, asset-backed credit to small and marginal farmers…" at bounding box center [767, 535] width 454 height 34
click at [597, 558] on p "Extra info The launch coincides with Dvara E-Registry crossing ₹150 crore in cu…" at bounding box center [767, 569] width 454 height 34
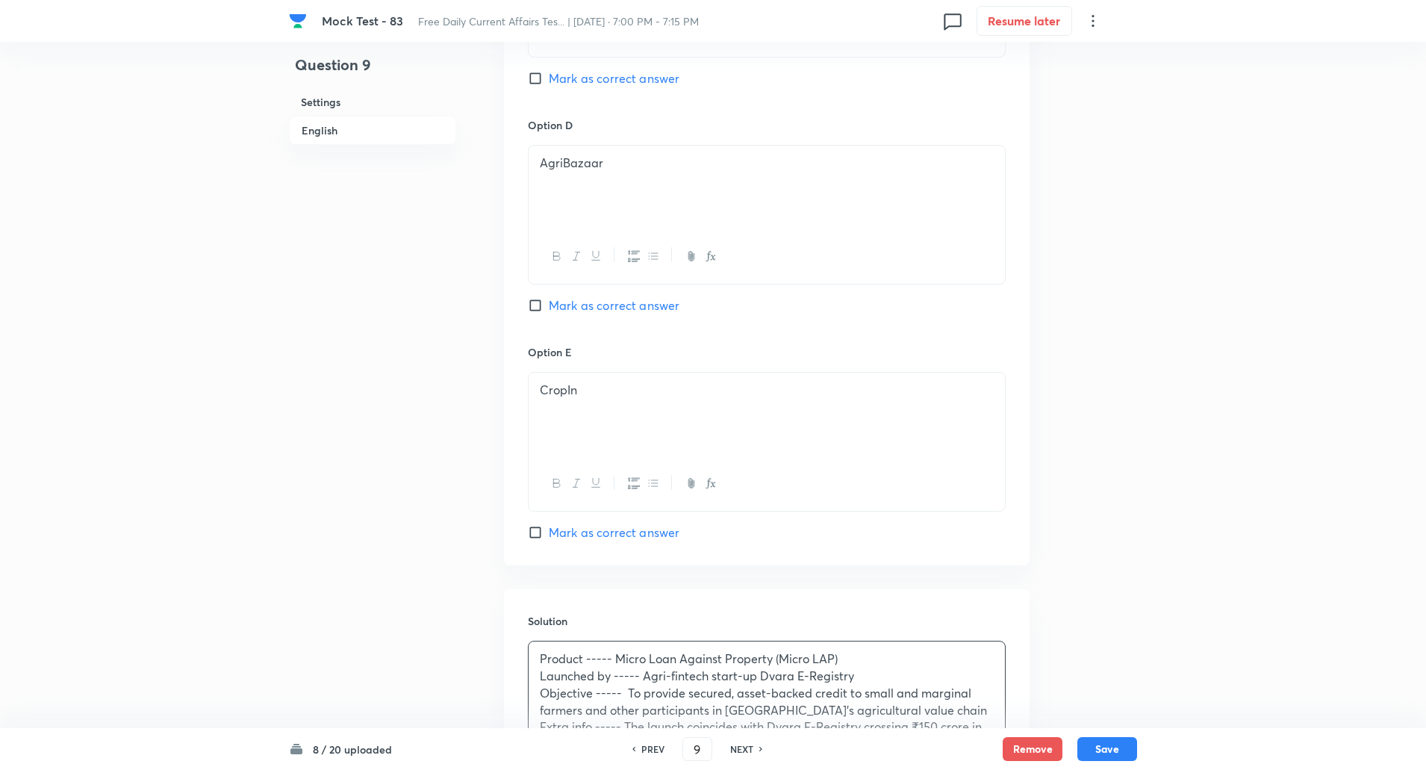
scroll to position [1552, 0]
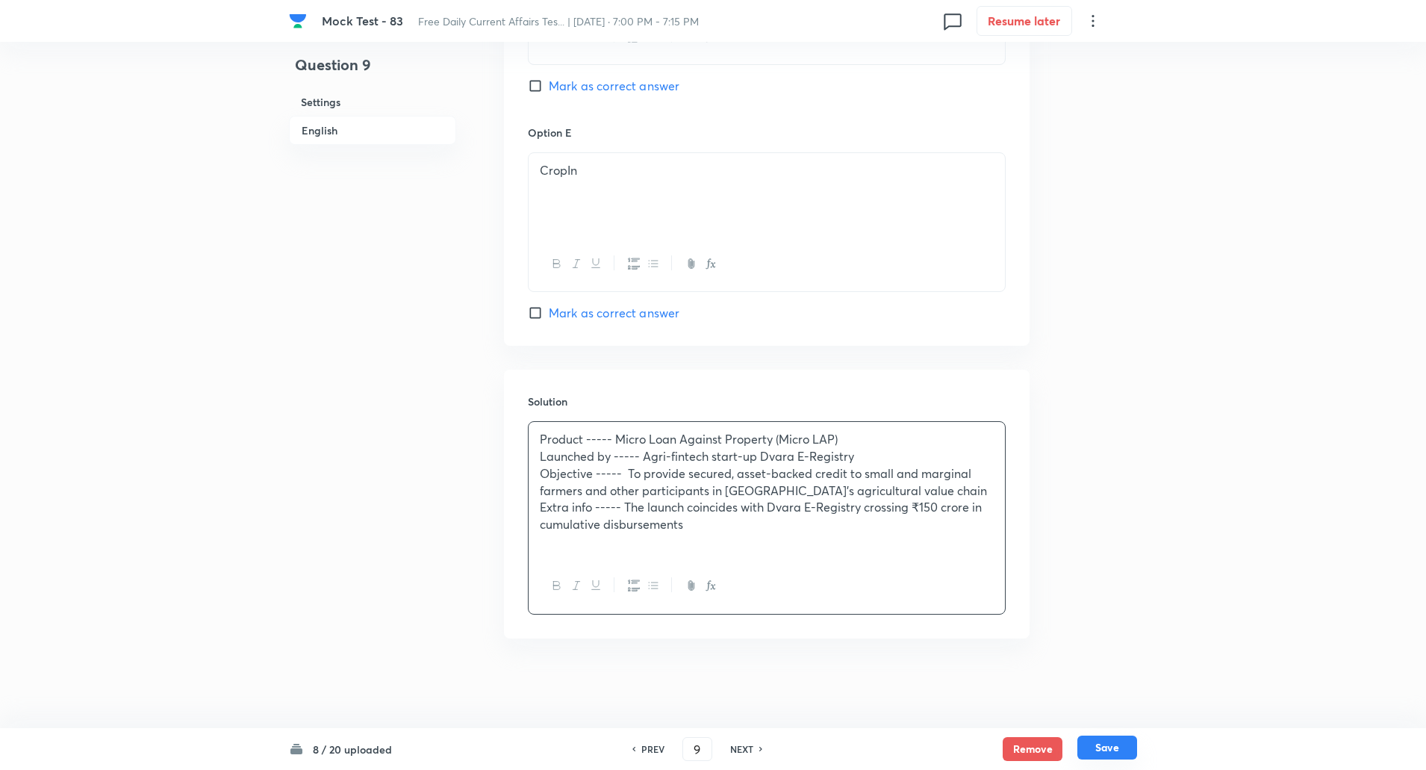
click at [1099, 746] on button "Save" at bounding box center [1108, 748] width 60 height 24
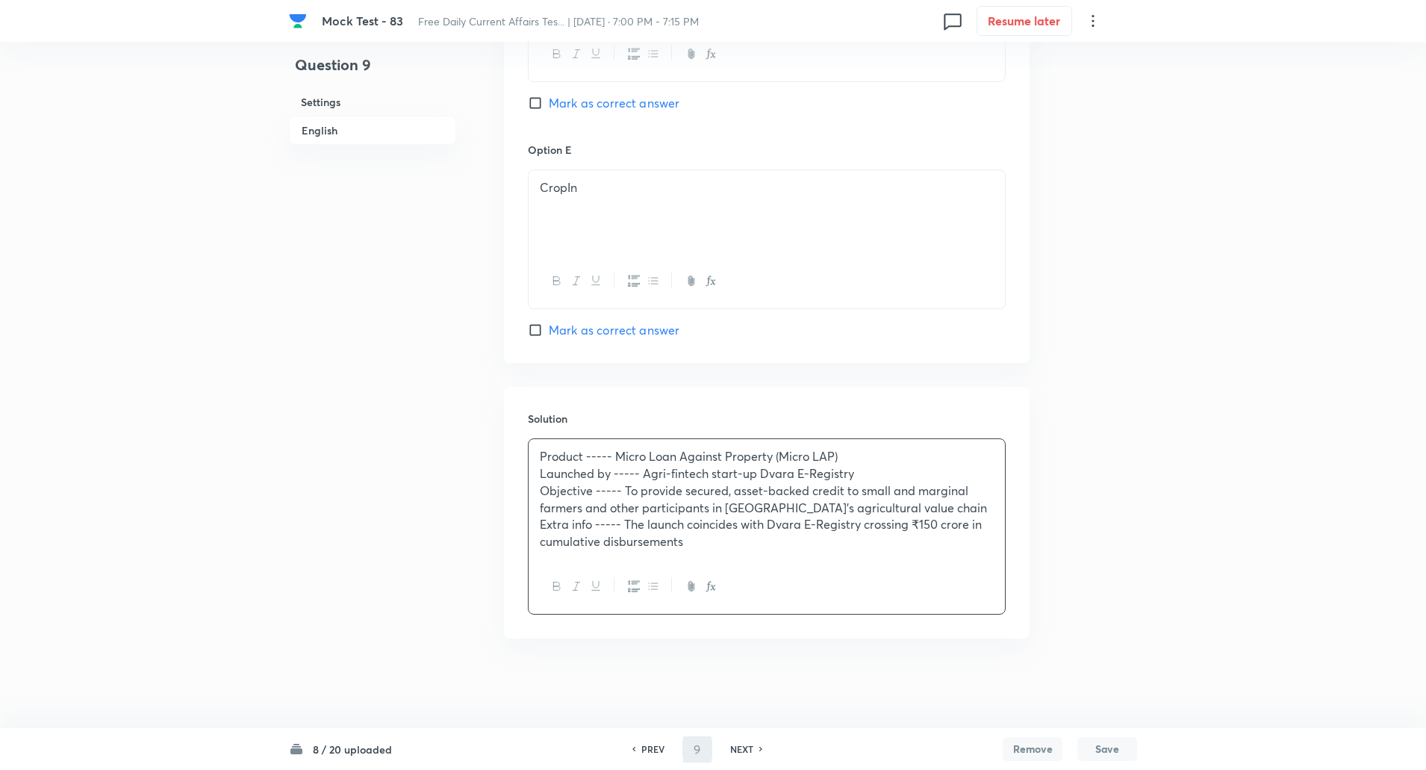
type input "10"
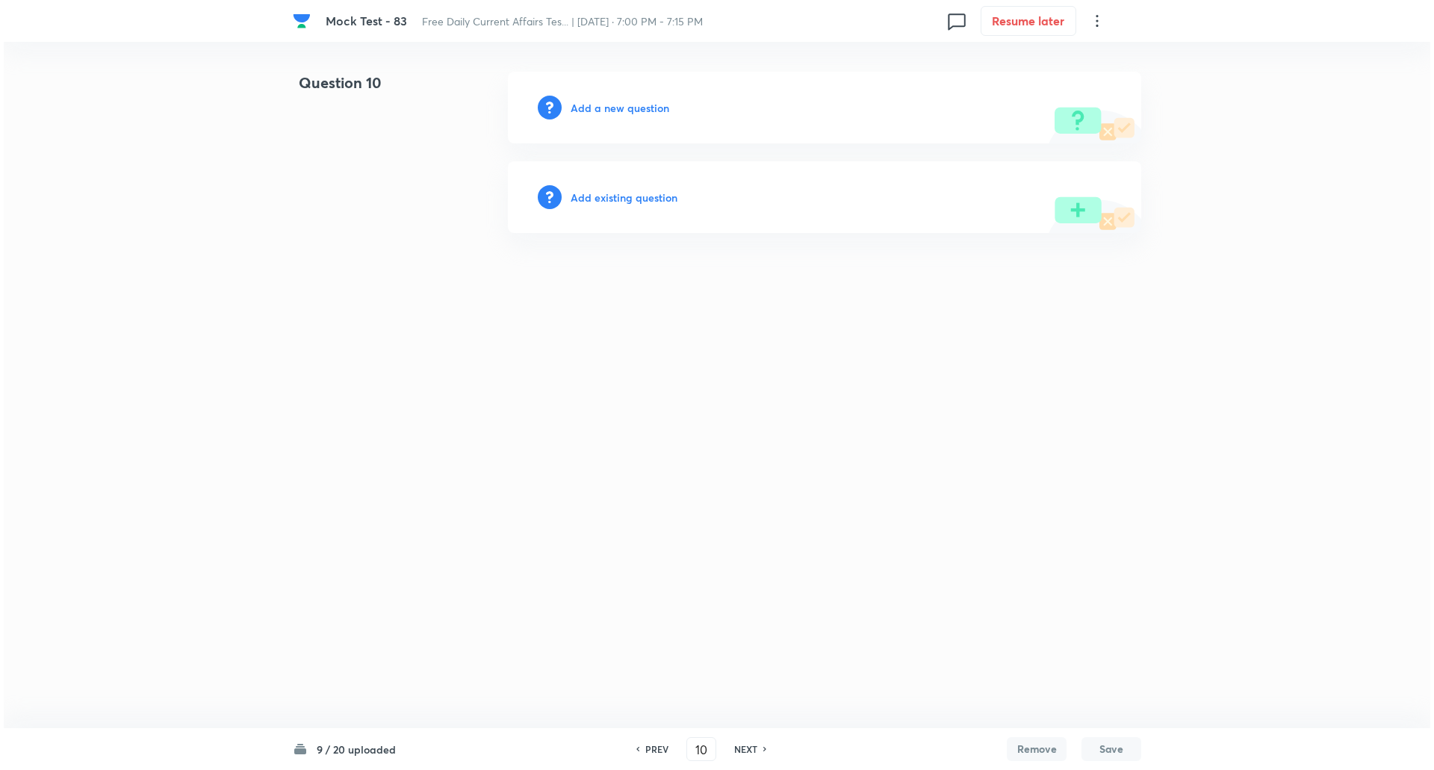
scroll to position [0, 0]
click at [624, 110] on h6 "Add a new question" at bounding box center [620, 108] width 99 height 16
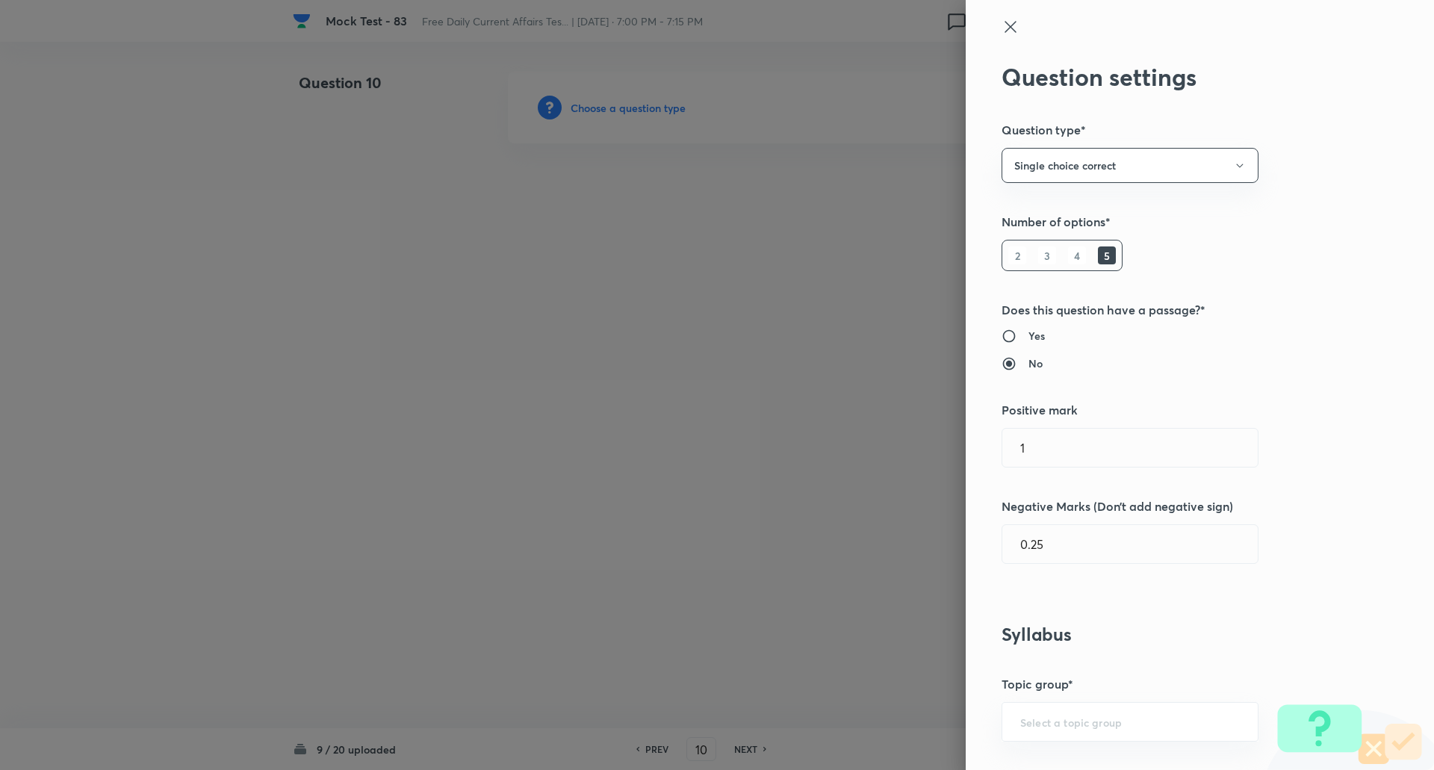
click at [624, 110] on div at bounding box center [717, 385] width 1434 height 770
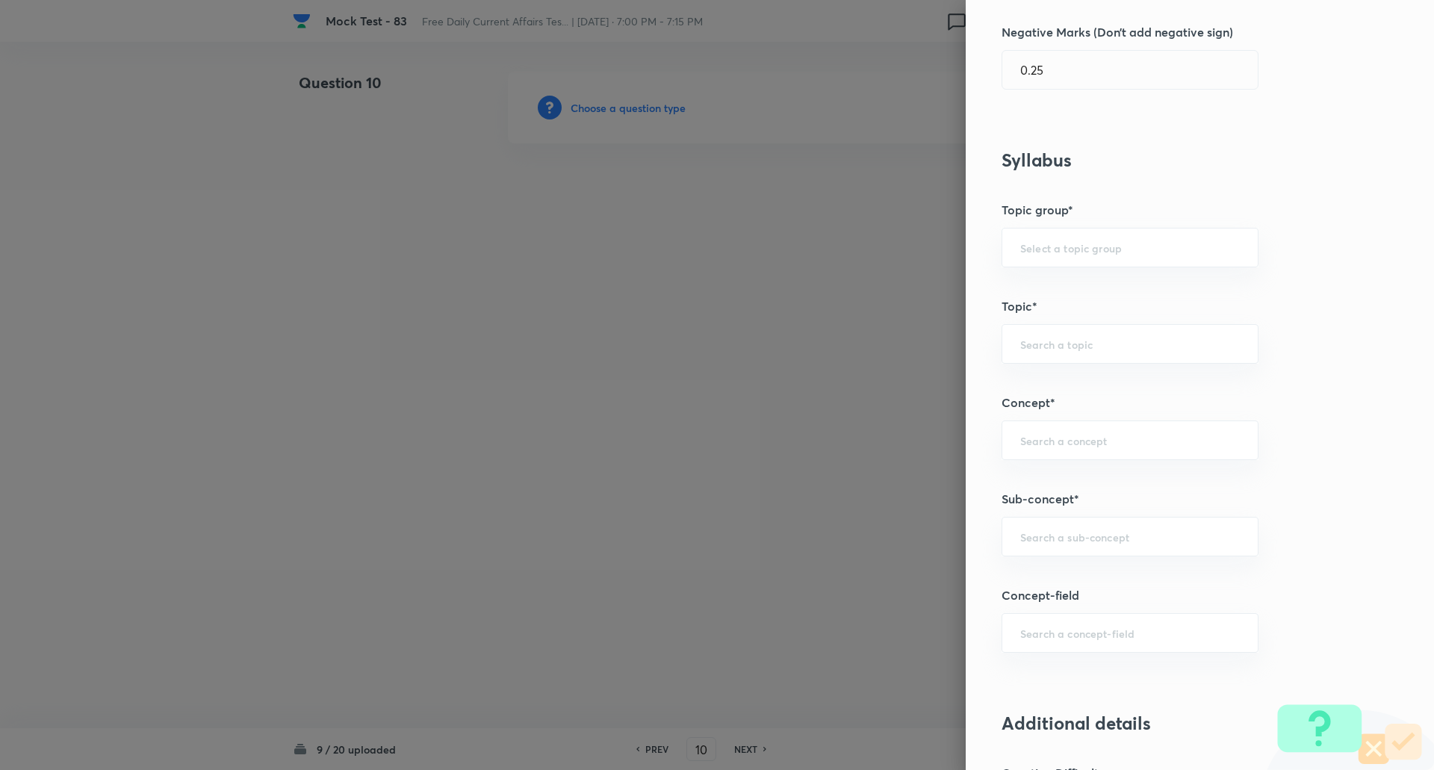
scroll to position [532, 0]
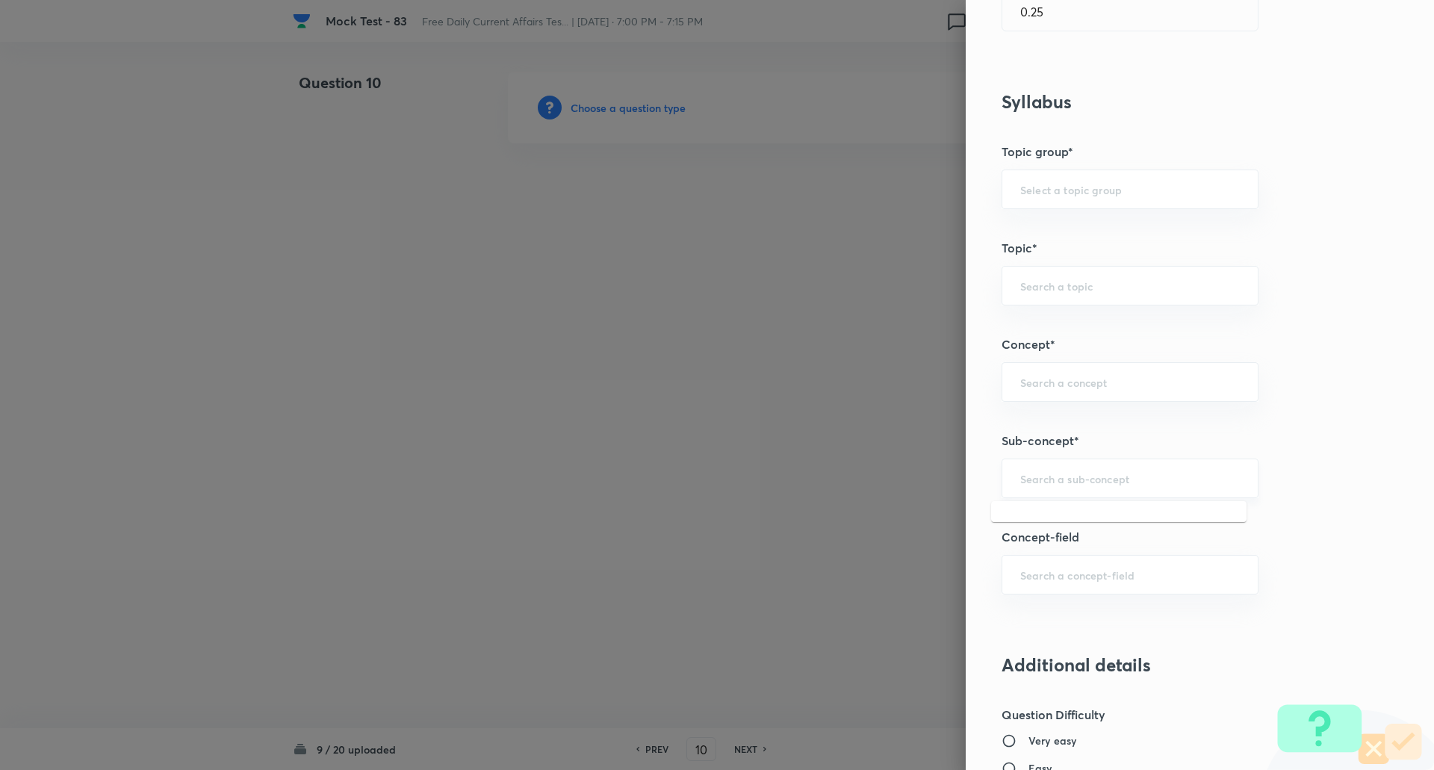
click at [1065, 485] on input "text" at bounding box center [1130, 478] width 220 height 14
click at [1081, 532] on li "Agreements/Memorandum of Understandings" at bounding box center [1118, 529] width 255 height 45
type input "Agreements/Memorandum of Understandings"
type input "Awareness"
type input "Current Affairs"
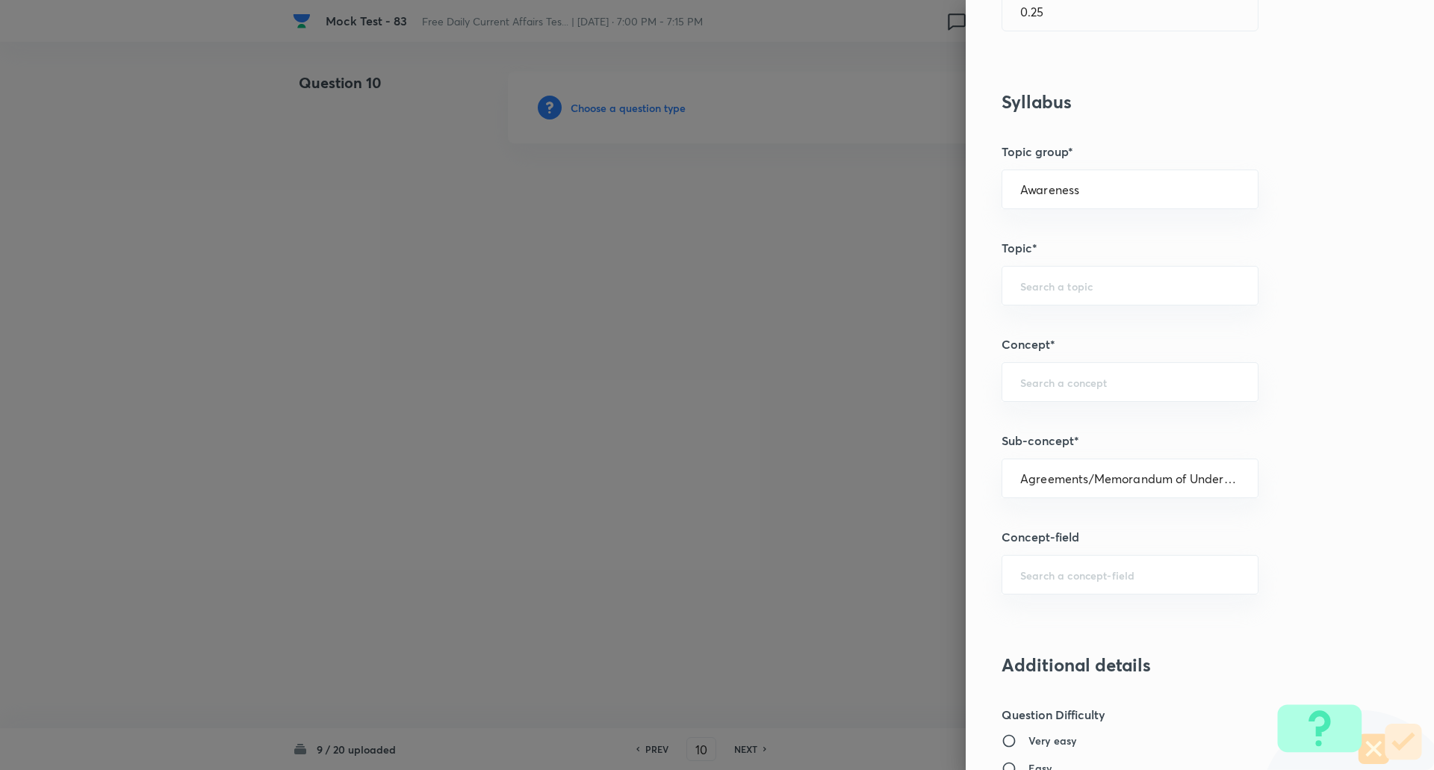
type input "Agreements/Memorandum of Understandings"
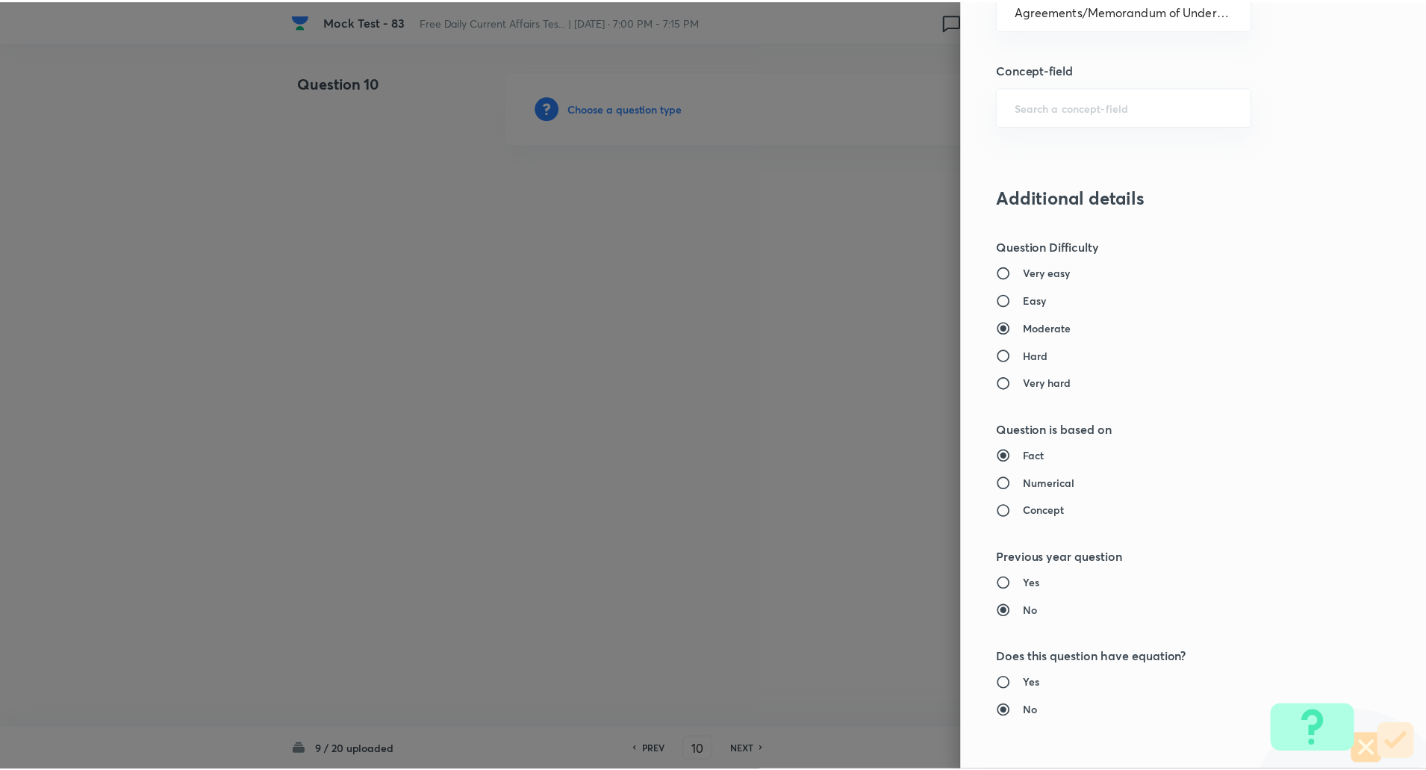
scroll to position [1266, 0]
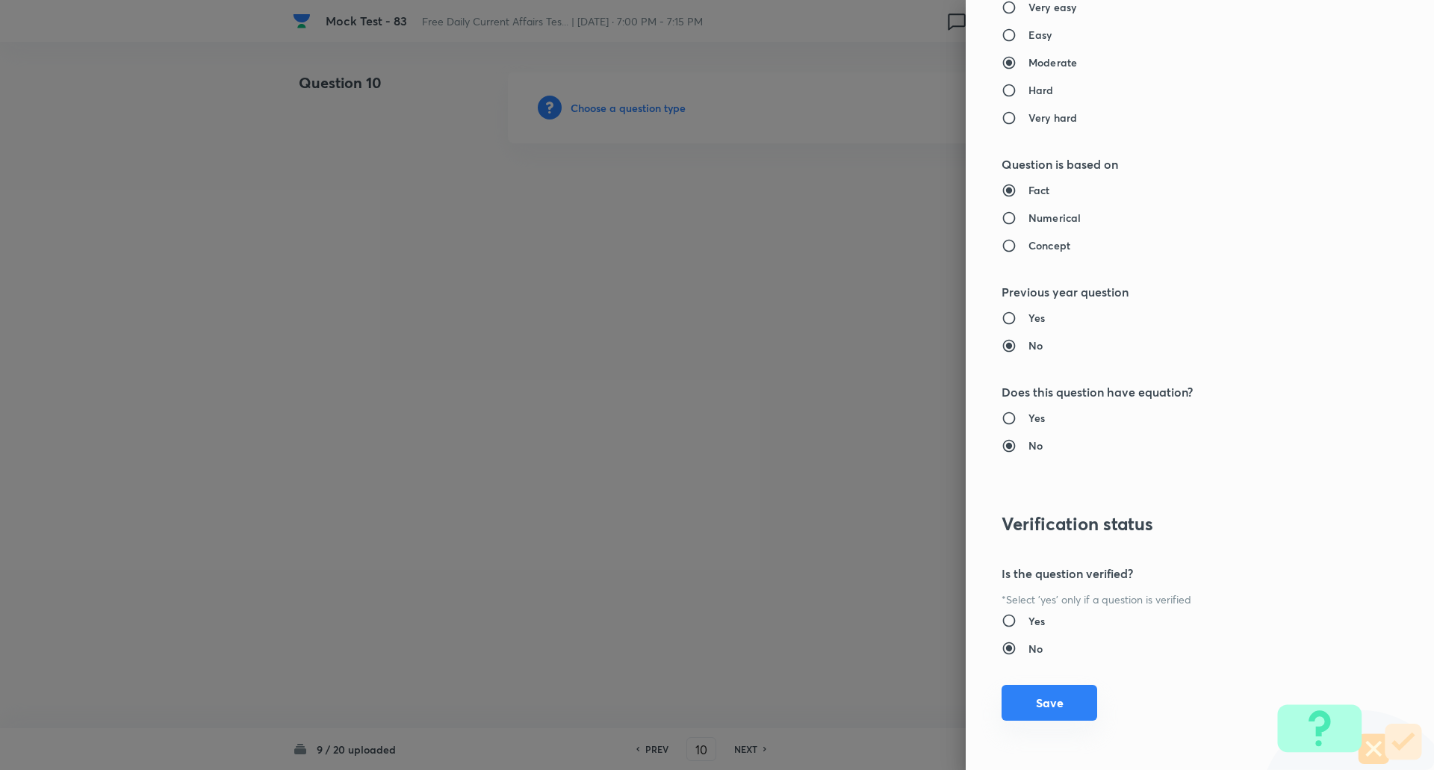
click at [1051, 709] on button "Save" at bounding box center [1049, 703] width 96 height 36
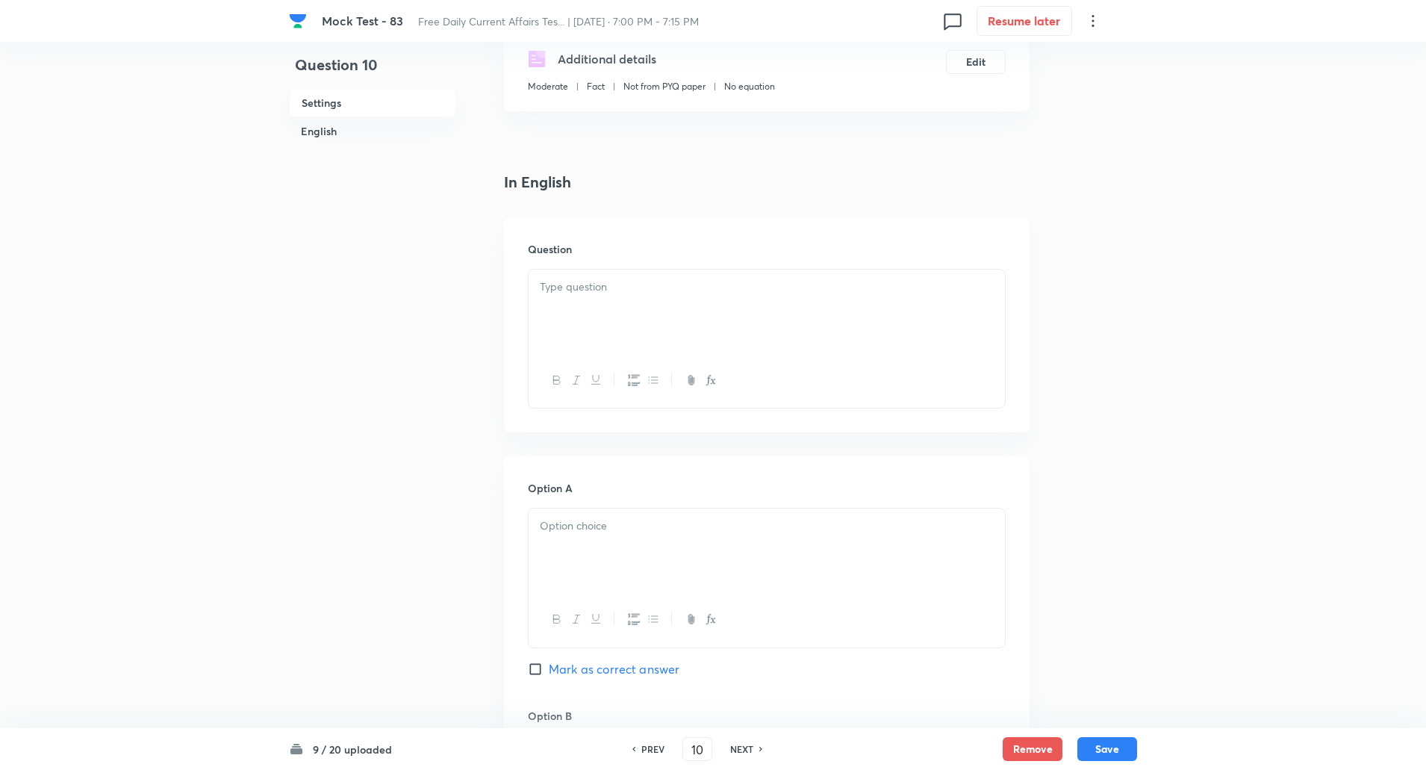
scroll to position [307, 0]
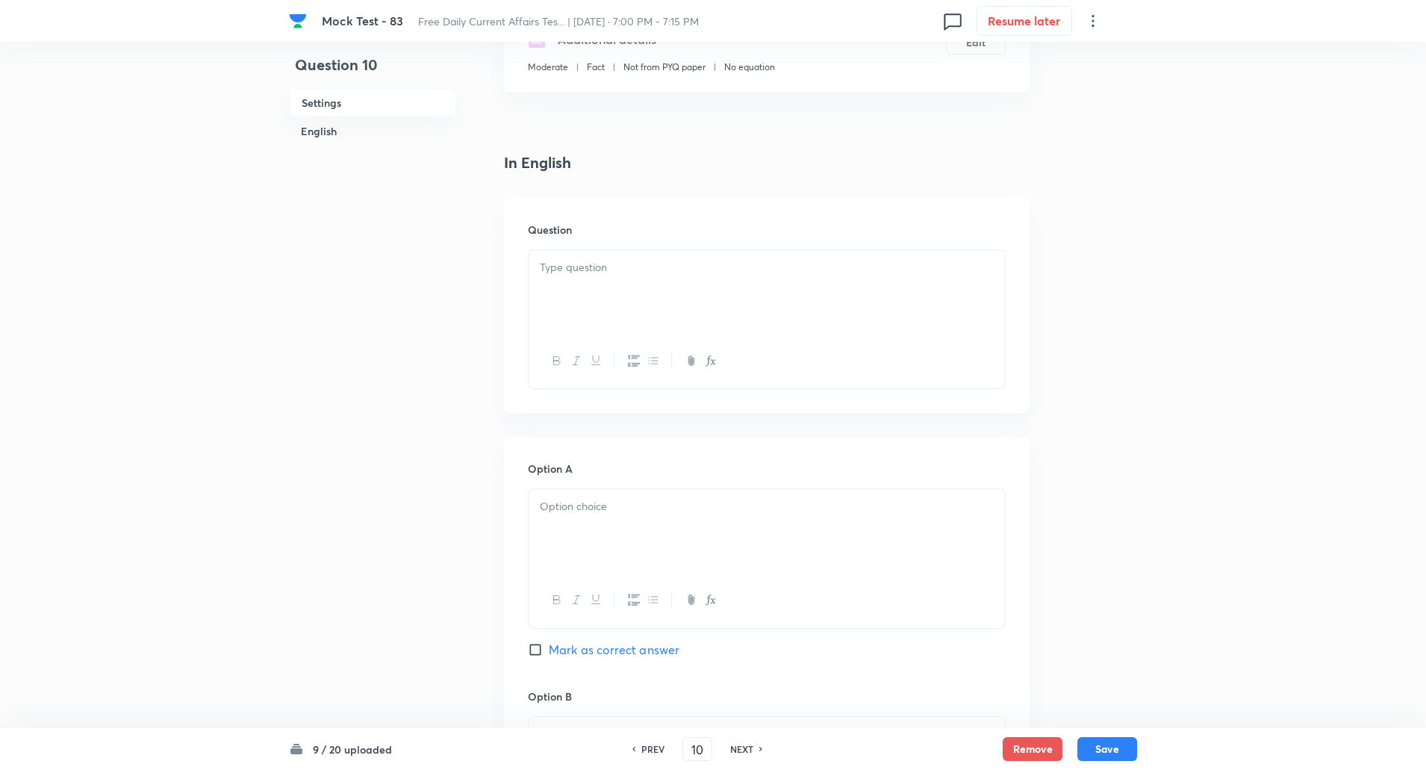
click at [534, 656] on input "Mark as correct answer" at bounding box center [538, 649] width 21 height 15
checkbox input "true"
click at [612, 285] on div at bounding box center [767, 292] width 476 height 84
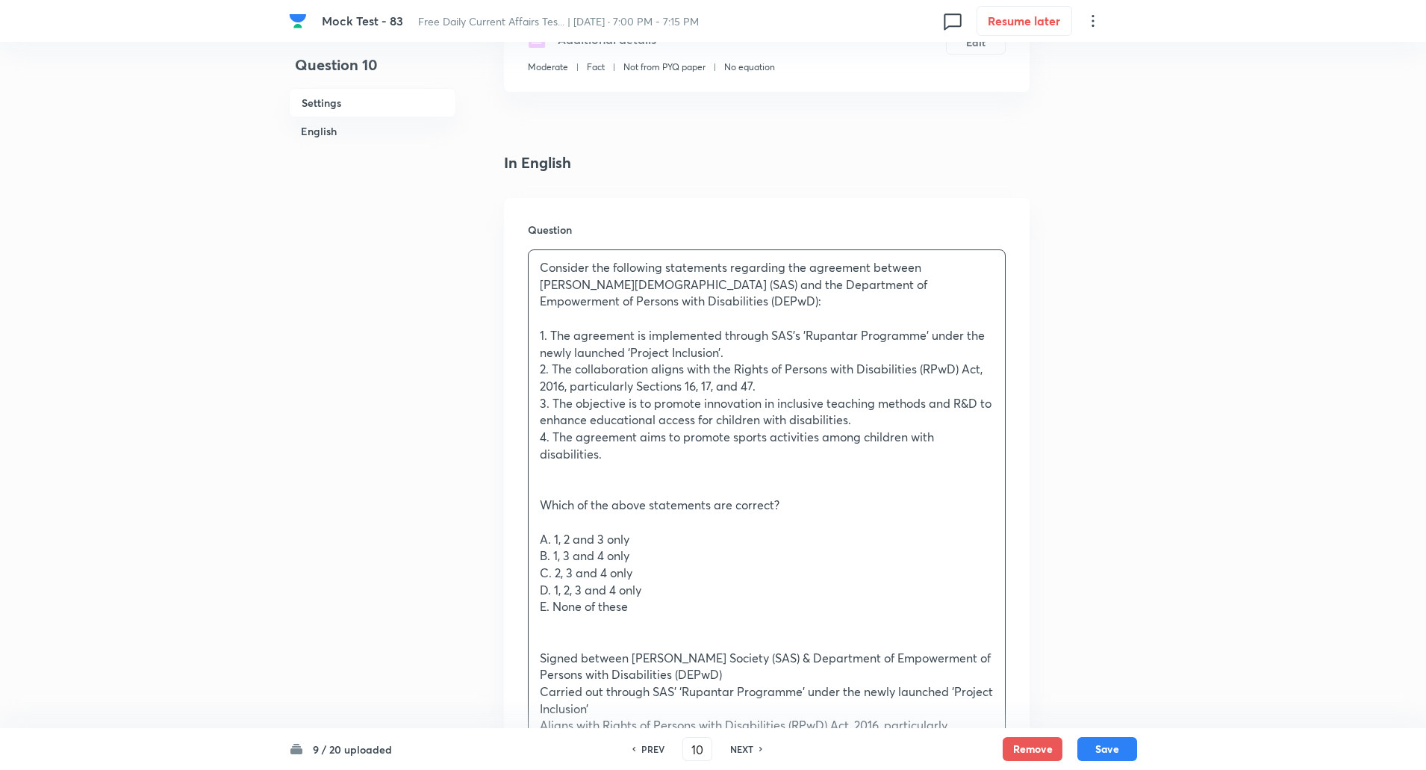
scroll to position [338, 0]
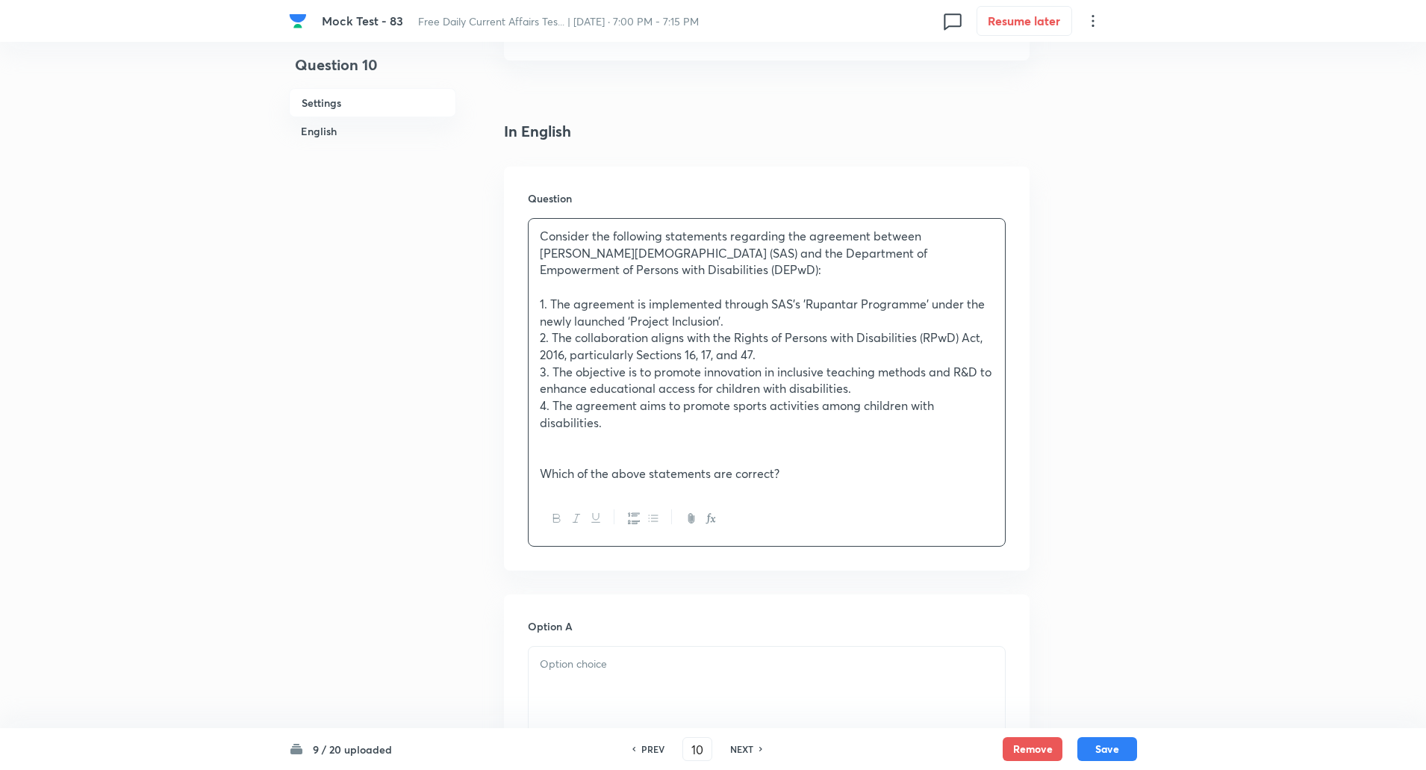
click at [555, 445] on p at bounding box center [767, 440] width 454 height 17
click at [543, 291] on p at bounding box center [767, 287] width 454 height 17
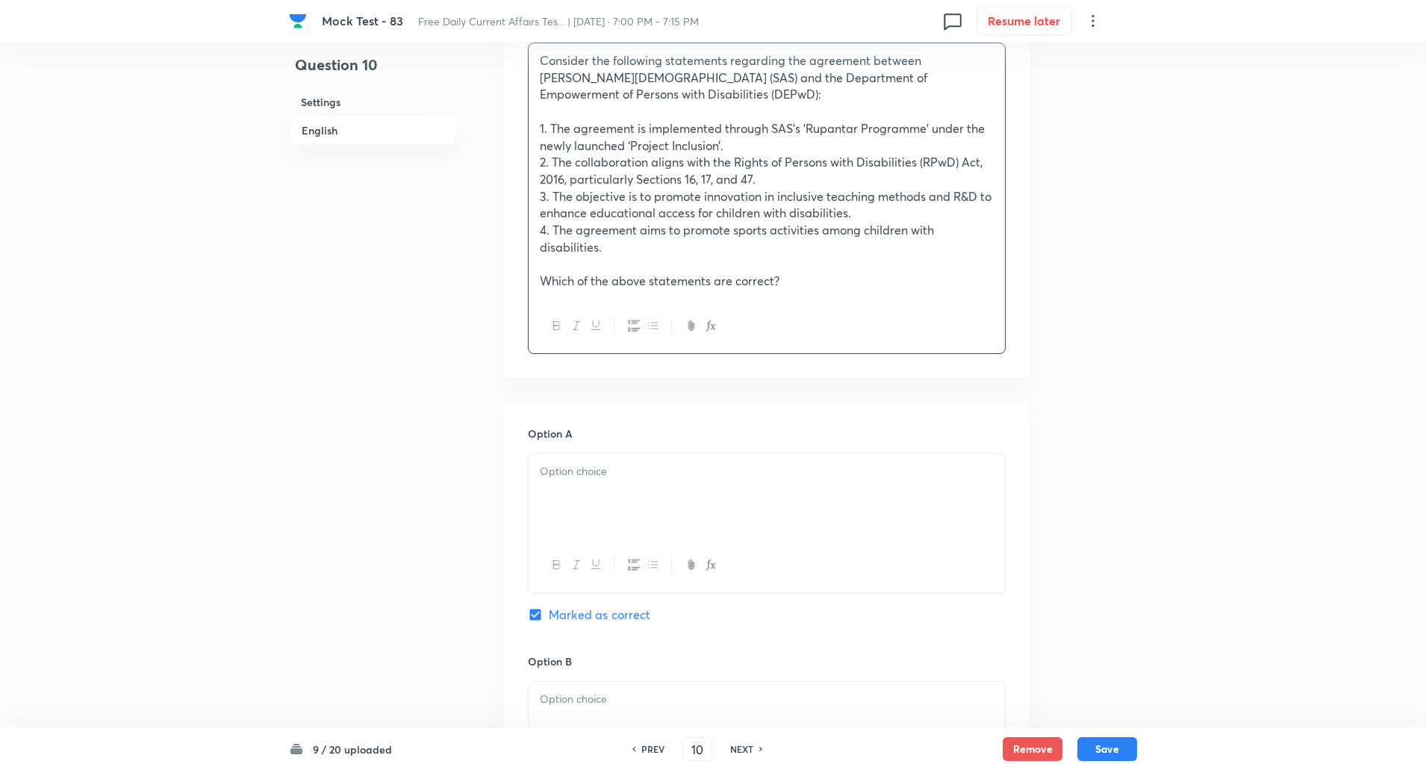
scroll to position [515, 0]
click at [593, 473] on p at bounding box center [767, 469] width 454 height 17
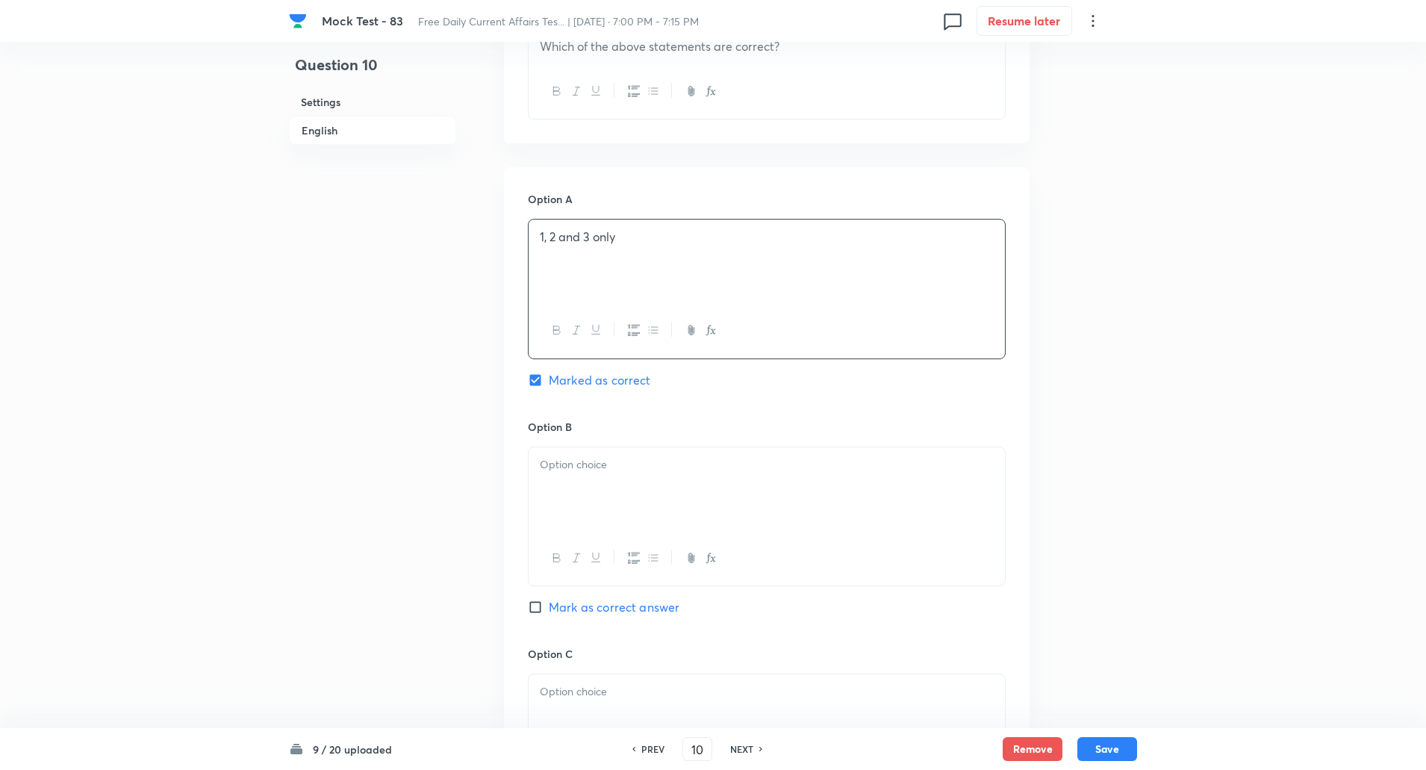
click at [591, 506] on div at bounding box center [767, 489] width 476 height 84
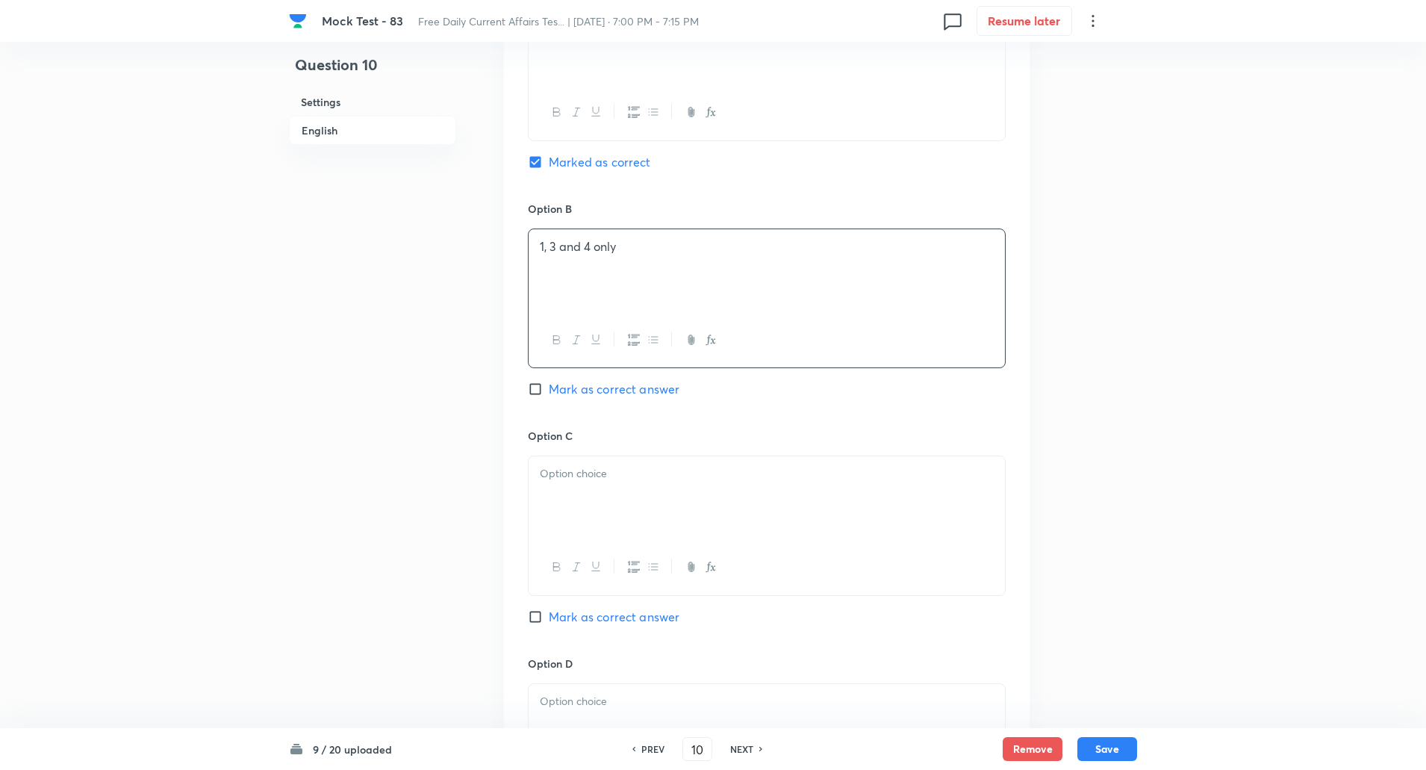
click at [571, 472] on p at bounding box center [767, 473] width 454 height 17
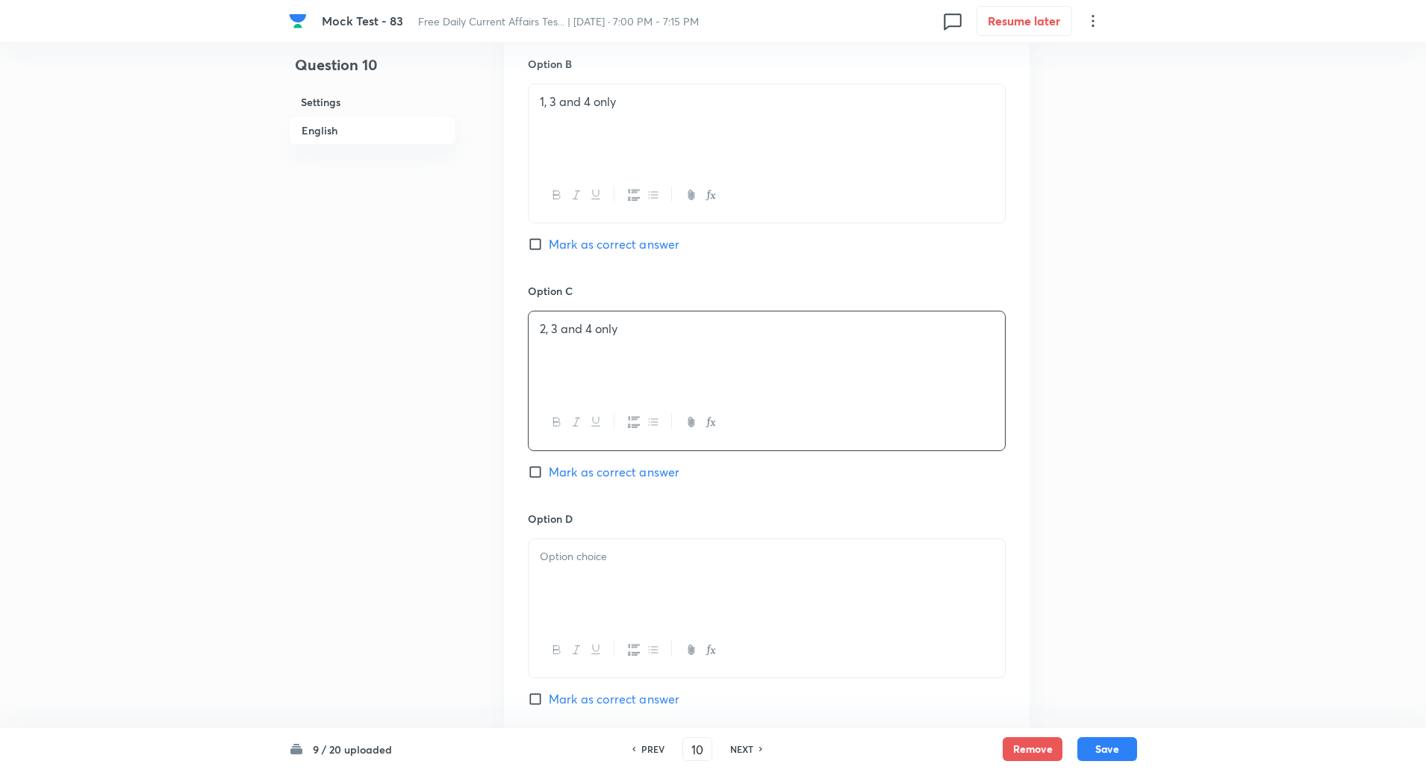
scroll to position [1117, 0]
click at [591, 550] on p at bounding box center [767, 550] width 454 height 17
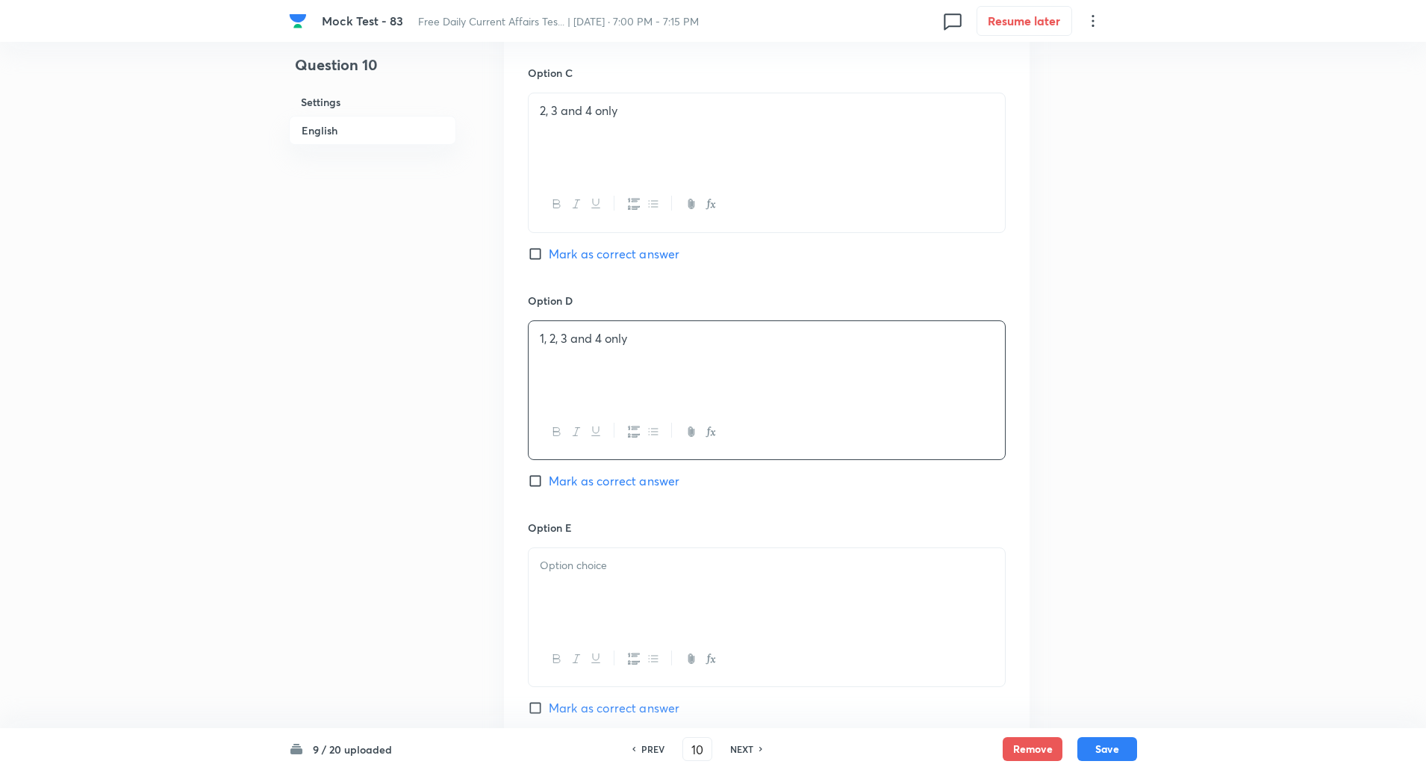
scroll to position [1343, 0]
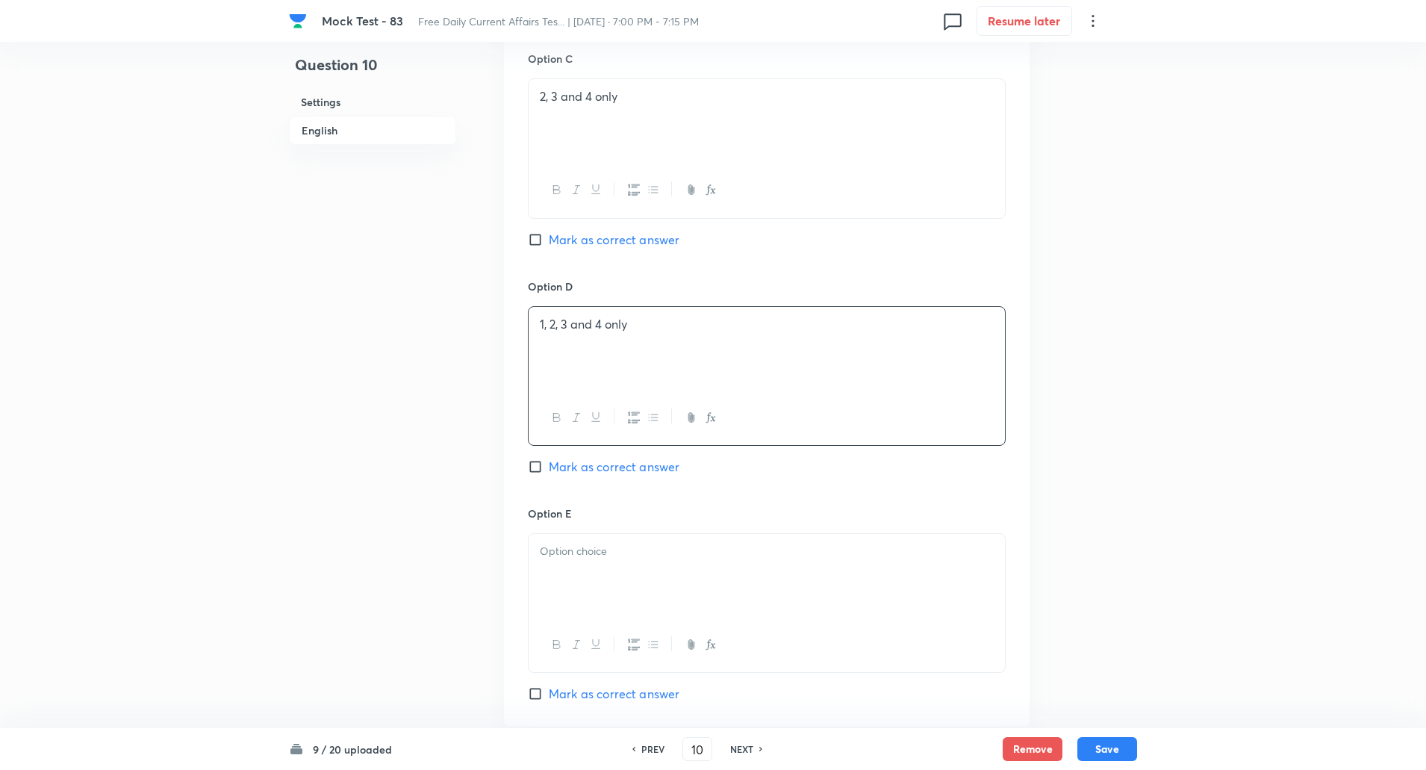
click at [576, 547] on p at bounding box center [767, 551] width 454 height 17
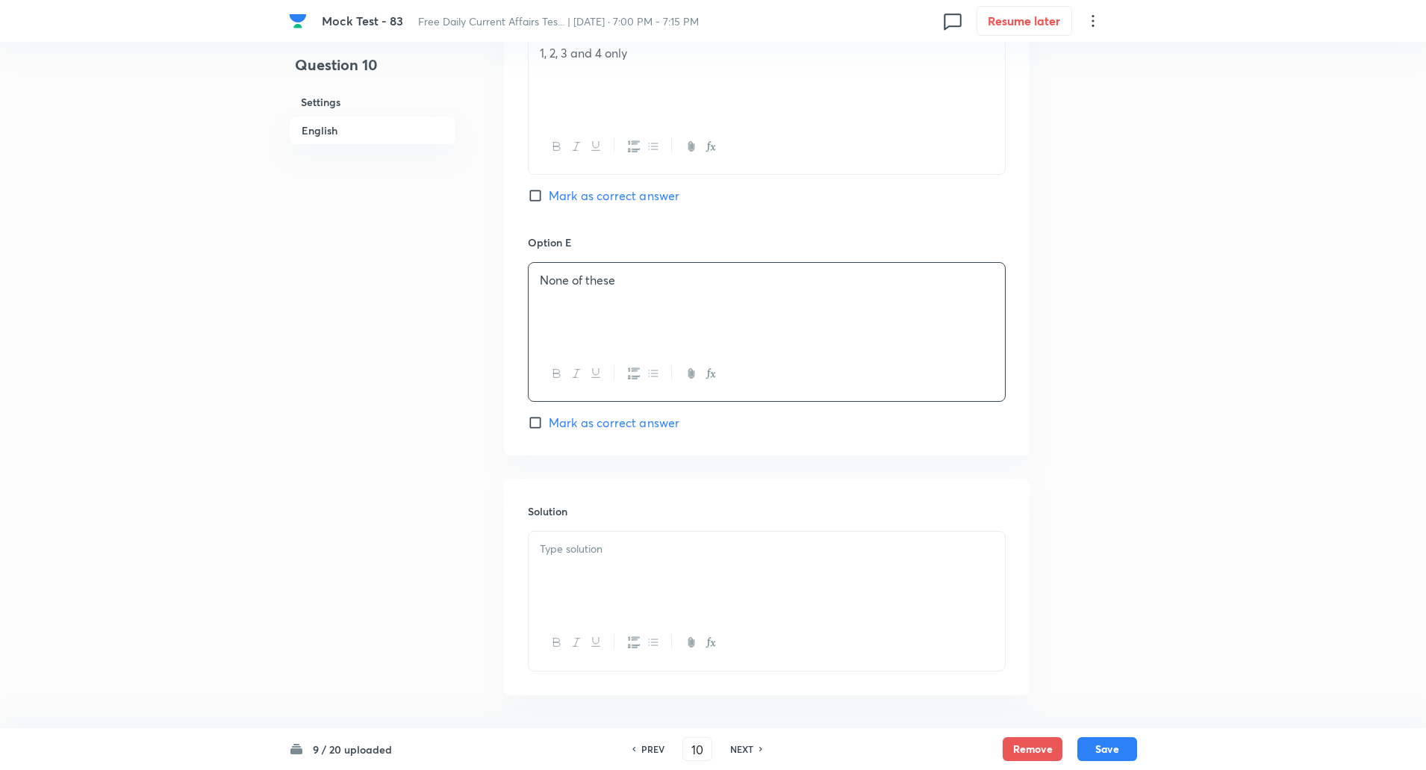
scroll to position [1671, 0]
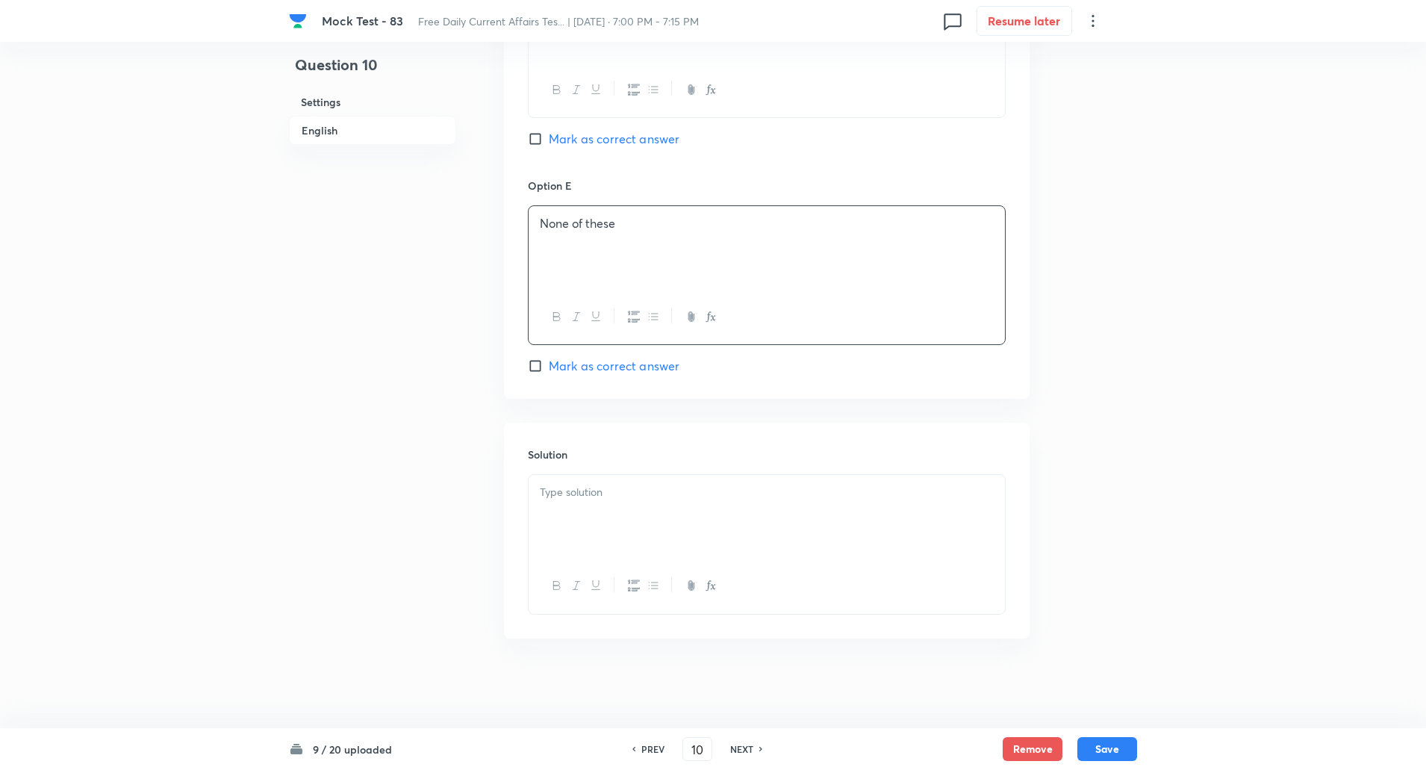
click at [575, 526] on div at bounding box center [767, 517] width 476 height 84
paste div
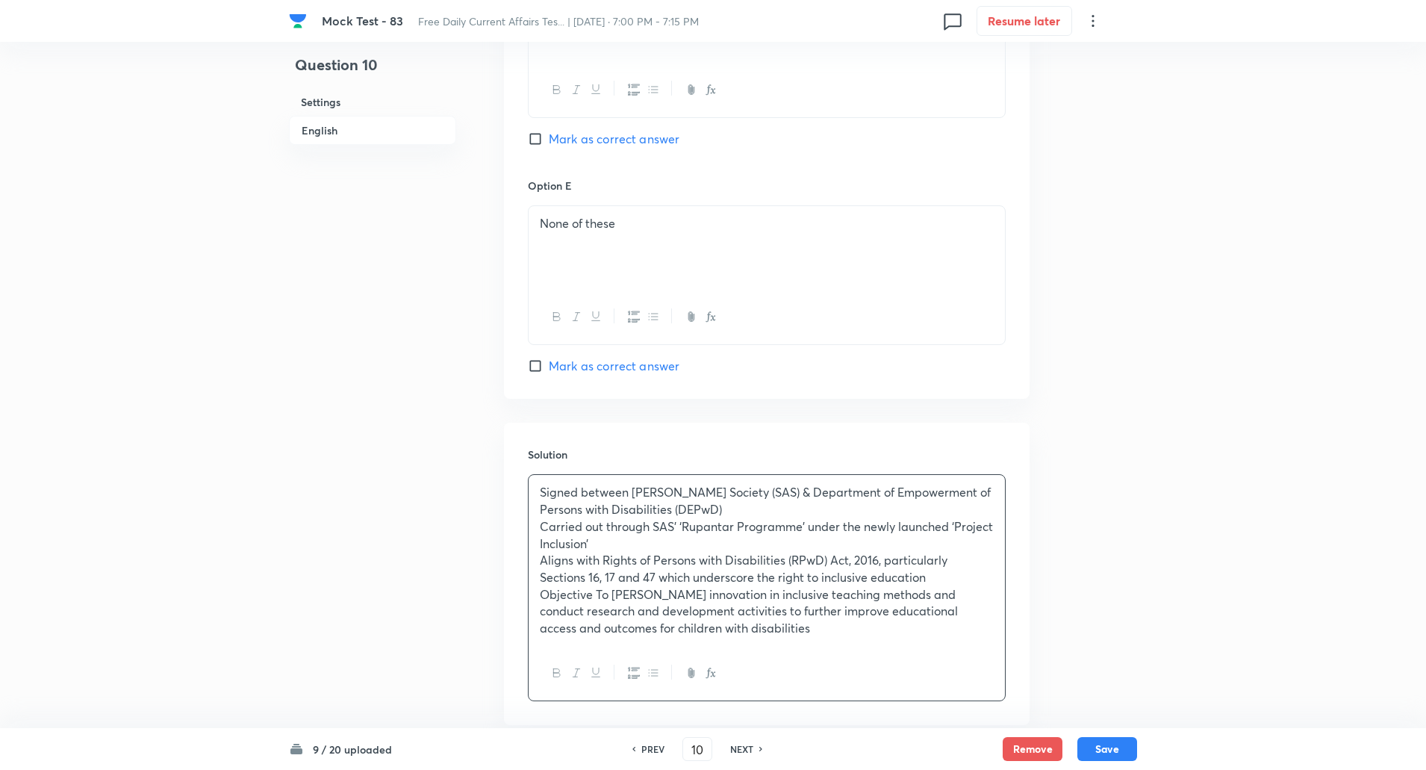
click at [633, 491] on p "Signed between Sri Aurobindo Society (SAS) & Department of Empowerment of Perso…" at bounding box center [767, 501] width 454 height 34
copy p "-----"
click at [609, 524] on p "Carried out through SAS’ ‘Rupantar Programme’ under the newly launched ‘Project…" at bounding box center [767, 535] width 454 height 34
click at [596, 595] on p "Objective To foster innovation in inclusive teaching methods and conduct resear…" at bounding box center [767, 611] width 454 height 51
click at [601, 559] on p "Aligns with Rights of Persons with Disabilities (RPwD) Act, 2016, particularly …" at bounding box center [767, 569] width 454 height 34
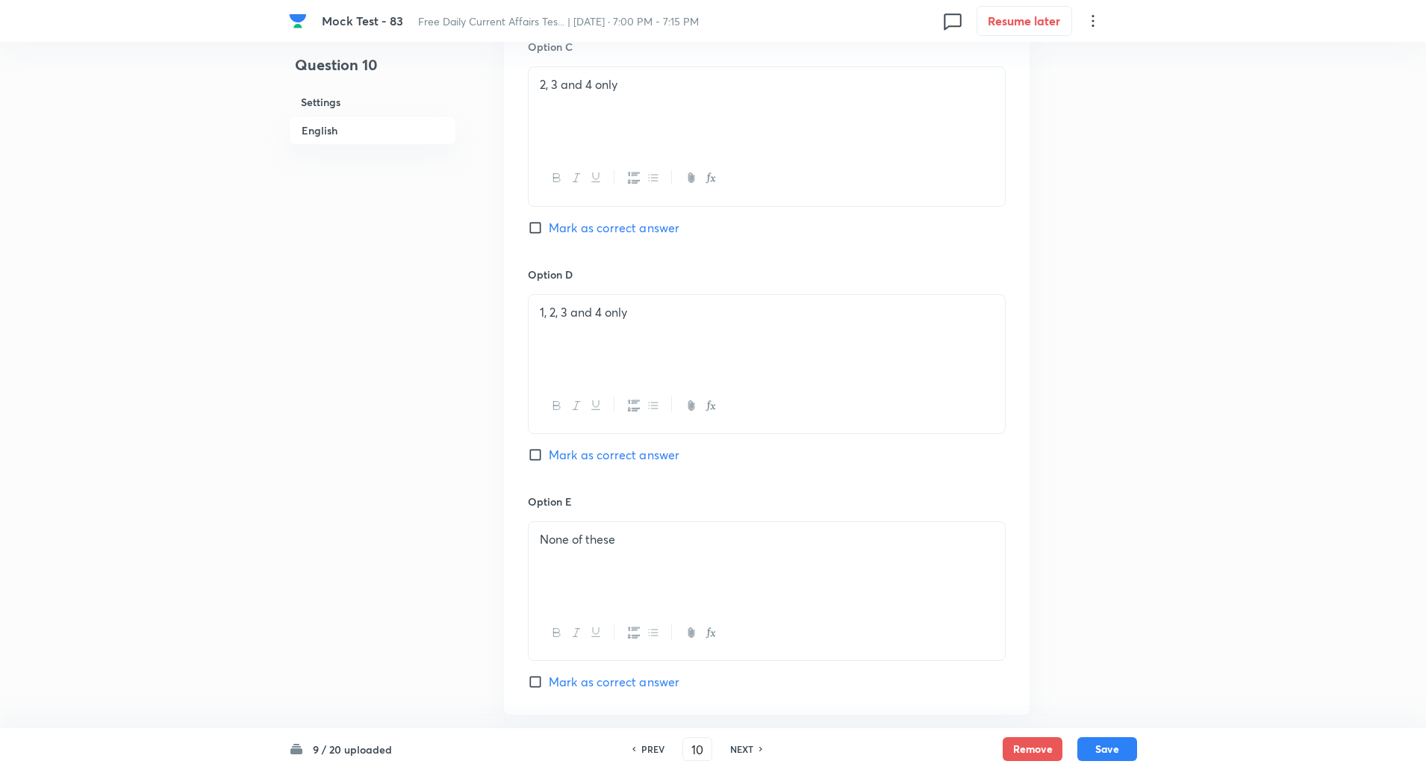
scroll to position [1758, 0]
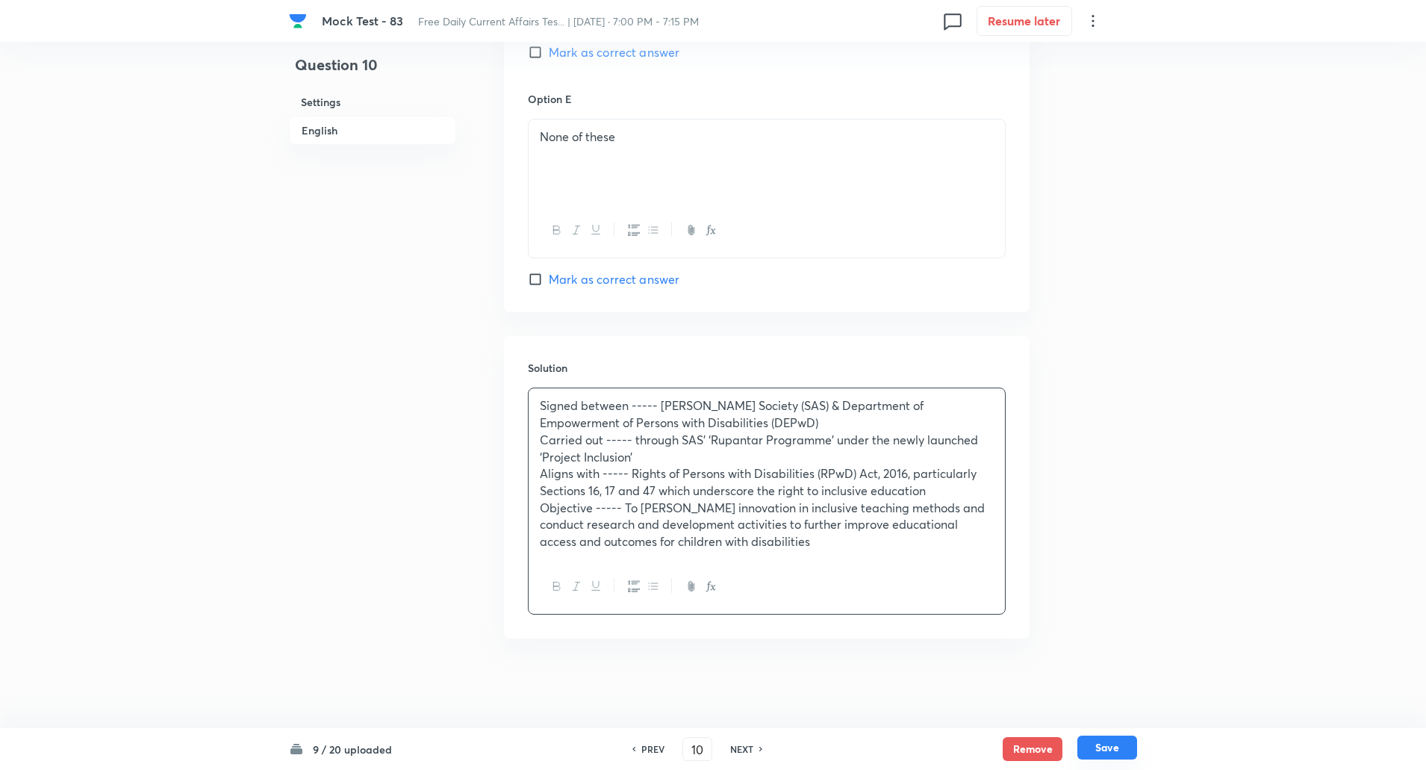
click at [1122, 747] on button "Save" at bounding box center [1108, 748] width 60 height 24
type input "11"
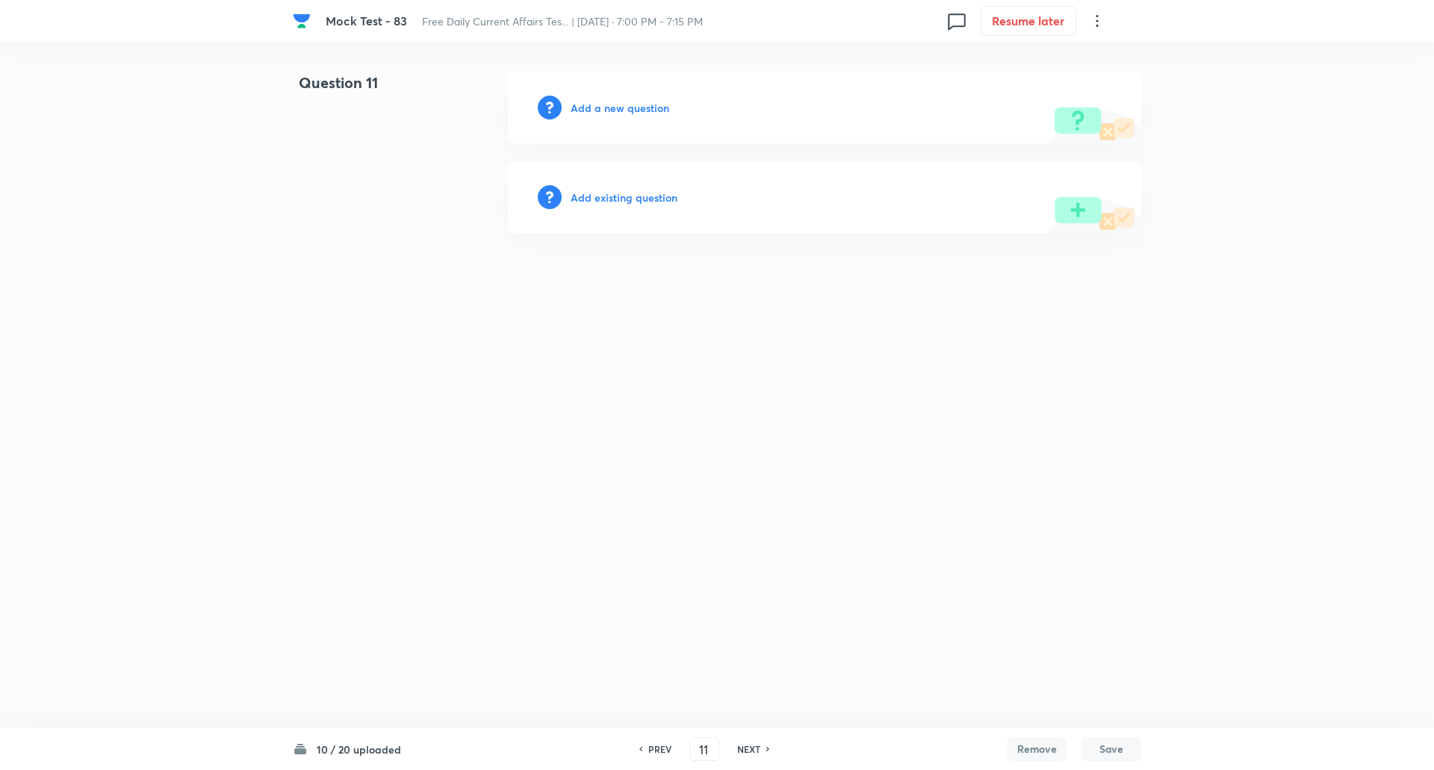
click at [628, 108] on h6 "Add a new question" at bounding box center [620, 108] width 99 height 16
click at [628, 108] on h6 "Choose a question type" at bounding box center [628, 108] width 115 height 16
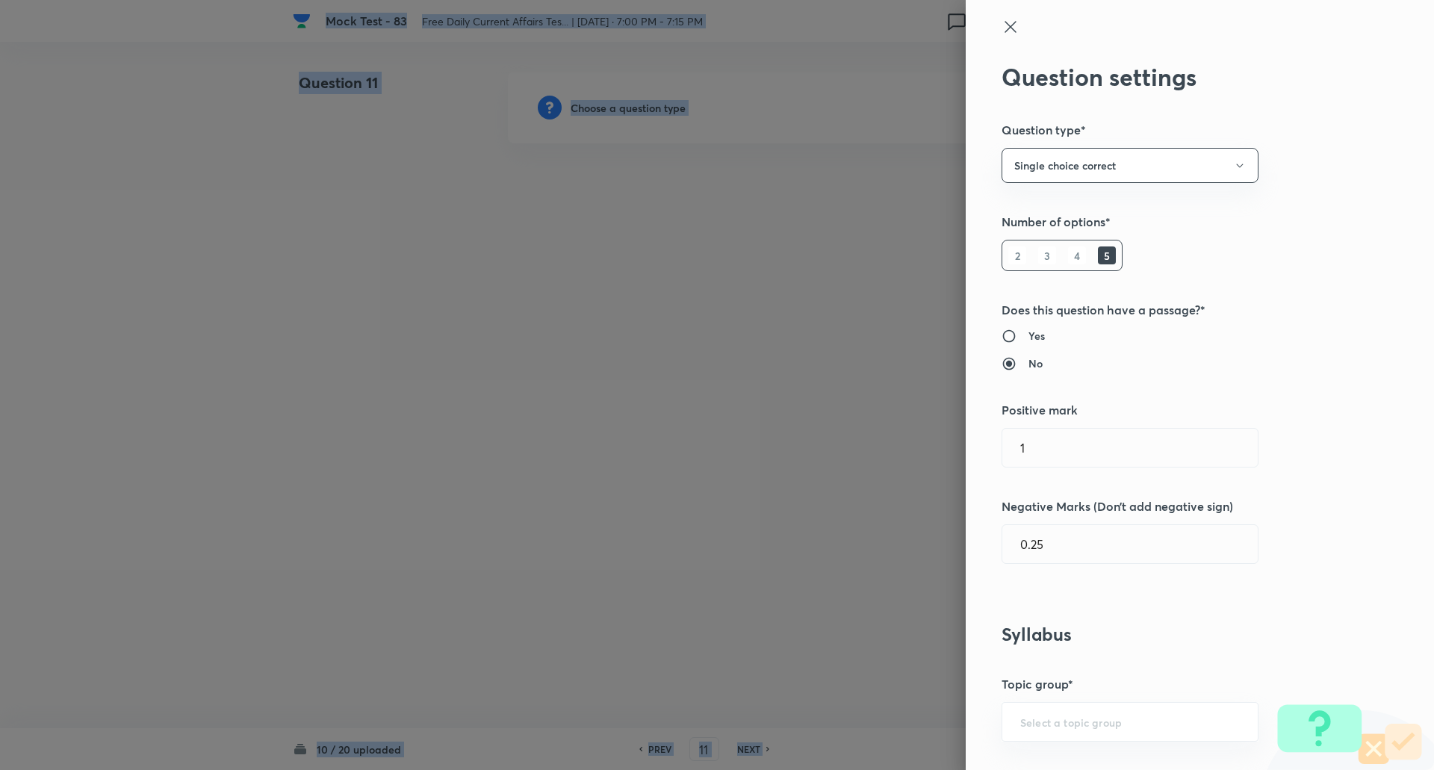
click at [628, 108] on div at bounding box center [717, 385] width 1434 height 770
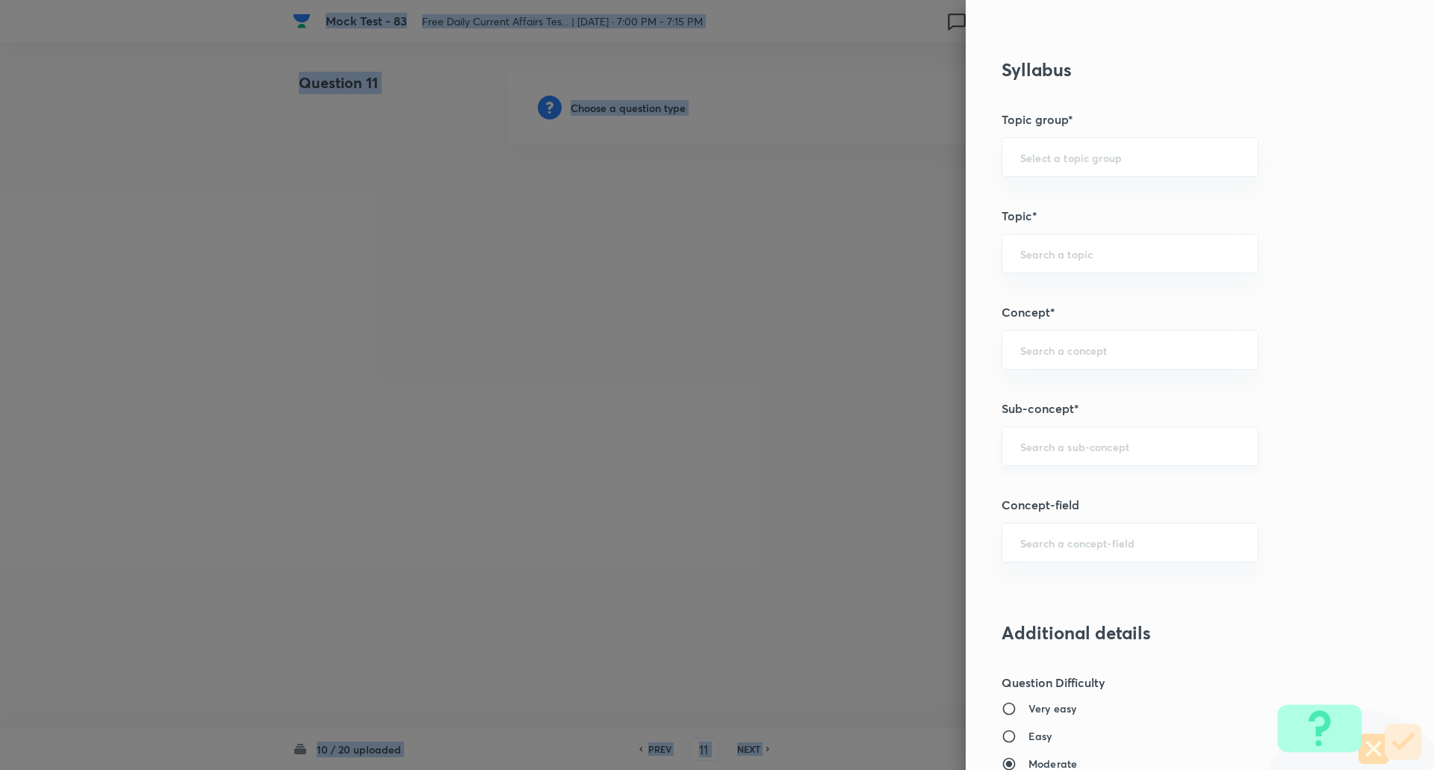
scroll to position [606, 0]
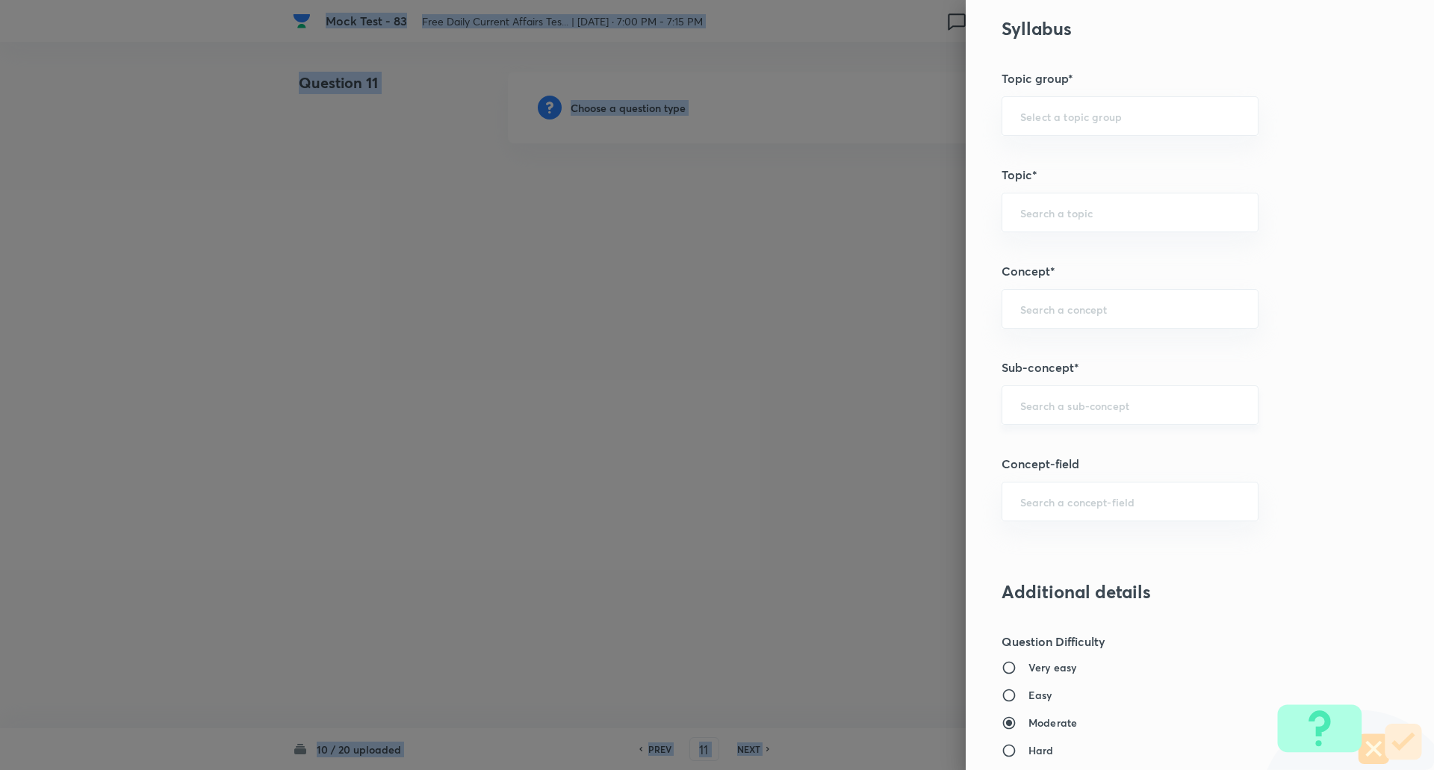
click at [1032, 397] on div "​" at bounding box center [1129, 405] width 257 height 40
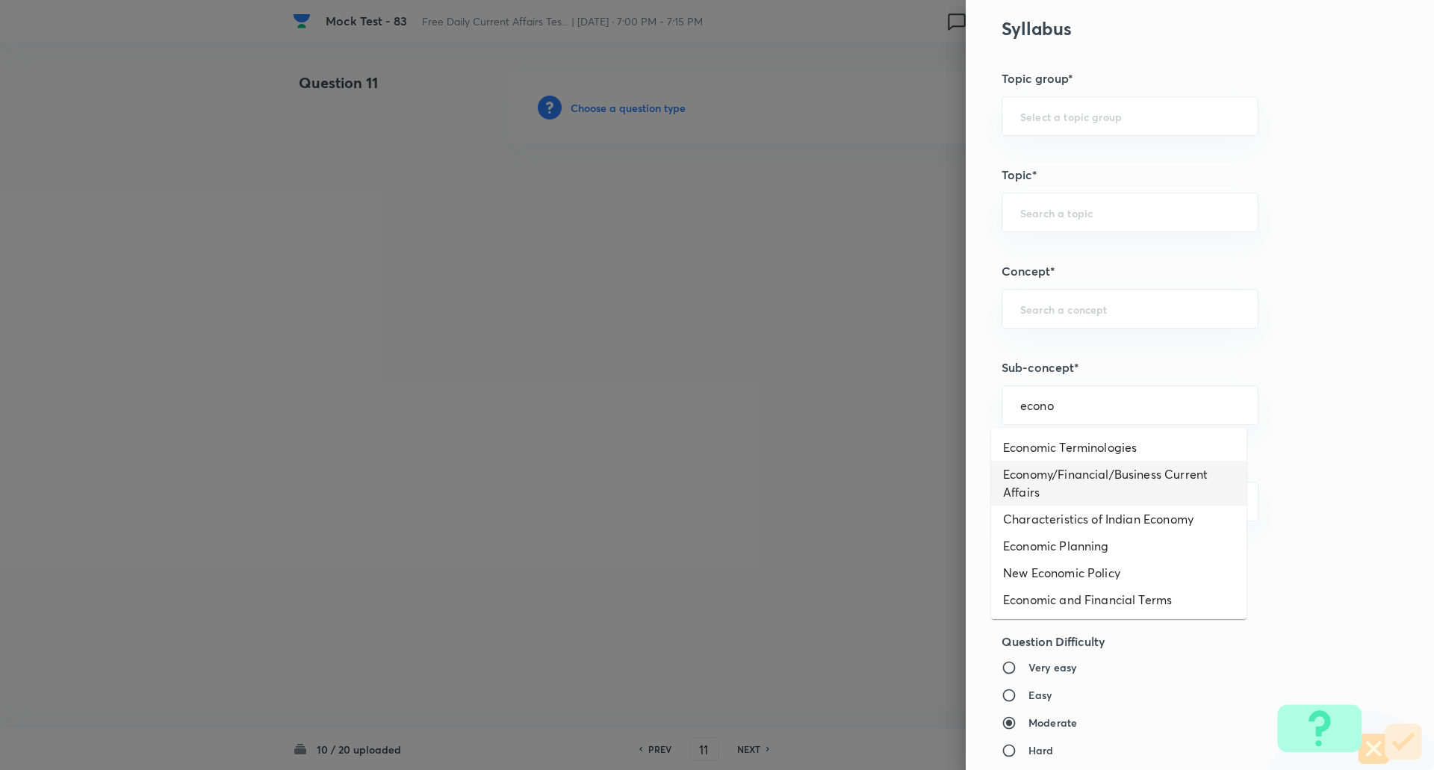
click at [1072, 485] on li "Economy/Financial/Business Current Affairs" at bounding box center [1118, 483] width 255 height 45
type input "Economy/Financial/Business Current Affairs"
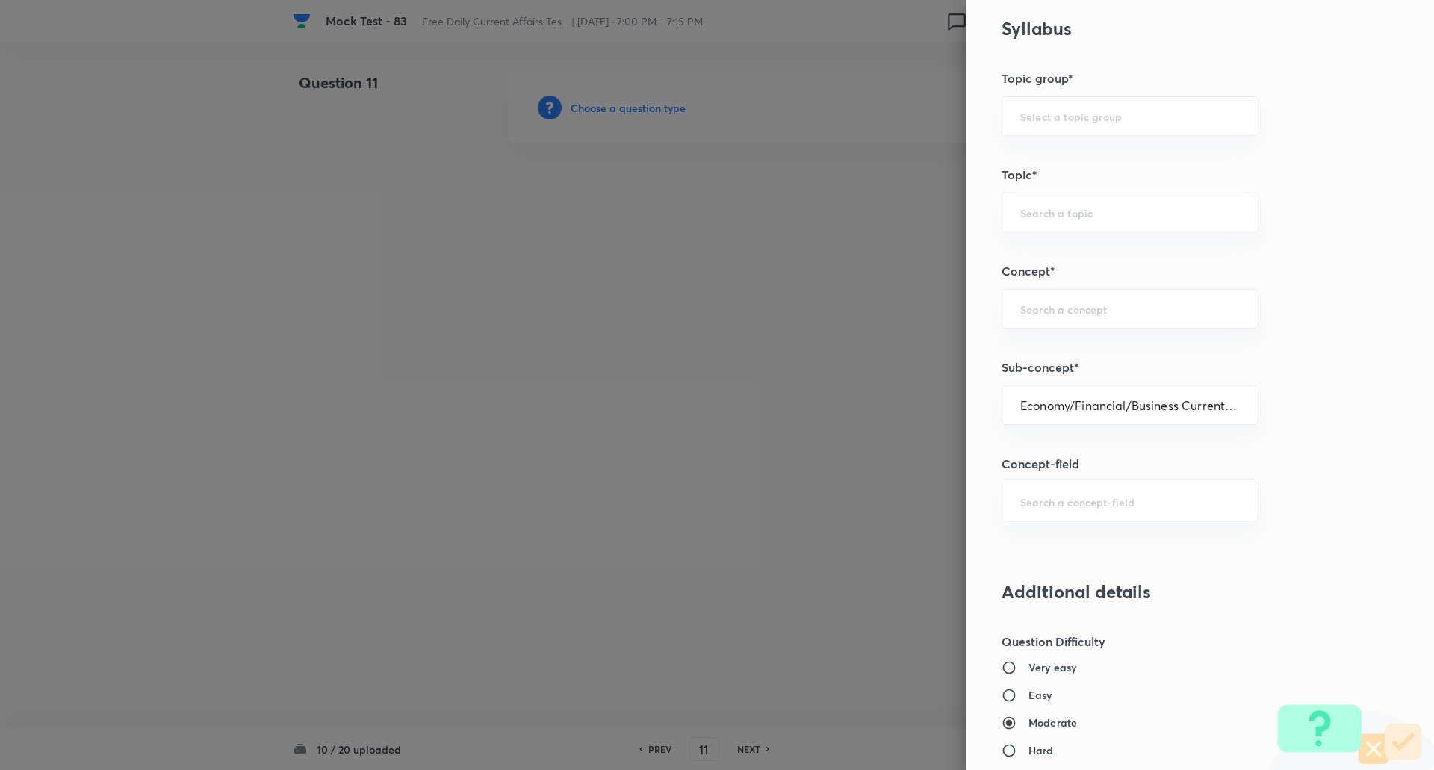
type input "Awareness"
type input "Current Affairs"
type input "Economy/Financial/Business Current Affairs"
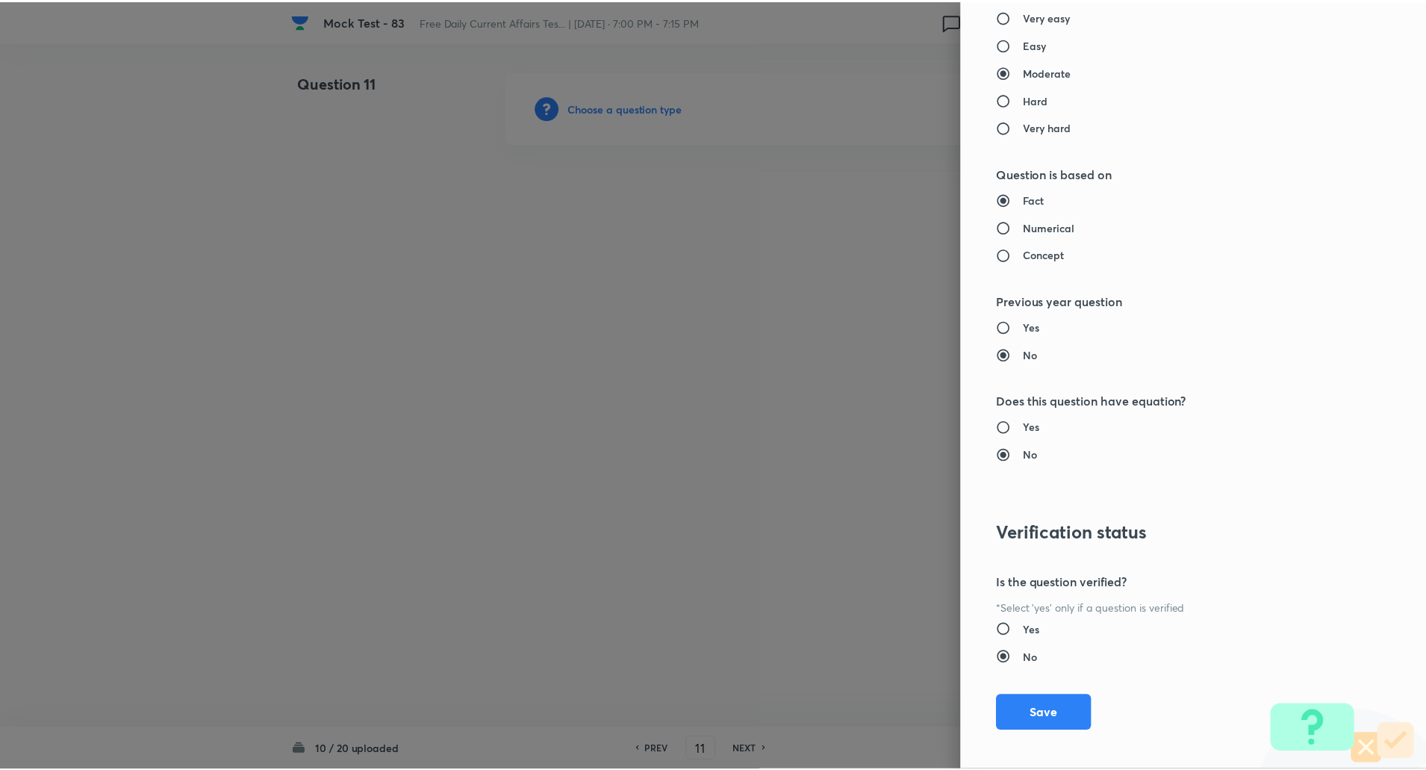
scroll to position [1266, 0]
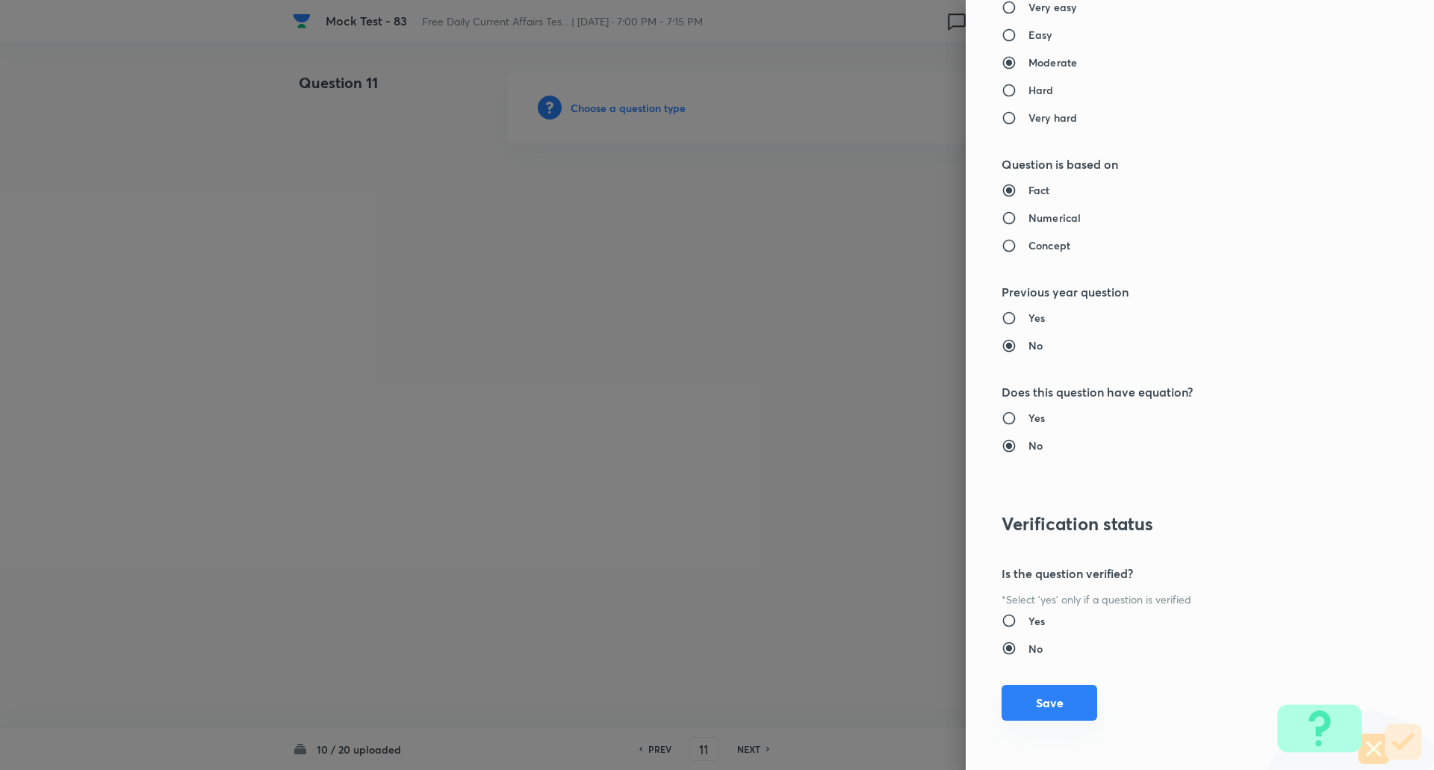
click at [1031, 708] on button "Save" at bounding box center [1049, 703] width 96 height 36
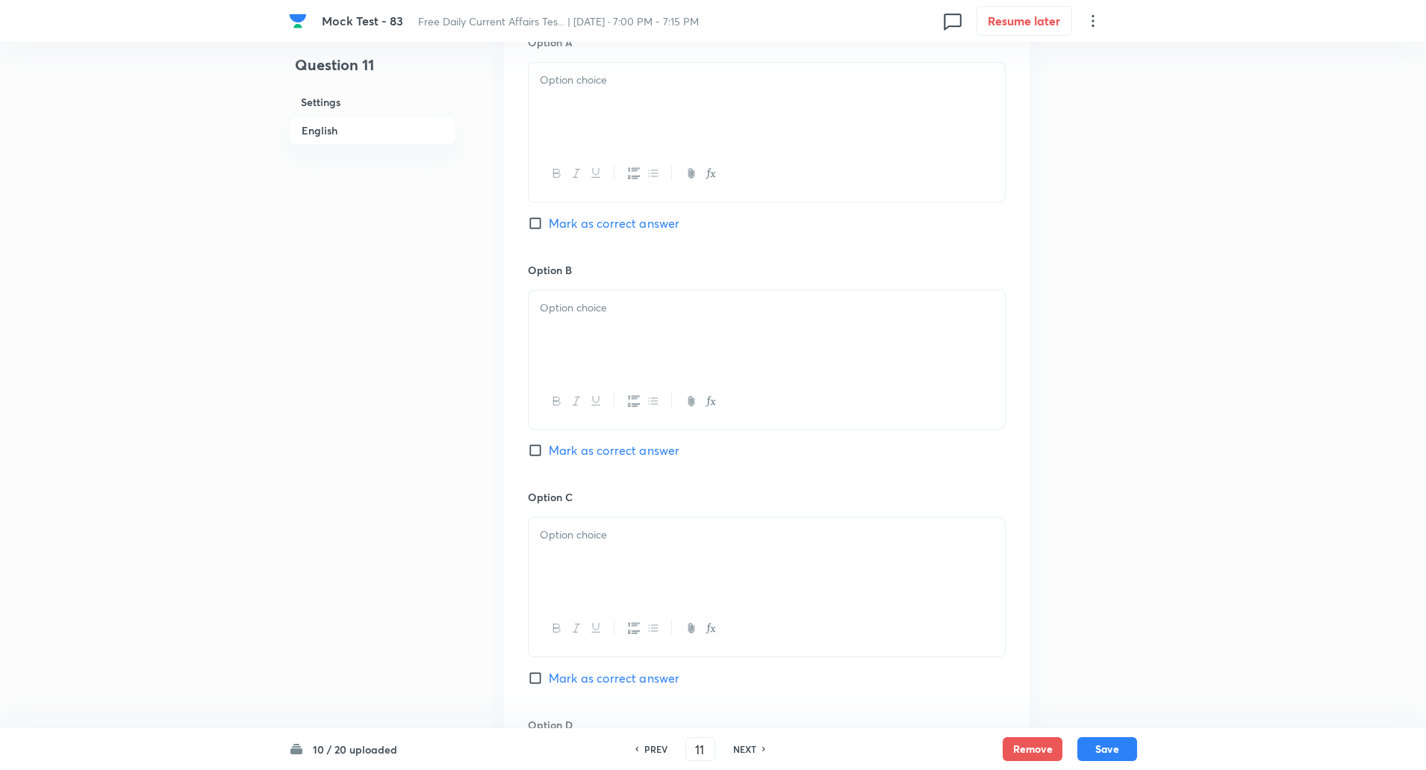
scroll to position [734, 0]
click at [538, 679] on input "Mark as correct answer" at bounding box center [538, 677] width 21 height 15
checkbox input "true"
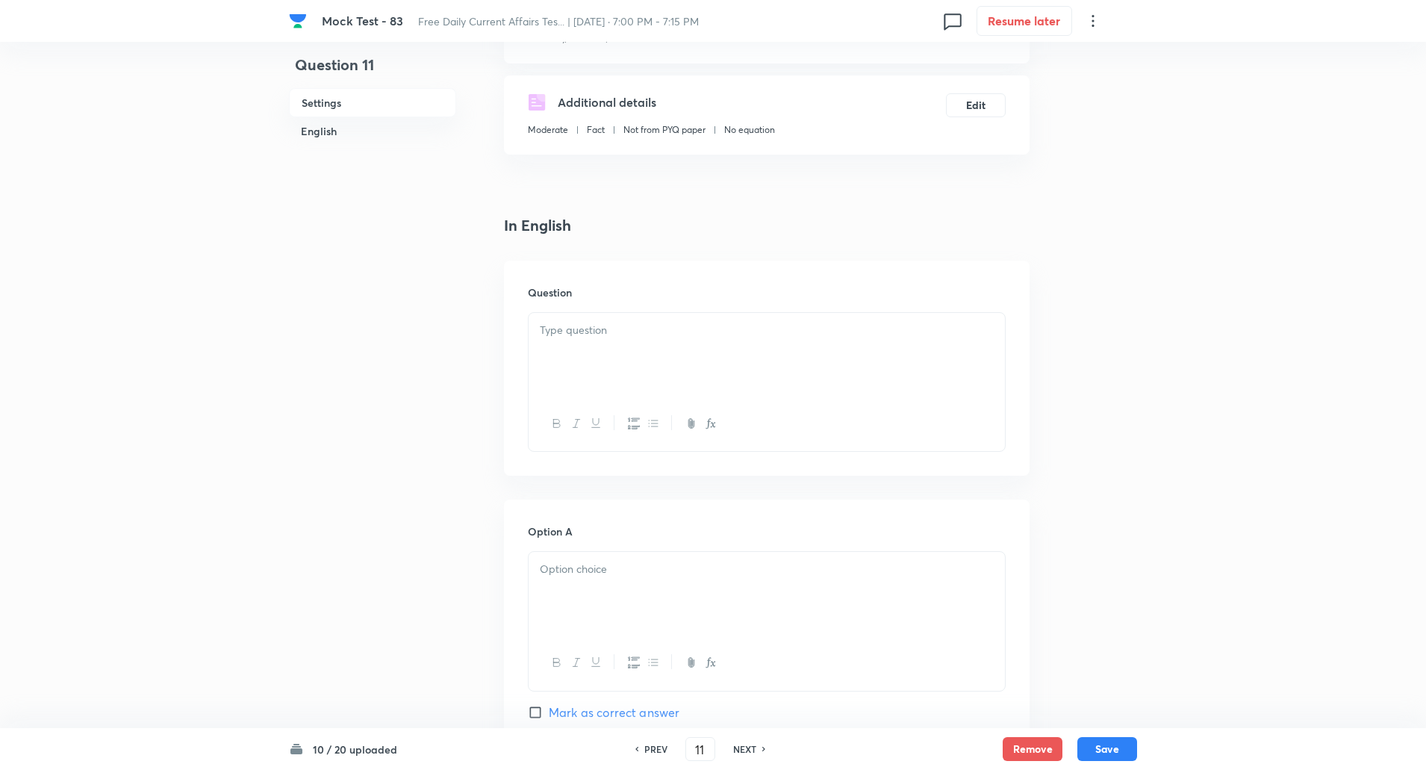
scroll to position [243, 0]
click at [617, 344] on div at bounding box center [767, 356] width 476 height 84
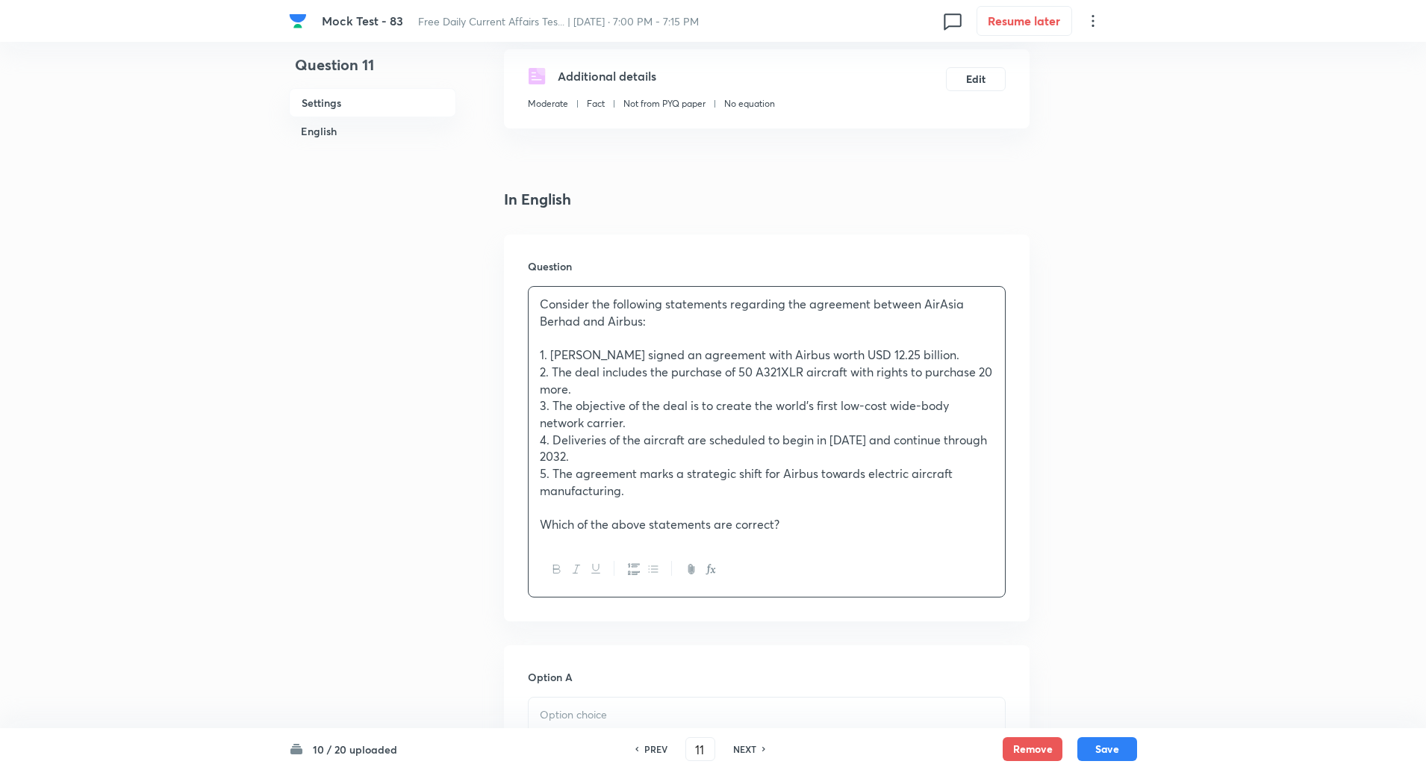
scroll to position [528, 0]
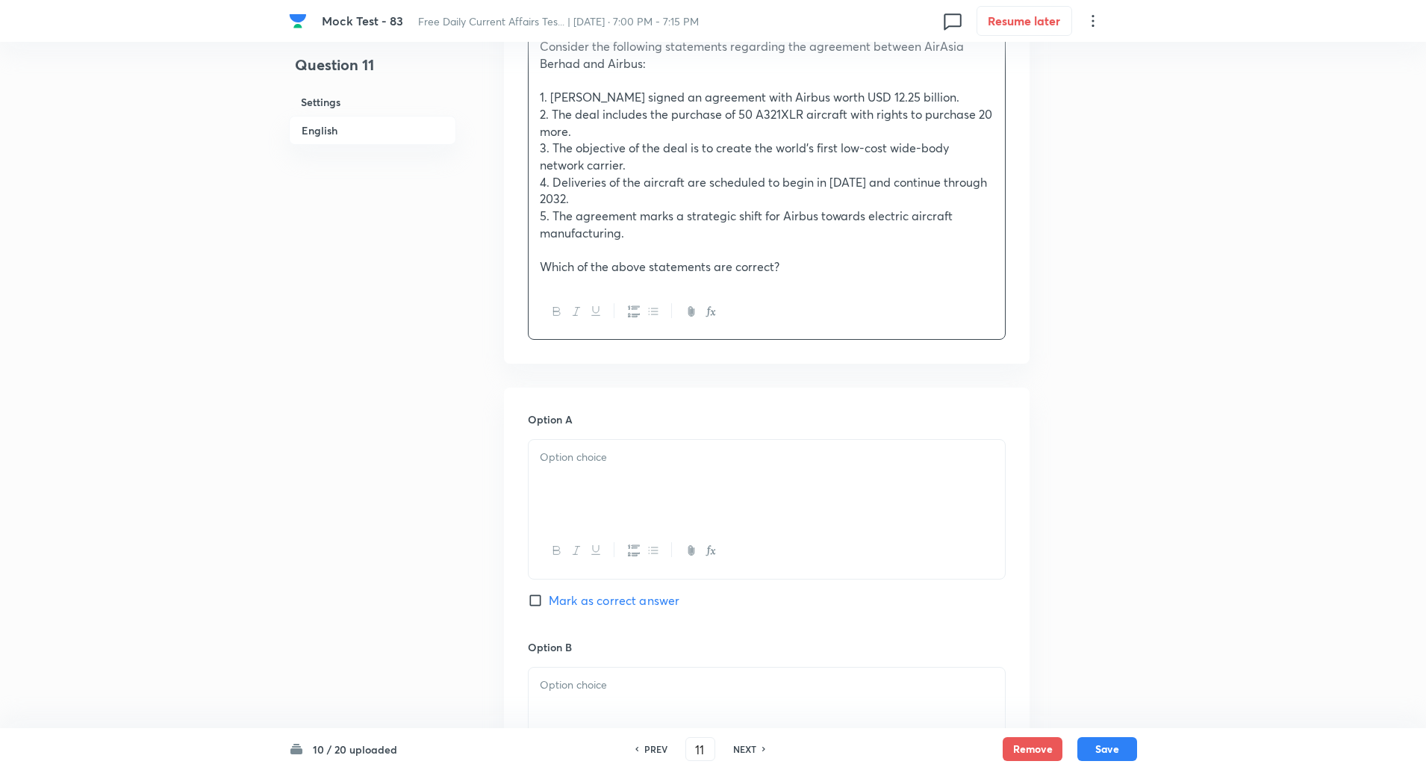
click at [597, 450] on p at bounding box center [767, 457] width 454 height 17
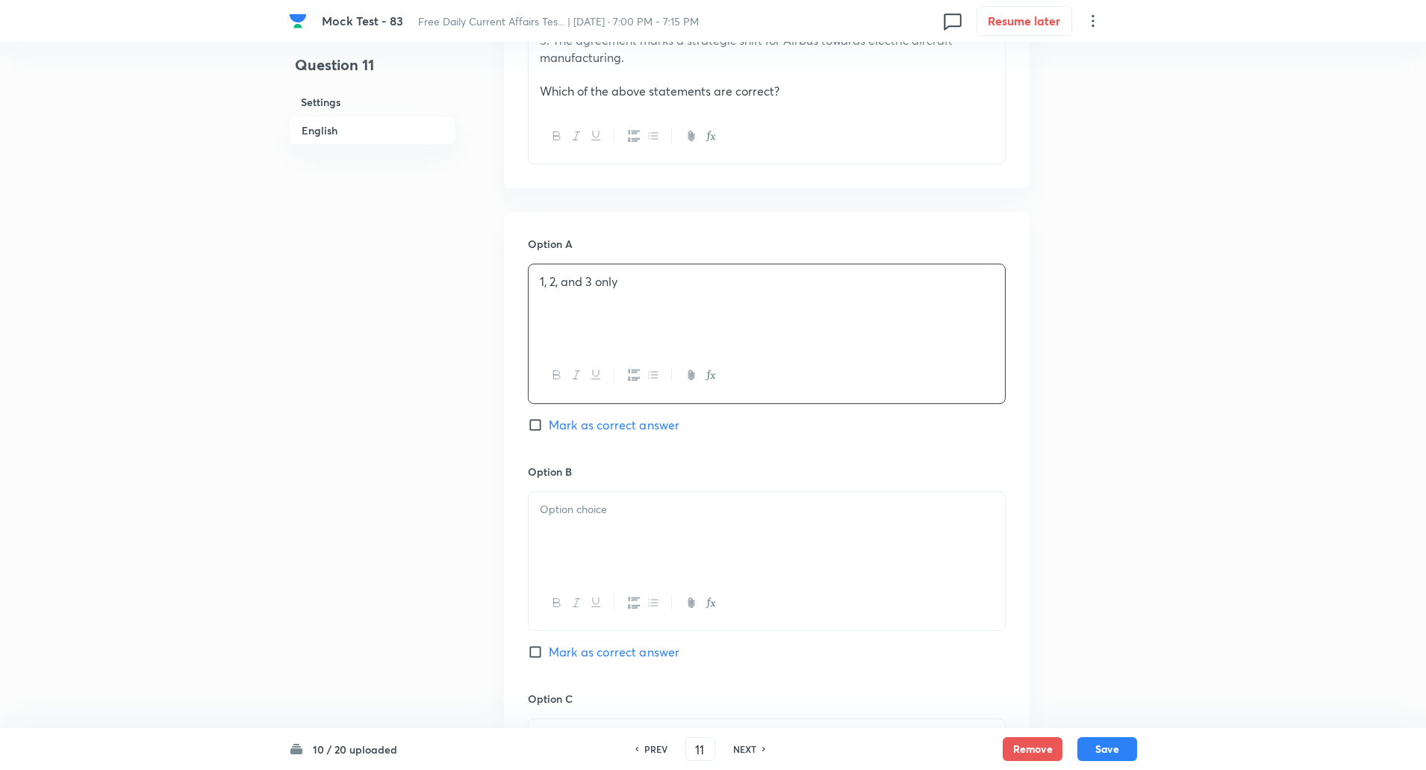
click at [594, 497] on div at bounding box center [767, 534] width 476 height 84
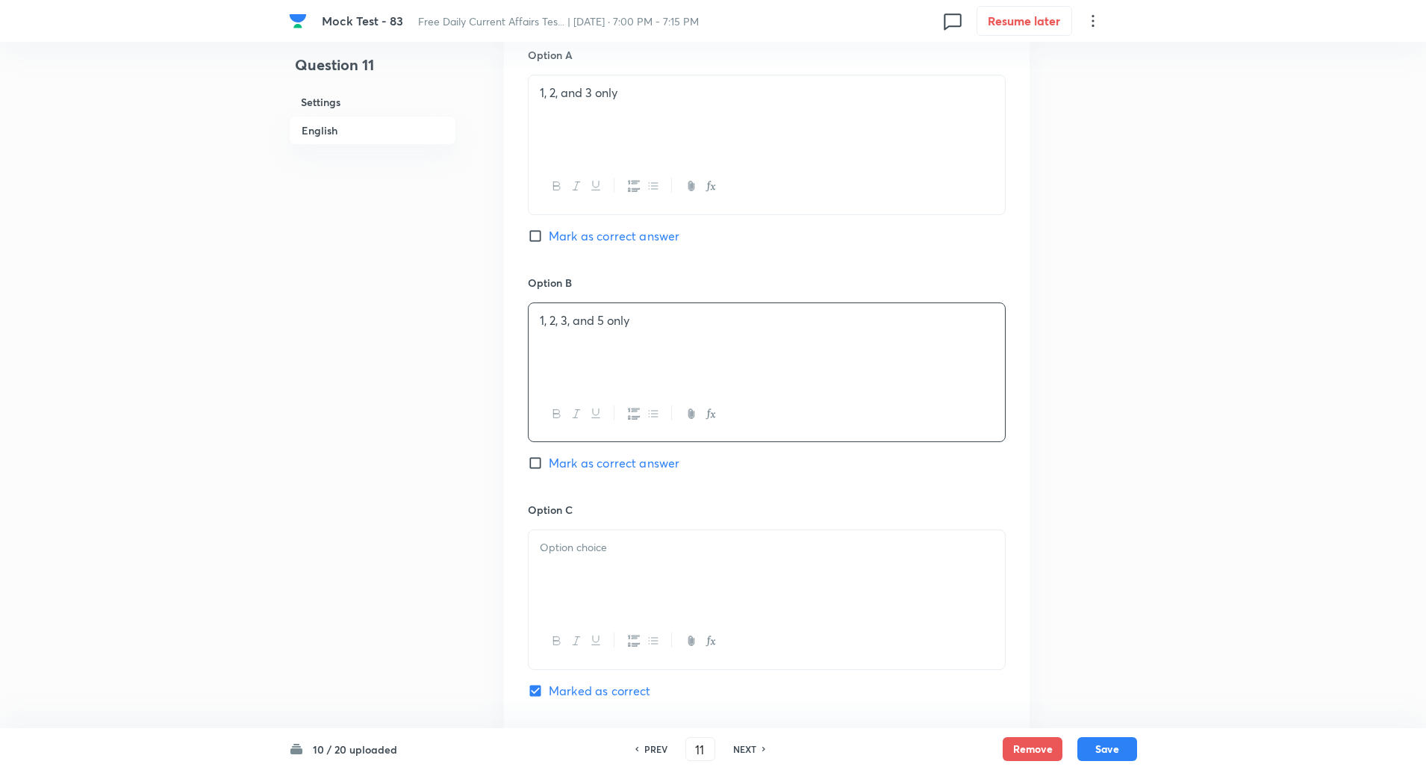
scroll to position [987, 0]
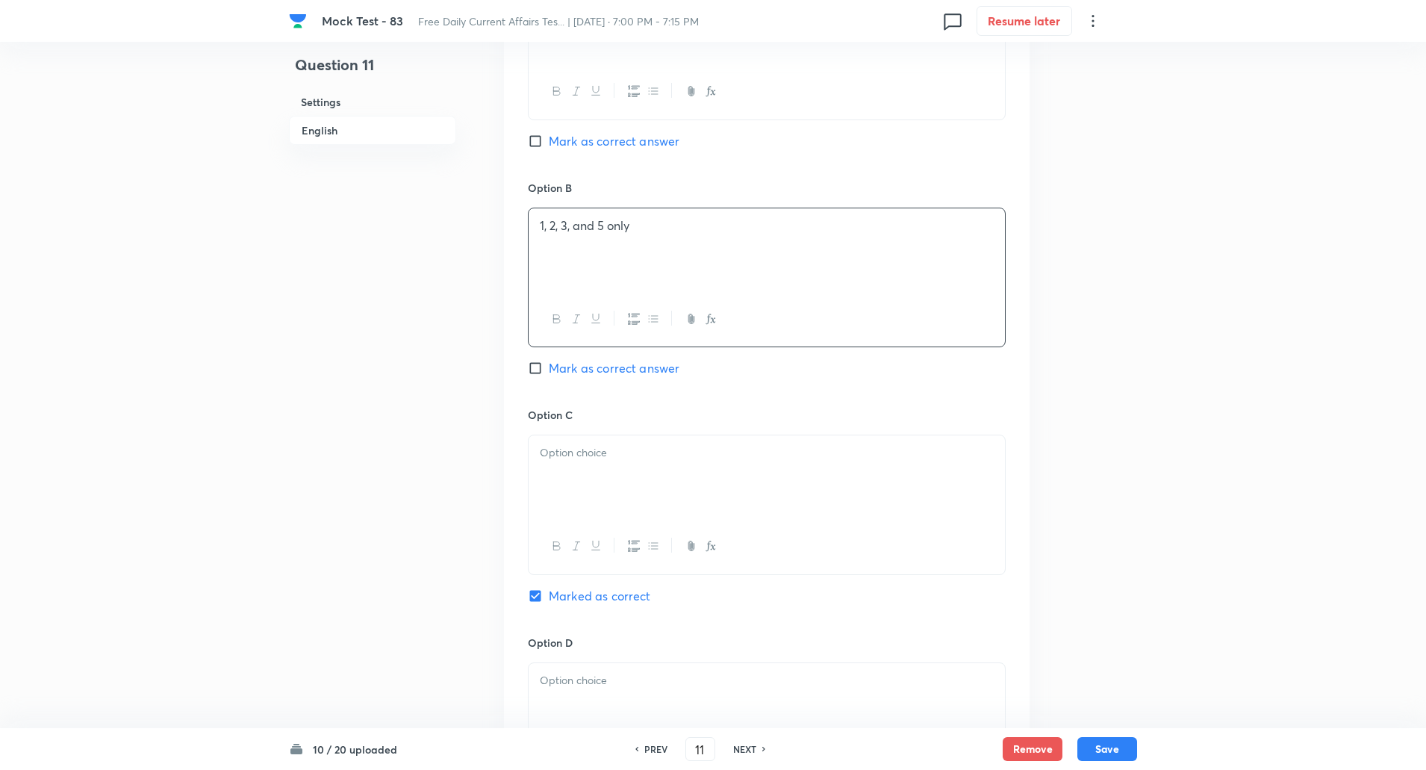
click at [575, 452] on p at bounding box center [767, 452] width 454 height 17
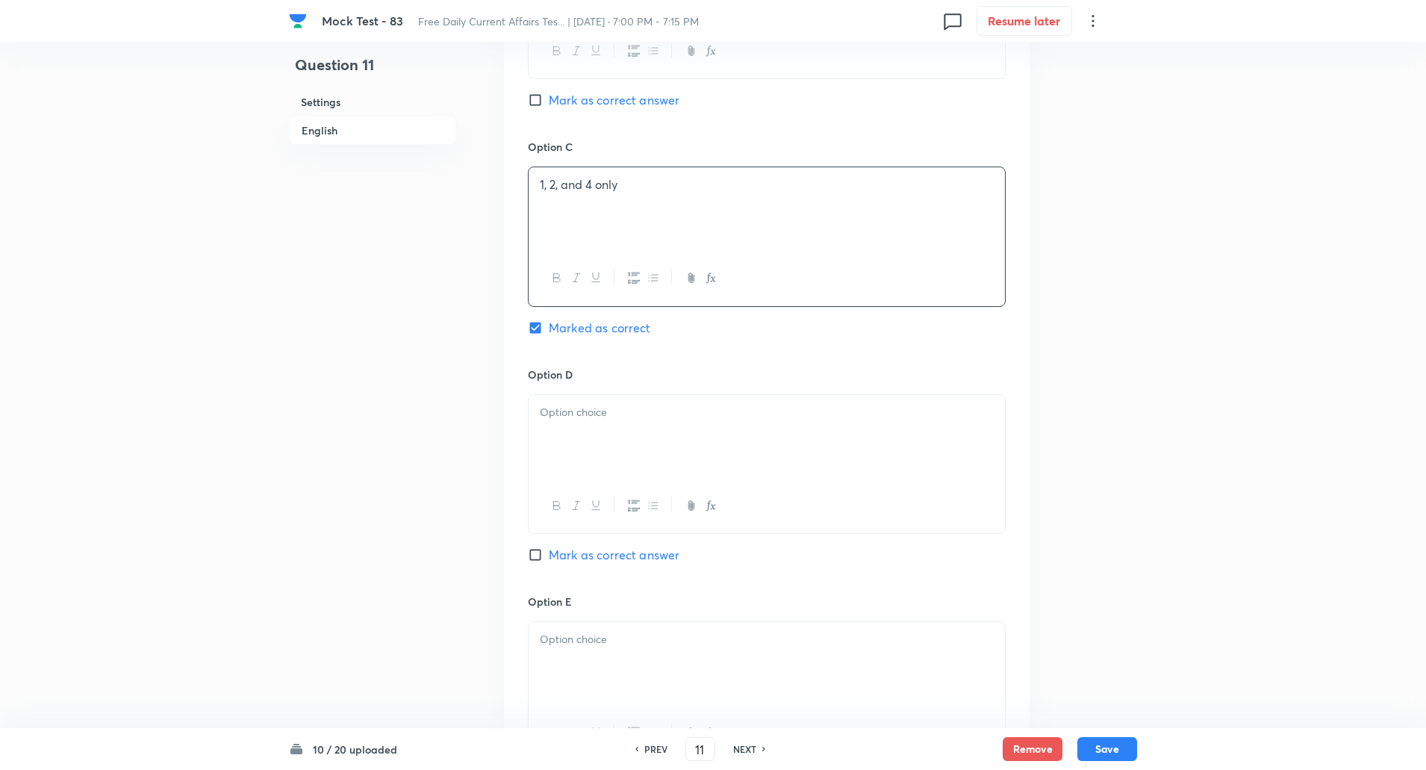
scroll to position [1275, 0]
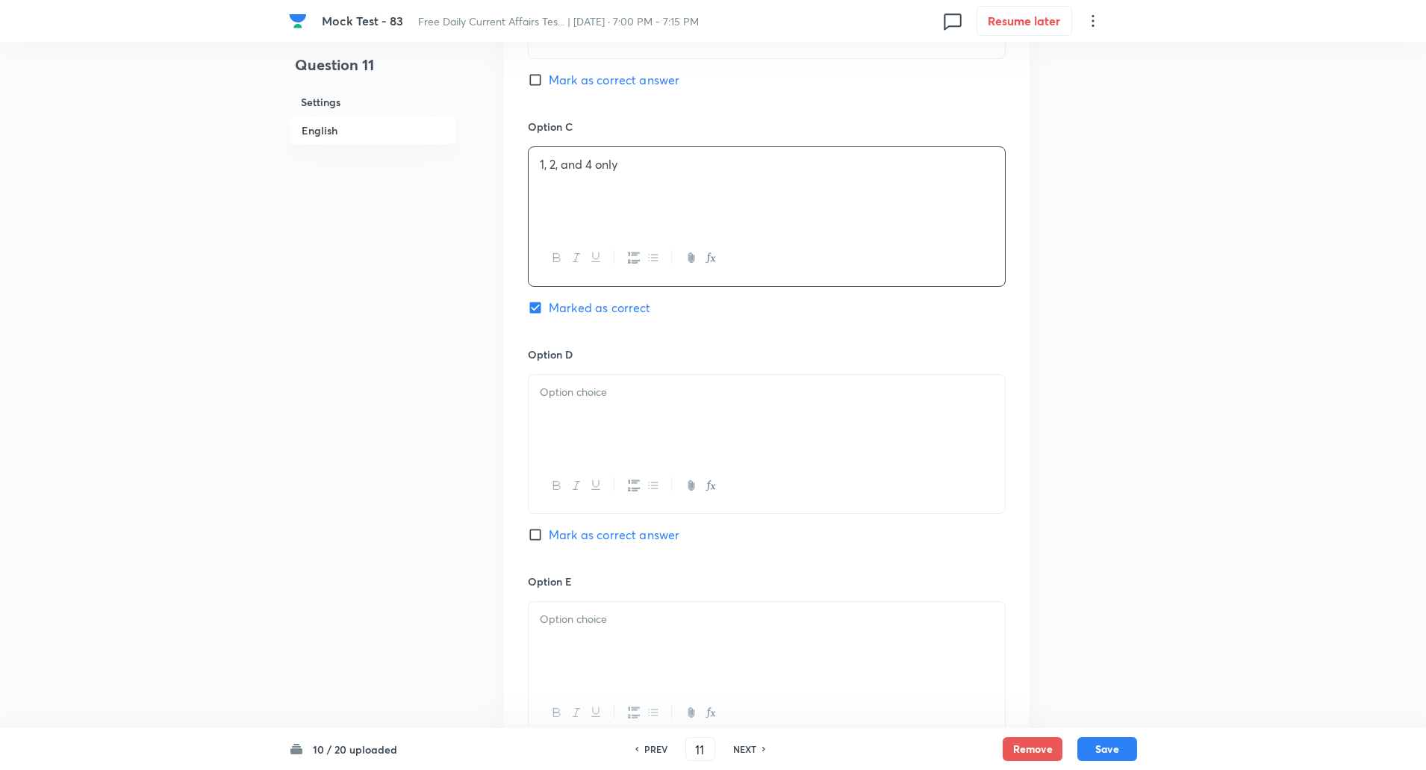
click at [567, 426] on div at bounding box center [767, 417] width 476 height 84
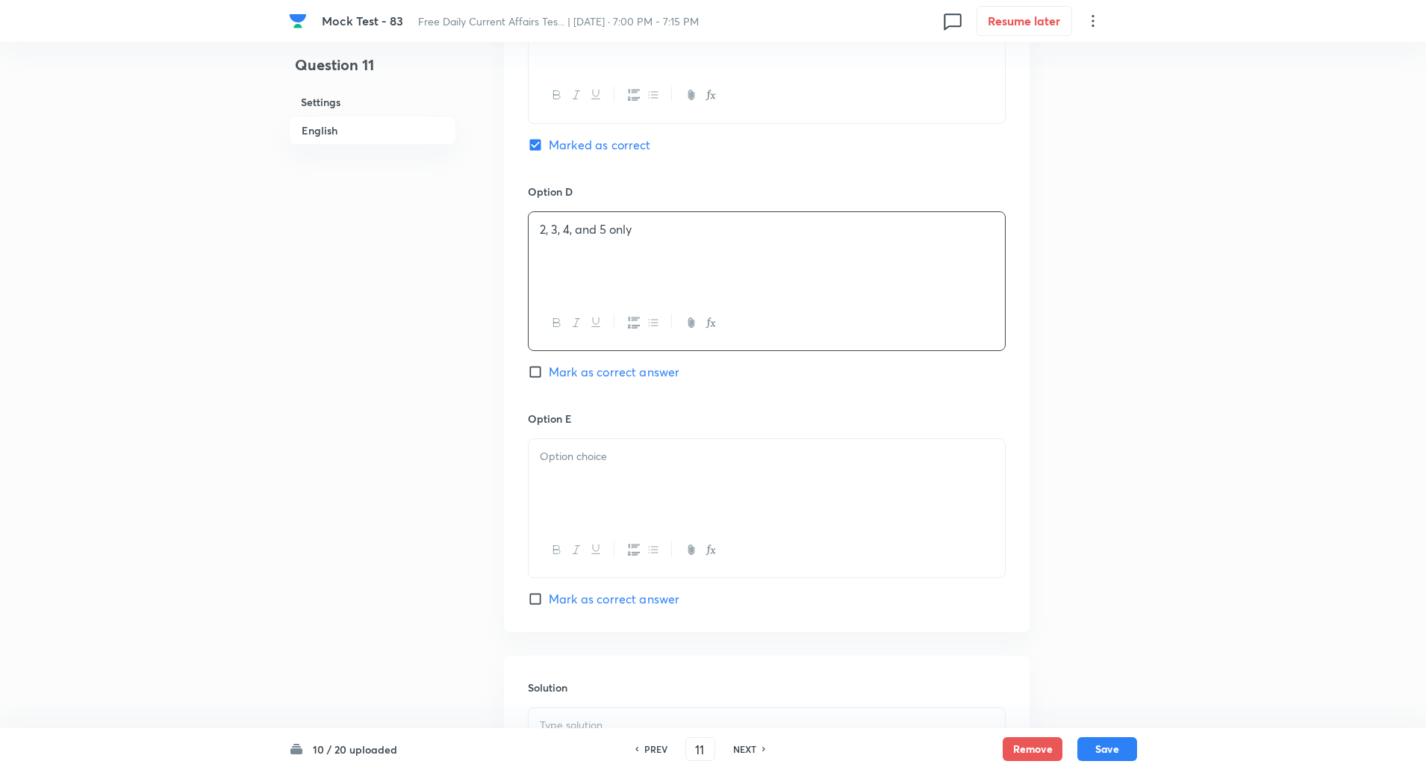
scroll to position [1454, 0]
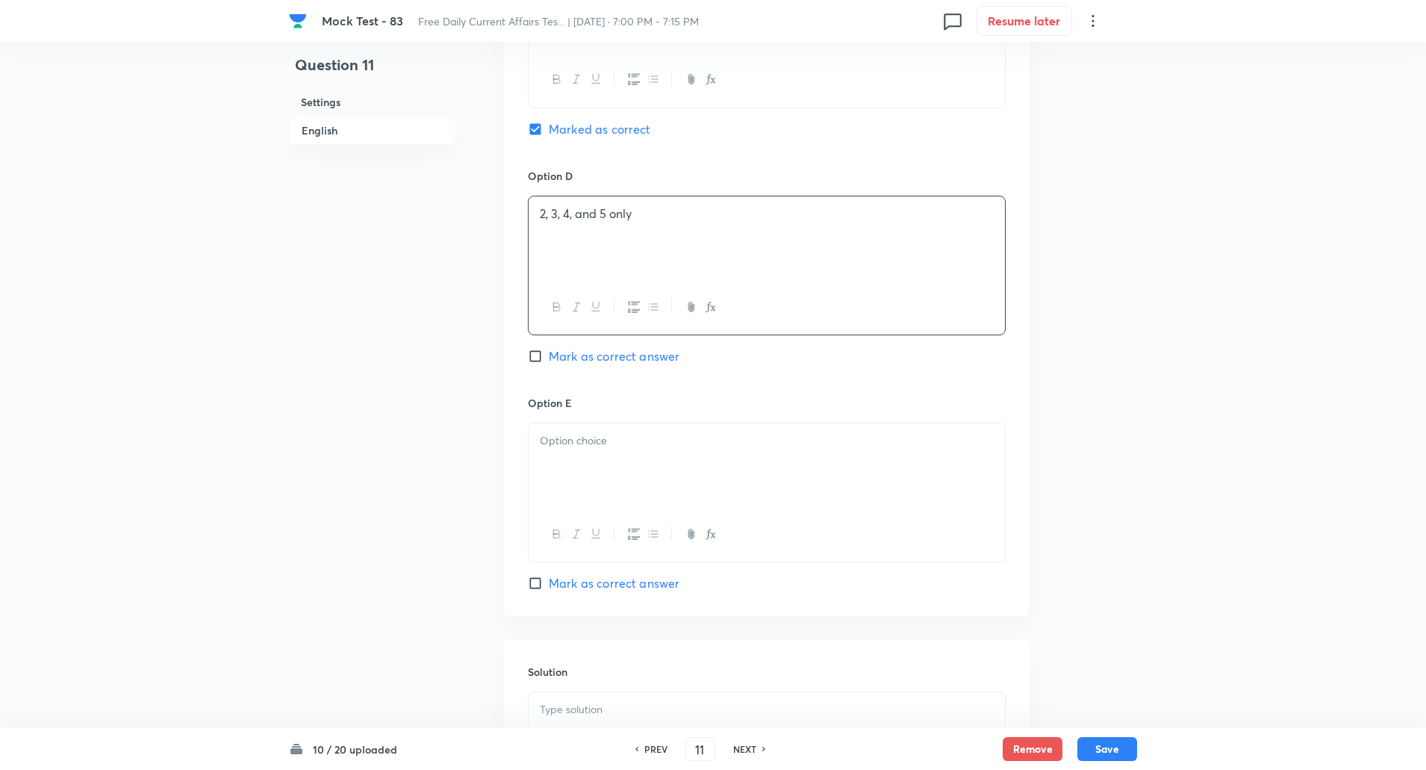
click at [566, 479] on div at bounding box center [767, 465] width 476 height 84
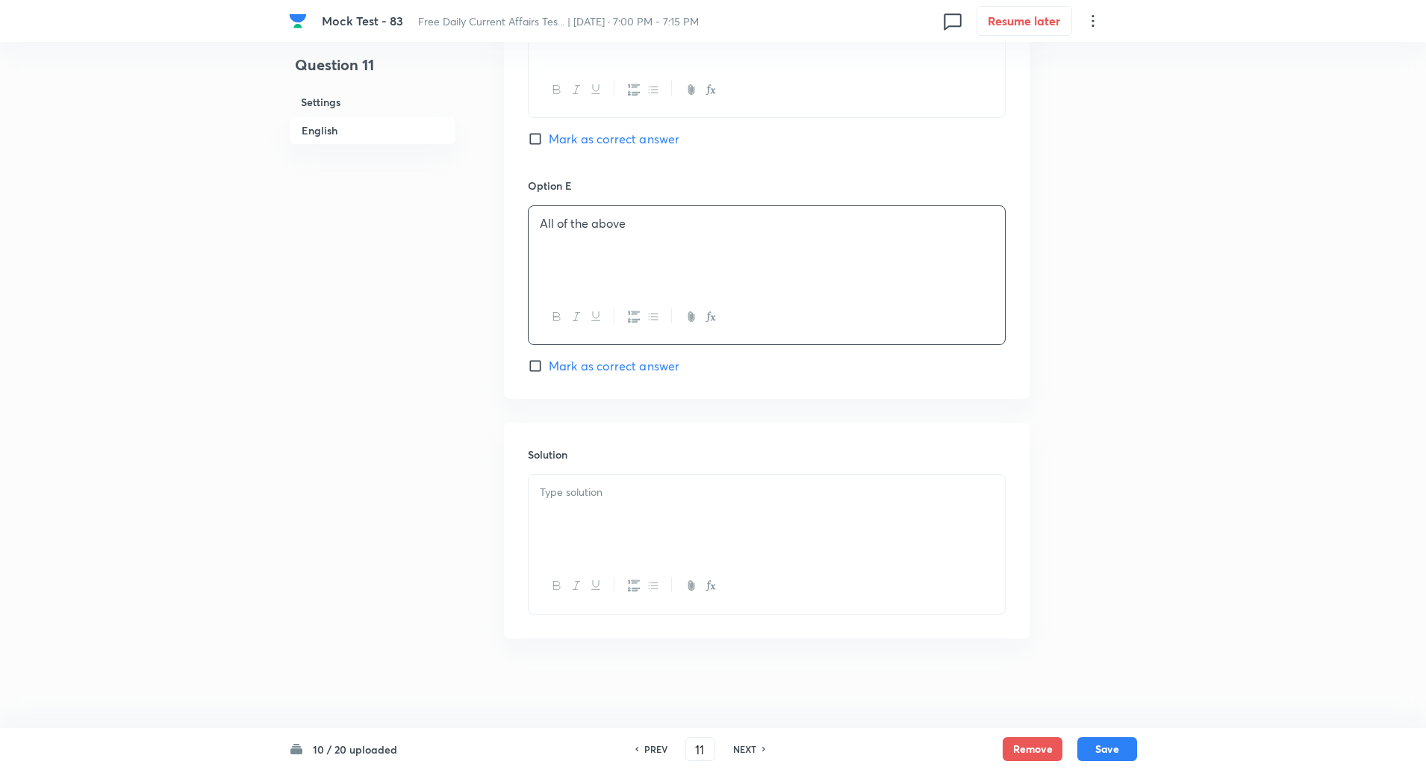
click at [568, 495] on p at bounding box center [767, 492] width 454 height 17
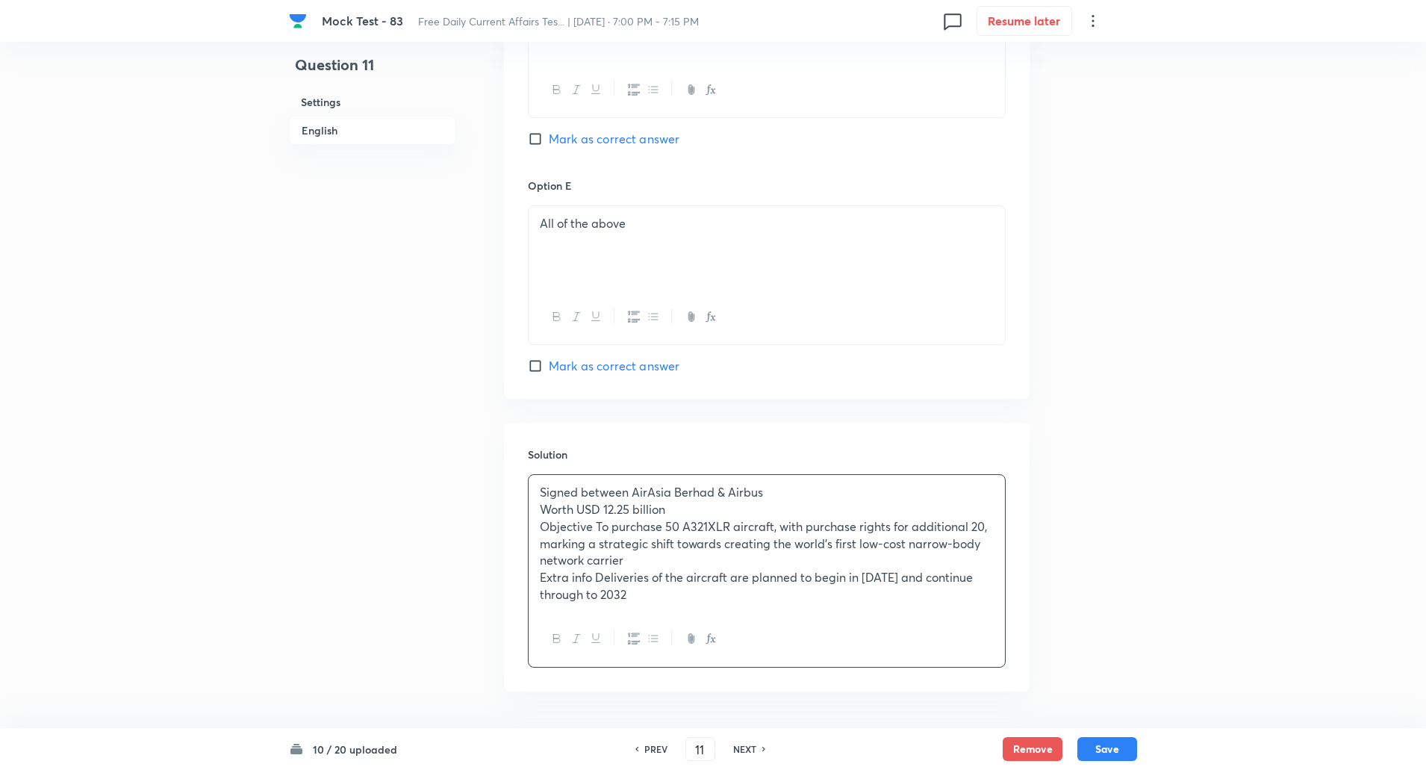
click at [632, 496] on p "Signed between AirAsia Berhad & Airbus" at bounding box center [767, 492] width 454 height 17
copy p "-----"
click at [597, 527] on p "Objective To purchase 50 A321XLR aircraft, with purchase rights for additional …" at bounding box center [767, 543] width 454 height 51
click at [596, 578] on p "Extra info Deliveries of the aircraft are planned to begin in 2028 and continue…" at bounding box center [767, 586] width 454 height 34
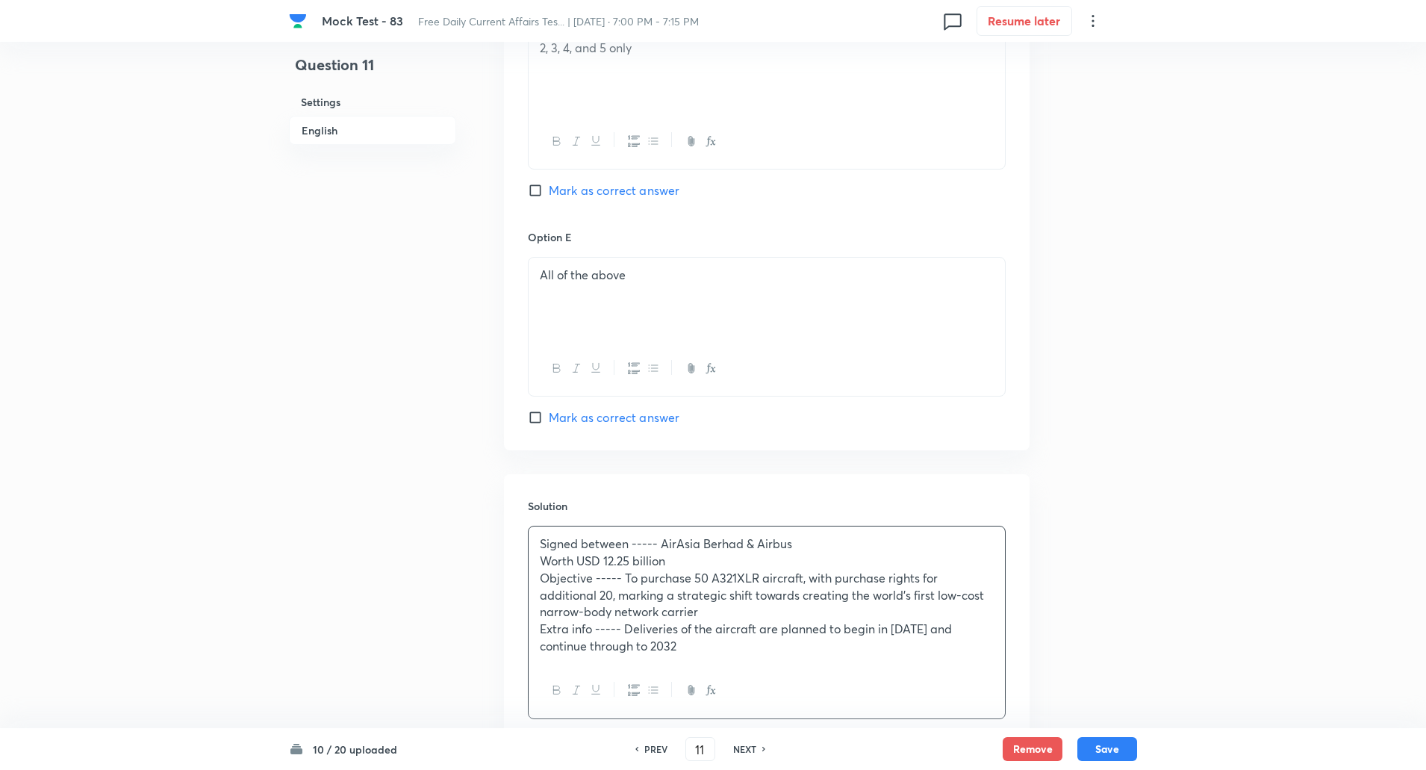
scroll to position [1724, 0]
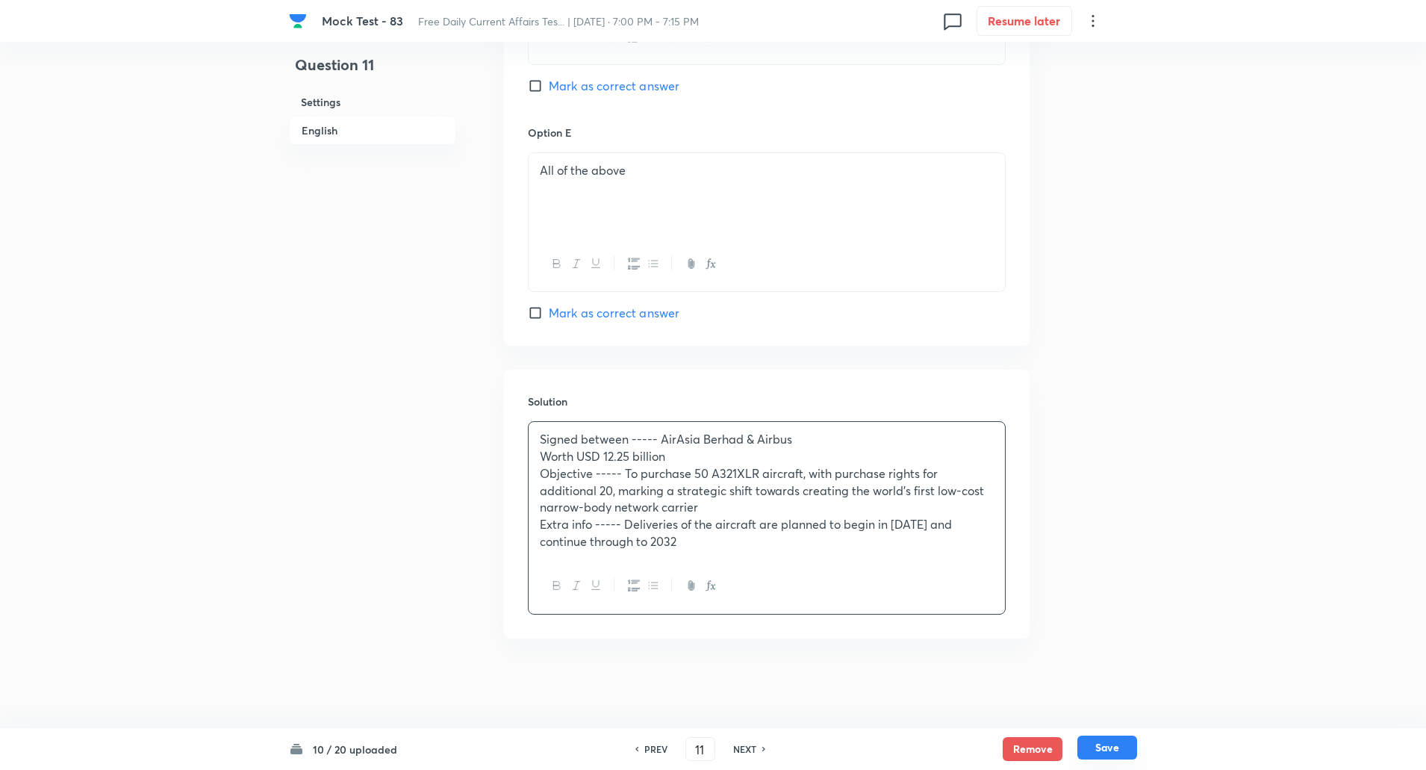
click at [1098, 750] on button "Save" at bounding box center [1108, 748] width 60 height 24
type input "12"
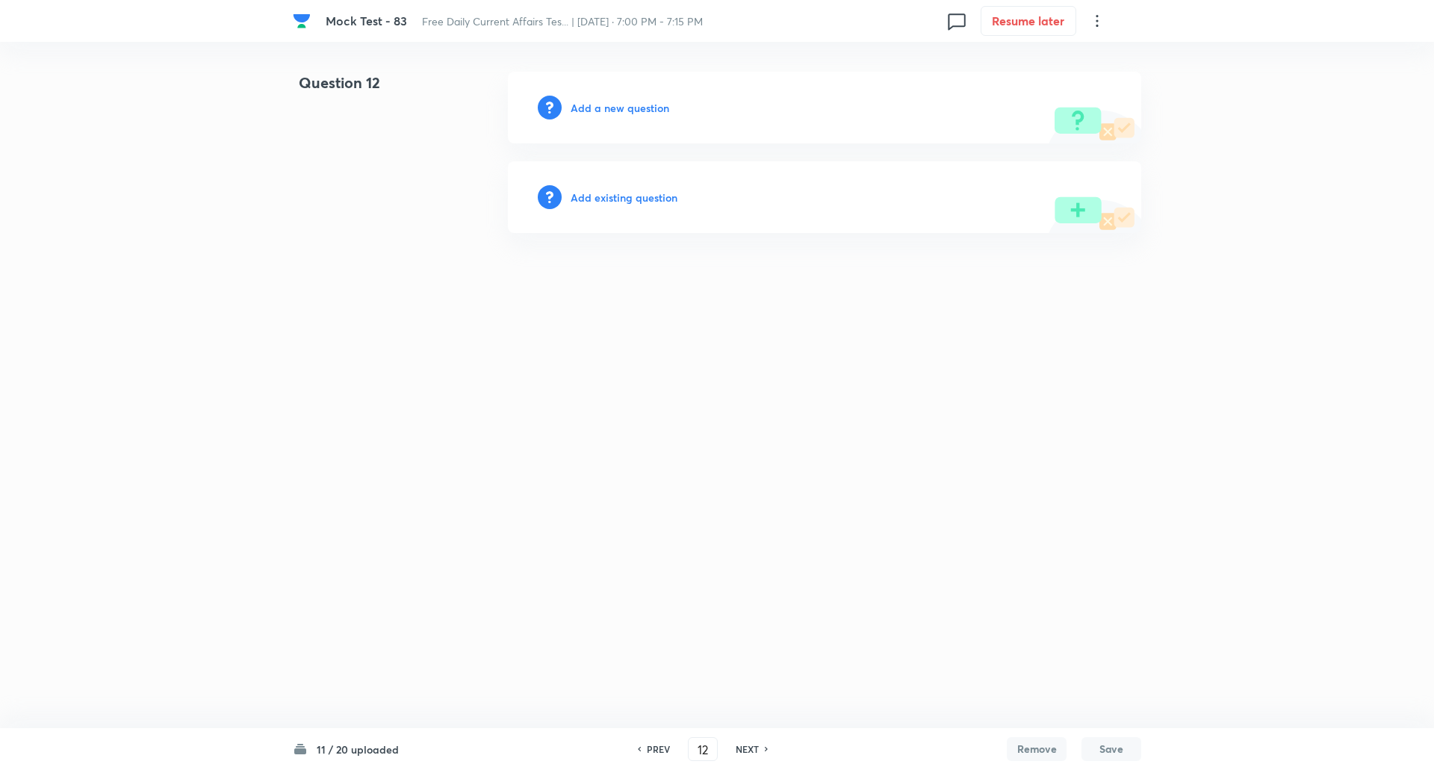
click at [608, 105] on h6 "Add a new question" at bounding box center [620, 108] width 99 height 16
click at [608, 105] on h6 "Choose a question type" at bounding box center [628, 108] width 115 height 16
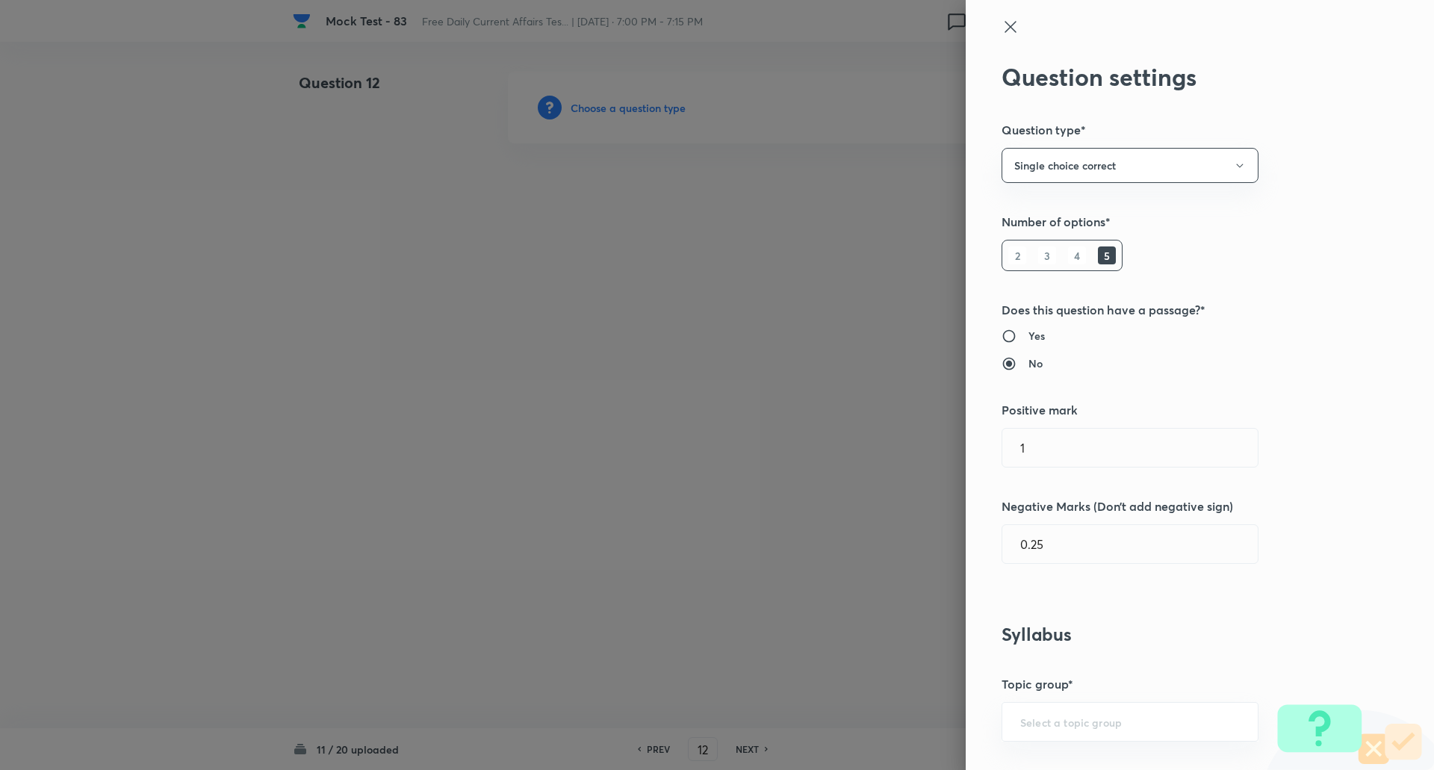
click at [608, 105] on div at bounding box center [717, 385] width 1434 height 770
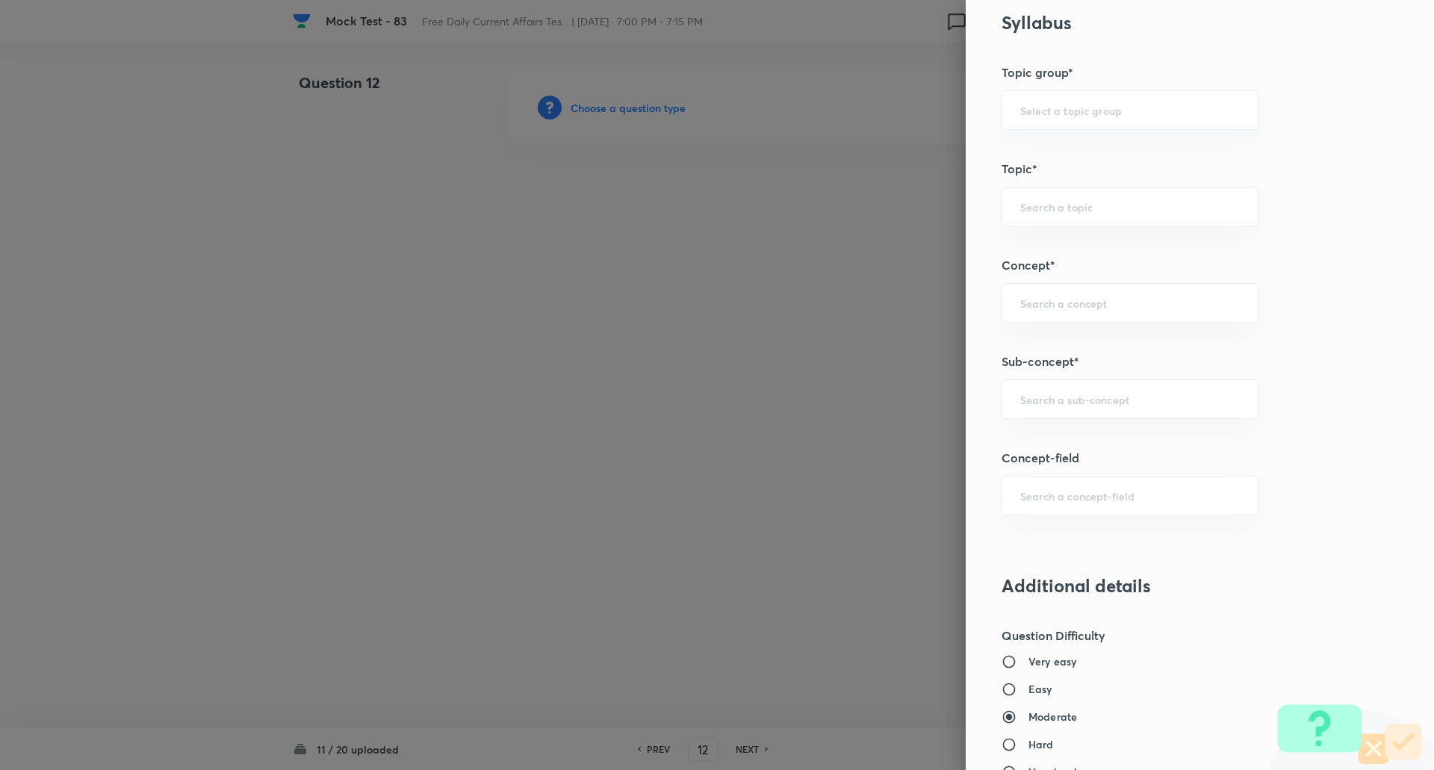
scroll to position [648, 0]
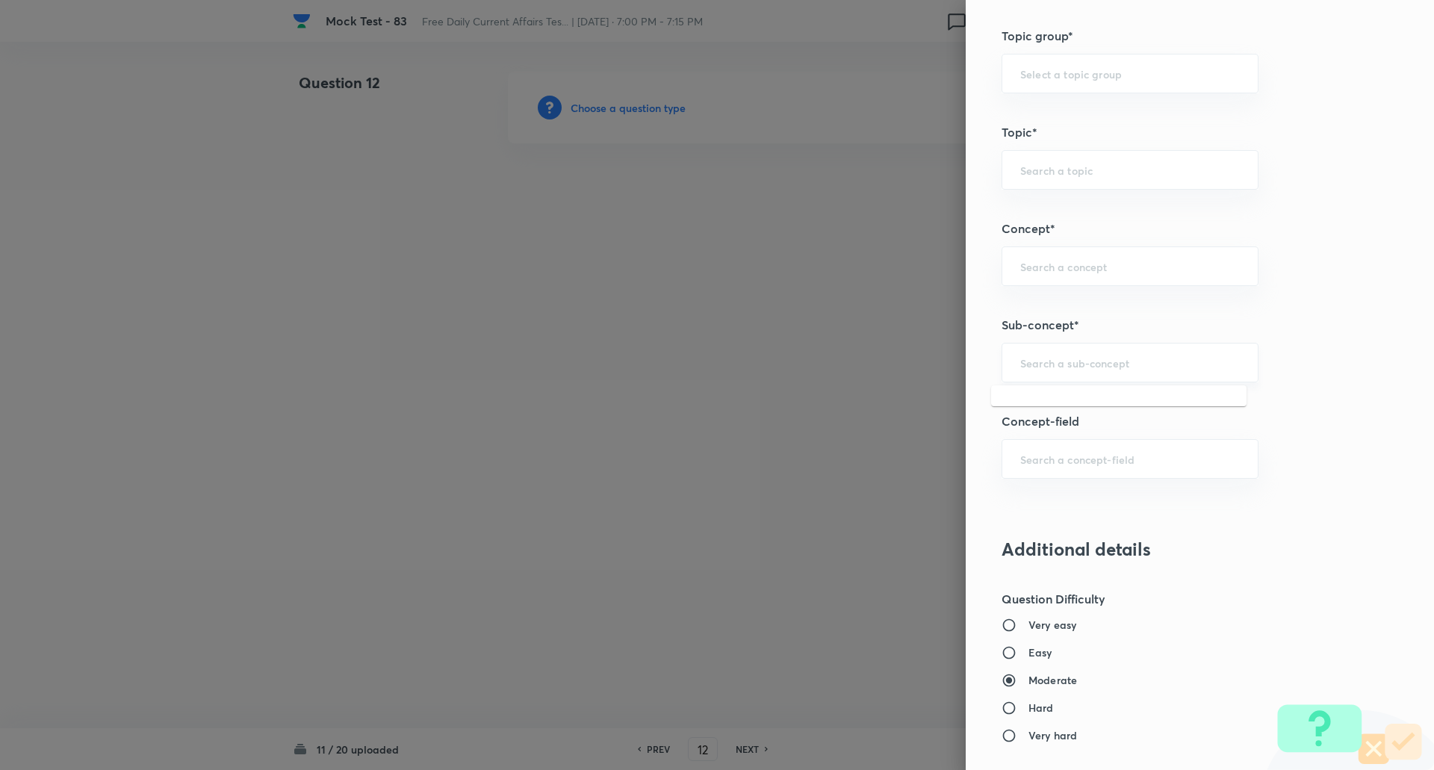
click at [1057, 358] on input "text" at bounding box center [1130, 362] width 220 height 14
click at [1131, 369] on input "goverment" at bounding box center [1130, 362] width 220 height 14
click at [1097, 360] on input "goverment" at bounding box center [1130, 362] width 220 height 14
click at [1091, 361] on input "goverment" at bounding box center [1130, 362] width 220 height 14
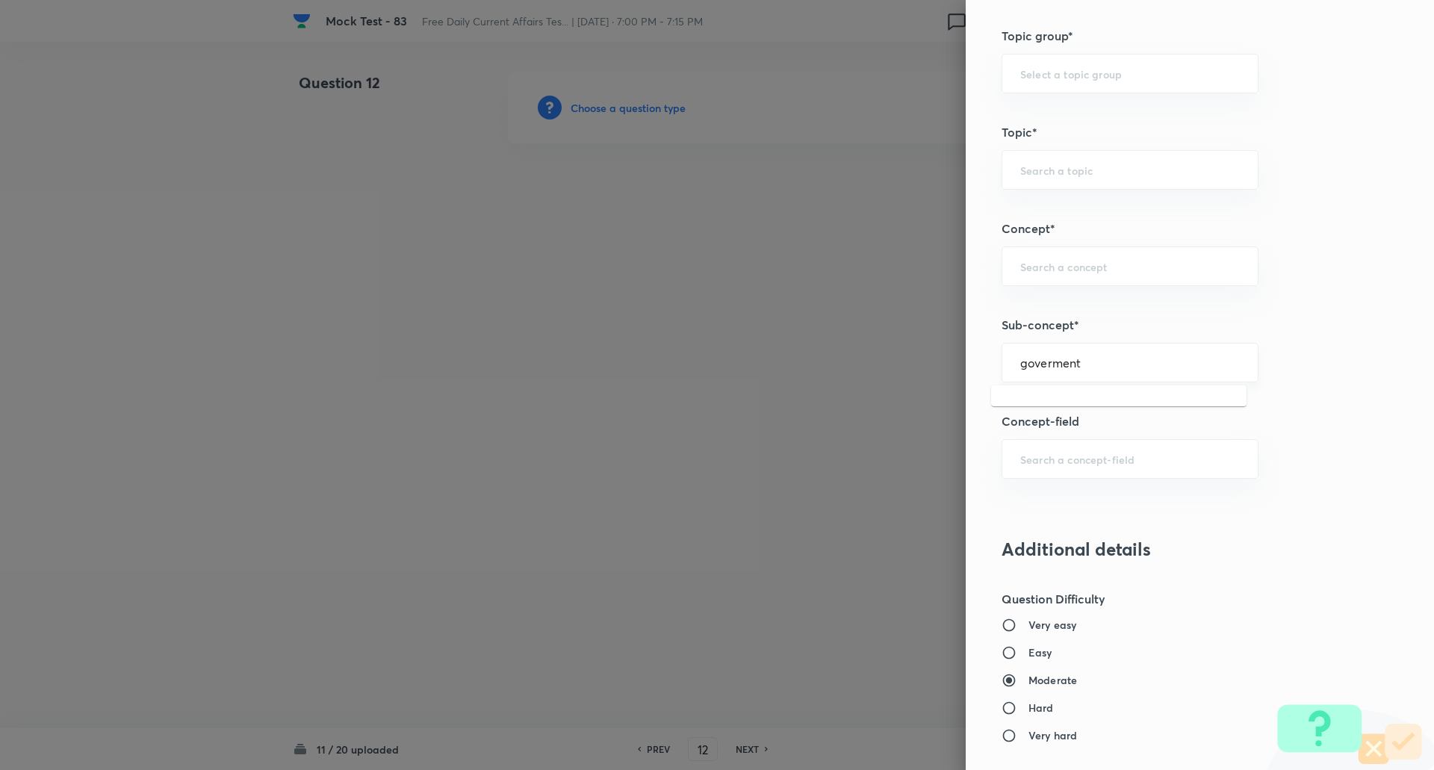
click at [1018, 370] on div "goverment ​" at bounding box center [1129, 363] width 257 height 40
click at [1020, 366] on input "goverment" at bounding box center [1130, 362] width 220 height 14
click at [1103, 364] on input "Goverment" at bounding box center [1130, 362] width 220 height 14
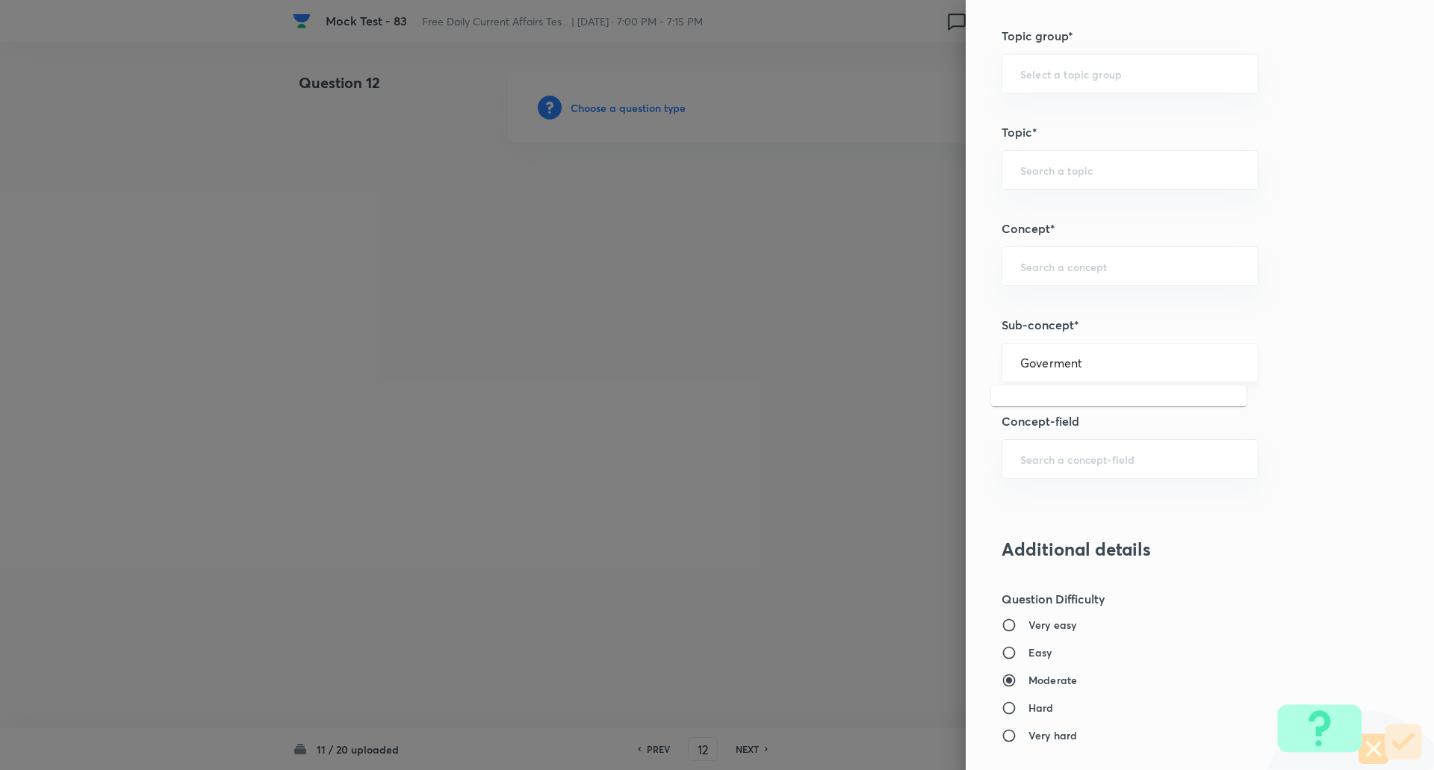
click at [1103, 364] on input "Goverment" at bounding box center [1130, 362] width 220 height 14
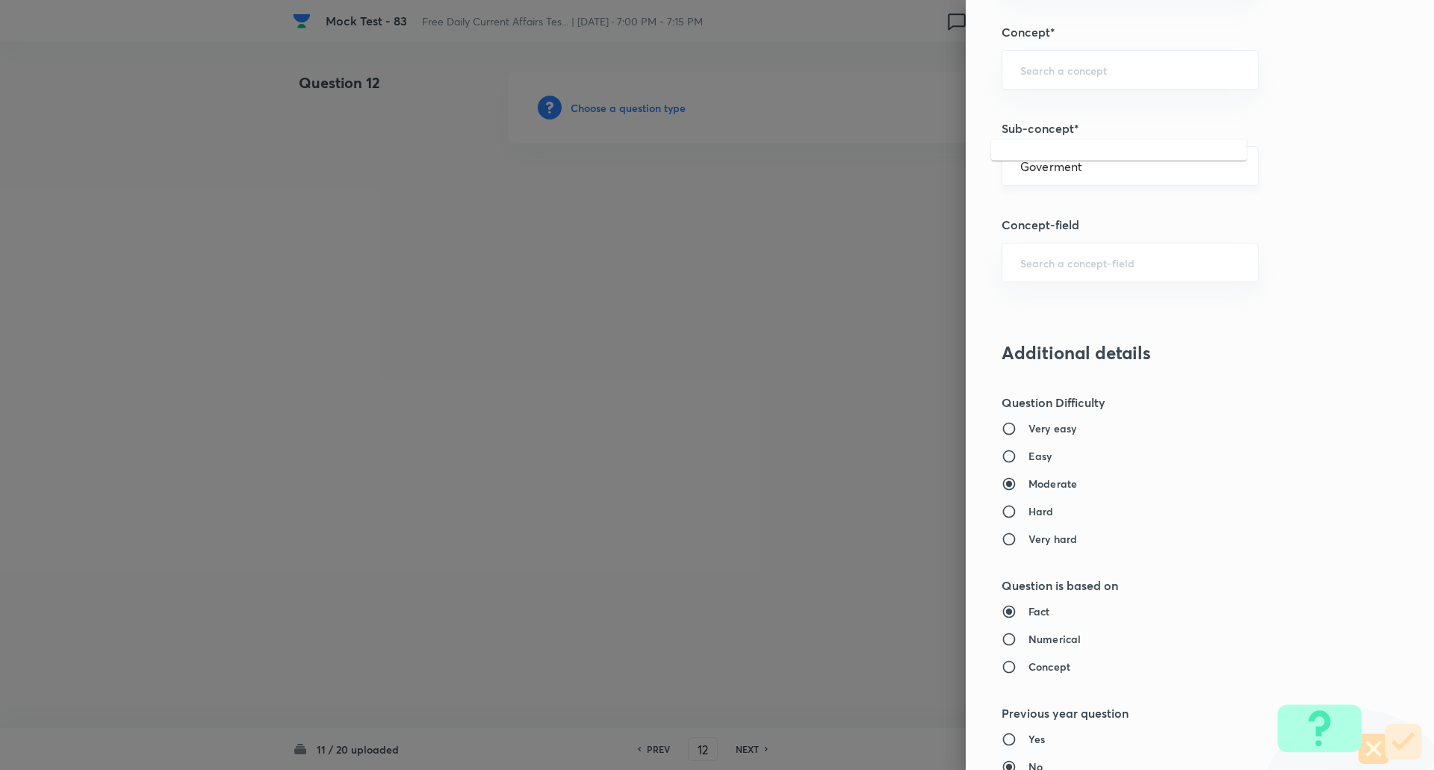
scroll to position [842, 0]
click at [1129, 160] on div "Goverment ​" at bounding box center [1129, 169] width 257 height 40
click at [1129, 160] on div "Gover ​" at bounding box center [1129, 169] width 257 height 40
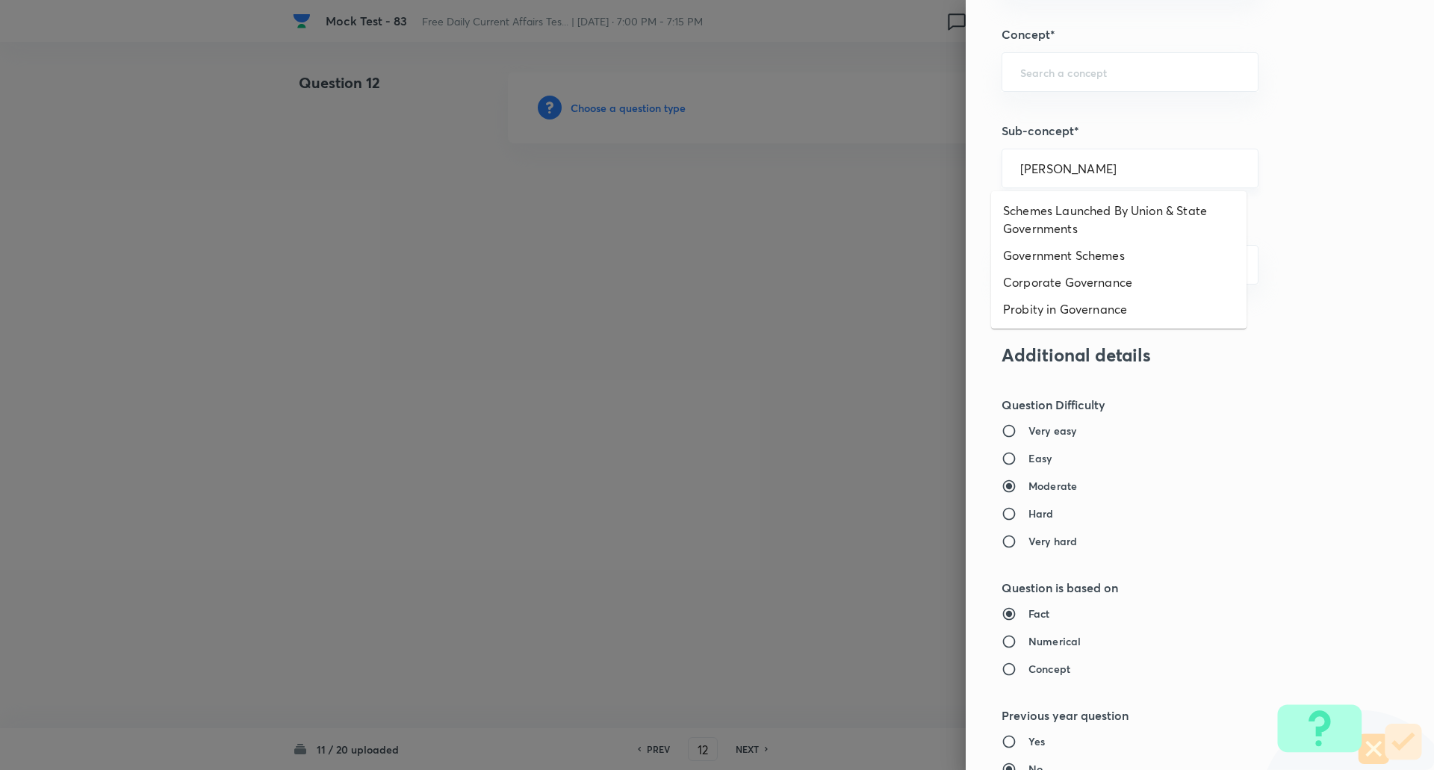
click at [1129, 160] on div "Gover ​" at bounding box center [1129, 169] width 257 height 40
click at [1095, 255] on li "Government Schemes" at bounding box center [1118, 255] width 255 height 27
type input "Government Schemes"
type input "Awareness"
type input "Banking Awareness"
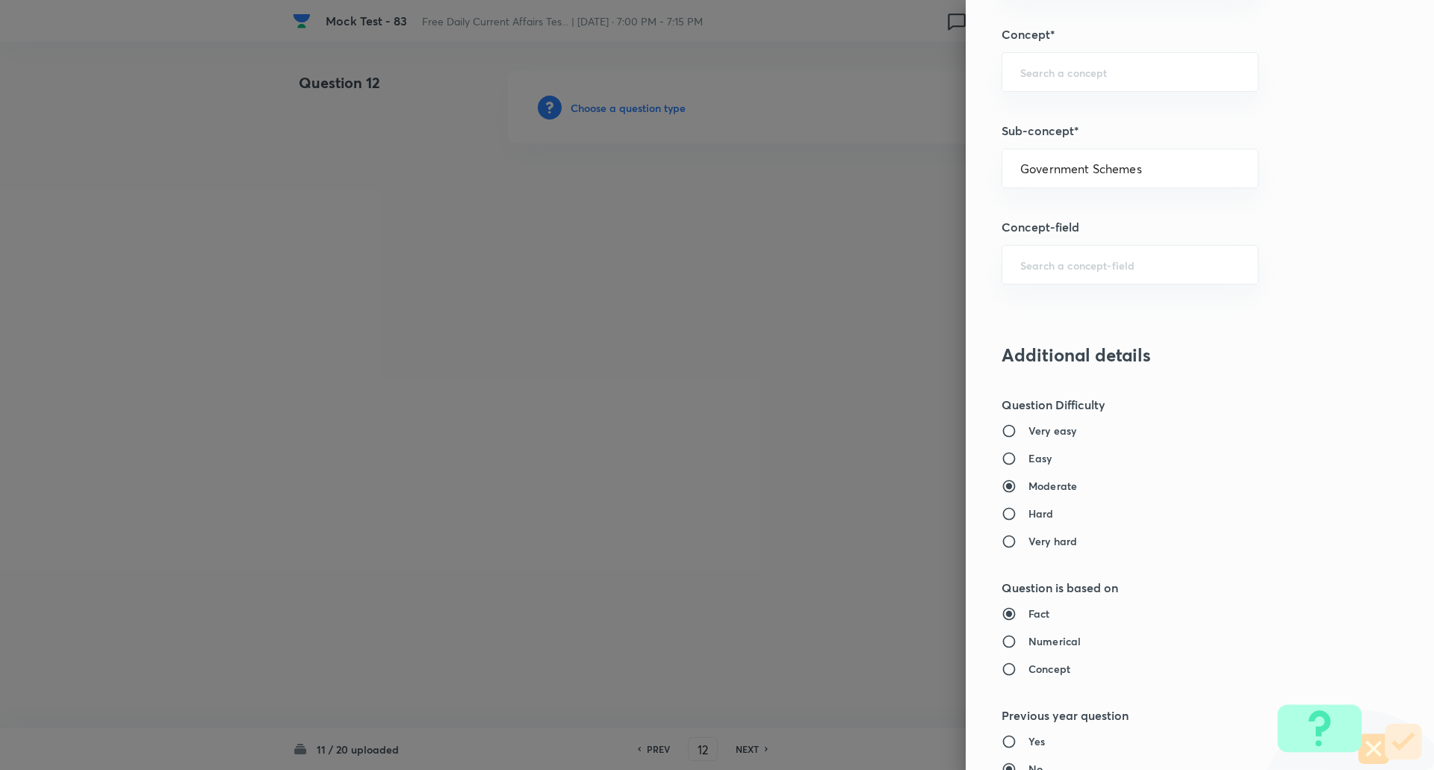
type input "Indian Banking System"
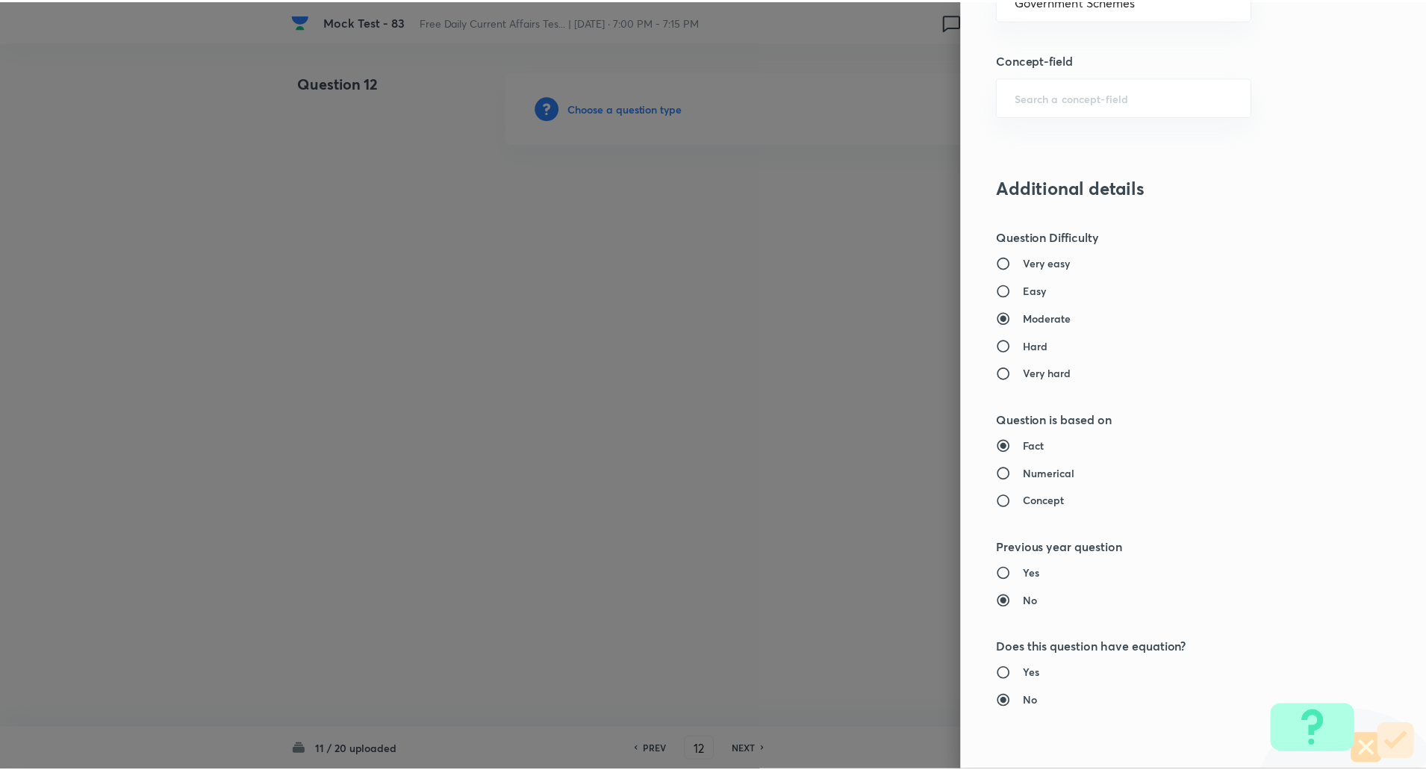
scroll to position [1266, 0]
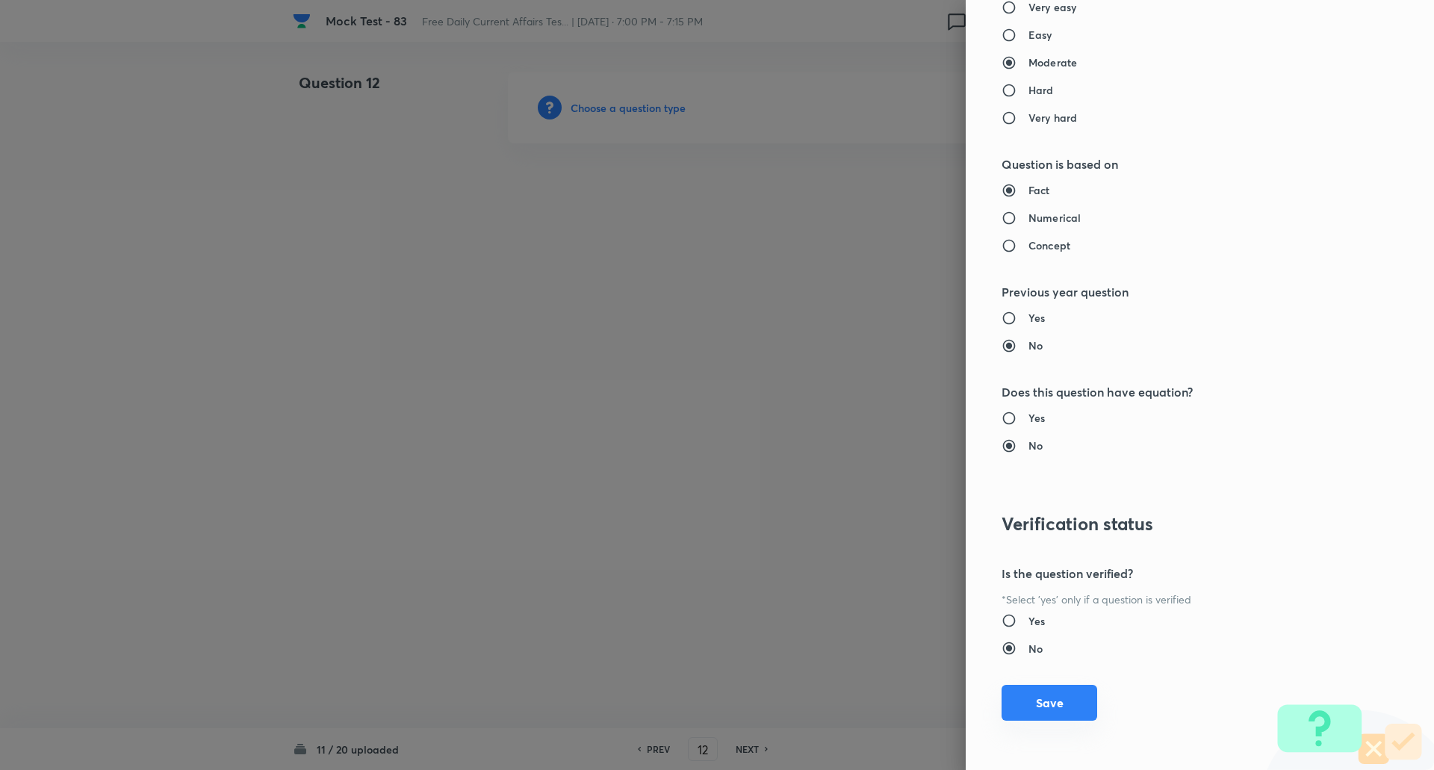
click at [1060, 699] on button "Save" at bounding box center [1049, 703] width 96 height 36
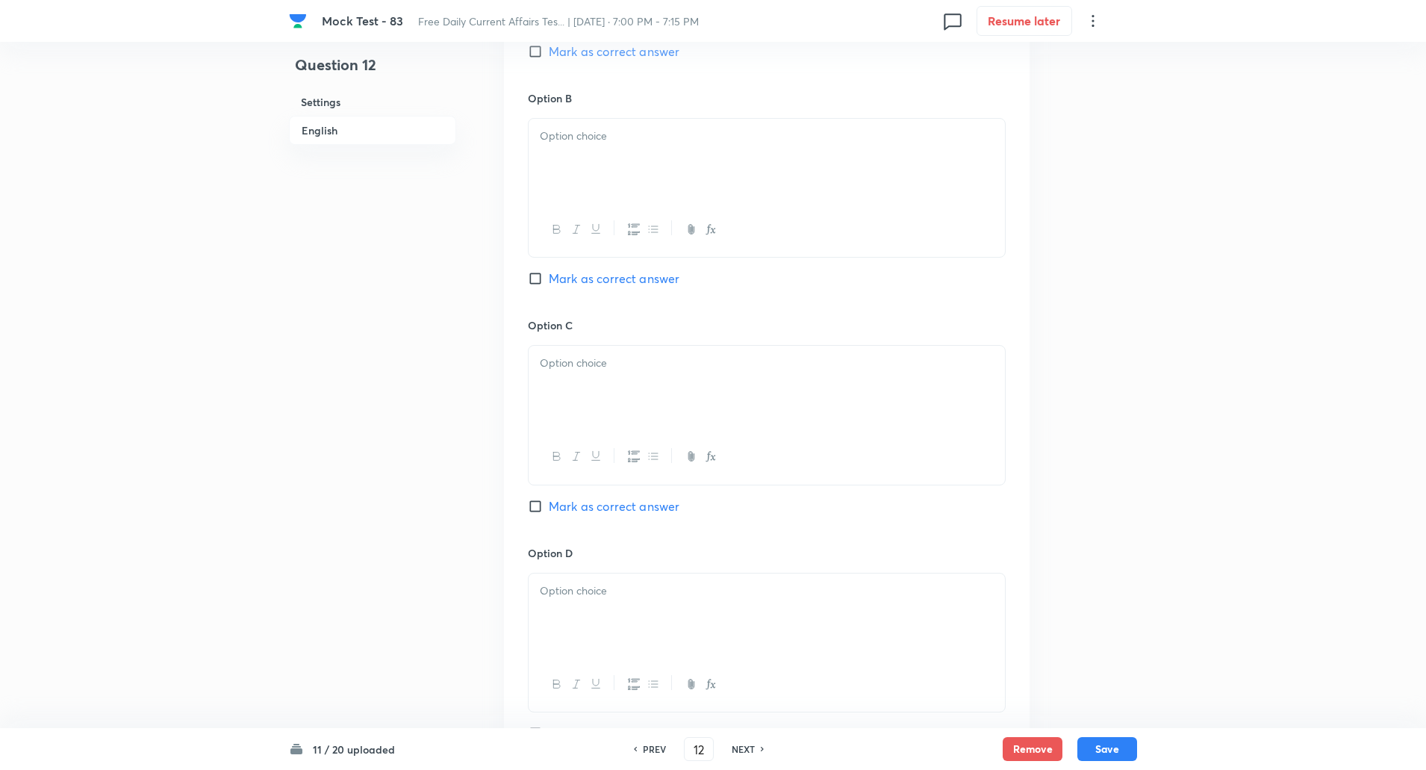
scroll to position [887, 0]
click at [536, 508] on input "Mark as correct answer" at bounding box center [538, 504] width 21 height 15
checkbox input "true"
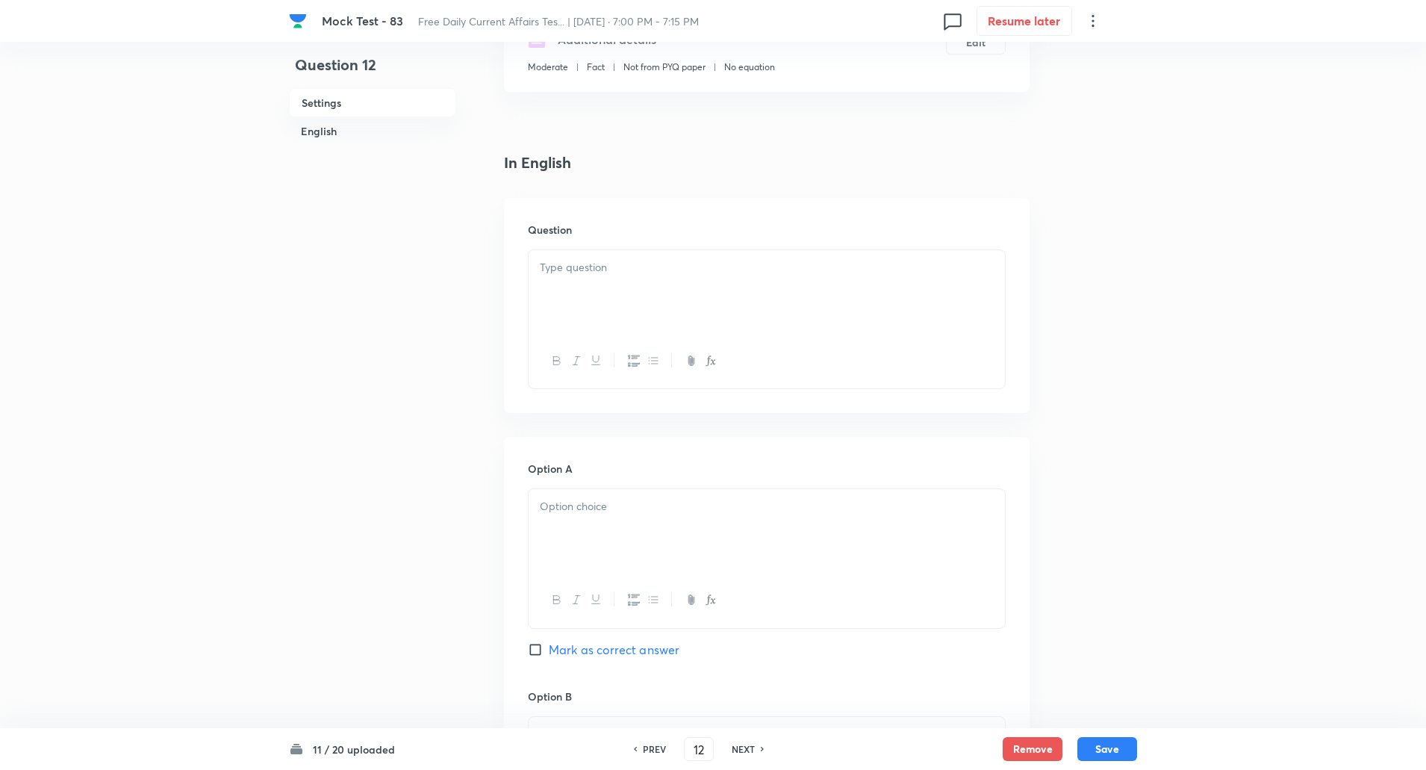
scroll to position [285, 0]
click at [586, 269] on p at bounding box center [767, 270] width 454 height 17
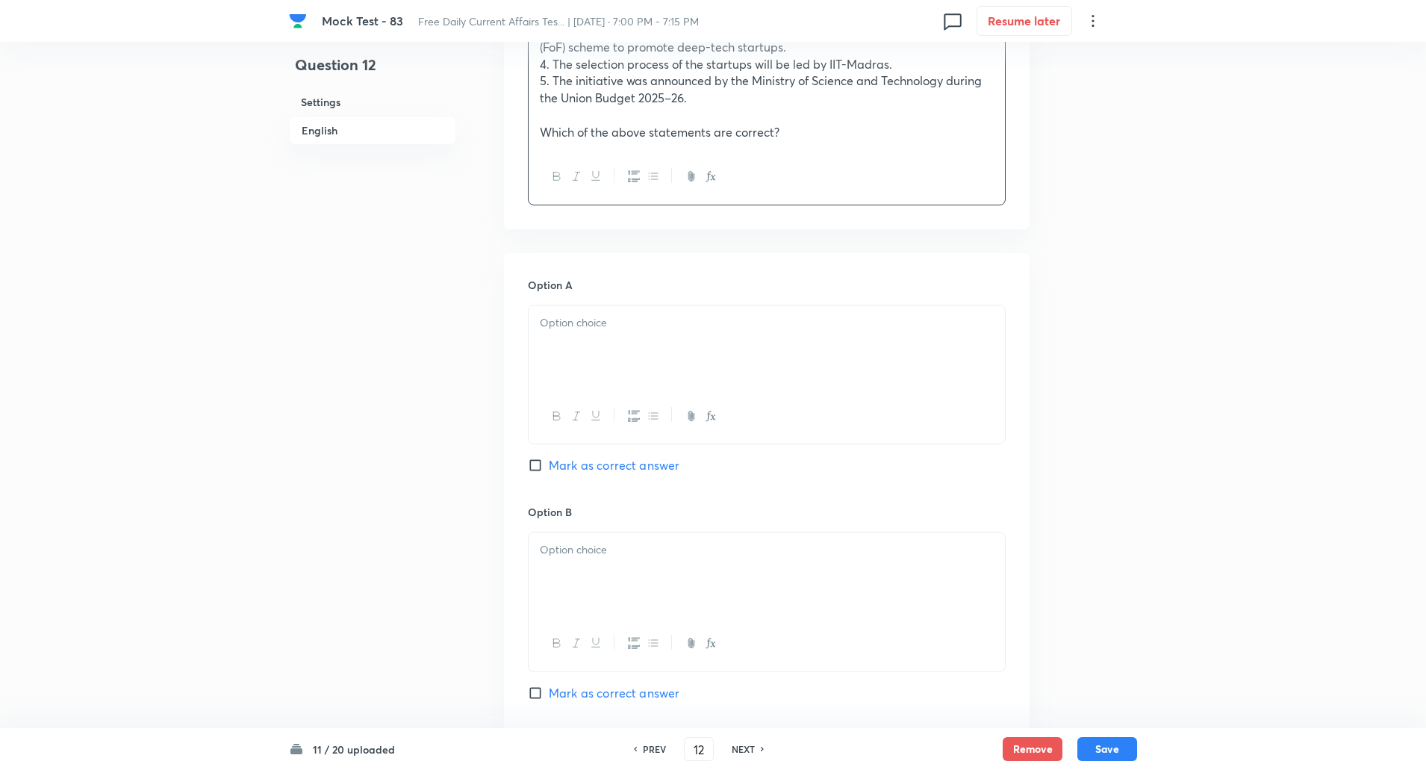
scroll to position [631, 0]
click at [589, 310] on p at bounding box center [767, 318] width 454 height 17
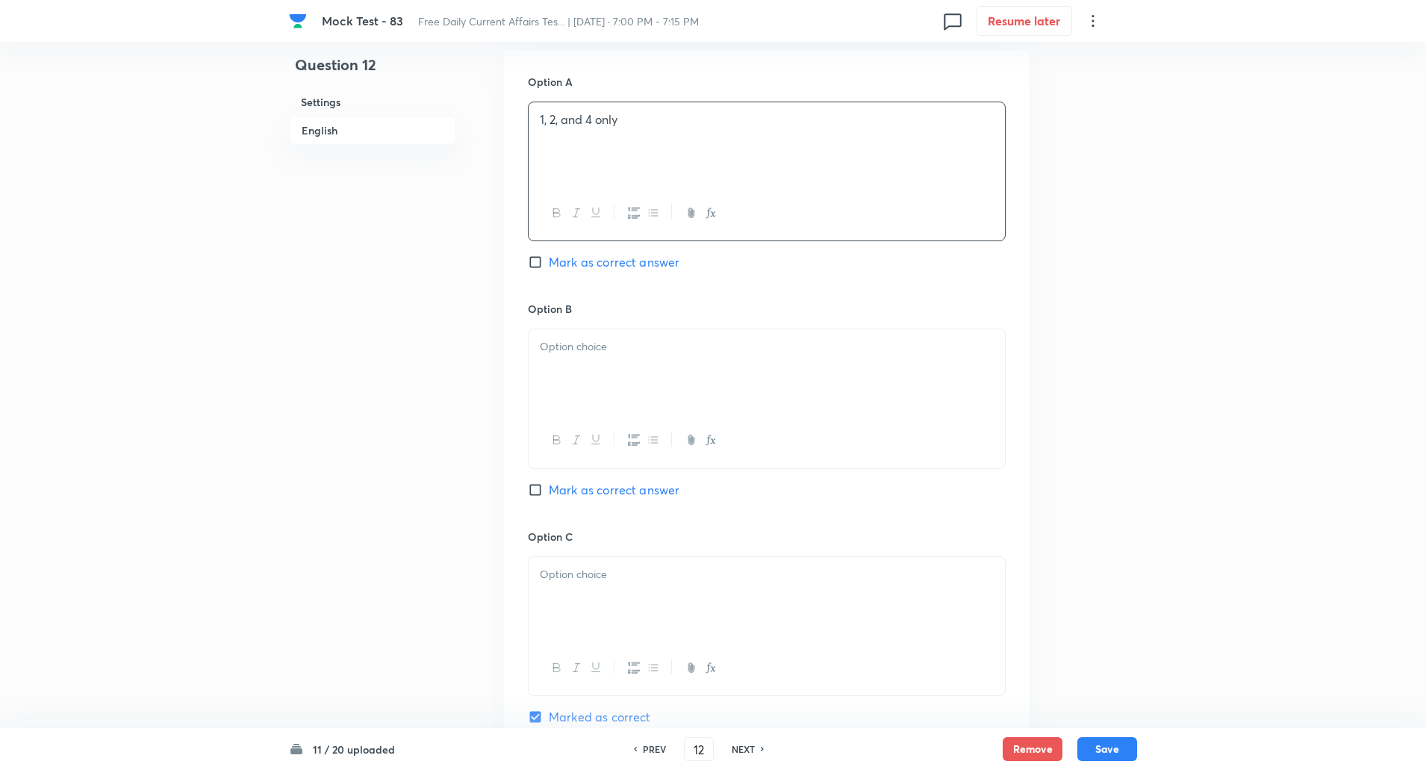
click at [593, 376] on div at bounding box center [767, 371] width 476 height 84
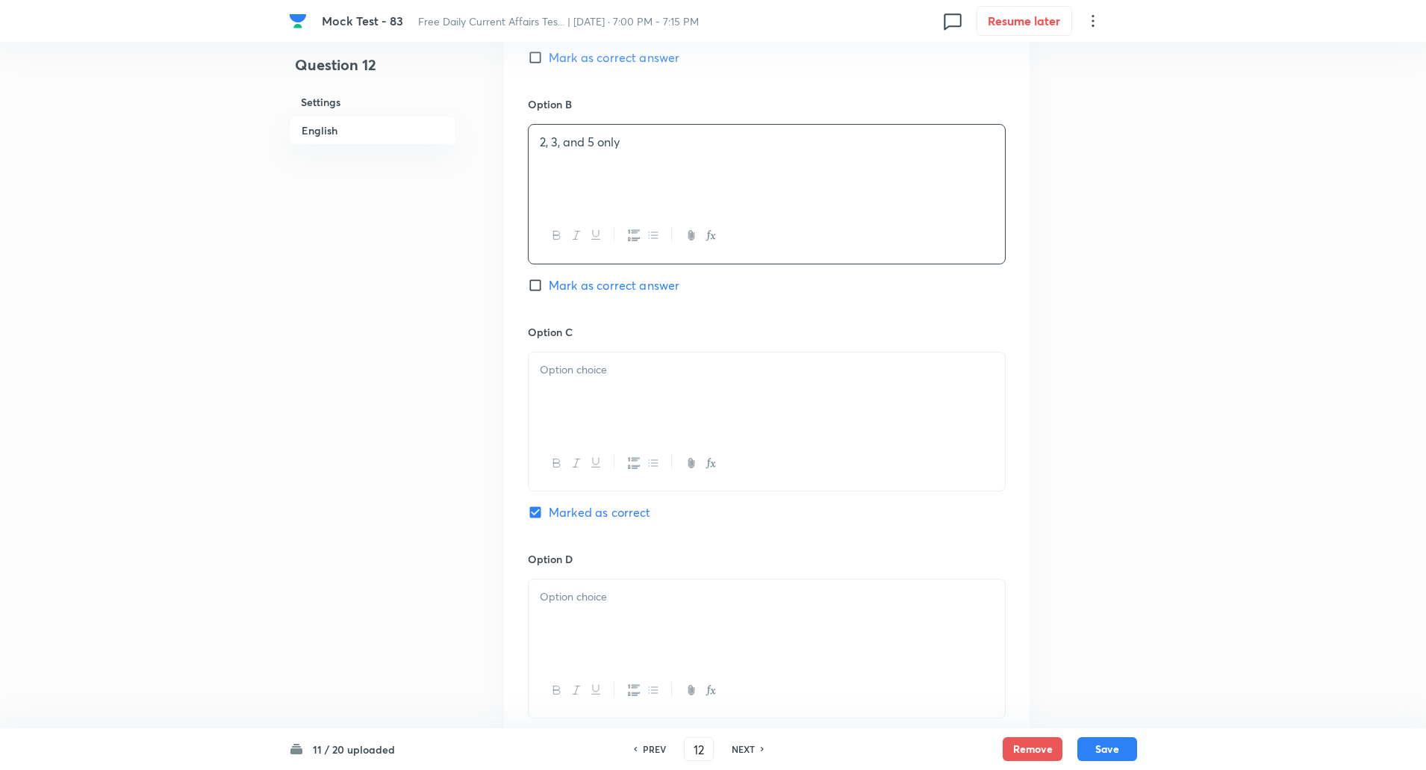
scroll to position [1038, 0]
click at [587, 395] on div at bounding box center [767, 391] width 476 height 84
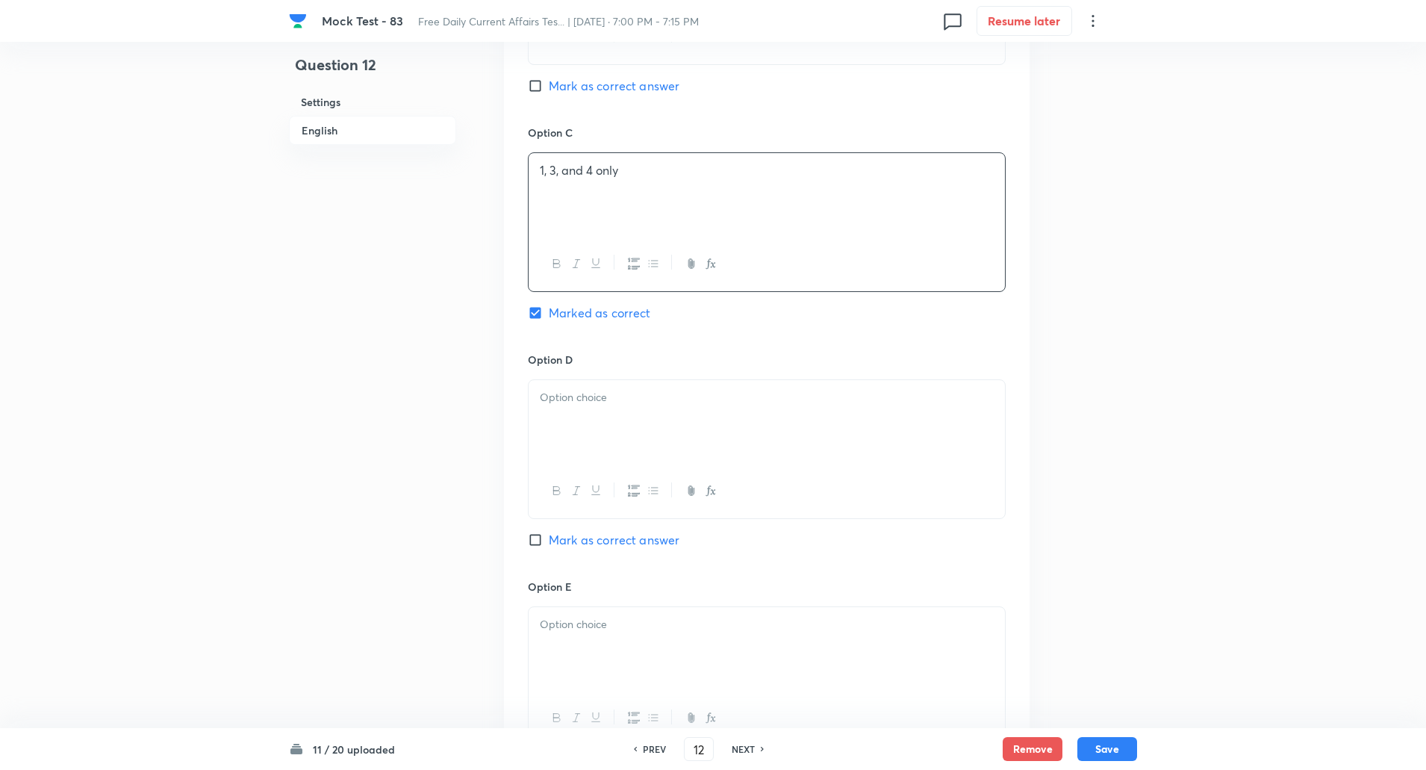
scroll to position [1234, 0]
click at [578, 421] on div at bounding box center [767, 421] width 476 height 84
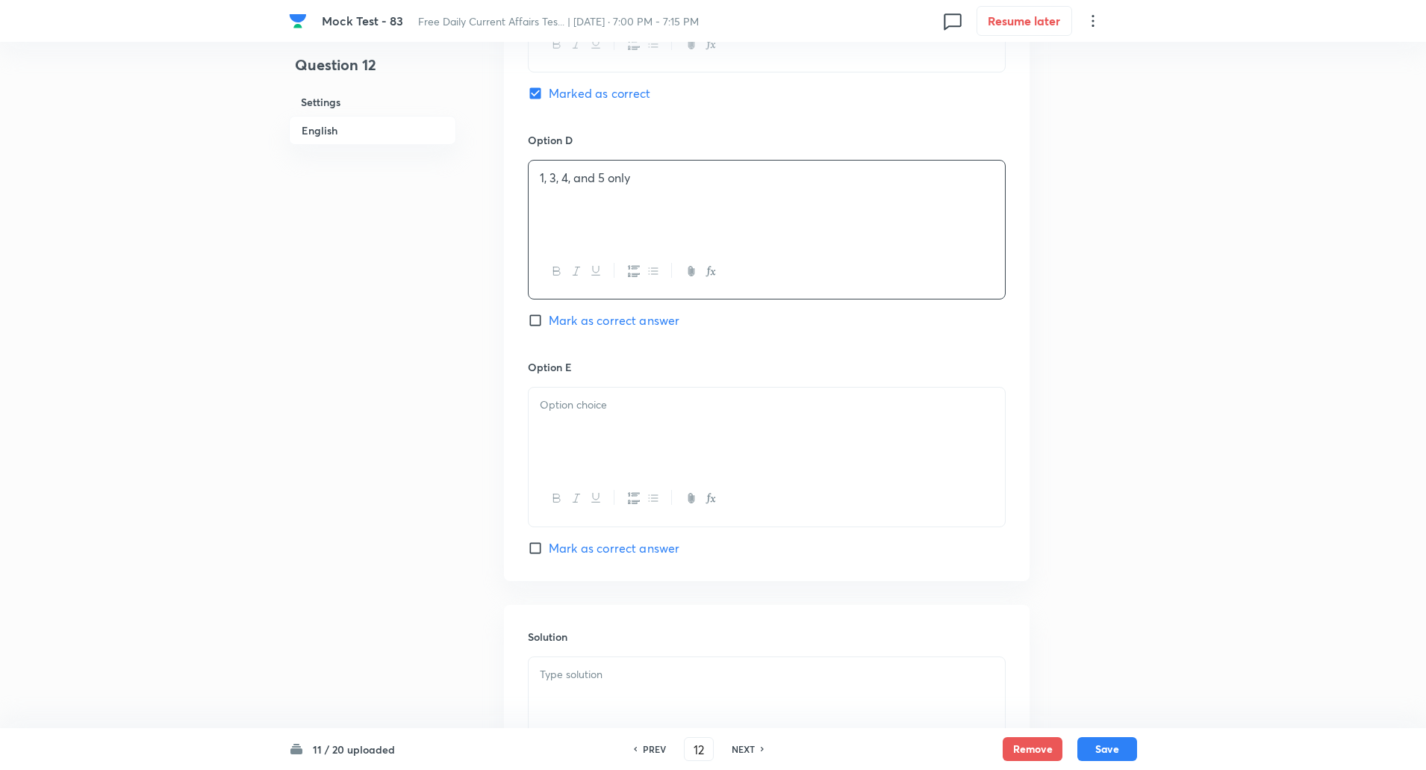
click at [566, 411] on p at bounding box center [767, 405] width 454 height 17
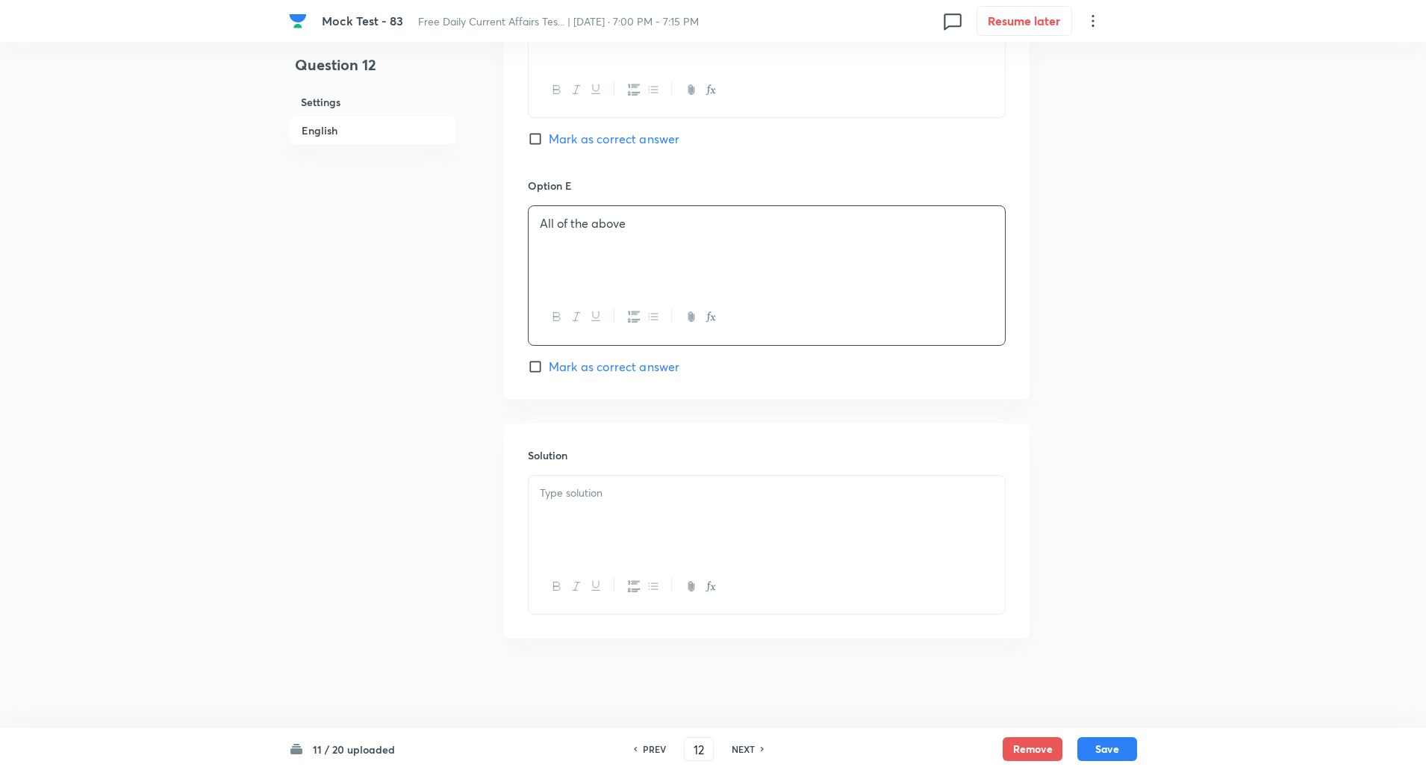
click at [584, 489] on p at bounding box center [767, 493] width 454 height 17
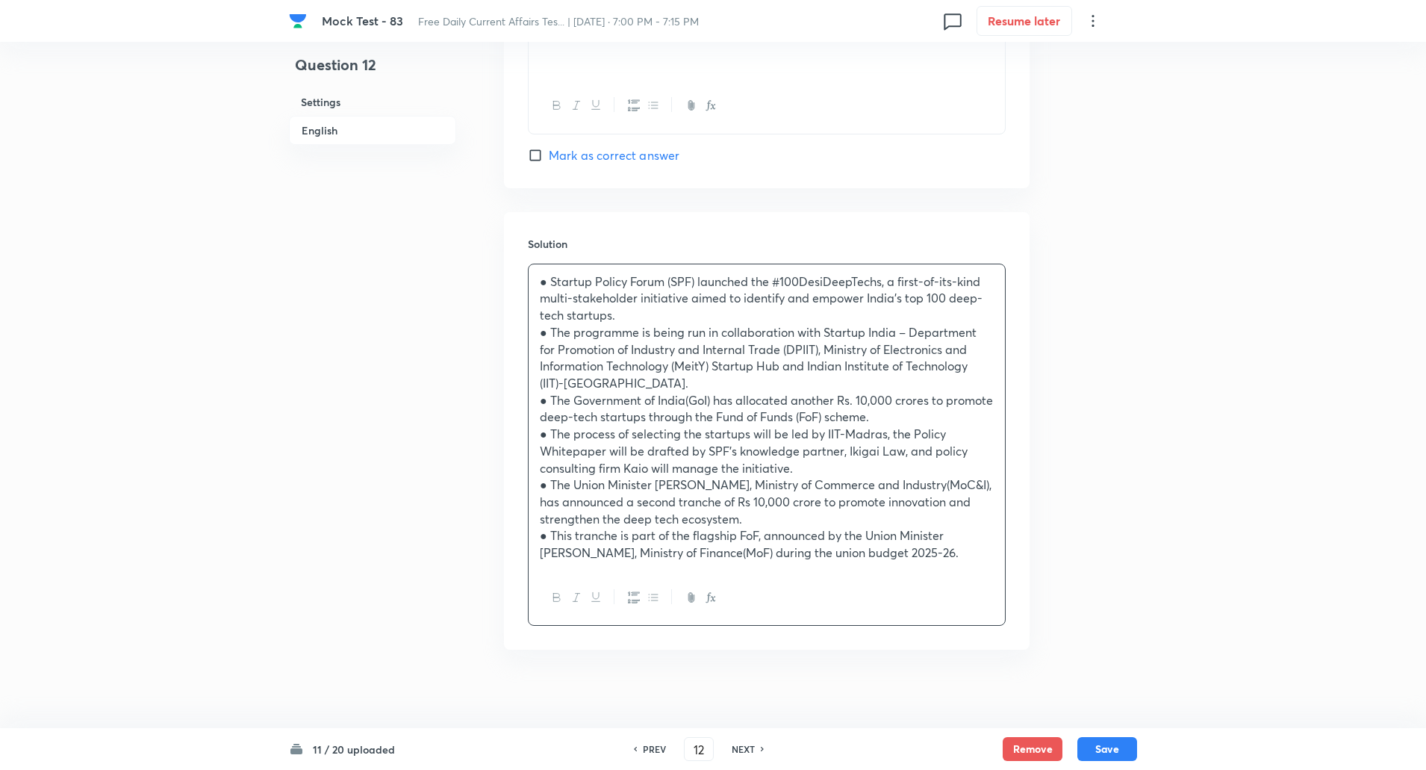
scroll to position [1857, 0]
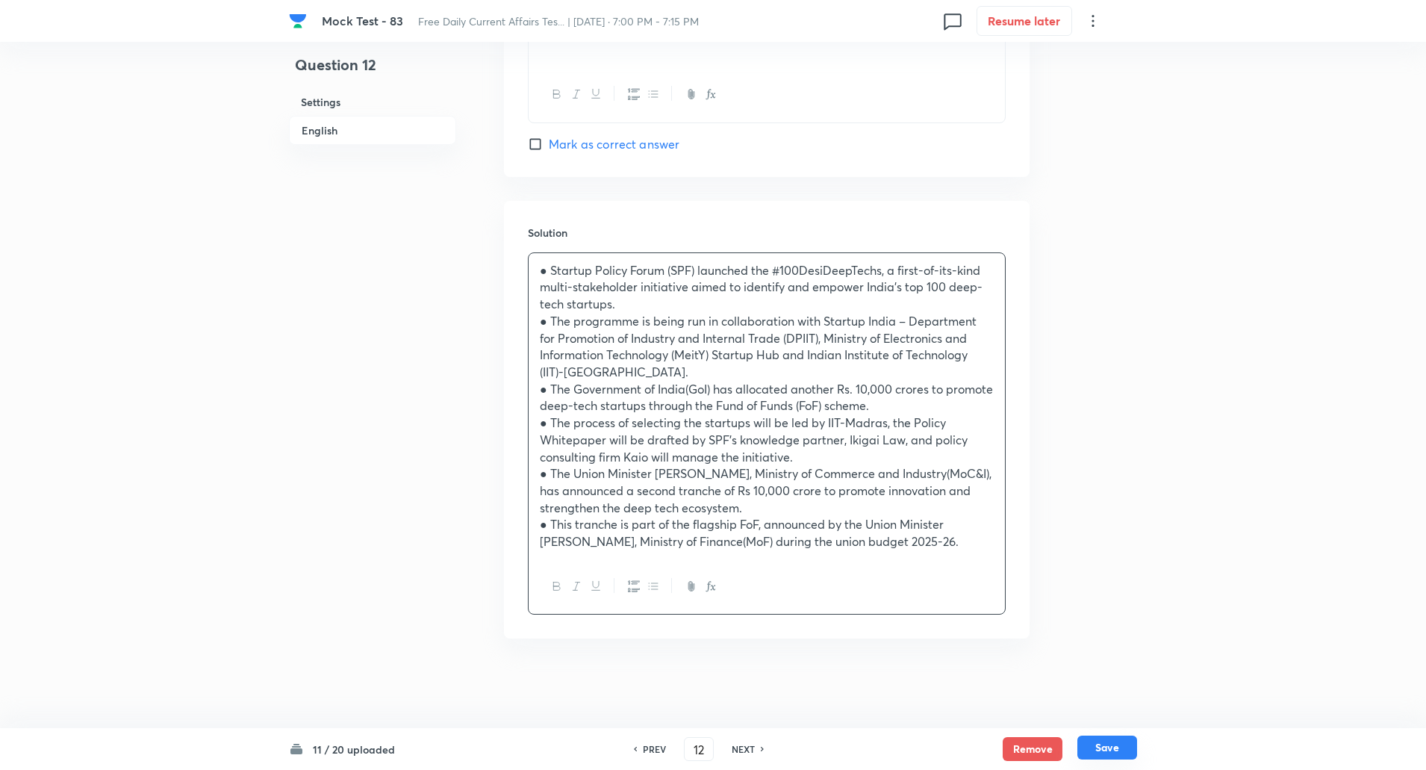
click at [1117, 745] on button "Save" at bounding box center [1108, 748] width 60 height 24
type input "13"
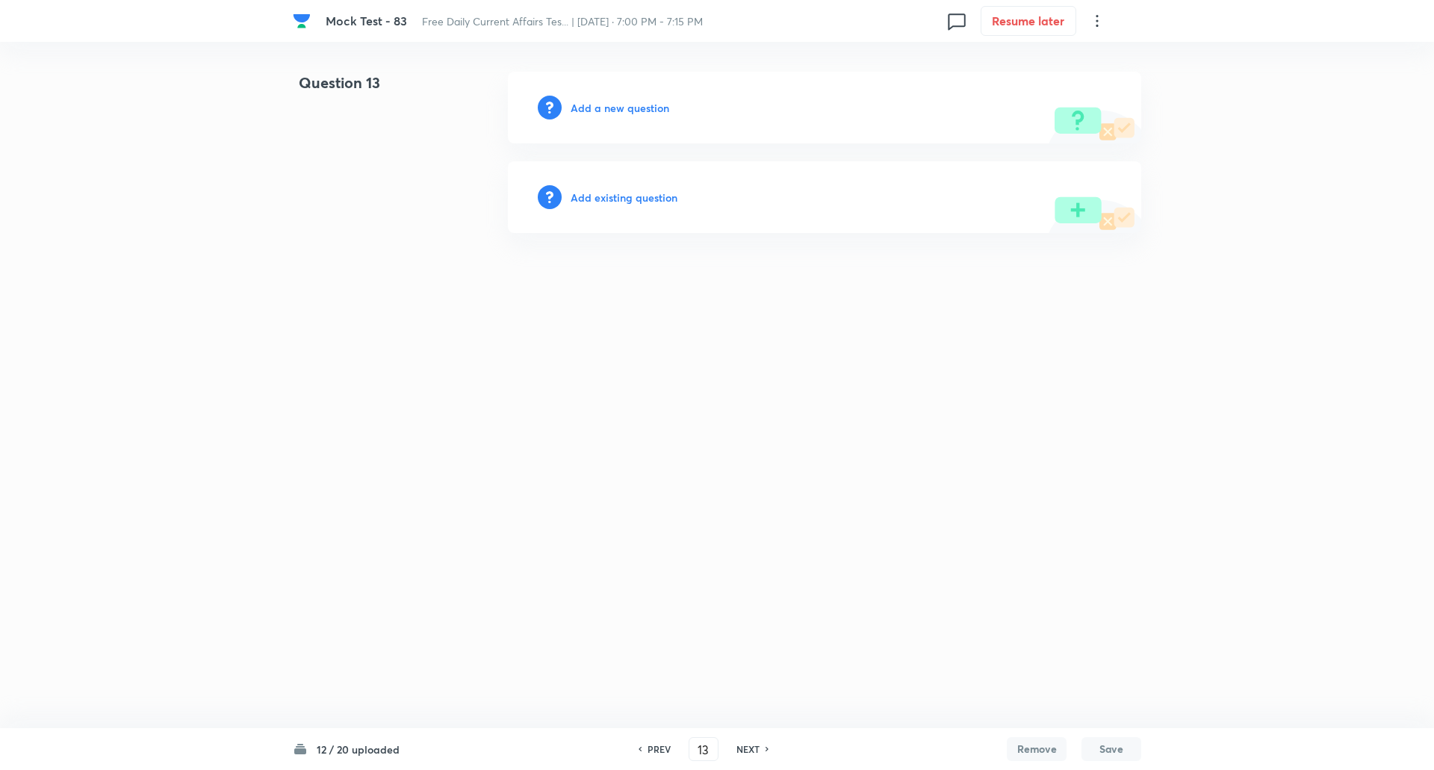
click at [634, 115] on h6 "Add a new question" at bounding box center [620, 108] width 99 height 16
click at [634, 115] on h6 "Choose a question type" at bounding box center [628, 108] width 115 height 16
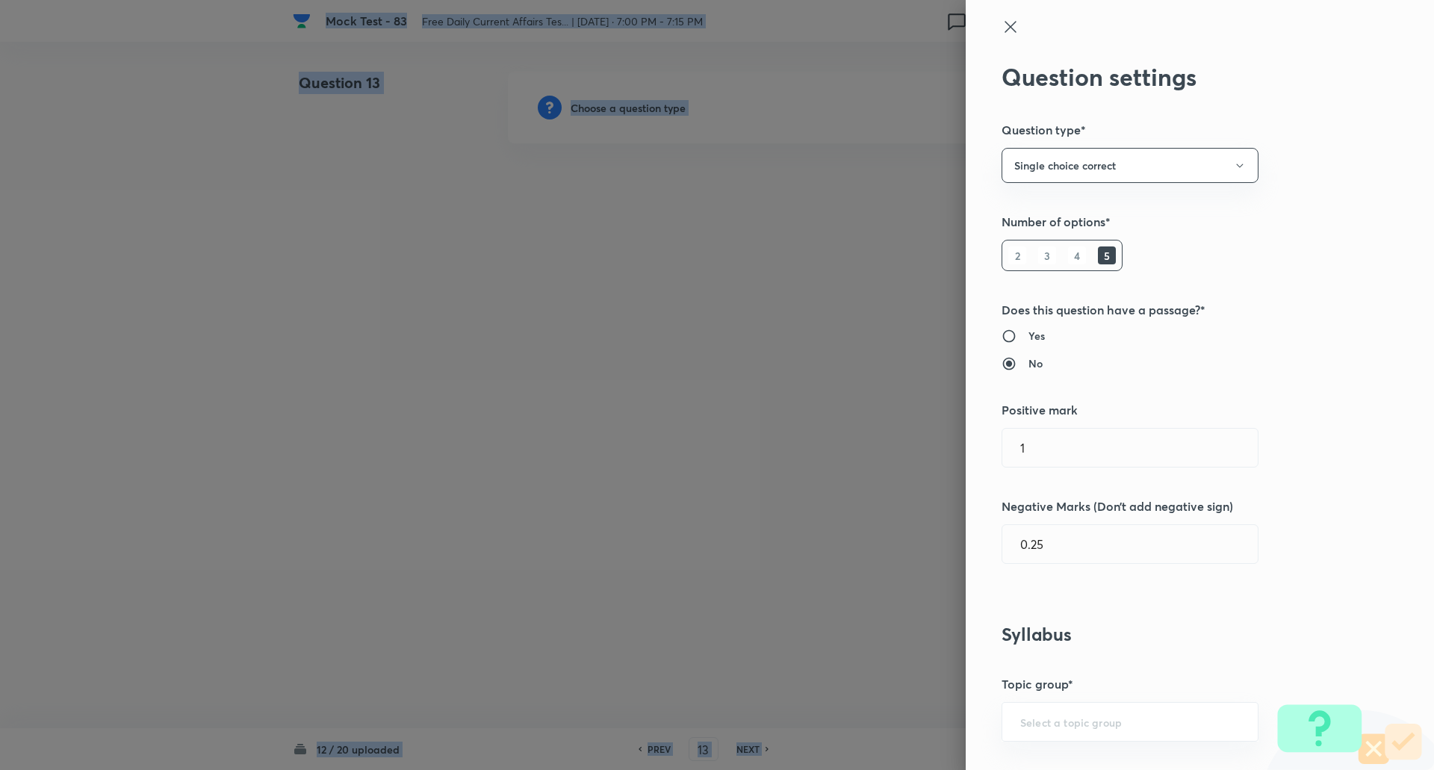
click at [634, 115] on div at bounding box center [717, 385] width 1434 height 770
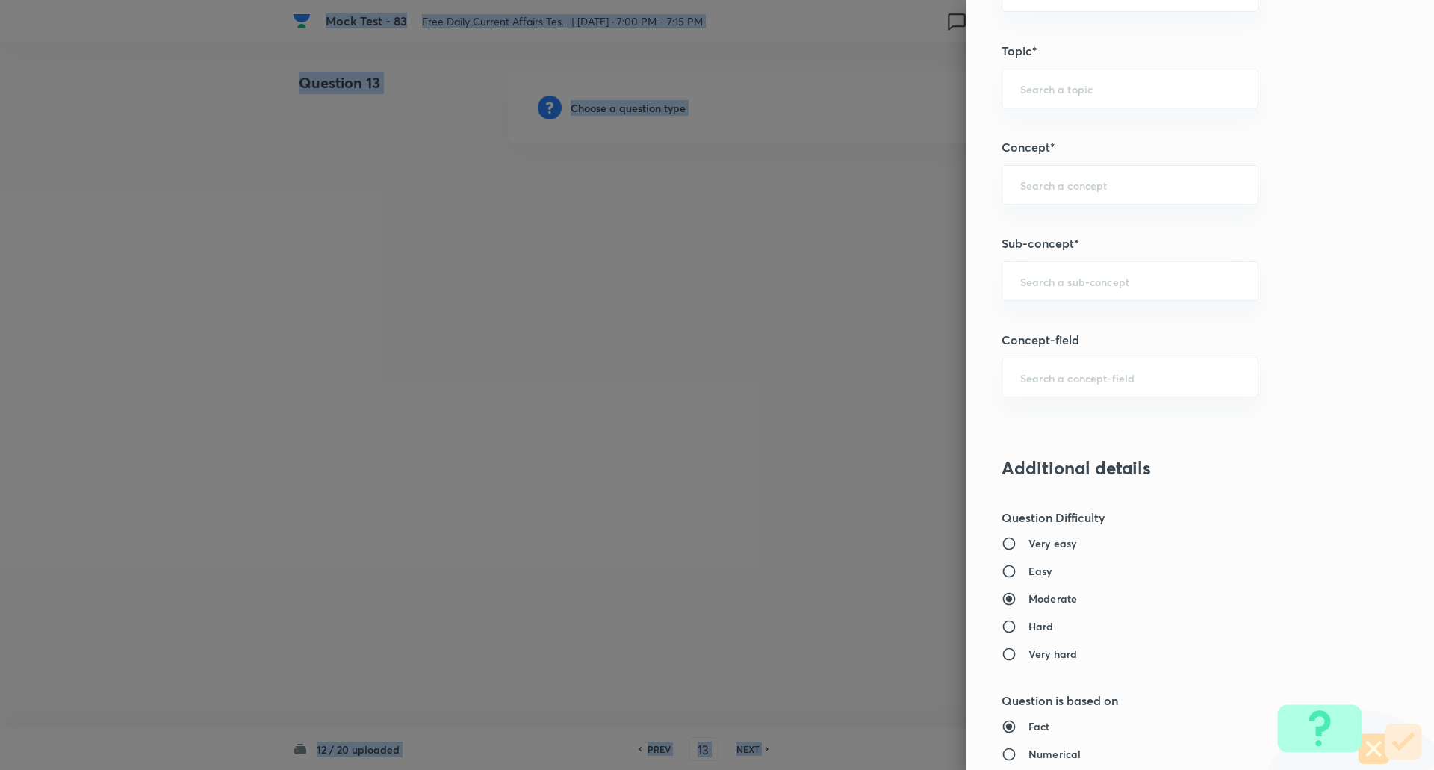
scroll to position [730, 0]
click at [1093, 293] on div "​" at bounding box center [1129, 281] width 257 height 40
click at [1098, 282] on input "launch" at bounding box center [1130, 280] width 220 height 14
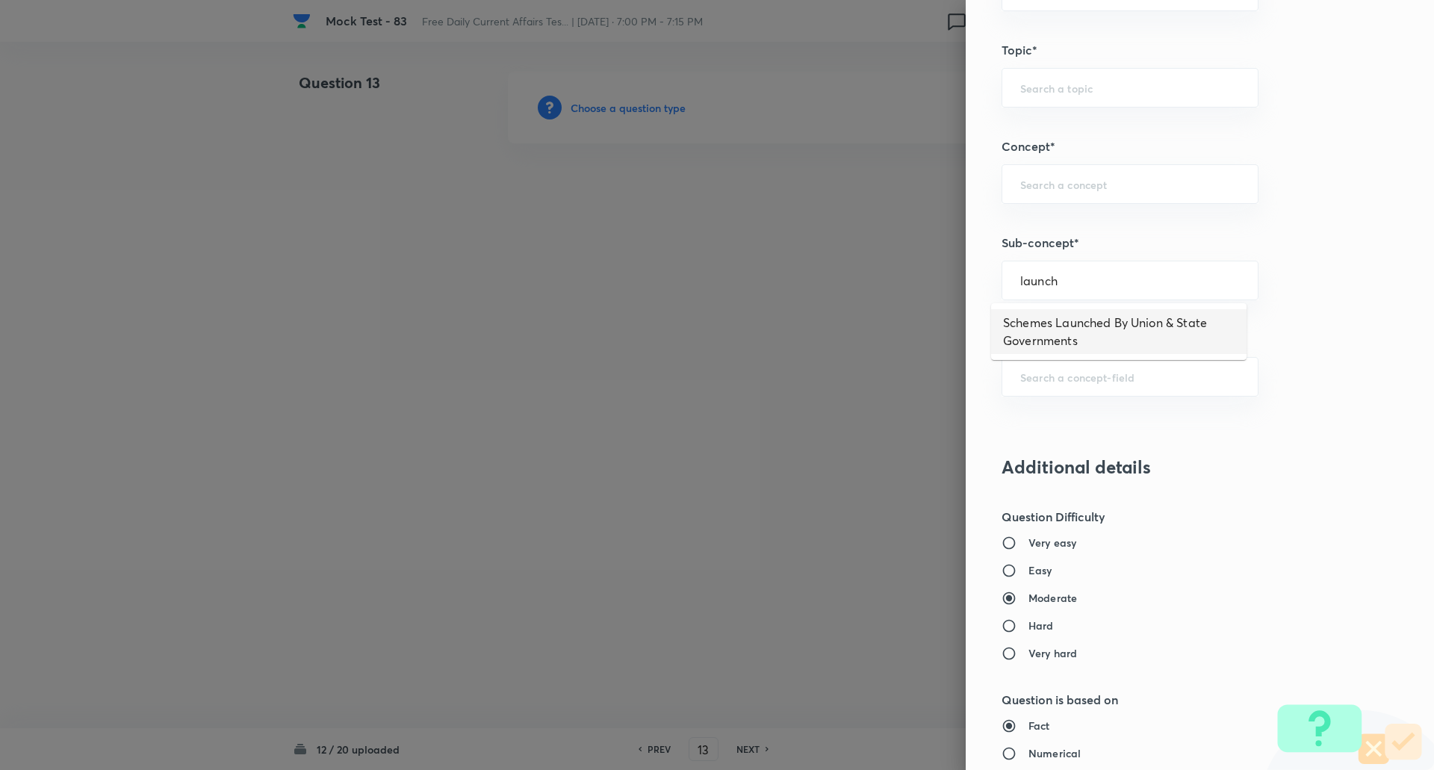
click at [1101, 336] on li "Schemes Launched By Union & State Governments" at bounding box center [1118, 331] width 255 height 45
type input "Schemes Launched By Union & State Governments"
type input "Awareness"
type input "Current Affairs"
type input "Schemes Launched By Union & State Governments"
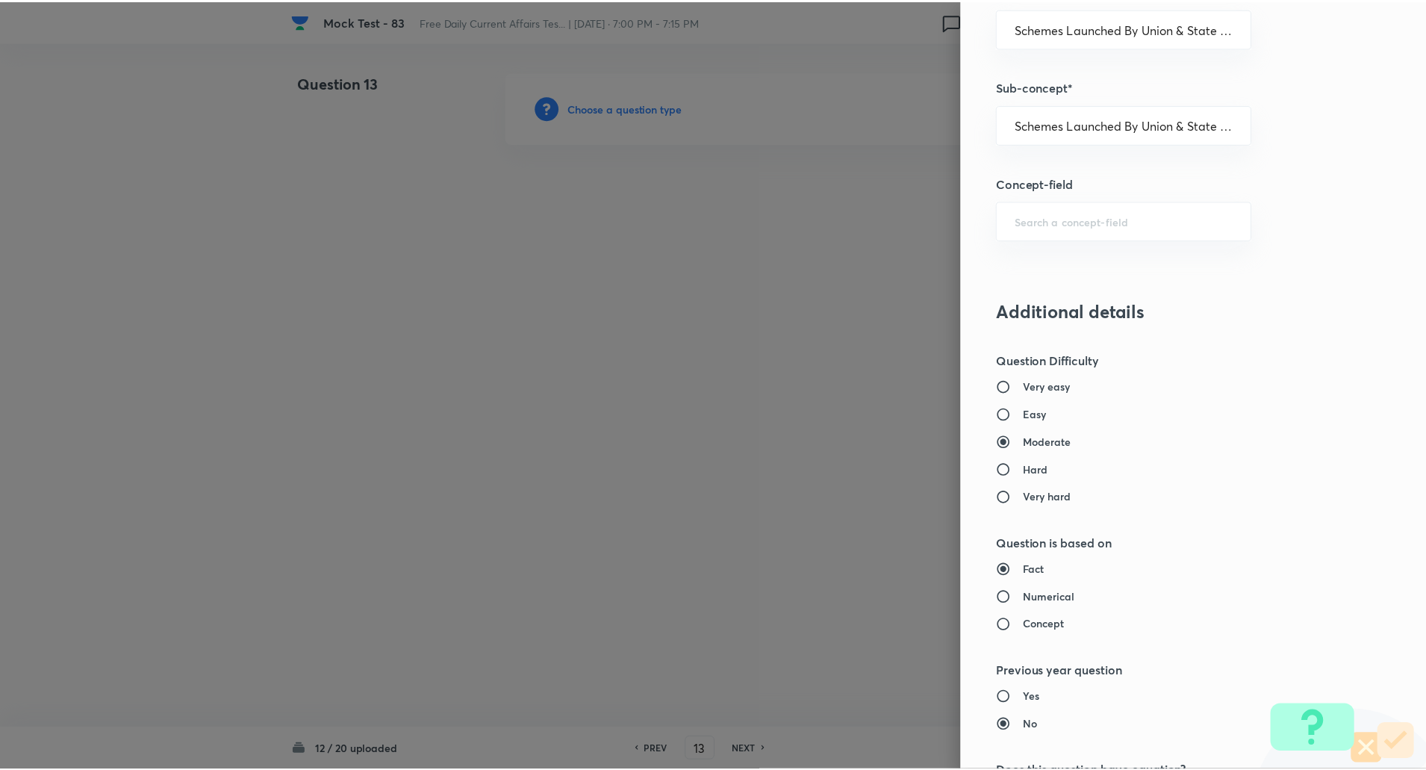
scroll to position [1266, 0]
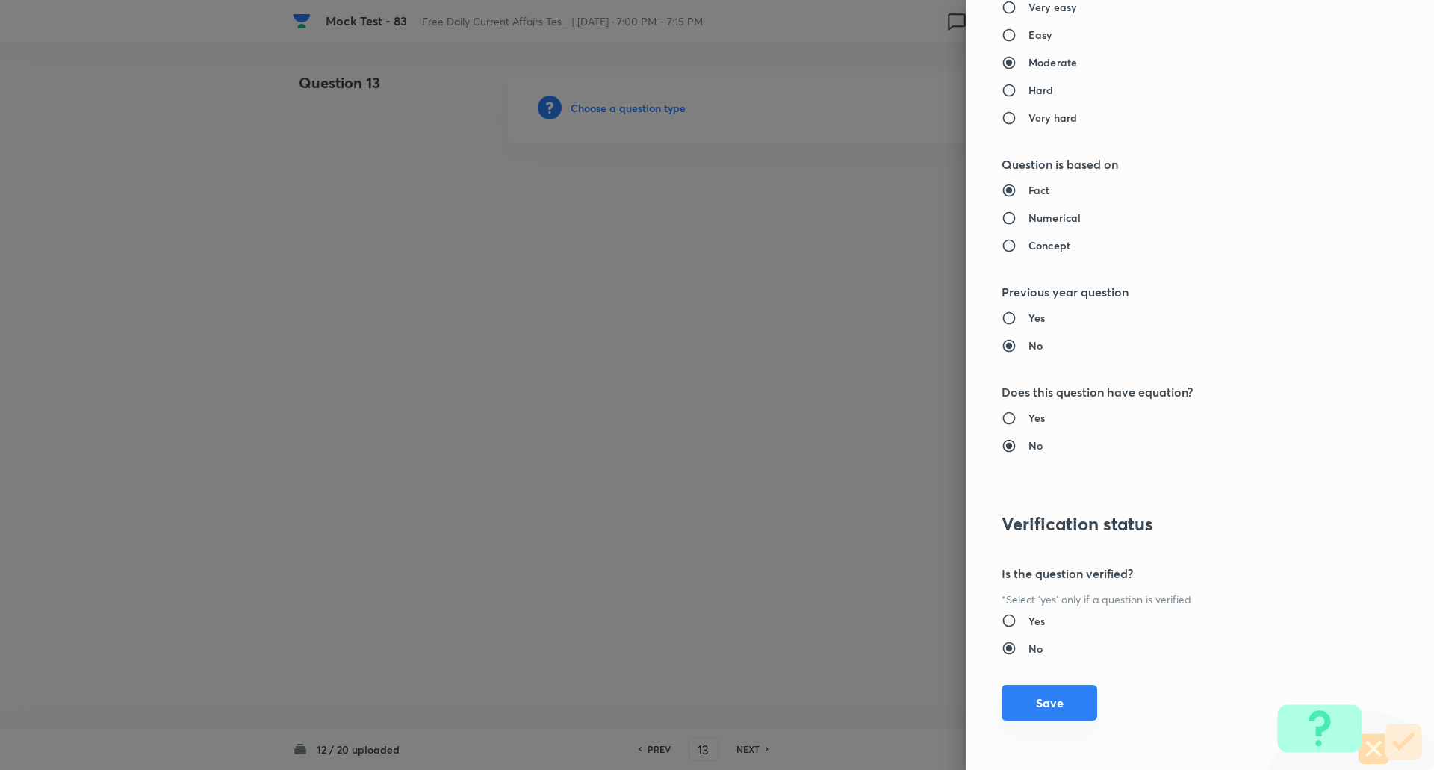
click at [1045, 704] on button "Save" at bounding box center [1049, 703] width 96 height 36
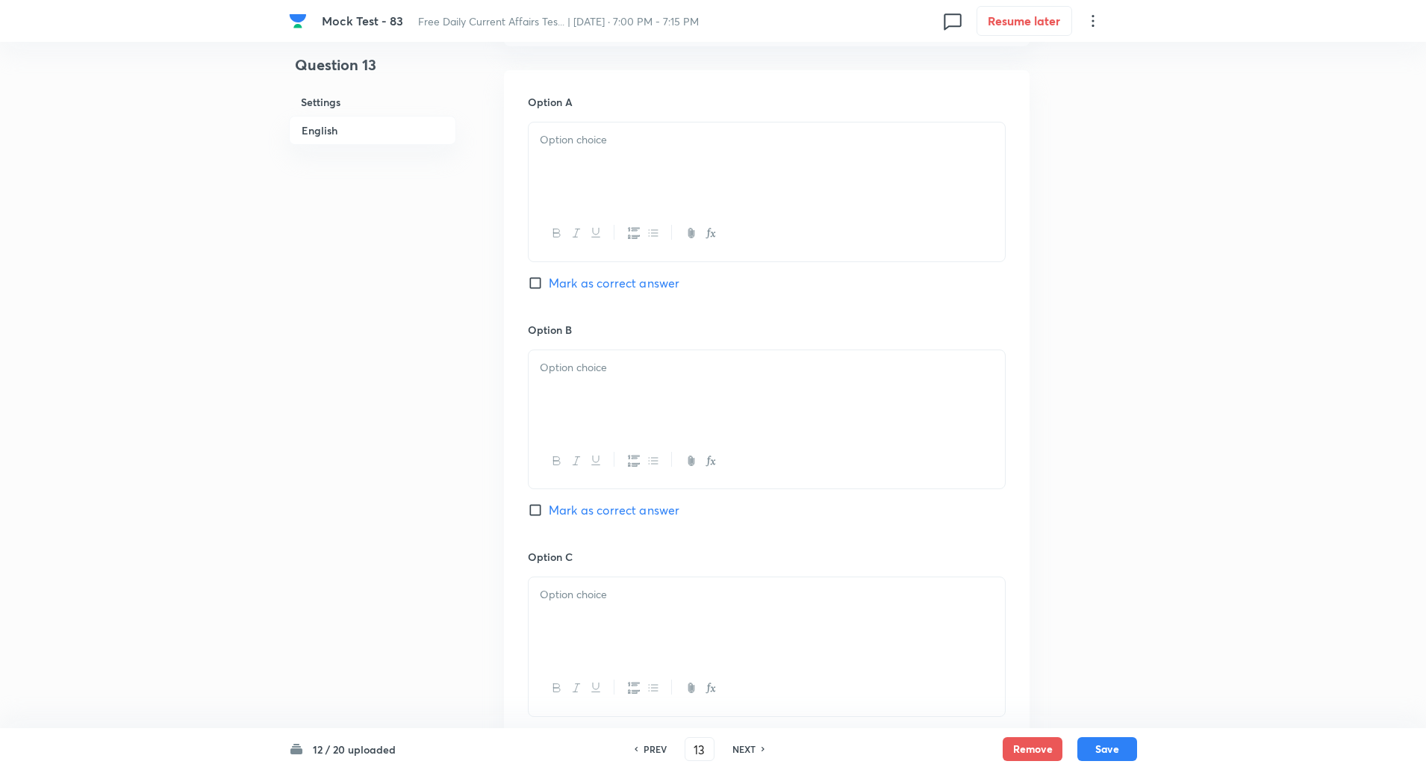
scroll to position [686, 0]
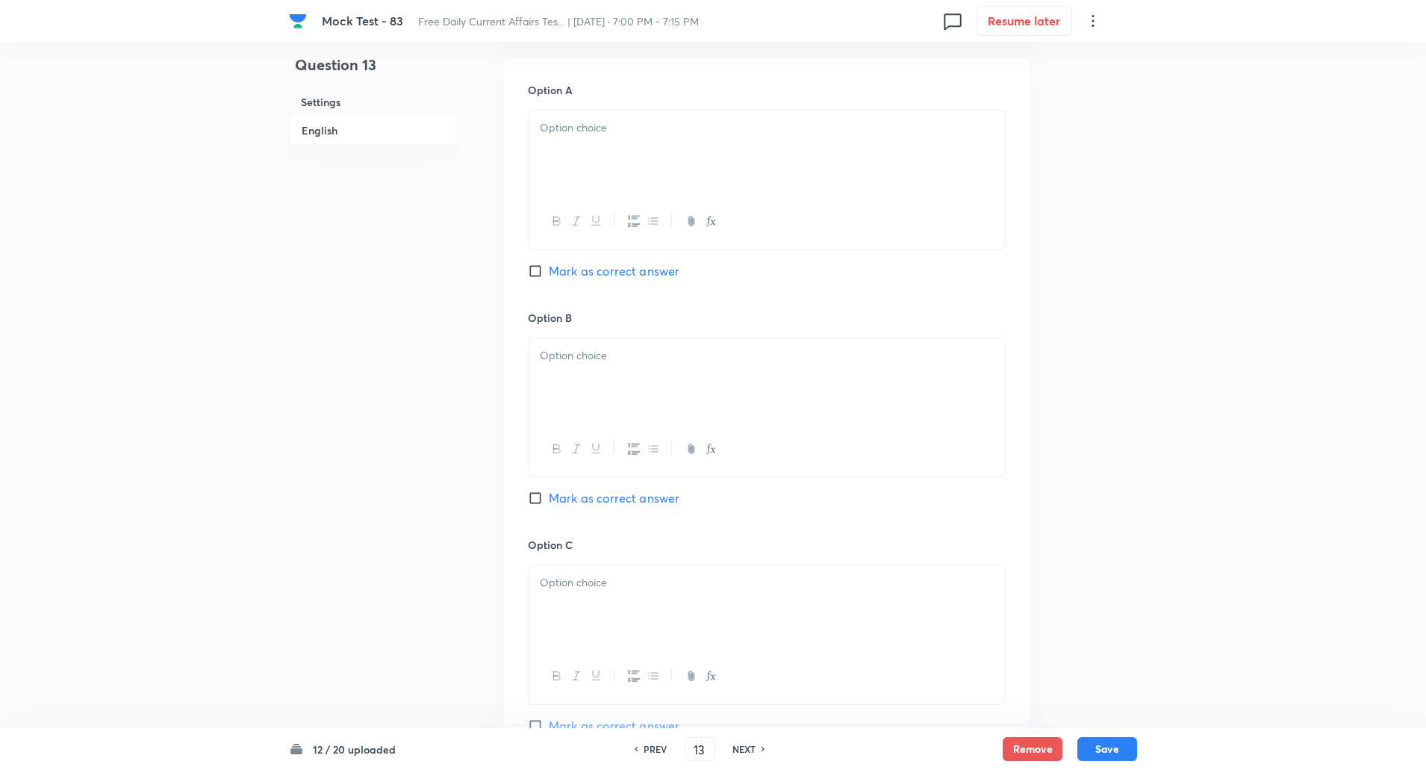
click at [534, 500] on input "Mark as correct answer" at bounding box center [538, 498] width 21 height 15
checkbox input "true"
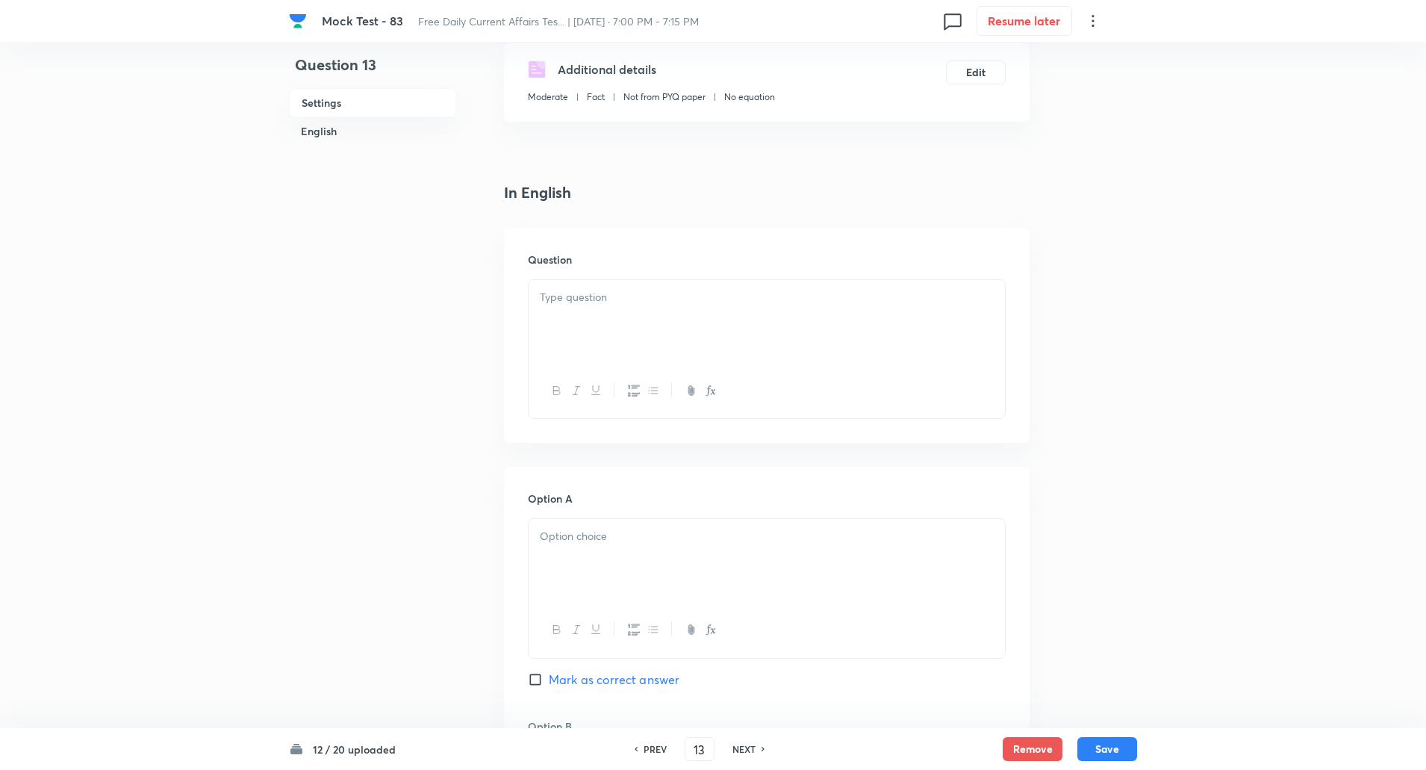
scroll to position [276, 0]
click at [609, 319] on div at bounding box center [767, 323] width 476 height 84
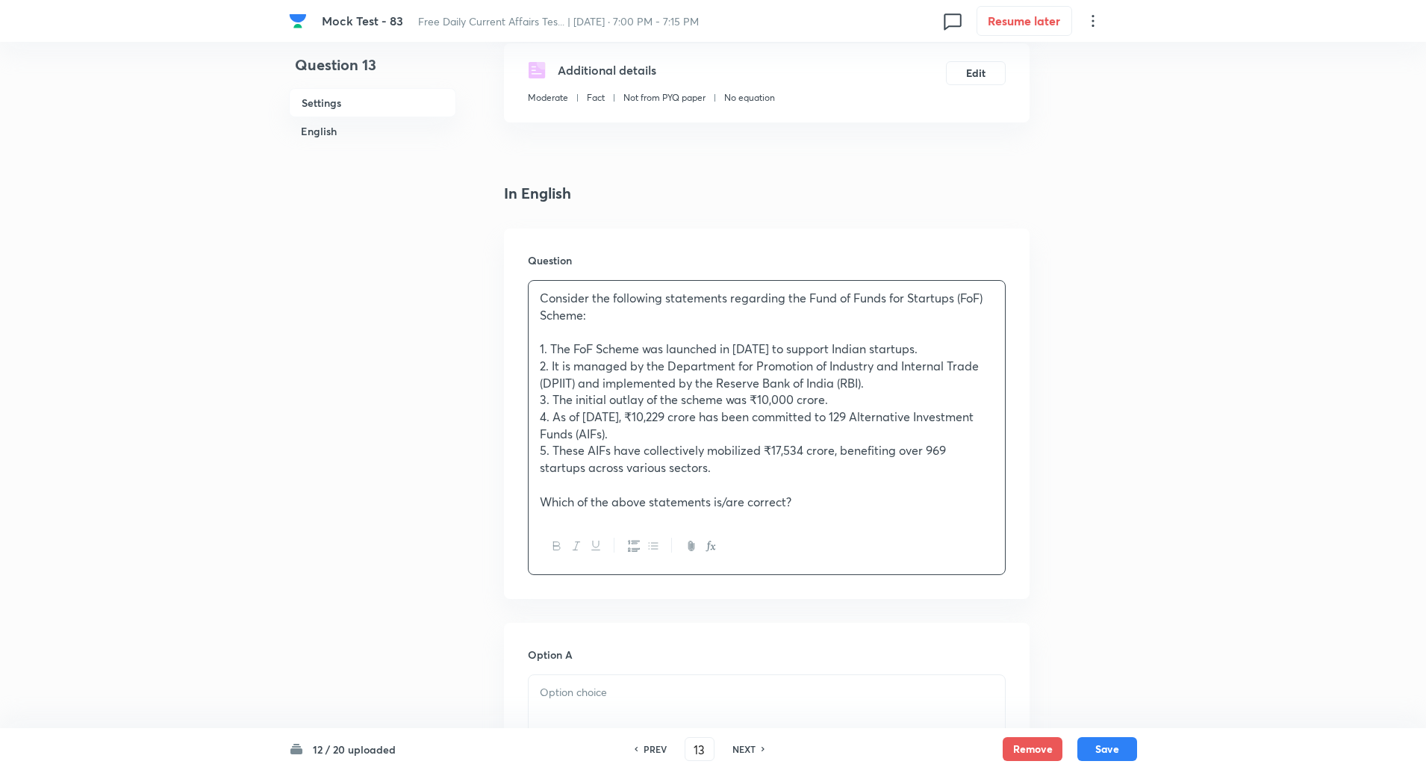
click at [591, 329] on p at bounding box center [767, 331] width 454 height 17
click at [581, 479] on p at bounding box center [767, 484] width 454 height 17
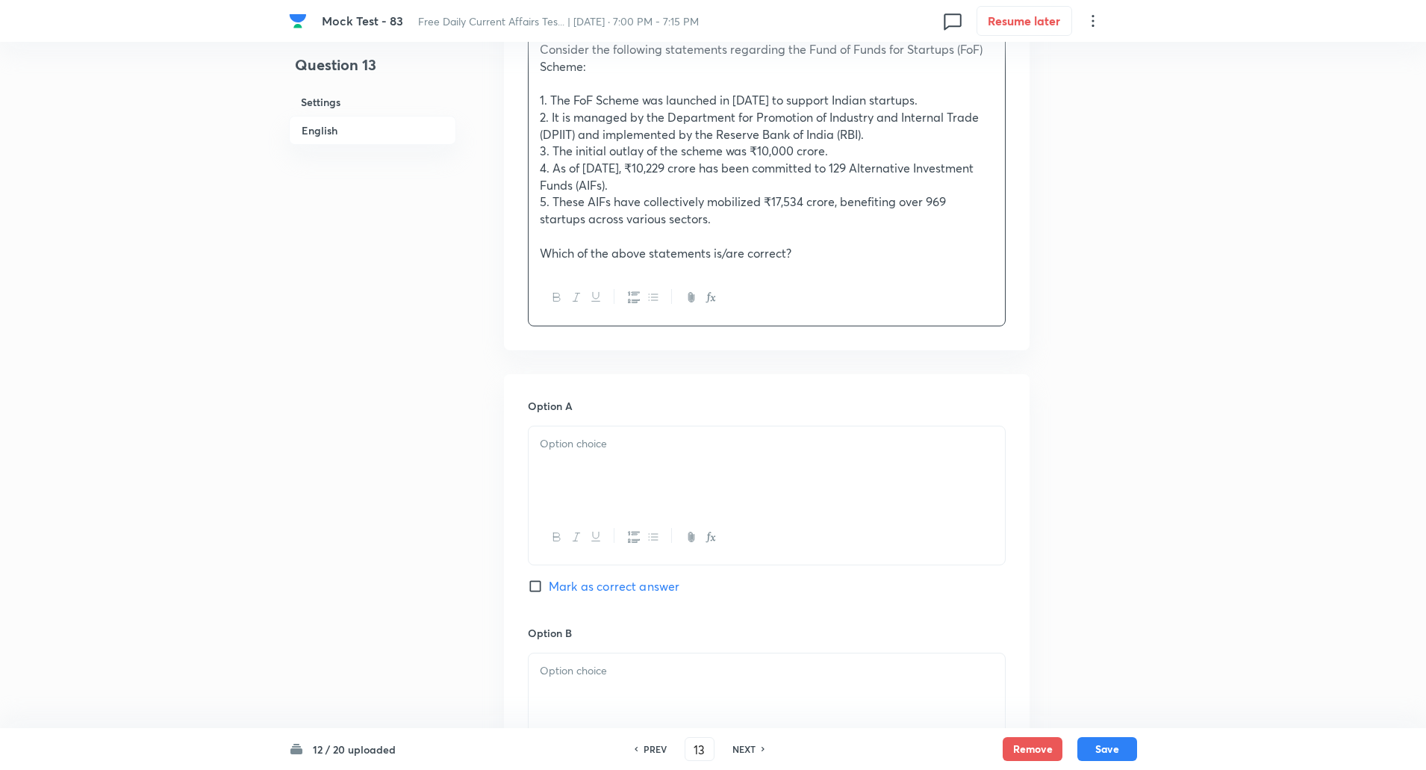
click at [576, 481] on div at bounding box center [767, 468] width 476 height 84
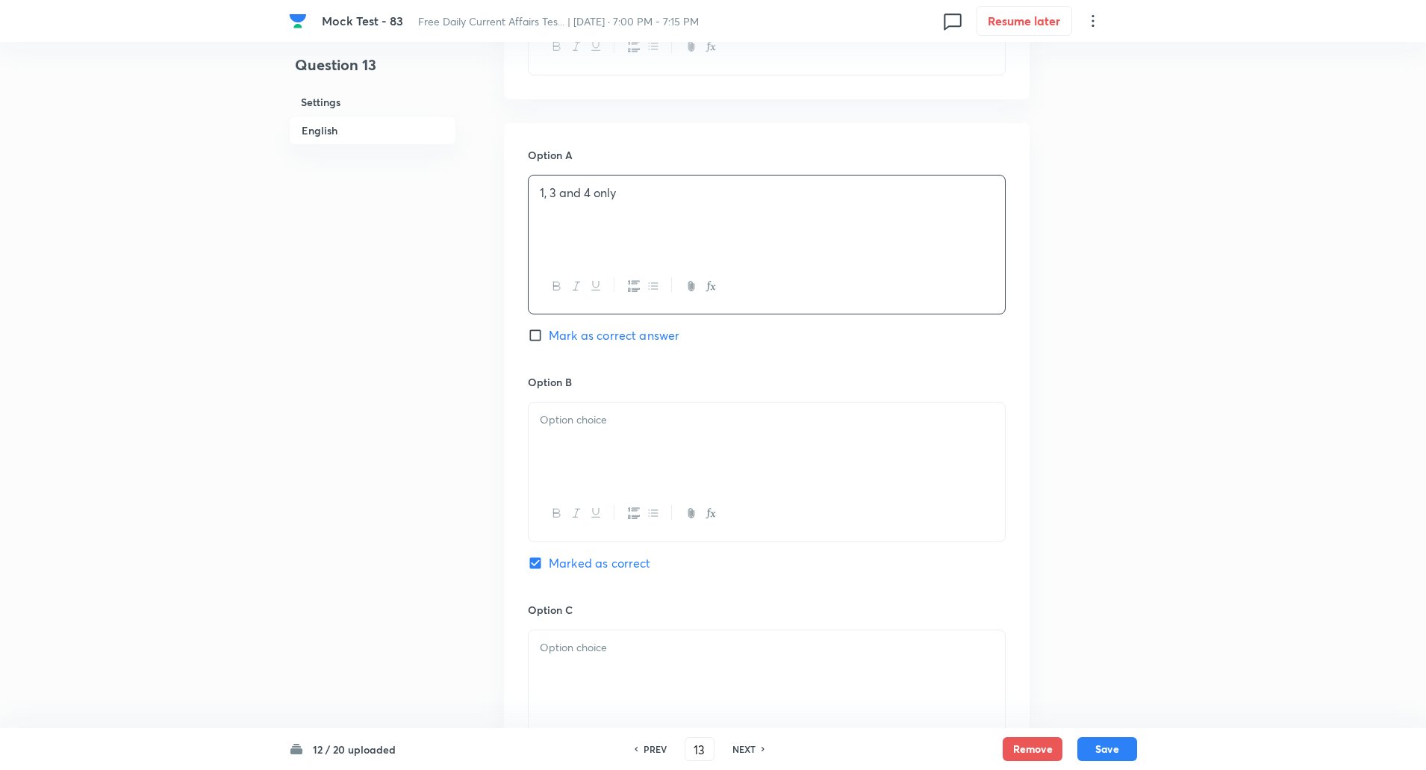
scroll to position [777, 0]
click at [562, 464] on div at bounding box center [767, 444] width 476 height 84
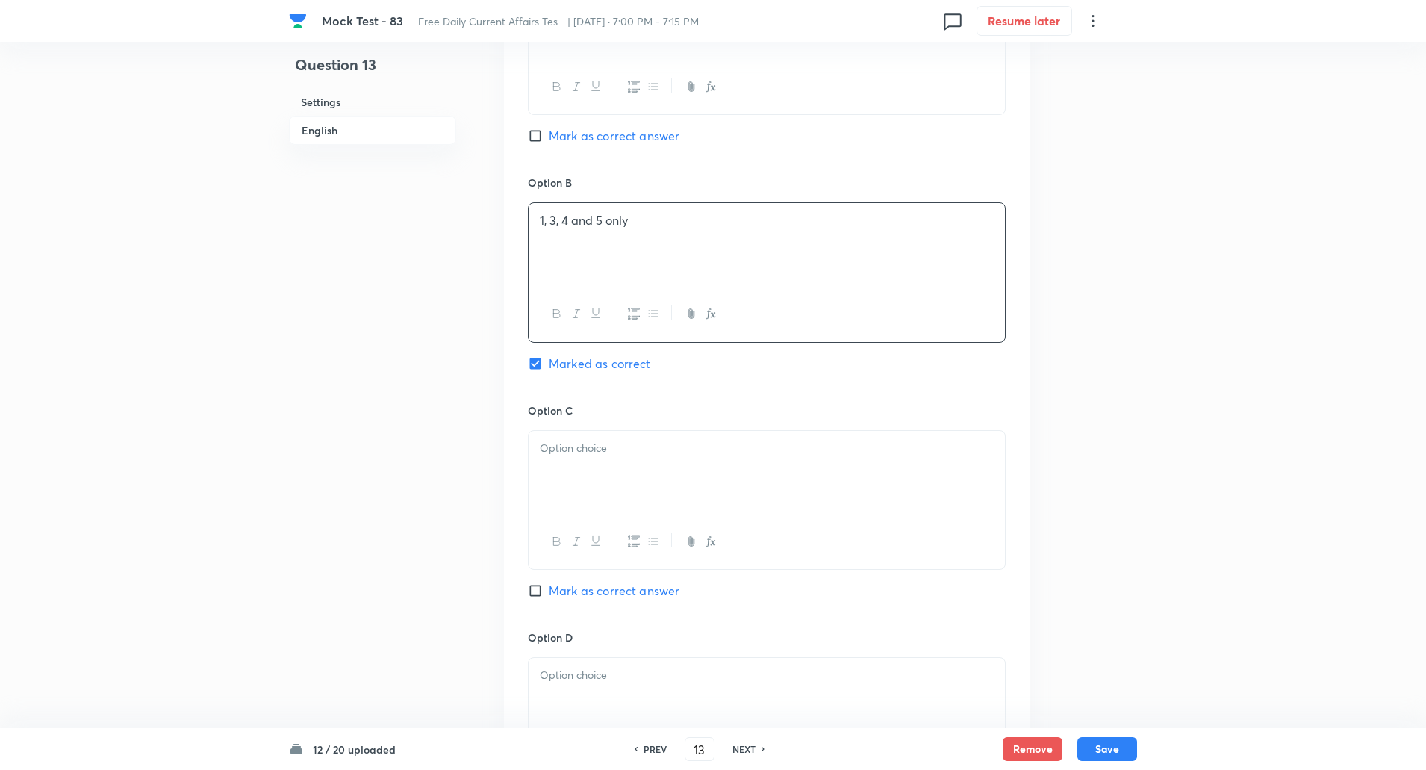
scroll to position [976, 0]
click at [558, 461] on div at bounding box center [767, 472] width 476 height 84
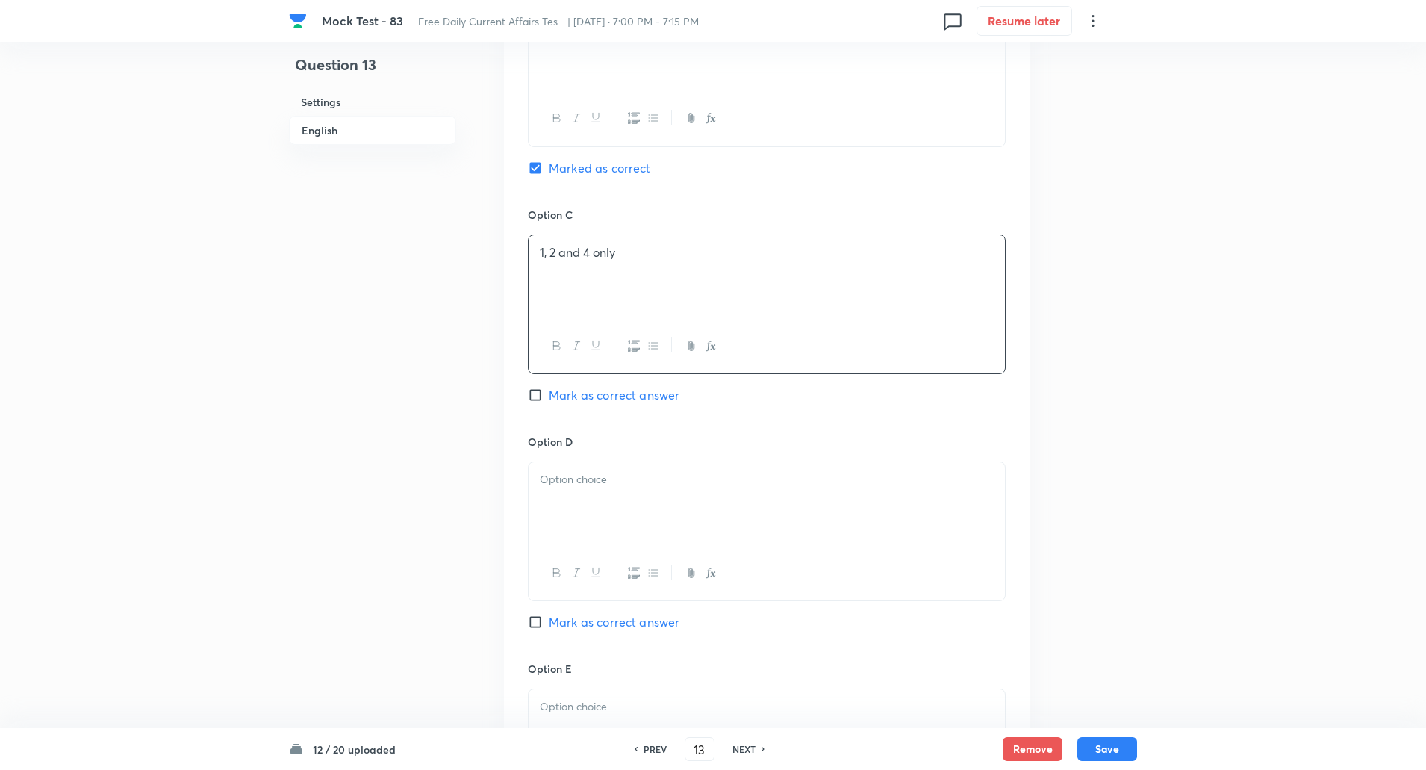
scroll to position [1178, 0]
click at [562, 500] on div at bounding box center [767, 498] width 476 height 84
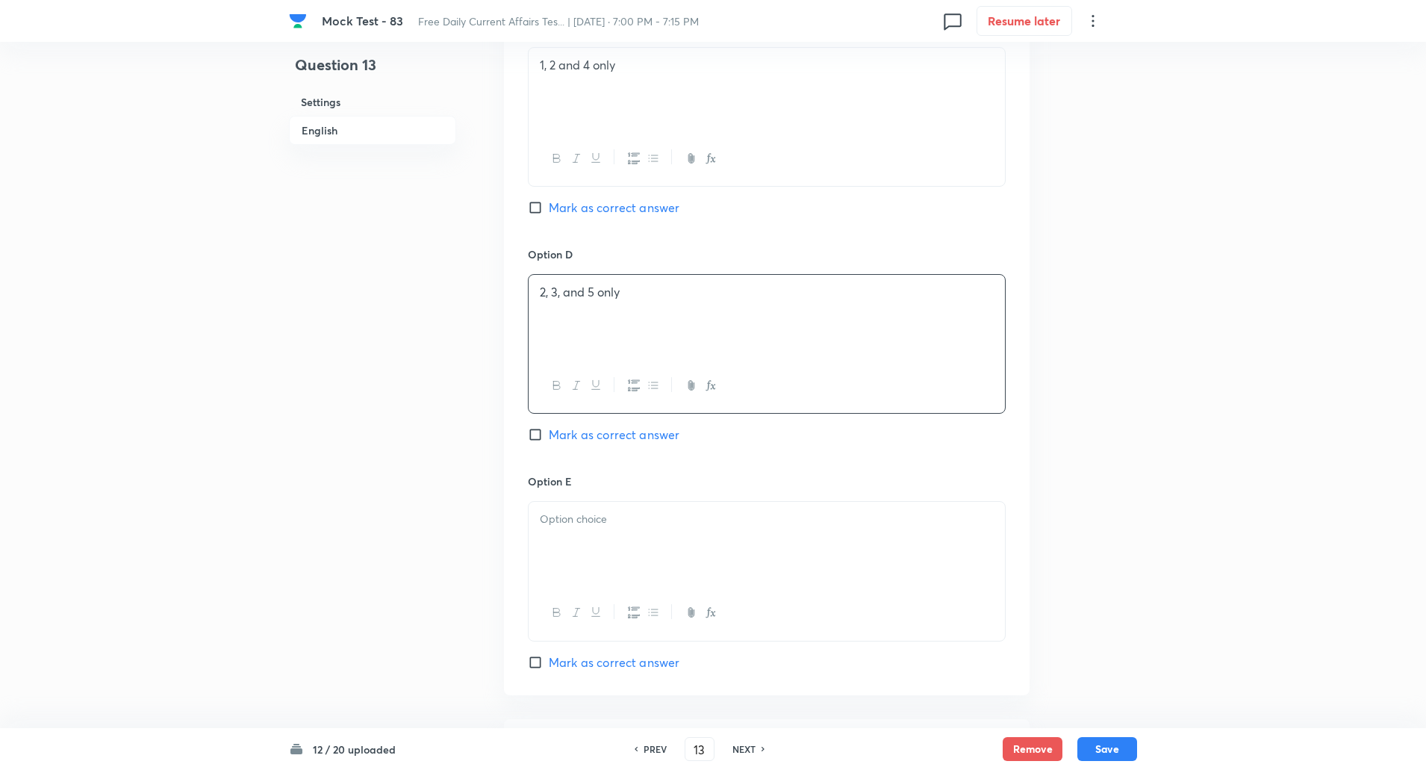
scroll to position [1371, 0]
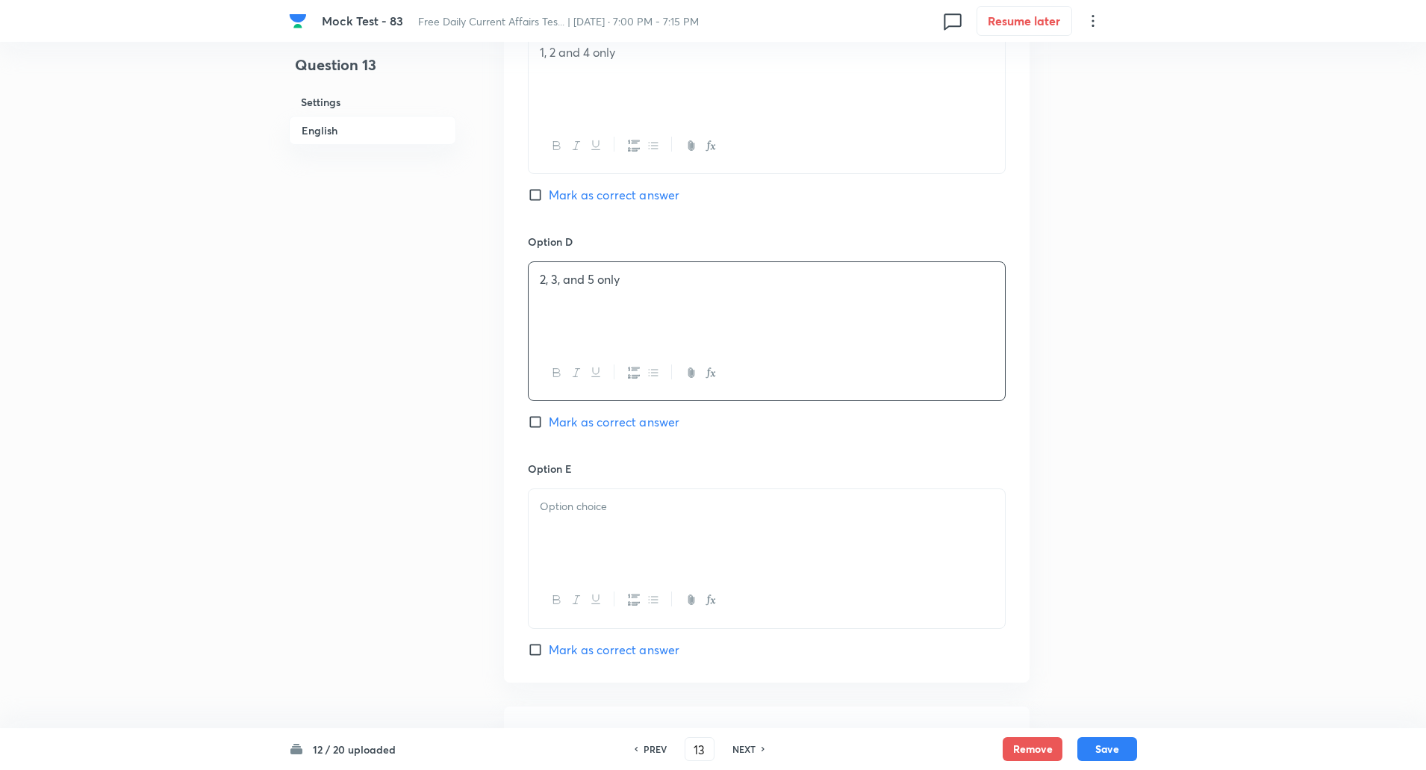
click at [572, 526] on div at bounding box center [767, 531] width 476 height 84
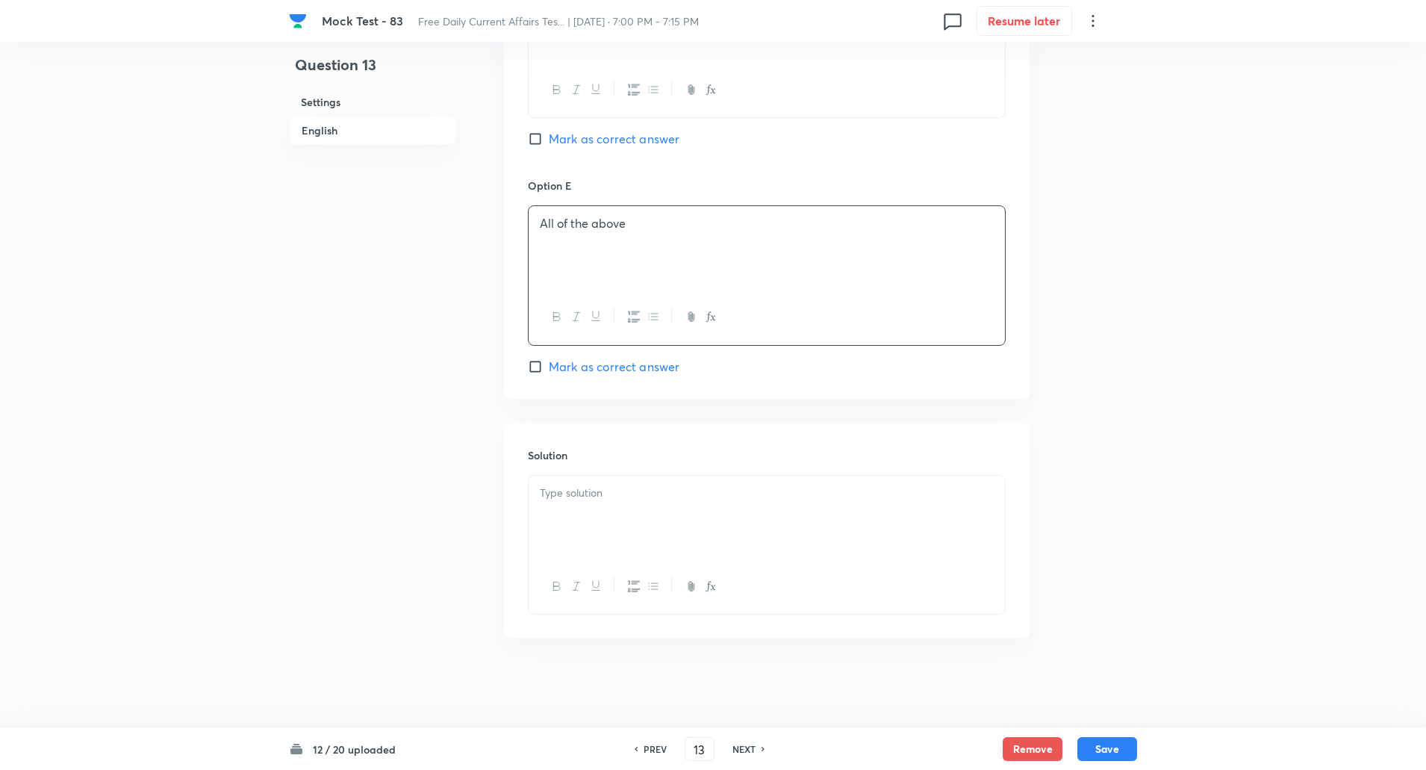
click at [586, 495] on p at bounding box center [767, 493] width 454 height 17
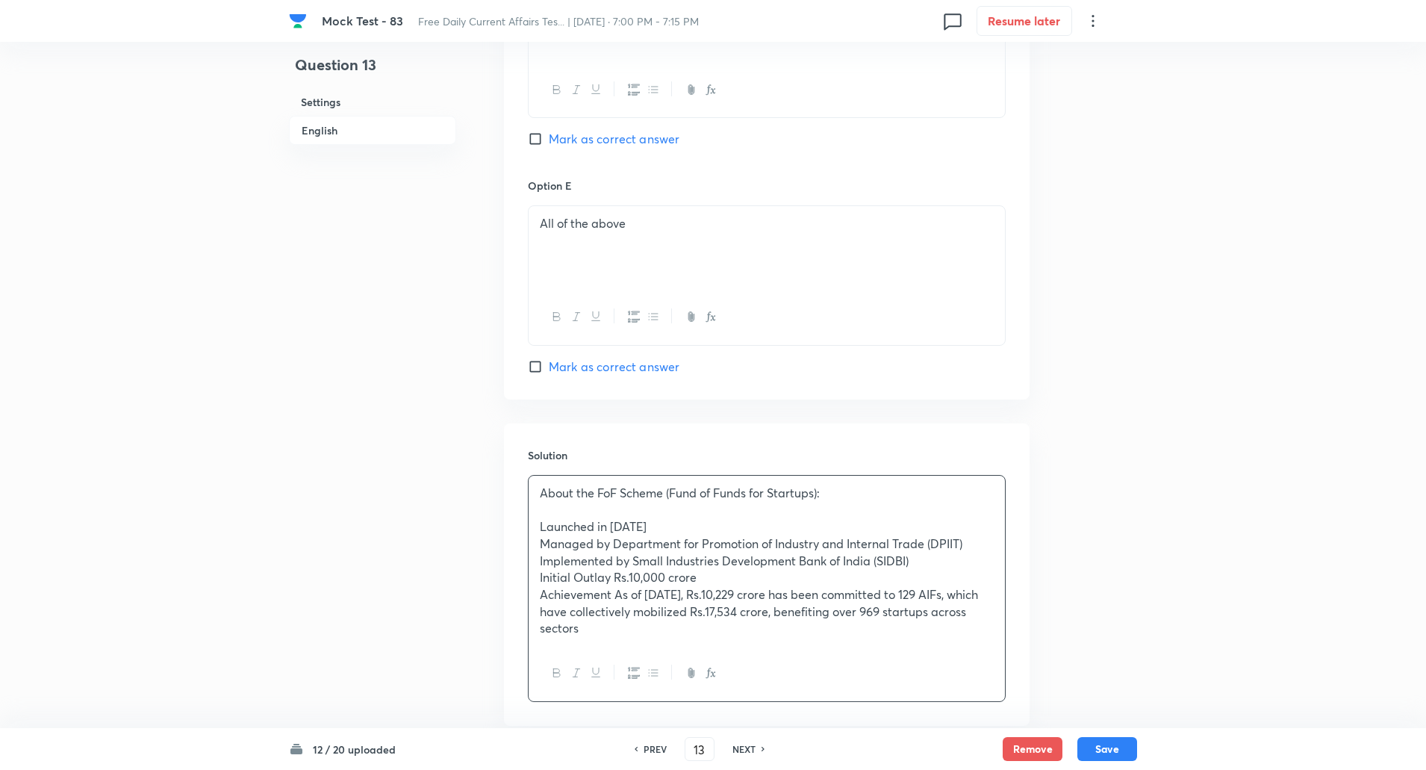
click at [567, 511] on p at bounding box center [767, 509] width 454 height 17
click at [611, 525] on p "Launched in 2016" at bounding box center [767, 526] width 454 height 17
copy p "-----"
click at [615, 544] on p "Managed by Department for Promotion of Industry and Internal Trade (DPIIT)" at bounding box center [767, 543] width 454 height 17
click at [634, 559] on p "Implemented by Small Industries Development Bank of India (SIDBI)" at bounding box center [767, 561] width 454 height 17
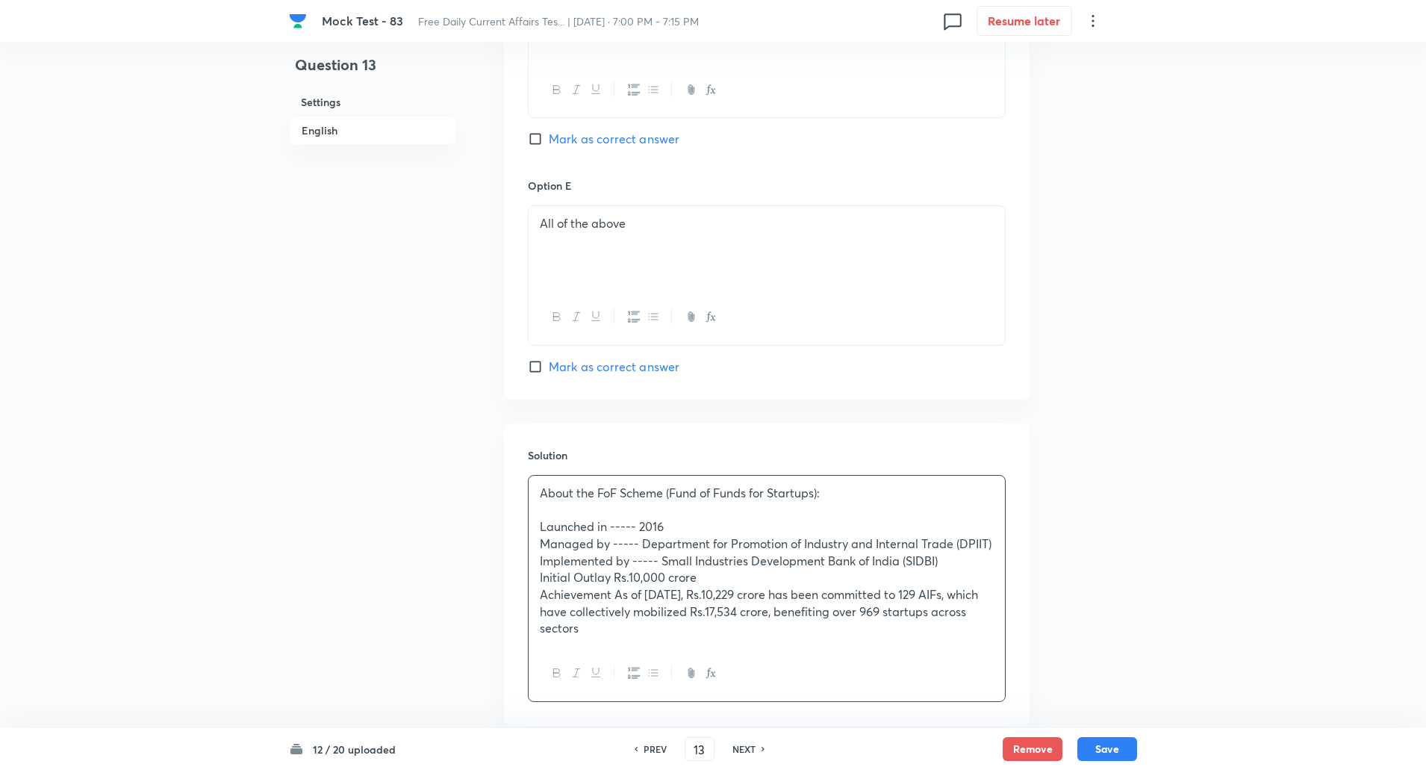
click at [616, 596] on p "Achievement As of December 2024, Rs.10,229 crore has been committed to 129 AIFs…" at bounding box center [767, 611] width 454 height 51
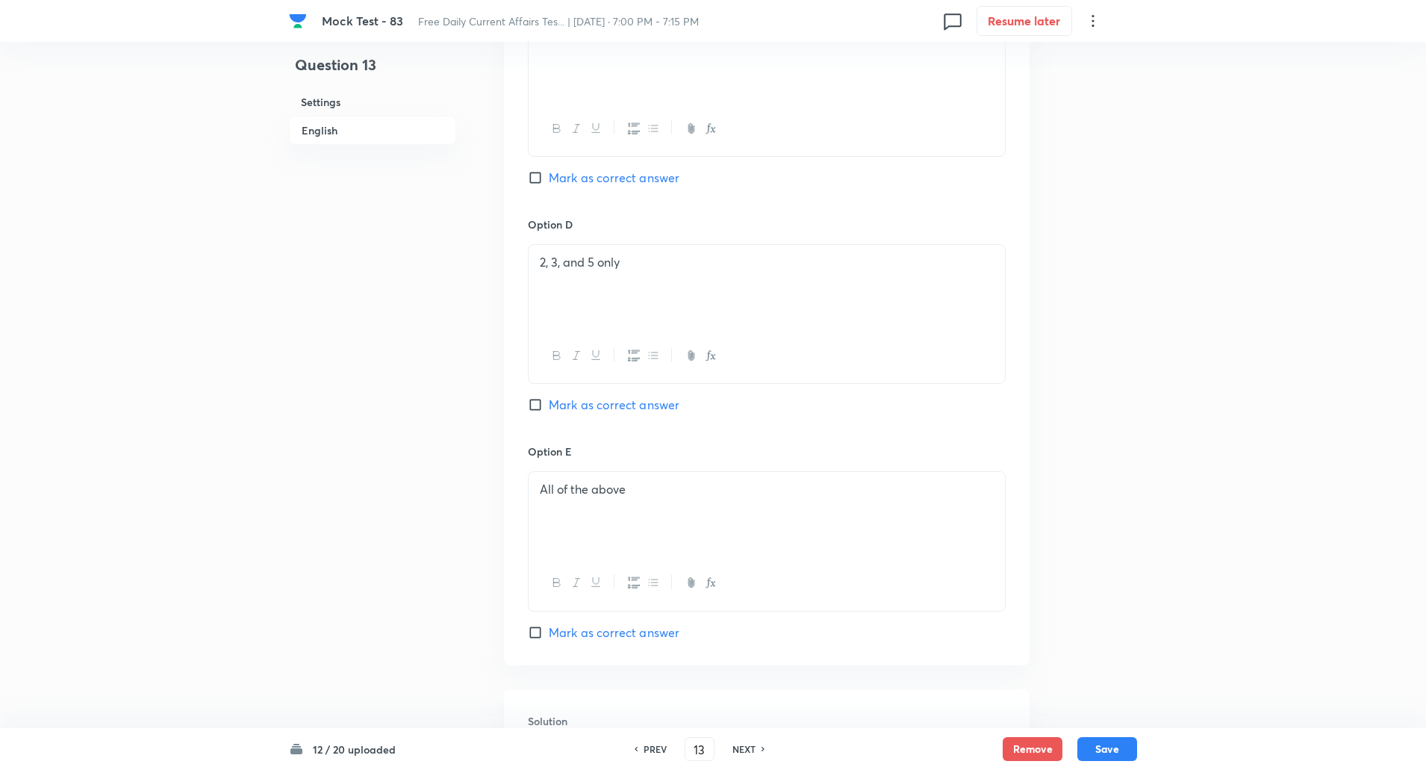
scroll to position [1741, 0]
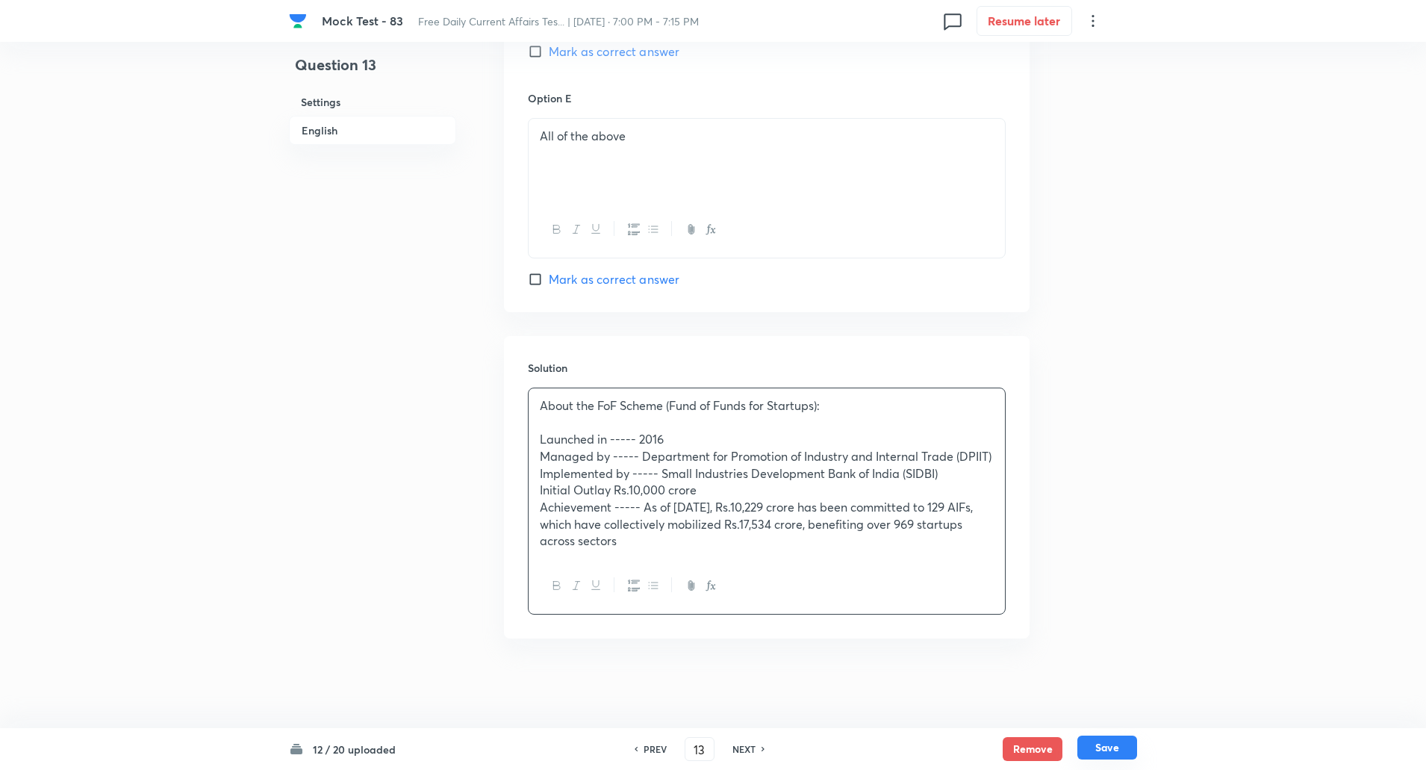
click at [1106, 745] on button "Save" at bounding box center [1108, 748] width 60 height 24
type input "14"
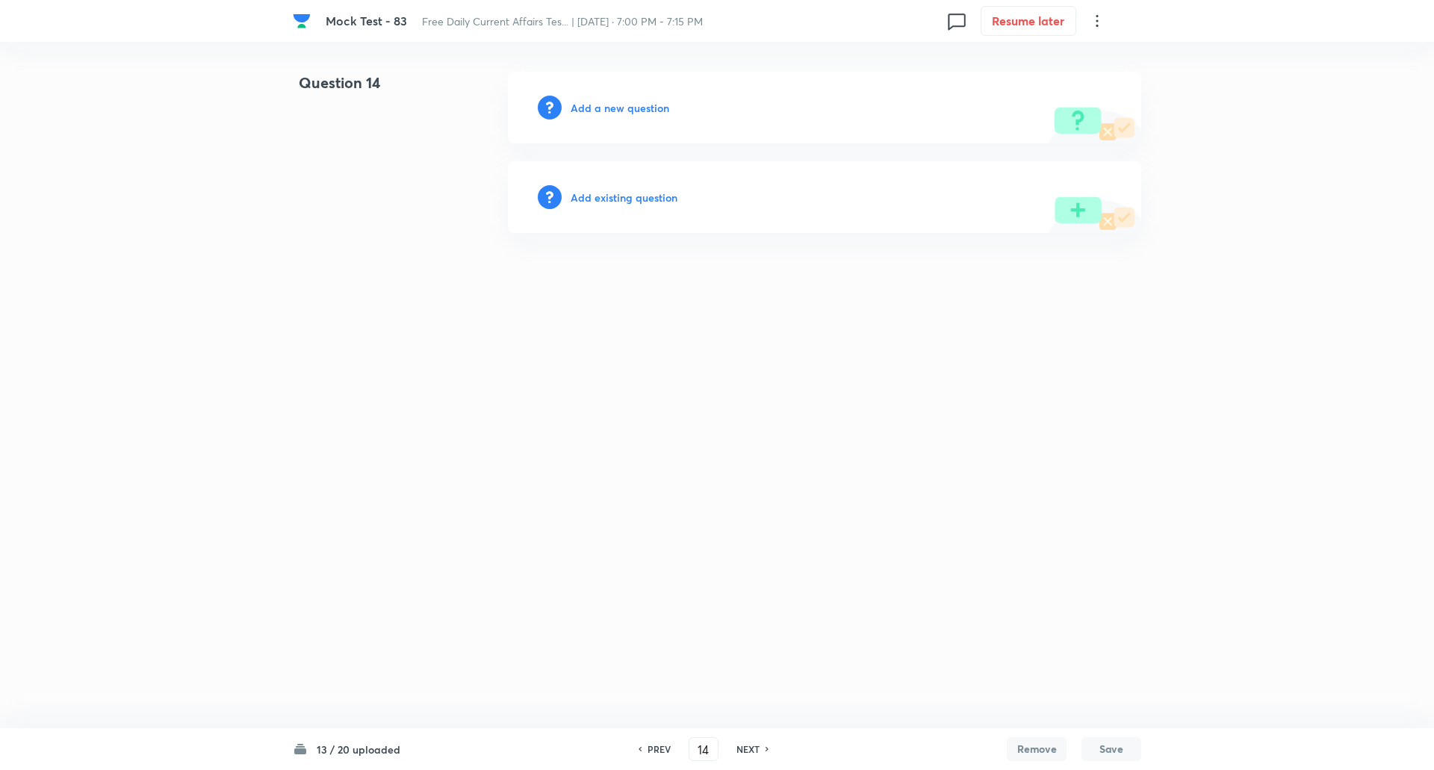
click at [657, 108] on h6 "Add a new question" at bounding box center [620, 108] width 99 height 16
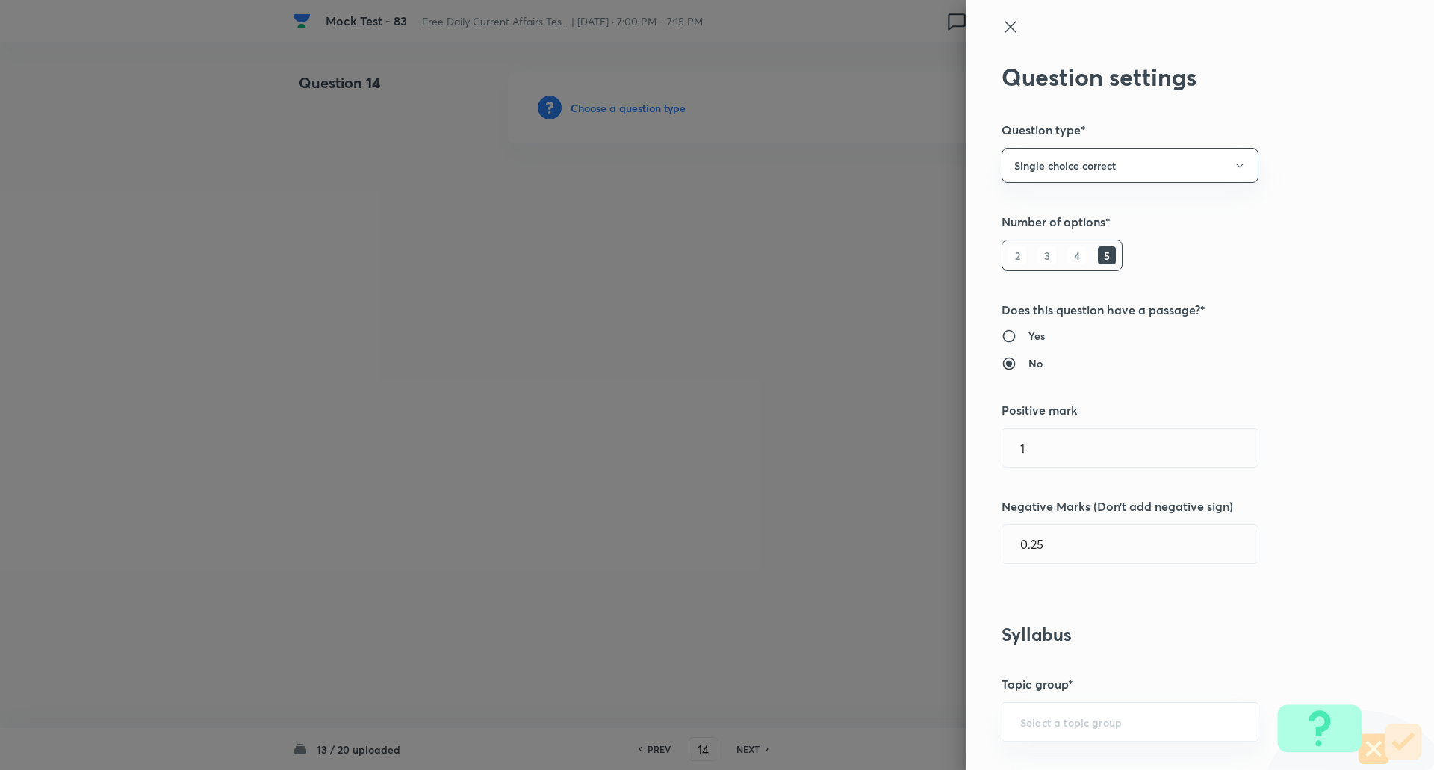
click at [657, 108] on div at bounding box center [717, 385] width 1434 height 770
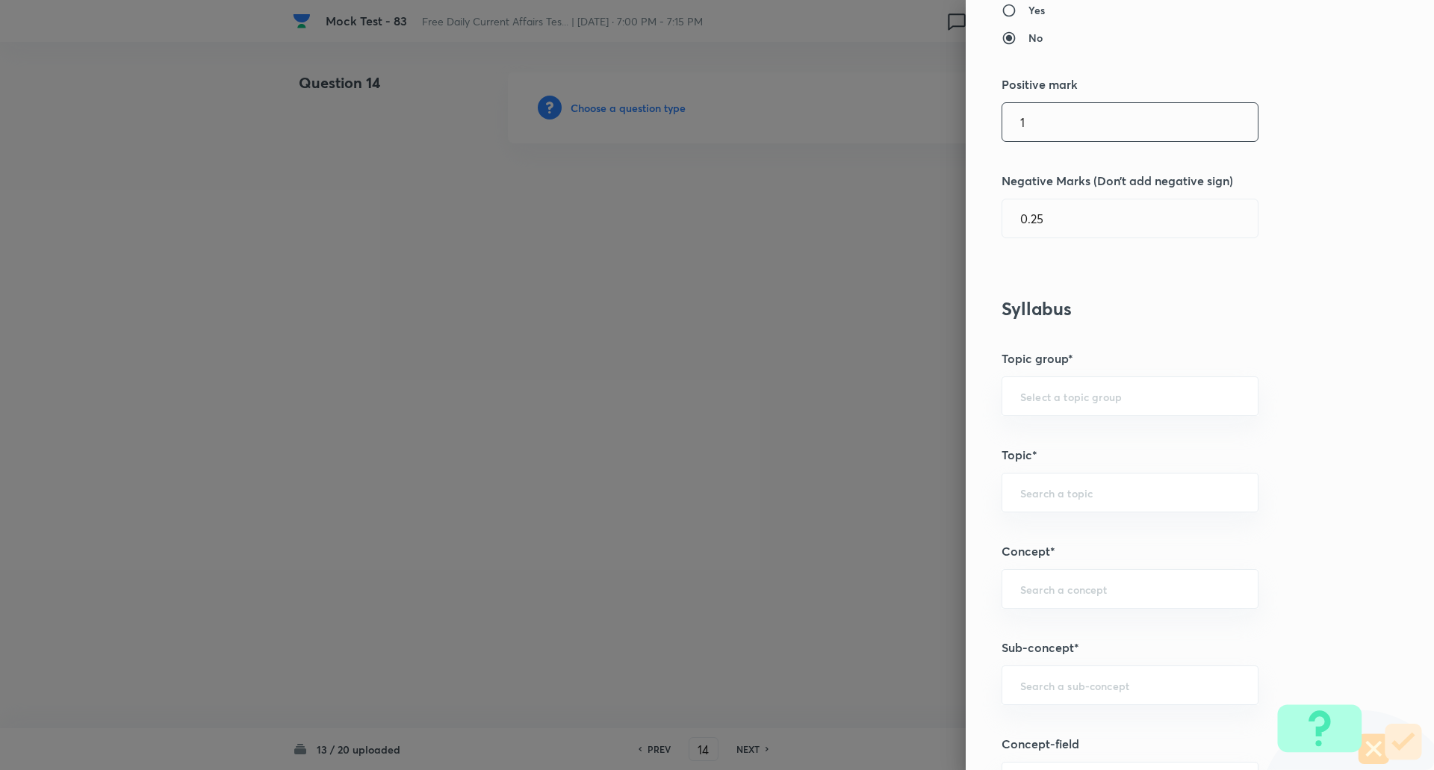
scroll to position [541, 0]
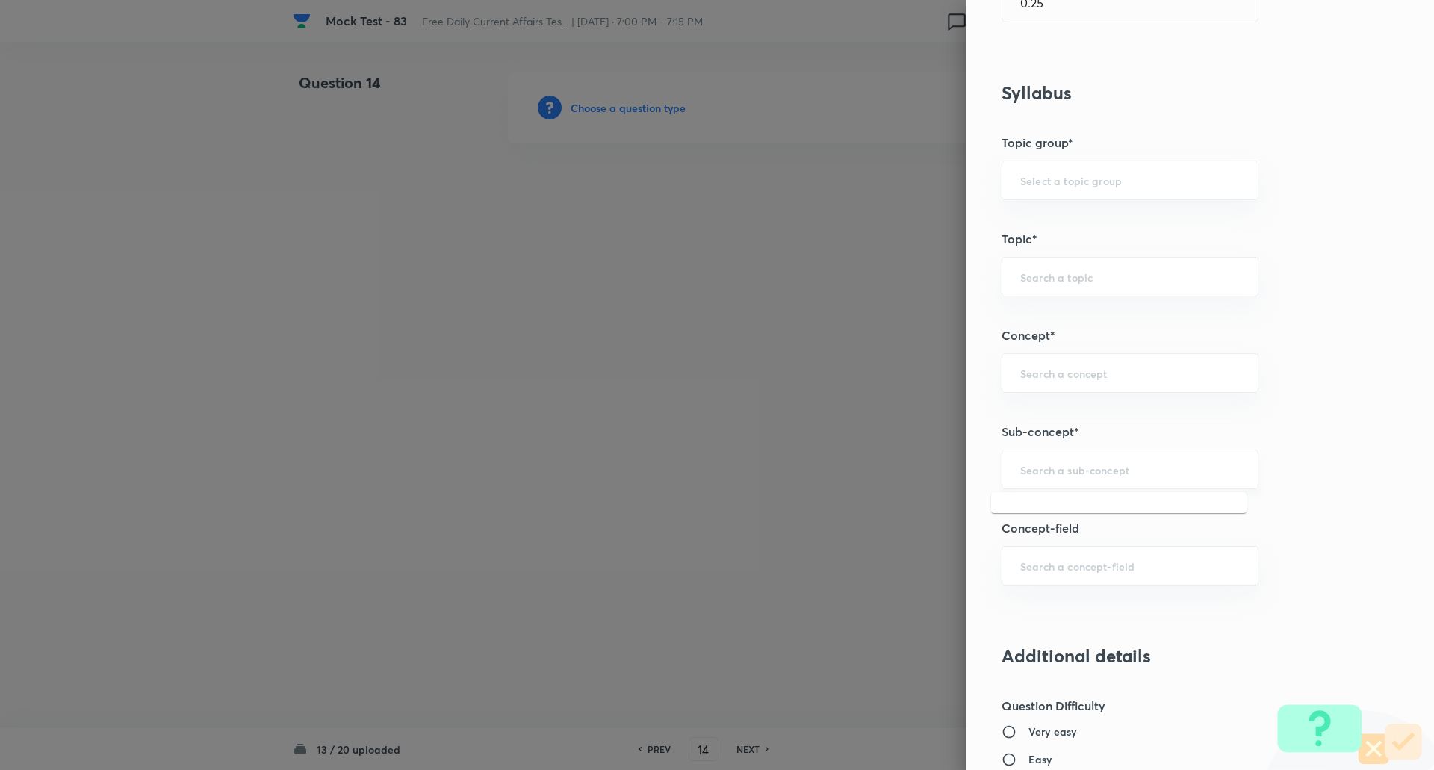
click at [1060, 471] on input "text" at bounding box center [1130, 469] width 220 height 14
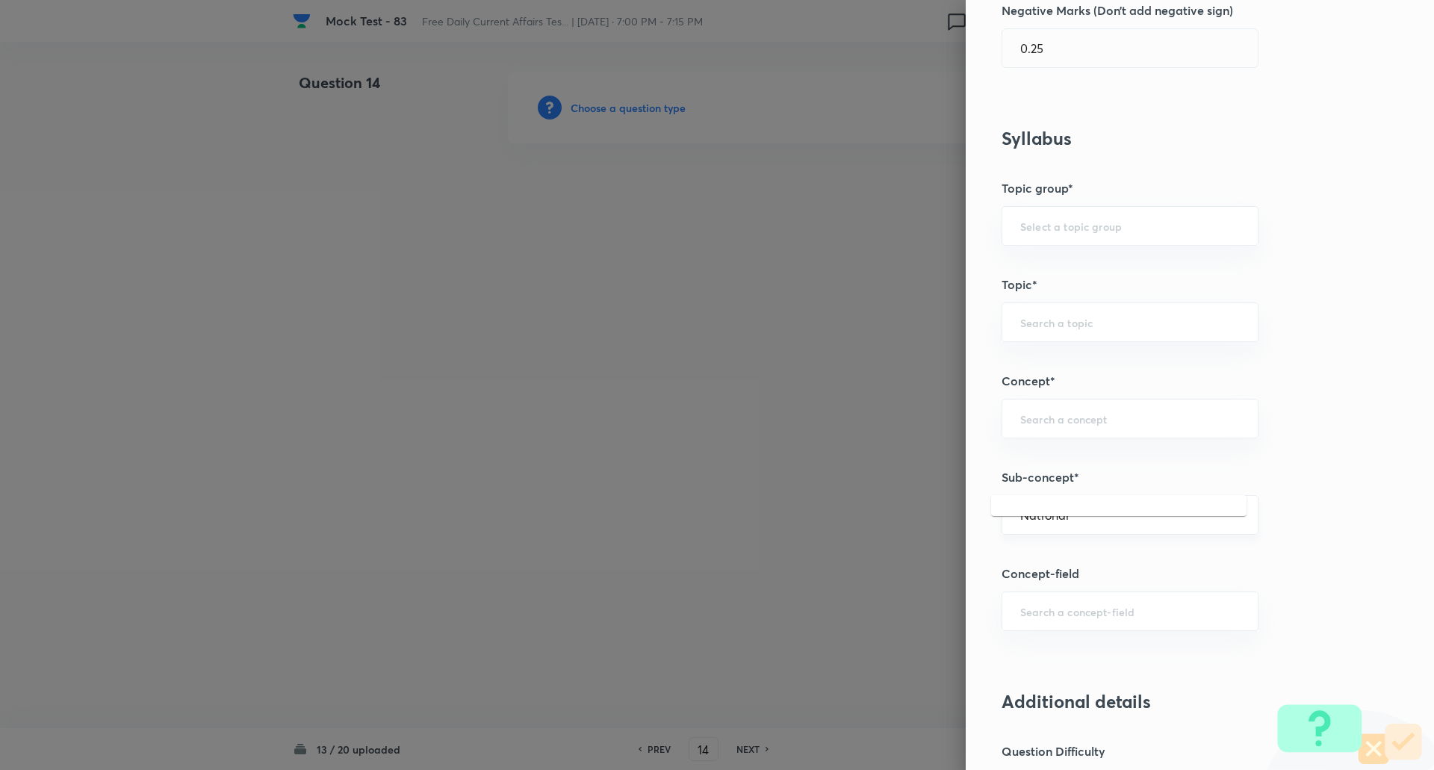
click at [1060, 471] on div "Question settings Question type* Single choice correct Number of options* 2 3 4…" at bounding box center [1200, 385] width 468 height 770
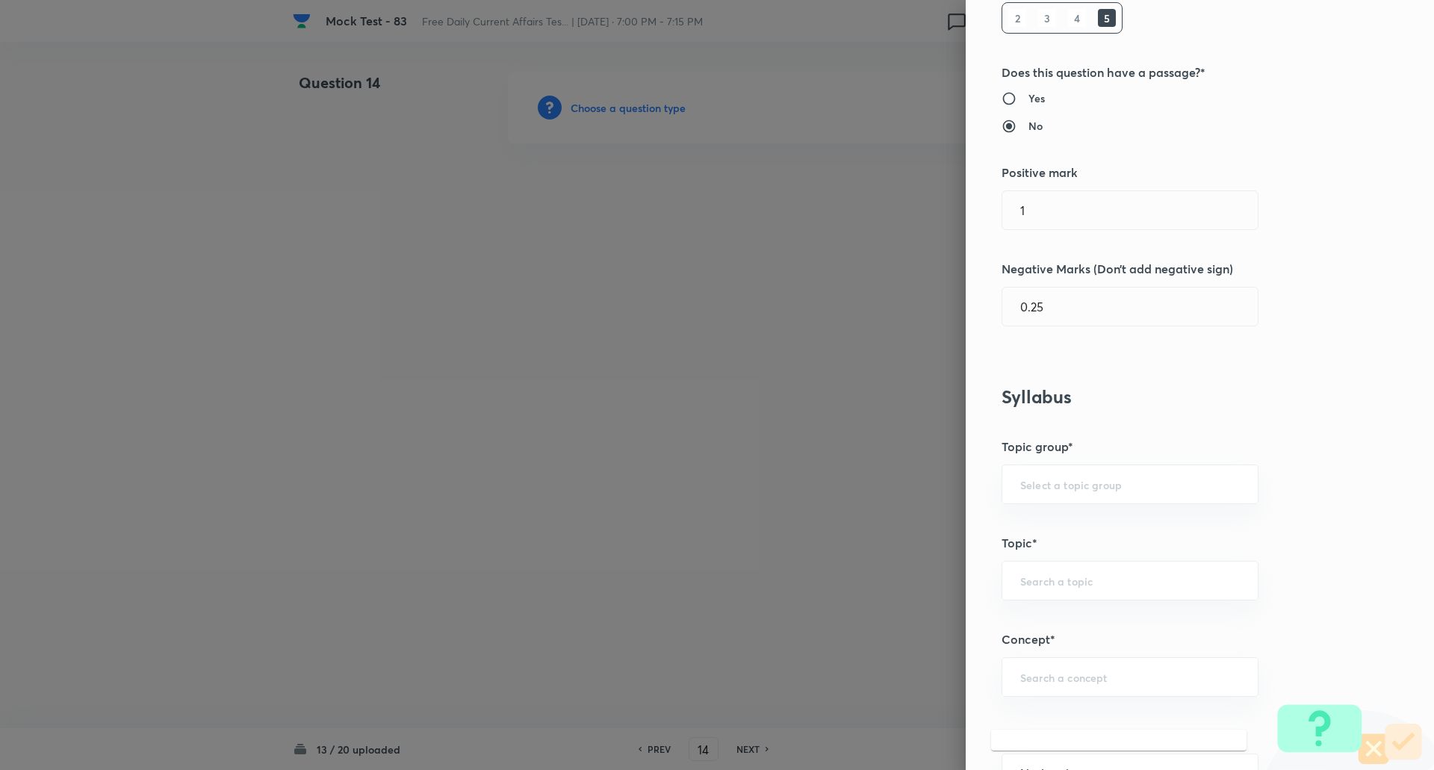
scroll to position [168, 0]
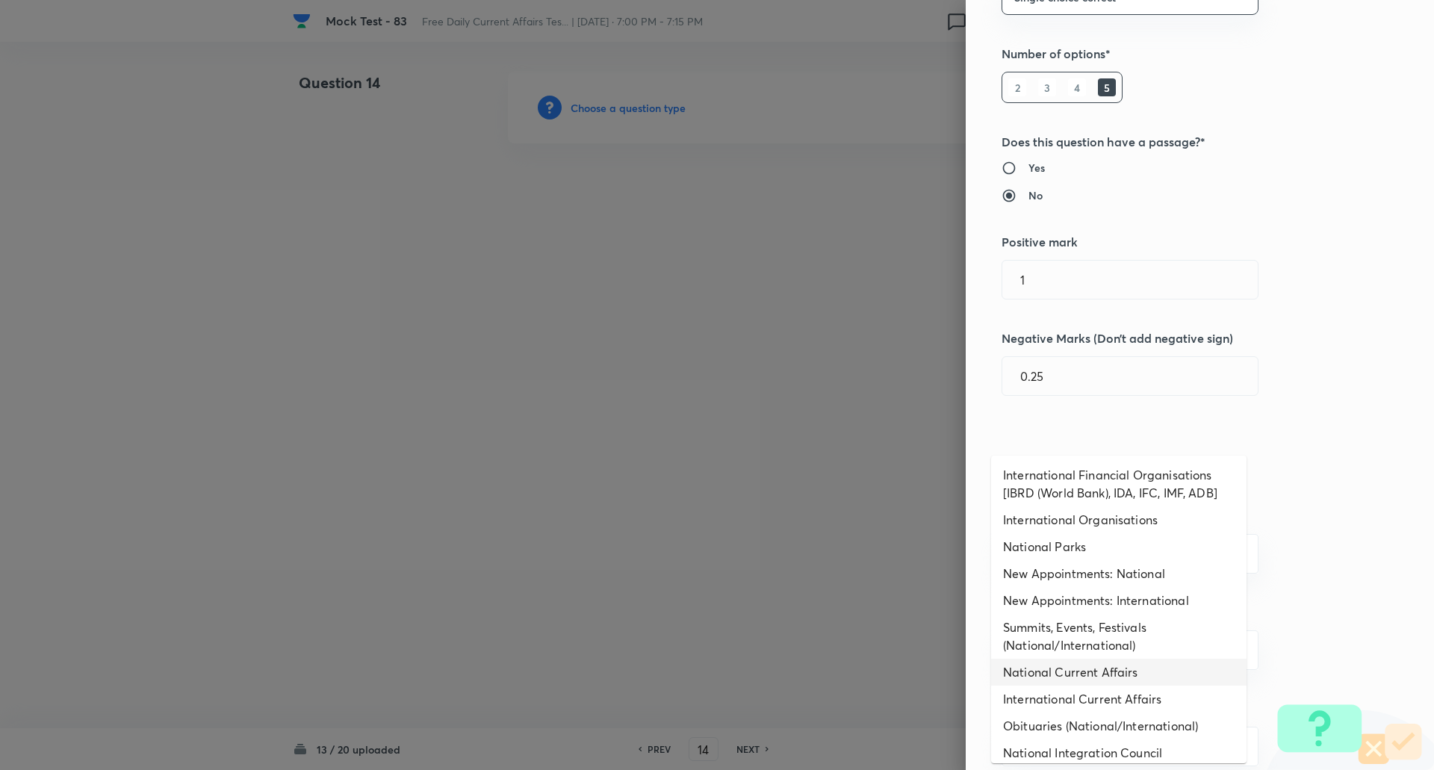
click at [1026, 672] on li "National Current Affairs" at bounding box center [1118, 672] width 255 height 27
type input "National Current Affairs"
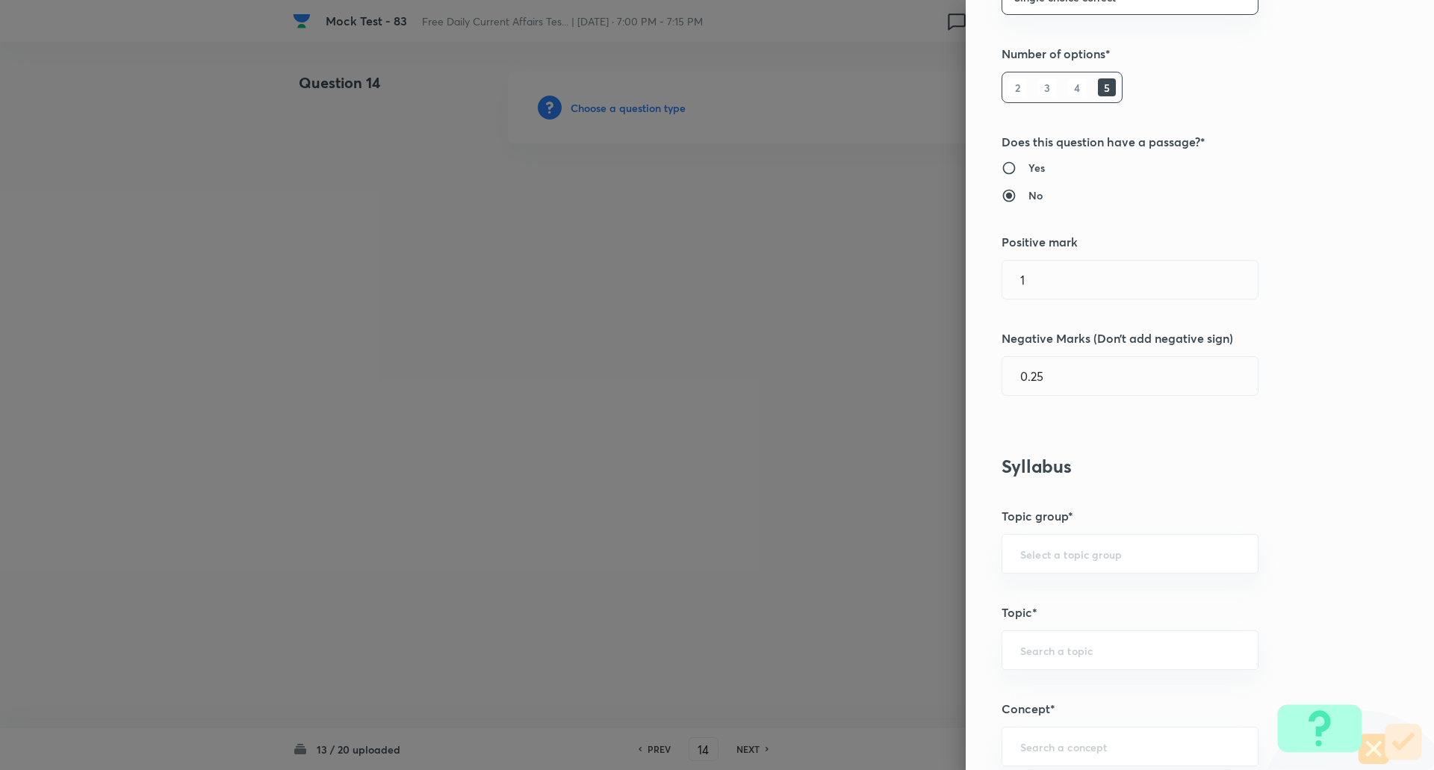
type input "Awareness"
type input "Current Affairs"
type input "National Current Affairs"
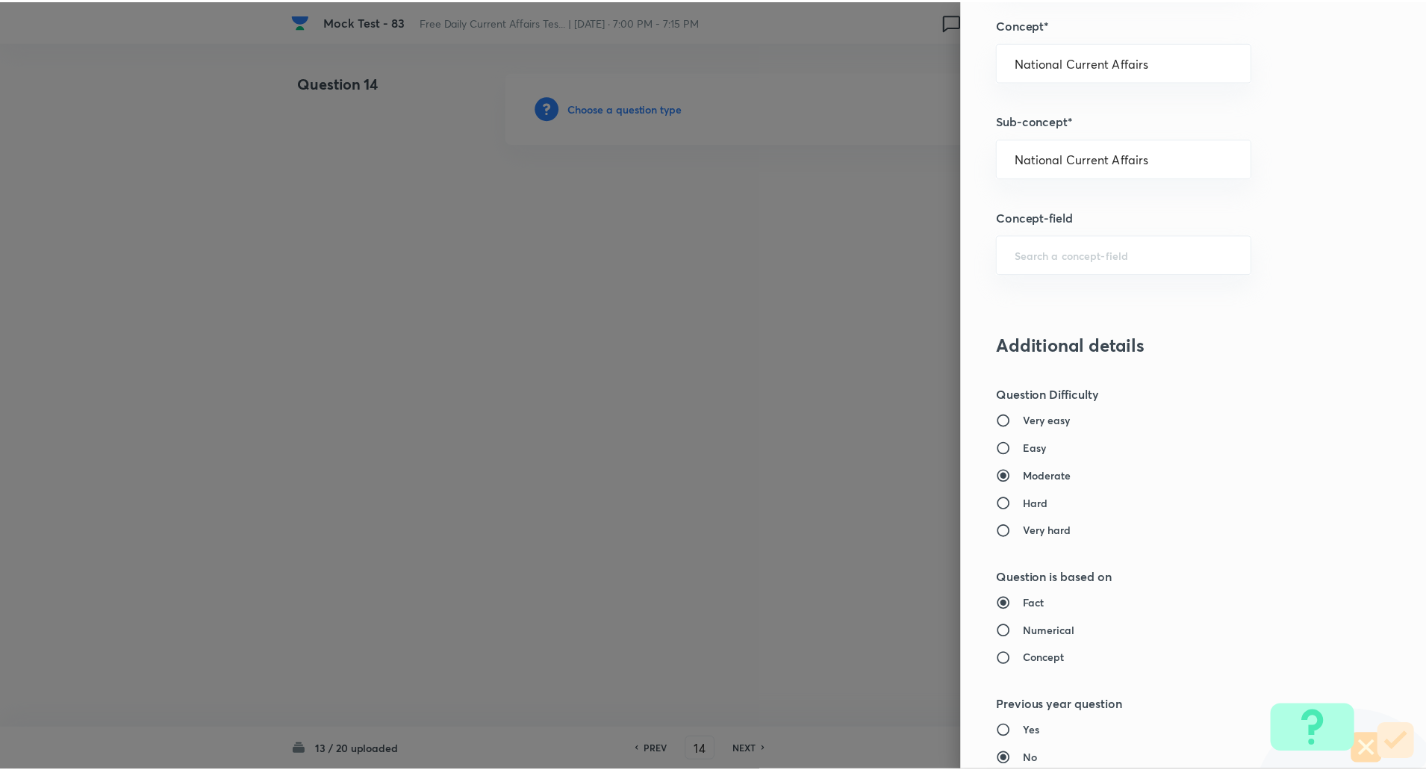
scroll to position [1266, 0]
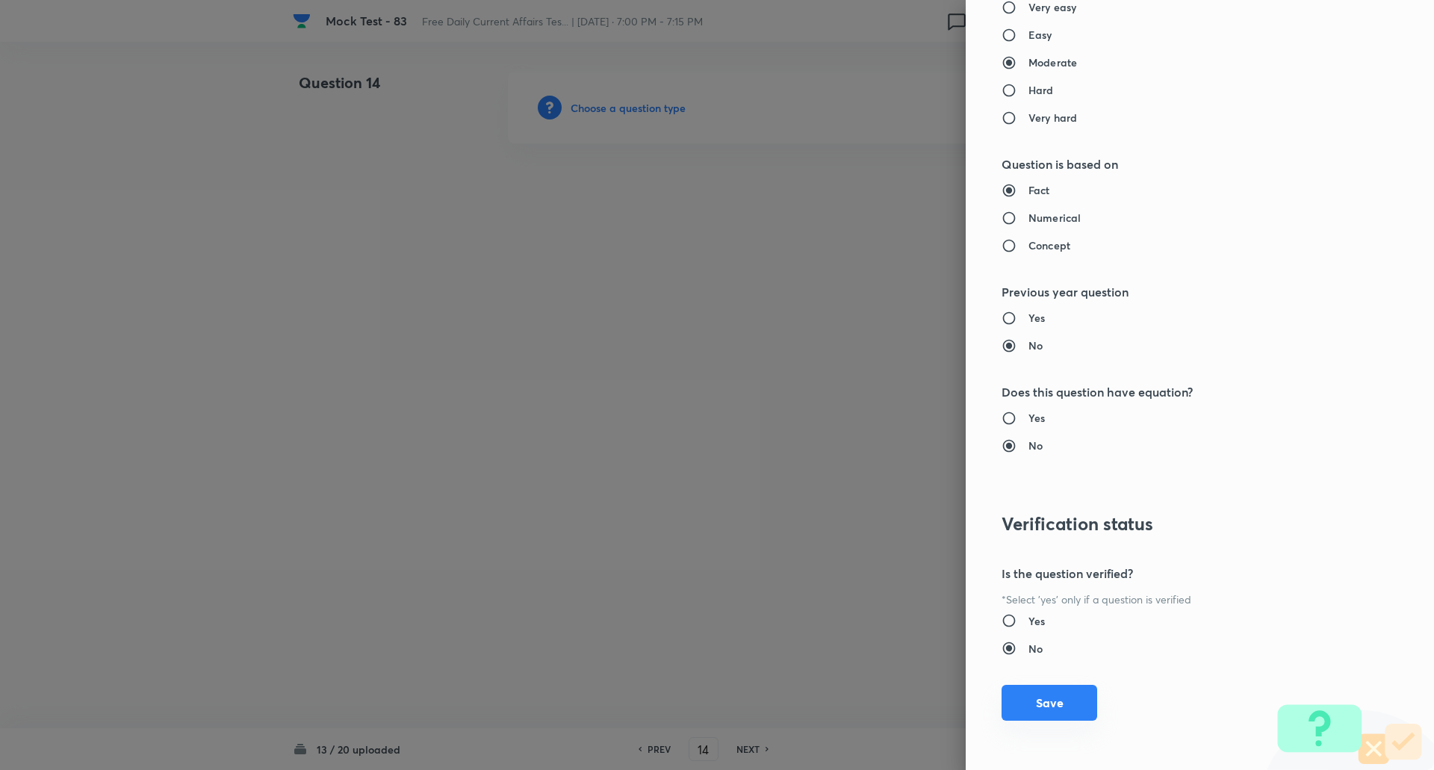
click at [1046, 702] on button "Save" at bounding box center [1049, 703] width 96 height 36
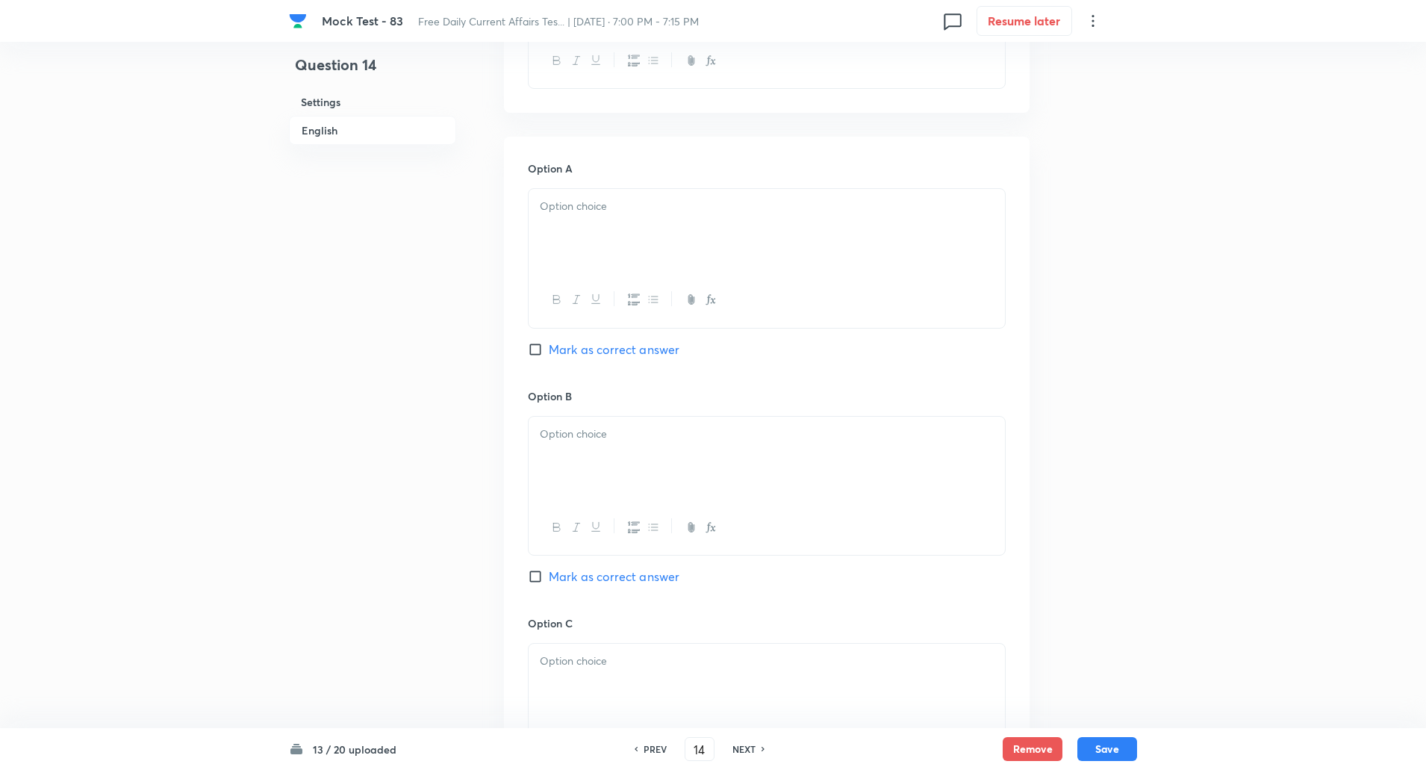
scroll to position [701, 0]
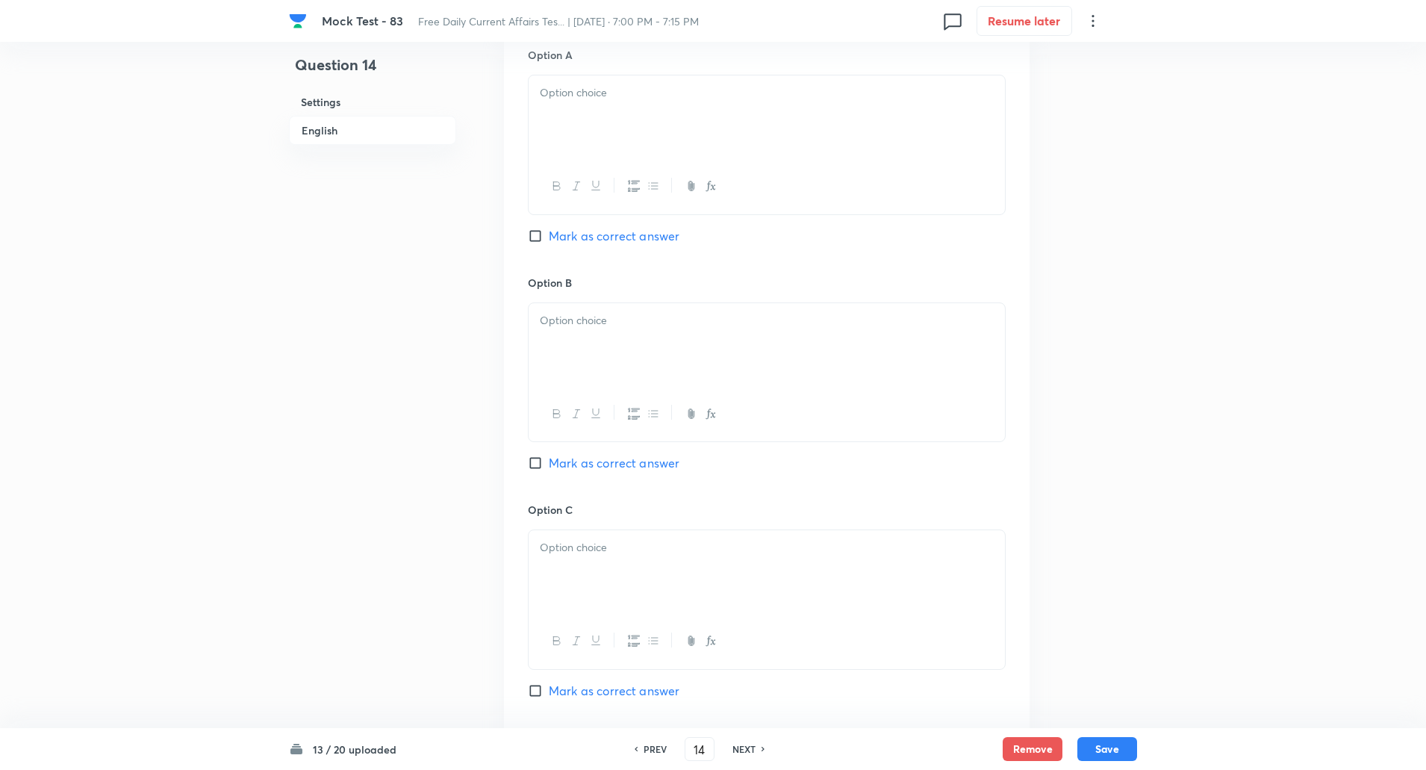
click at [534, 236] on input "Mark as correct answer" at bounding box center [538, 236] width 21 height 15
checkbox input "true"
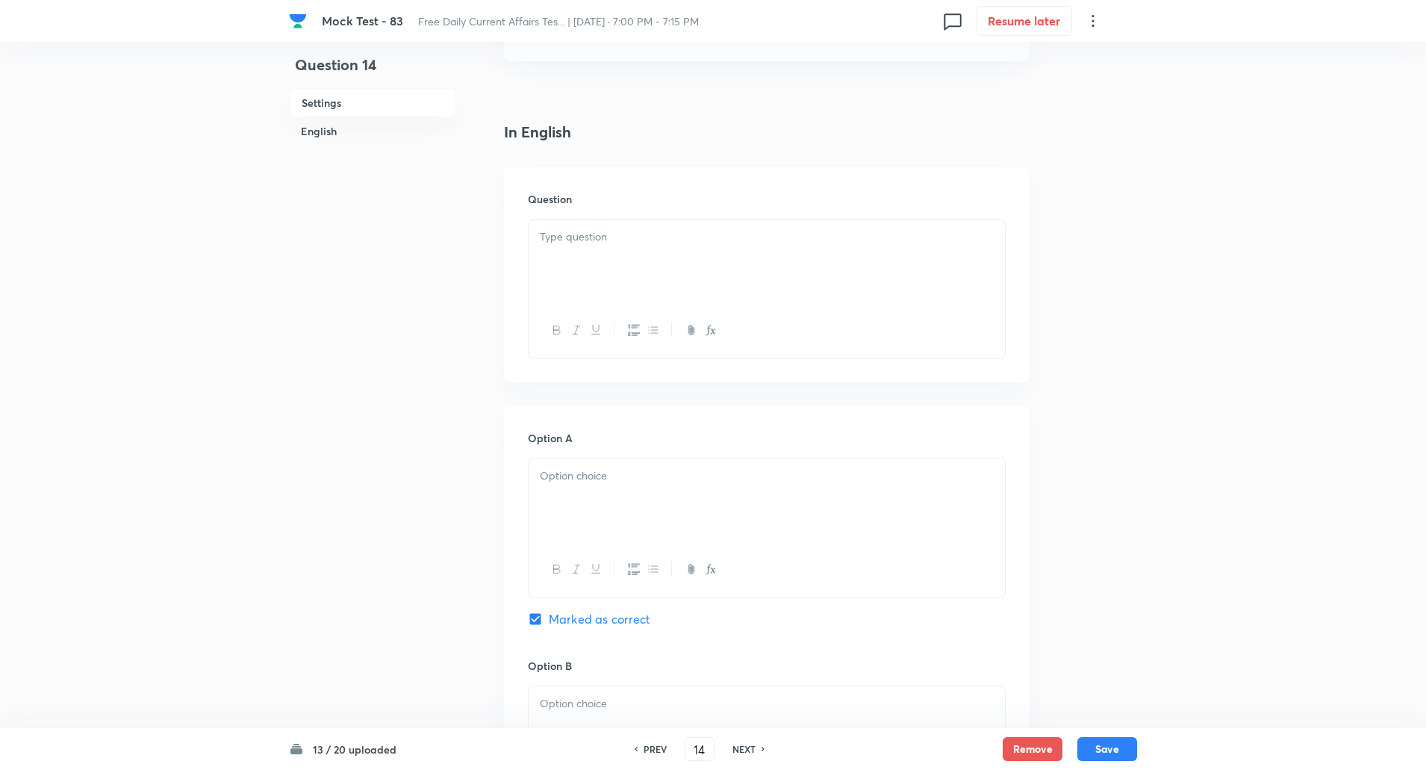
scroll to position [316, 0]
click at [603, 278] on div at bounding box center [767, 264] width 476 height 84
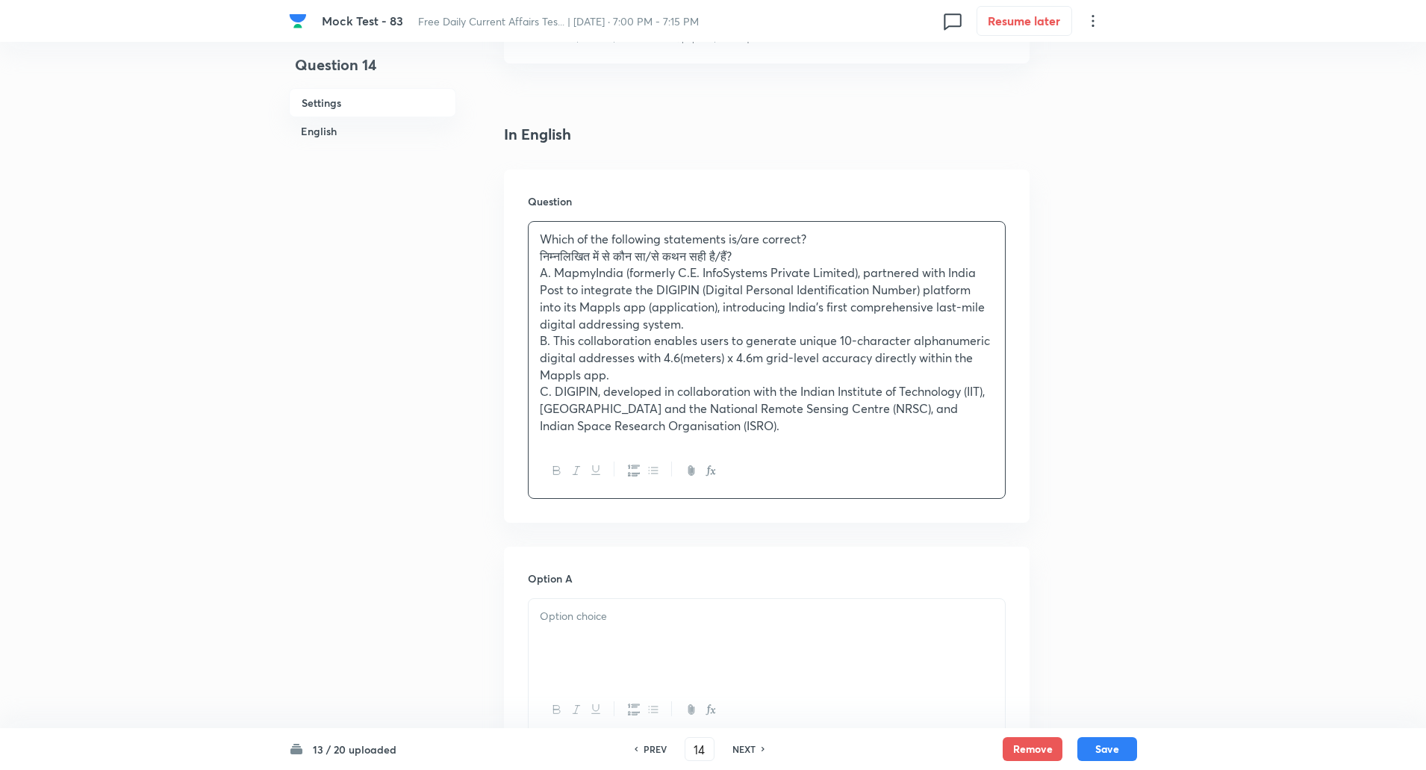
click at [532, 255] on div "Which of the following statements is/are correct? निम्नलिखित में से कौन सा/से क…" at bounding box center [767, 333] width 476 height 222
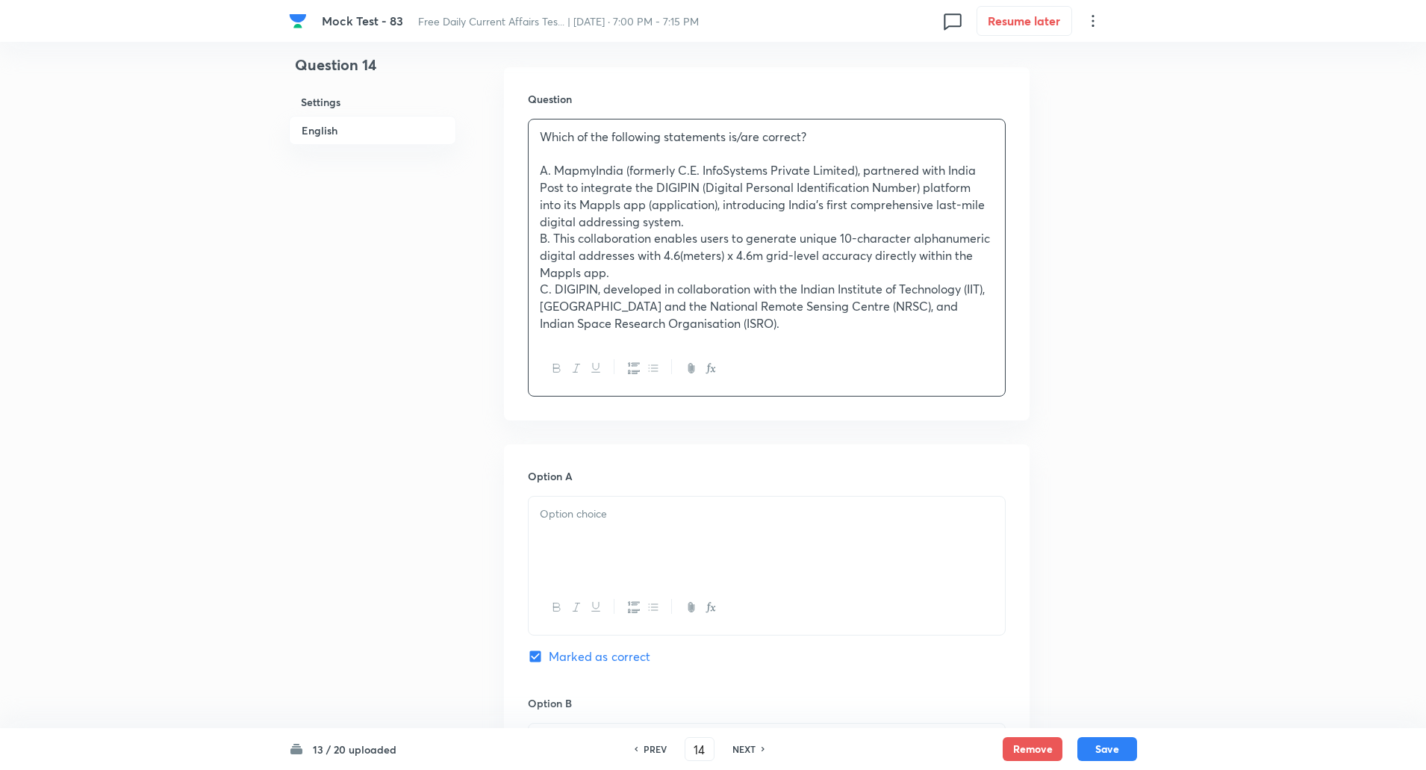
scroll to position [553, 0]
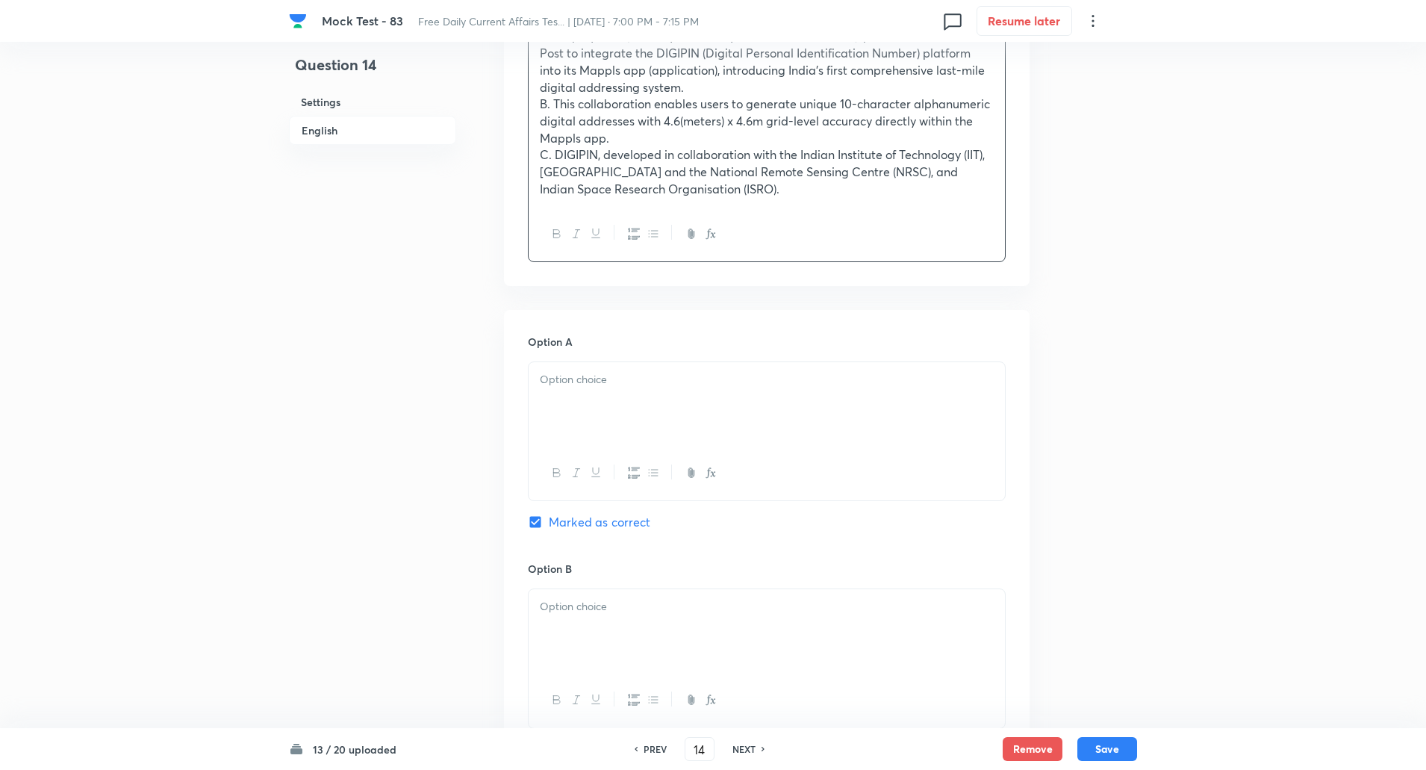
click at [579, 396] on div at bounding box center [767, 404] width 476 height 84
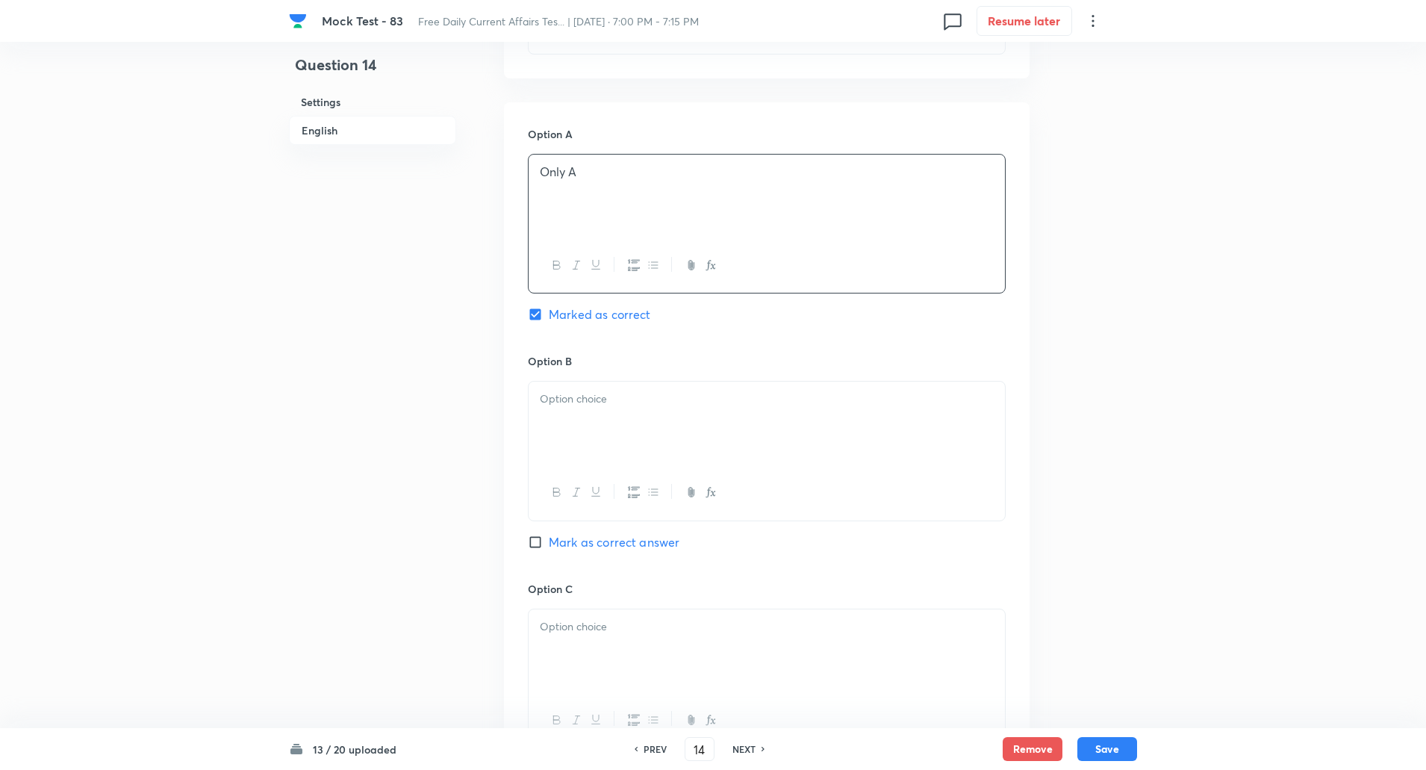
scroll to position [761, 0]
click at [571, 402] on p at bounding box center [767, 398] width 454 height 17
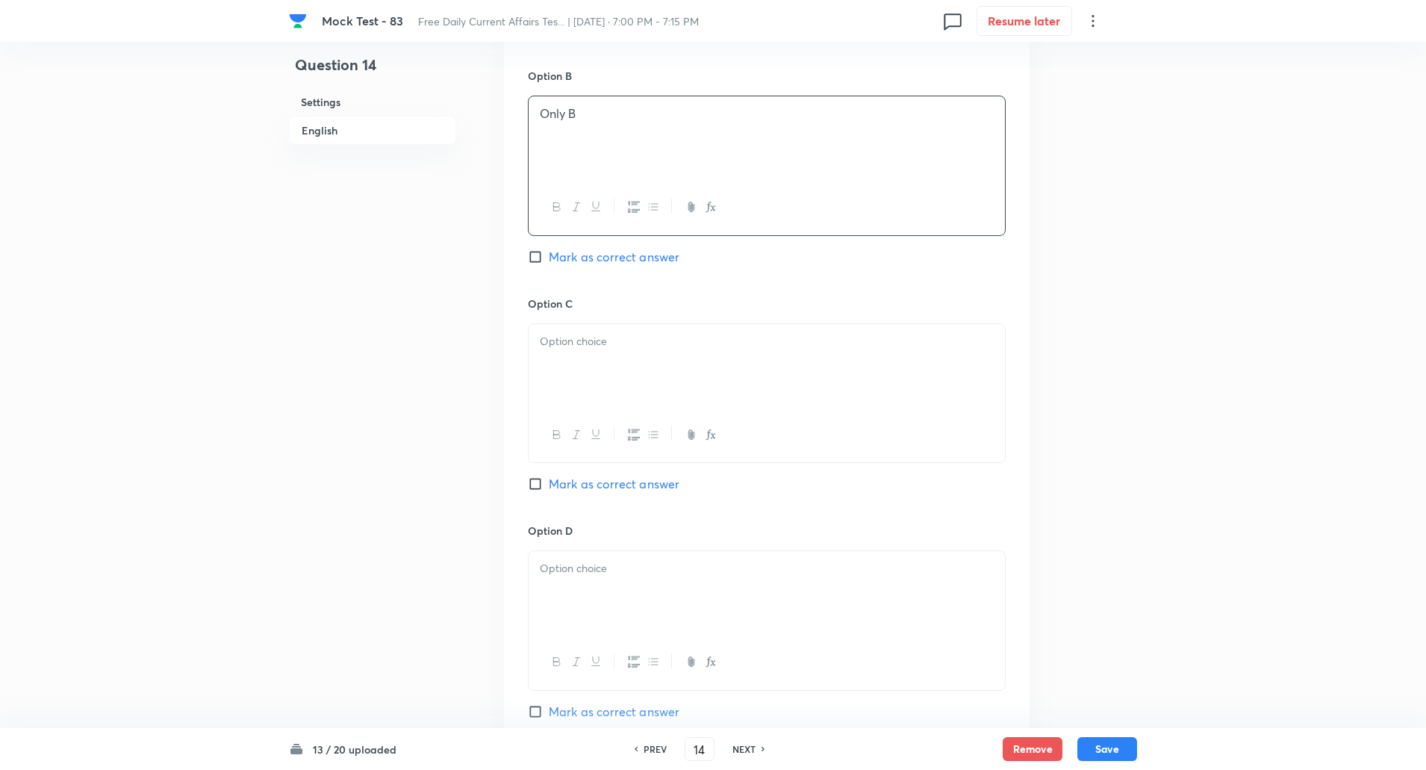
scroll to position [1054, 0]
click at [562, 391] on div at bounding box center [767, 357] width 476 height 84
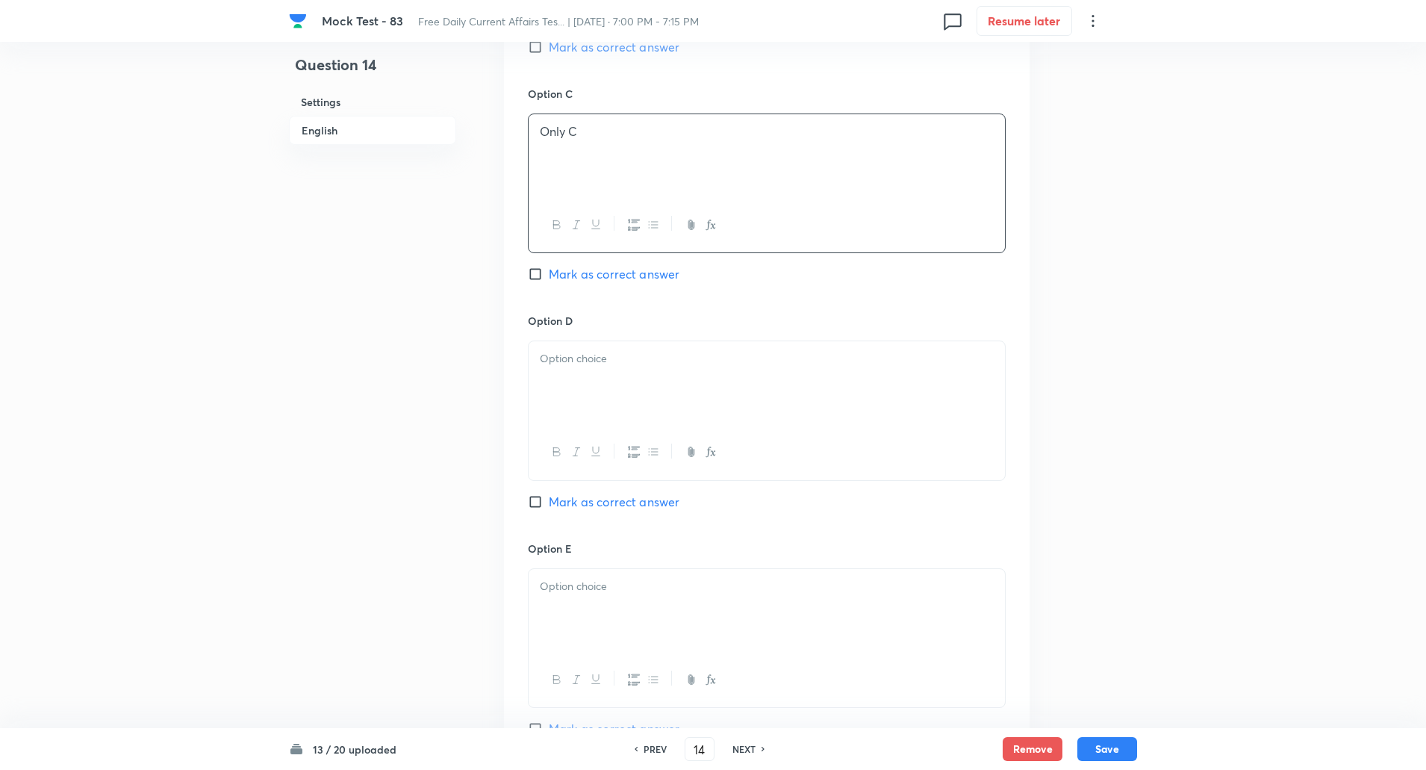
scroll to position [1256, 0]
click at [550, 387] on div at bounding box center [767, 383] width 476 height 84
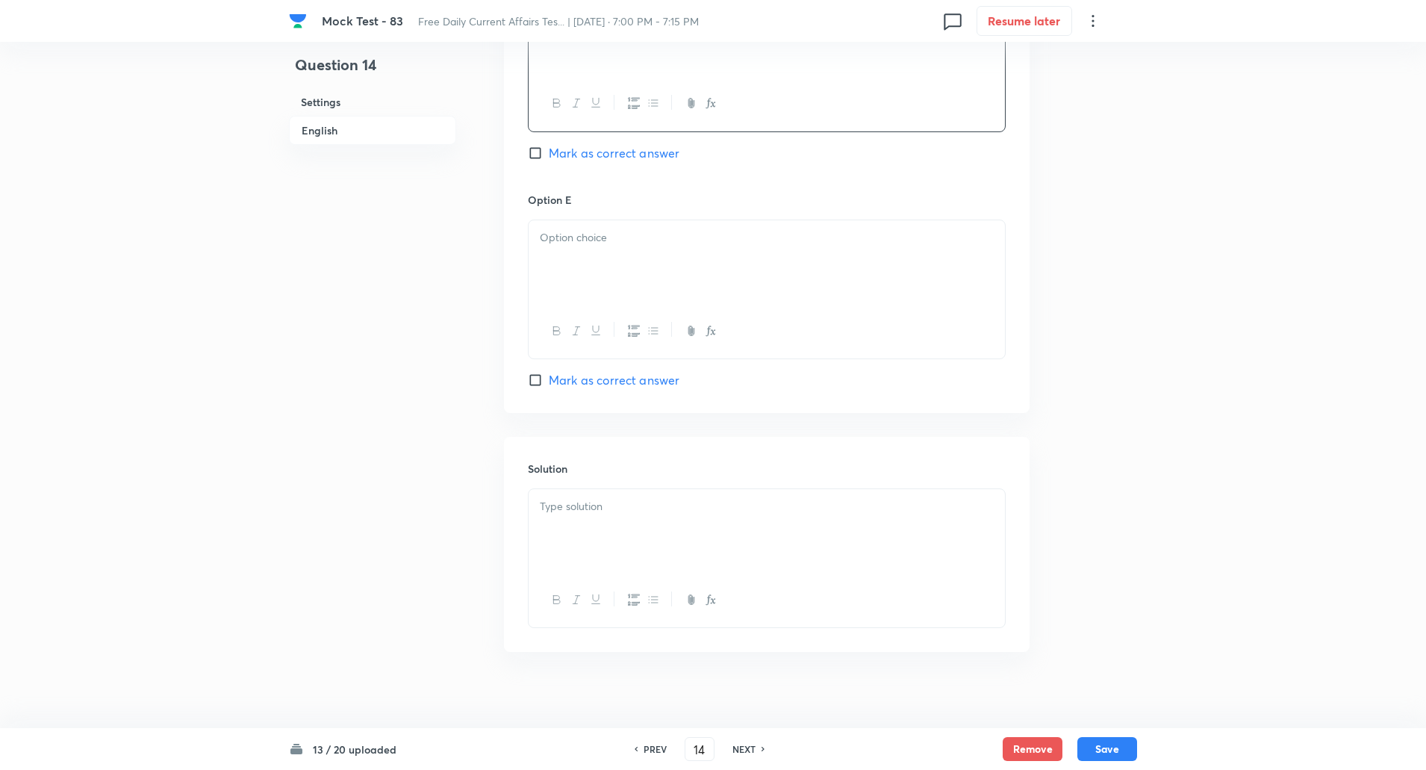
click at [556, 252] on div at bounding box center [767, 262] width 476 height 84
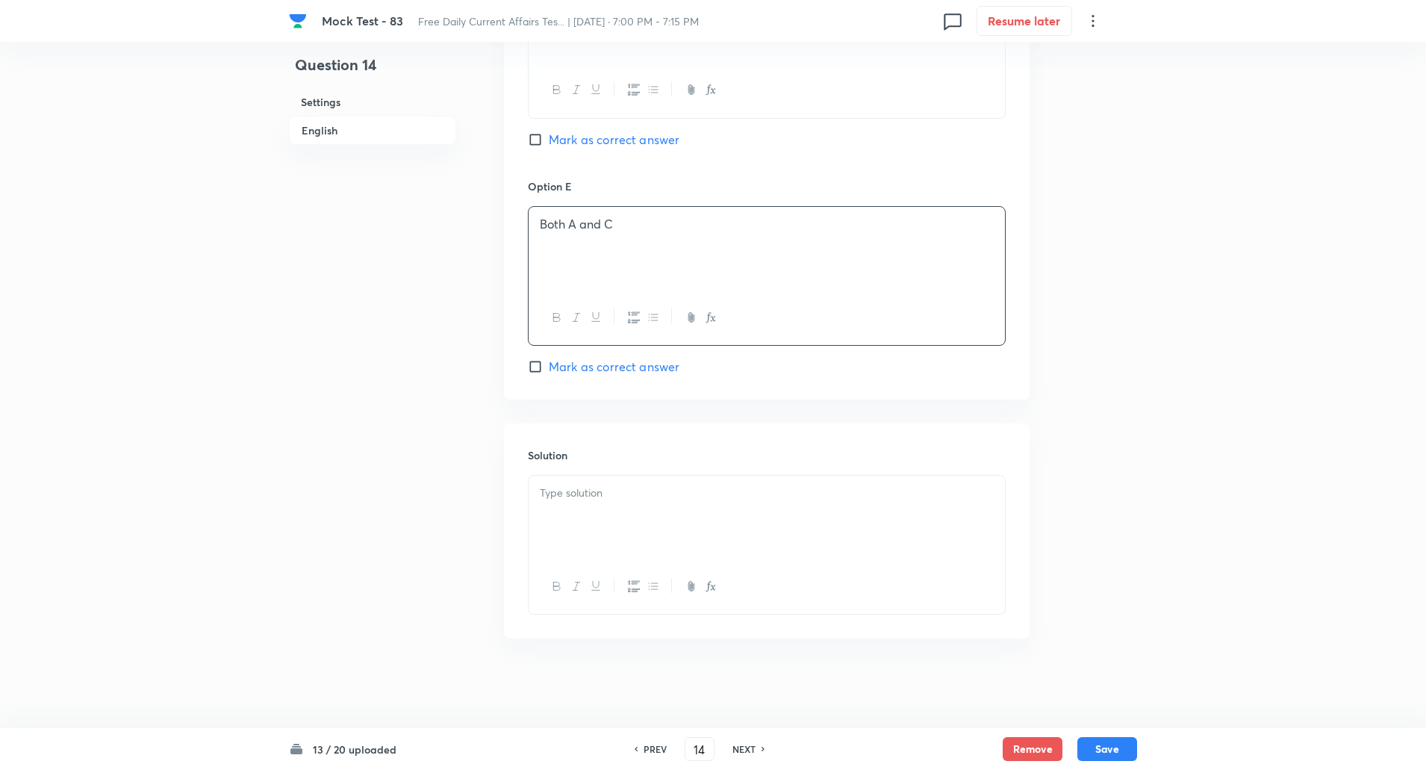
click at [597, 495] on p at bounding box center [767, 493] width 454 height 17
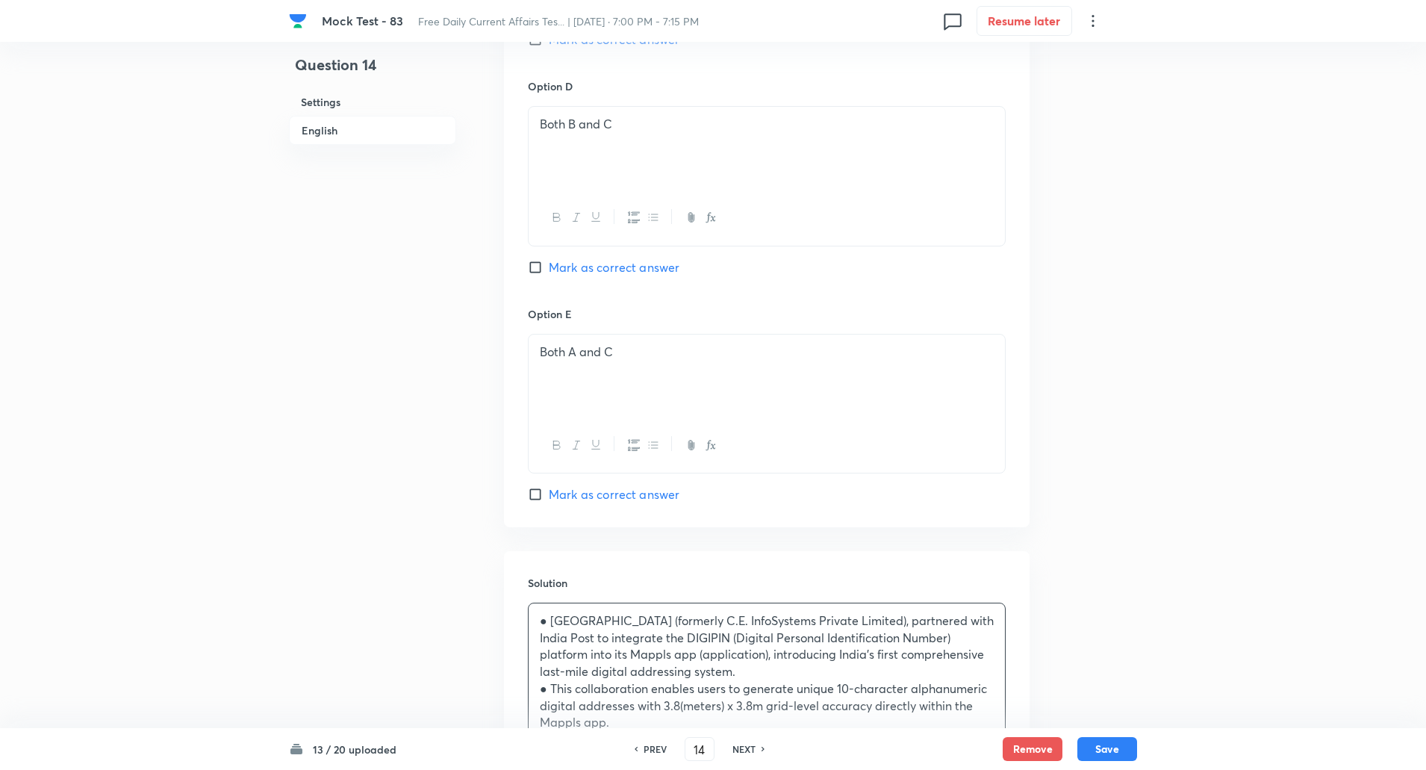
scroll to position [1606, 0]
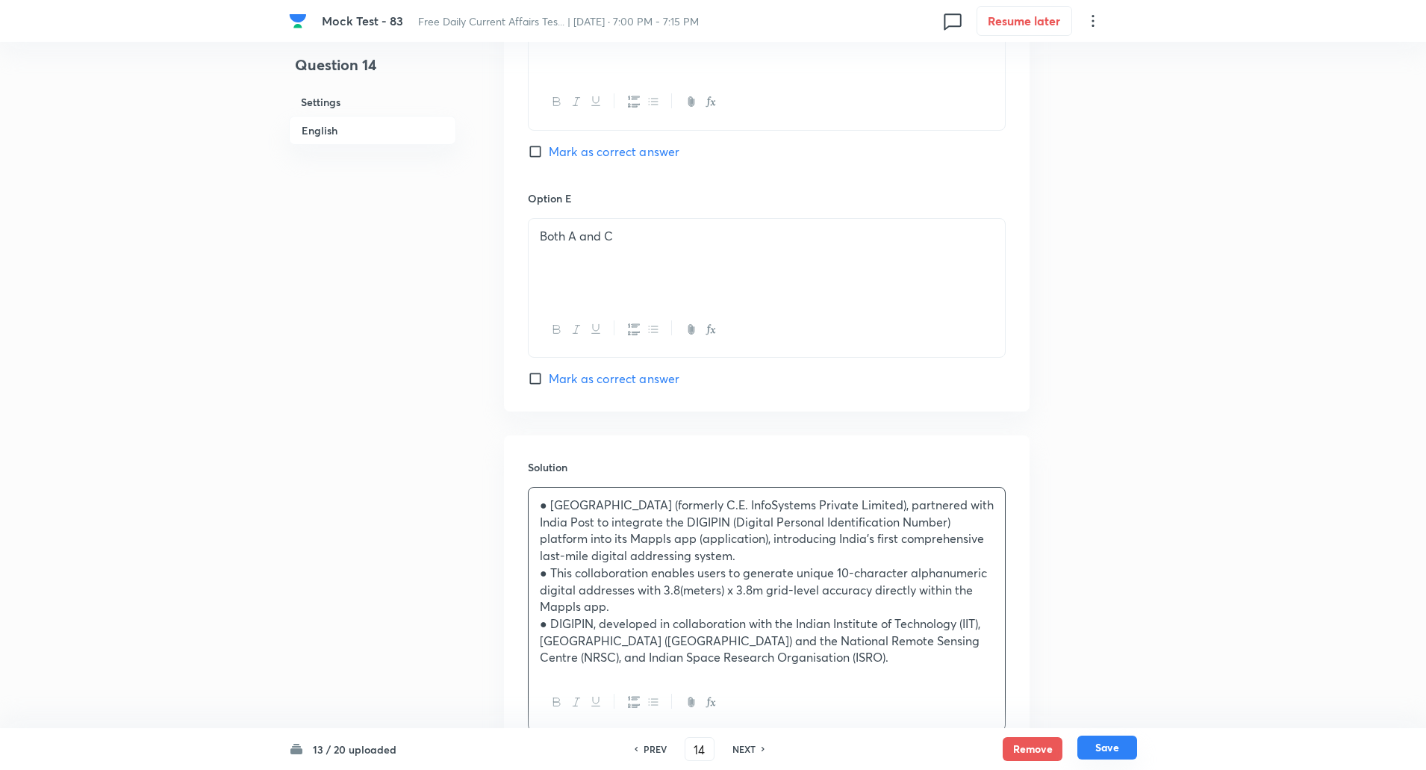
click at [1120, 748] on button "Save" at bounding box center [1108, 748] width 60 height 24
type input "15"
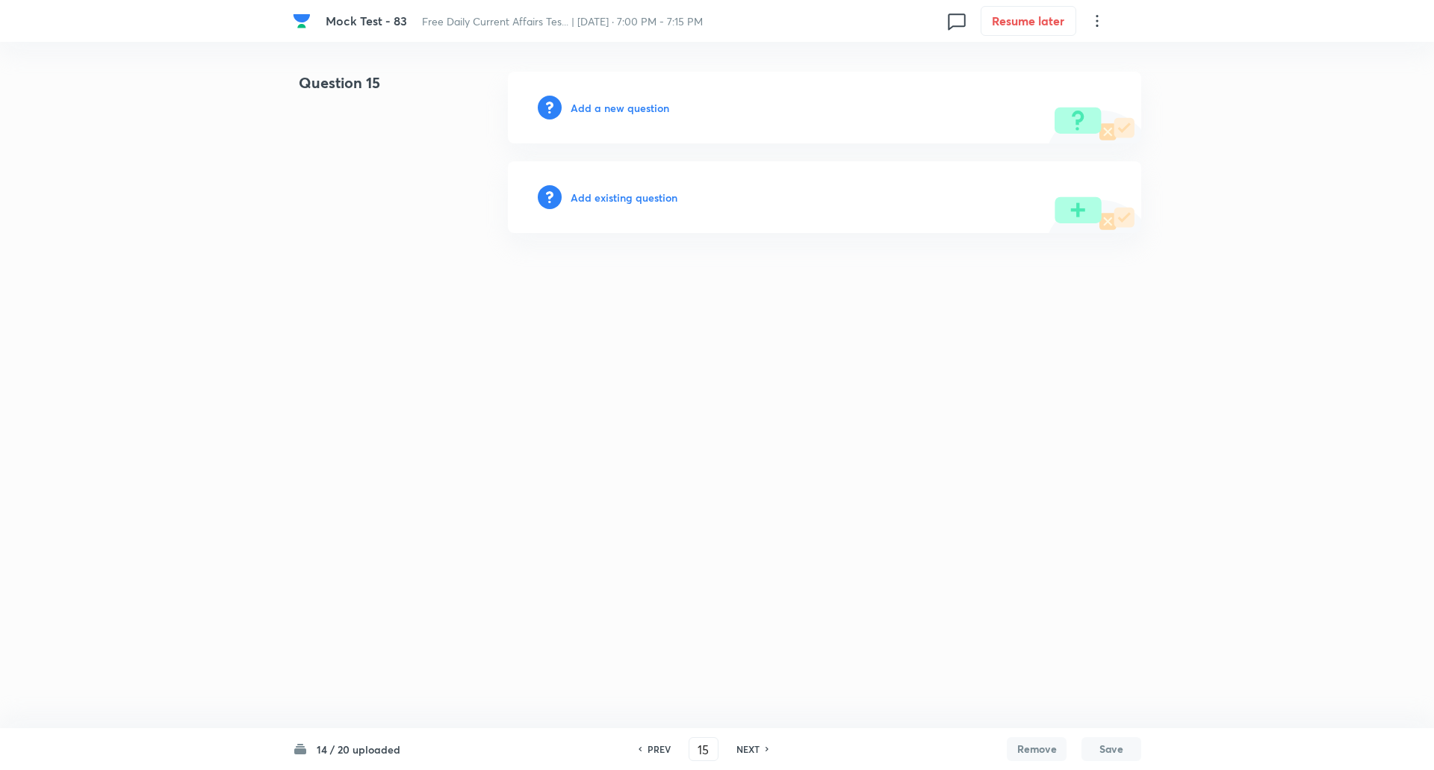
click at [600, 105] on h6 "Add a new question" at bounding box center [620, 108] width 99 height 16
click at [600, 105] on h6 "Choose a question type" at bounding box center [628, 108] width 115 height 16
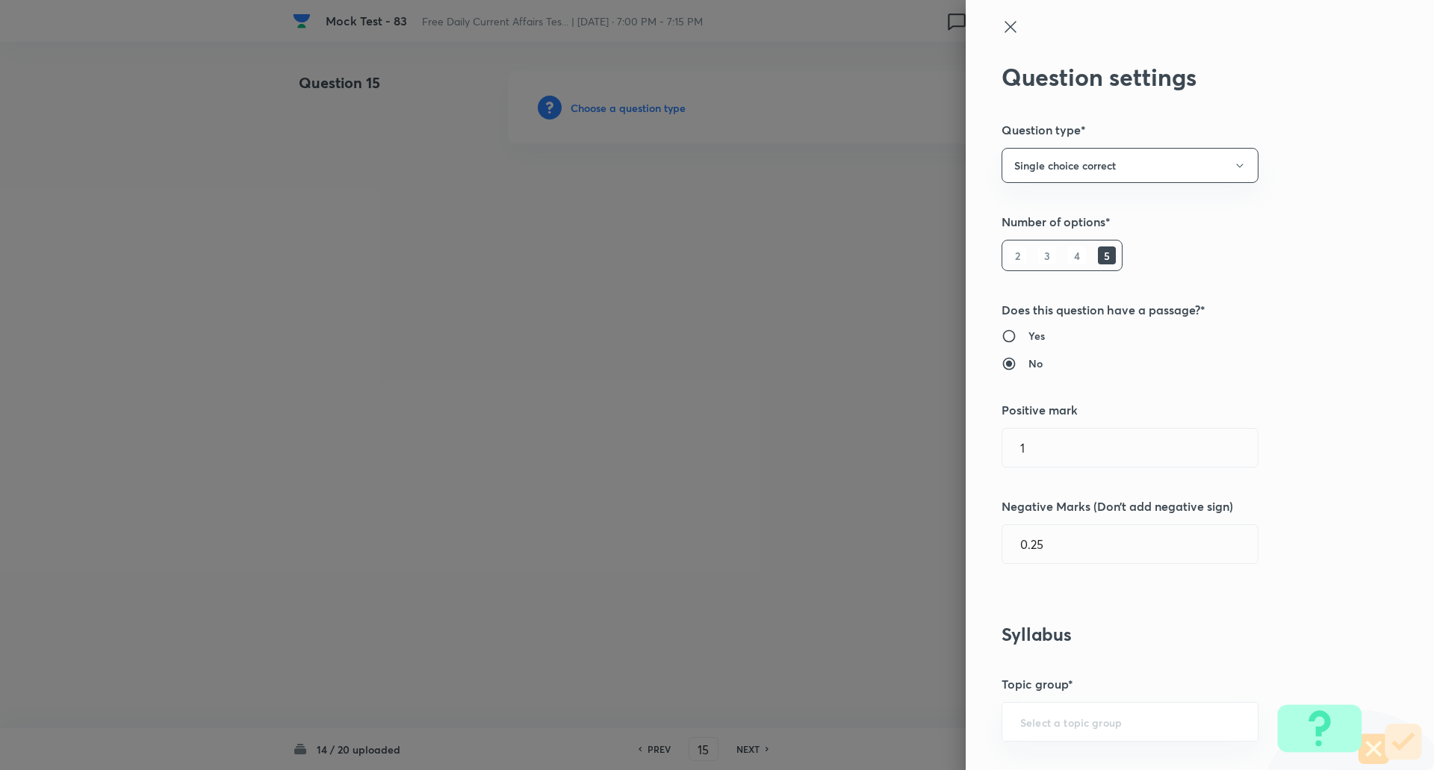
click at [600, 105] on div at bounding box center [717, 385] width 1434 height 770
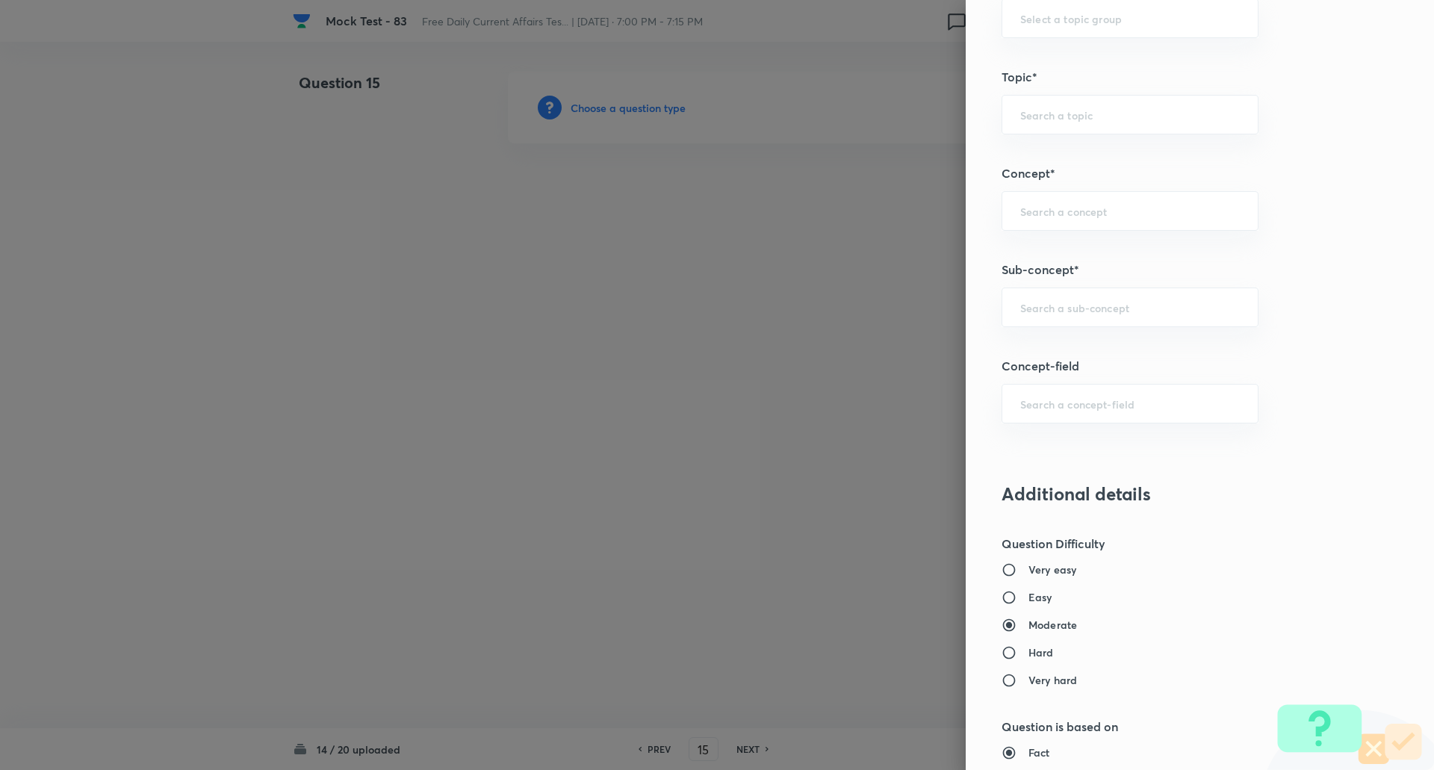
scroll to position [704, 0]
click at [1060, 308] on input "text" at bounding box center [1130, 306] width 220 height 14
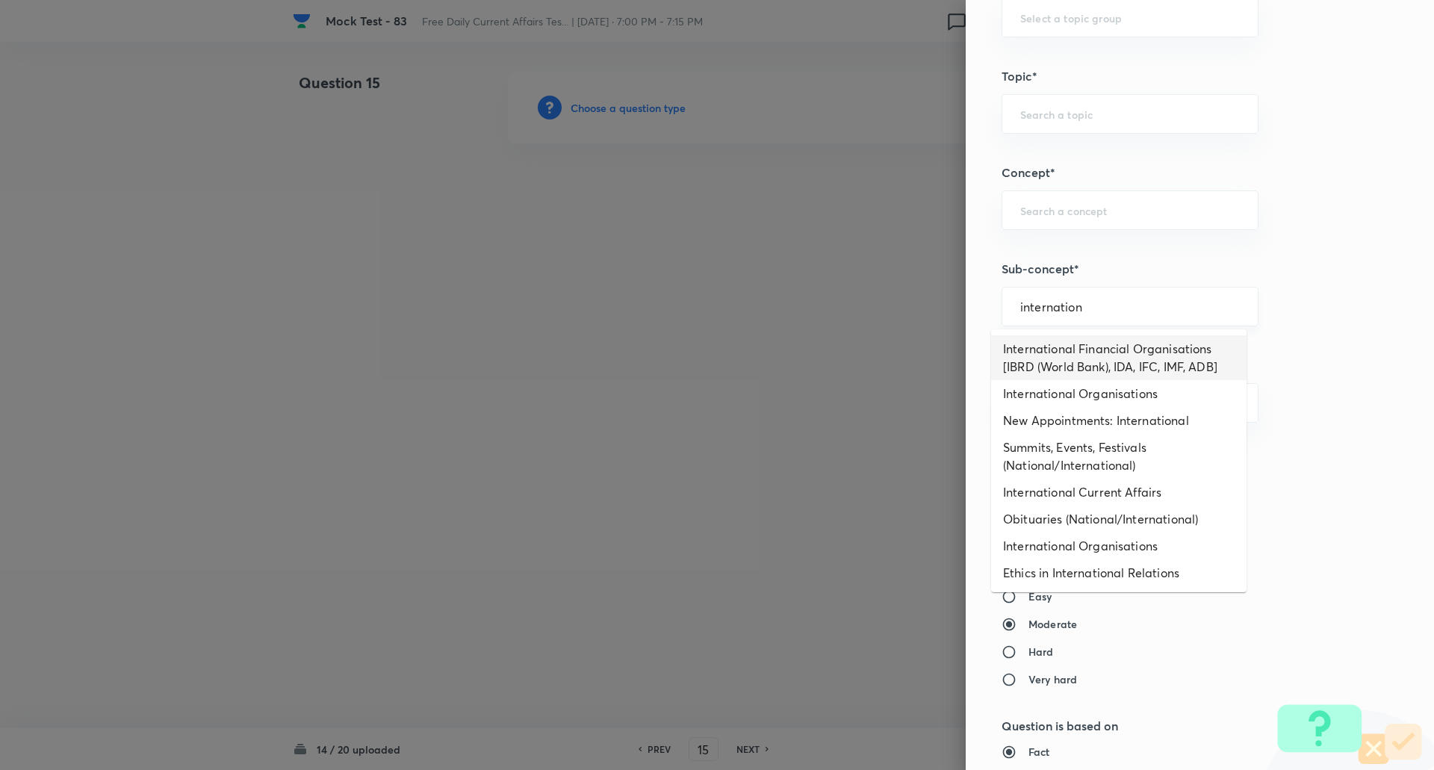
click at [1116, 312] on input "internation" at bounding box center [1130, 306] width 220 height 14
click at [1131, 491] on li "International Current Affairs" at bounding box center [1118, 492] width 255 height 27
type input "International Current Affairs"
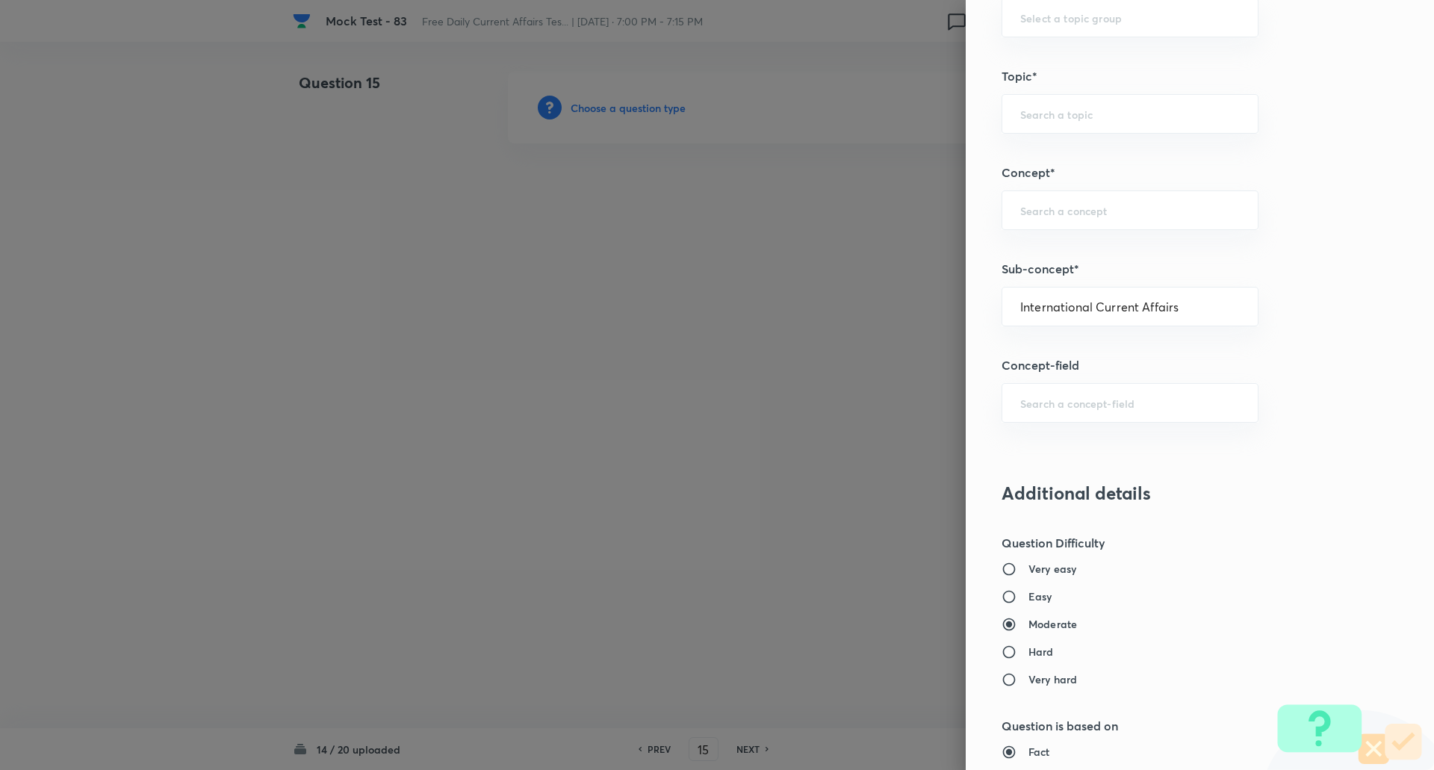
type input "Awareness"
type input "Current Affairs"
type input "International Current Affairs"
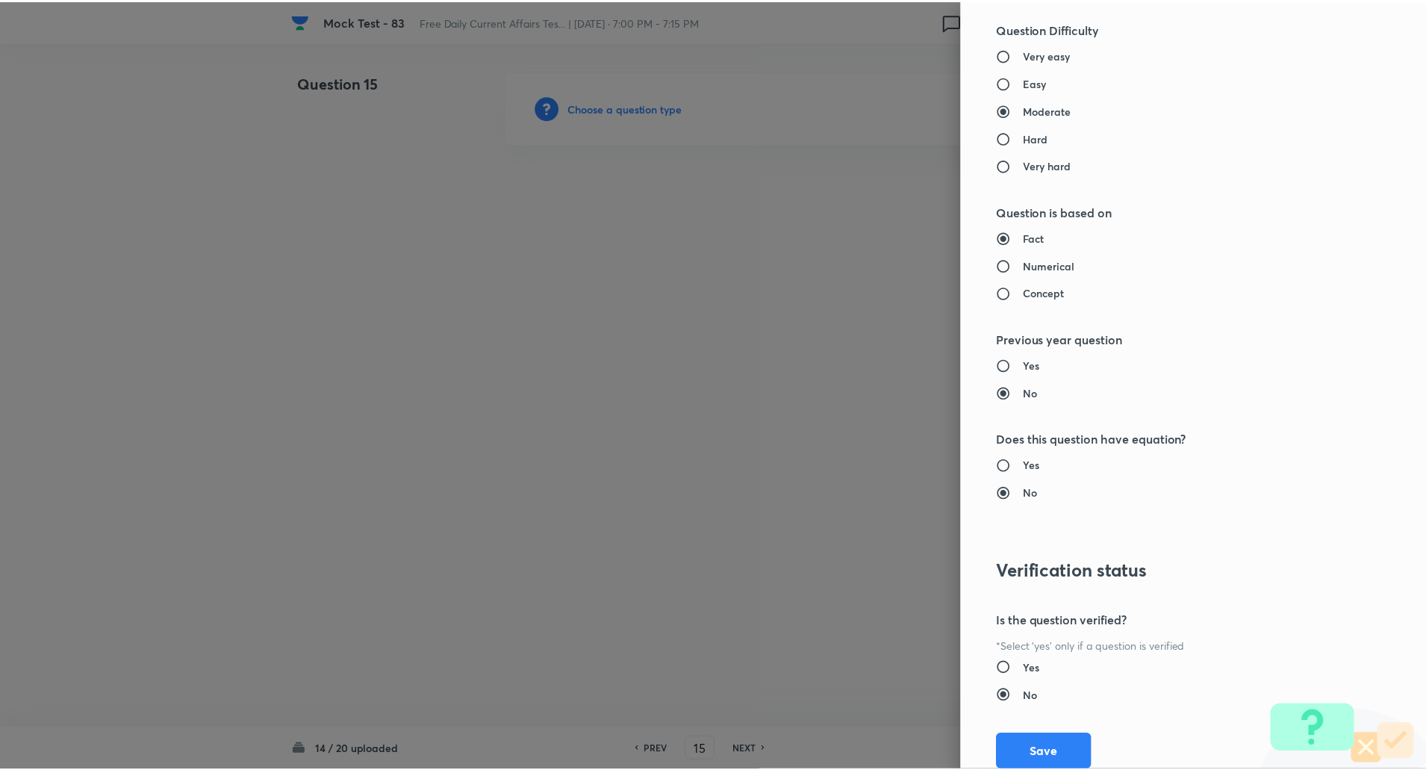
scroll to position [1266, 0]
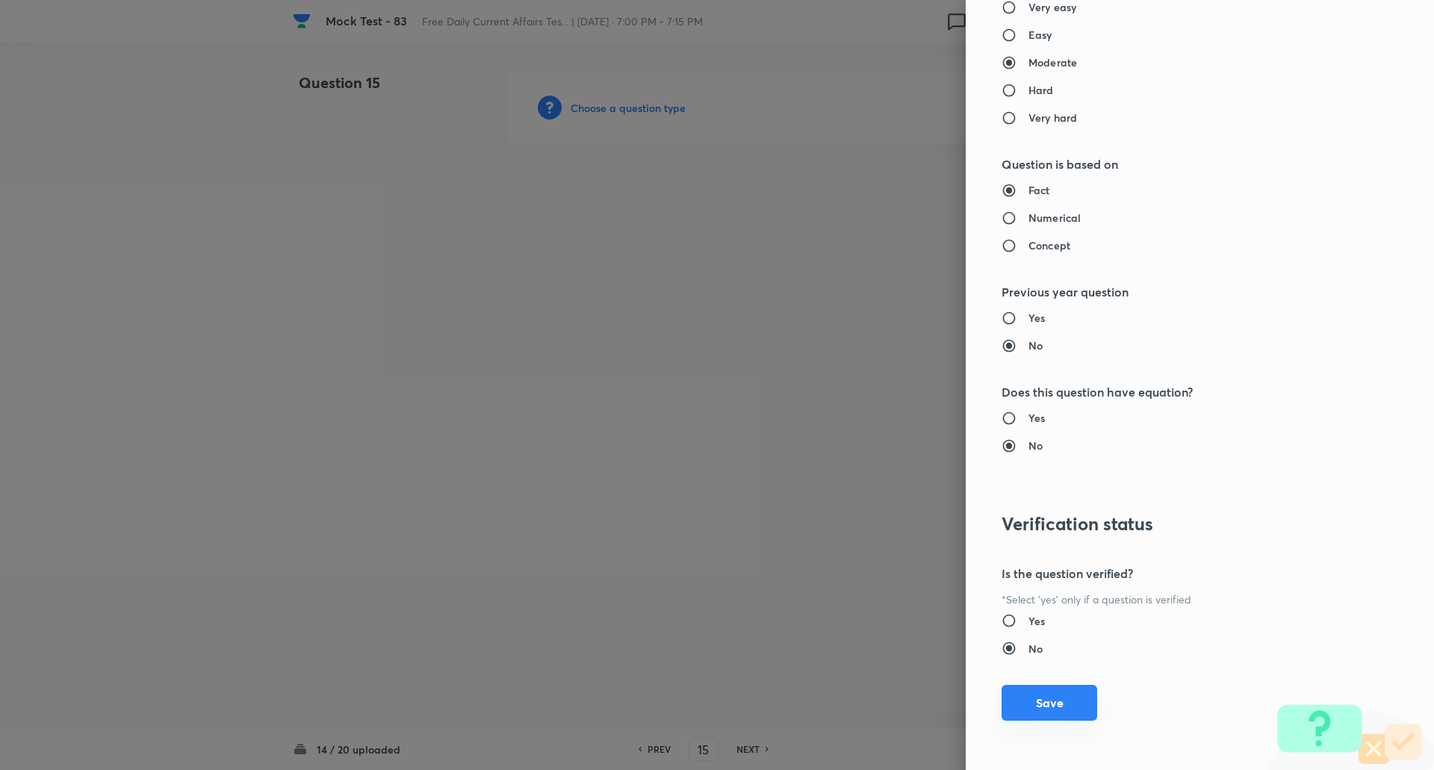
click at [1048, 712] on button "Save" at bounding box center [1049, 703] width 96 height 36
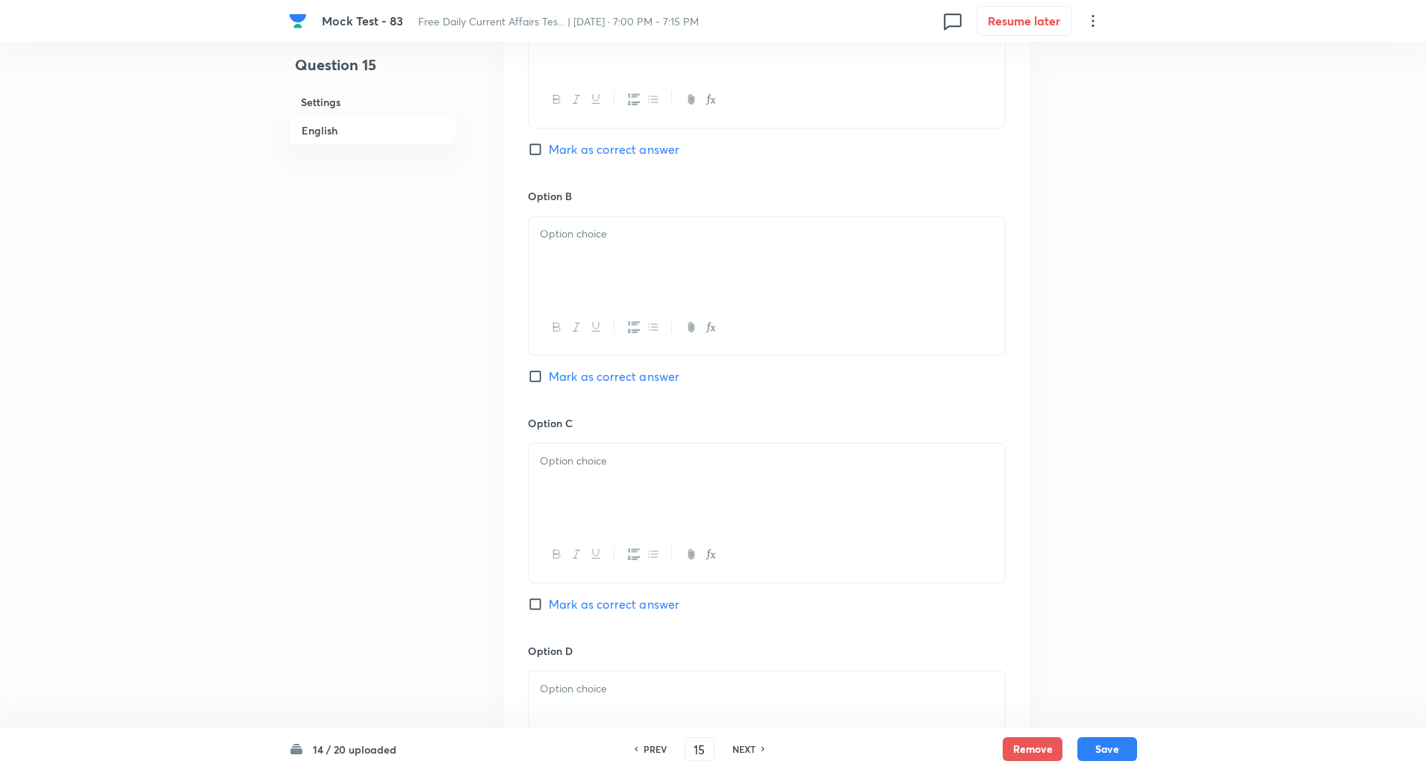
scroll to position [790, 0]
click at [539, 375] on input "Mark as correct answer" at bounding box center [538, 374] width 21 height 15
checkbox input "true"
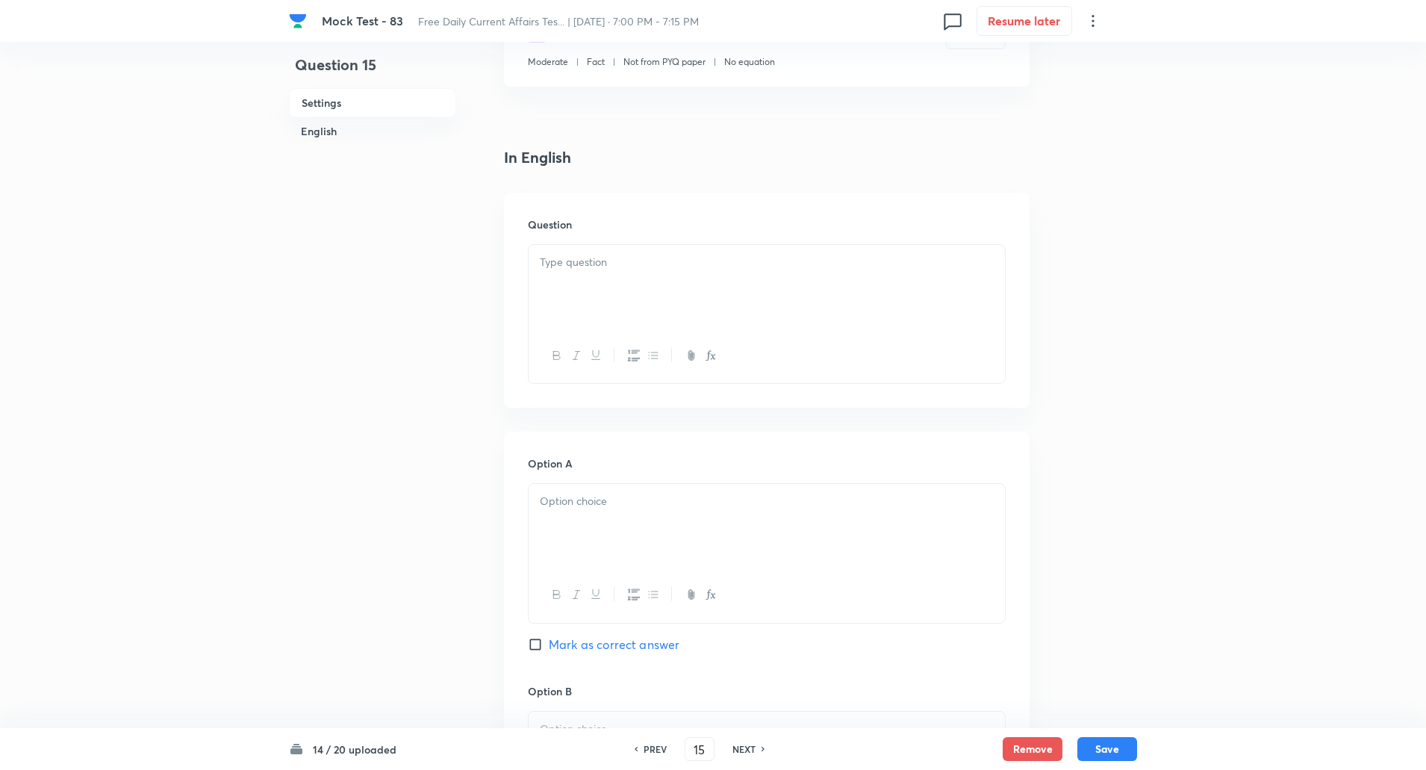
scroll to position [290, 0]
click at [624, 282] on div at bounding box center [767, 290] width 476 height 84
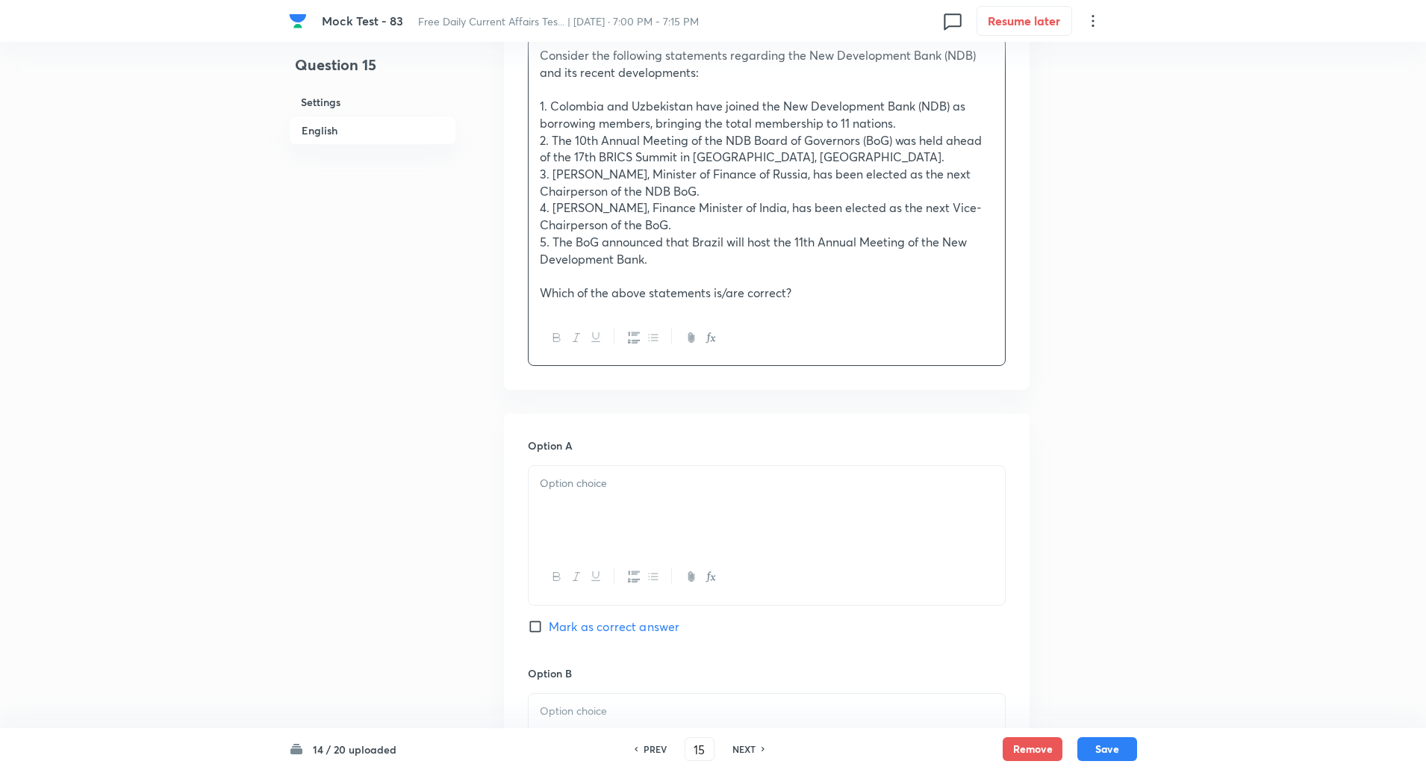
scroll to position [529, 0]
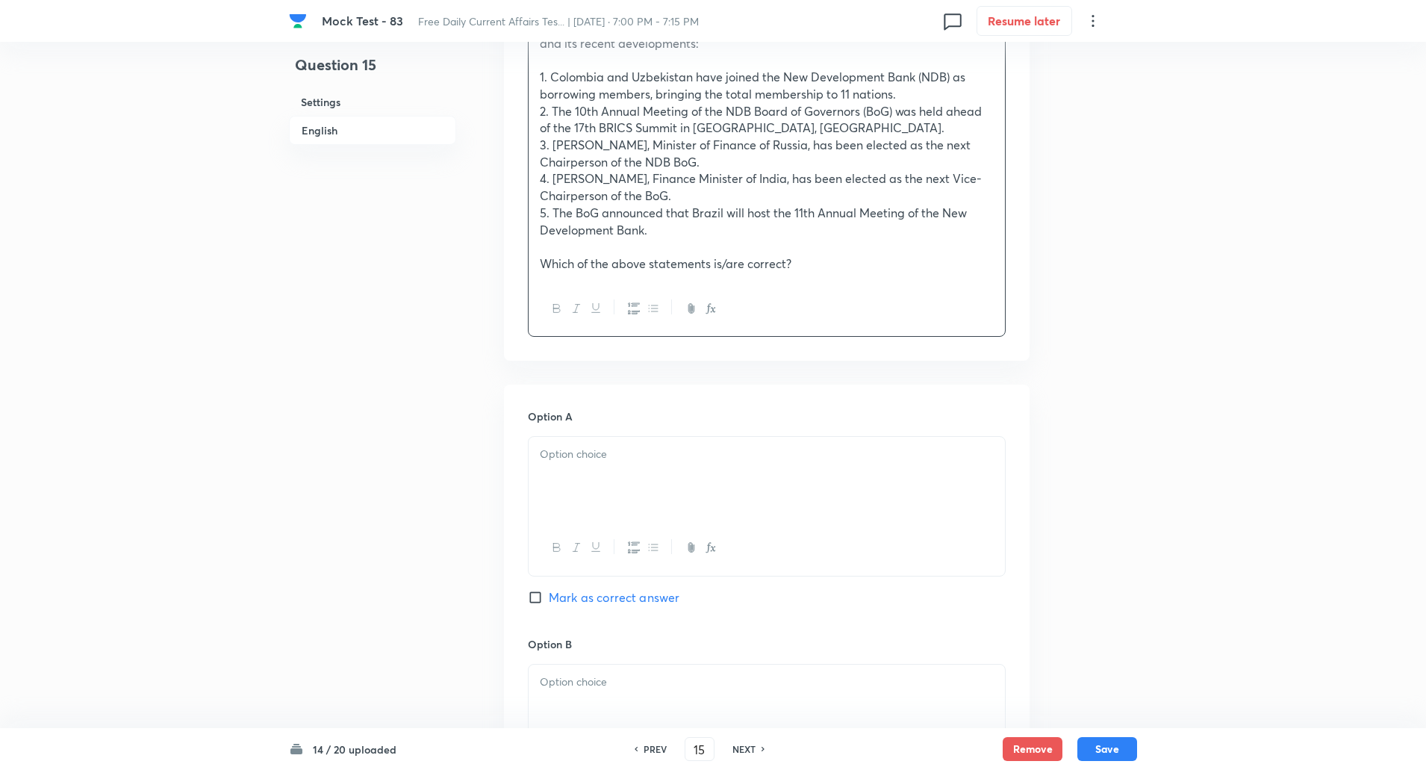
click at [580, 473] on div at bounding box center [767, 479] width 476 height 84
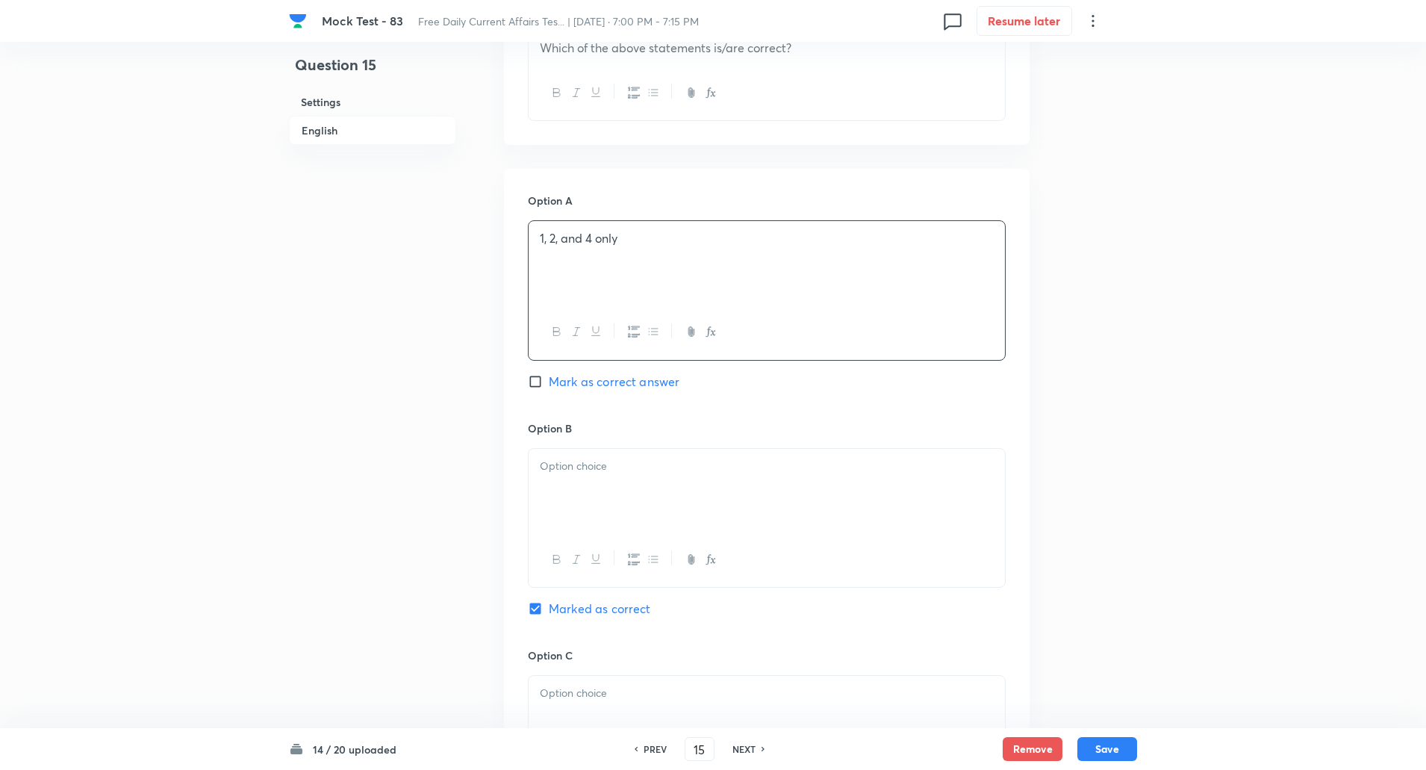
scroll to position [745, 0]
click at [571, 470] on p at bounding box center [767, 465] width 454 height 17
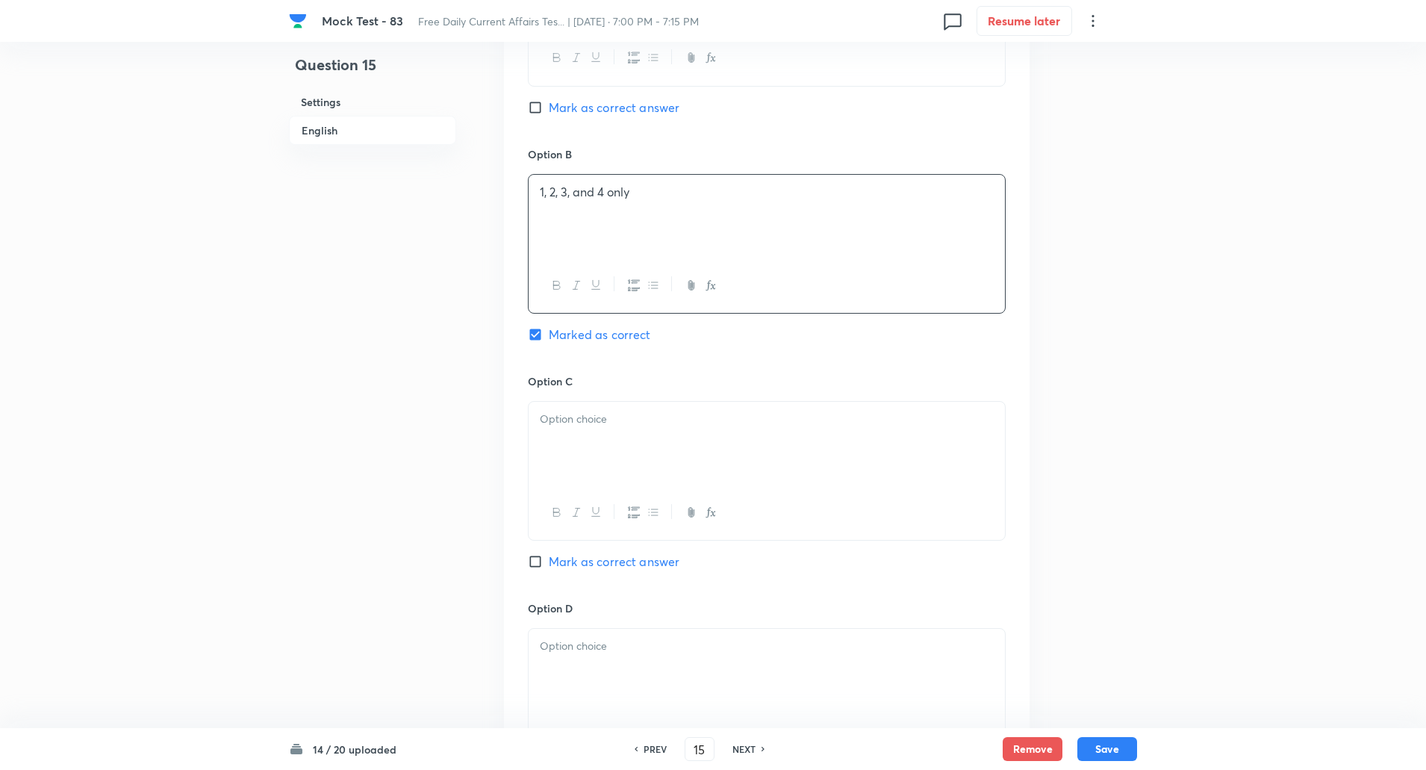
scroll to position [1019, 0]
click at [564, 463] on div at bounding box center [767, 443] width 476 height 84
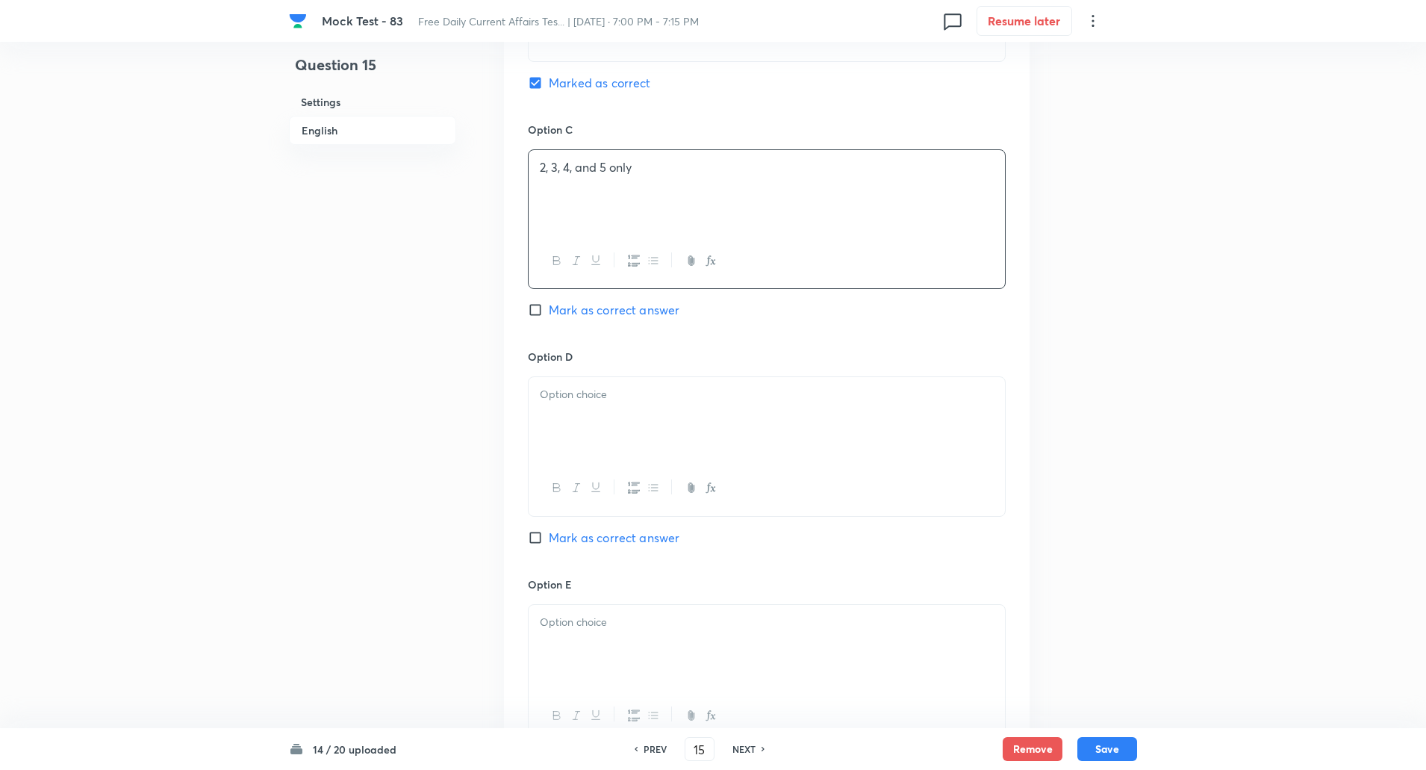
click at [556, 441] on div at bounding box center [767, 419] width 476 height 84
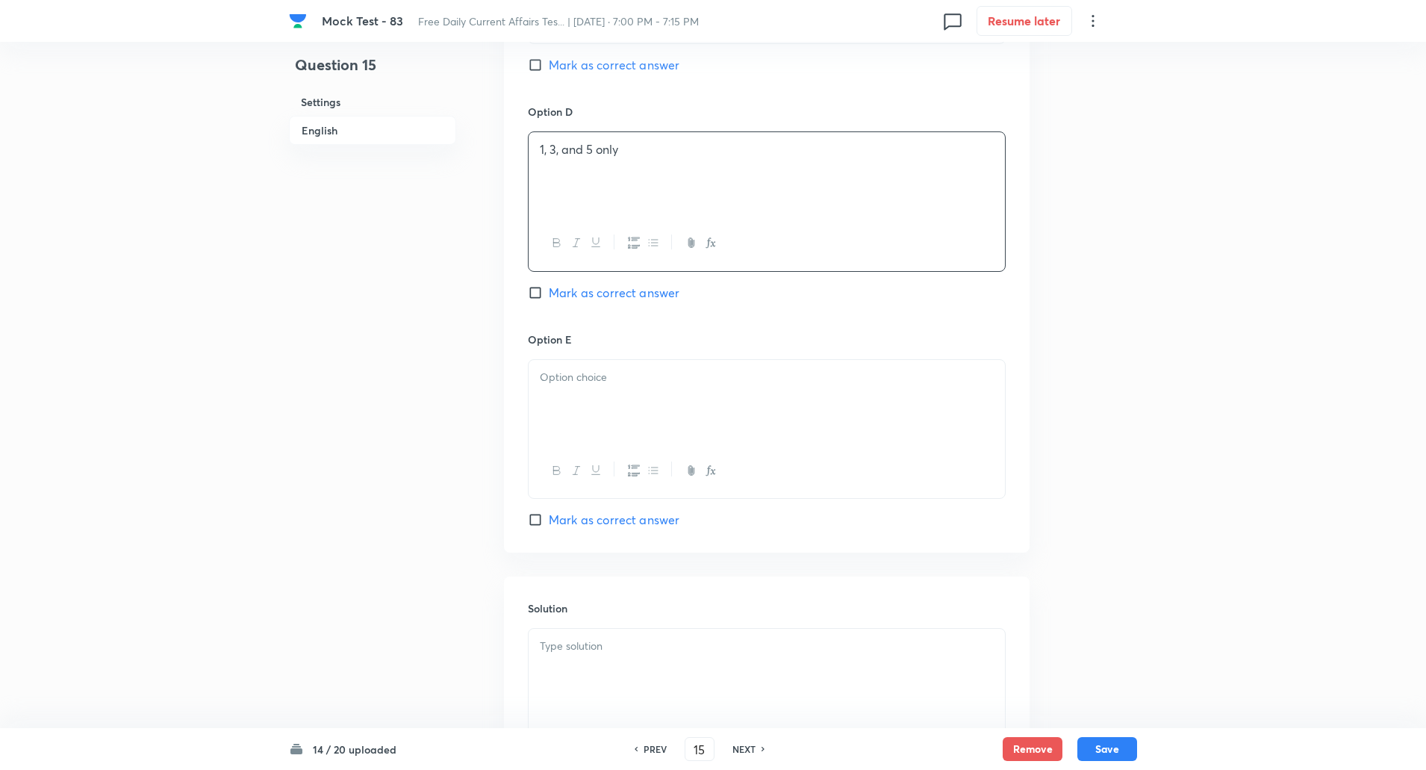
scroll to position [1521, 0]
click at [551, 444] on div at bounding box center [767, 465] width 476 height 55
click at [606, 411] on div at bounding box center [767, 396] width 476 height 84
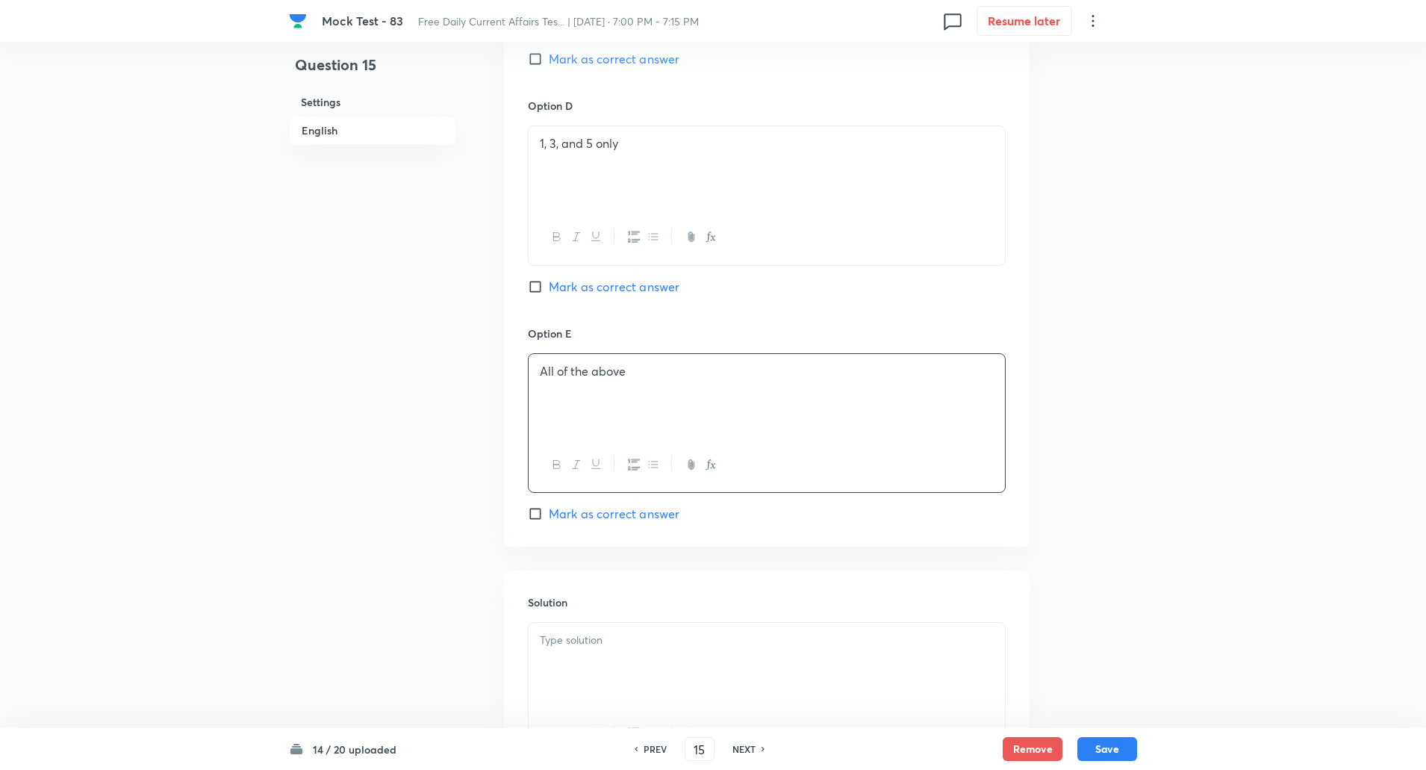
scroll to position [1669, 0]
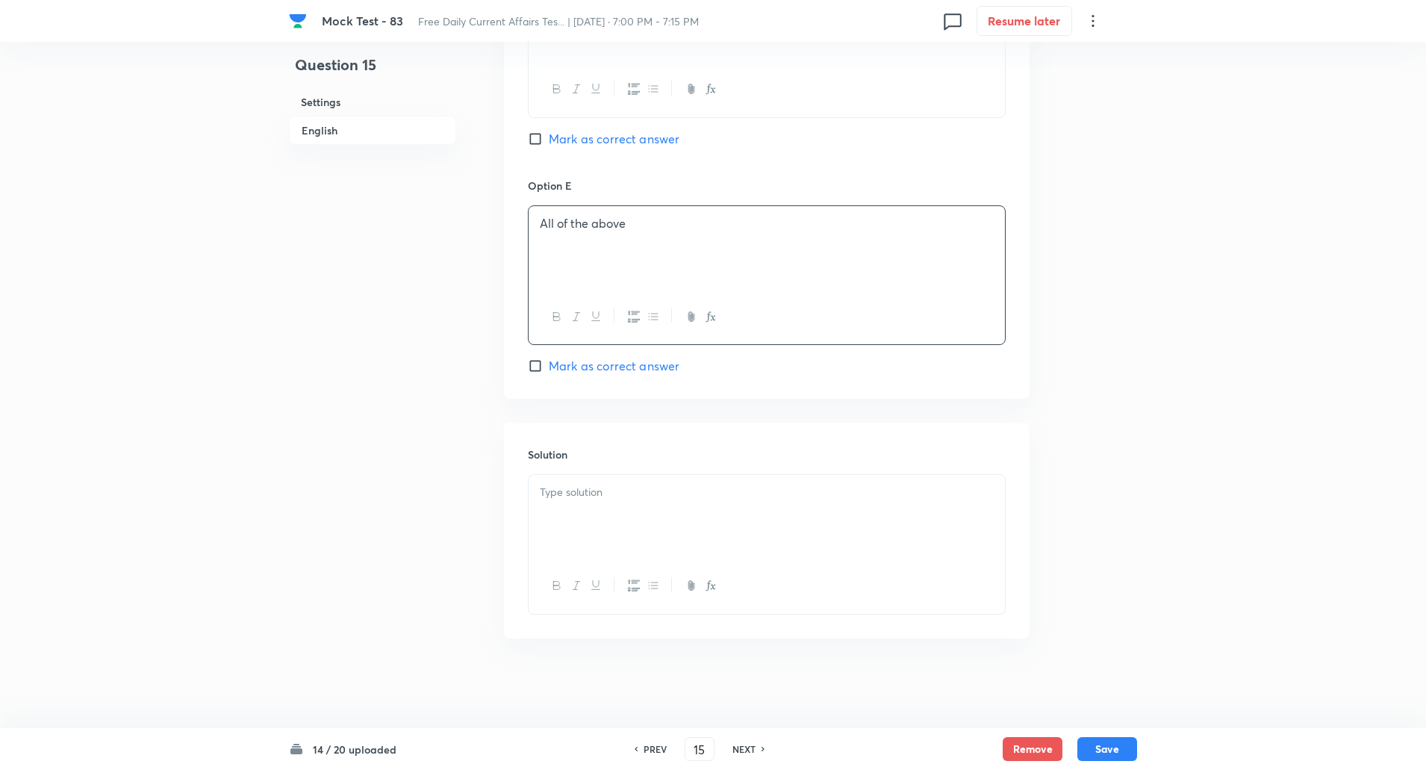
click at [610, 501] on div at bounding box center [767, 517] width 476 height 84
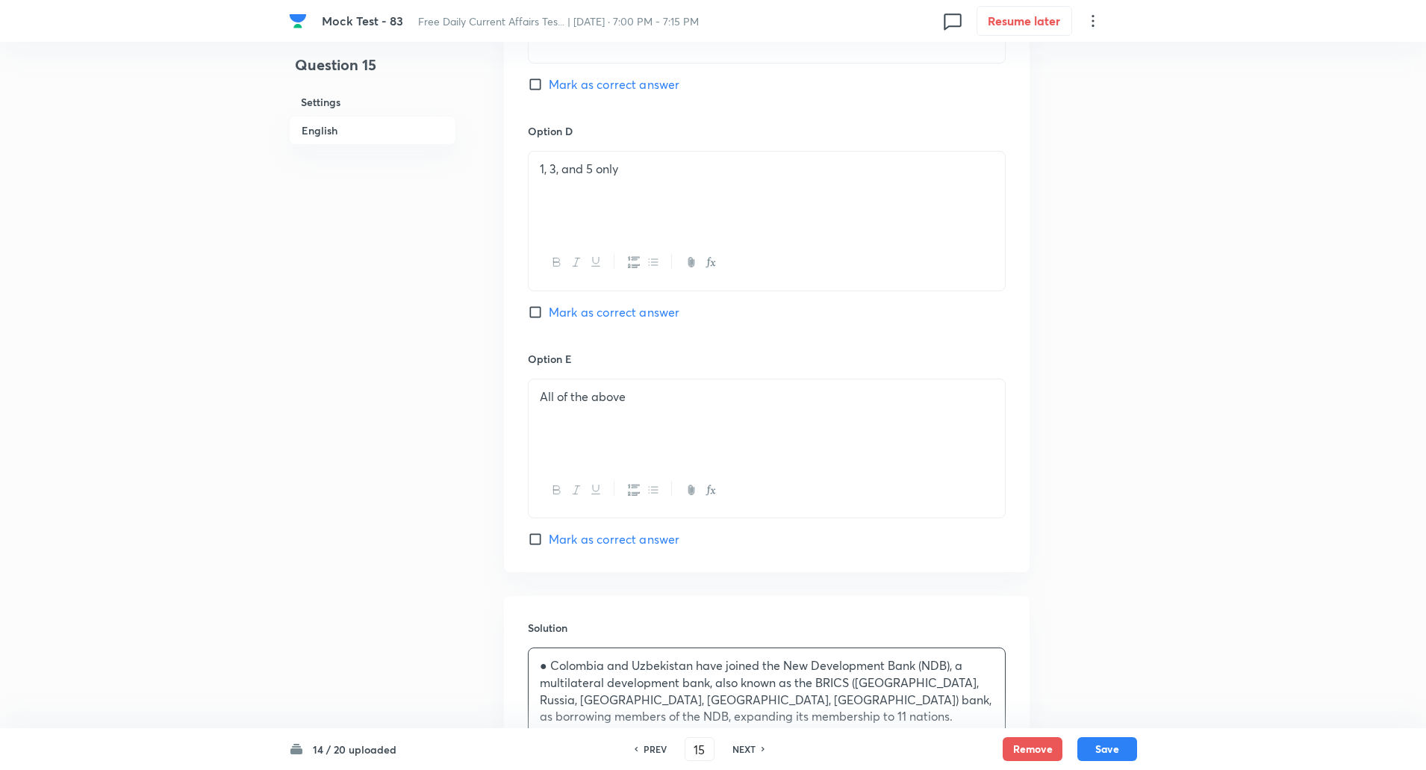
scroll to position [1824, 0]
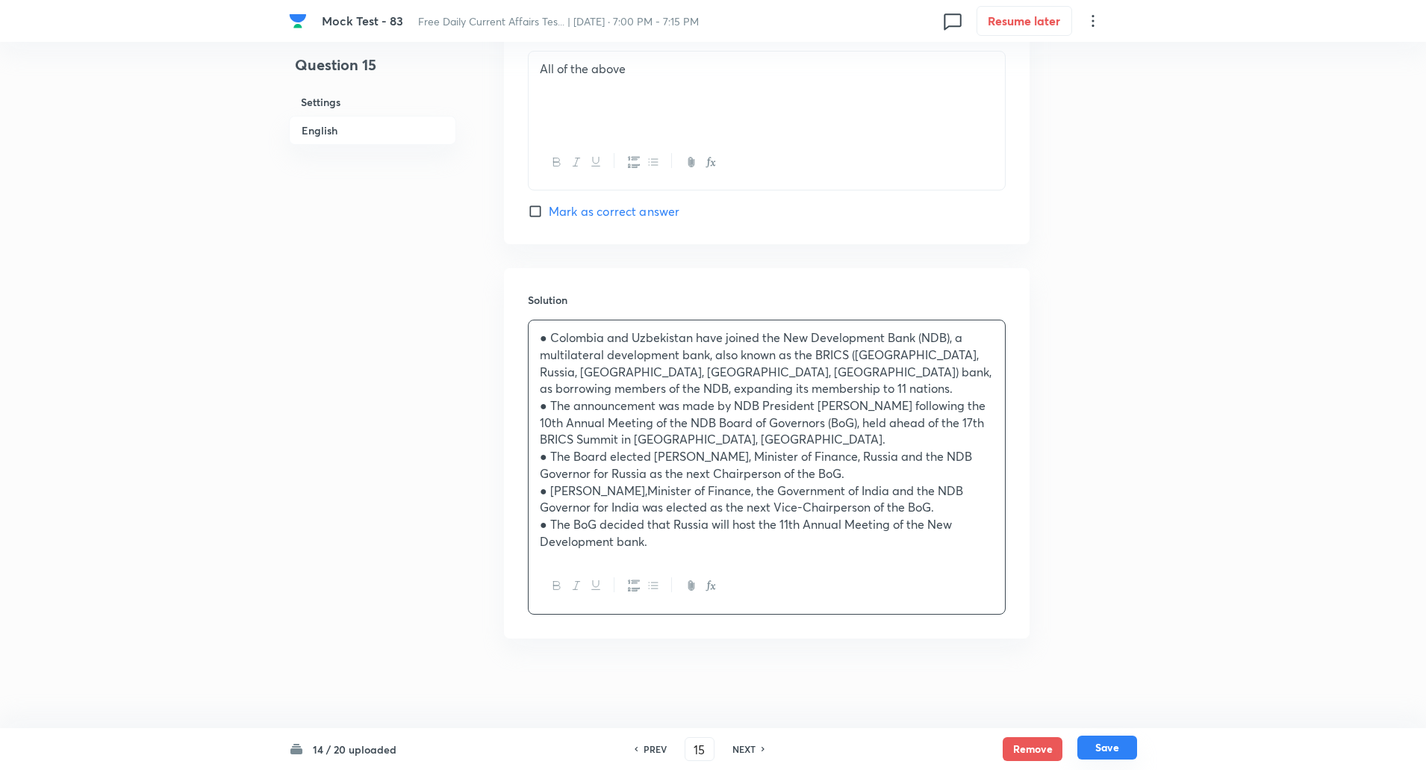
click at [1111, 751] on button "Save" at bounding box center [1108, 748] width 60 height 24
type input "16"
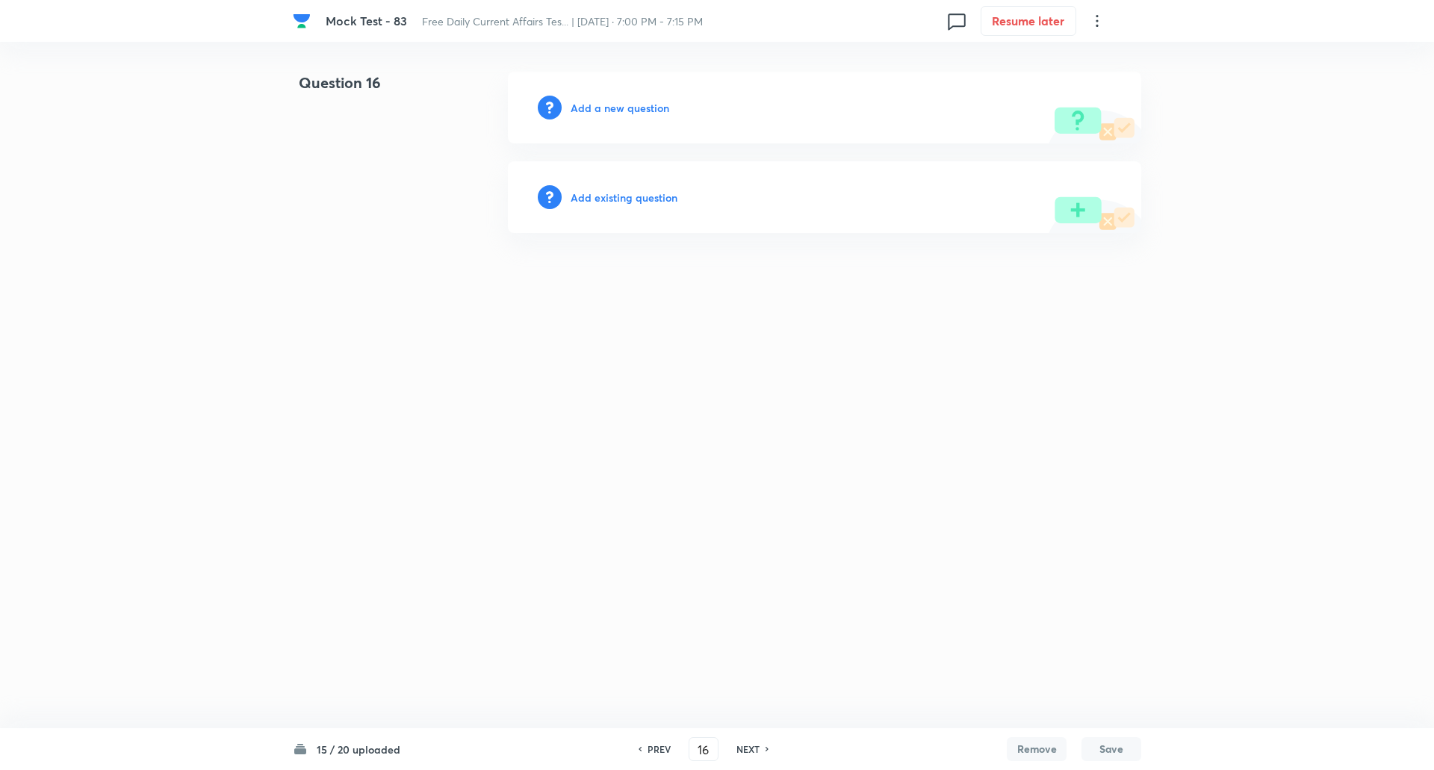
click at [651, 103] on h6 "Add a new question" at bounding box center [620, 108] width 99 height 16
click at [651, 103] on h6 "Choose a question type" at bounding box center [628, 108] width 115 height 16
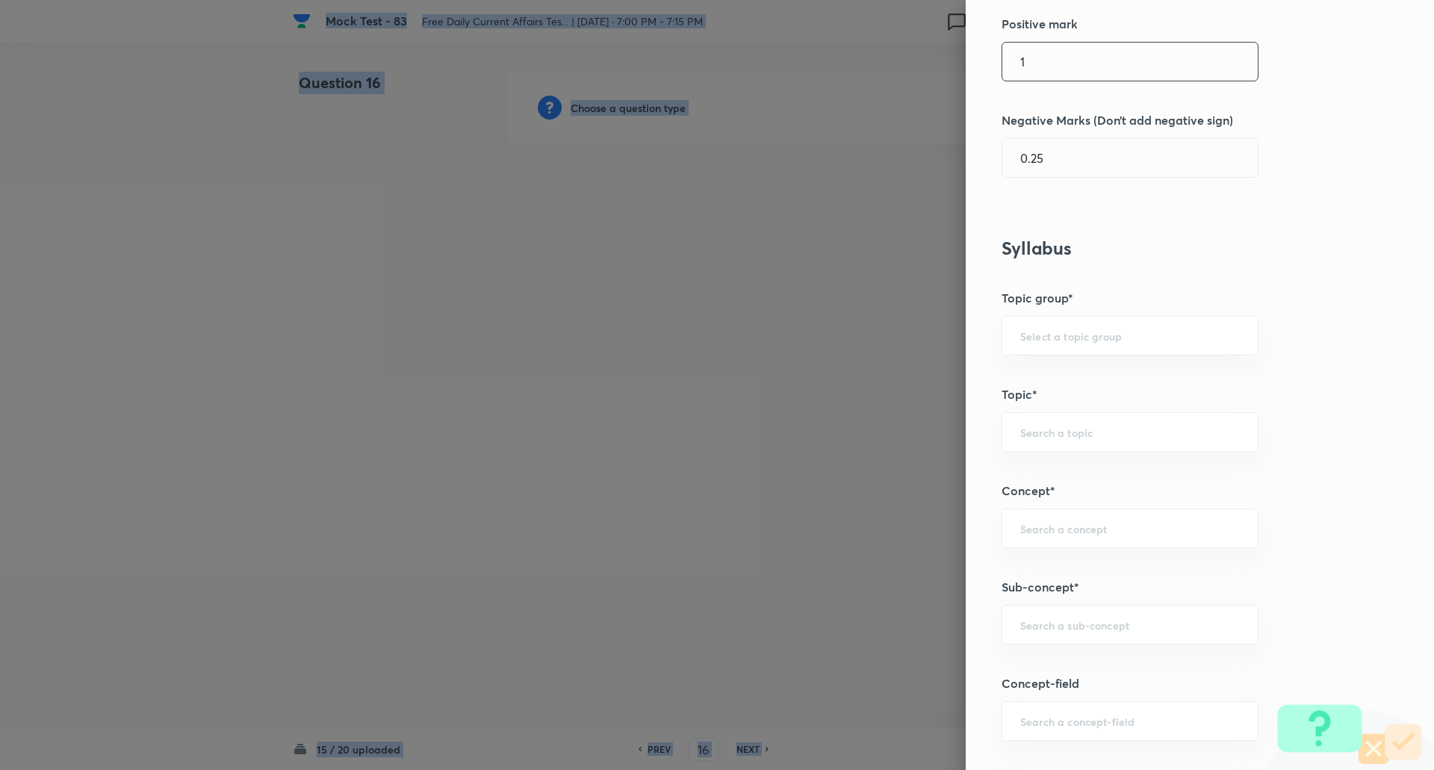
scroll to position [520, 0]
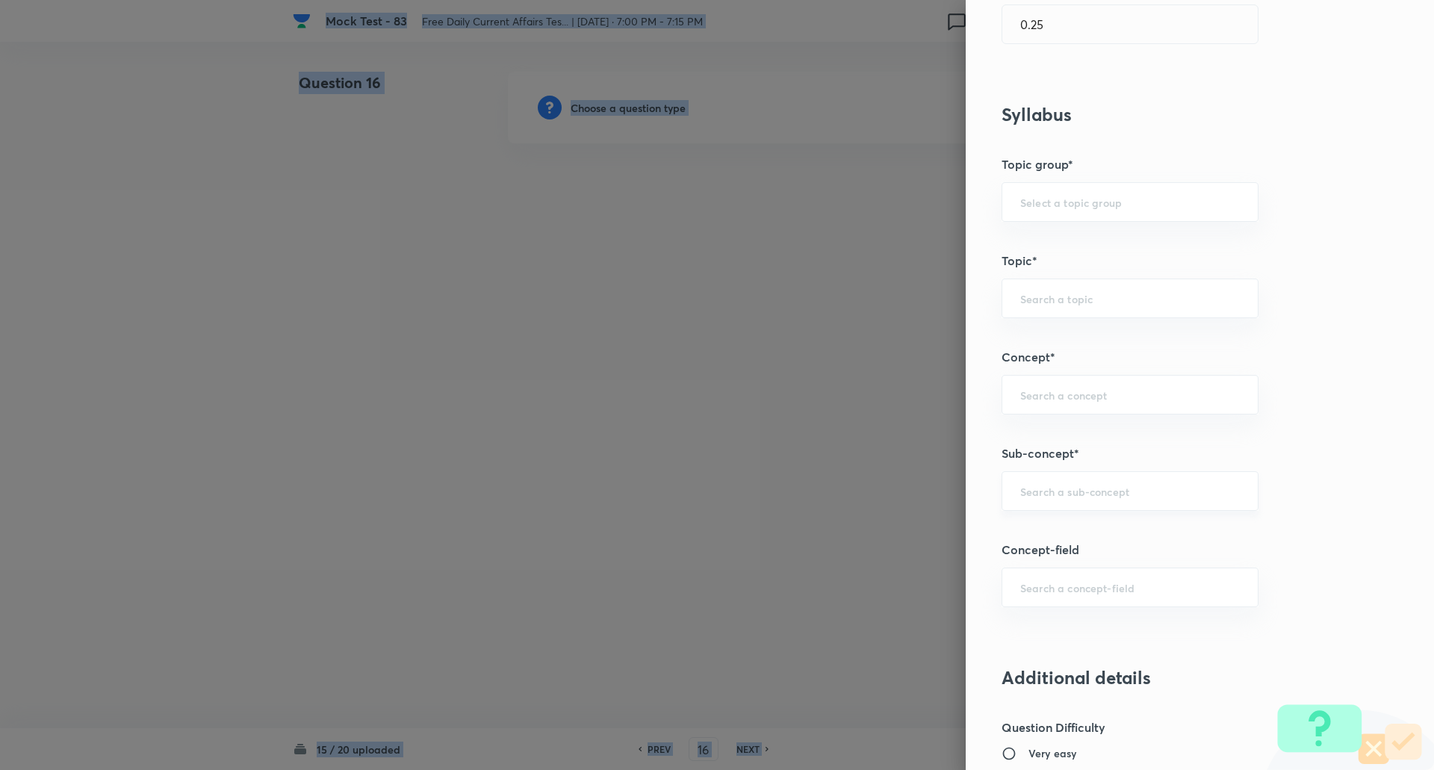
click at [1057, 501] on div "​" at bounding box center [1129, 491] width 257 height 40
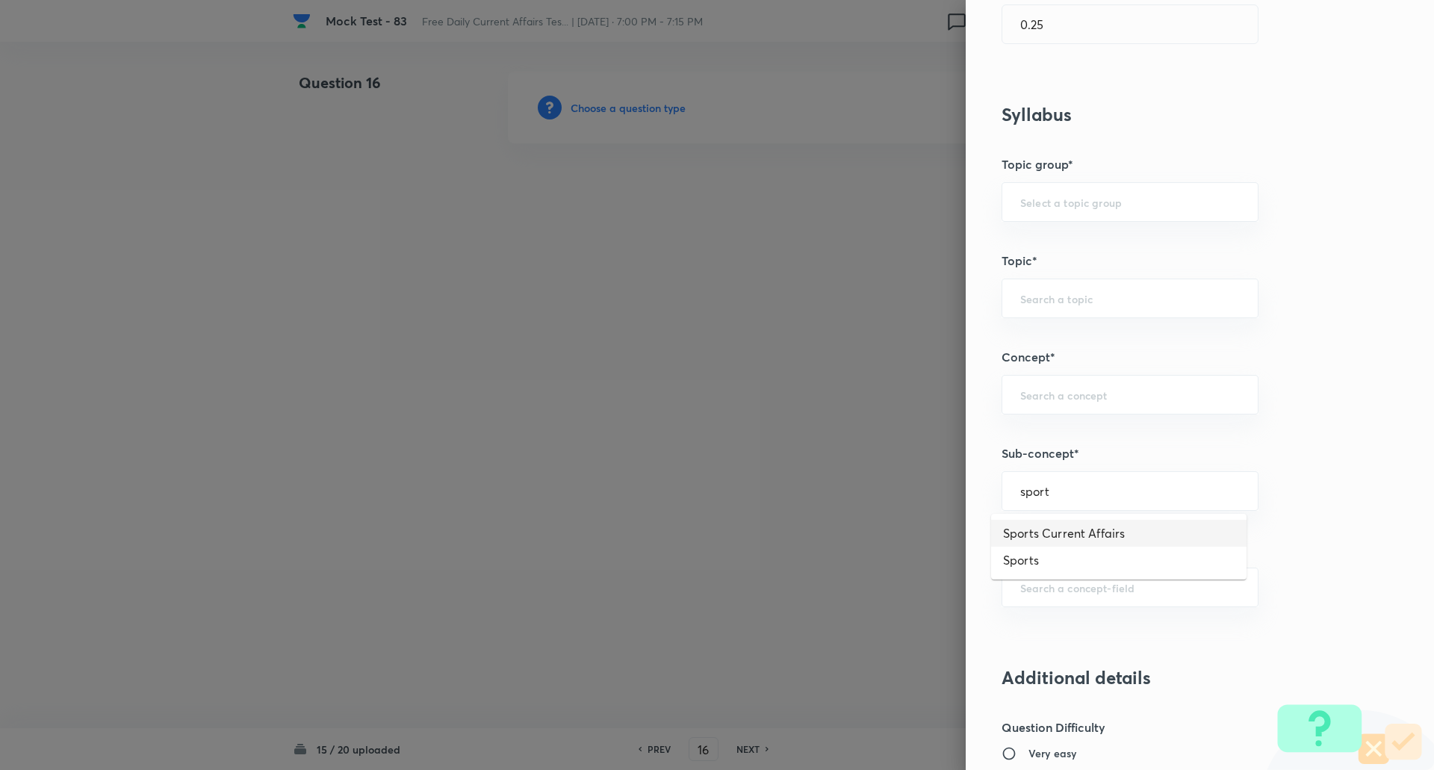
click at [1069, 538] on li "Sports Current Affairs" at bounding box center [1118, 533] width 255 height 27
type input "Sports Current Affairs"
type input "Awareness"
type input "Current Affairs"
type input "Sports Current Affairs"
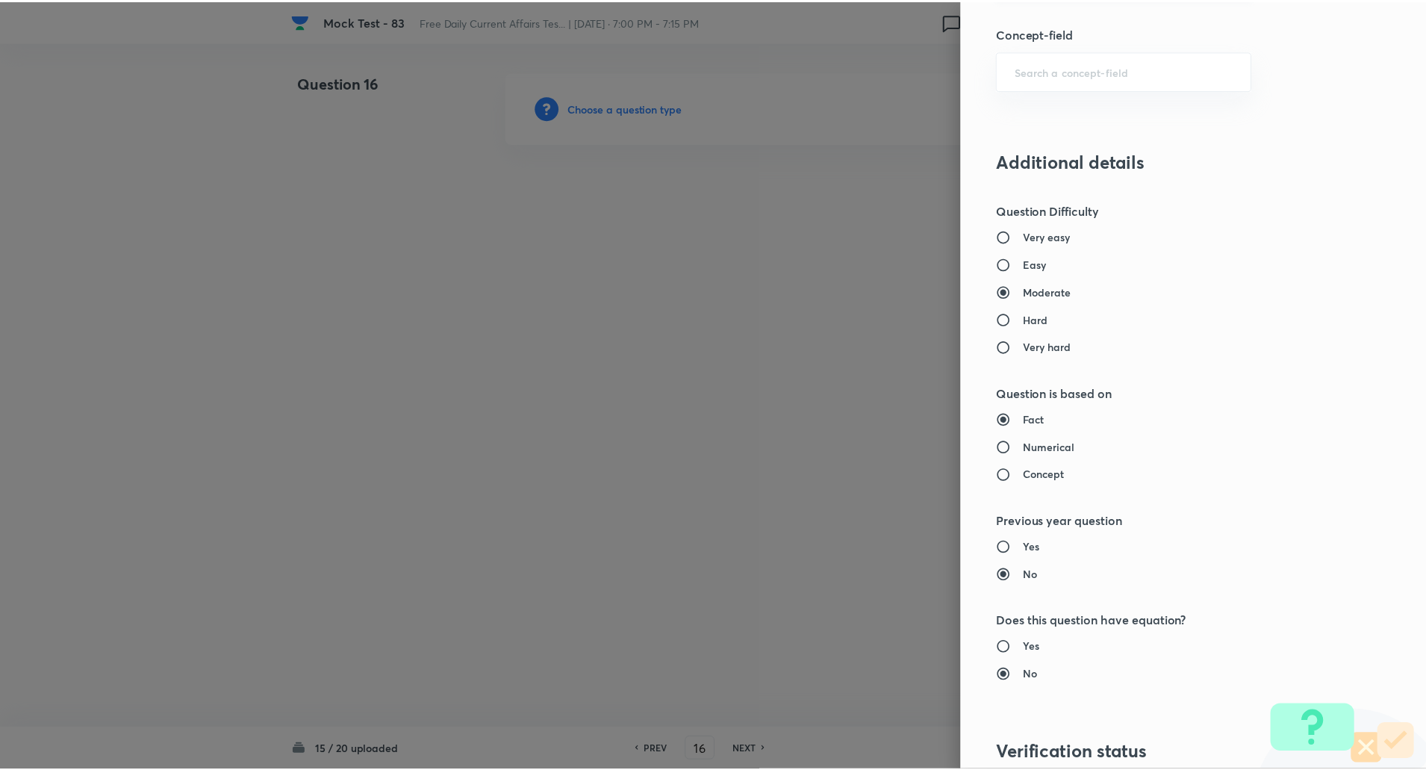
scroll to position [1266, 0]
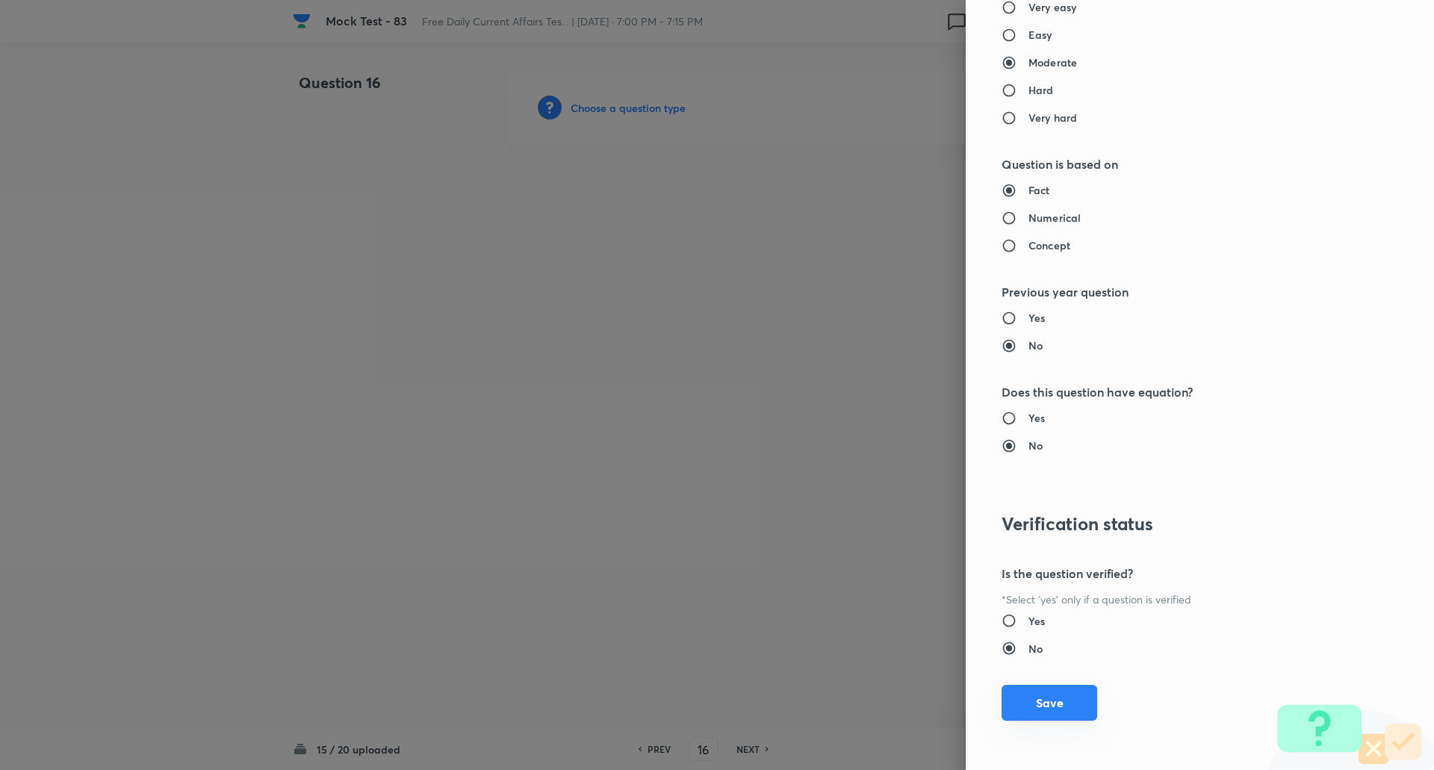
click at [1035, 715] on button "Save" at bounding box center [1049, 703] width 96 height 36
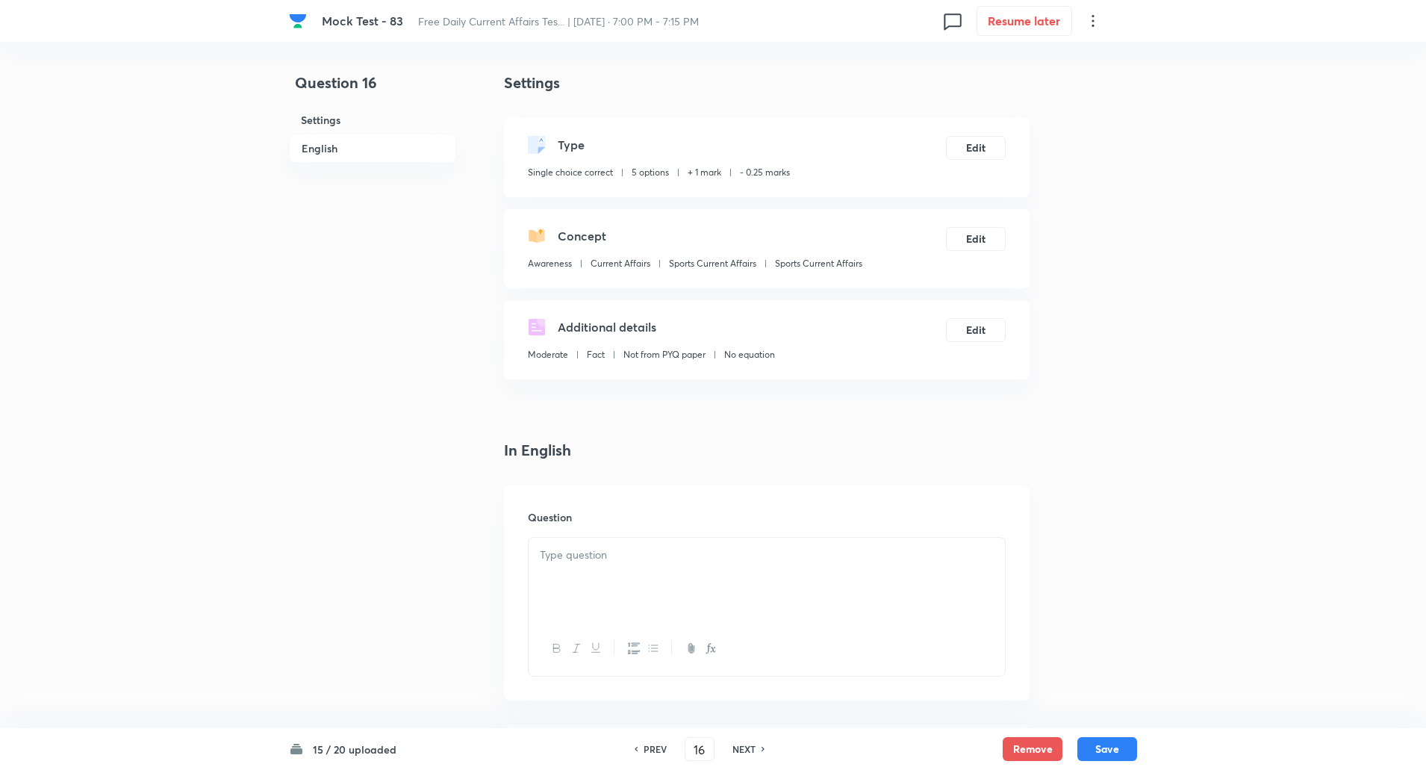
click at [716, 551] on p at bounding box center [767, 555] width 454 height 17
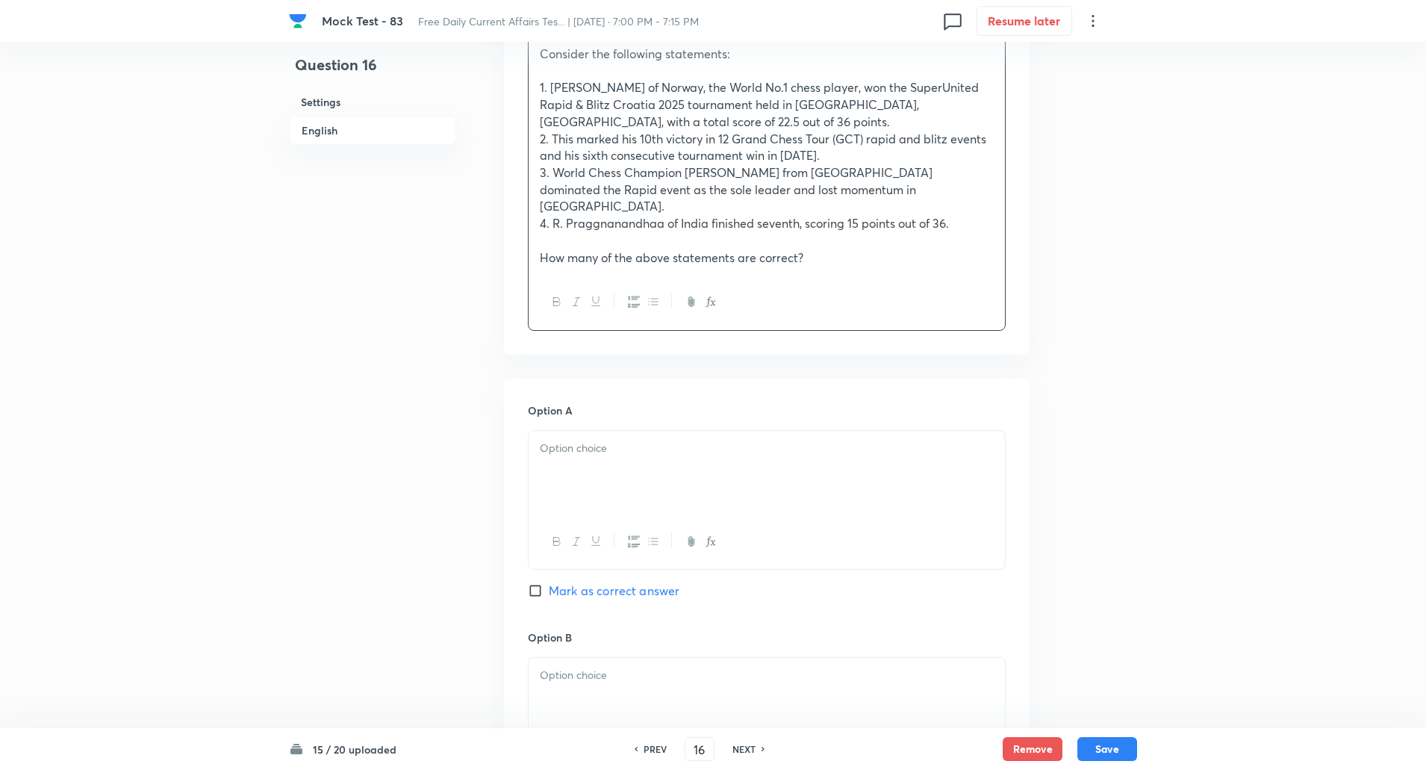
scroll to position [527, 0]
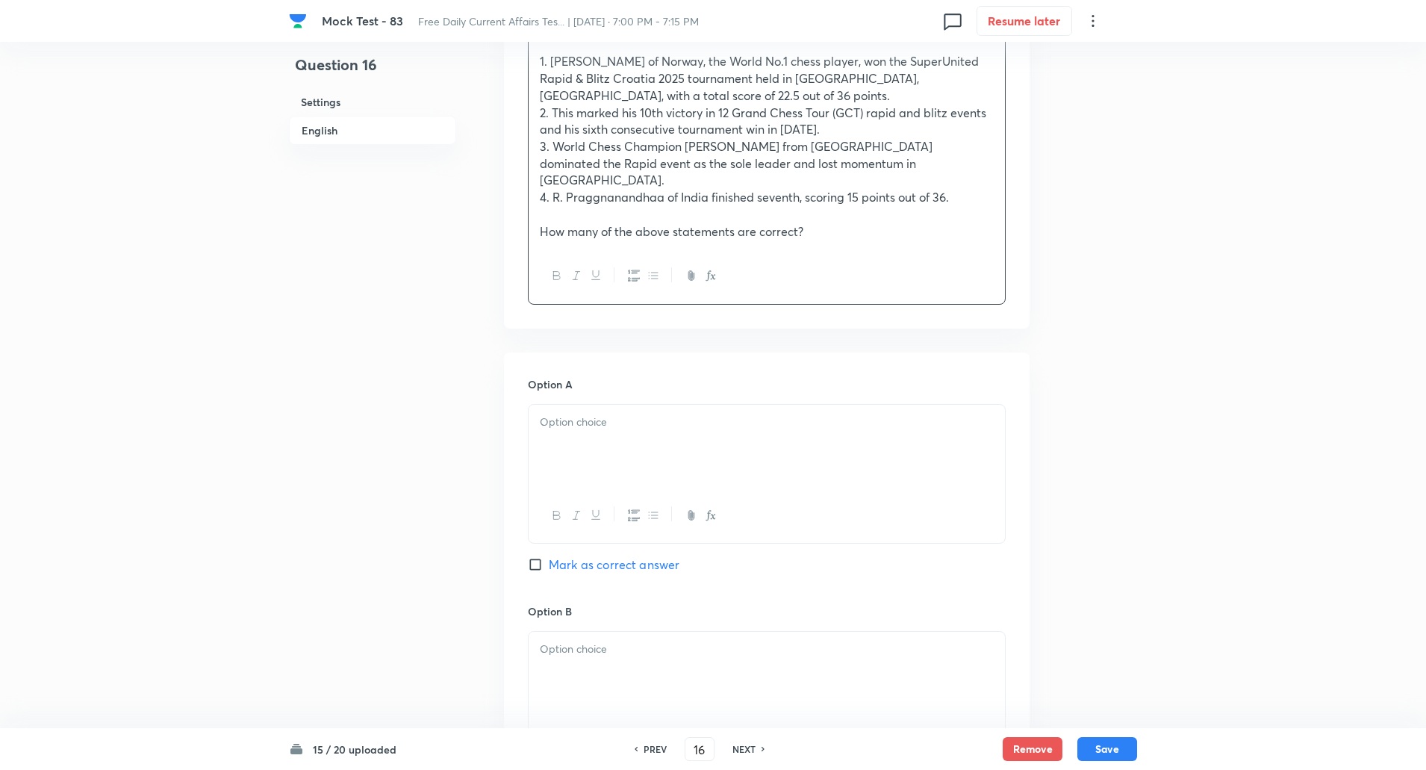
click at [612, 414] on p at bounding box center [767, 422] width 454 height 17
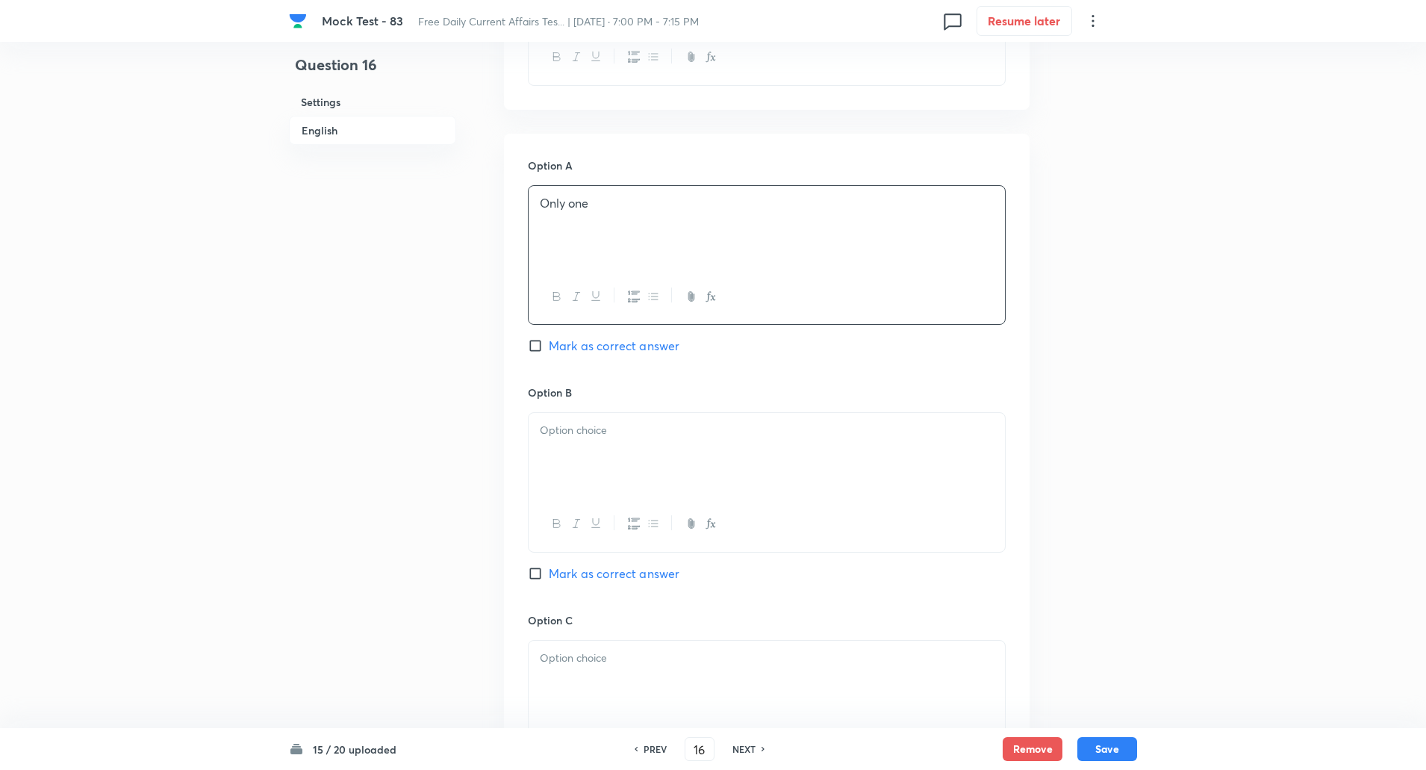
scroll to position [753, 0]
click at [601, 415] on div at bounding box center [767, 447] width 476 height 84
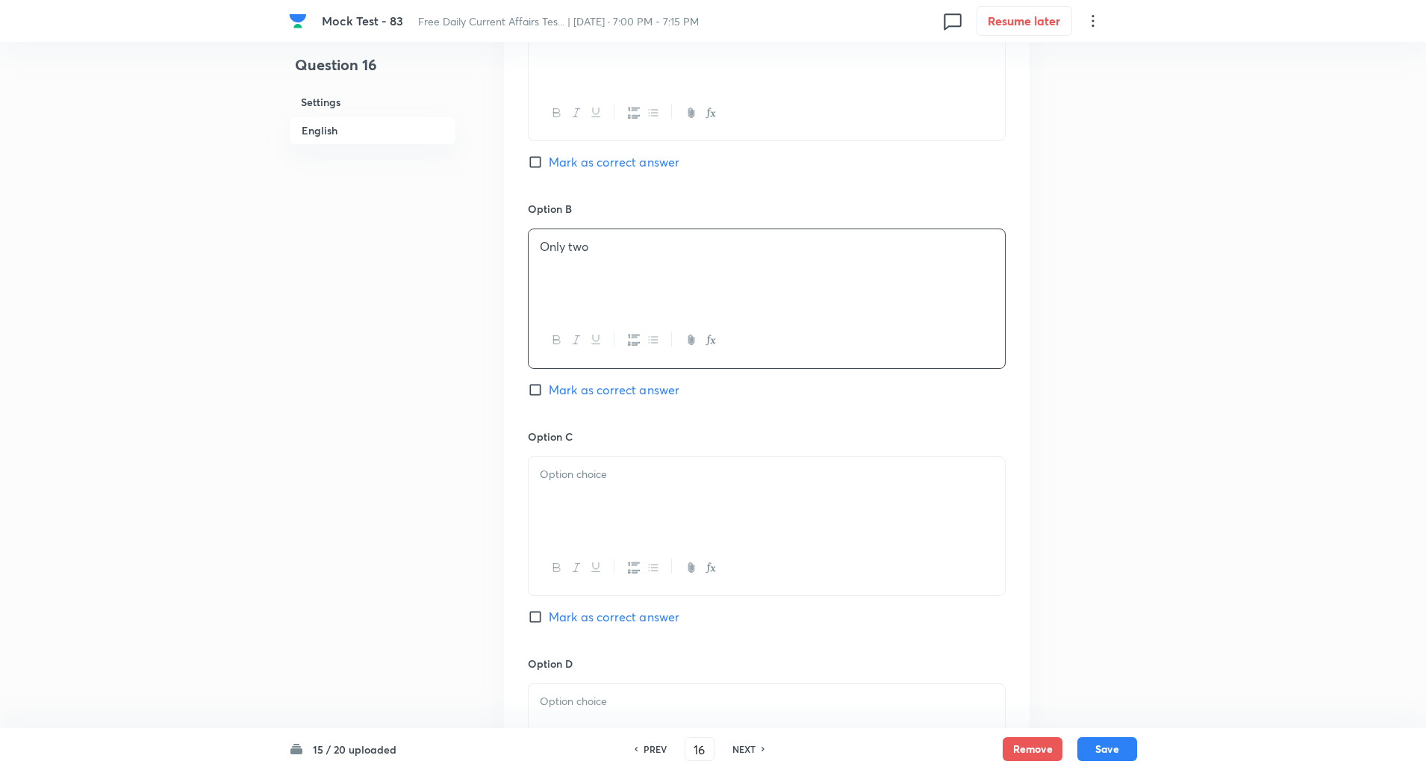
scroll to position [1012, 0]
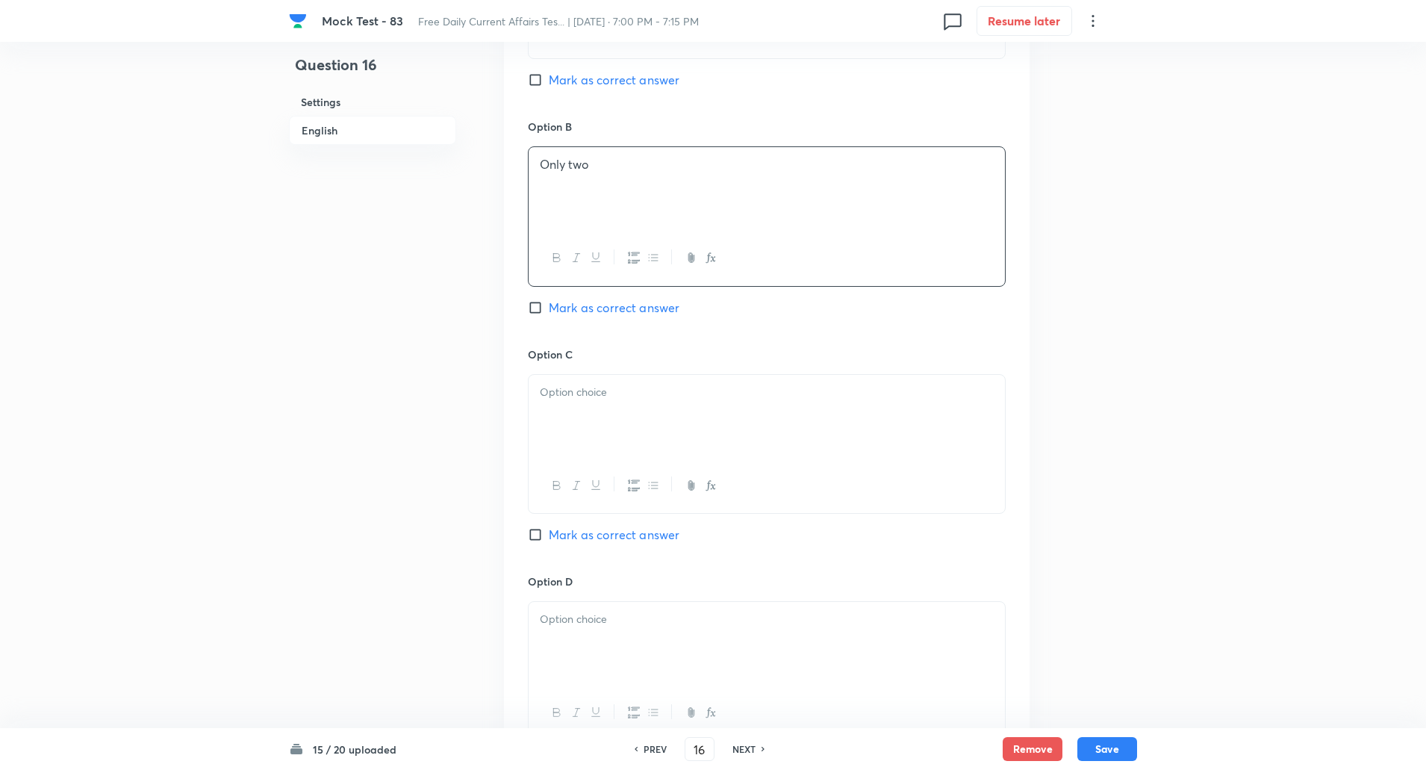
click at [592, 420] on div at bounding box center [767, 417] width 476 height 84
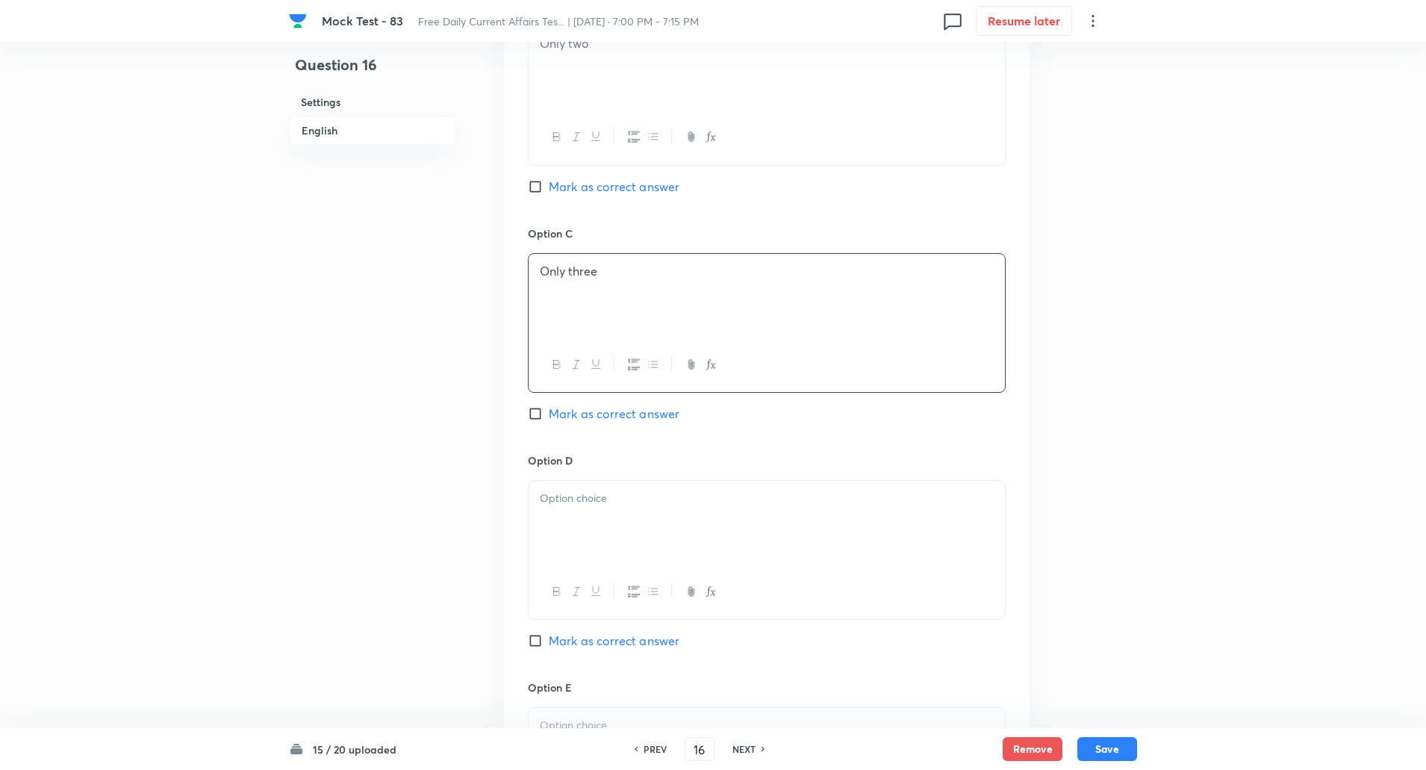
scroll to position [1203, 0]
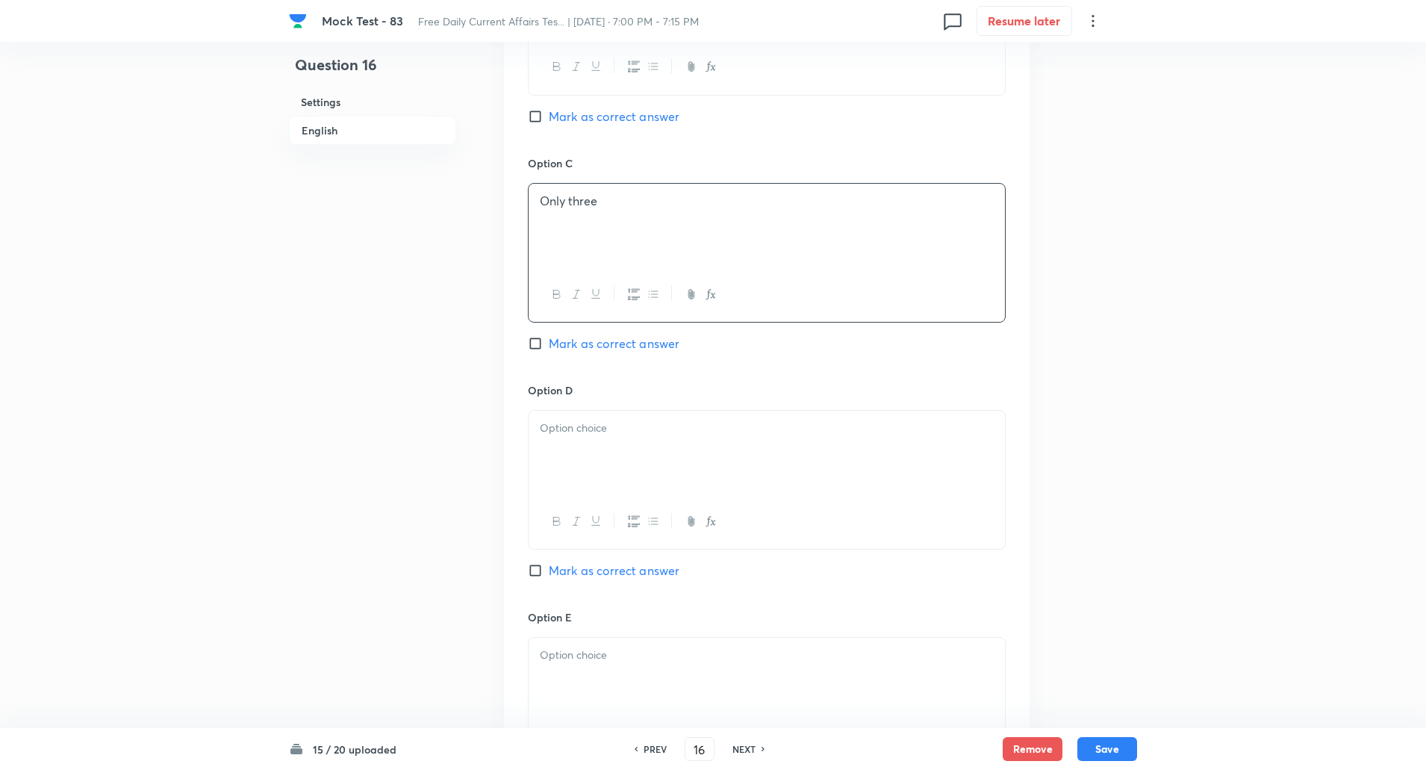
click at [590, 450] on div at bounding box center [767, 453] width 476 height 84
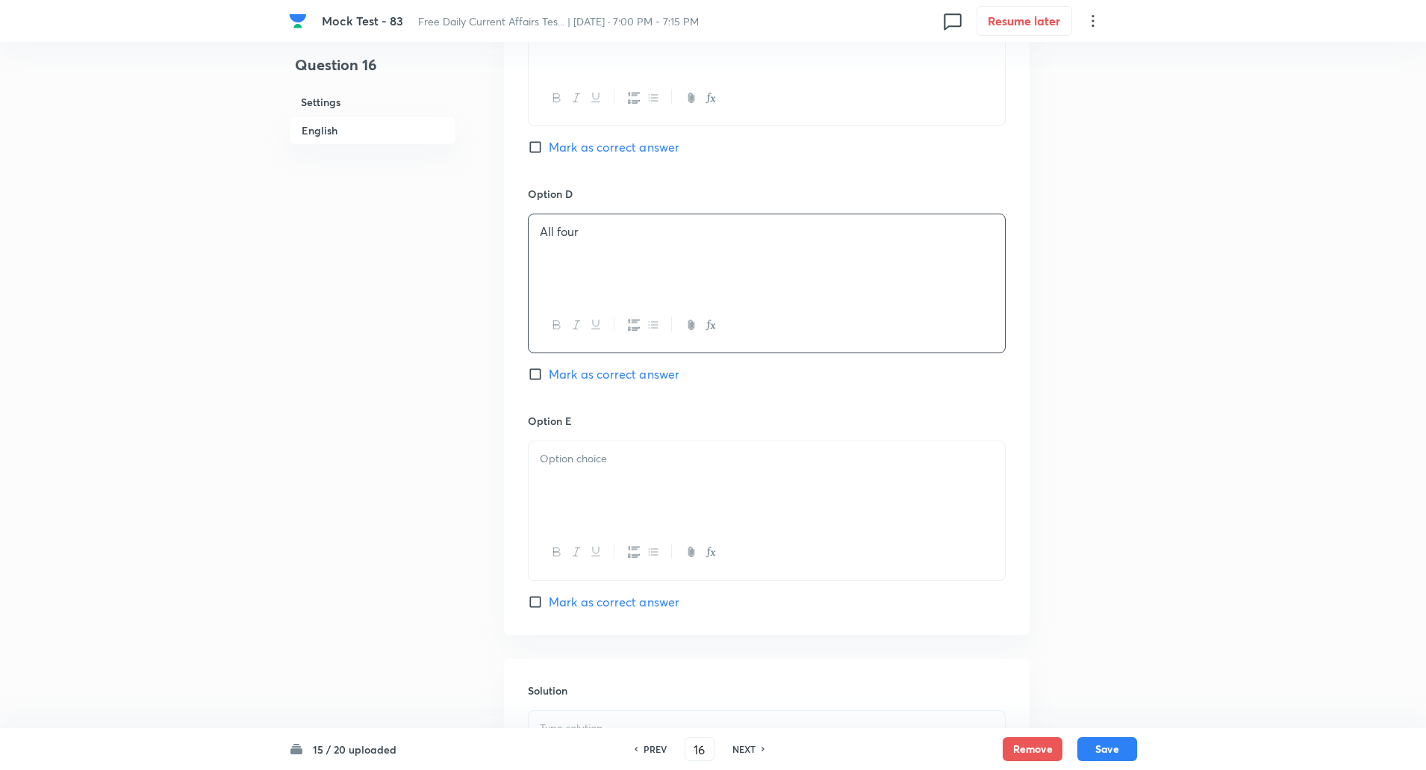
scroll to position [1412, 0]
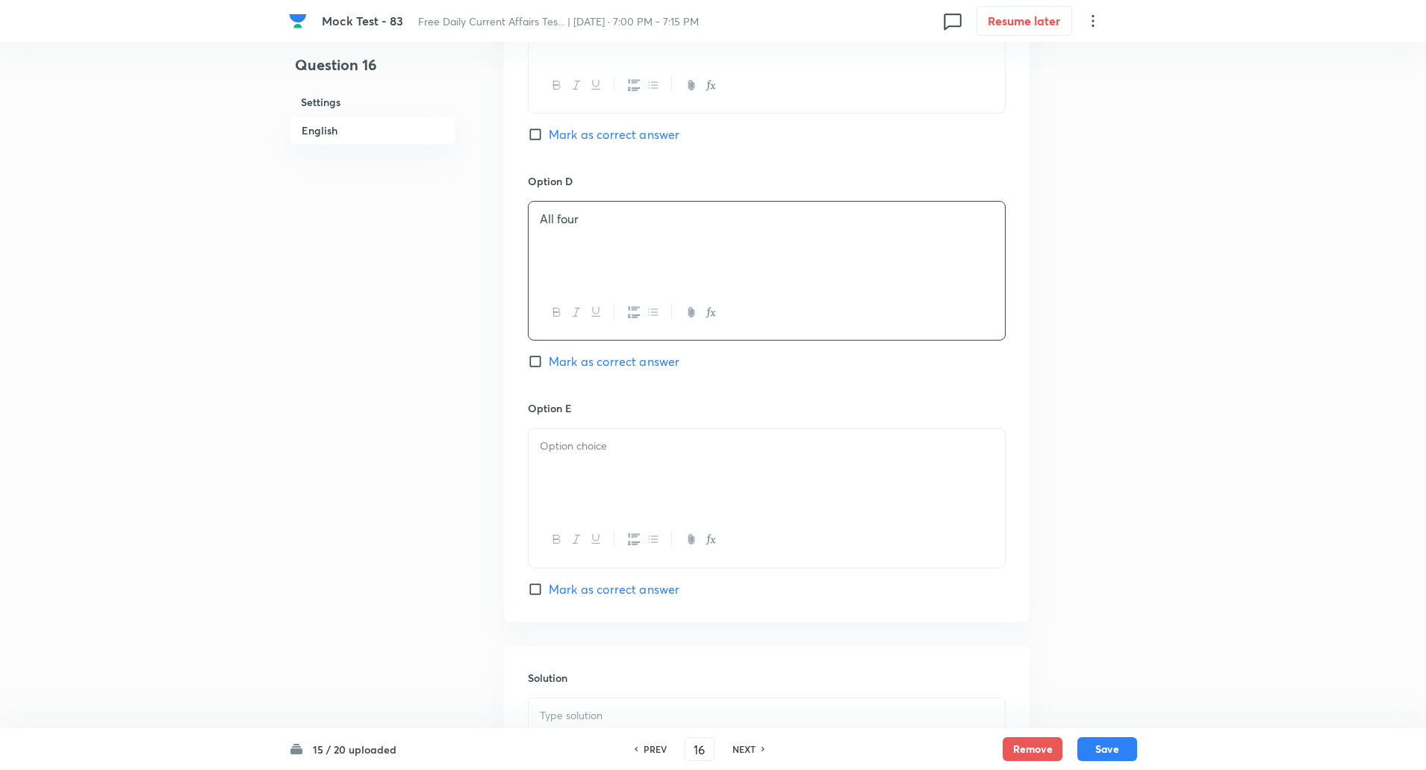
click at [581, 439] on div at bounding box center [767, 471] width 476 height 84
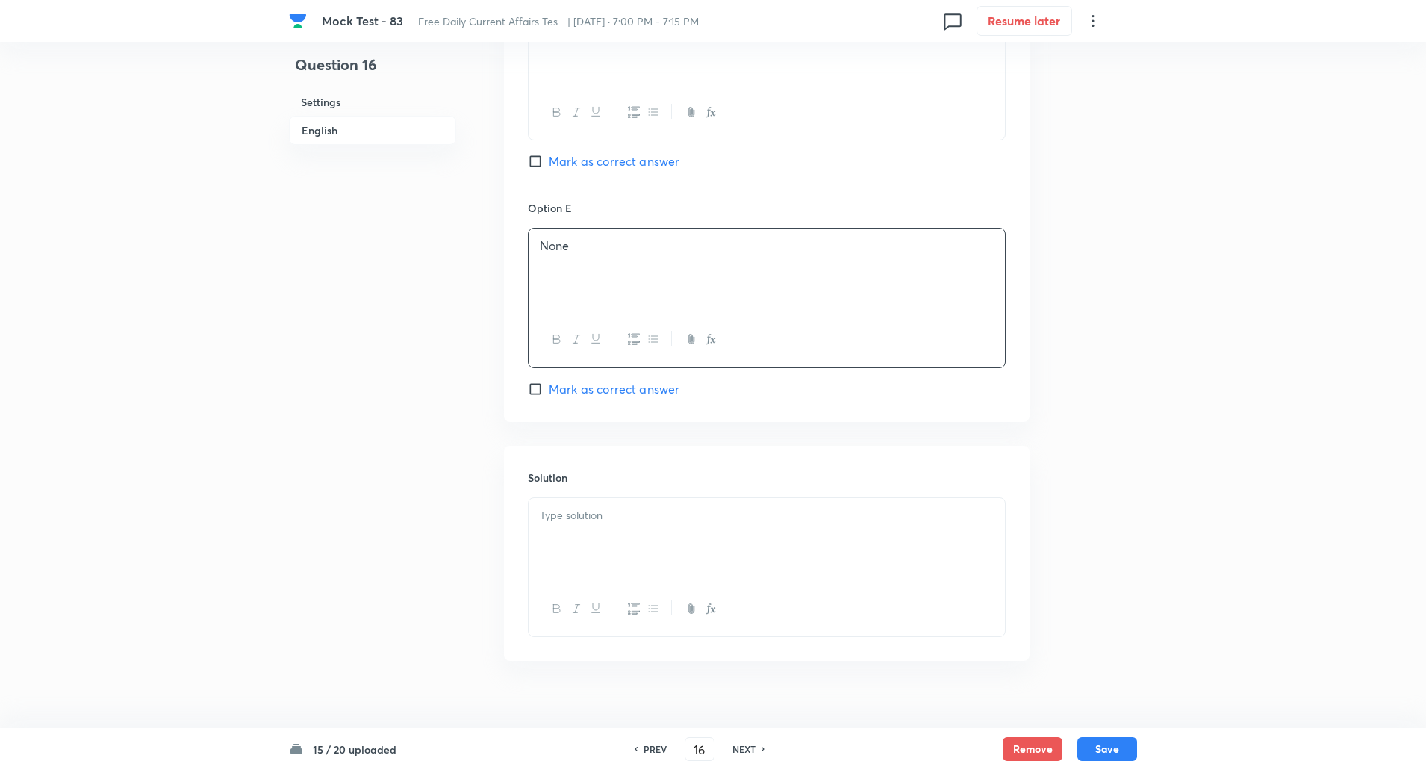
scroll to position [1617, 0]
click at [579, 529] on div at bounding box center [767, 535] width 476 height 84
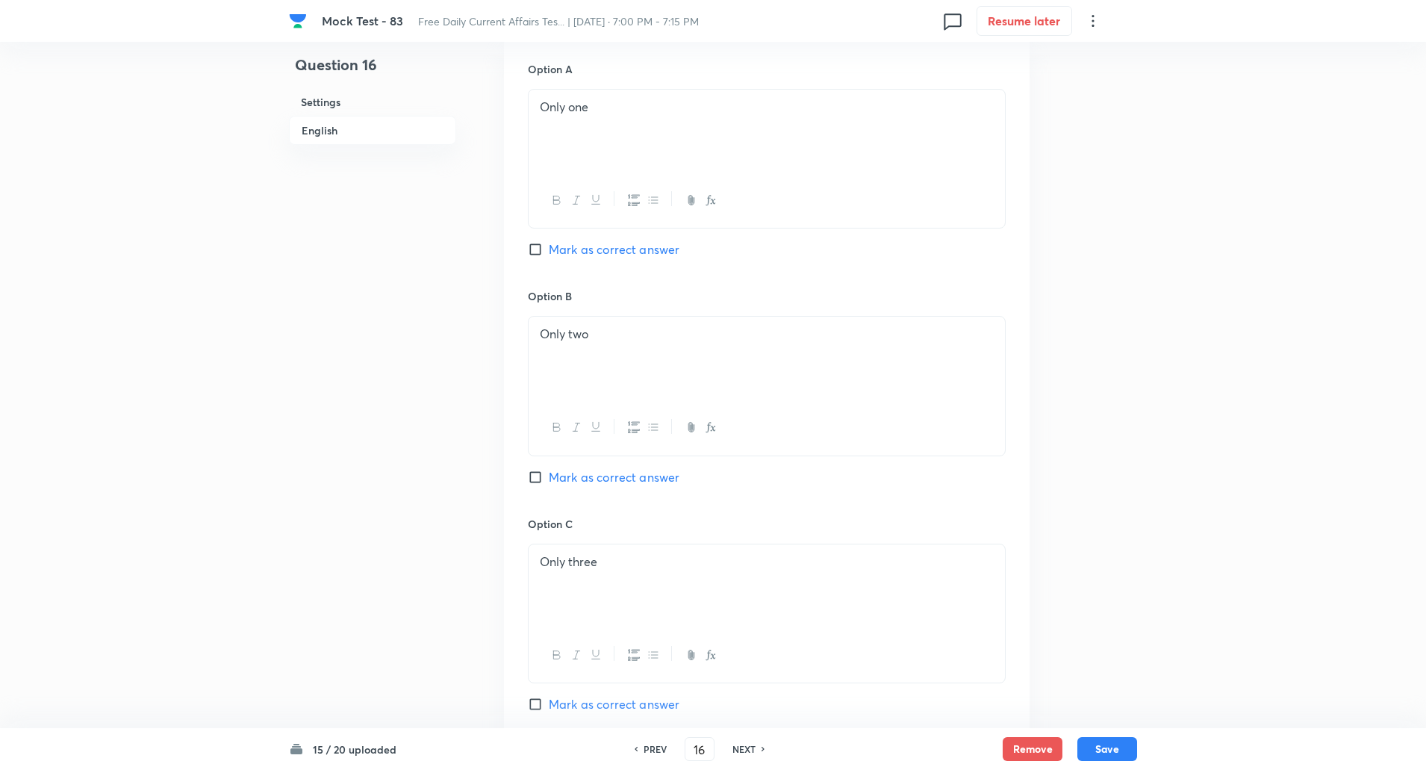
scroll to position [844, 0]
click at [534, 468] on input "Mark as correct answer" at bounding box center [538, 475] width 21 height 15
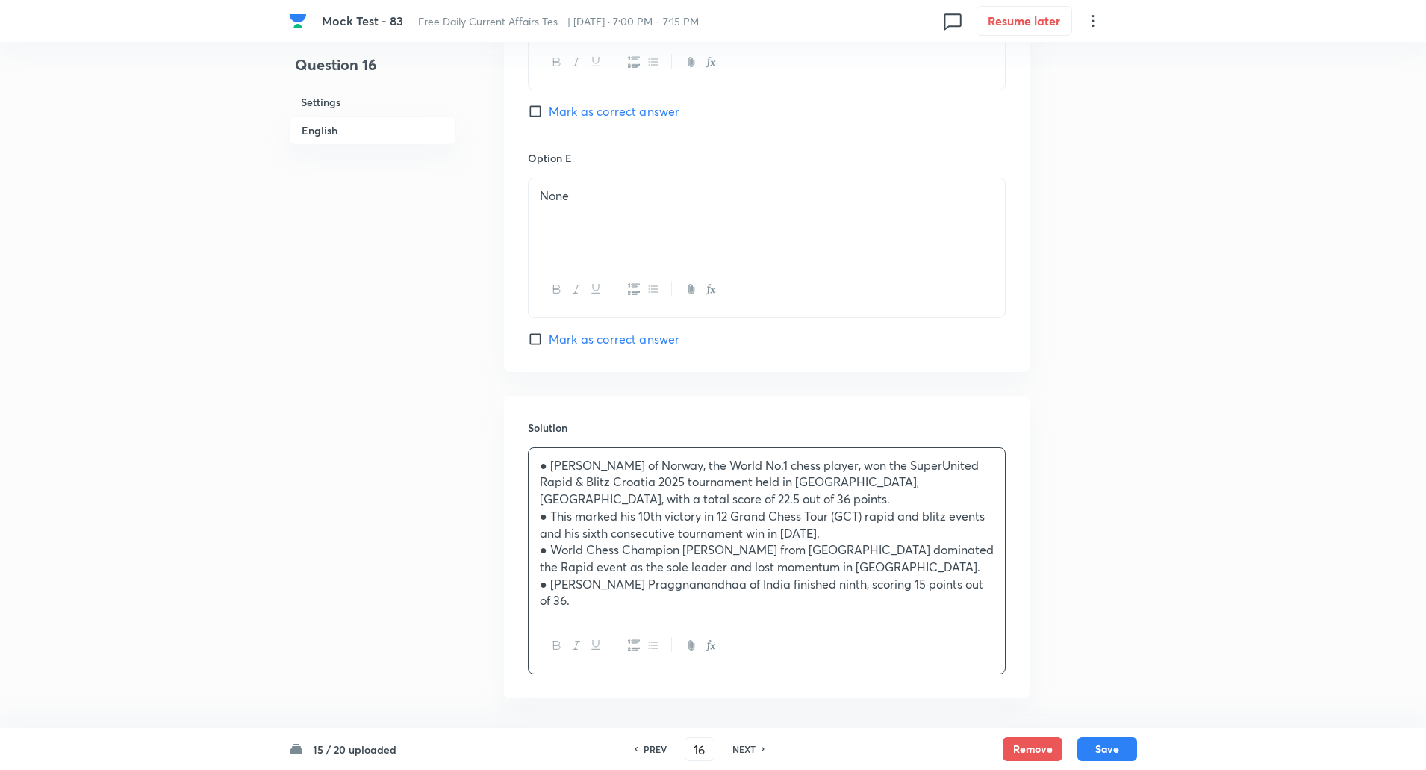
scroll to position [1688, 0]
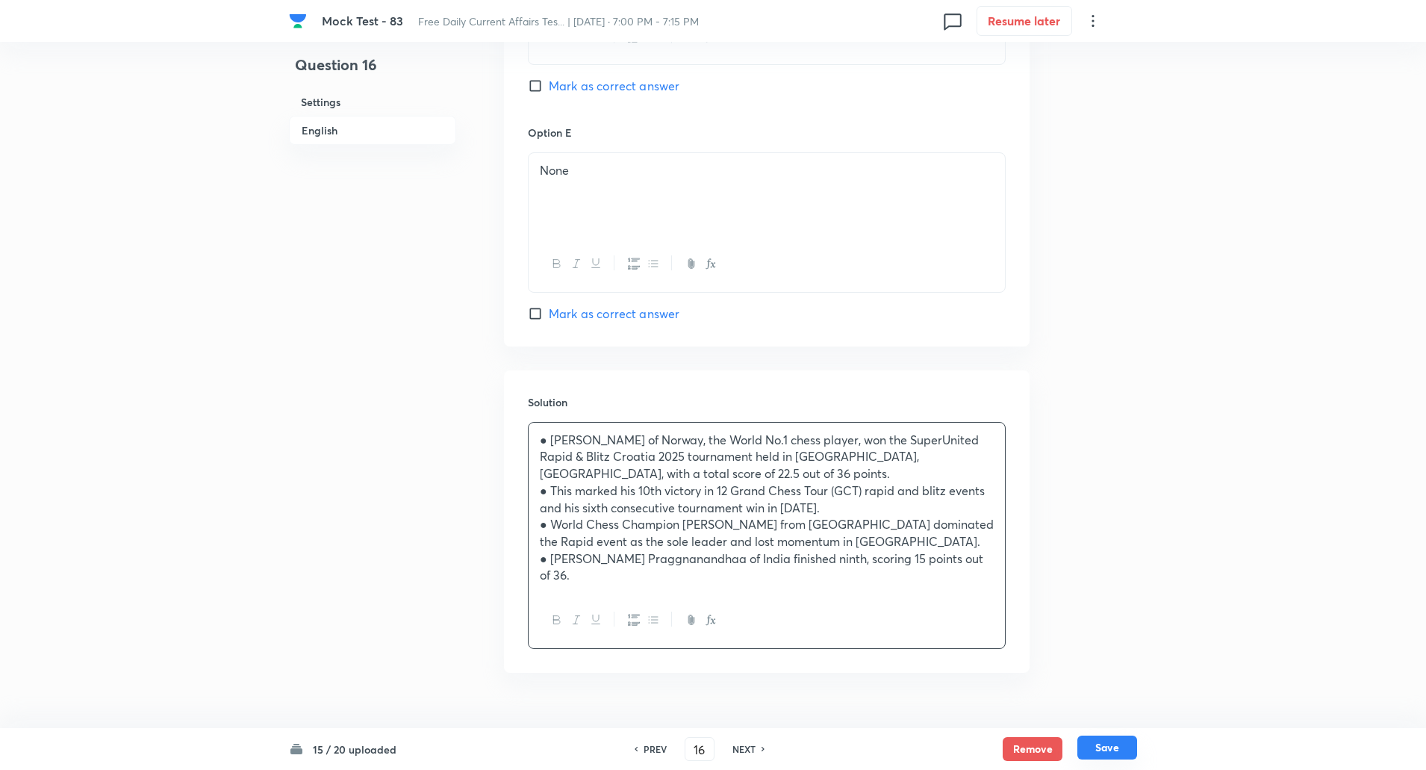
click at [1101, 745] on button "Save" at bounding box center [1108, 748] width 60 height 24
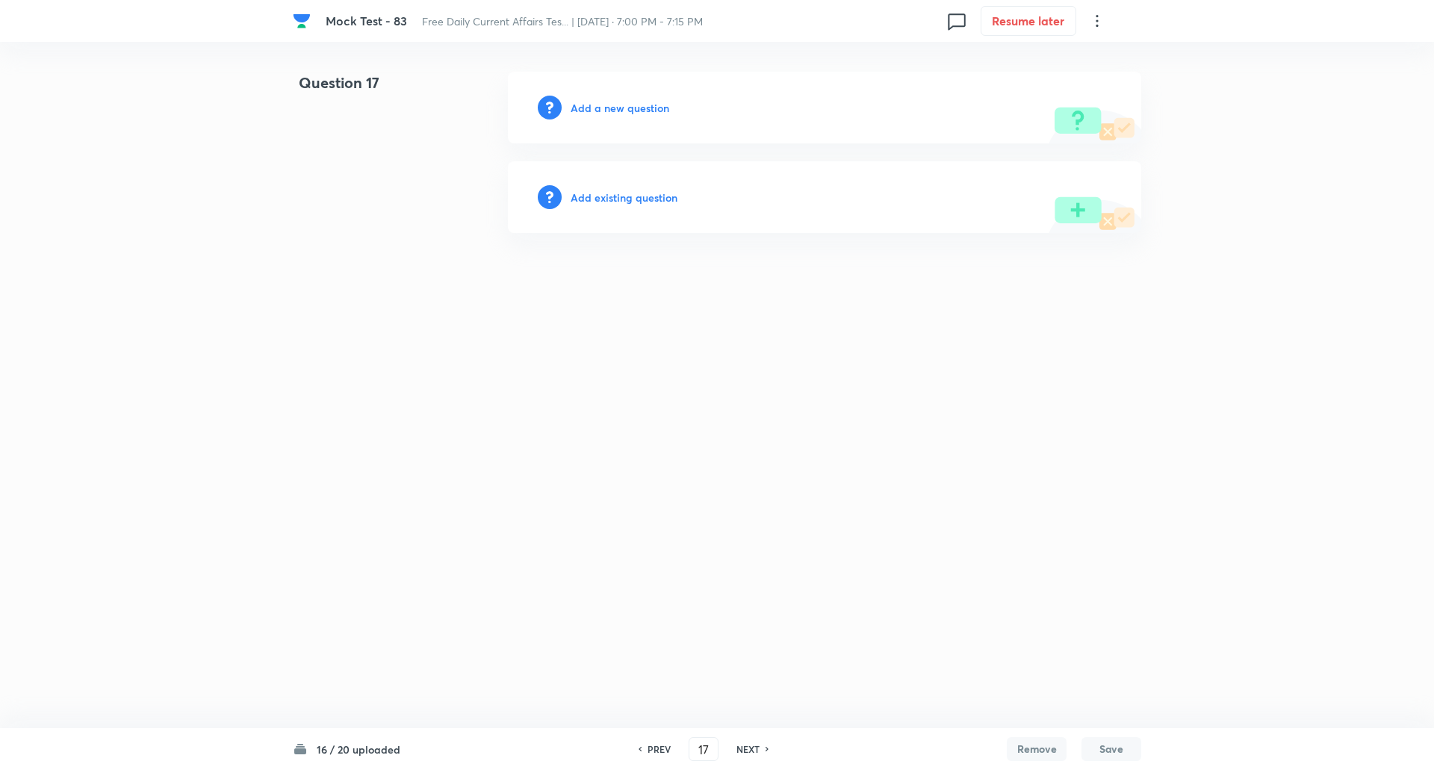
click at [627, 104] on h6 "Add a new question" at bounding box center [620, 108] width 99 height 16
click at [627, 104] on h6 "Choose a question type" at bounding box center [628, 108] width 115 height 16
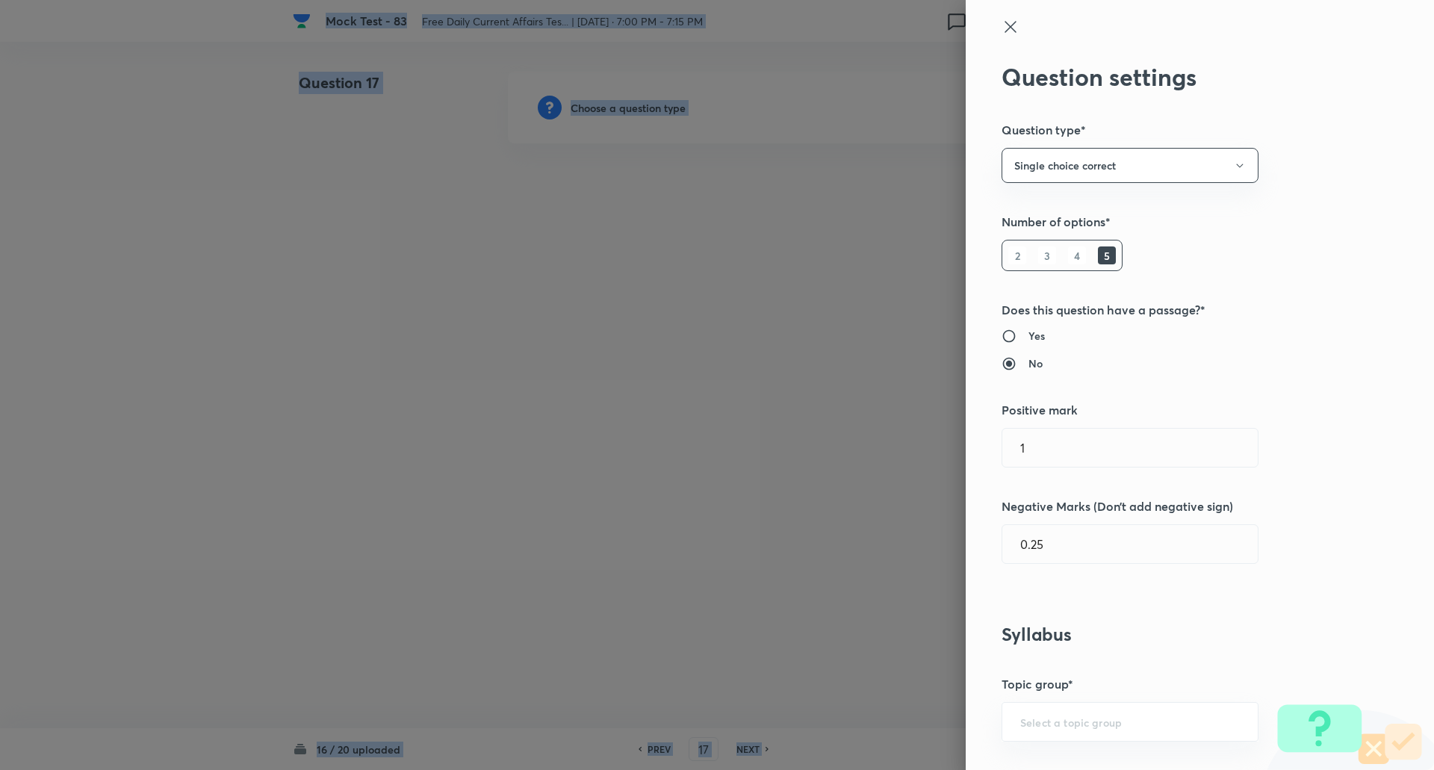
click at [627, 104] on div at bounding box center [717, 385] width 1434 height 770
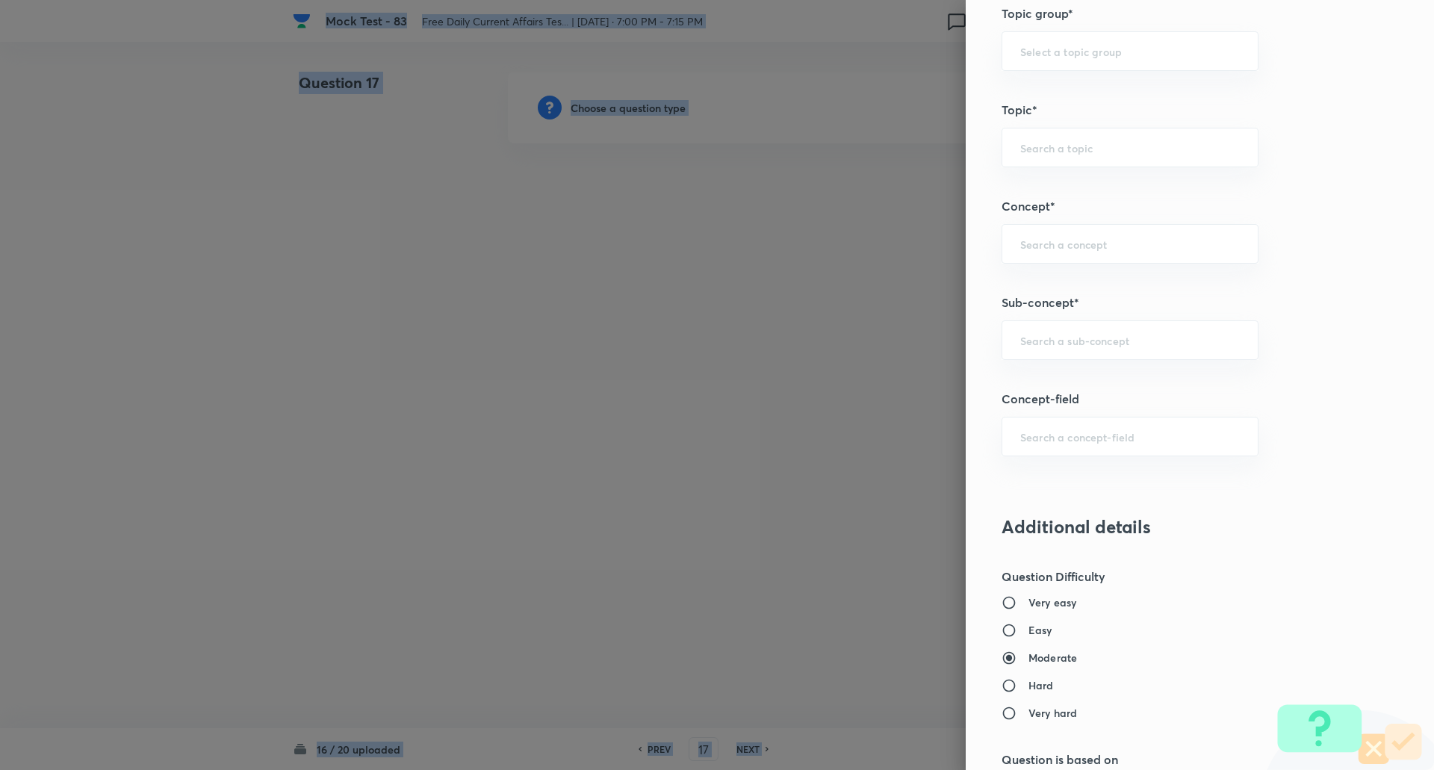
scroll to position [752, 0]
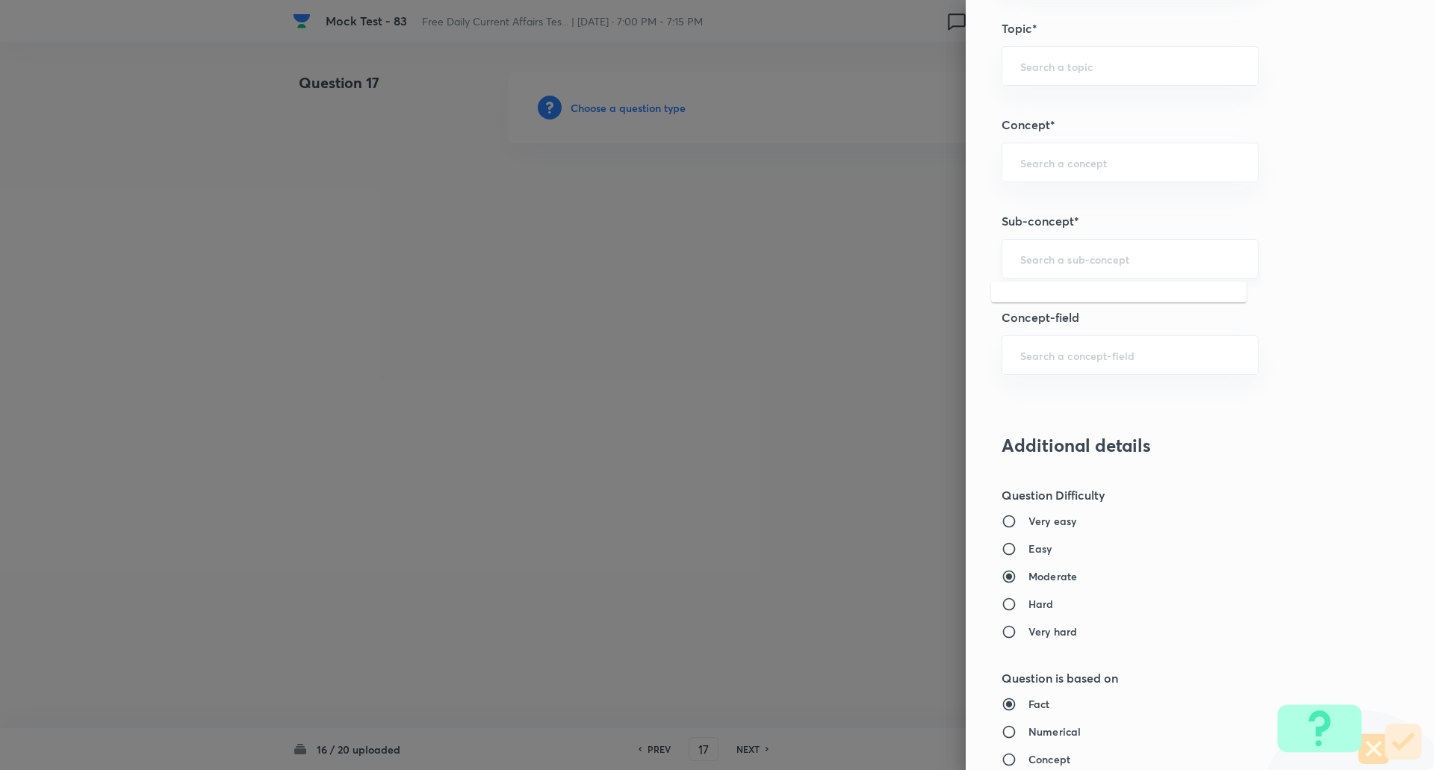
click at [1073, 260] on input "text" at bounding box center [1130, 259] width 220 height 14
click at [1071, 307] on li "Sports Current Affairs" at bounding box center [1118, 300] width 255 height 27
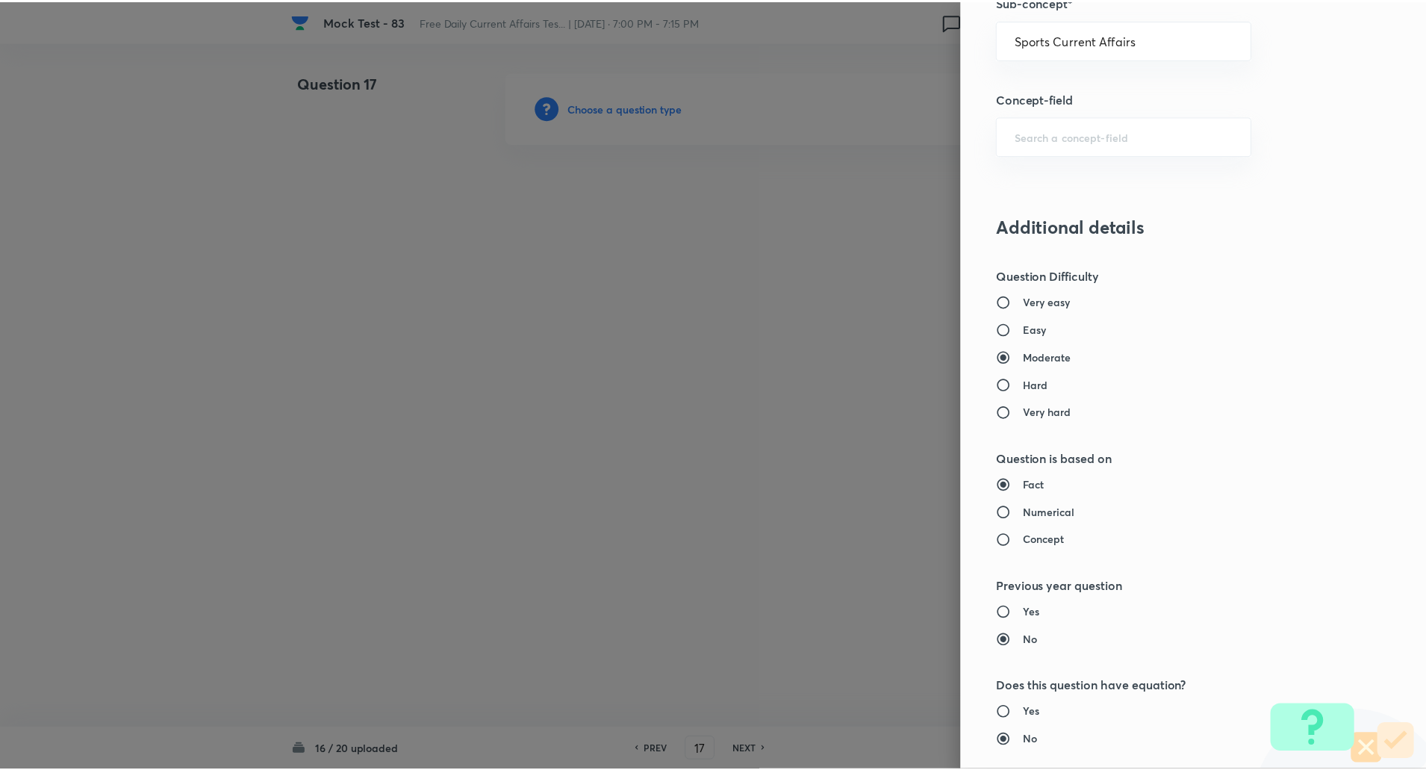
scroll to position [1266, 0]
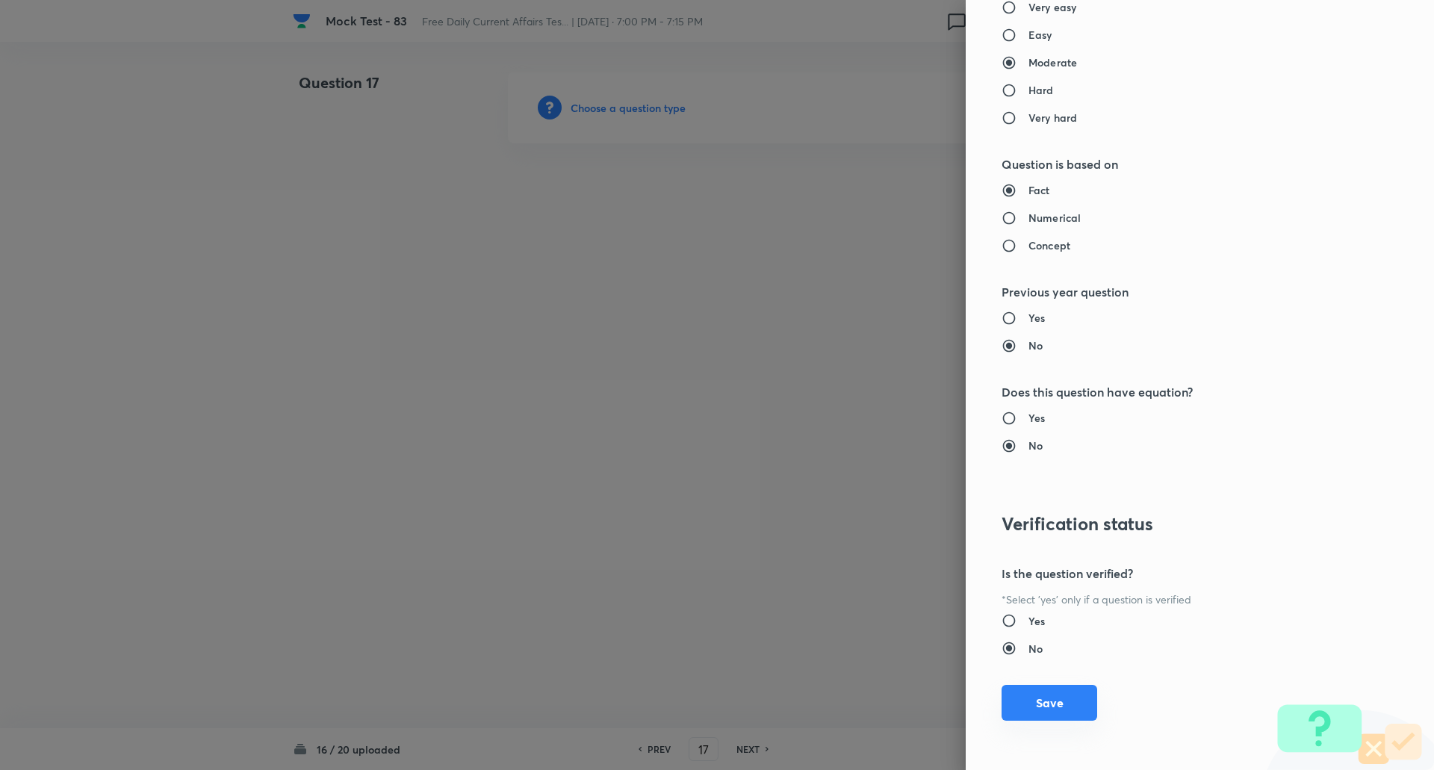
click at [1048, 695] on button "Save" at bounding box center [1049, 703] width 96 height 36
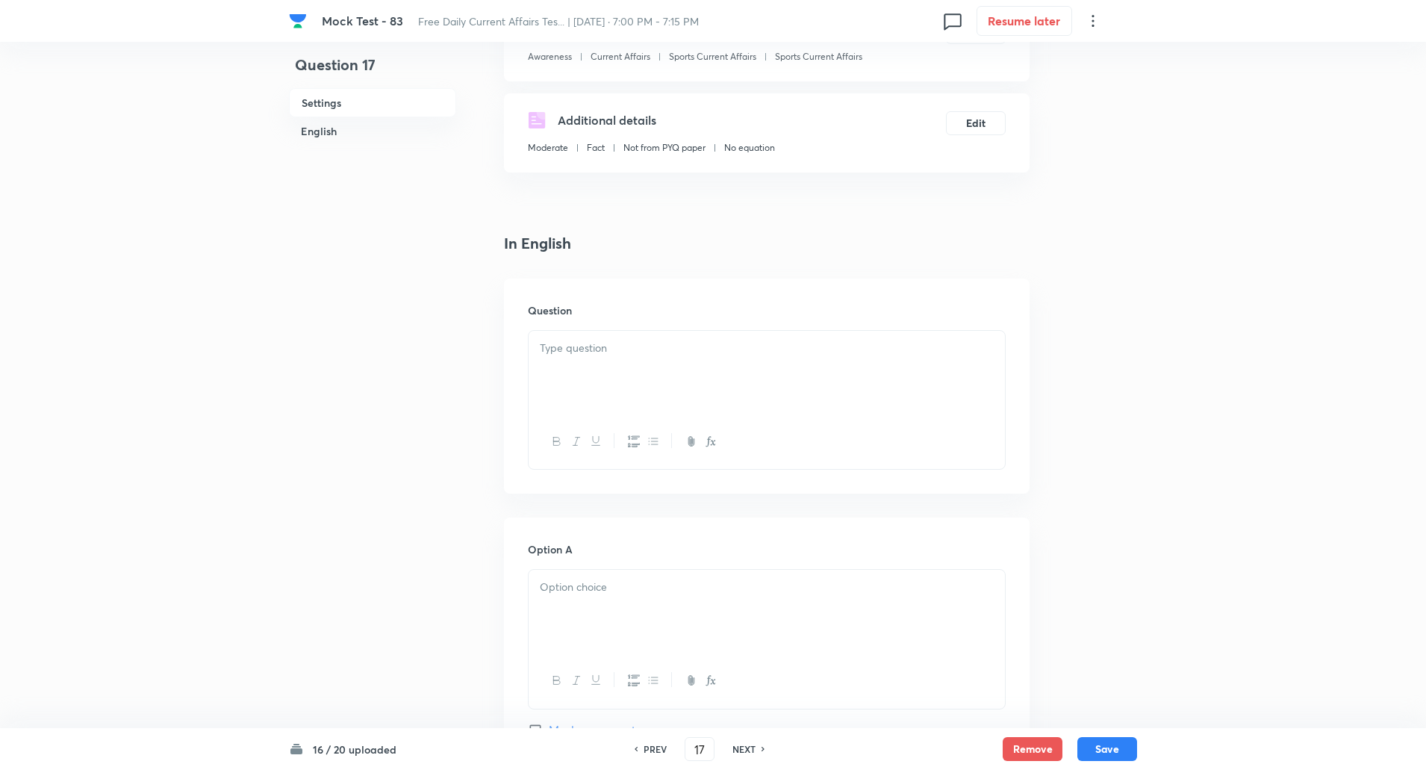
scroll to position [208, 0]
click at [621, 384] on div at bounding box center [767, 372] width 476 height 84
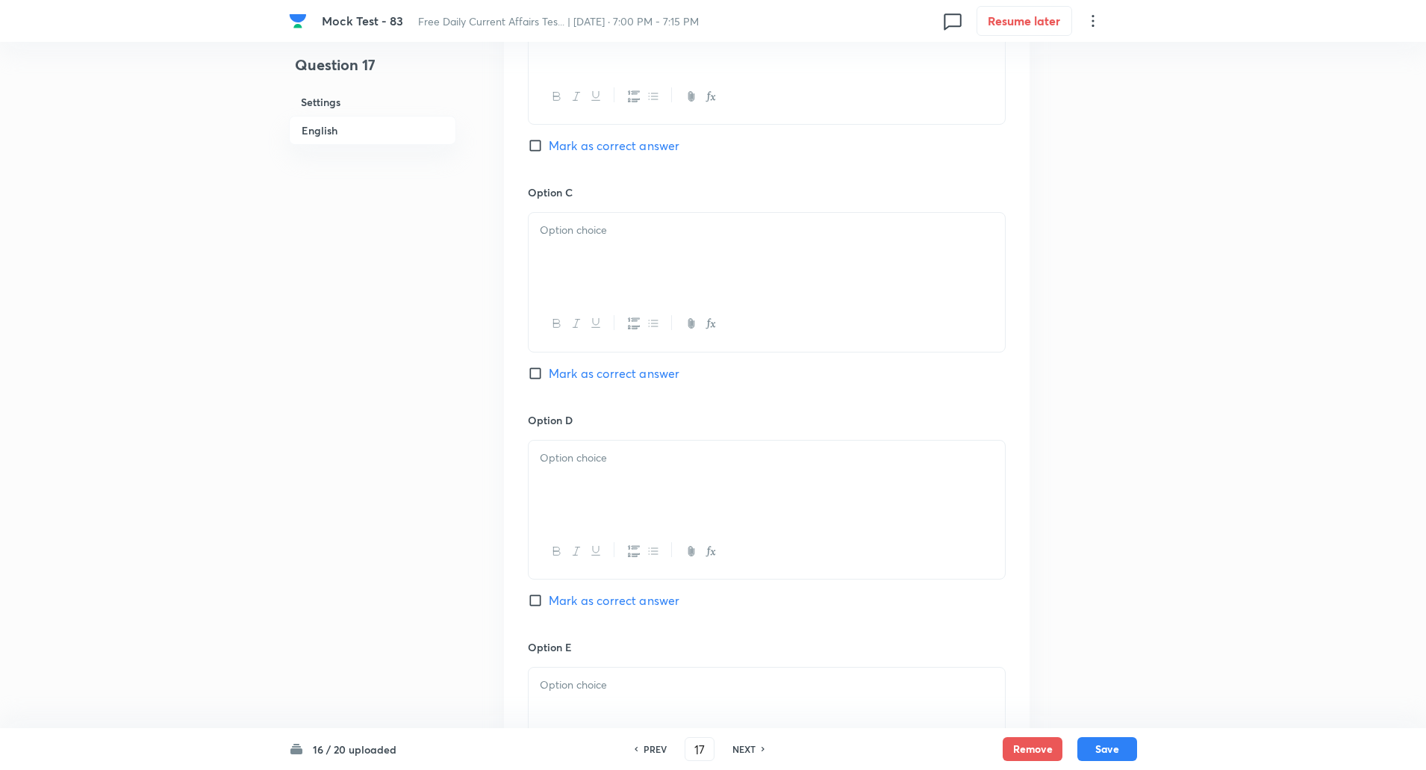
scroll to position [1026, 0]
click at [535, 589] on input "Mark as correct answer" at bounding box center [538, 592] width 21 height 15
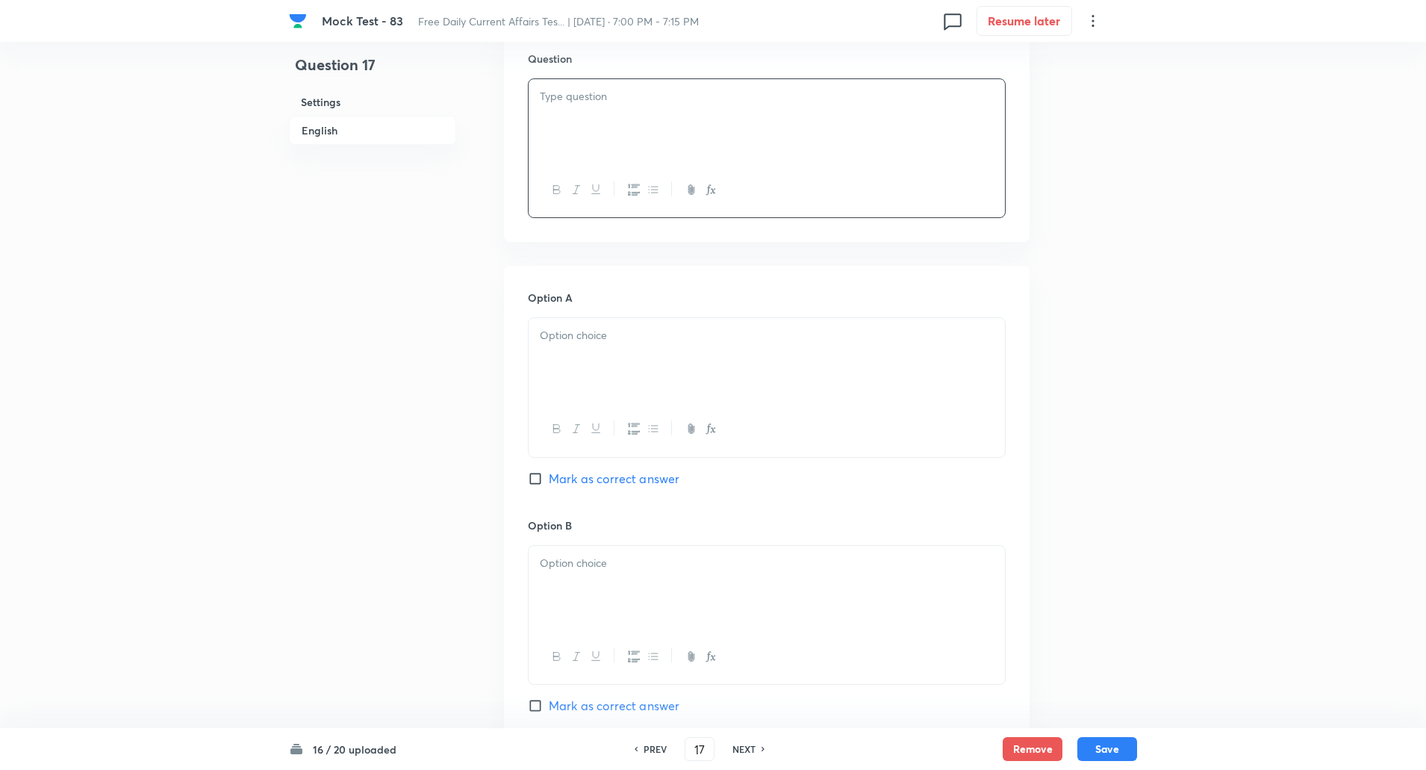
scroll to position [451, 0]
click at [594, 119] on div at bounding box center [767, 129] width 476 height 84
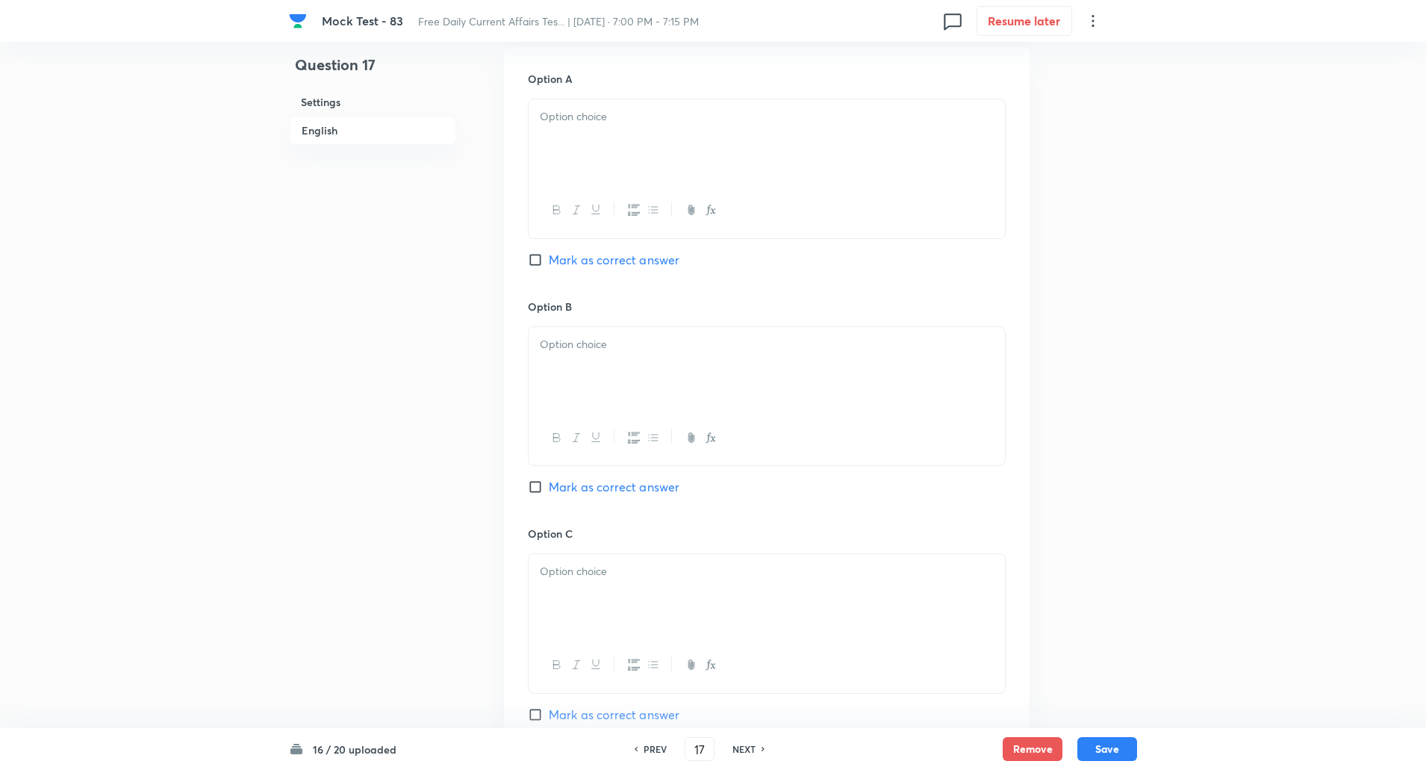
scroll to position [678, 0]
click at [591, 149] on div at bounding box center [767, 141] width 476 height 84
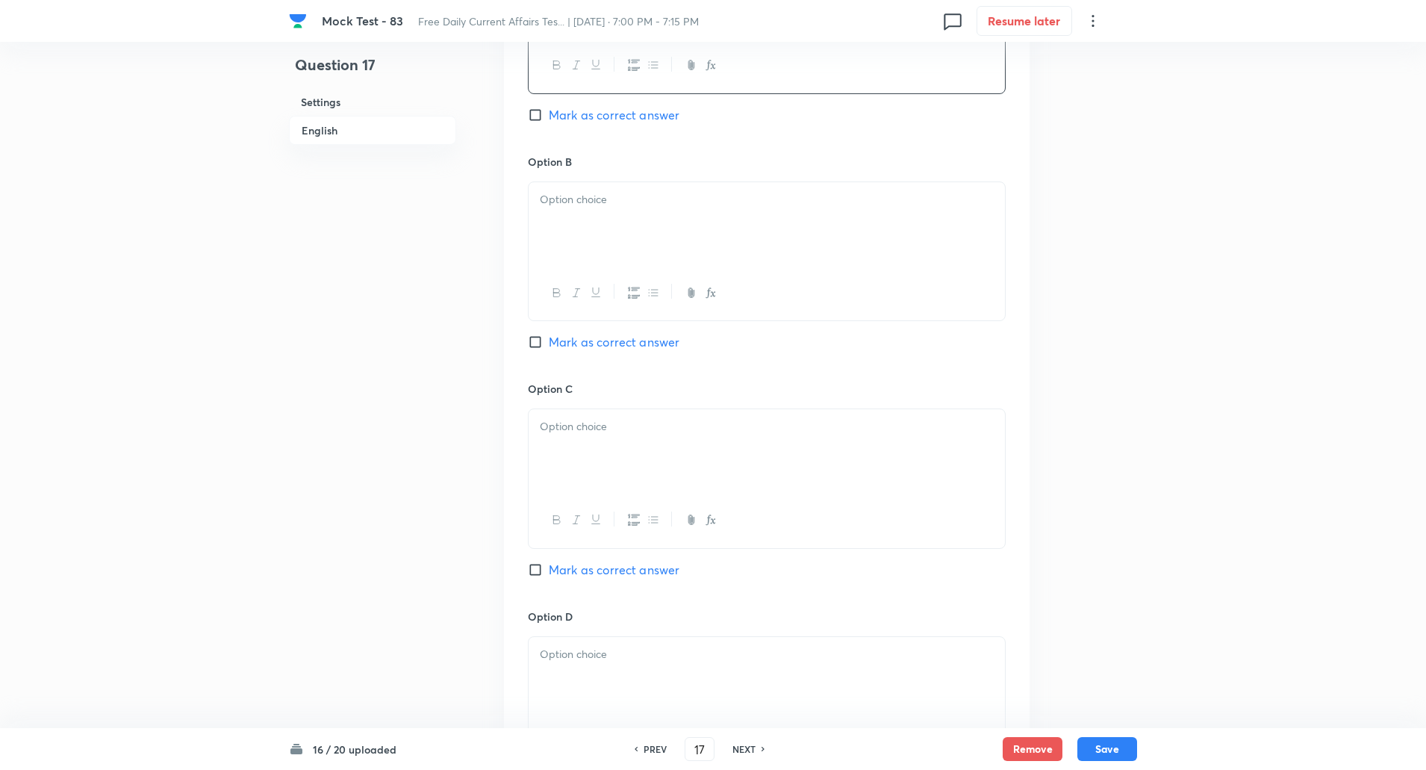
click at [578, 199] on p at bounding box center [767, 199] width 454 height 17
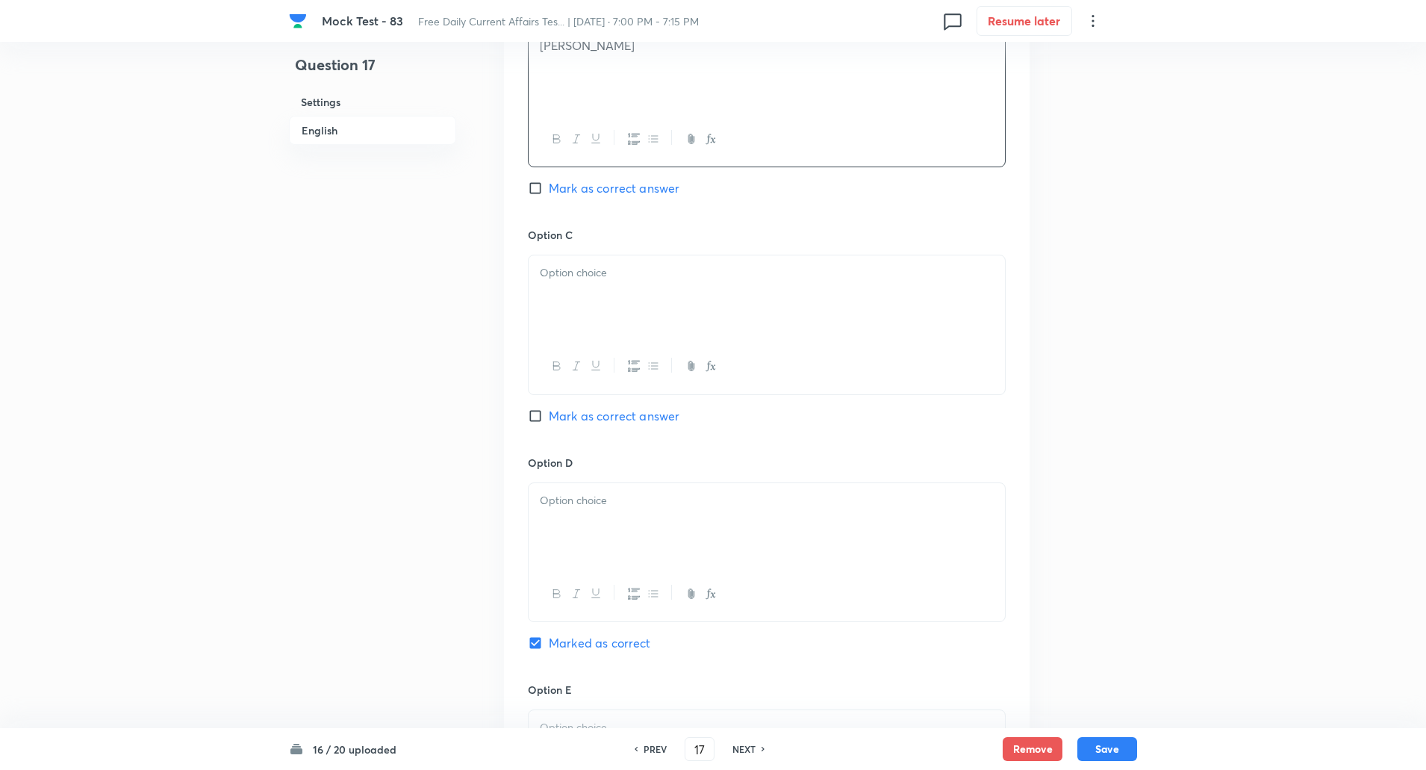
scroll to position [977, 0]
click at [578, 292] on div at bounding box center [767, 297] width 476 height 84
click at [579, 302] on div at bounding box center [767, 298] width 476 height 84
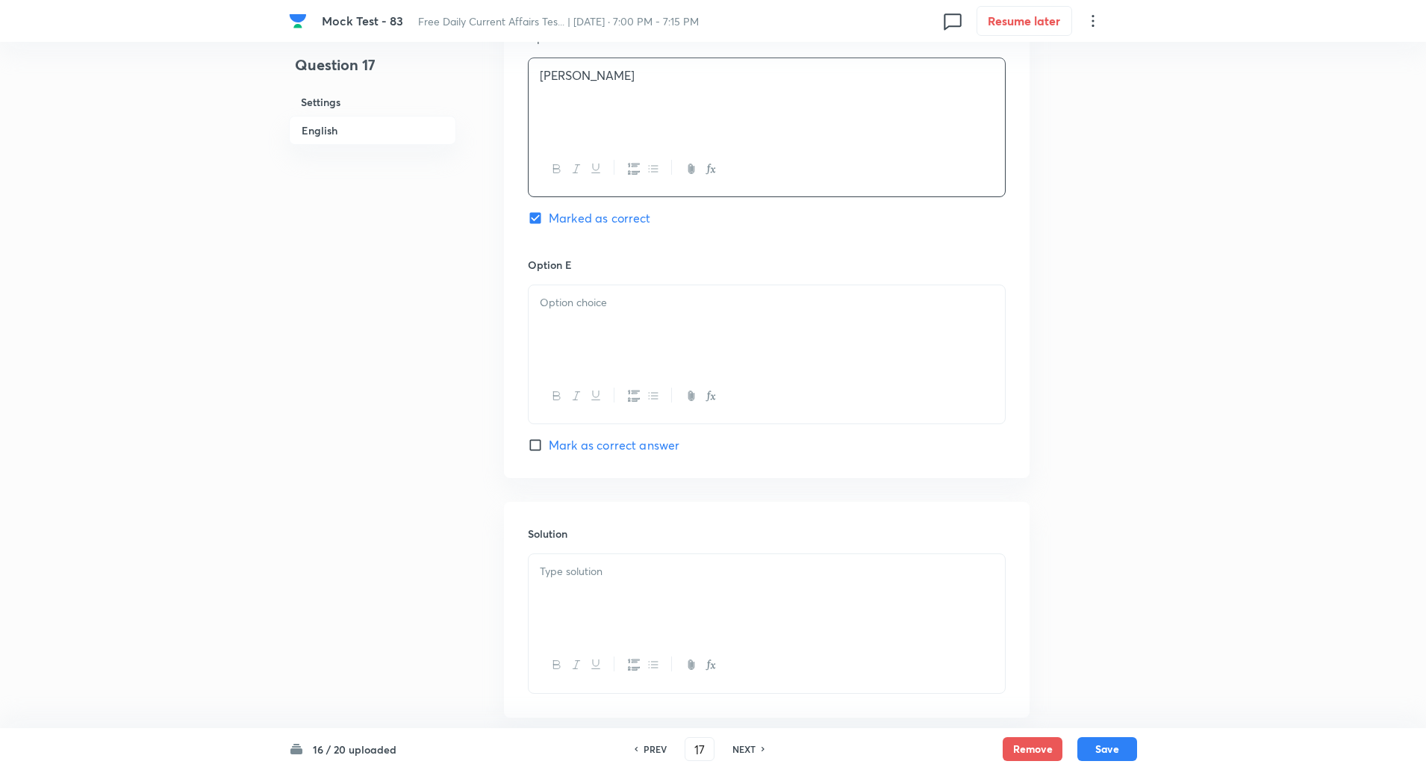
scroll to position [1405, 0]
click at [576, 332] on div at bounding box center [767, 324] width 476 height 84
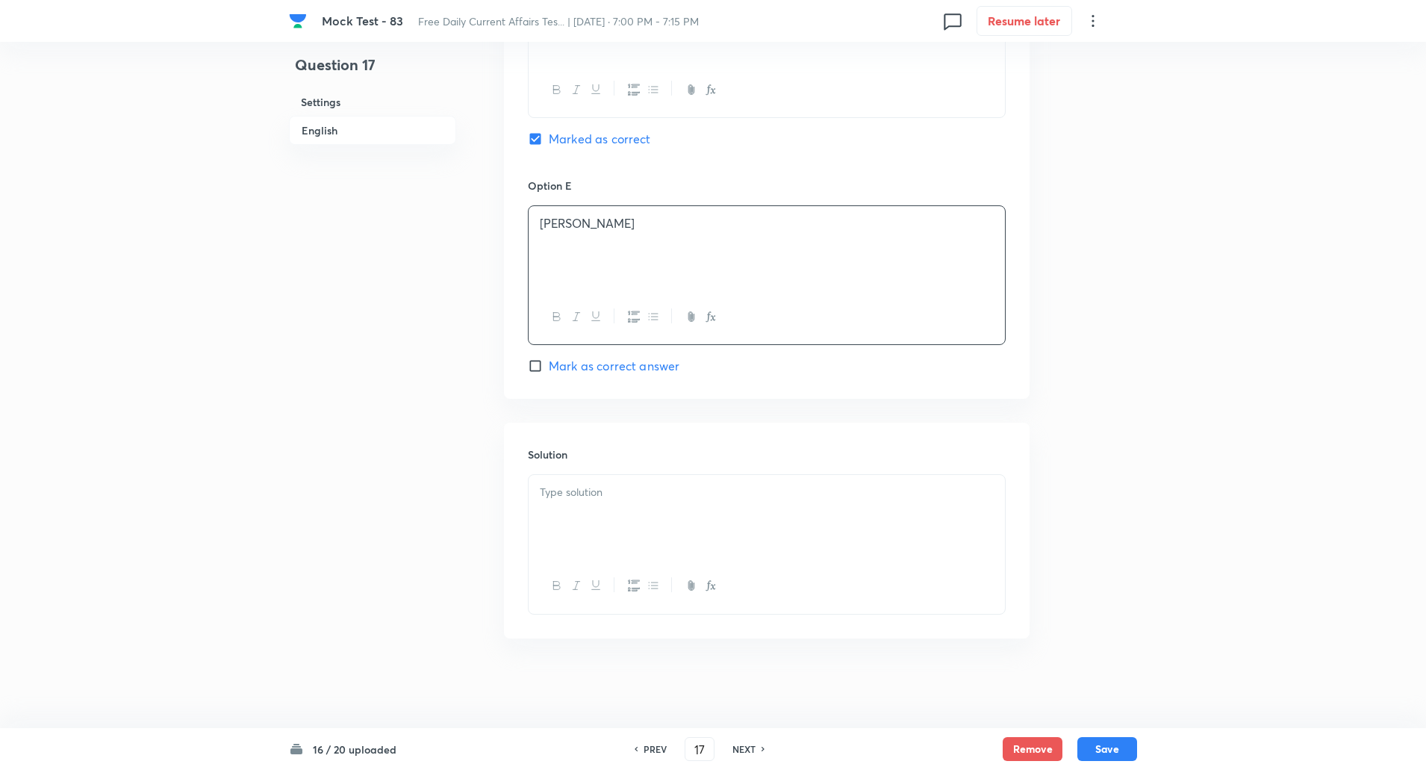
click at [600, 506] on div at bounding box center [767, 517] width 476 height 84
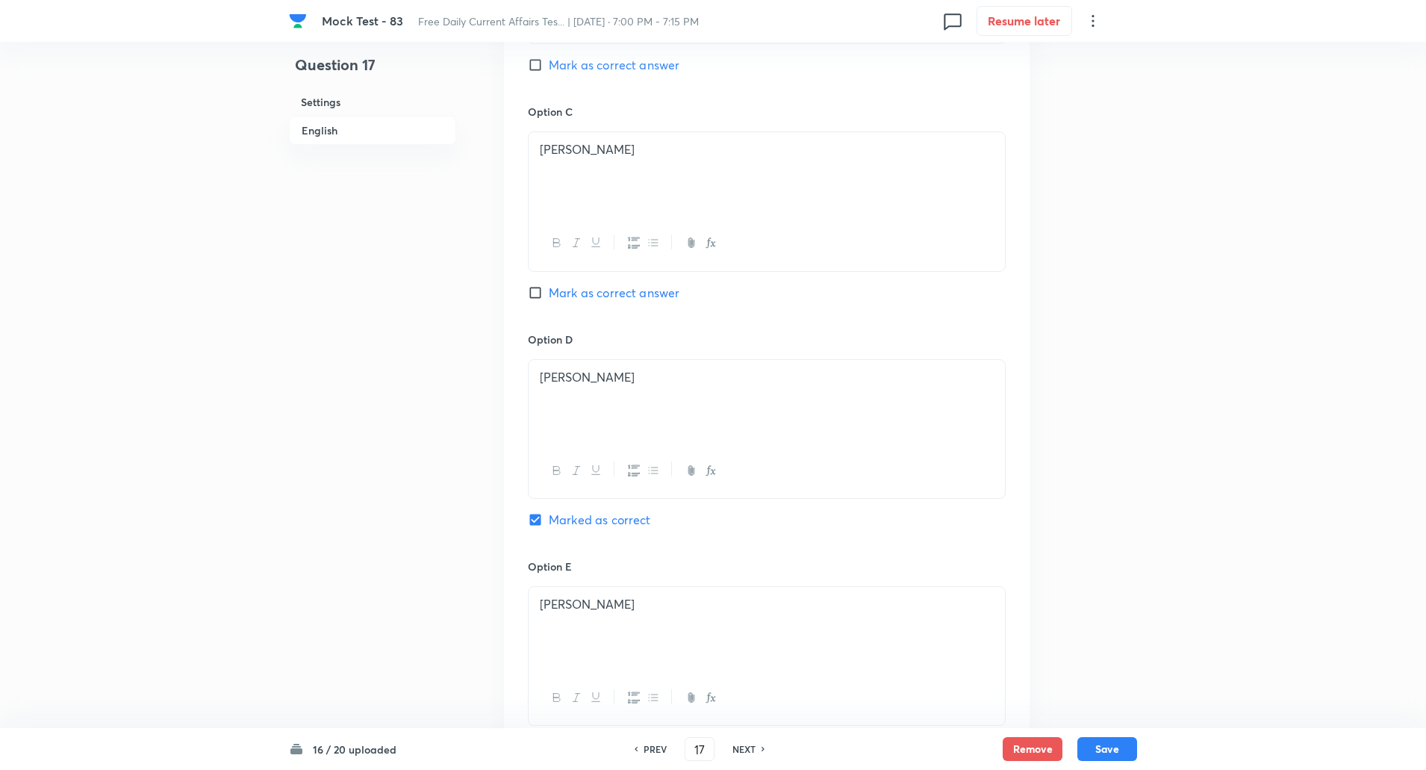
scroll to position [1482, 0]
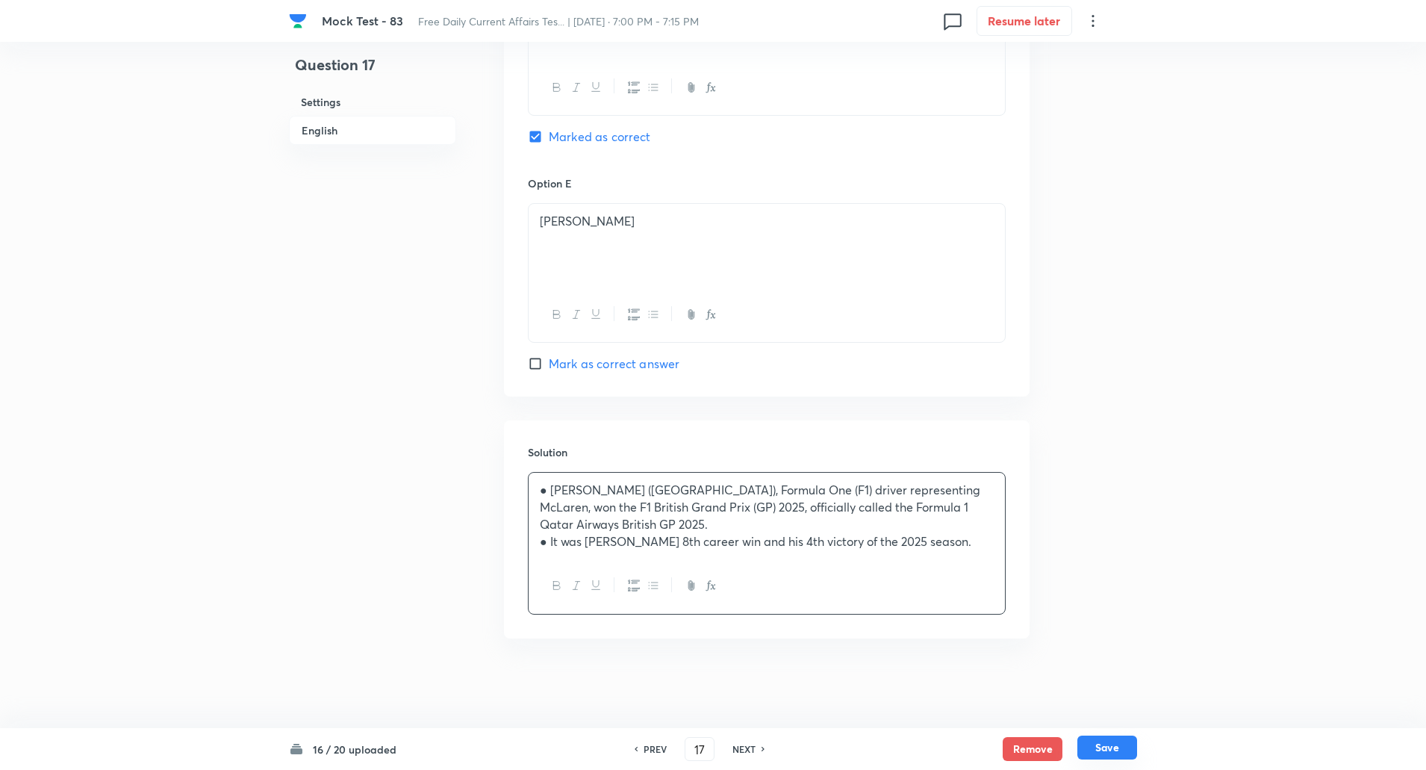
click at [1122, 739] on button "Save" at bounding box center [1108, 748] width 60 height 24
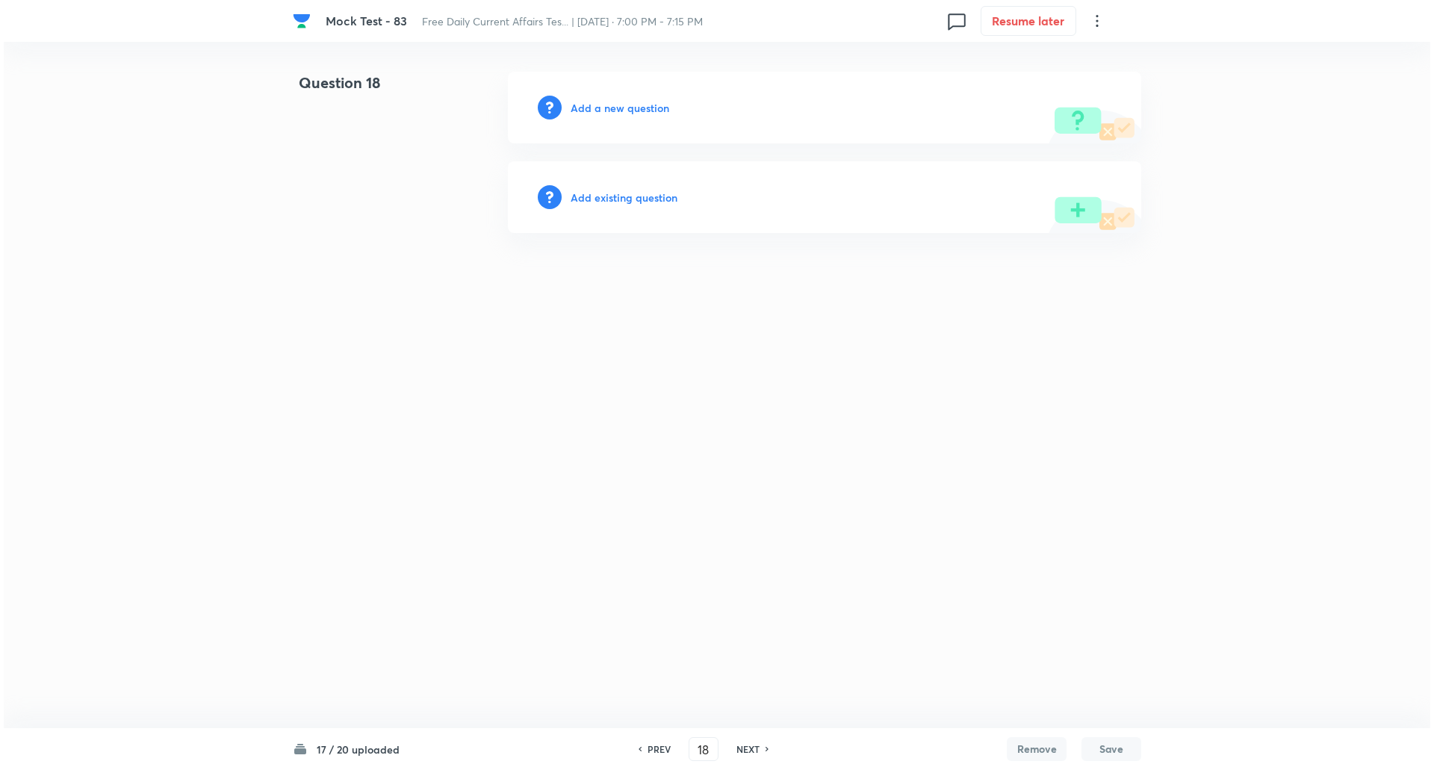
scroll to position [0, 0]
click at [635, 99] on div "Add a new question" at bounding box center [824, 108] width 633 height 72
click at [635, 110] on h6 "Add a new question" at bounding box center [620, 108] width 99 height 16
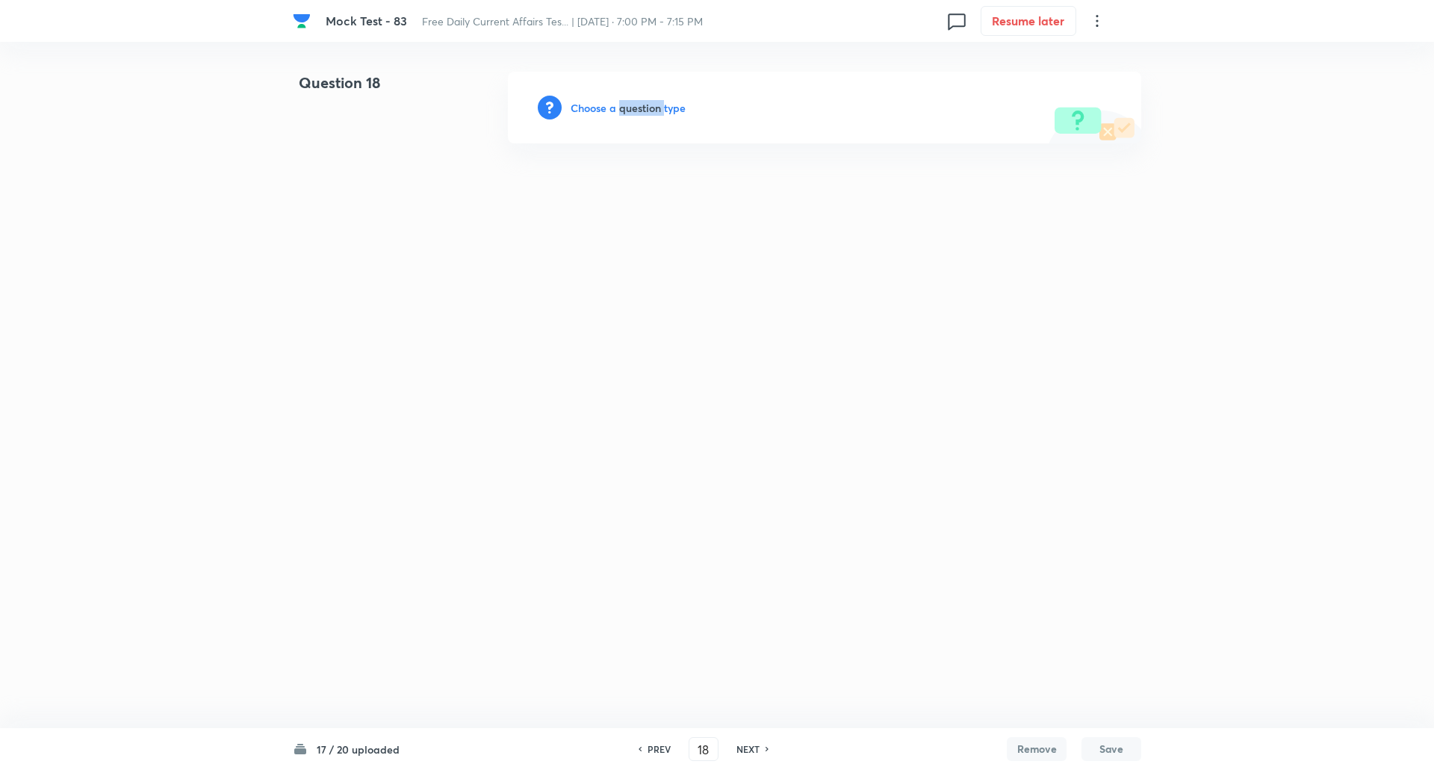
click at [635, 110] on h6 "Choose a question type" at bounding box center [628, 108] width 115 height 16
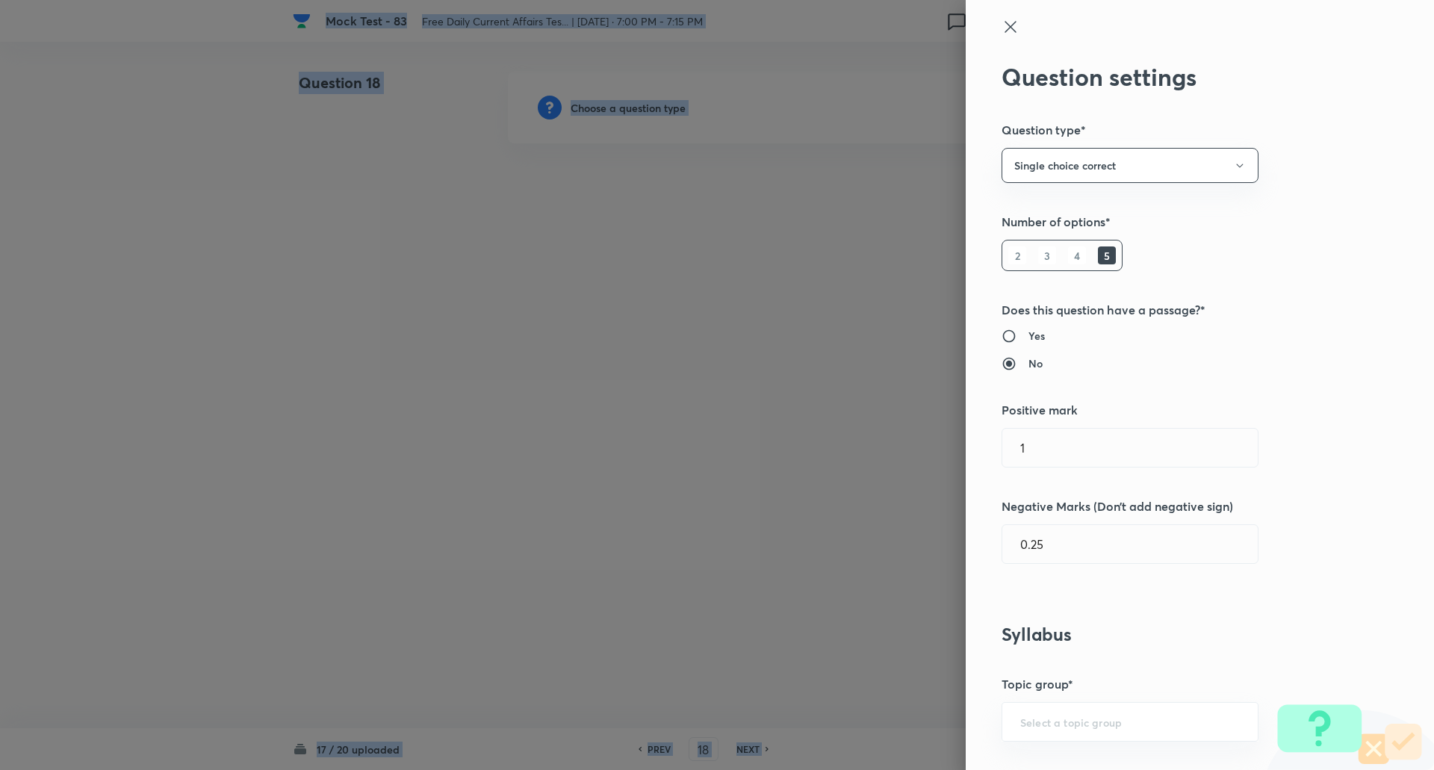
click at [1090, 413] on div "Question settings Question type* Single choice correct Number of options* 2 3 4…" at bounding box center [717, 385] width 1434 height 770
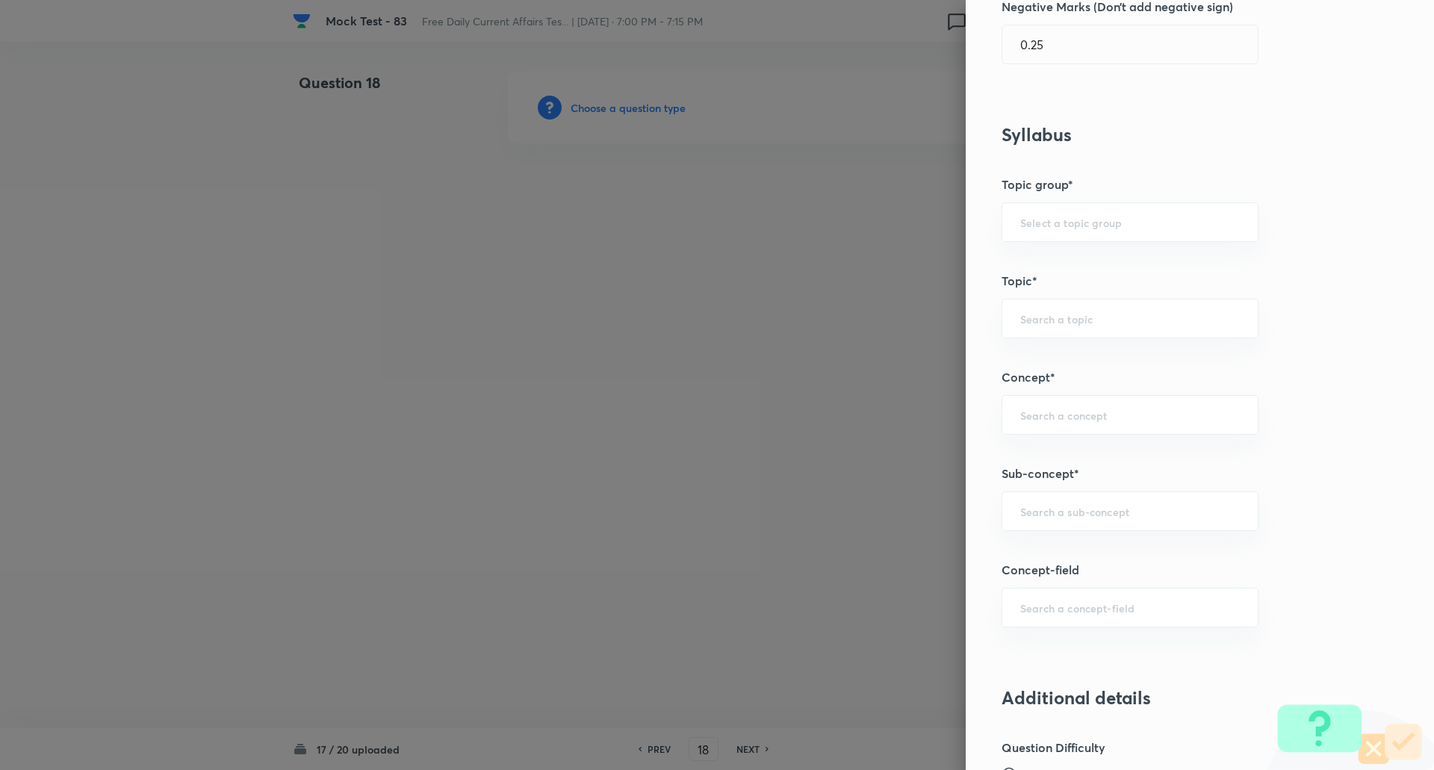
scroll to position [500, 0]
click at [1079, 512] on input "text" at bounding box center [1130, 510] width 220 height 14
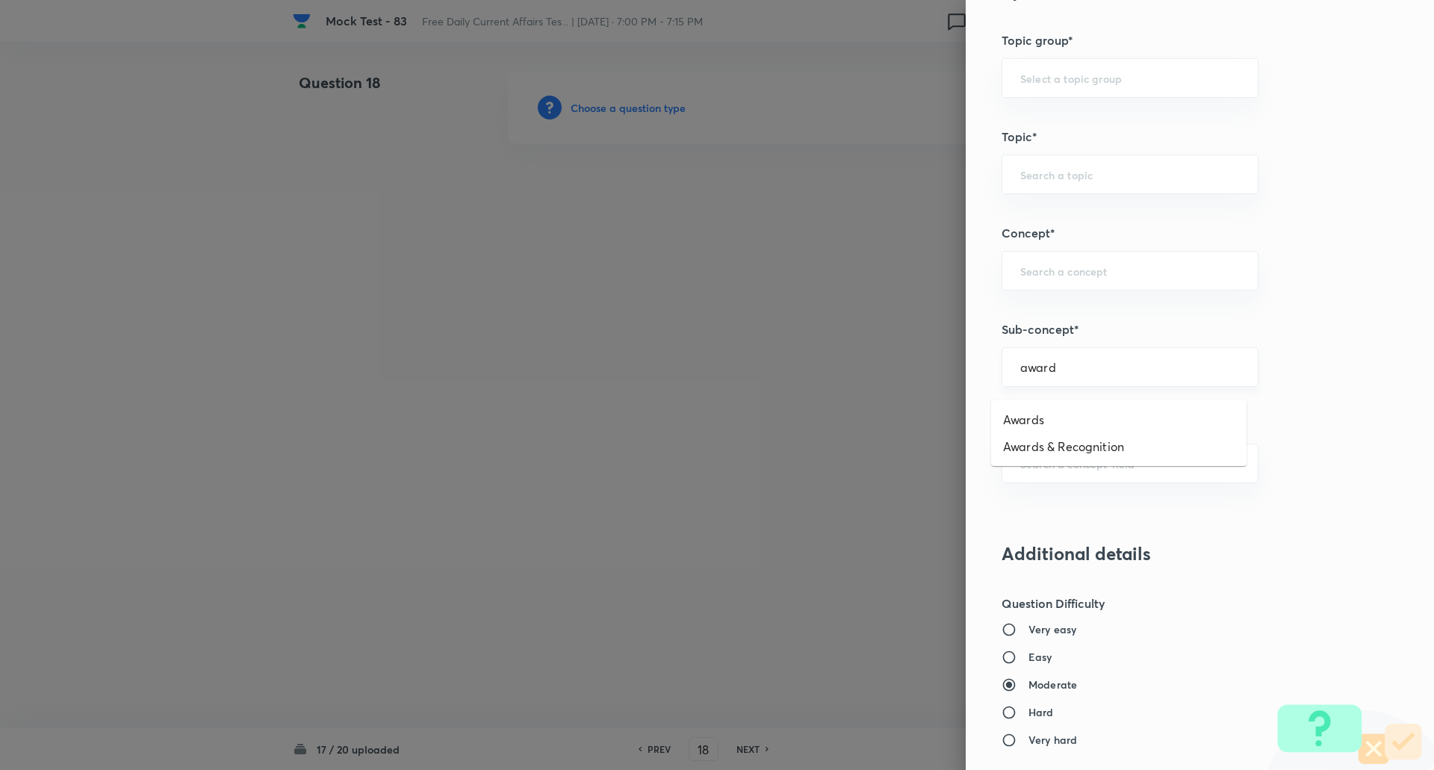
scroll to position [653, 0]
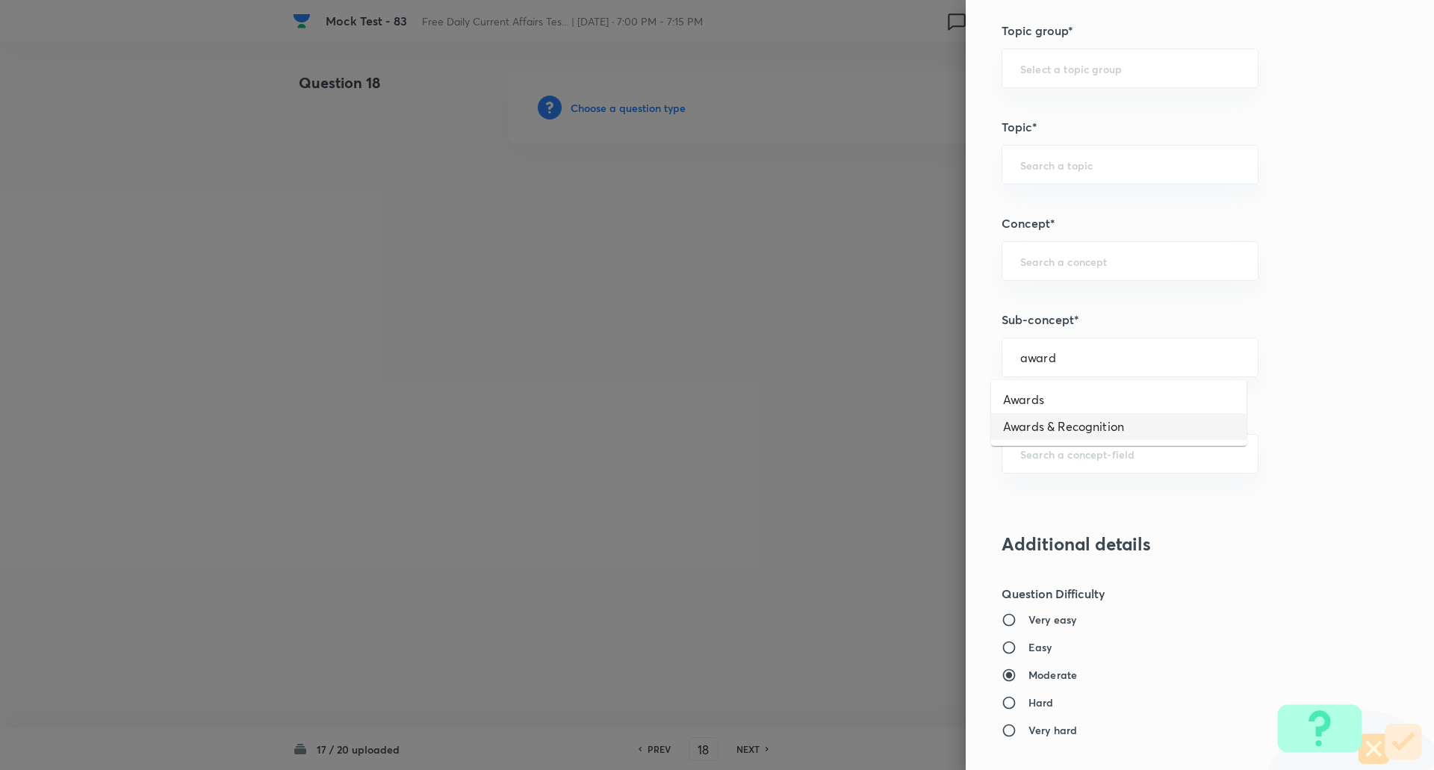
click at [1085, 423] on li "Awards & Recognition" at bounding box center [1118, 426] width 255 height 27
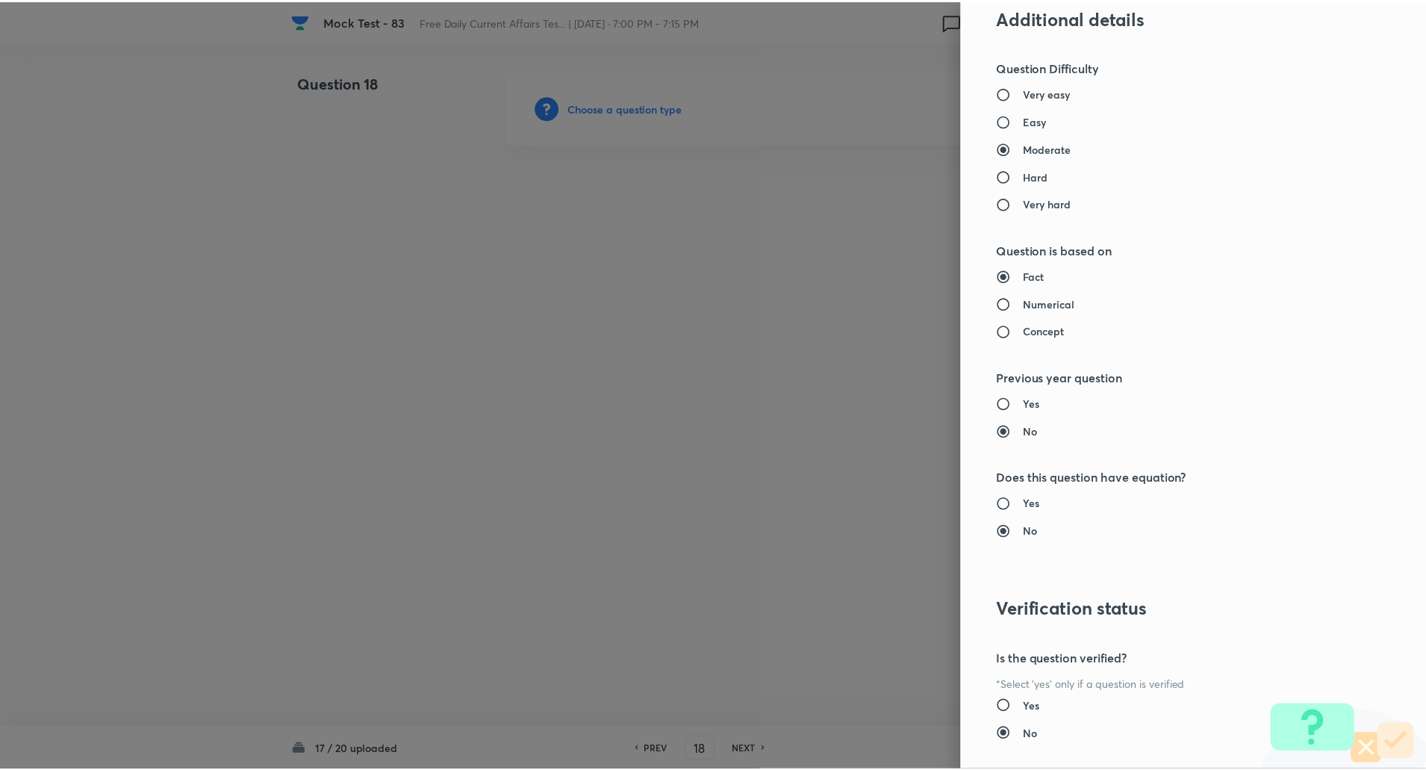
scroll to position [1266, 0]
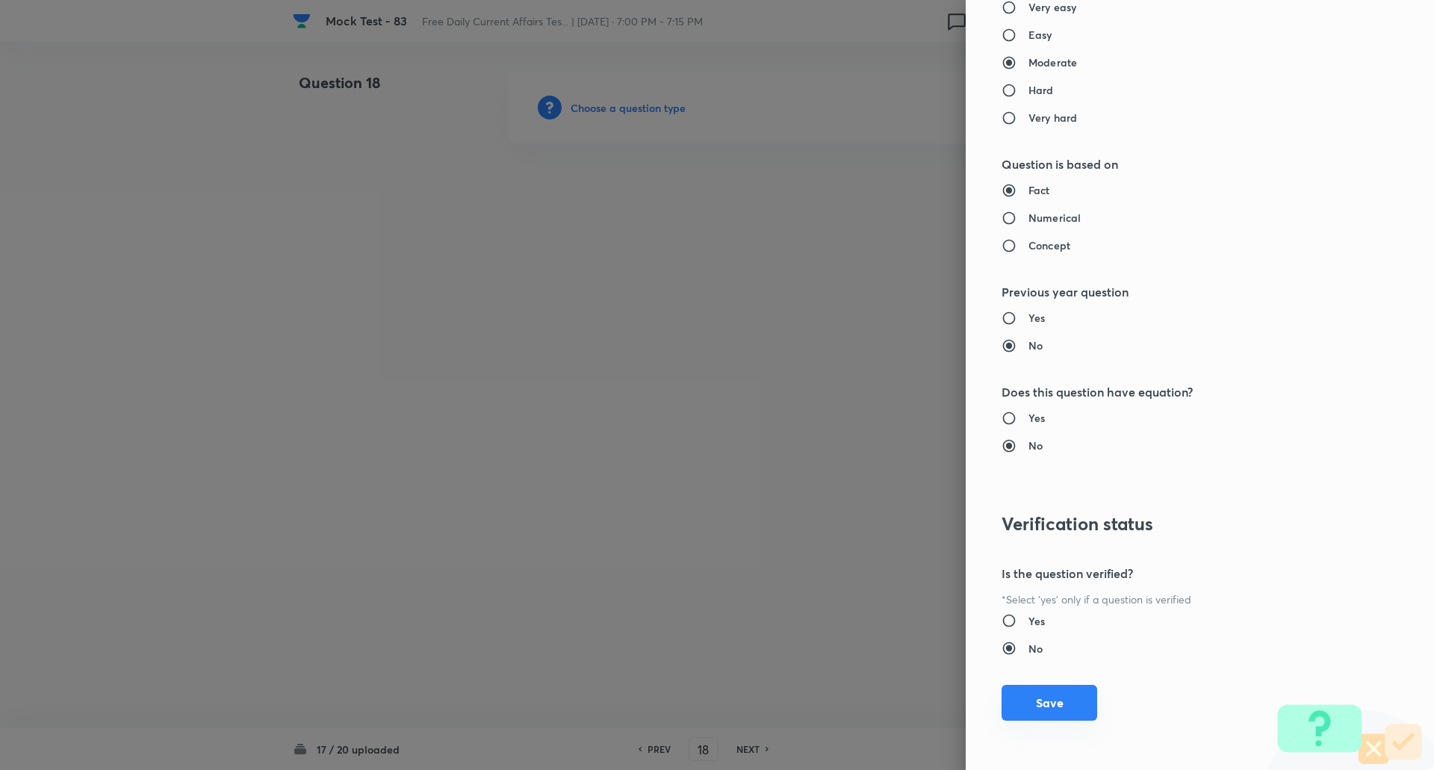
click at [1046, 712] on button "Save" at bounding box center [1049, 703] width 96 height 36
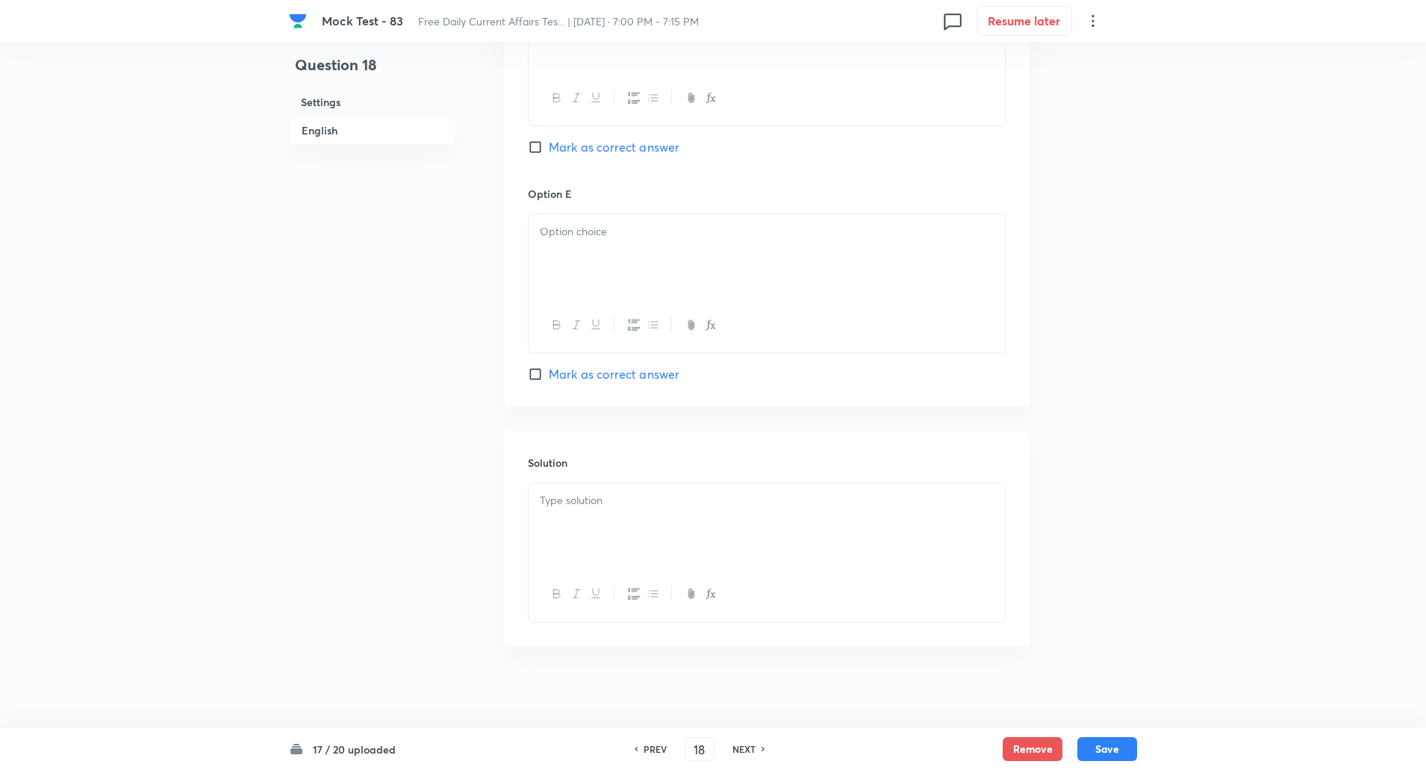
scroll to position [1473, 0]
click at [531, 374] on input "Mark as correct answer" at bounding box center [538, 373] width 21 height 15
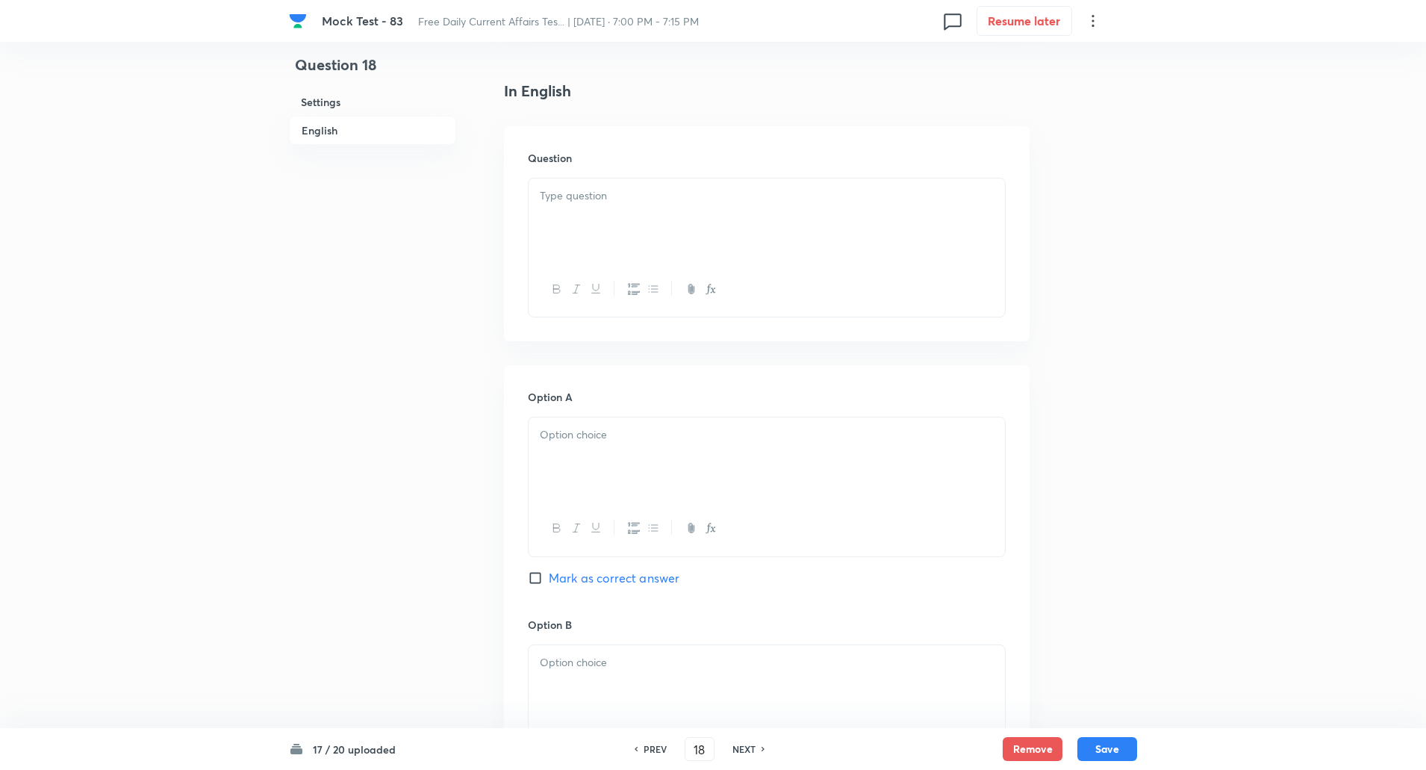
scroll to position [322, 0]
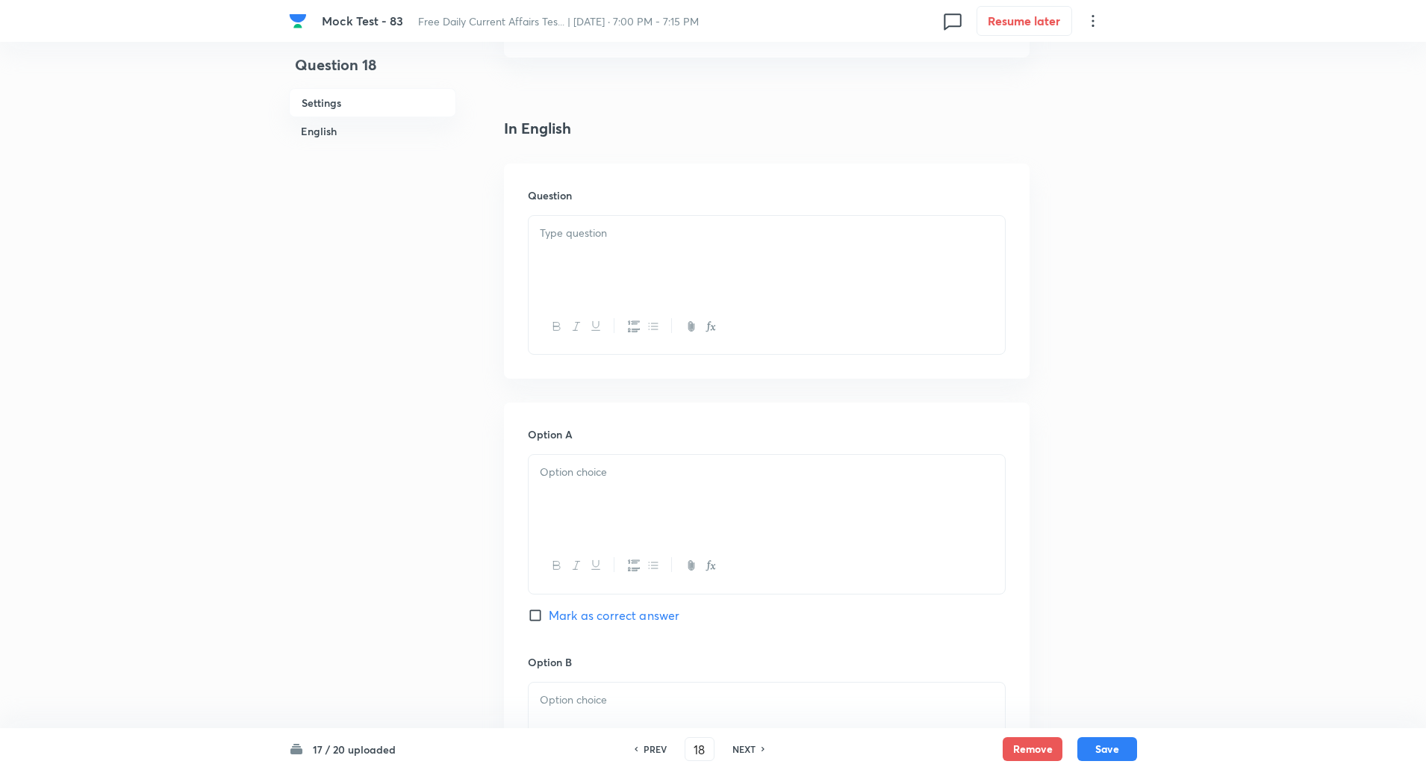
click at [630, 262] on div at bounding box center [767, 258] width 476 height 84
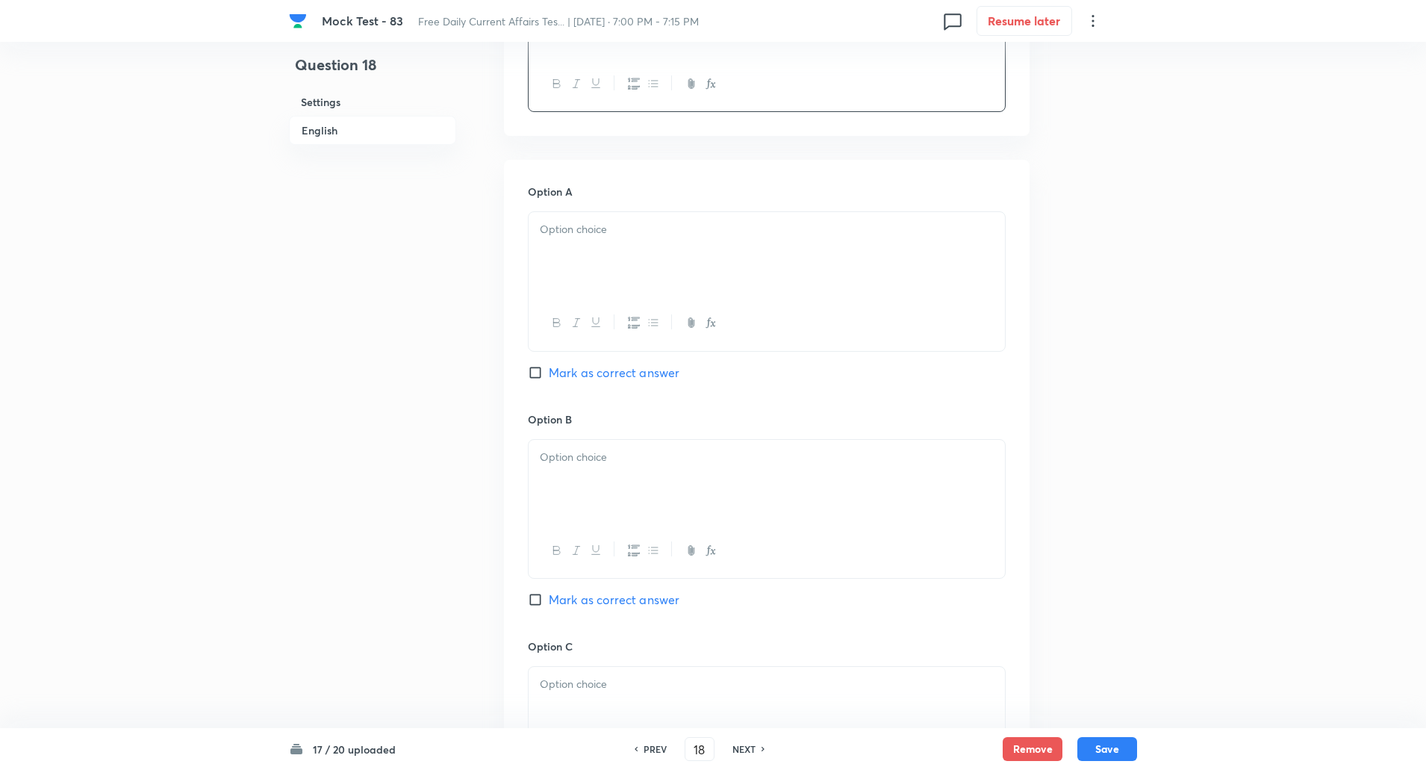
scroll to position [588, 0]
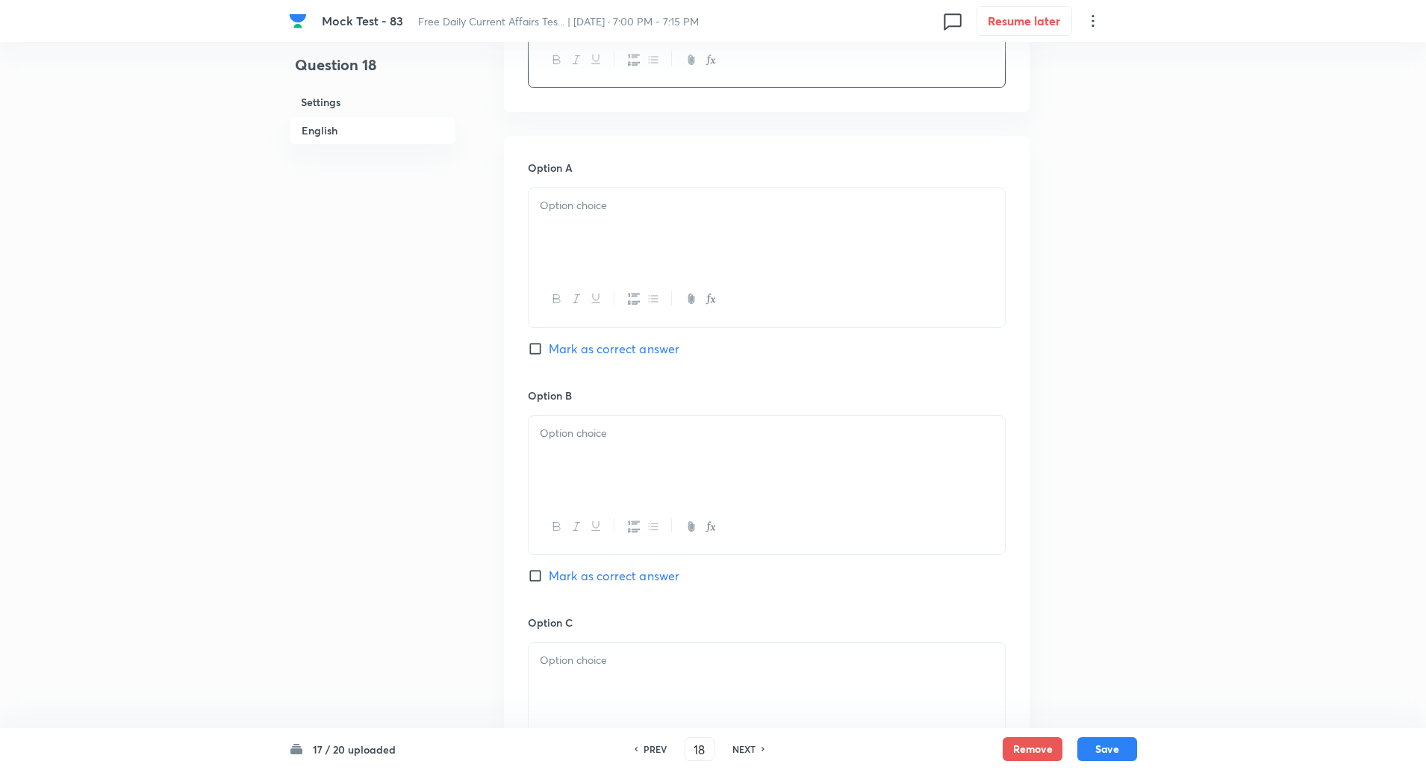
click at [604, 225] on div at bounding box center [767, 230] width 476 height 84
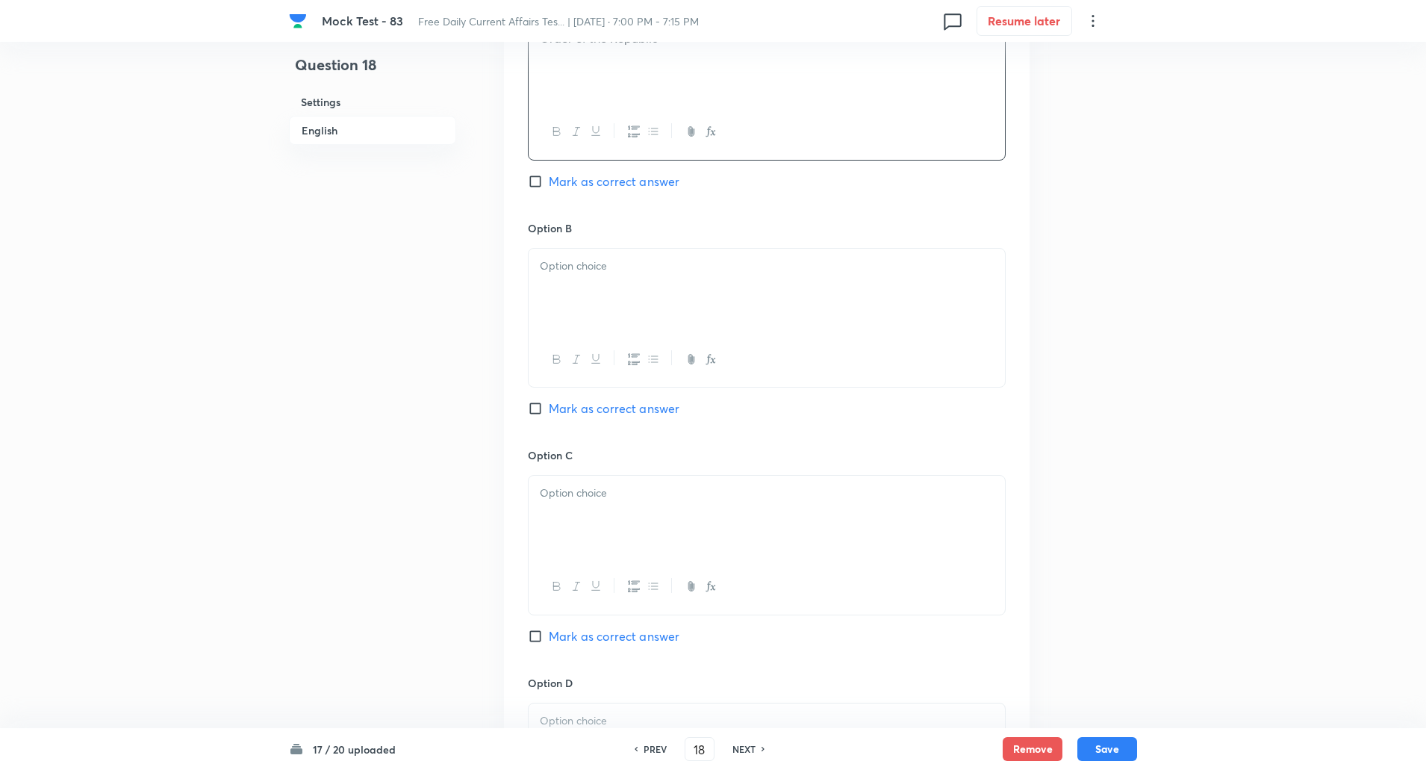
click at [592, 258] on p at bounding box center [767, 266] width 454 height 17
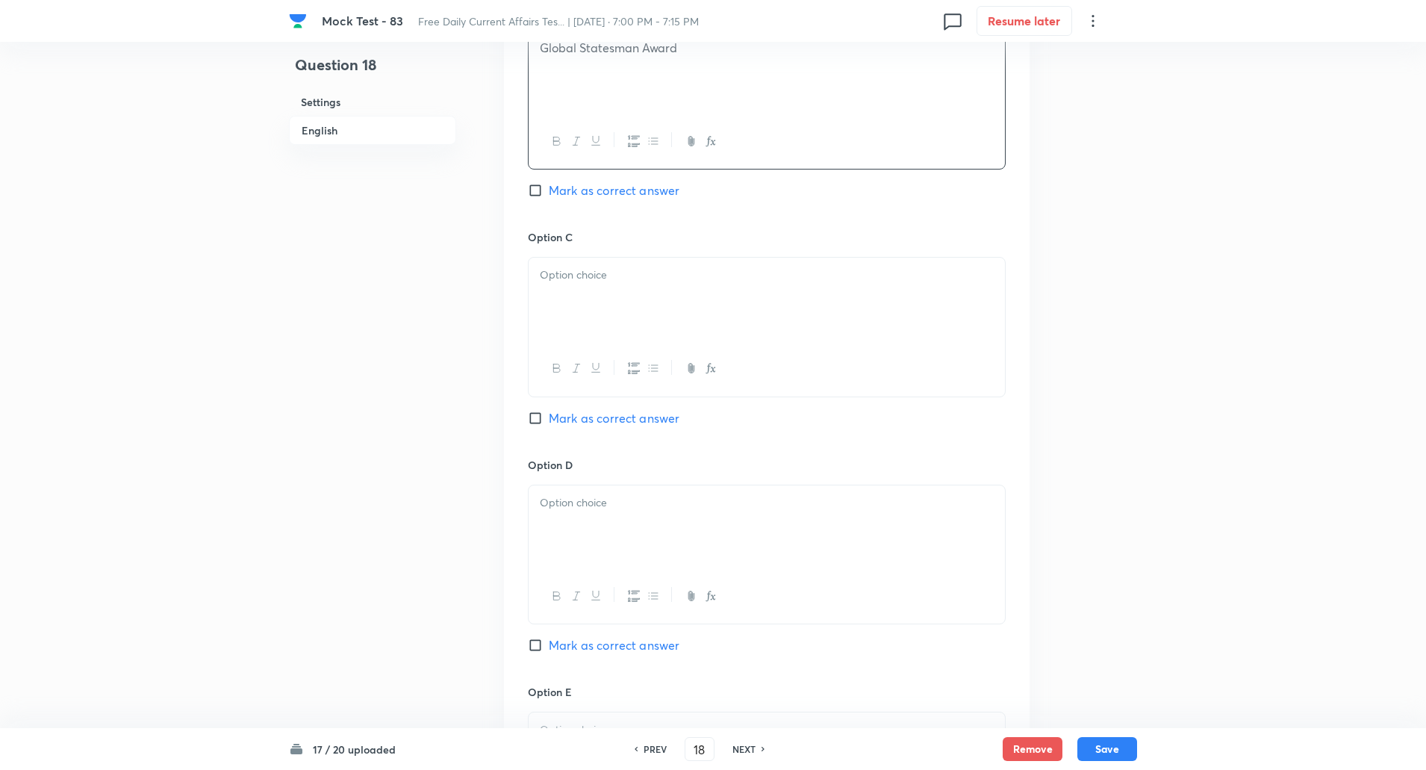
scroll to position [995, 0]
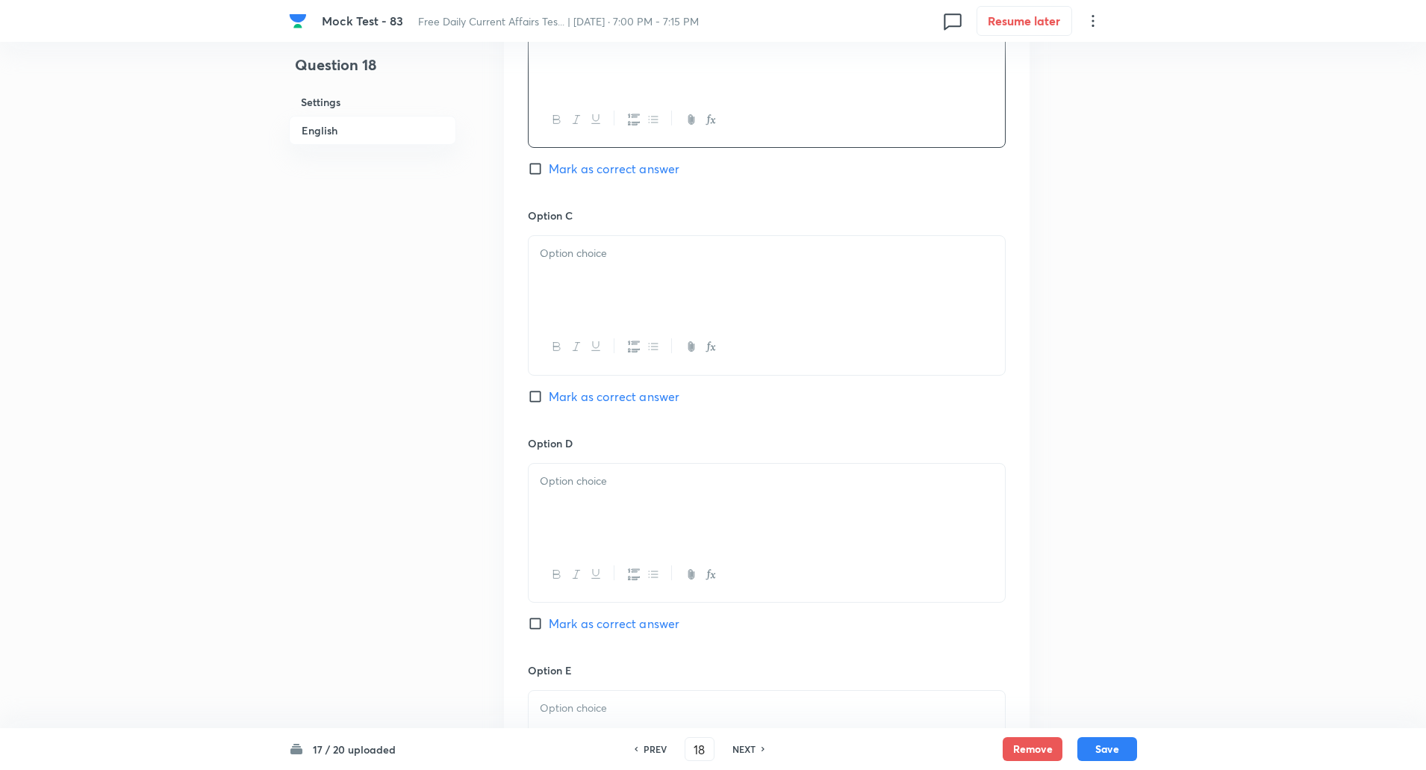
click at [591, 316] on div at bounding box center [767, 278] width 476 height 84
click at [579, 280] on div at bounding box center [767, 276] width 476 height 84
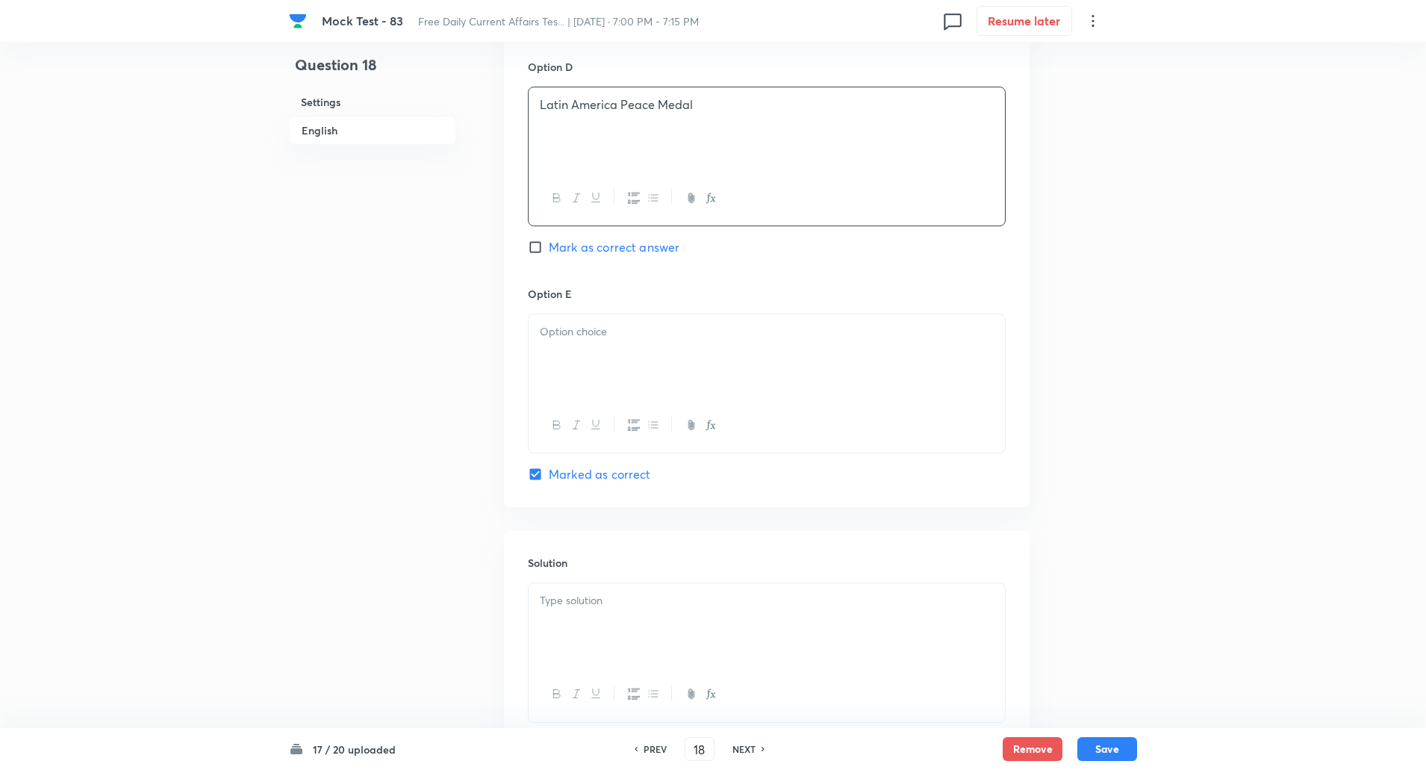
scroll to position [1383, 0]
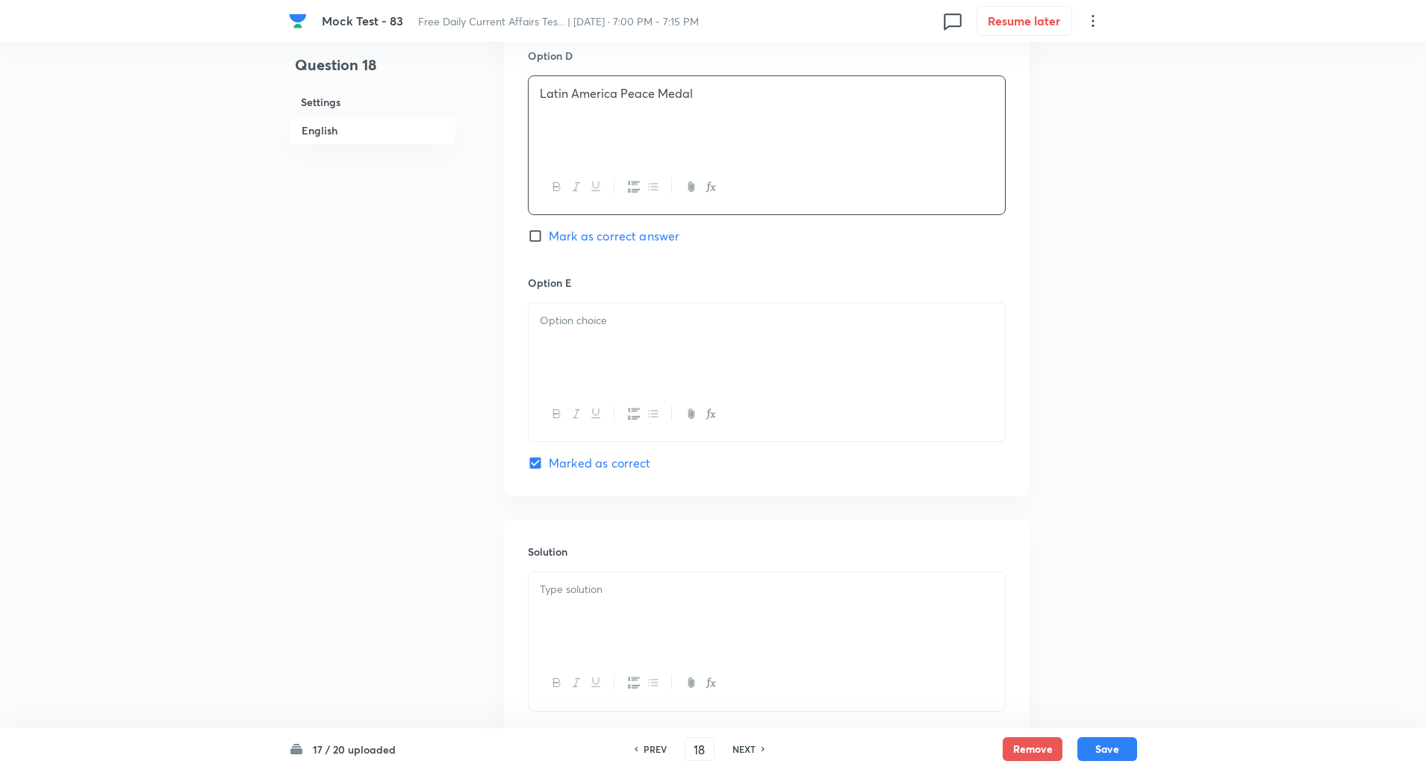
click at [591, 338] on div at bounding box center [767, 345] width 476 height 84
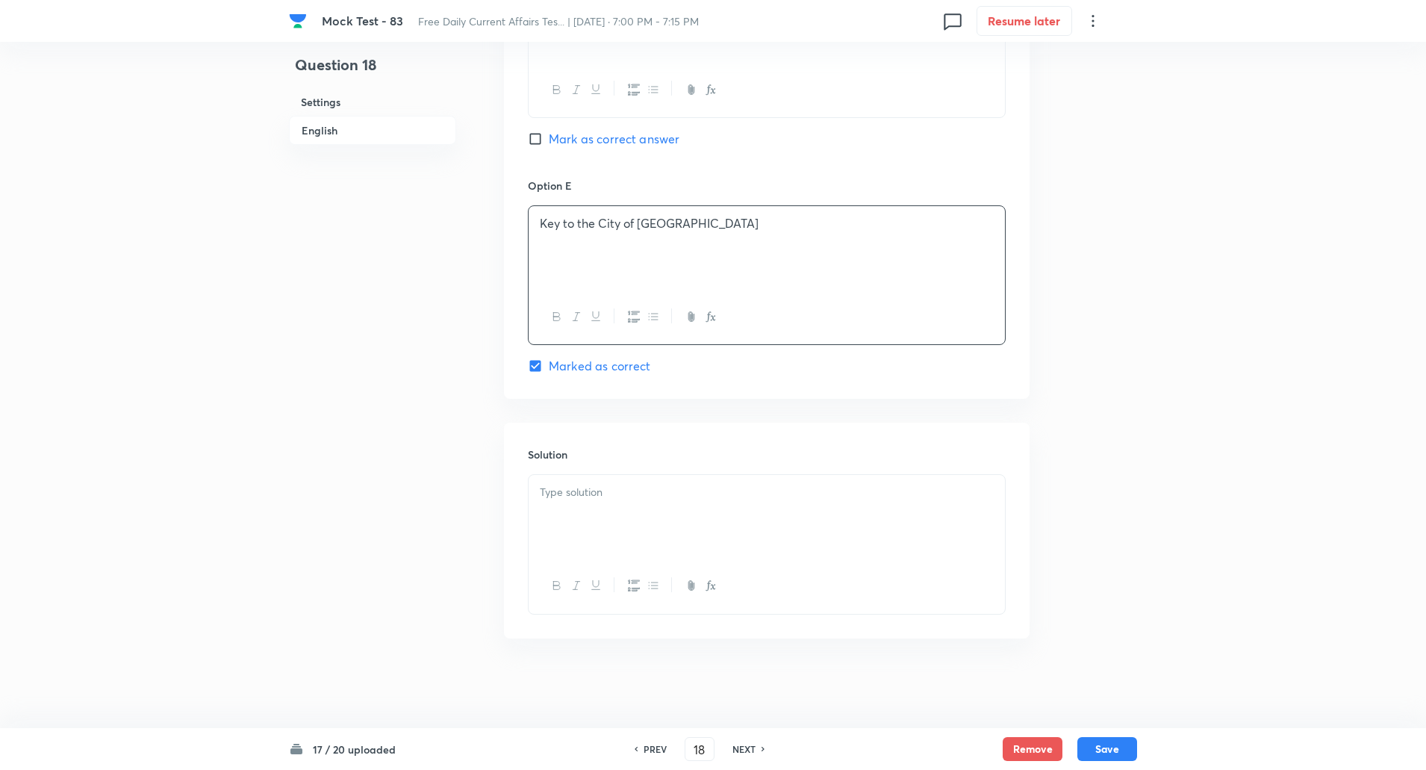
click at [603, 517] on div at bounding box center [767, 517] width 476 height 84
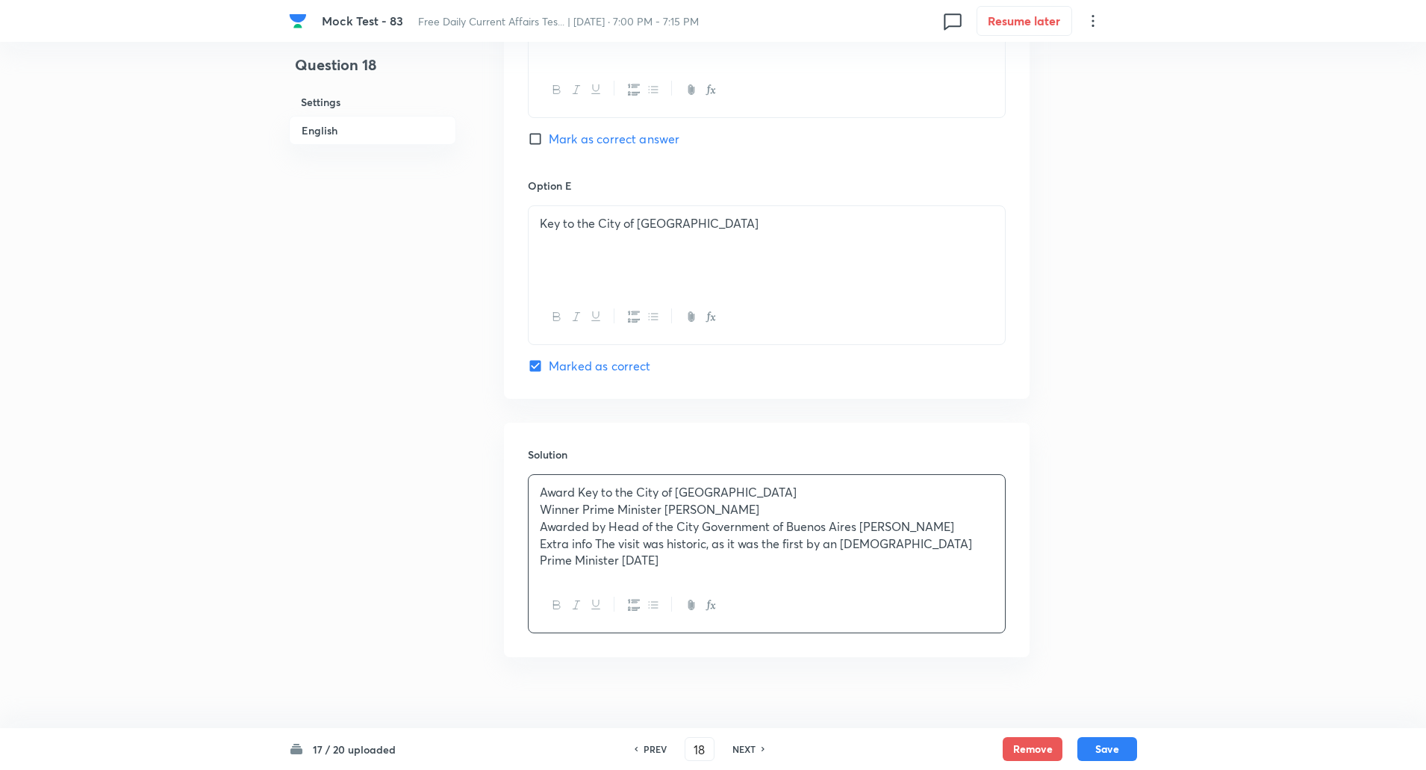
click at [579, 494] on p "Award Key to the City of Buenos Aires" at bounding box center [767, 492] width 454 height 17
copy p "-----"
click at [583, 506] on p "Winner Prime Minister Narendra Modi" at bounding box center [767, 509] width 454 height 17
click at [608, 525] on p "Awarded by Head of the City Government of Buenos Aires Jorge Macri" at bounding box center [767, 526] width 454 height 17
click at [596, 546] on p "Extra info The visit was historic, as it was the first by an Indian Prime Minis…" at bounding box center [767, 552] width 454 height 34
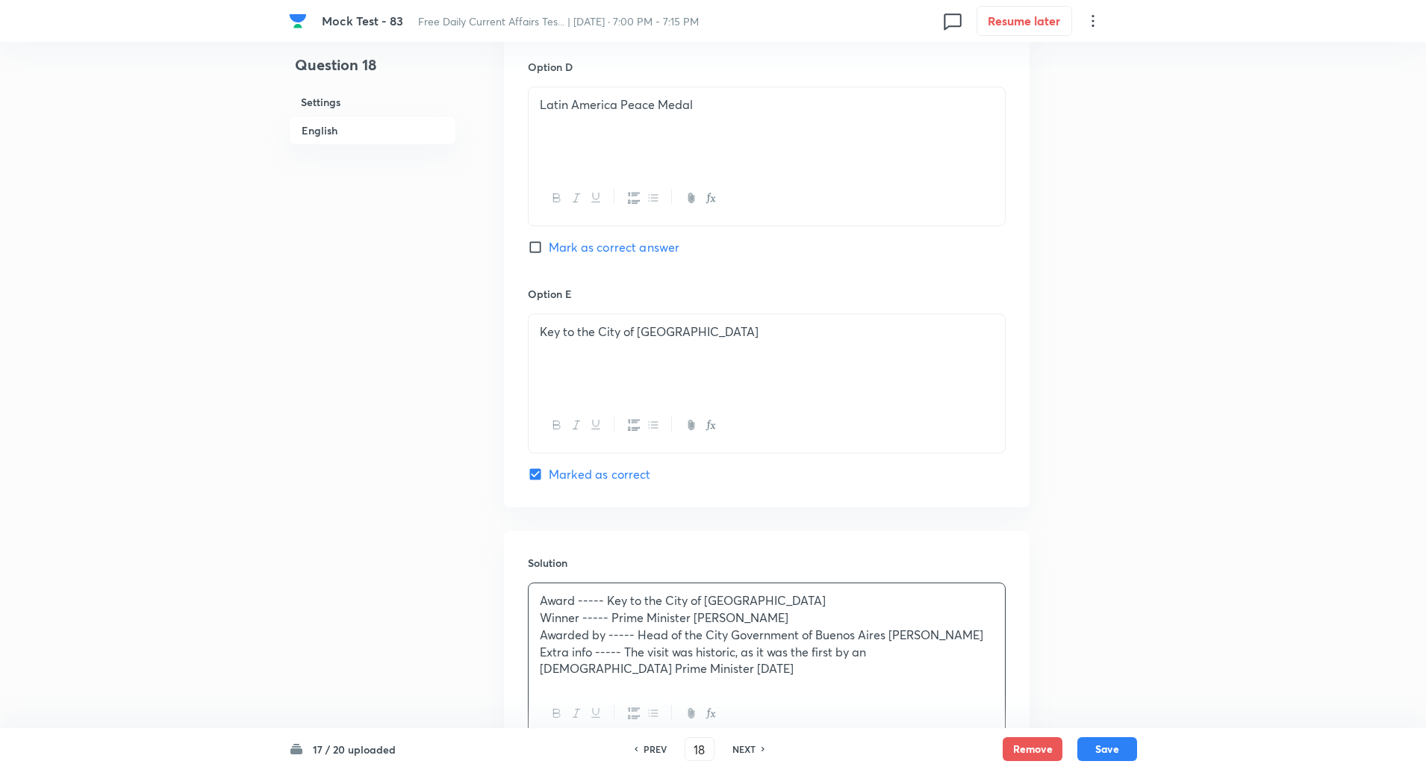
scroll to position [1499, 0]
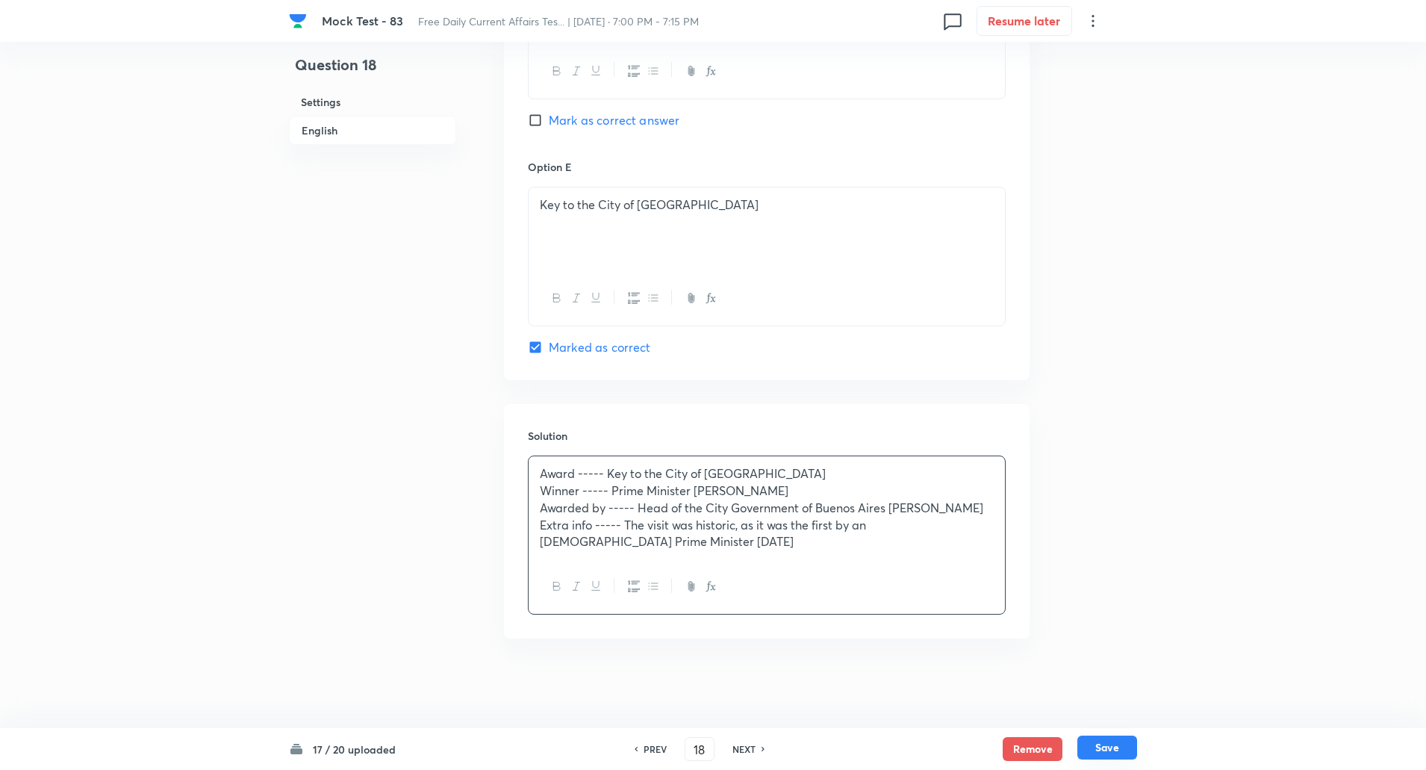
click at [1112, 753] on button "Save" at bounding box center [1108, 748] width 60 height 24
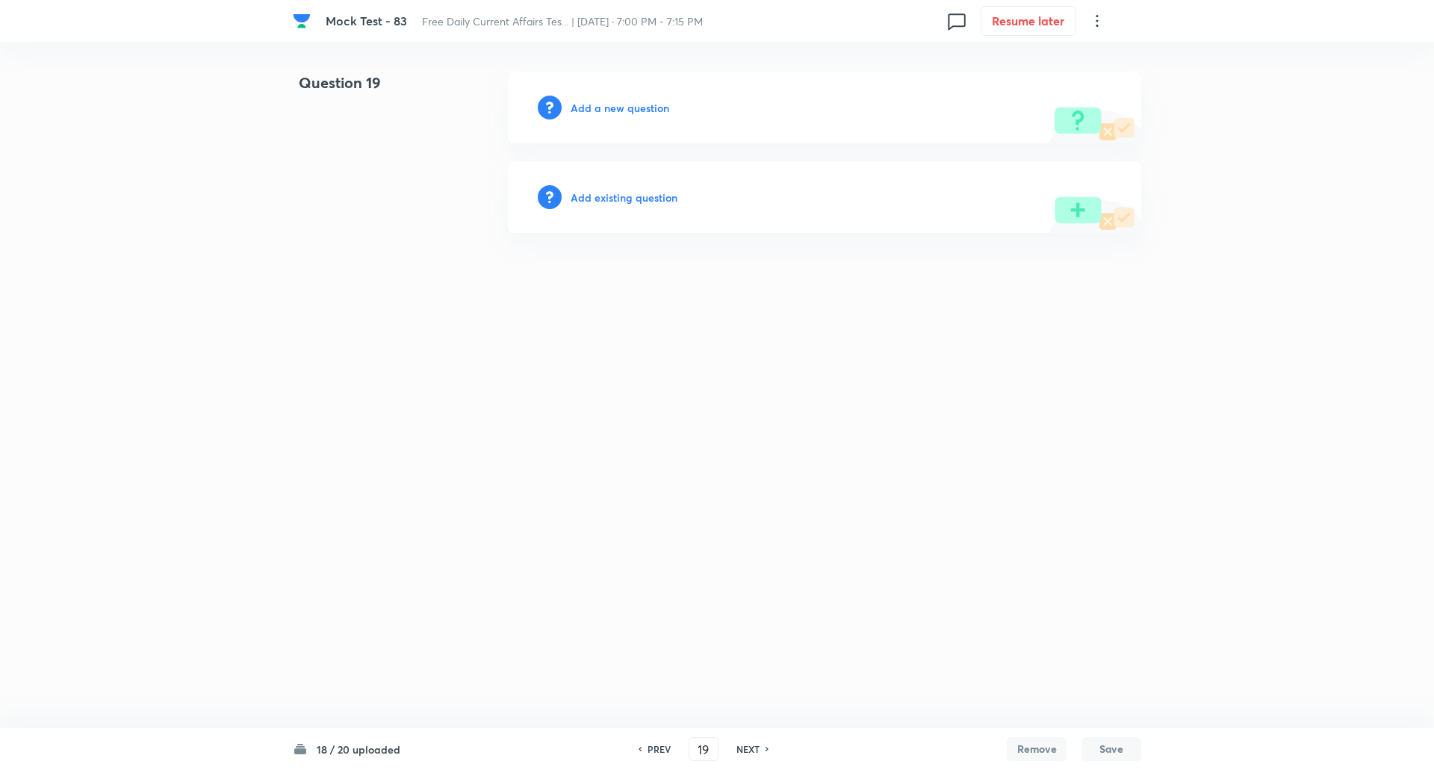
click at [641, 112] on h6 "Add a new question" at bounding box center [620, 108] width 99 height 16
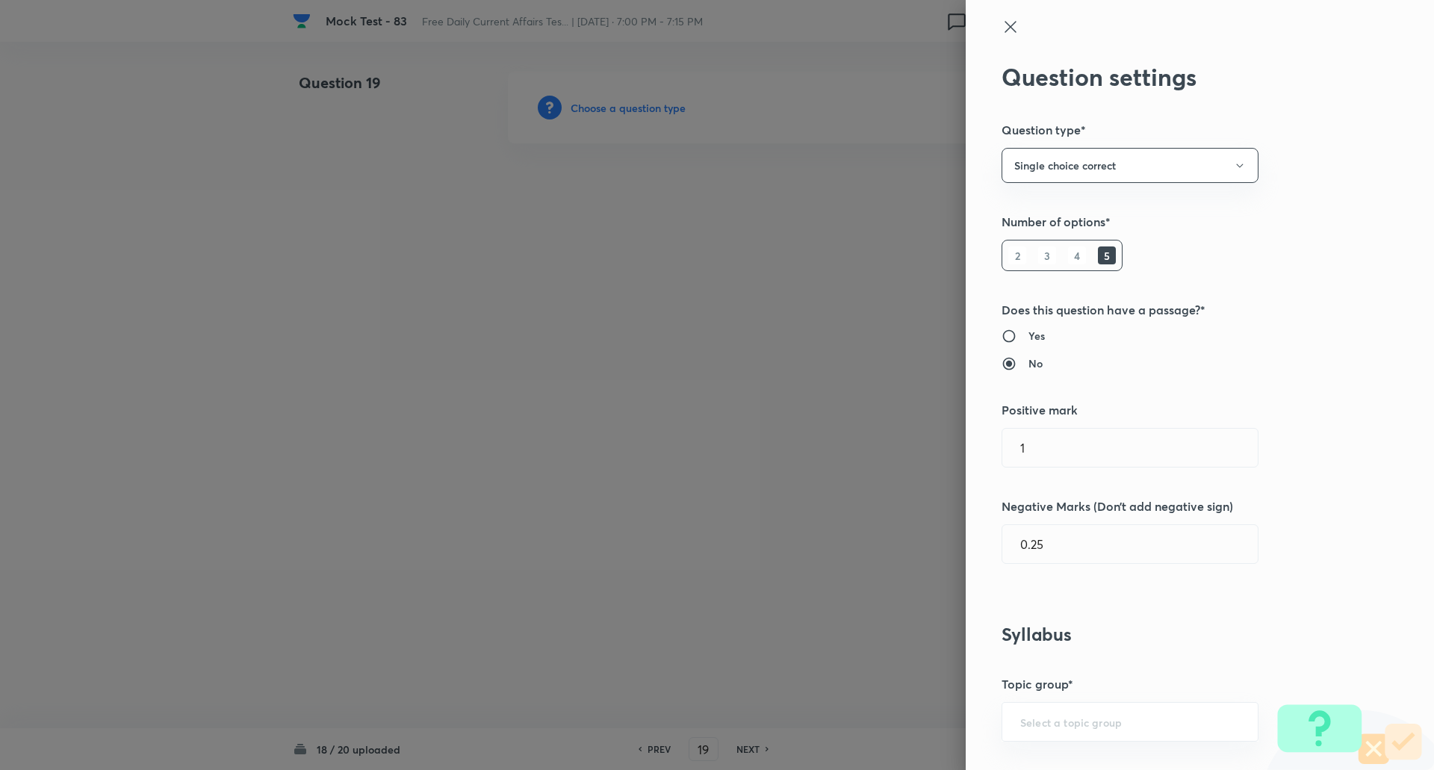
click at [641, 112] on div at bounding box center [717, 385] width 1434 height 770
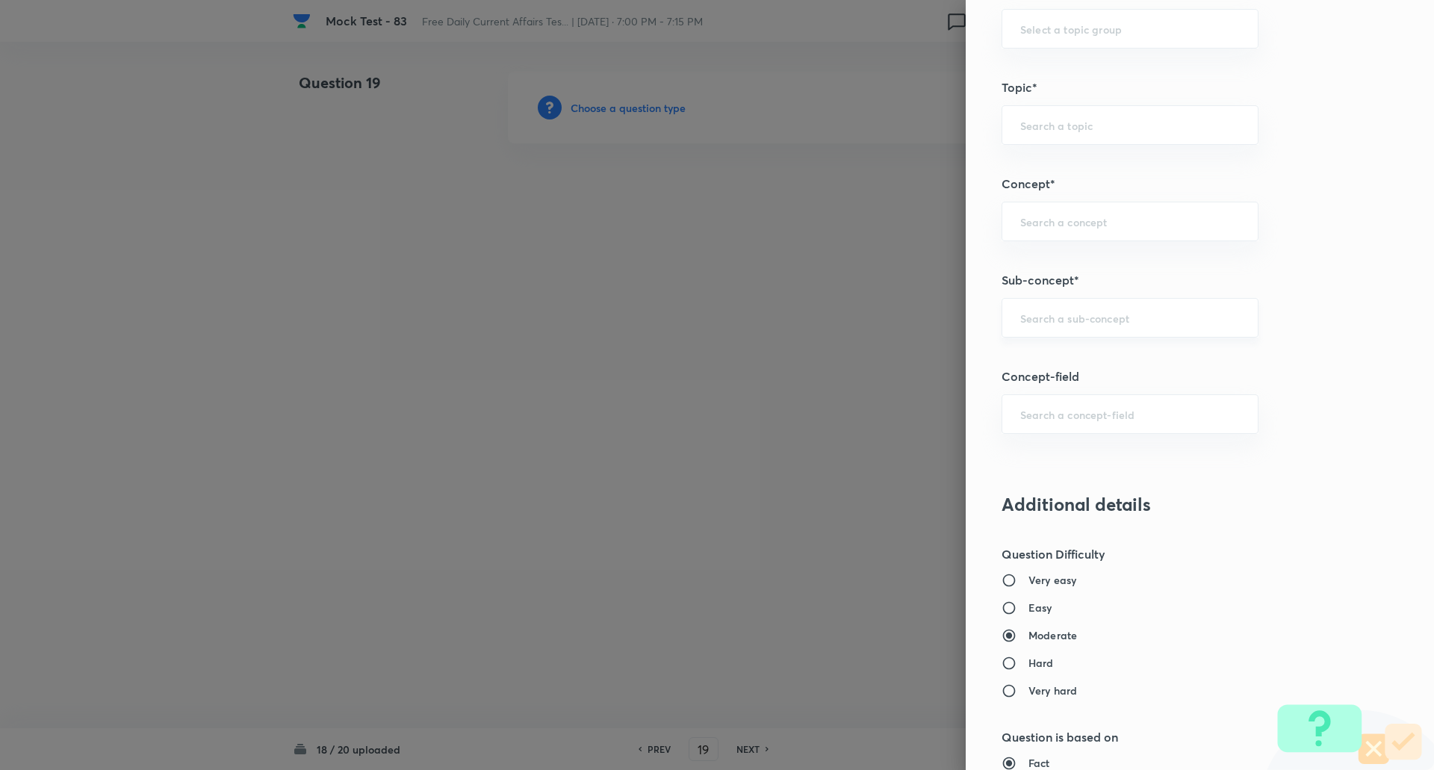
scroll to position [694, 0]
click at [1048, 322] on input "text" at bounding box center [1130, 317] width 220 height 14
click at [1093, 310] on input "science" at bounding box center [1130, 317] width 220 height 14
click at [1107, 389] on li "Science & Technology News" at bounding box center [1118, 386] width 255 height 27
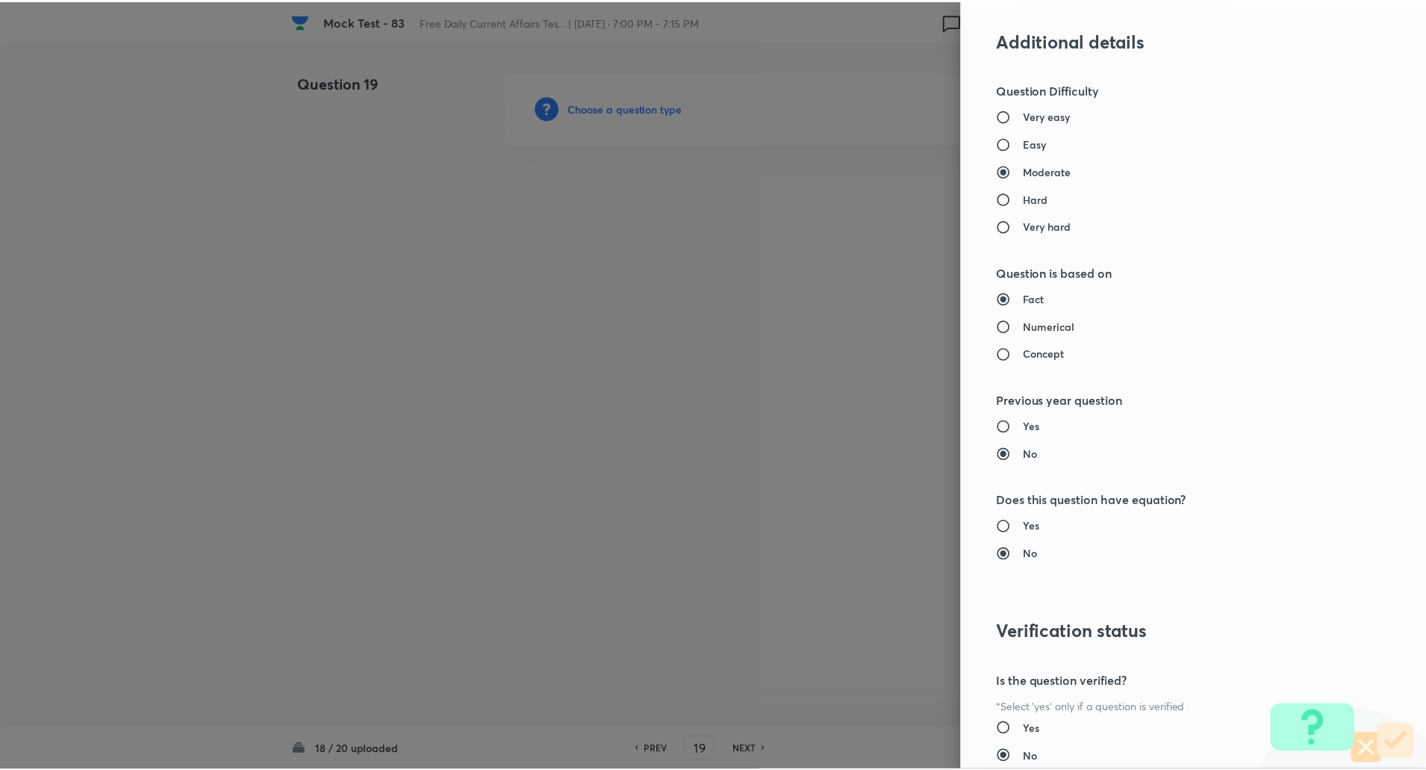
scroll to position [1266, 0]
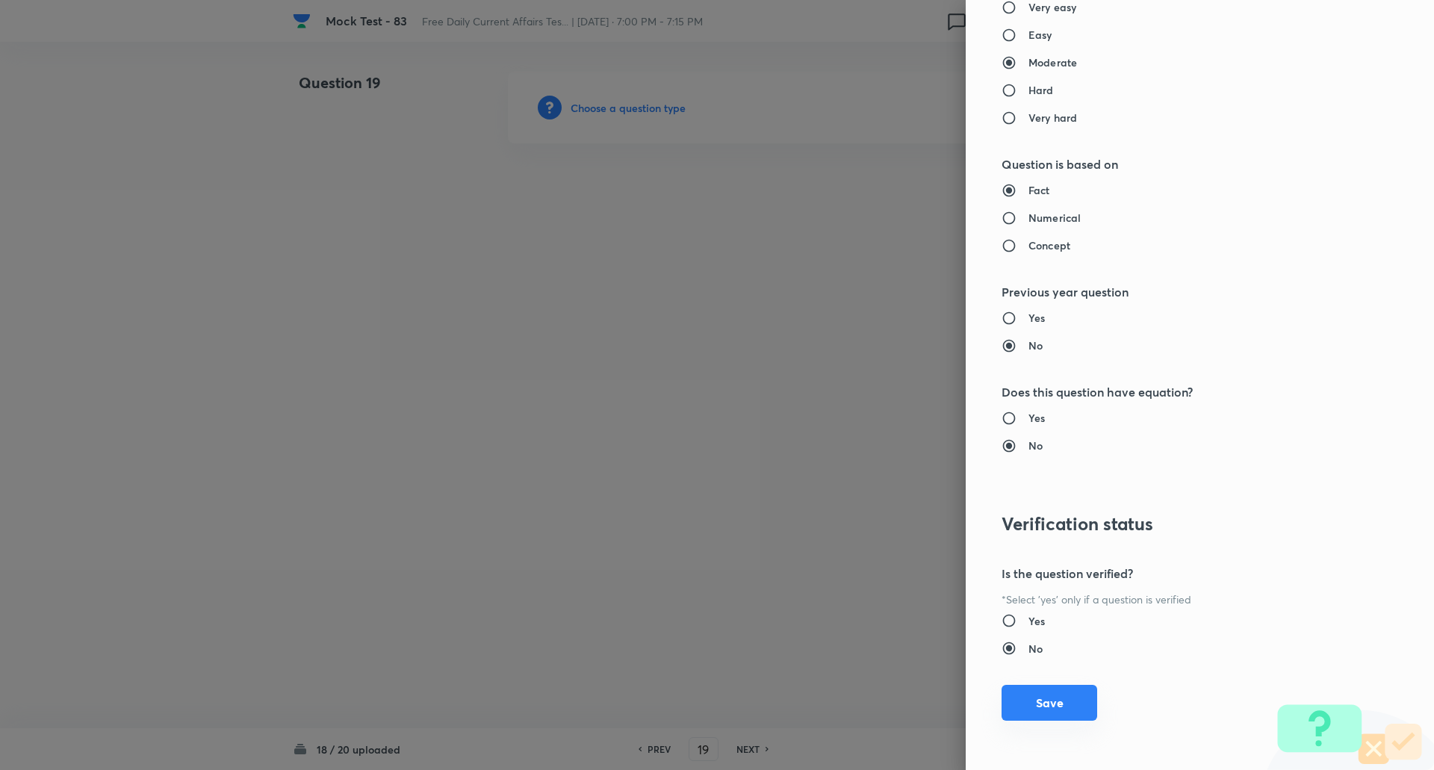
click at [1049, 711] on button "Save" at bounding box center [1049, 703] width 96 height 36
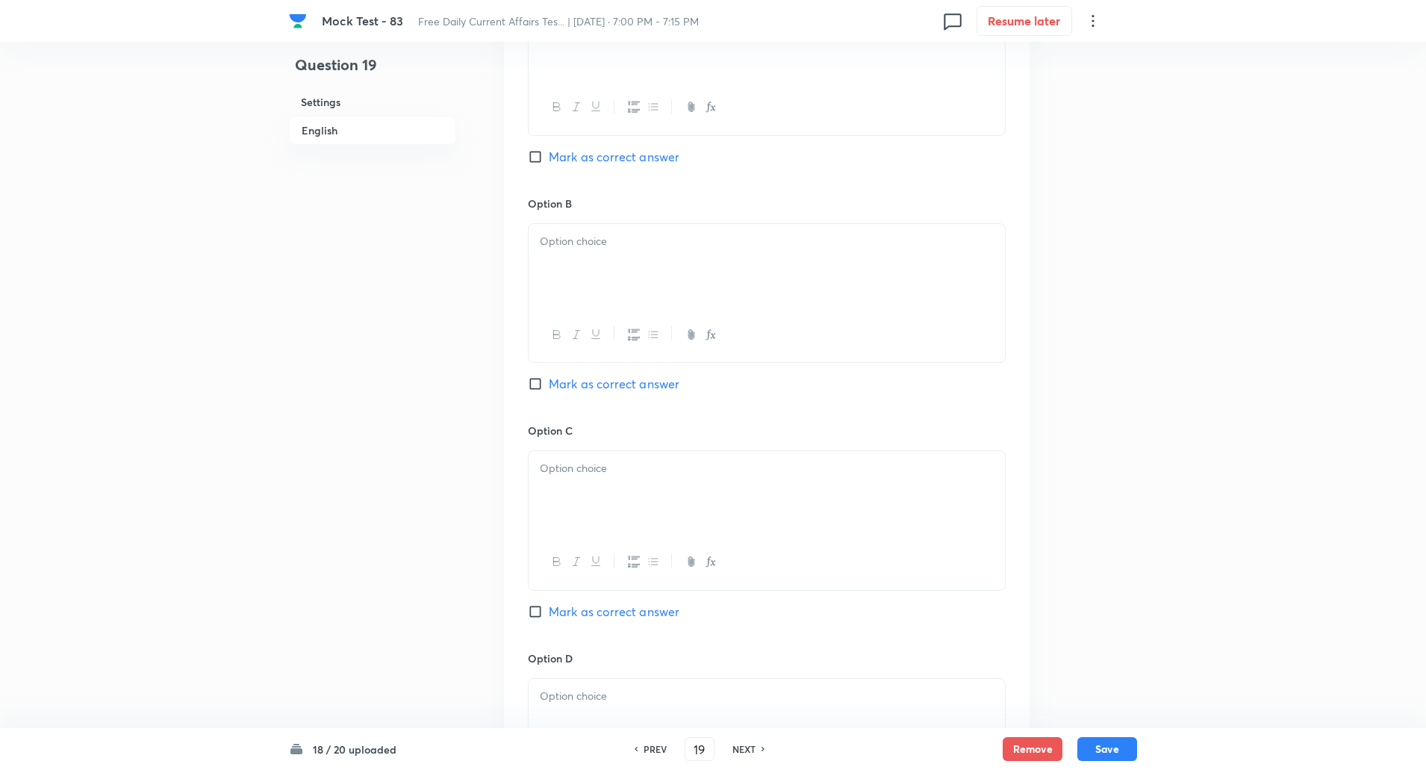
scroll to position [781, 0]
click at [538, 383] on input "Mark as correct answer" at bounding box center [538, 383] width 21 height 15
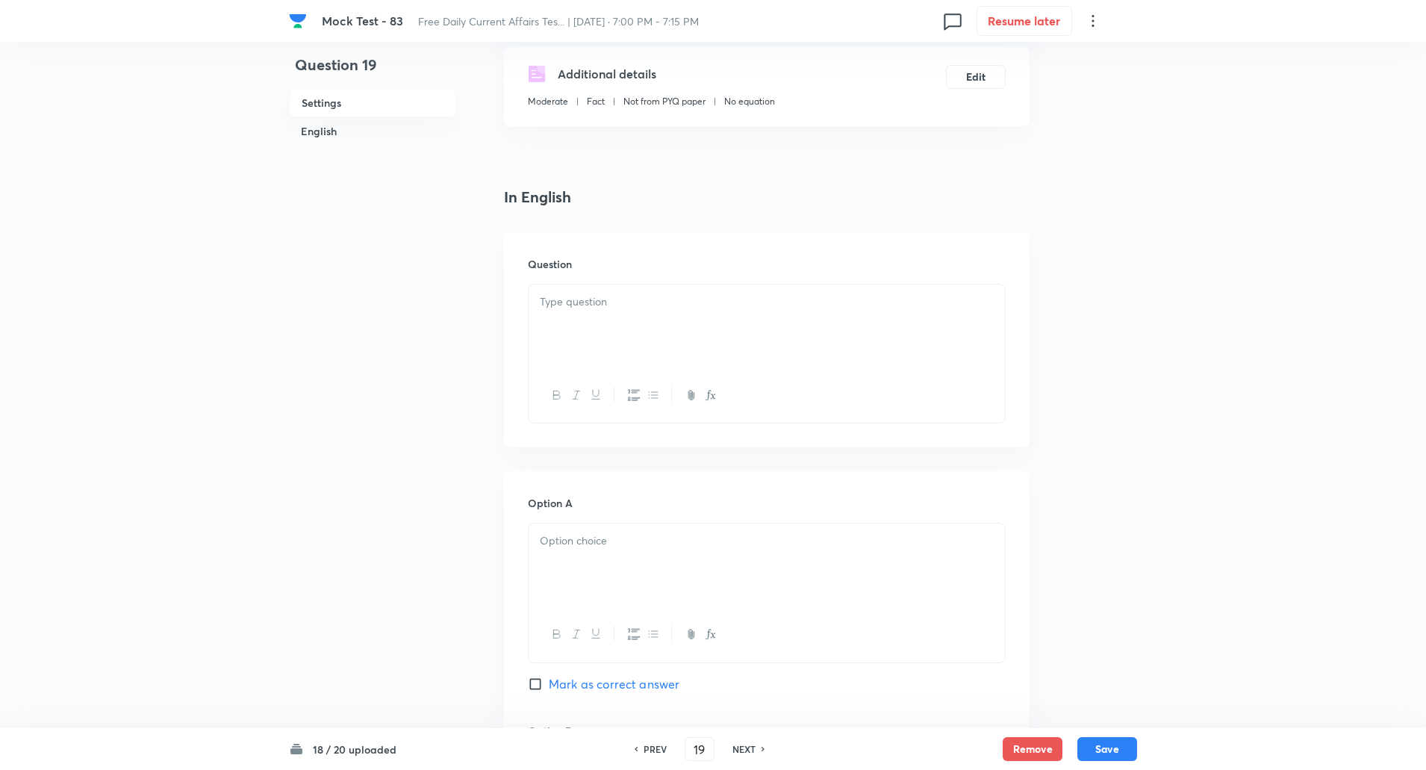
scroll to position [257, 0]
click at [635, 318] on div at bounding box center [767, 323] width 476 height 84
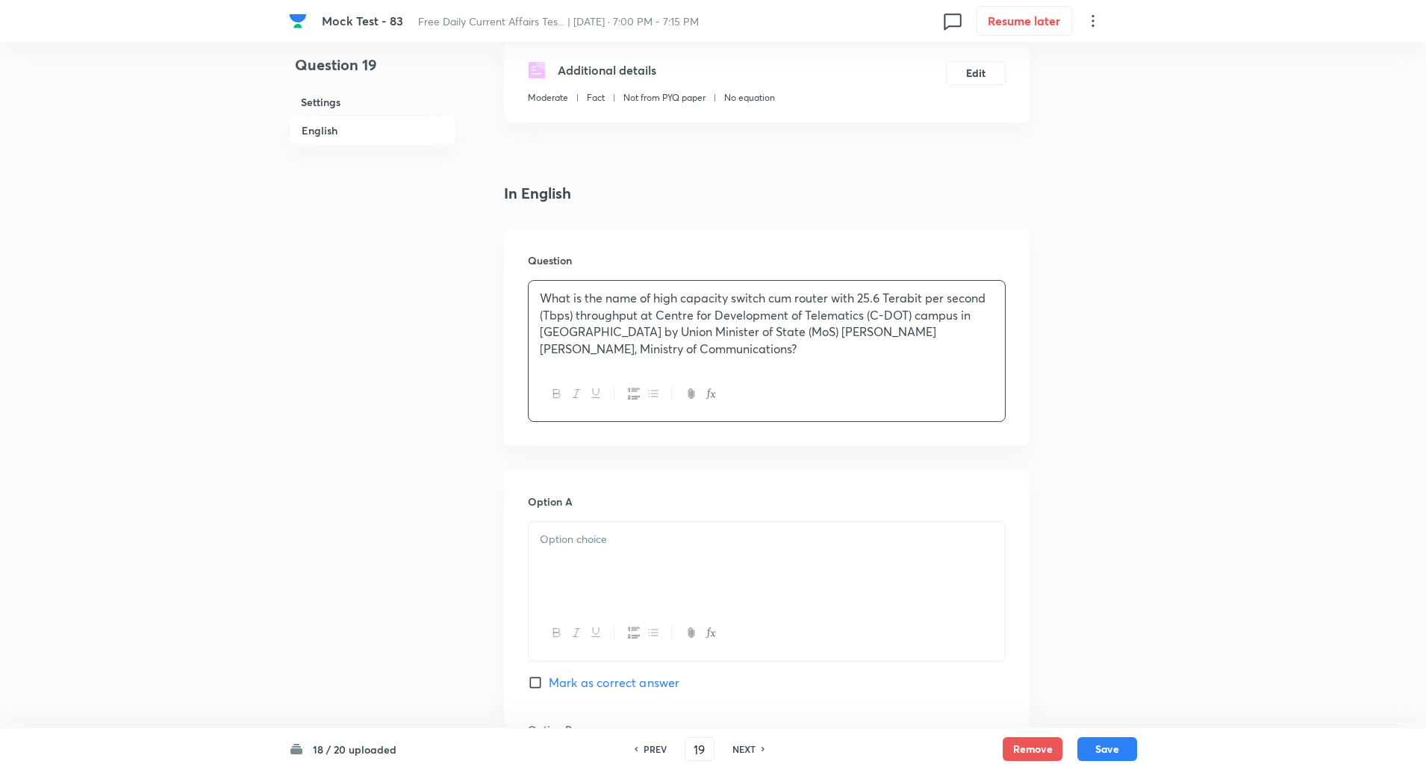
scroll to position [492, 0]
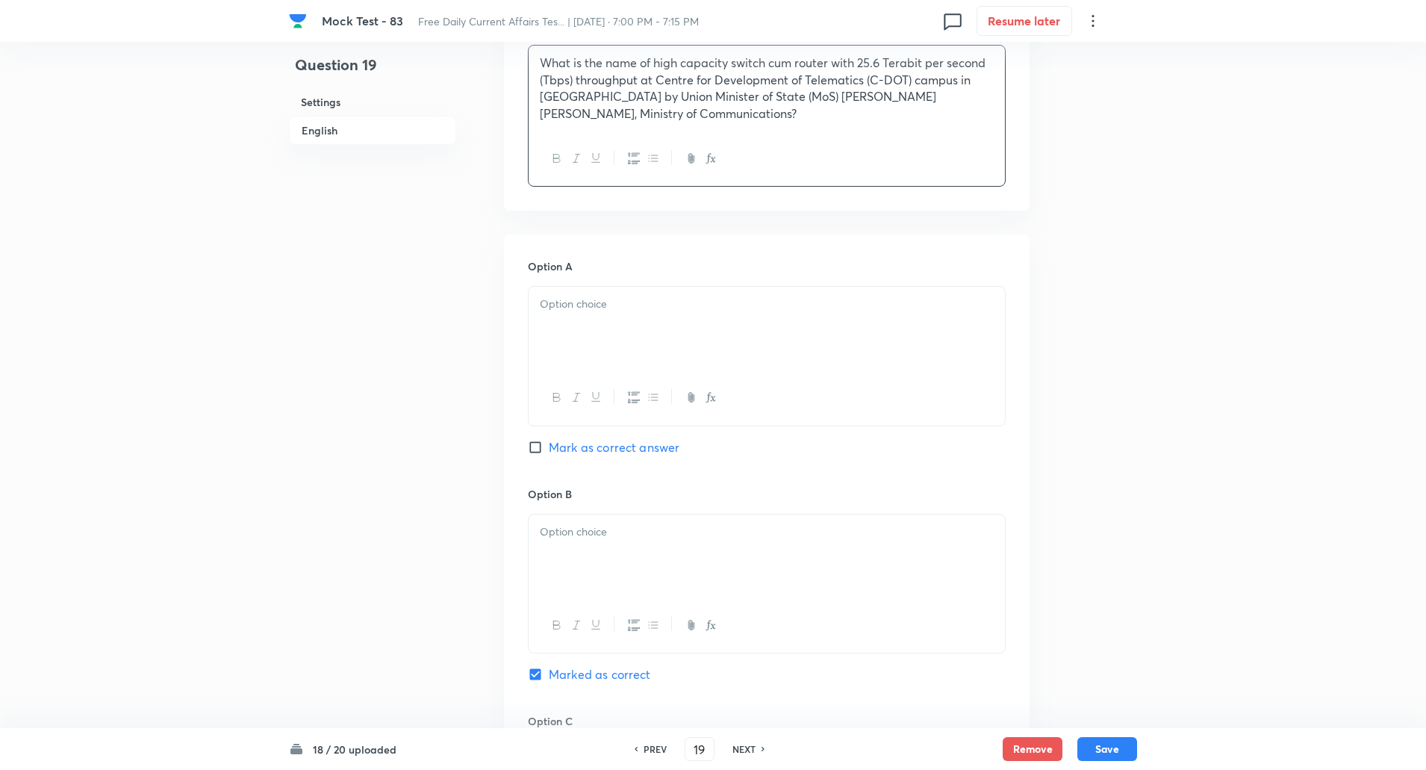
click at [593, 311] on p at bounding box center [767, 304] width 454 height 17
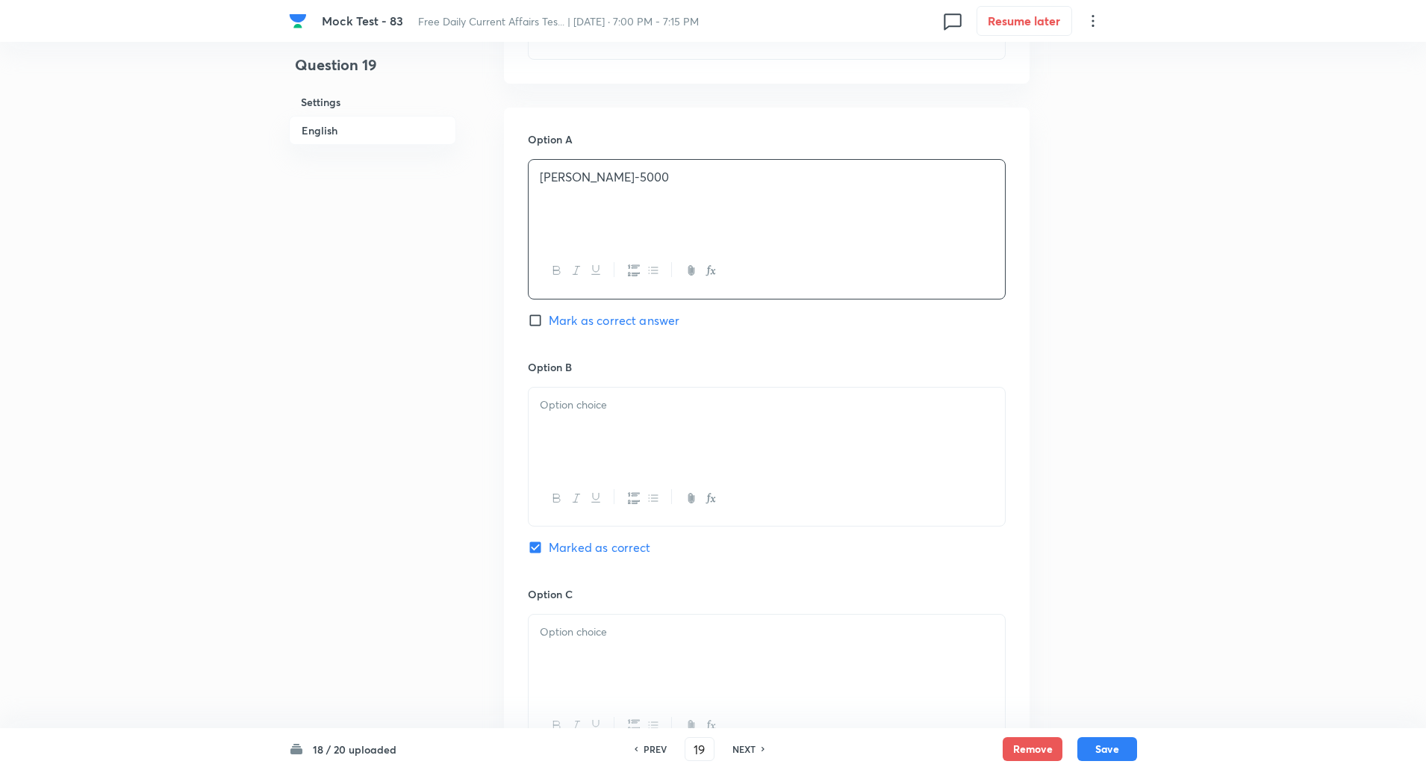
scroll to position [624, 0]
click at [601, 420] on div at bounding box center [767, 425] width 476 height 84
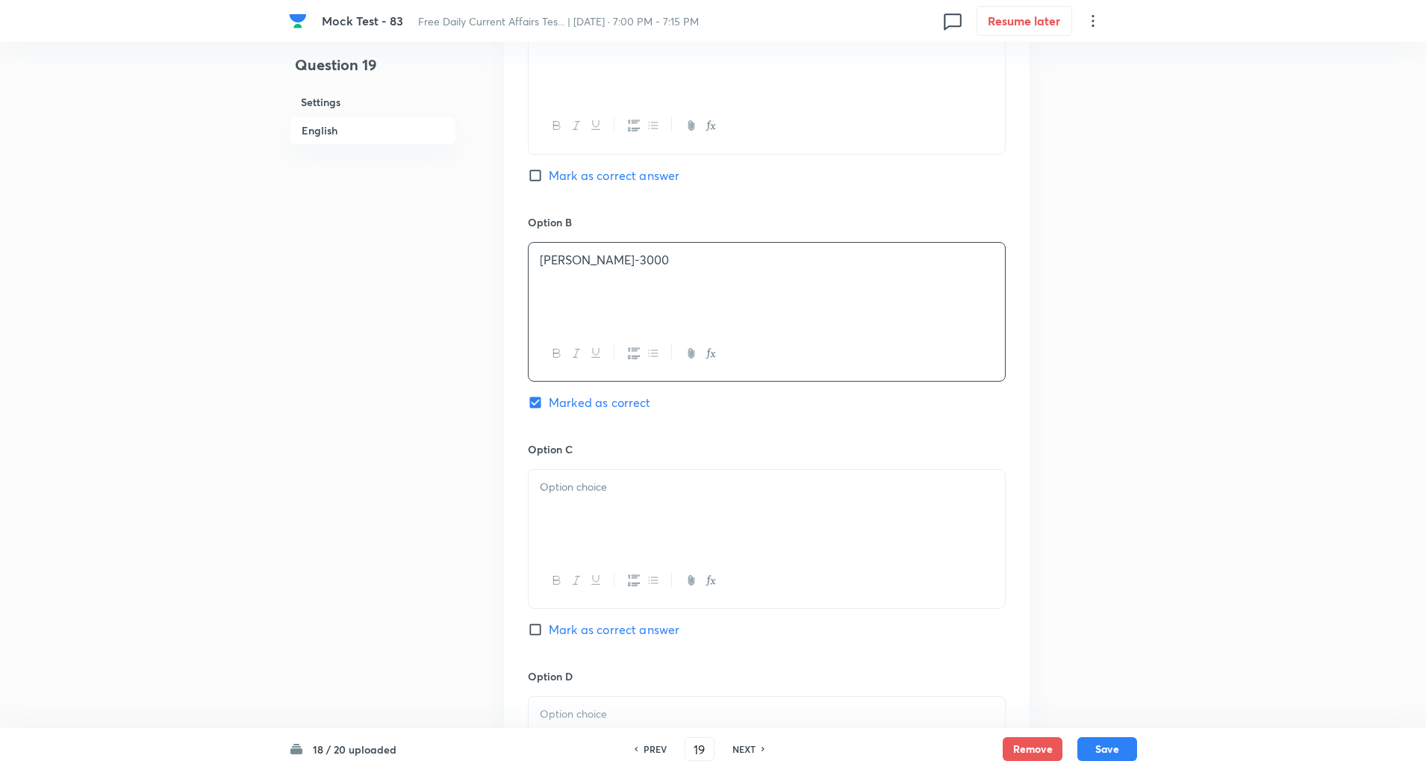
scroll to position [765, 0]
click at [603, 494] on p at bounding box center [767, 486] width 454 height 17
click at [596, 492] on p at bounding box center [767, 490] width 454 height 17
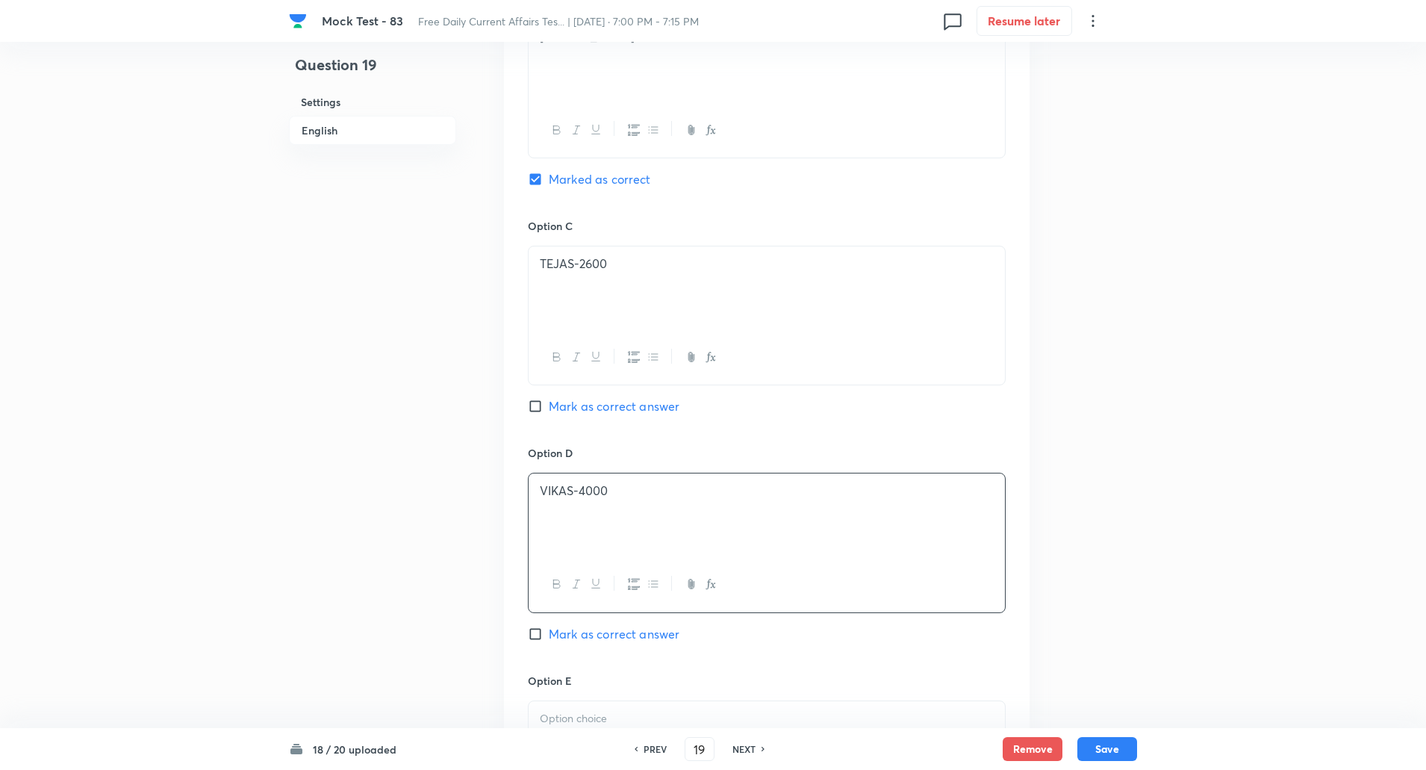
scroll to position [1174, 0]
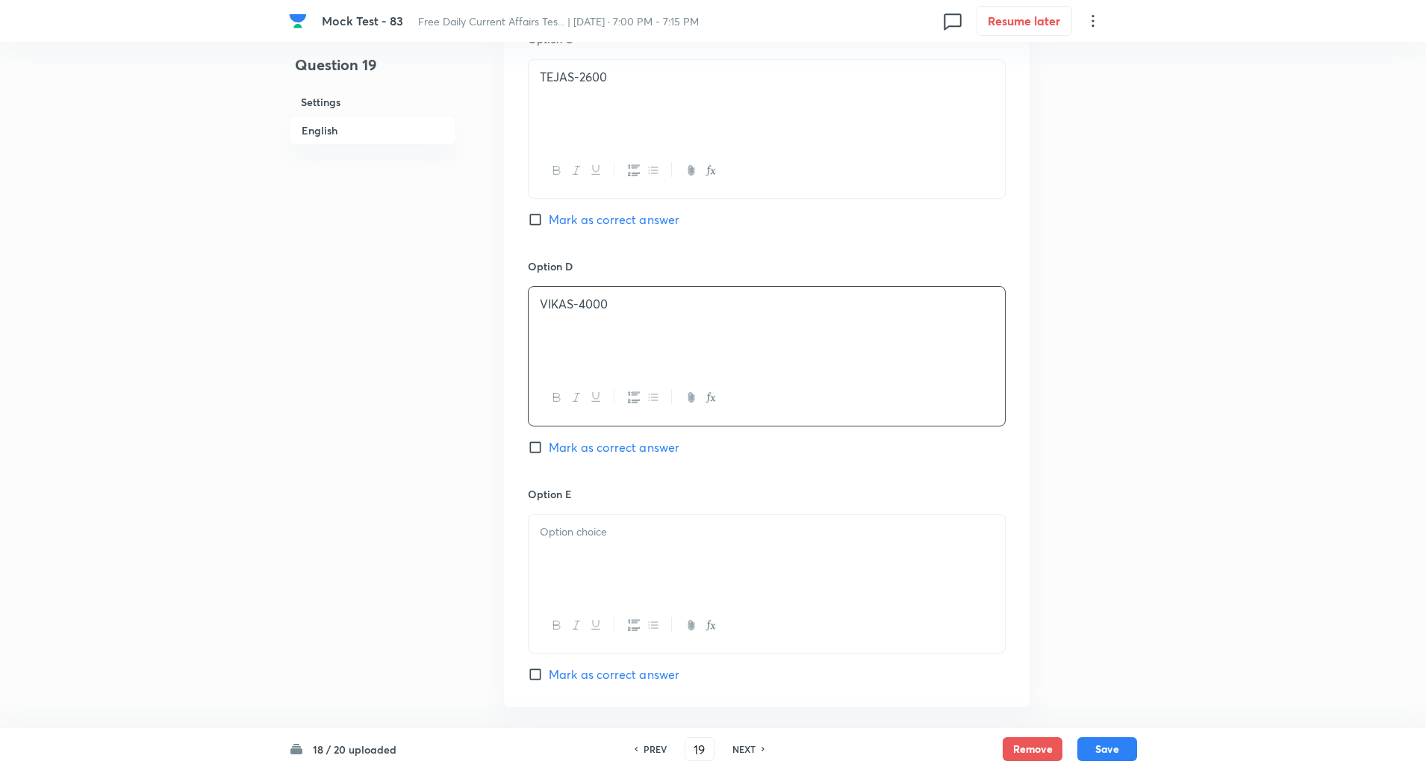
click at [592, 529] on p at bounding box center [767, 531] width 454 height 17
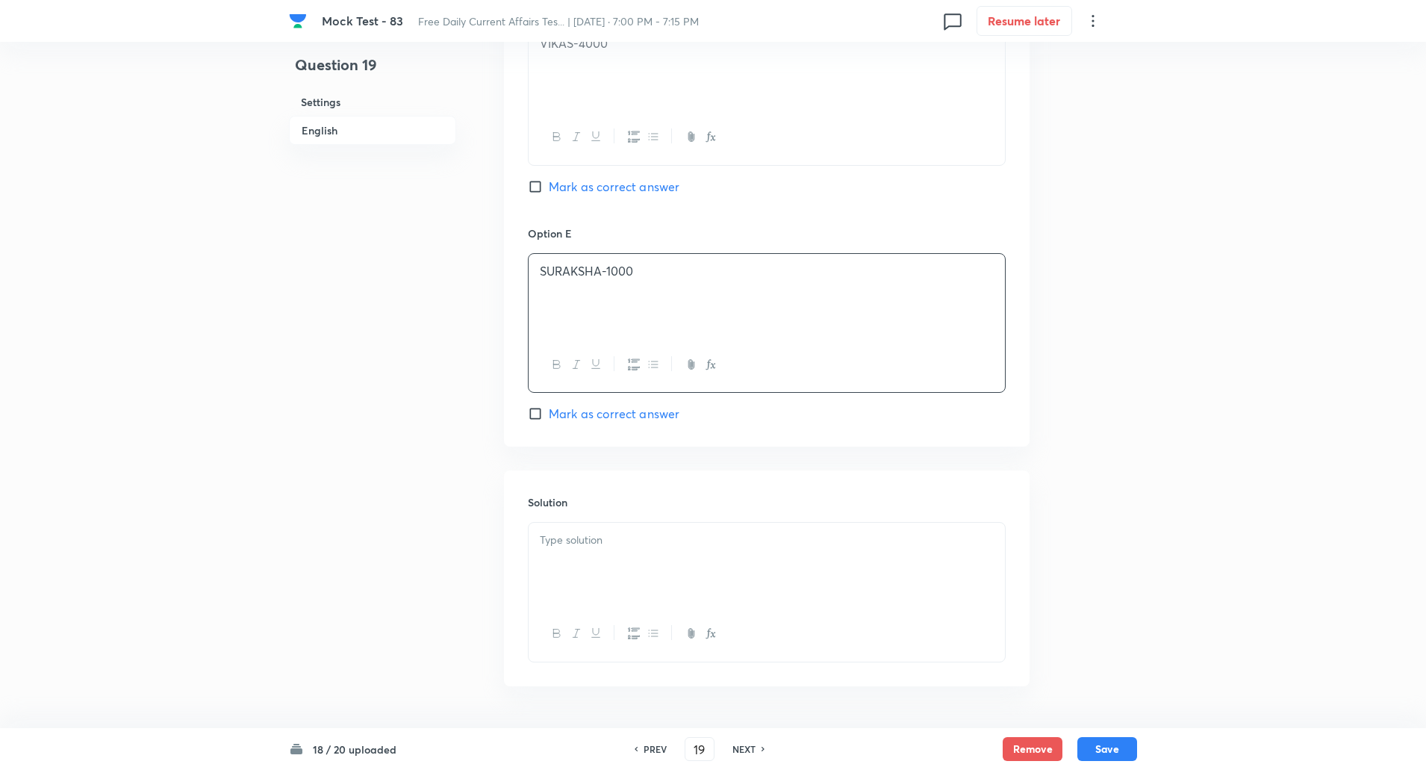
click at [587, 538] on p at bounding box center [767, 540] width 454 height 17
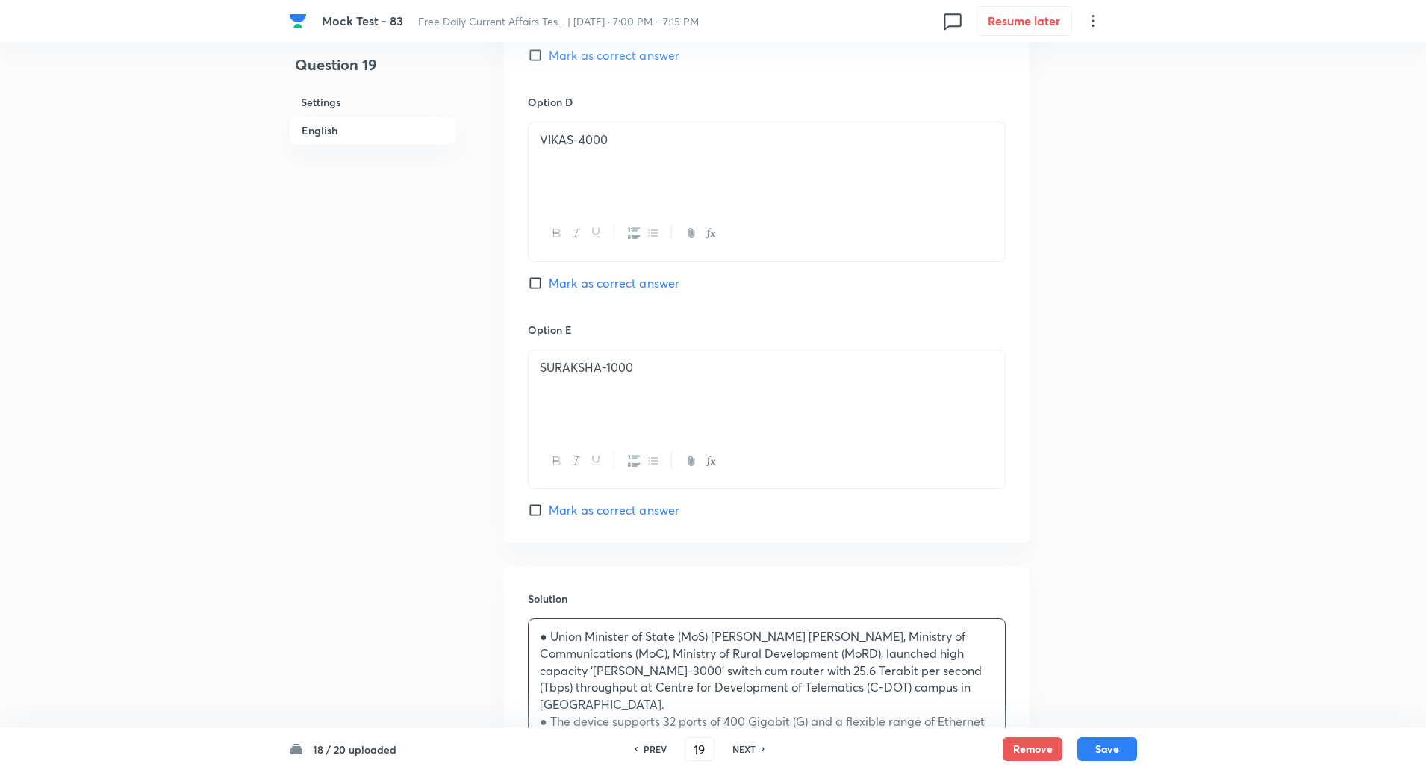
scroll to position [1535, 0]
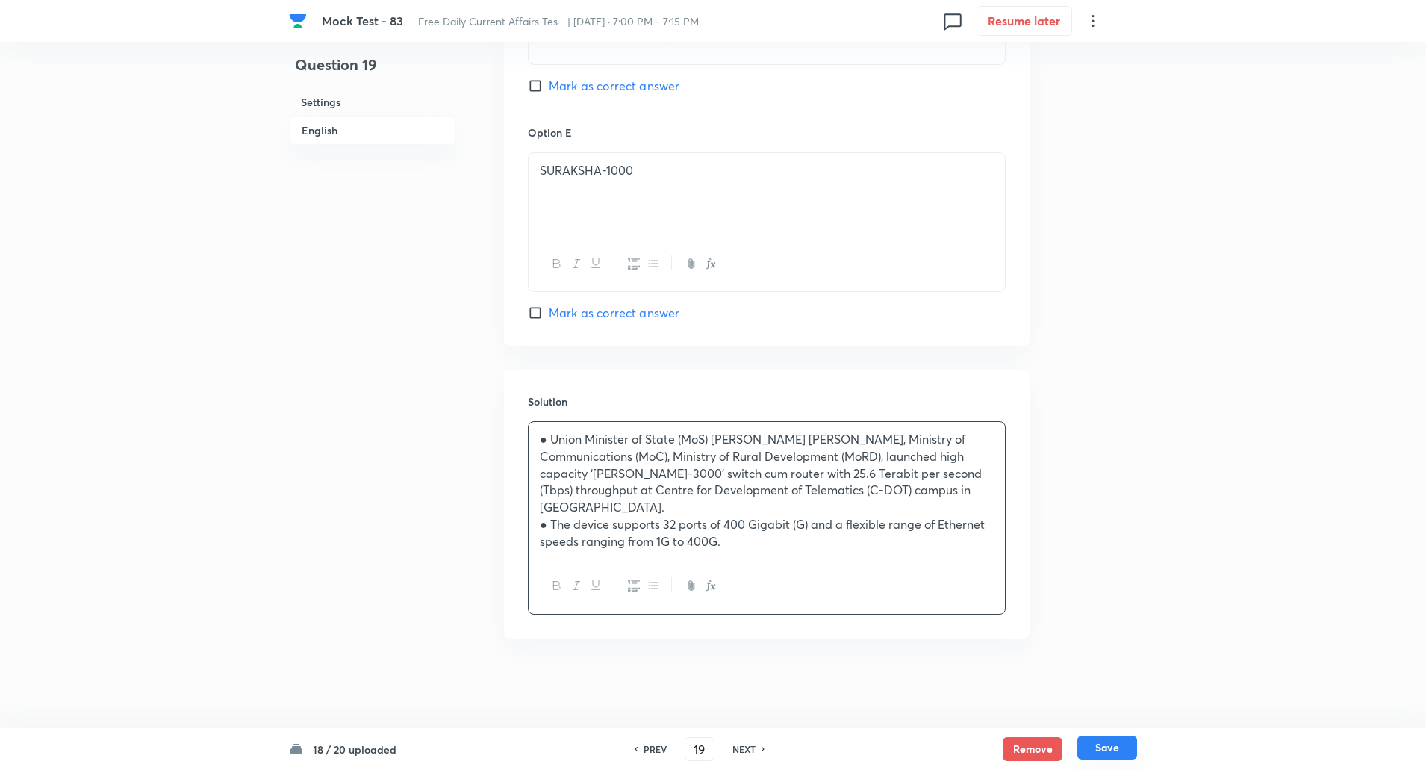
click at [1119, 747] on button "Save" at bounding box center [1108, 748] width 60 height 24
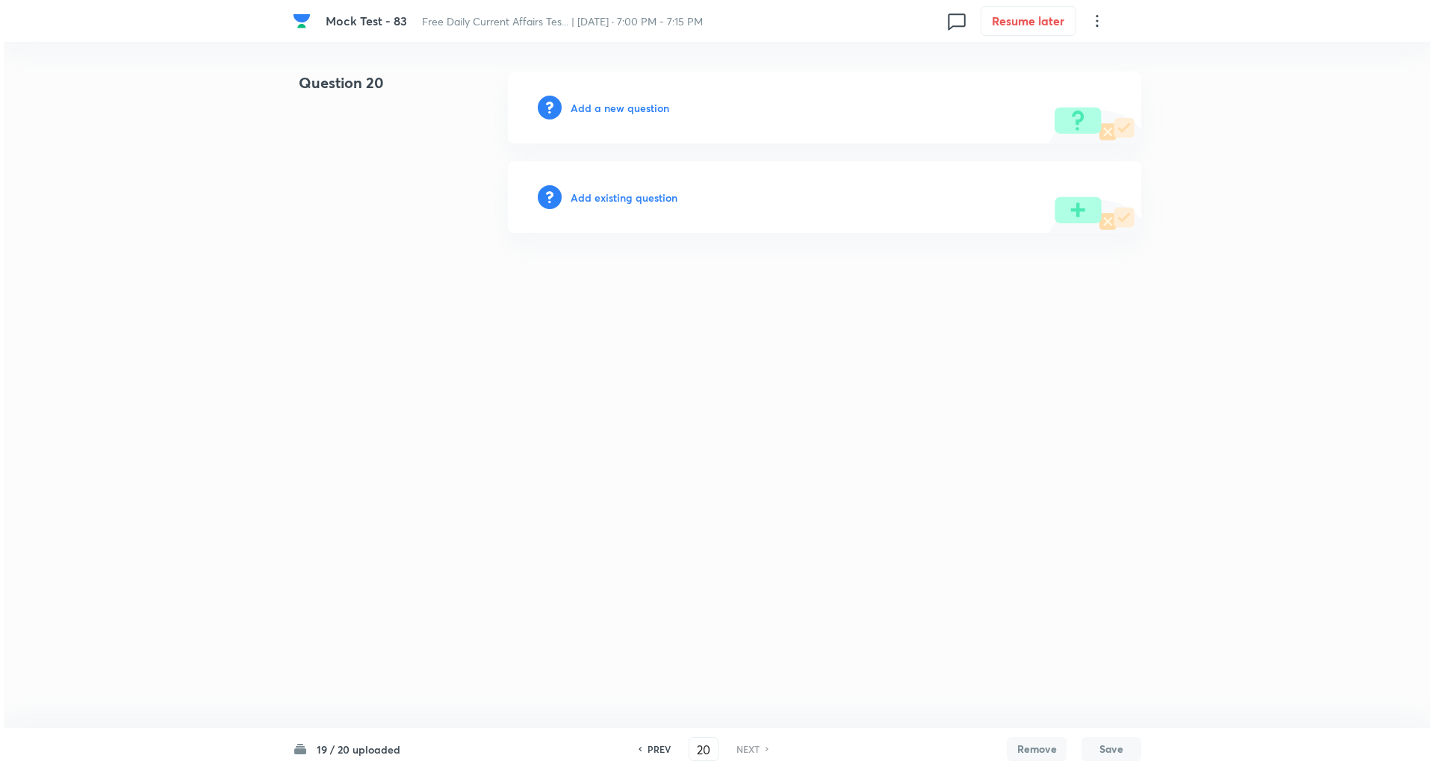
scroll to position [0, 0]
click at [603, 105] on h6 "Add a new question" at bounding box center [620, 108] width 99 height 16
click at [603, 105] on h6 "Choose a question type" at bounding box center [628, 108] width 115 height 16
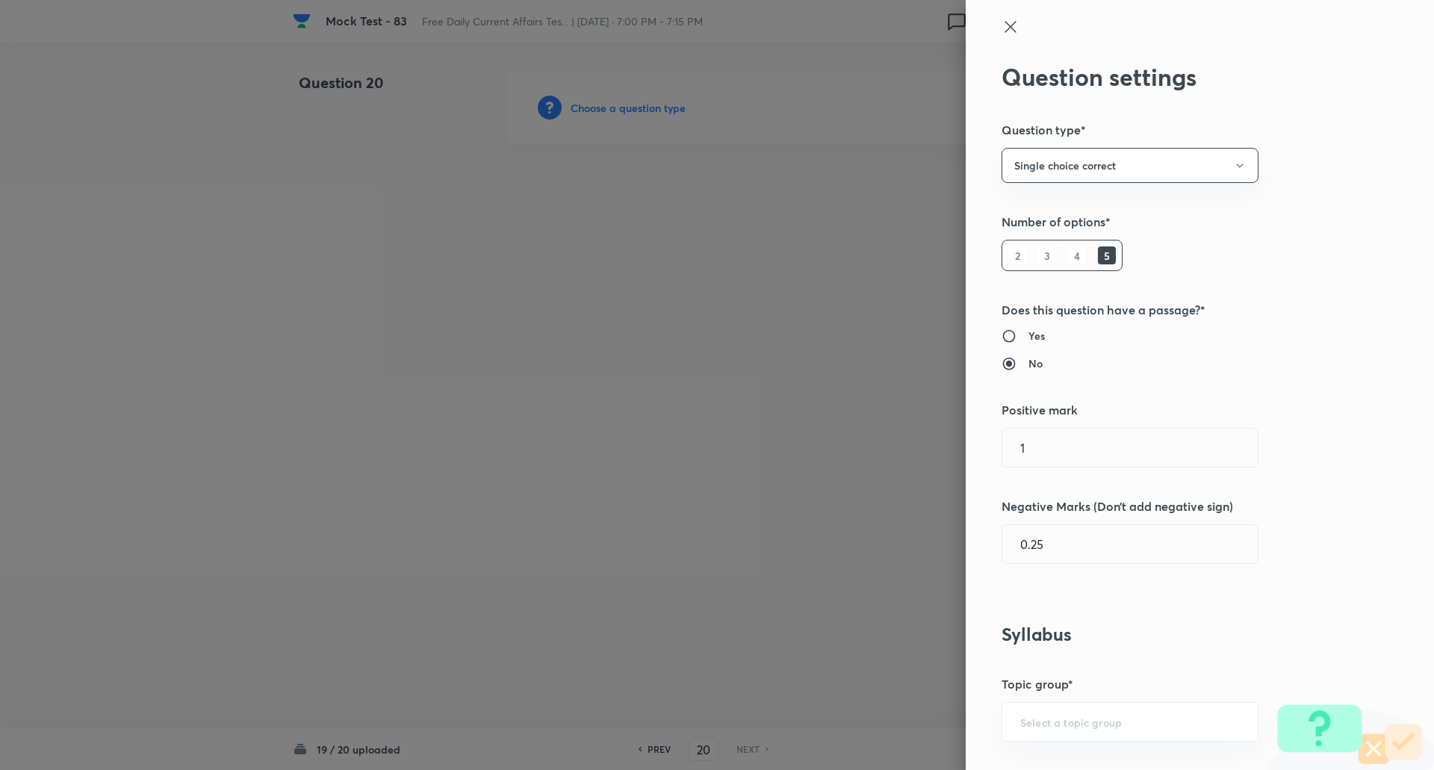
click at [603, 105] on div at bounding box center [717, 385] width 1434 height 770
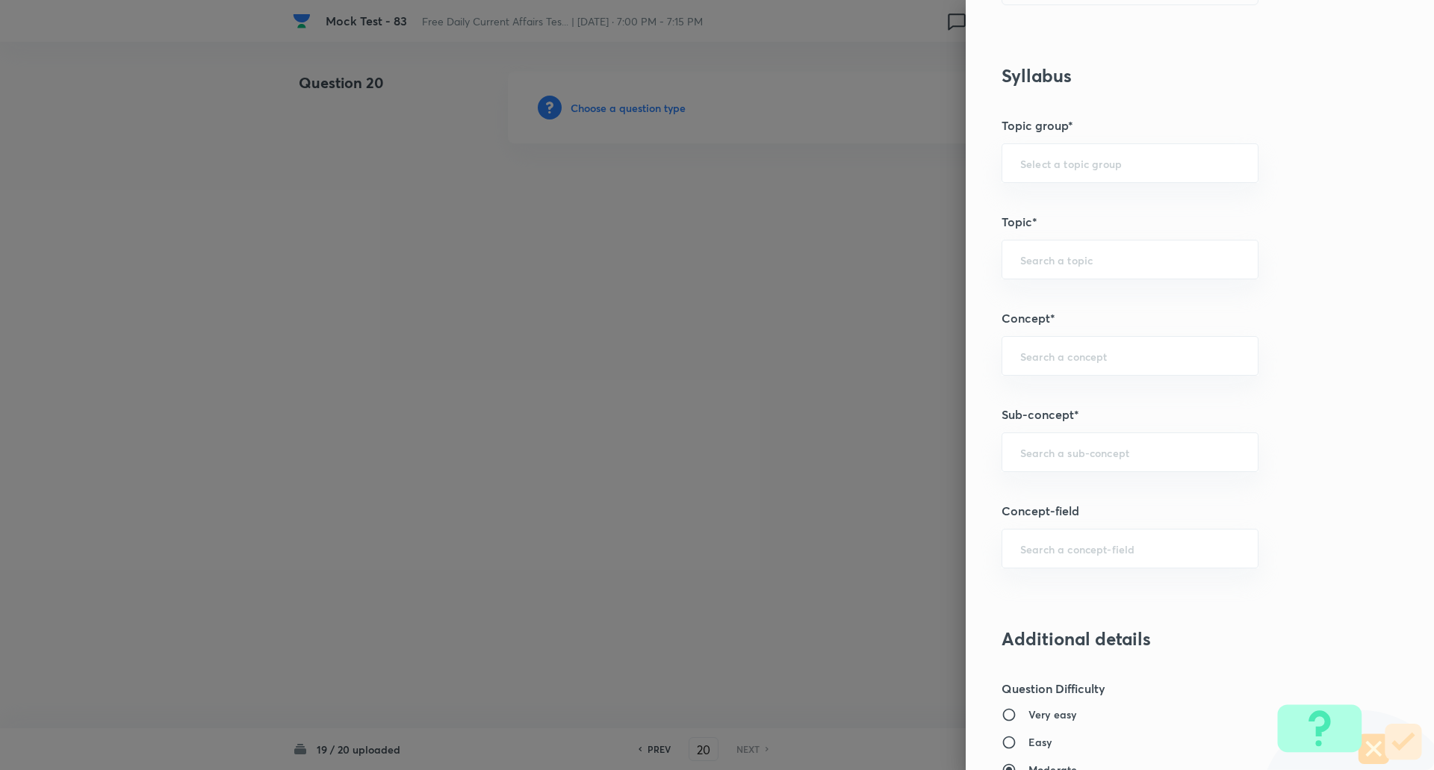
scroll to position [559, 0]
click at [1066, 450] on input "text" at bounding box center [1130, 451] width 220 height 14
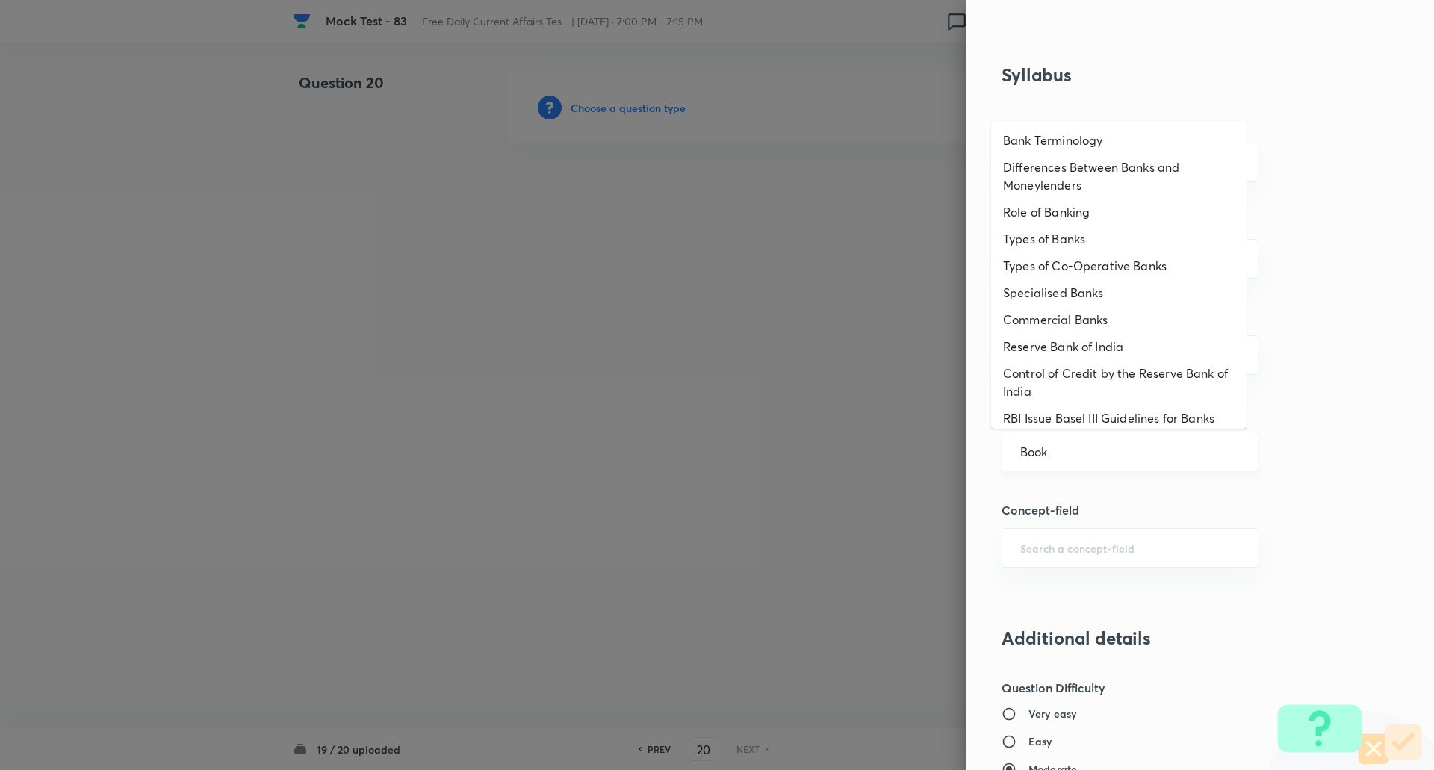
click at [1066, 450] on input "Book" at bounding box center [1130, 451] width 220 height 14
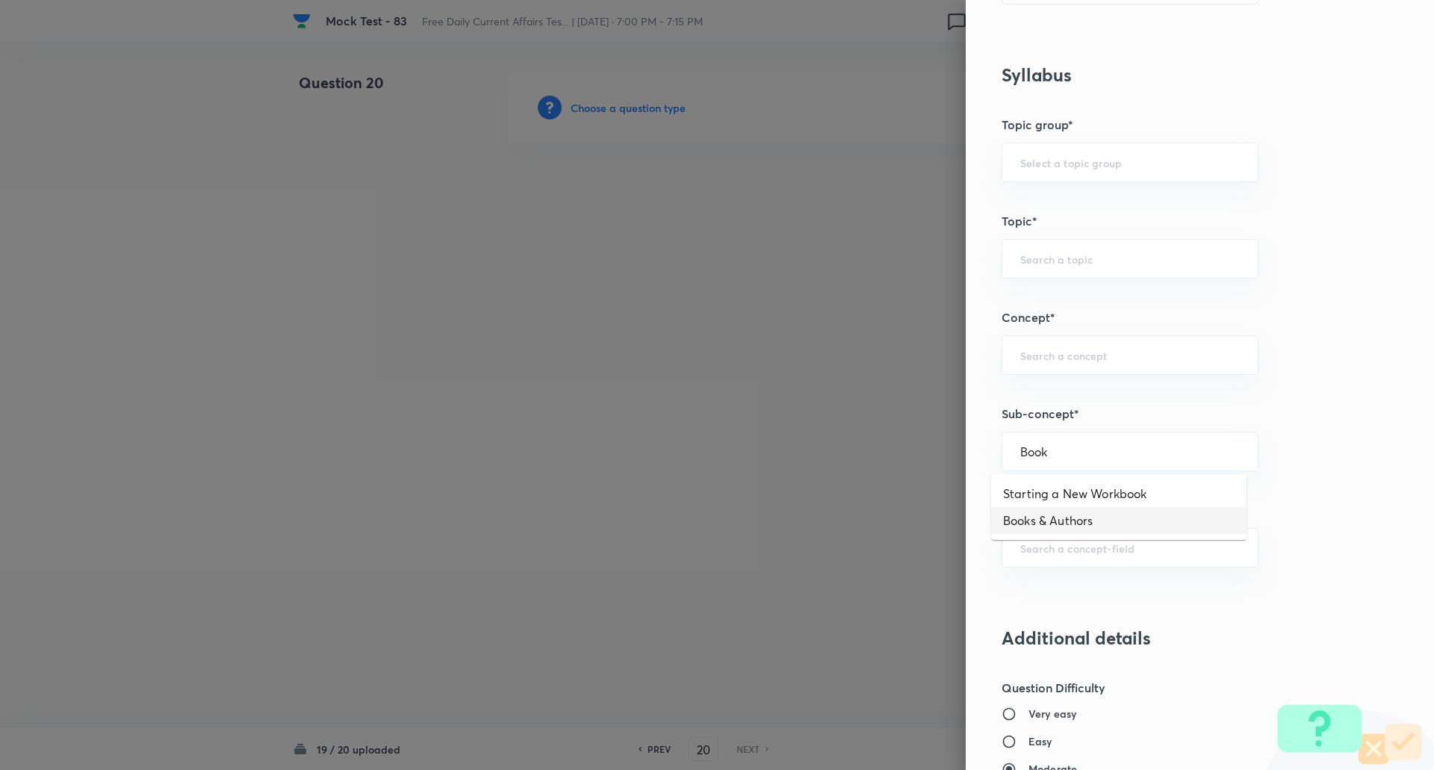
click at [1060, 516] on li "Books & Authors" at bounding box center [1118, 520] width 255 height 27
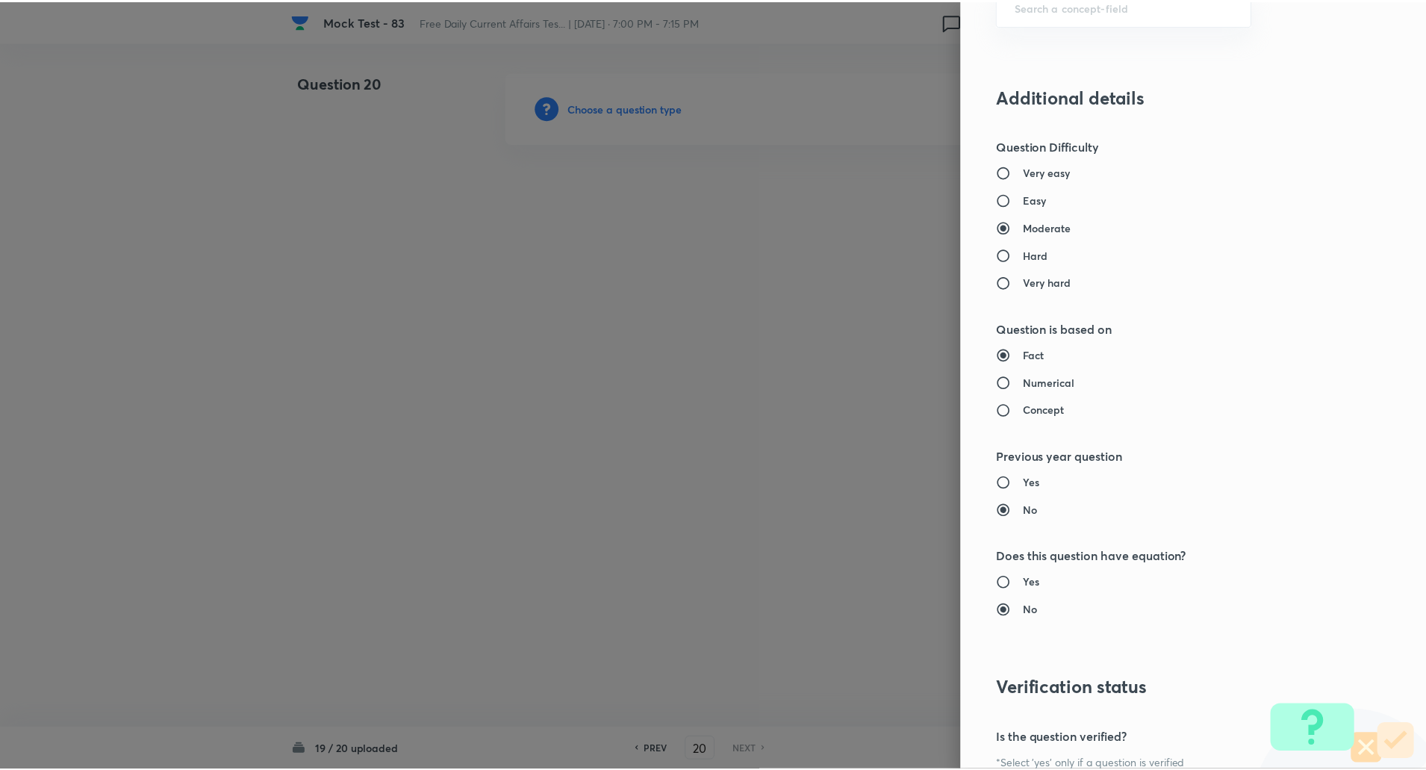
scroll to position [1266, 0]
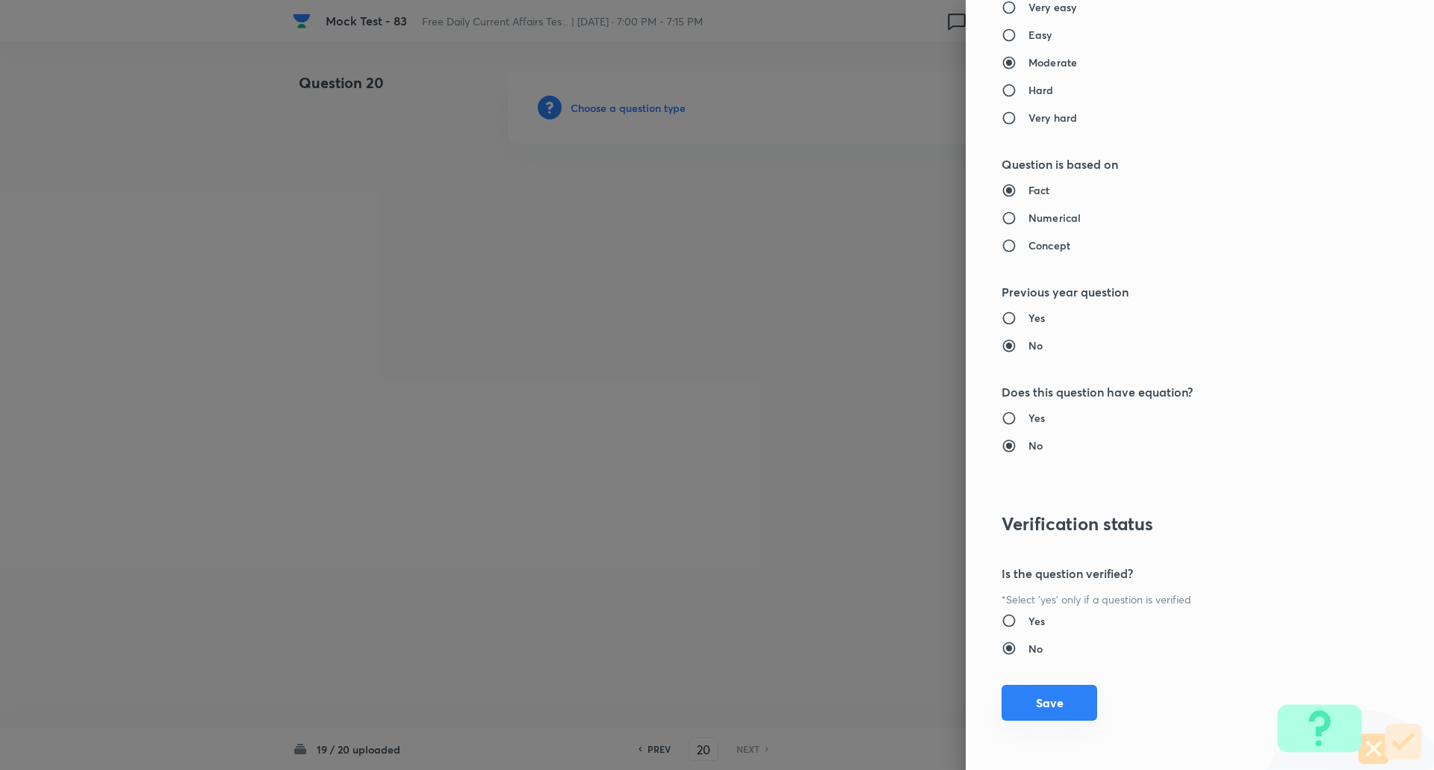
click at [1050, 705] on button "Save" at bounding box center [1049, 703] width 96 height 36
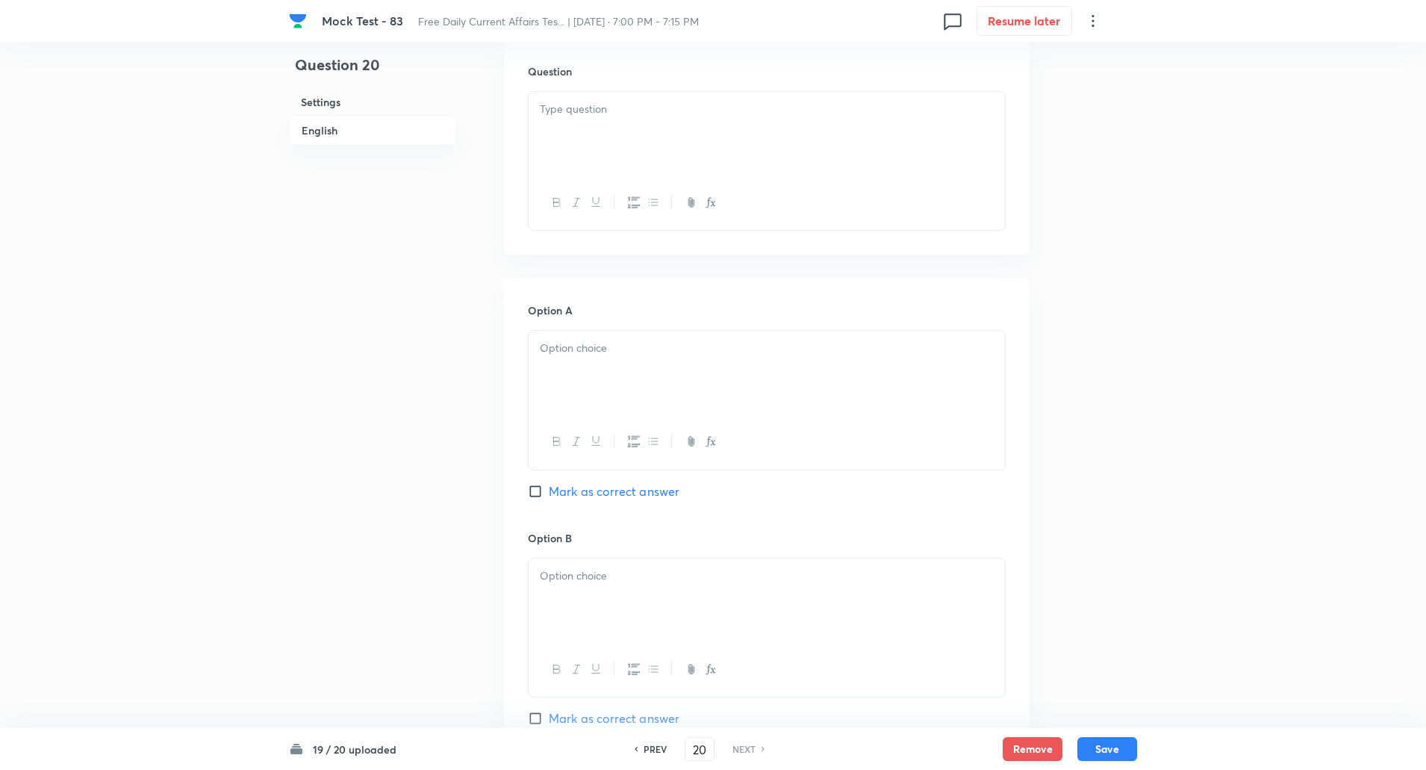
scroll to position [656, 0]
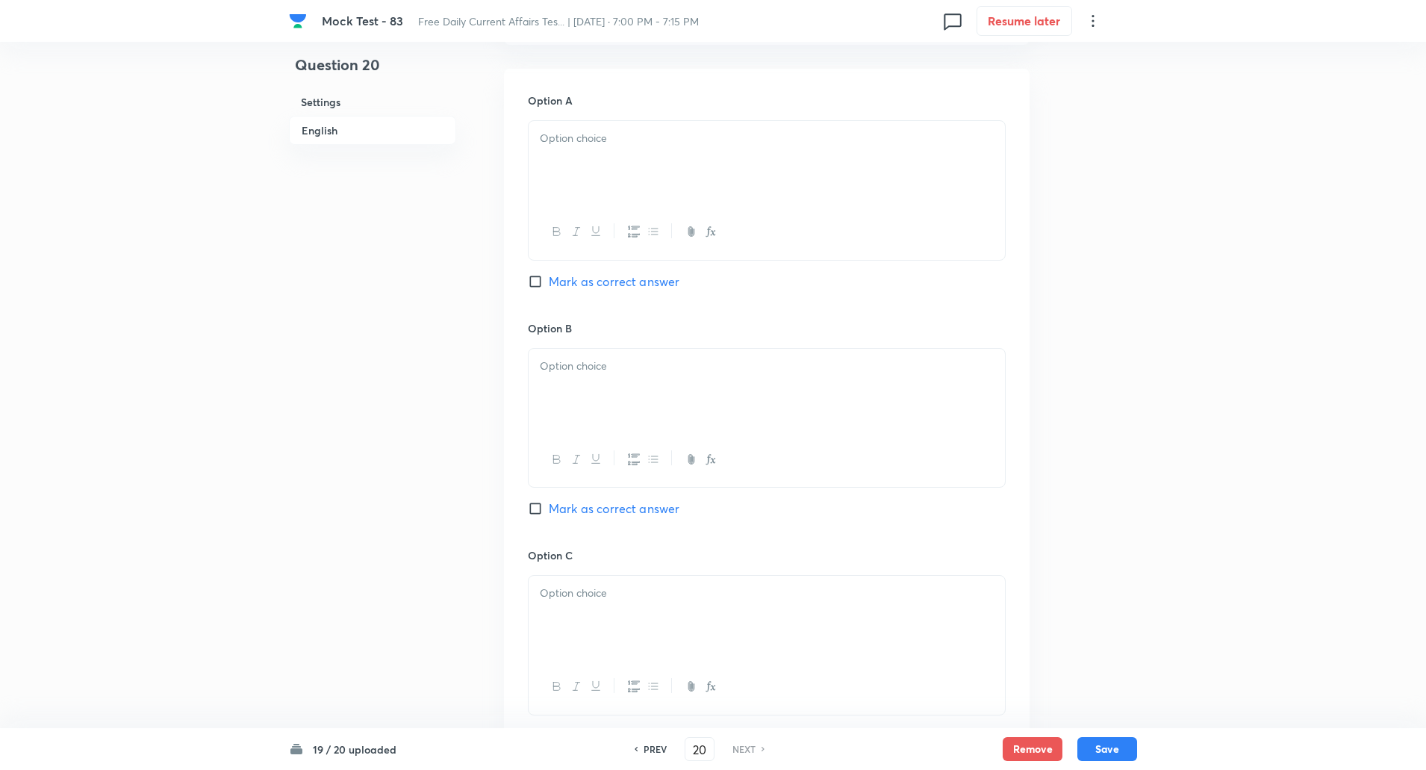
click at [538, 508] on input "Mark as correct answer" at bounding box center [538, 508] width 21 height 15
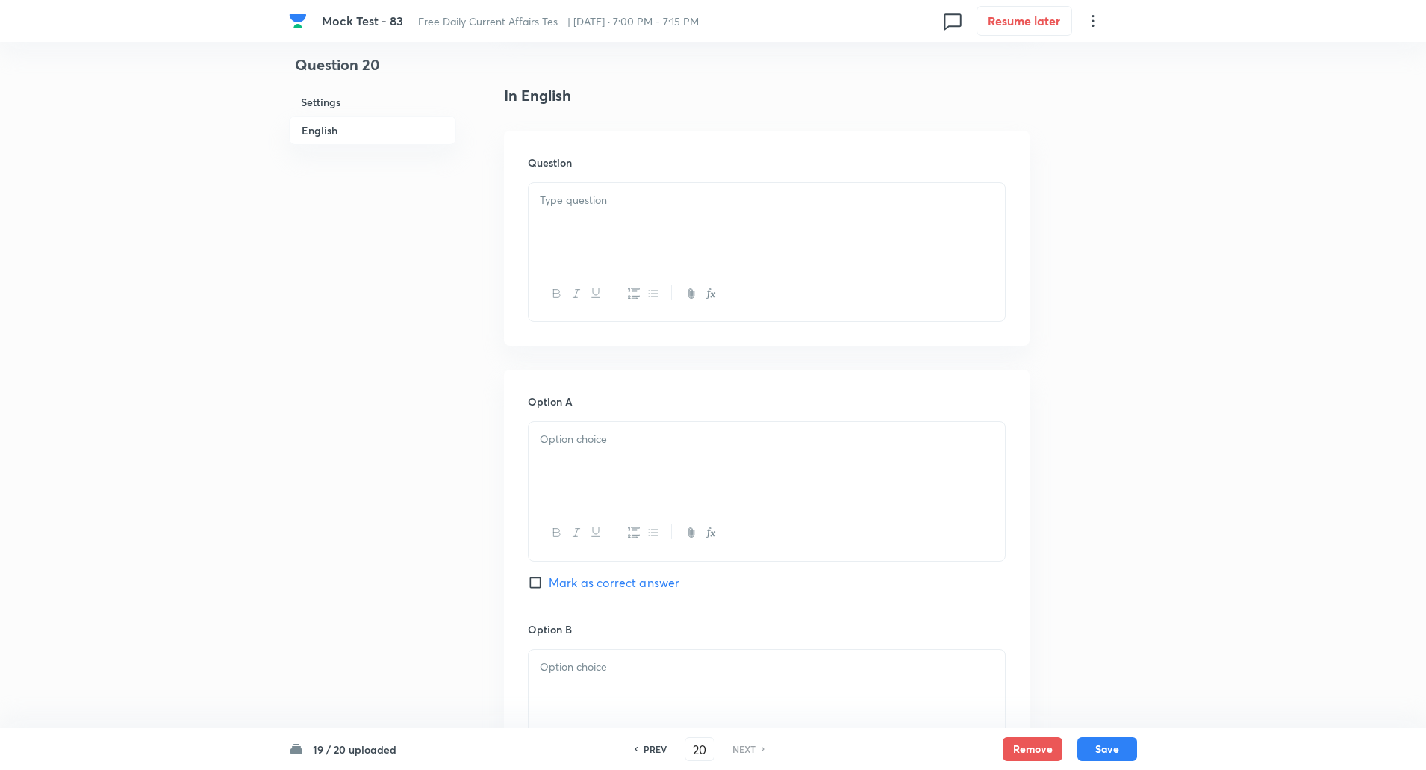
scroll to position [341, 0]
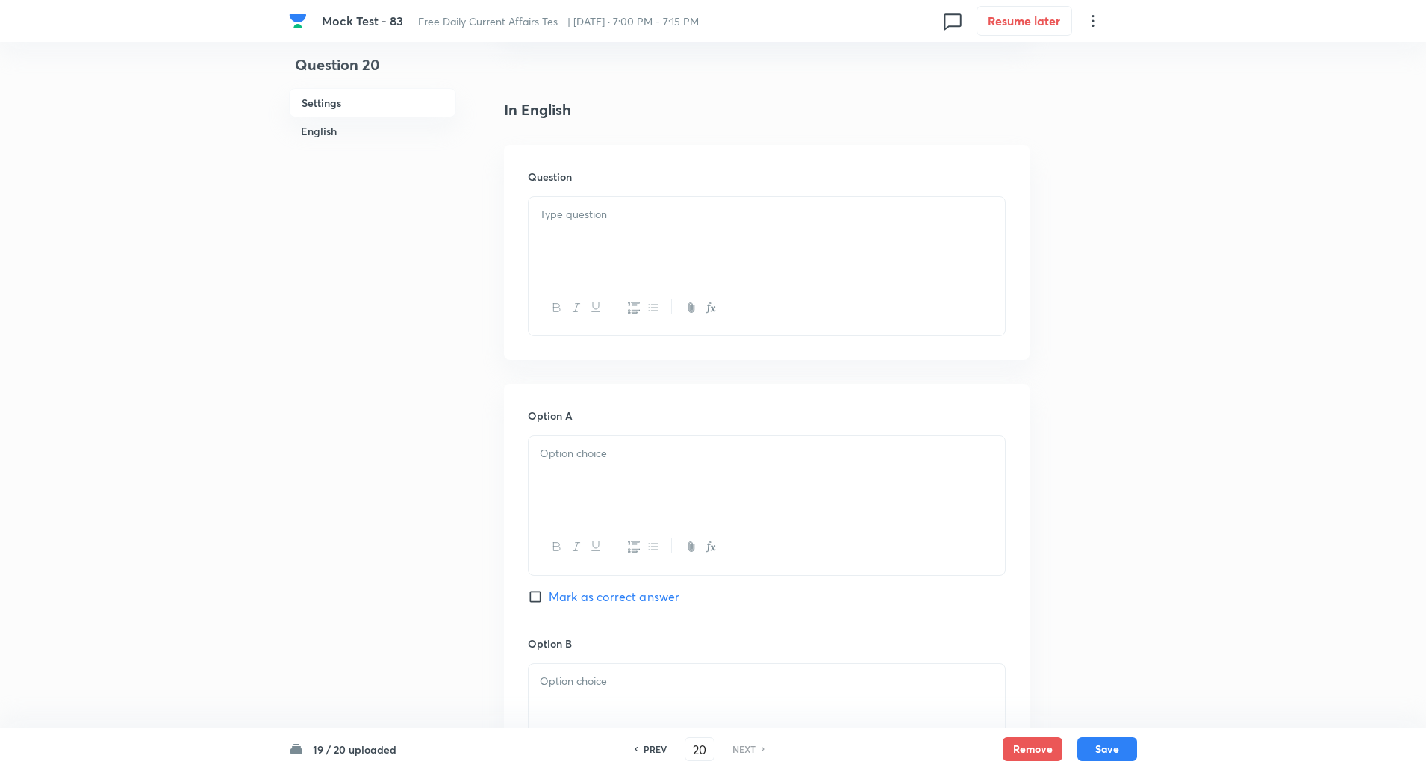
click at [580, 252] on div at bounding box center [767, 239] width 476 height 84
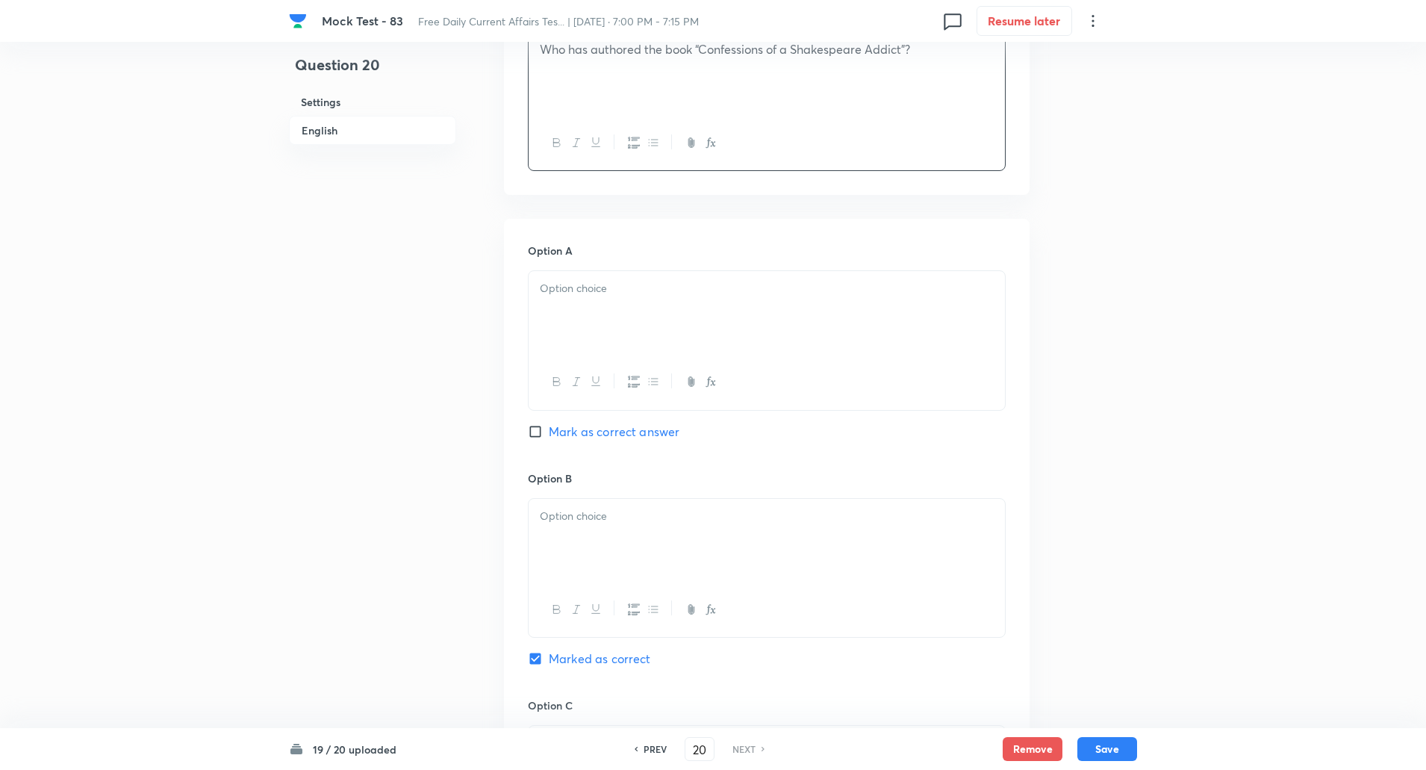
scroll to position [508, 0]
click at [580, 314] on div at bounding box center [767, 311] width 476 height 84
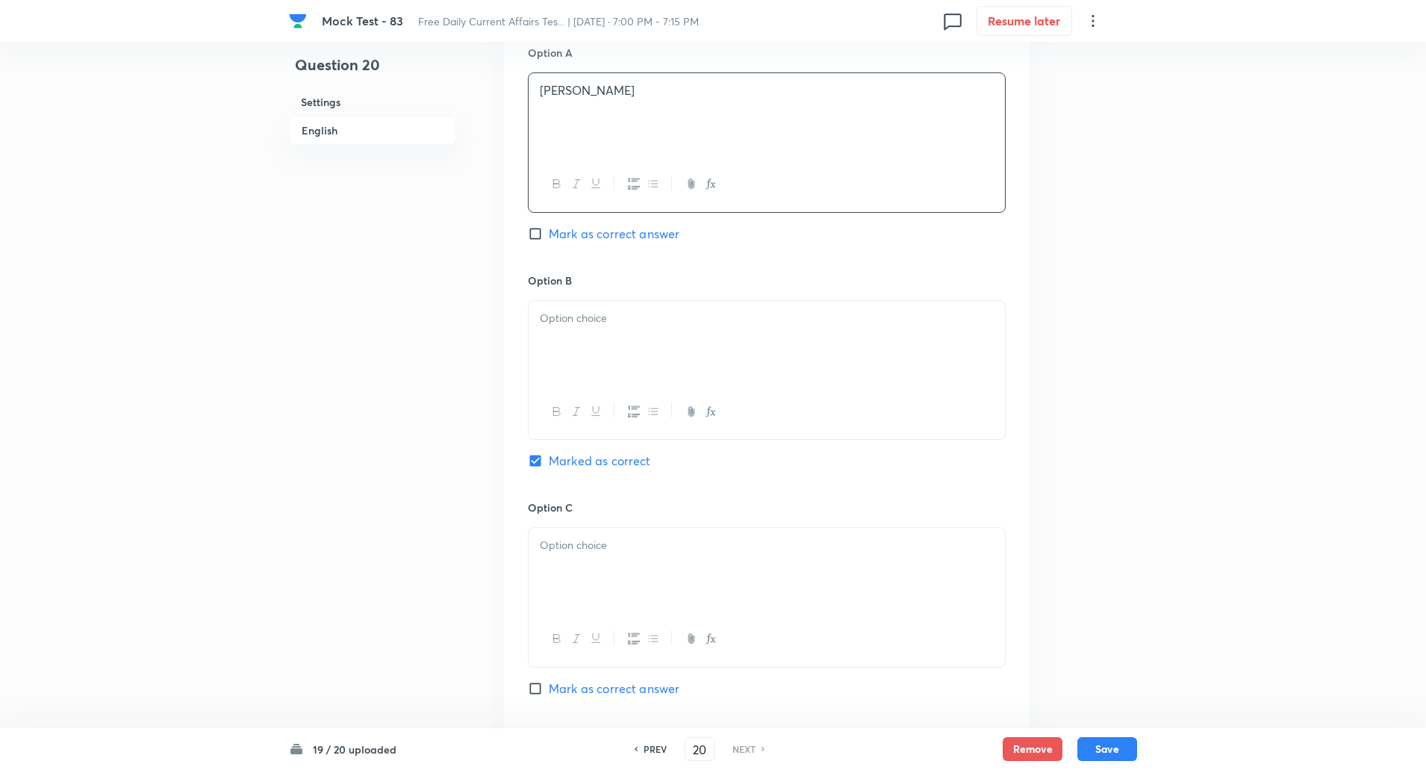
scroll to position [706, 0]
click at [582, 357] on div at bounding box center [767, 341] width 476 height 84
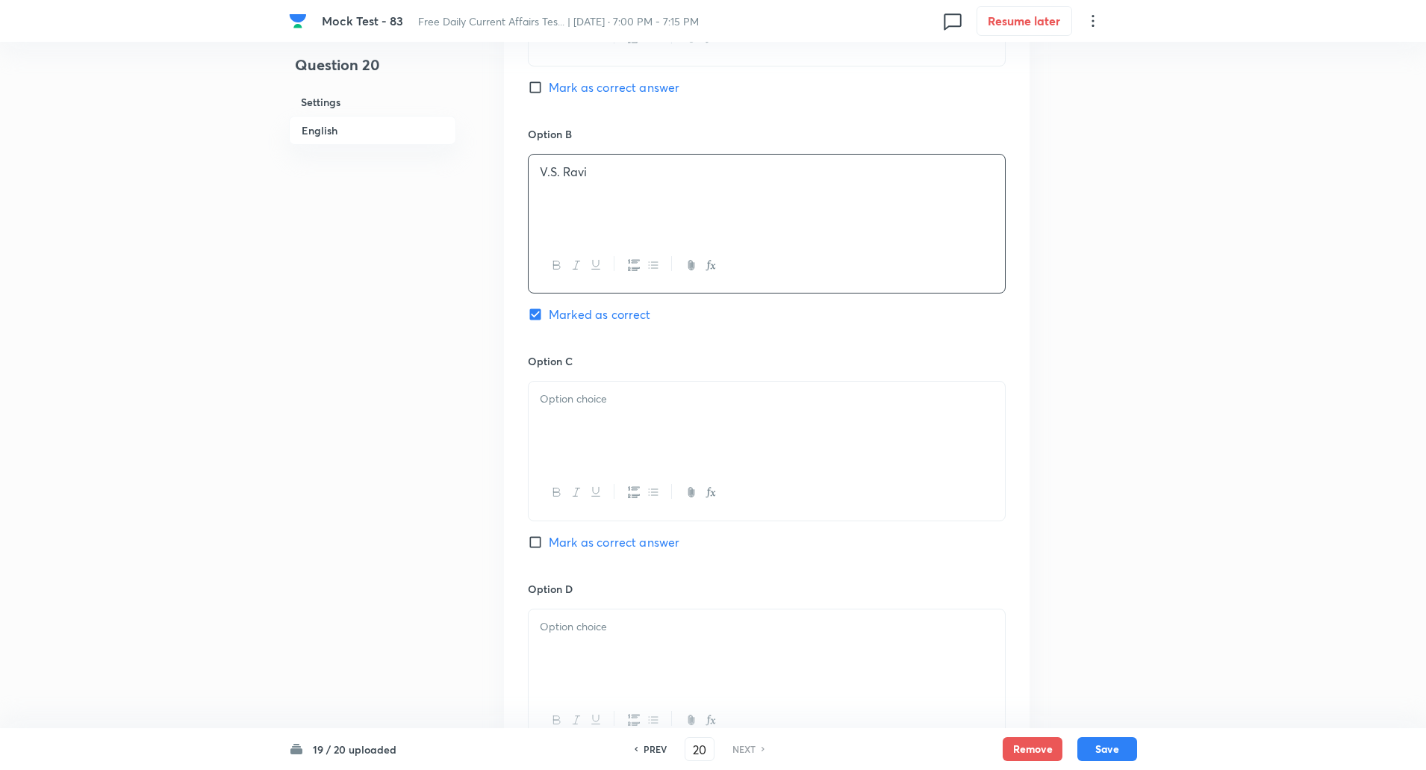
scroll to position [898, 0]
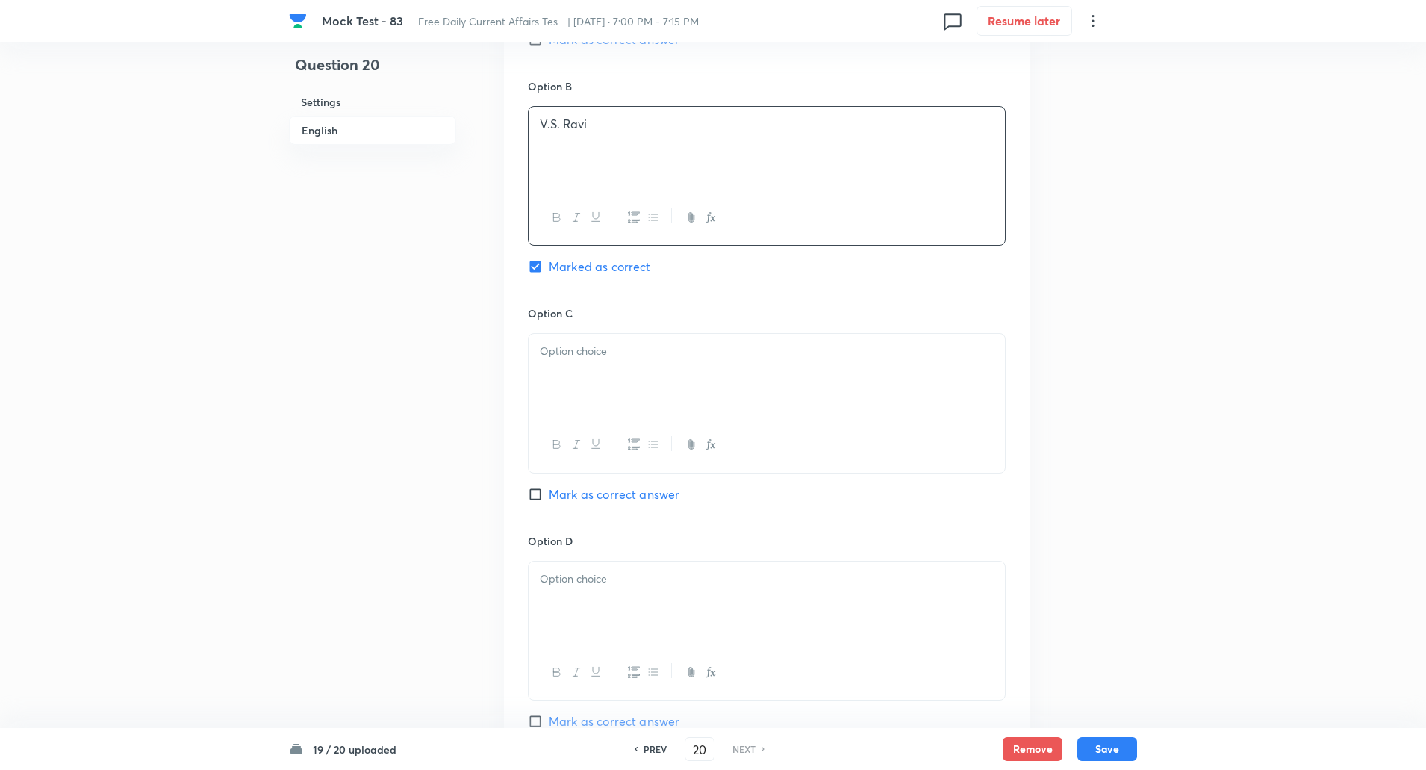
click at [578, 360] on div at bounding box center [767, 376] width 476 height 84
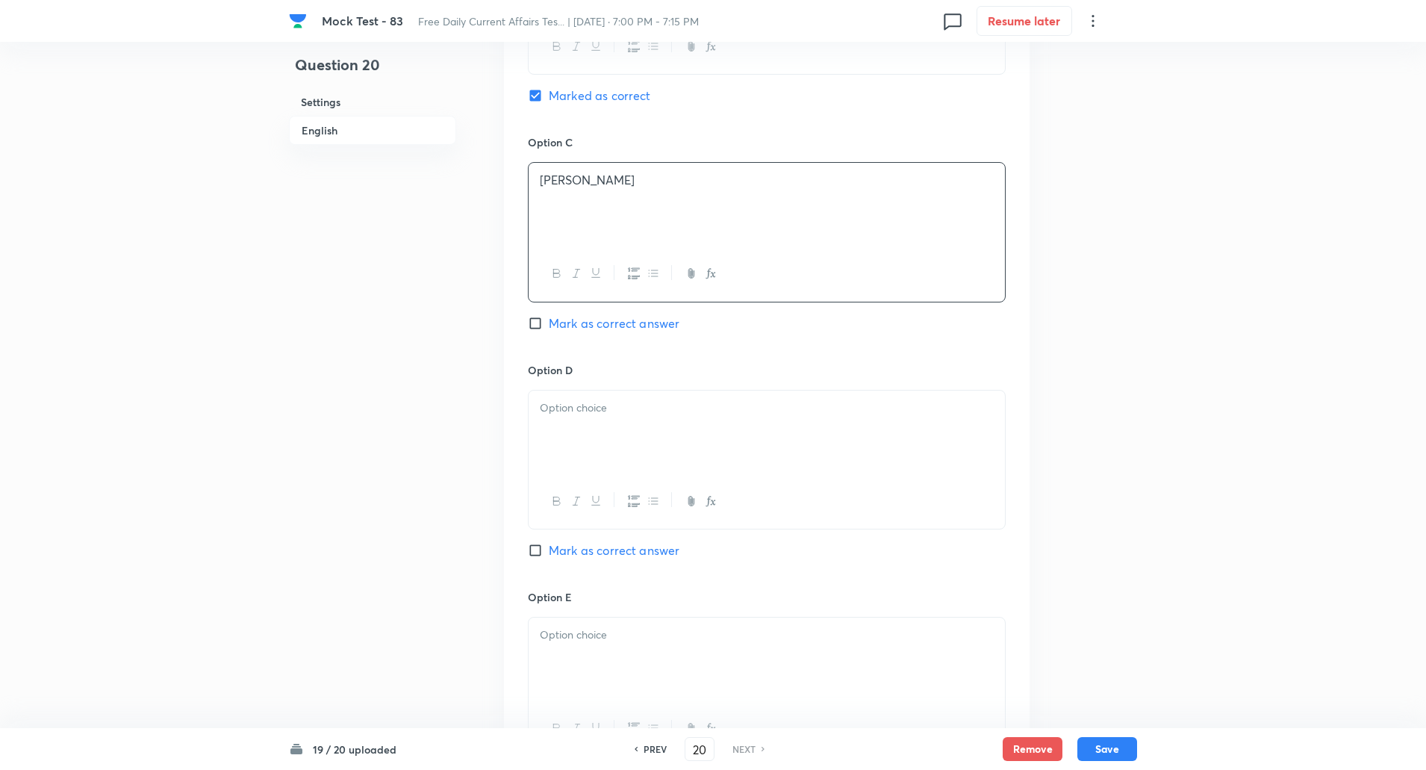
scroll to position [1069, 0]
click at [591, 438] on div at bounding box center [767, 432] width 476 height 84
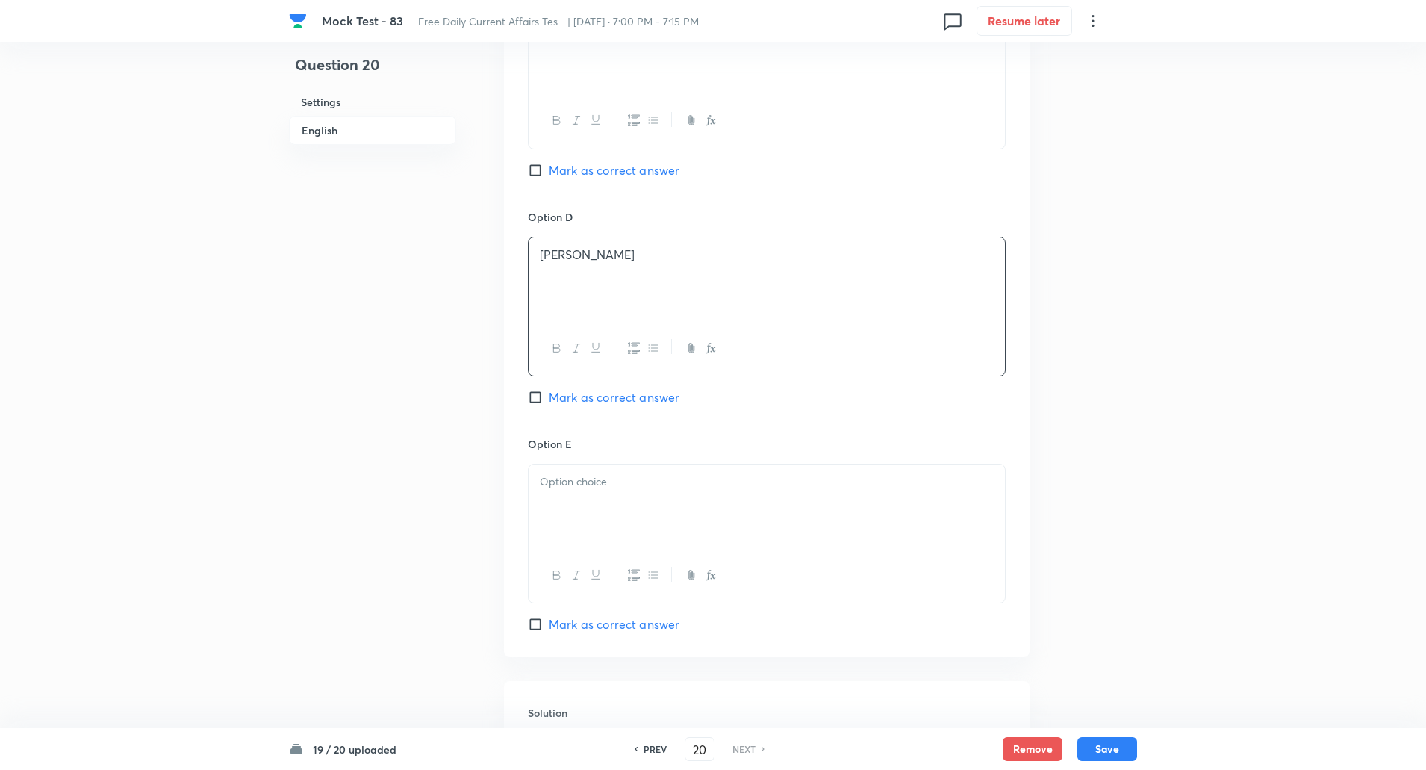
scroll to position [1222, 0]
click at [588, 513] on div at bounding box center [767, 506] width 476 height 84
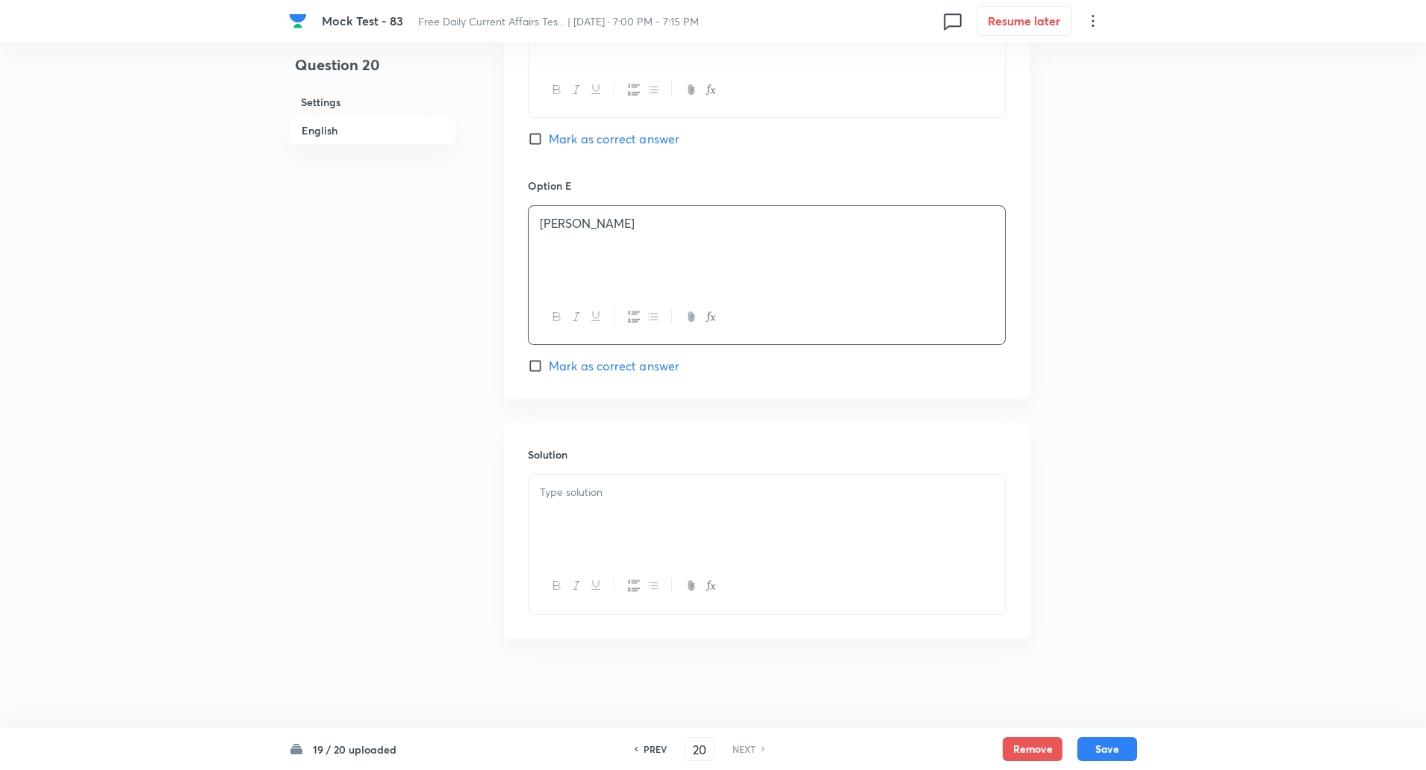
click at [590, 536] on div at bounding box center [767, 517] width 476 height 84
click at [573, 491] on p "Book Confessions of a Shakespeare Addict" at bounding box center [767, 492] width 454 height 17
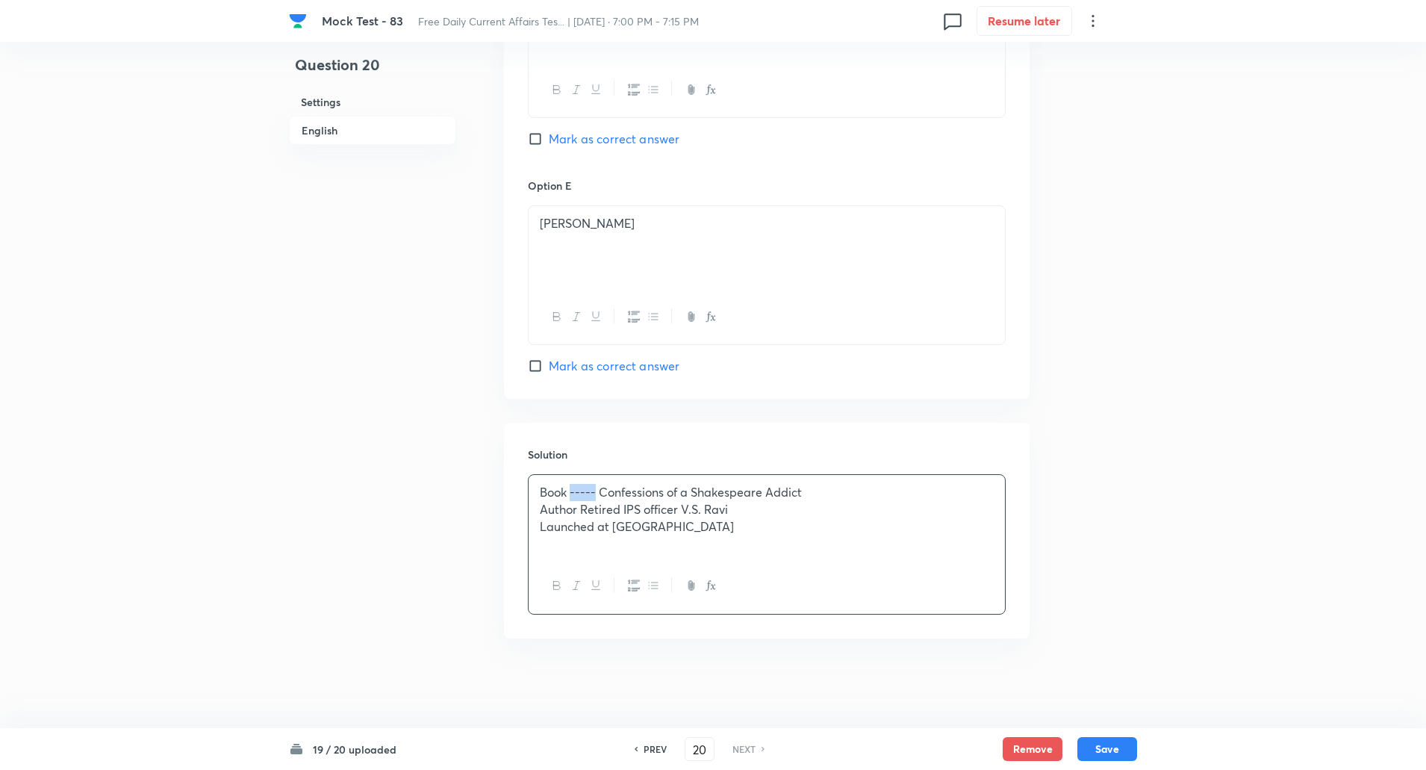
copy p "-----"
click at [582, 510] on p "Author Retired IPS officer V.S. Ravi" at bounding box center [767, 509] width 454 height 17
click at [611, 527] on p "Launched at Hyderabad" at bounding box center [767, 526] width 454 height 17
click at [1122, 747] on button "Save" at bounding box center [1108, 748] width 60 height 24
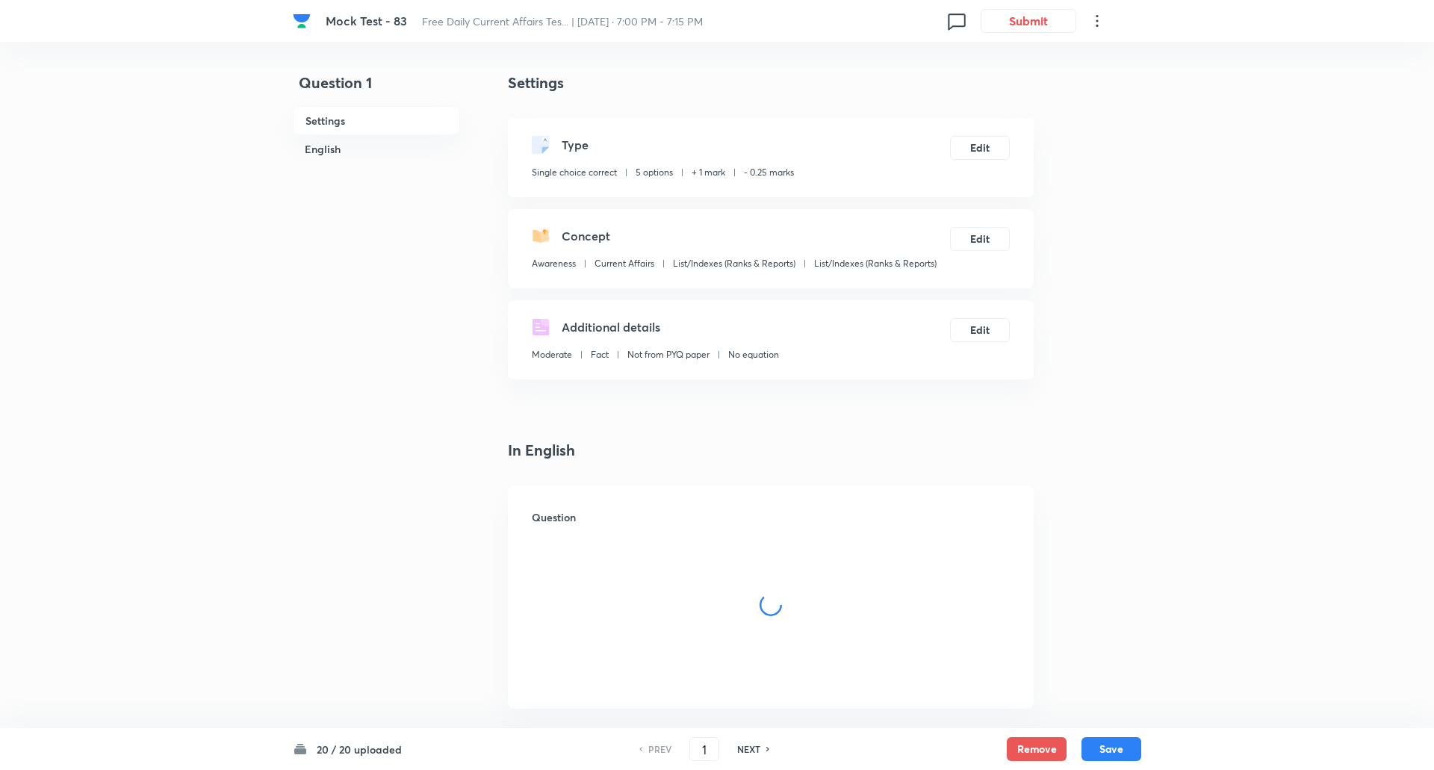
checkbox input "true"
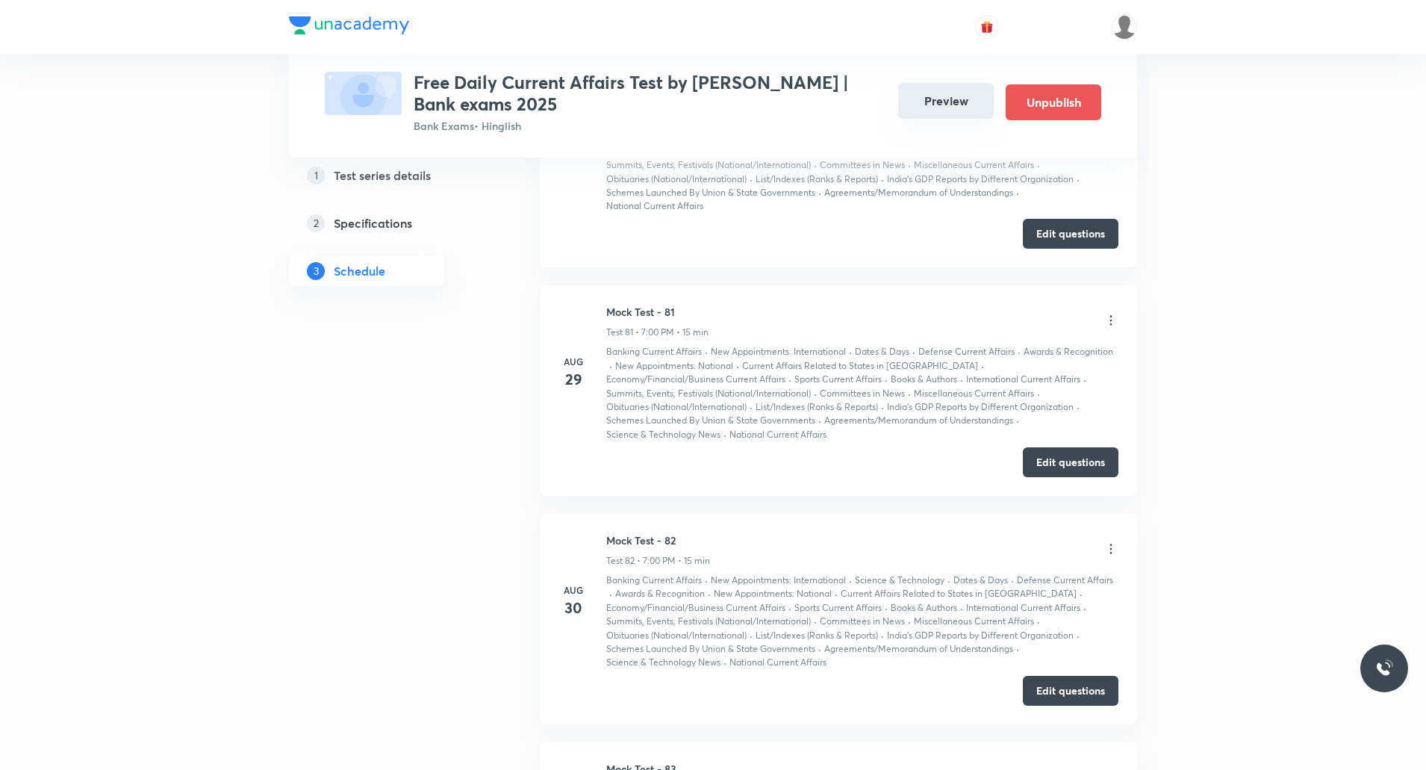
click at [954, 99] on button "Preview" at bounding box center [946, 101] width 96 height 36
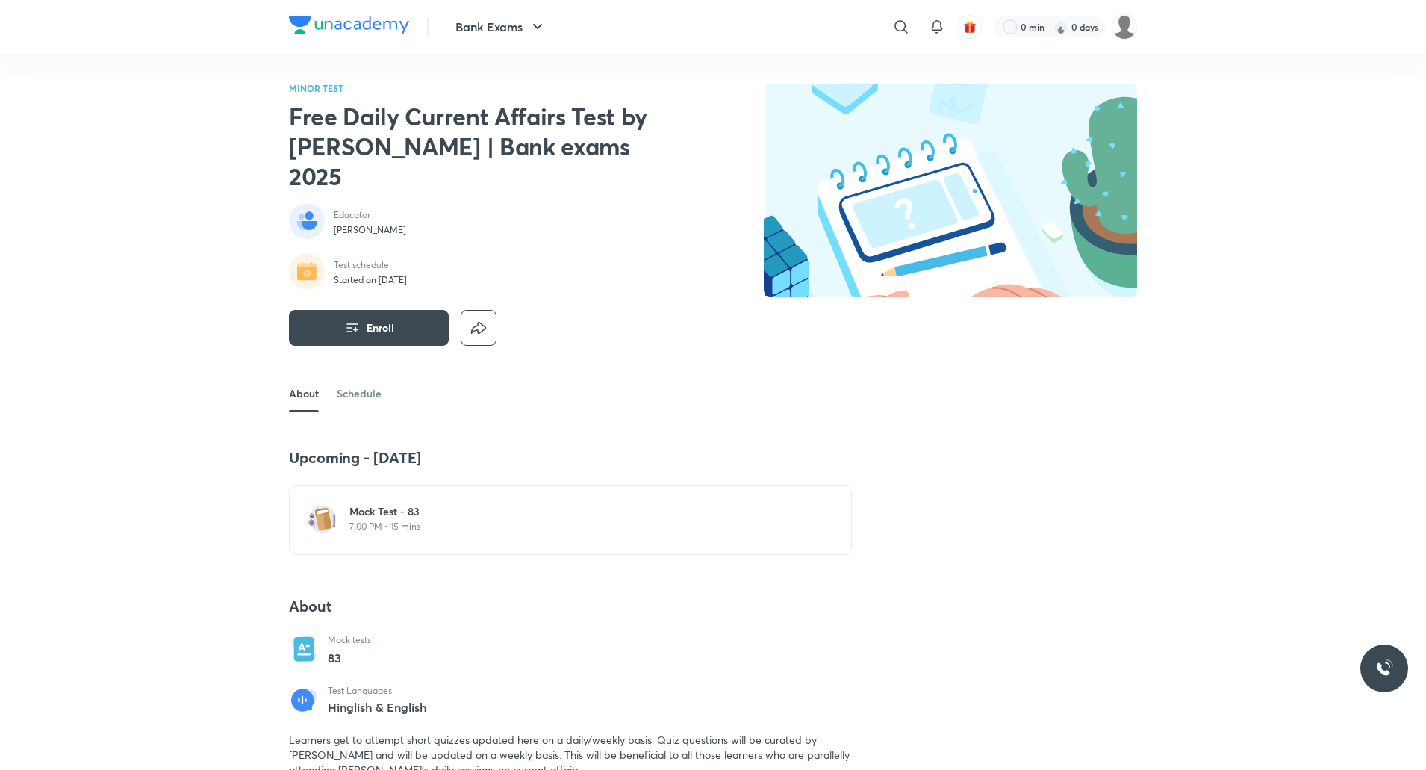
click at [440, 520] on p "7:00 PM • 15 mins" at bounding box center [579, 526] width 460 height 12
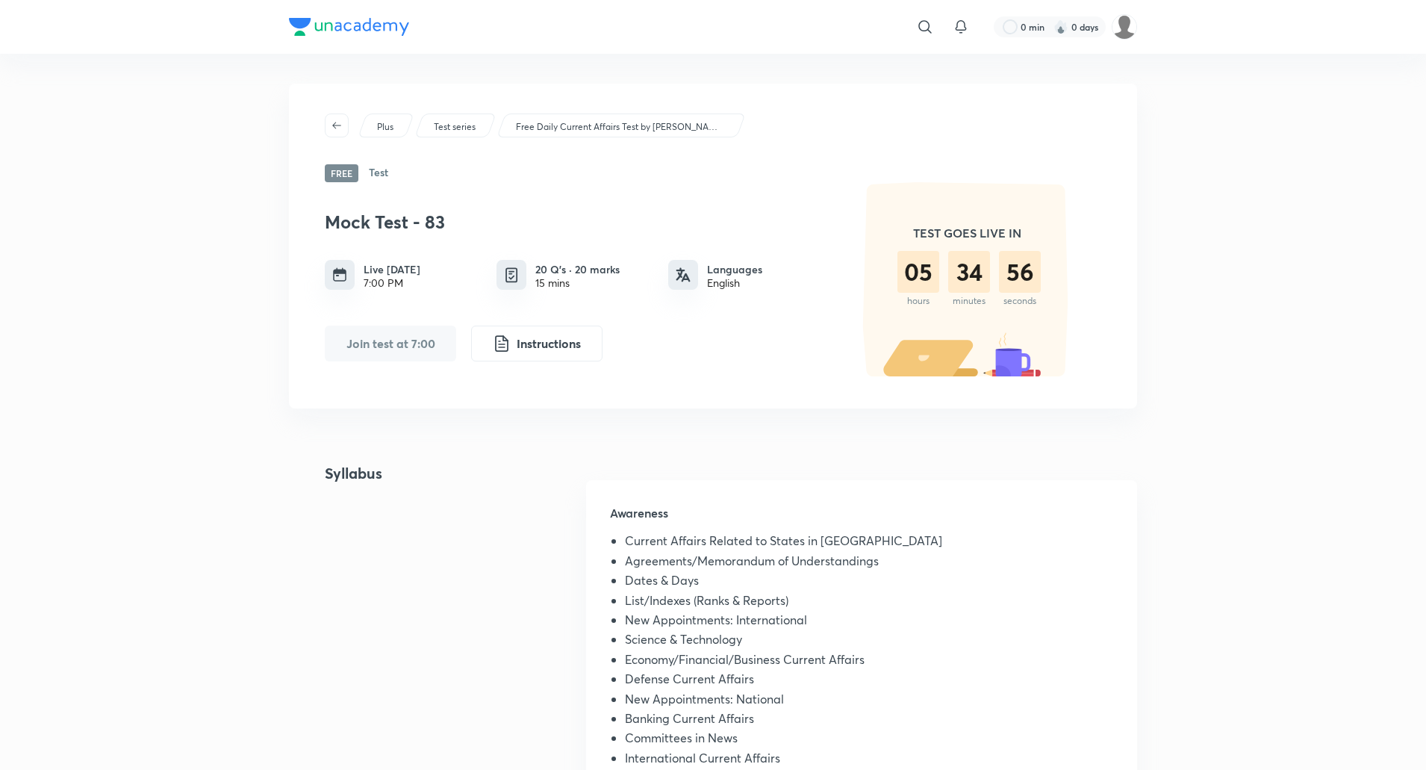
click at [222, 276] on div "​ 0 min 0 days Plus Test series Free Daily Current Affairs Test by Abhijeet Mis…" at bounding box center [713, 765] width 1426 height 1531
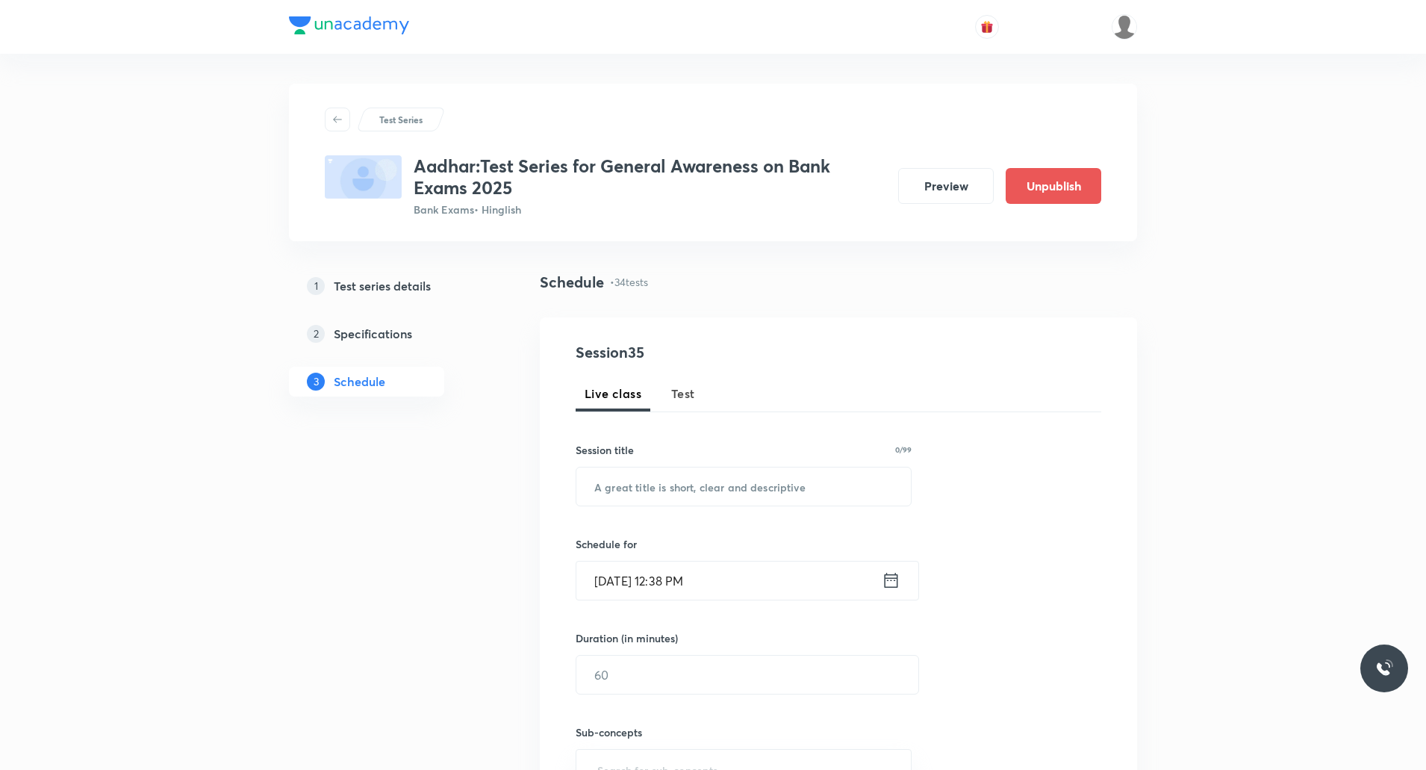
click at [689, 387] on span "Test" at bounding box center [683, 394] width 24 height 18
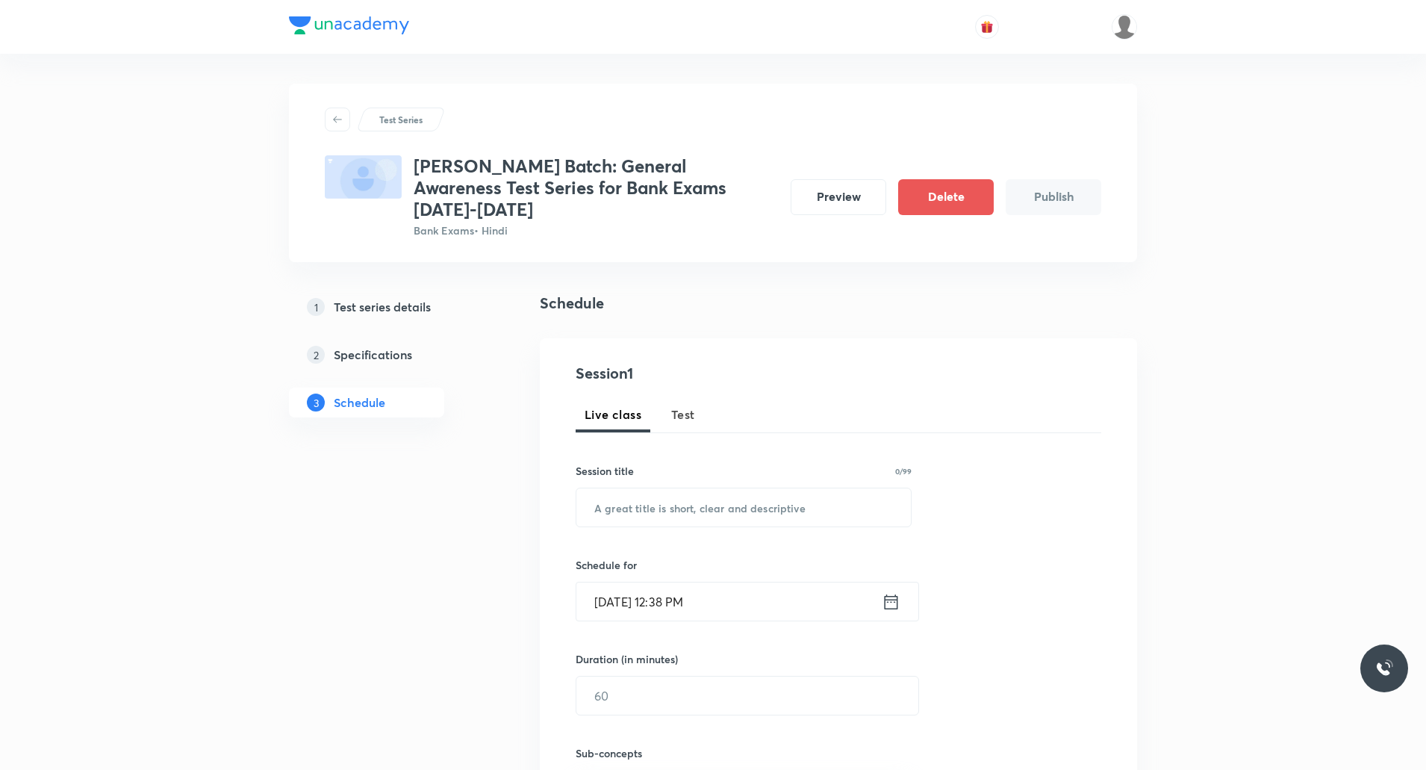
click at [685, 405] on span "Test" at bounding box center [683, 414] width 24 height 18
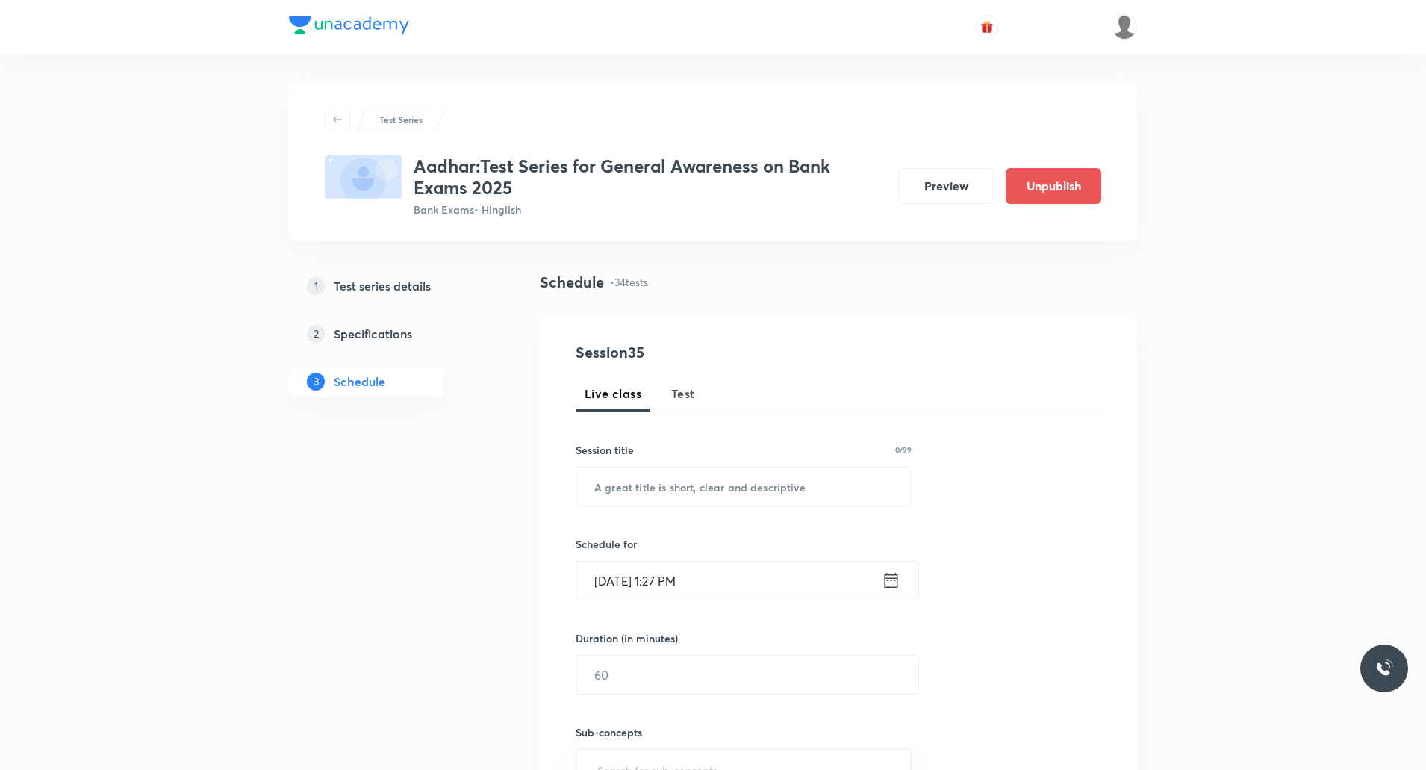
click at [676, 402] on span "Test" at bounding box center [683, 394] width 24 height 18
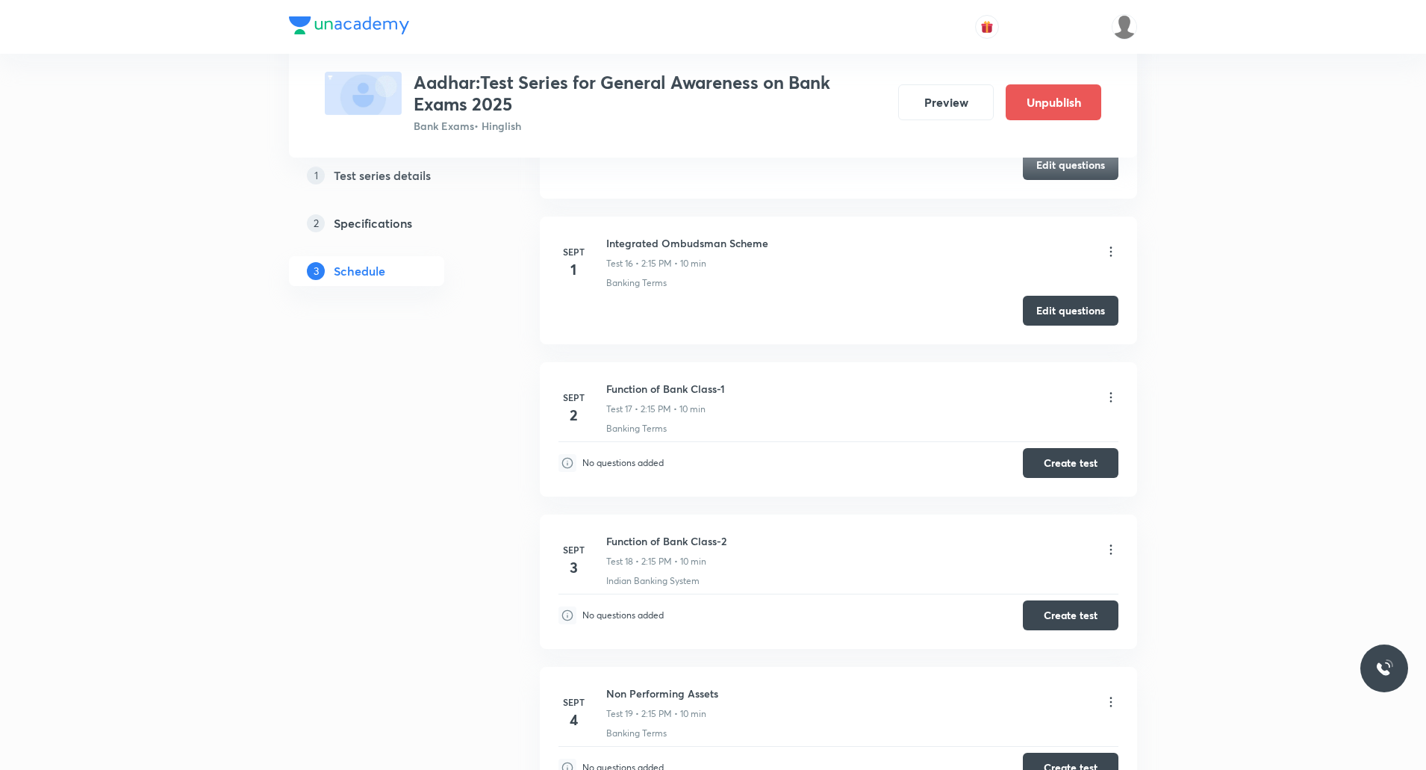
scroll to position [2957, 0]
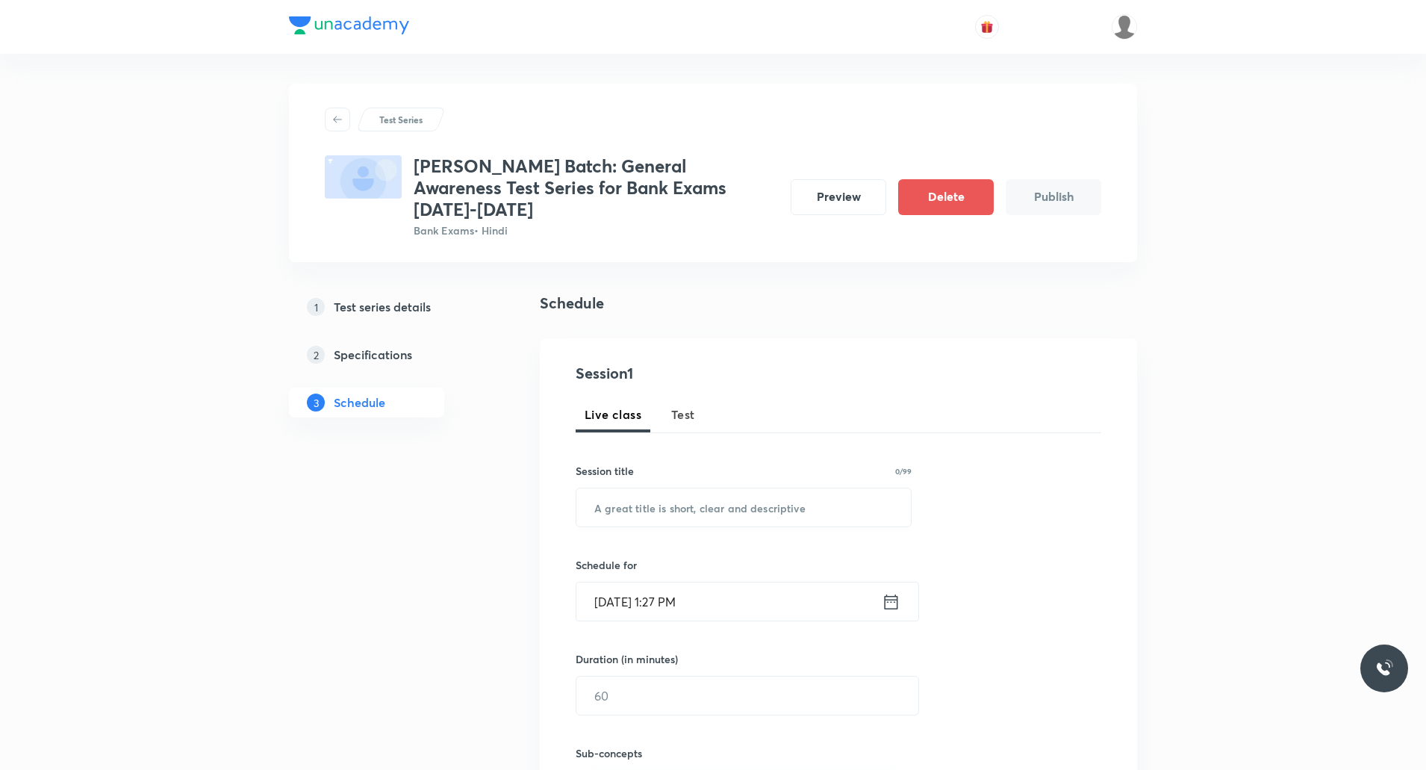
click at [683, 405] on span "Test" at bounding box center [683, 414] width 24 height 18
click at [697, 397] on button "Test" at bounding box center [683, 415] width 42 height 36
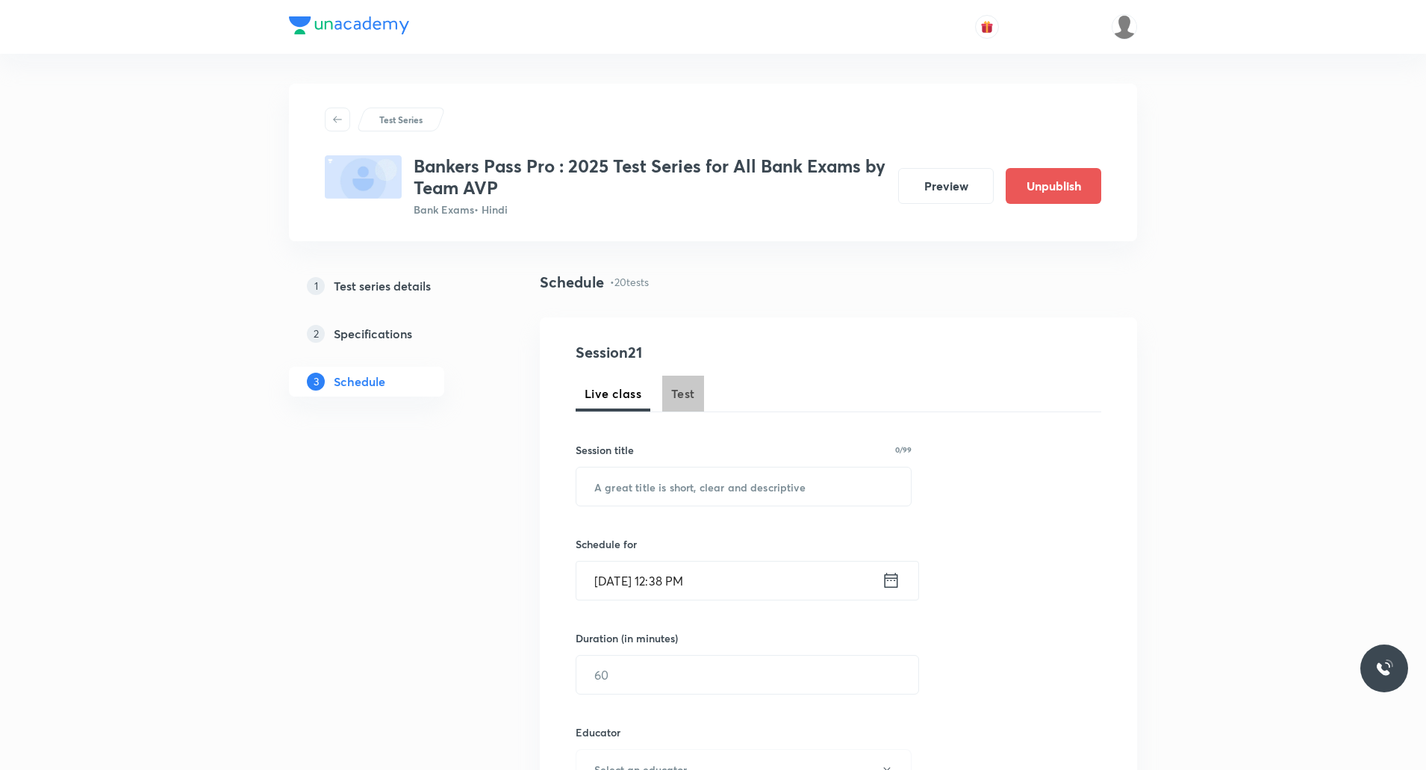
click at [689, 398] on span "Test" at bounding box center [683, 394] width 24 height 18
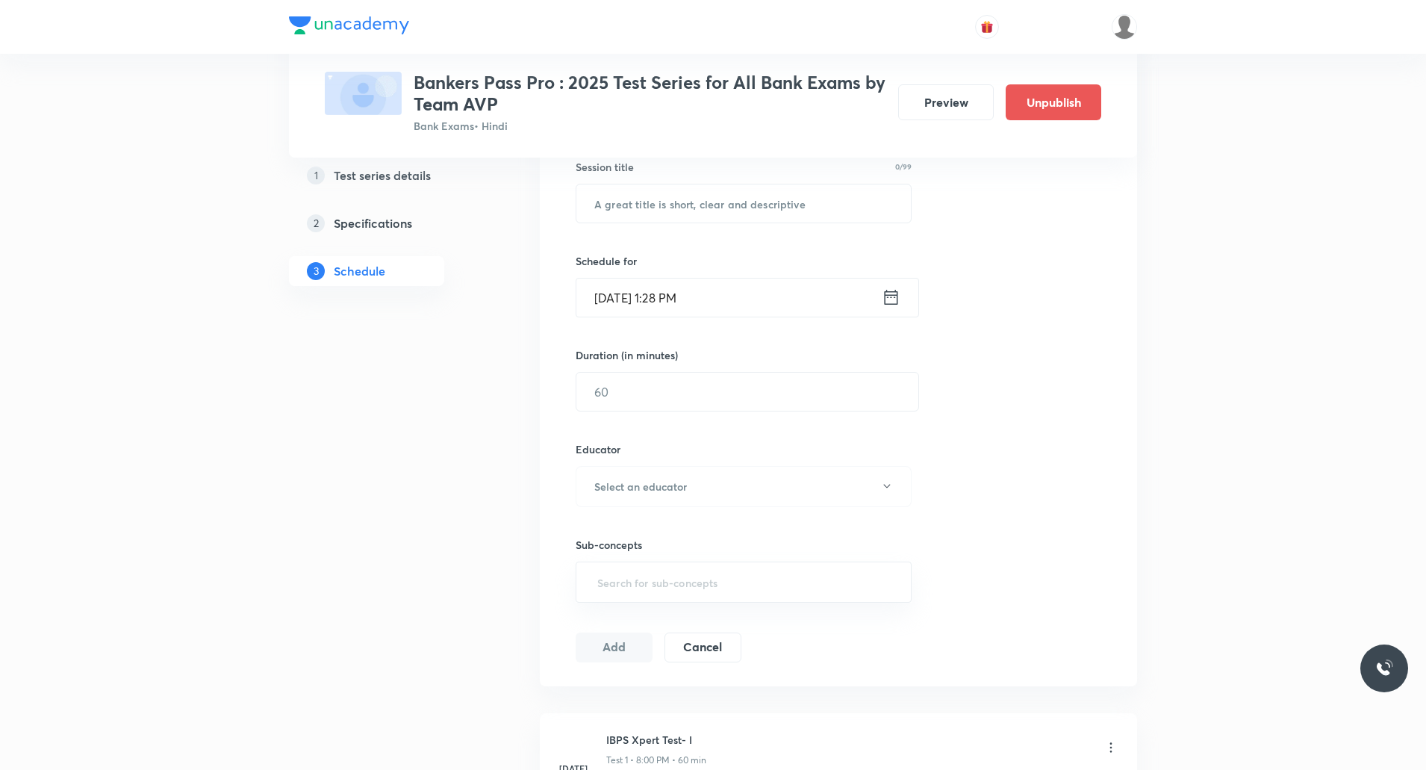
scroll to position [75, 0]
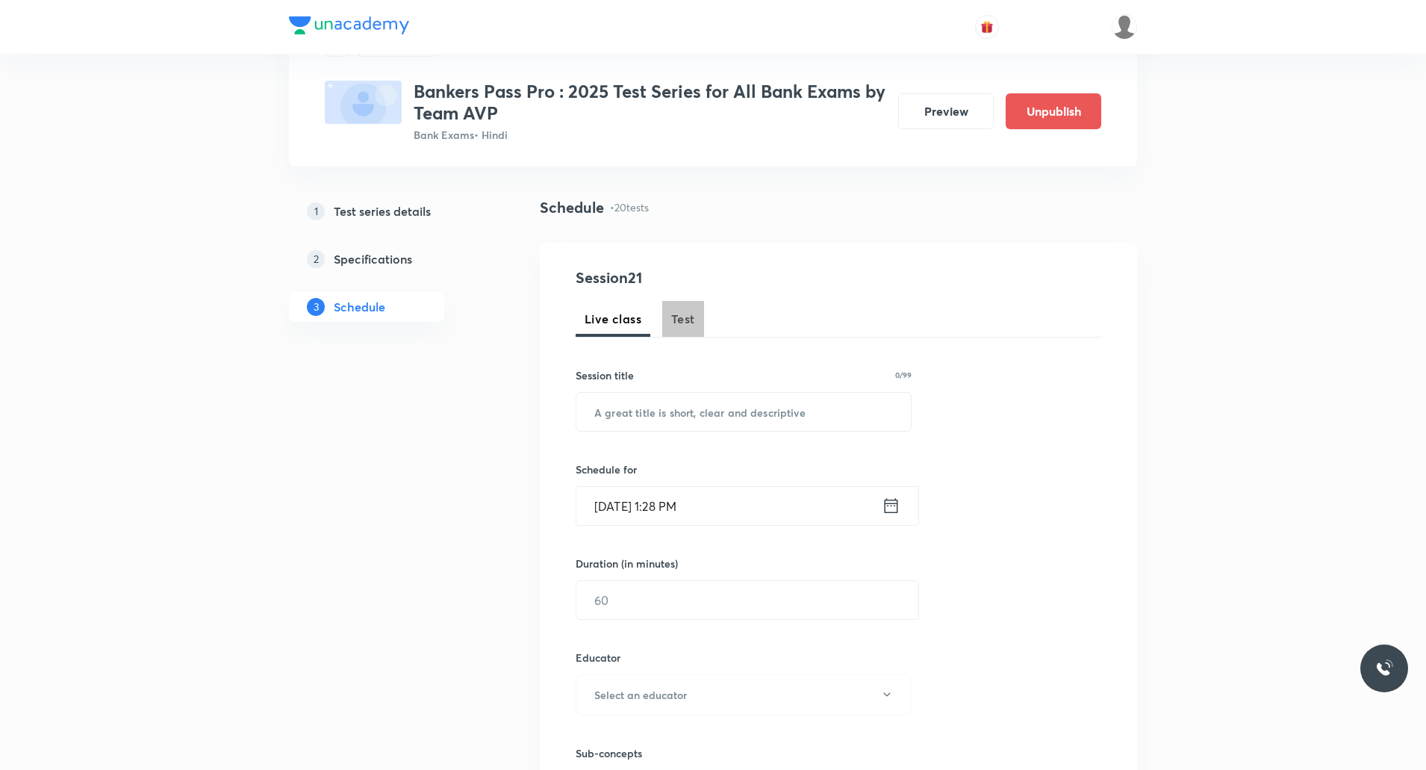
click at [685, 317] on span "Test" at bounding box center [683, 319] width 24 height 18
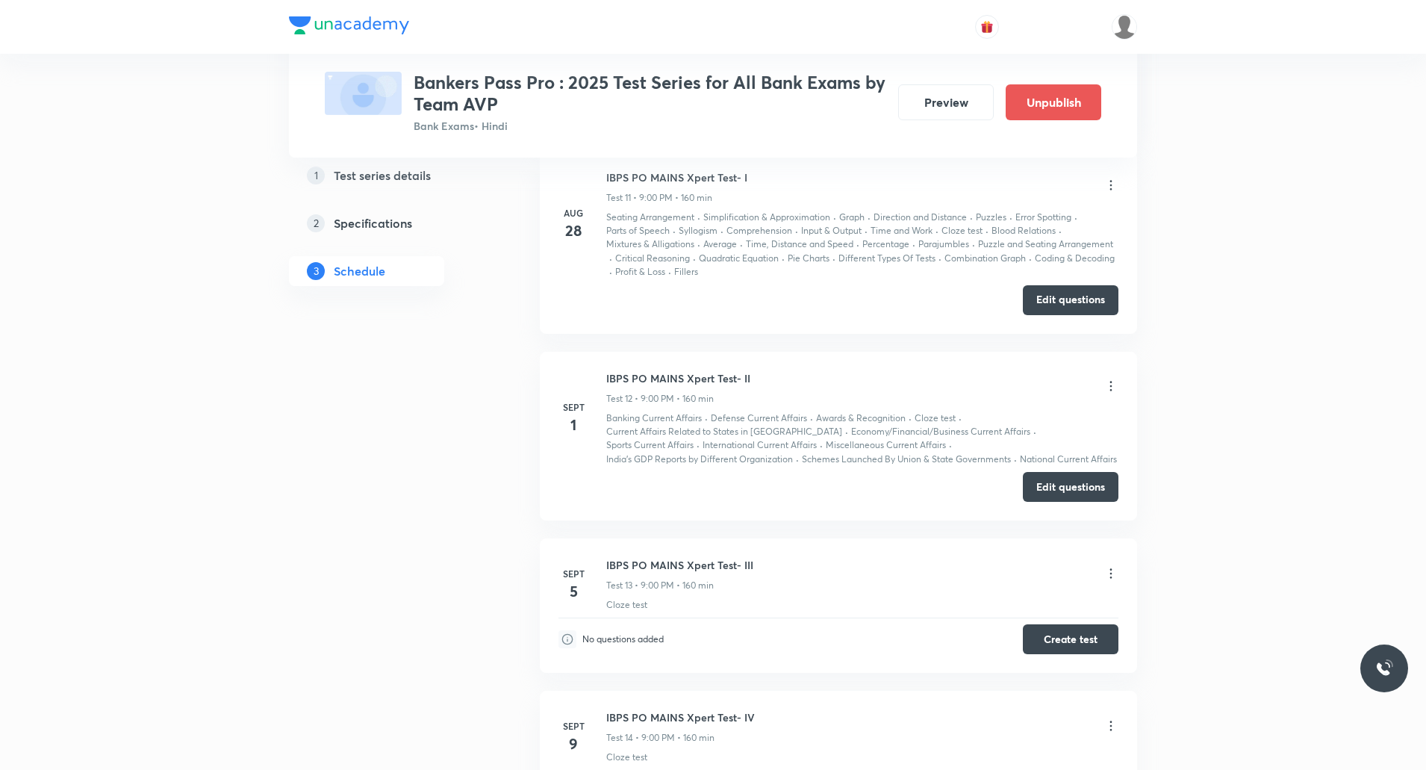
scroll to position [2912, 0]
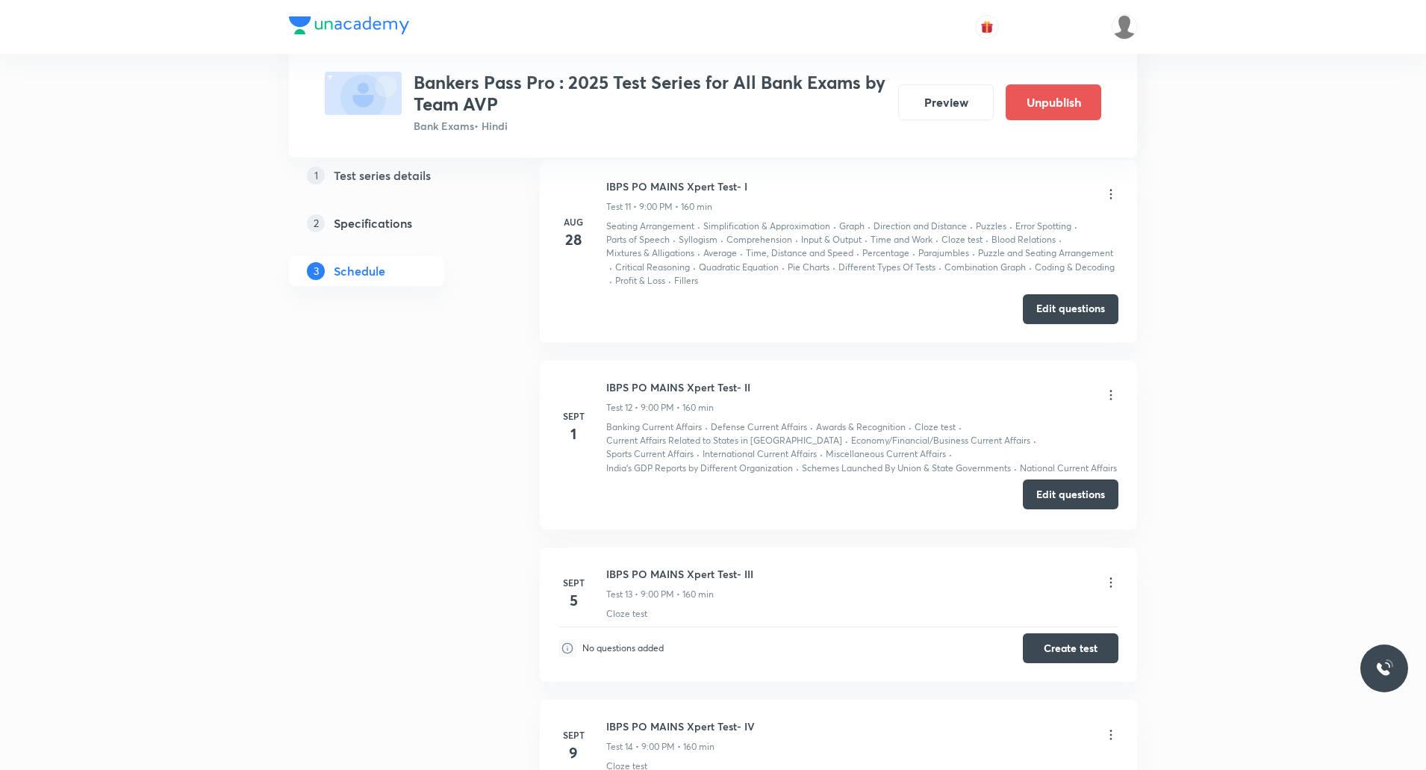
click at [1080, 493] on button "Edit questions" at bounding box center [1071, 494] width 96 height 30
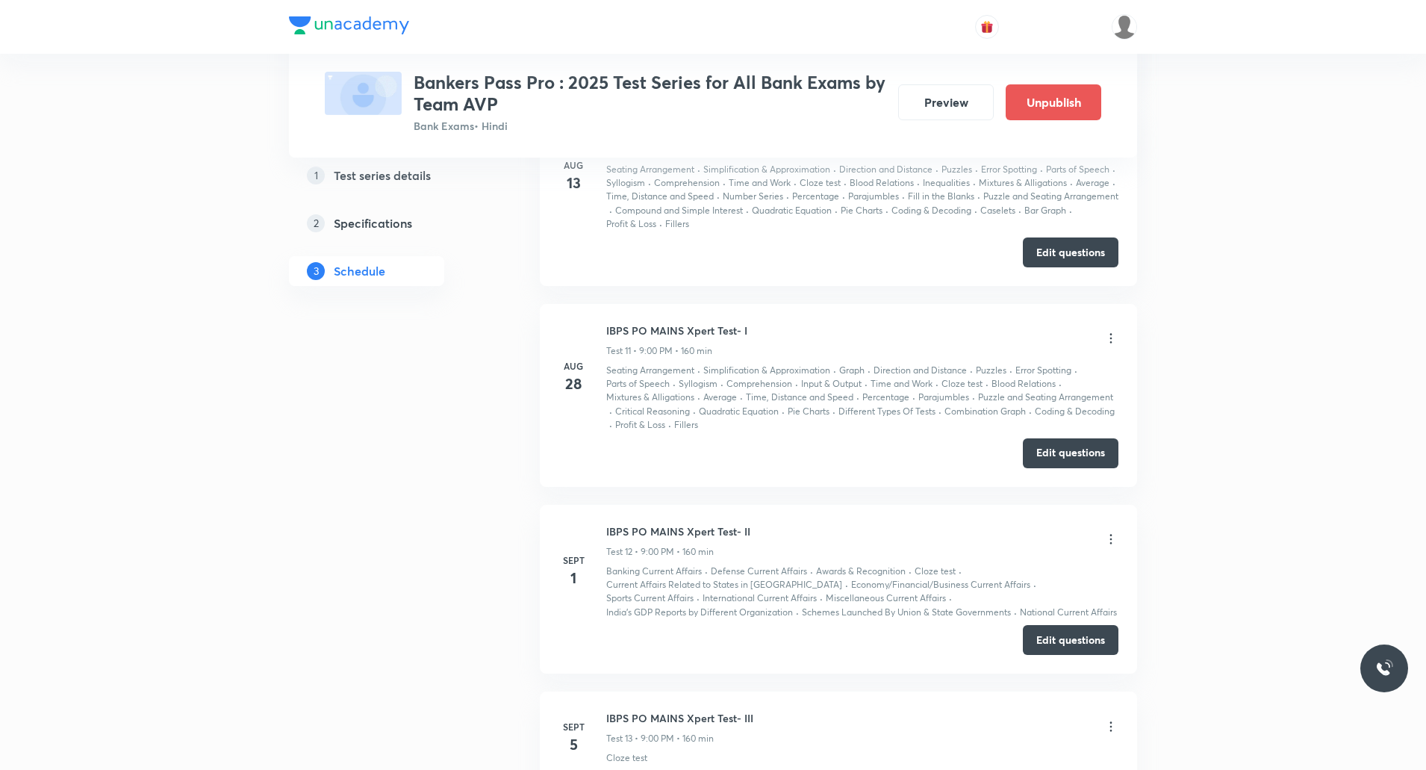
scroll to position [2763, 0]
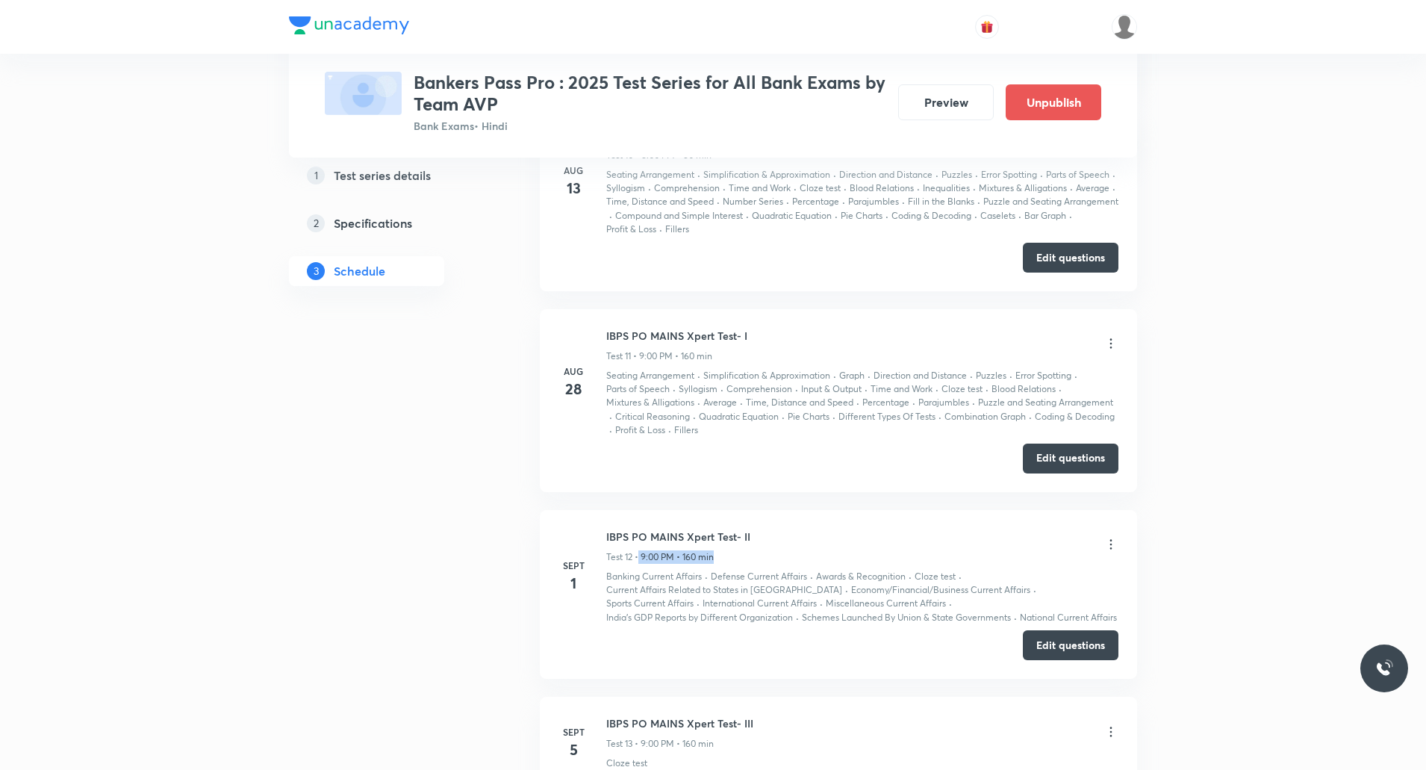
drag, startPoint x: 641, startPoint y: 559, endPoint x: 680, endPoint y: 470, distance: 96.0
click at [733, 553] on div "Test 12 • 9:00 PM • 160 min" at bounding box center [678, 556] width 144 height 13
drag, startPoint x: 599, startPoint y: 332, endPoint x: 778, endPoint y: 323, distance: 179.5
click at [778, 323] on li "Aug 28 IBPS PO MAINS Xpert Test- I Test 11 • 9:00 PM • 160 min Seating Arrangem…" at bounding box center [838, 400] width 597 height 183
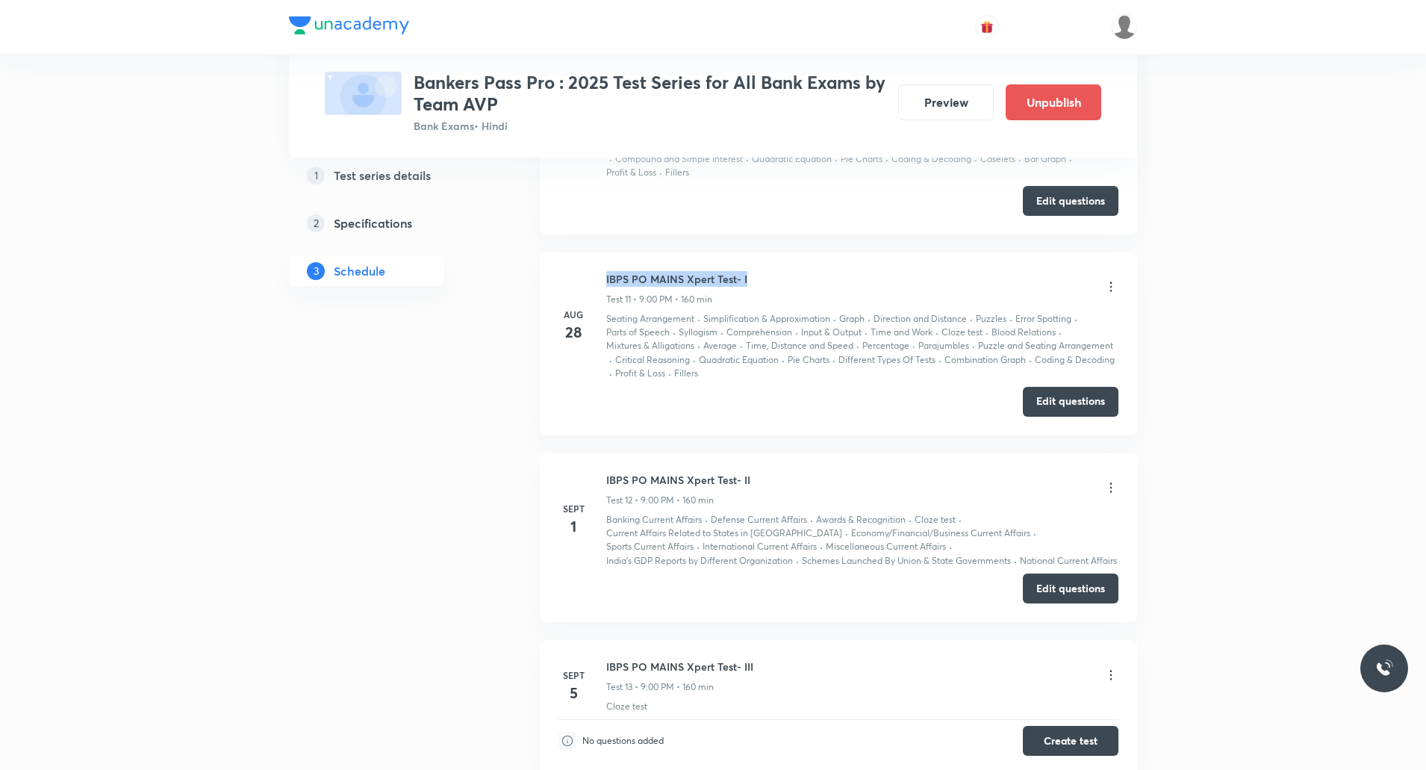
scroll to position [2838, 0]
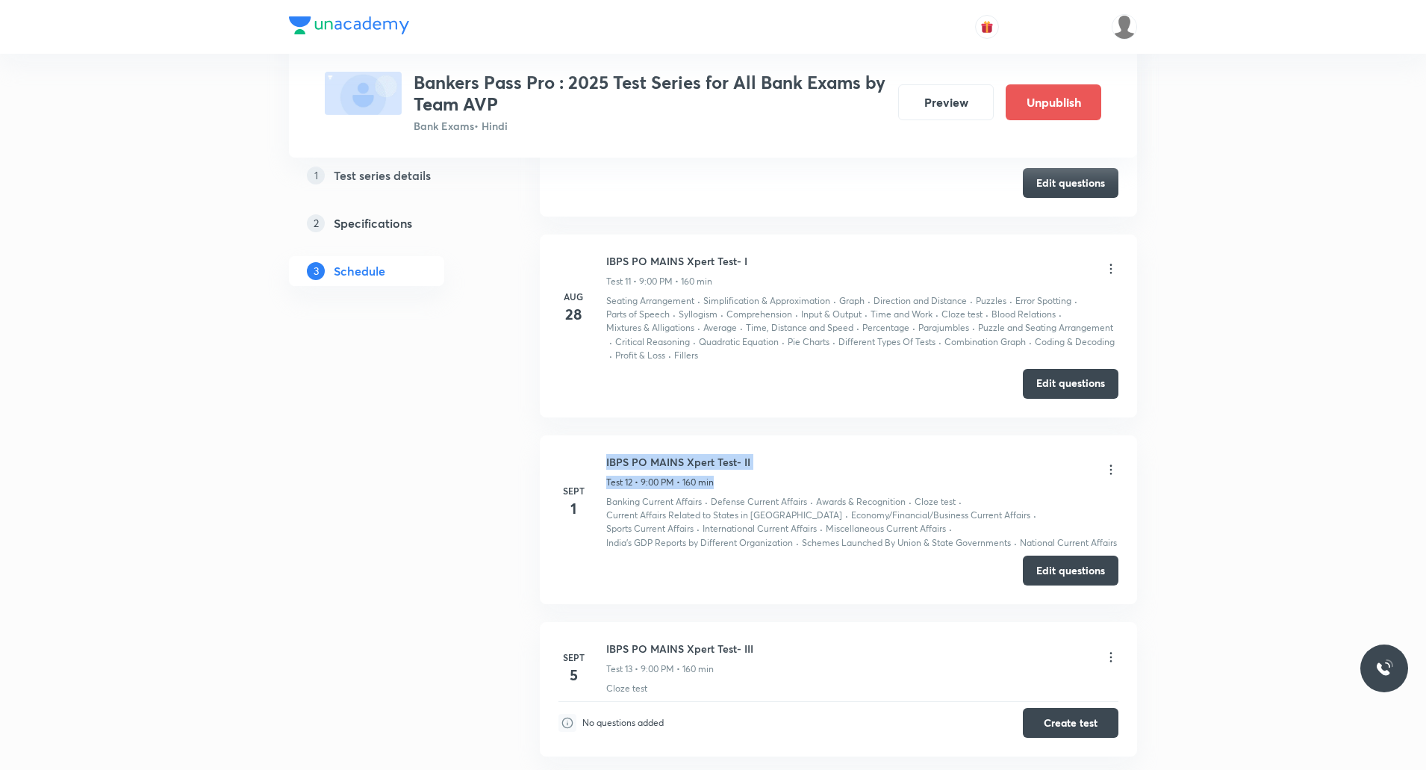
drag, startPoint x: 606, startPoint y: 458, endPoint x: 890, endPoint y: 471, distance: 284.1
click at [890, 471] on div "Sept 1 IBPS PO MAINS Xpert Test- II Test 12 • 9:00 PM • 160 min Banking Current…" at bounding box center [839, 502] width 560 height 96
click at [820, 471] on div "IBPS PO MAINS Xpert Test- II Test 12 • 9:00 PM • 160 min" at bounding box center [862, 471] width 512 height 35
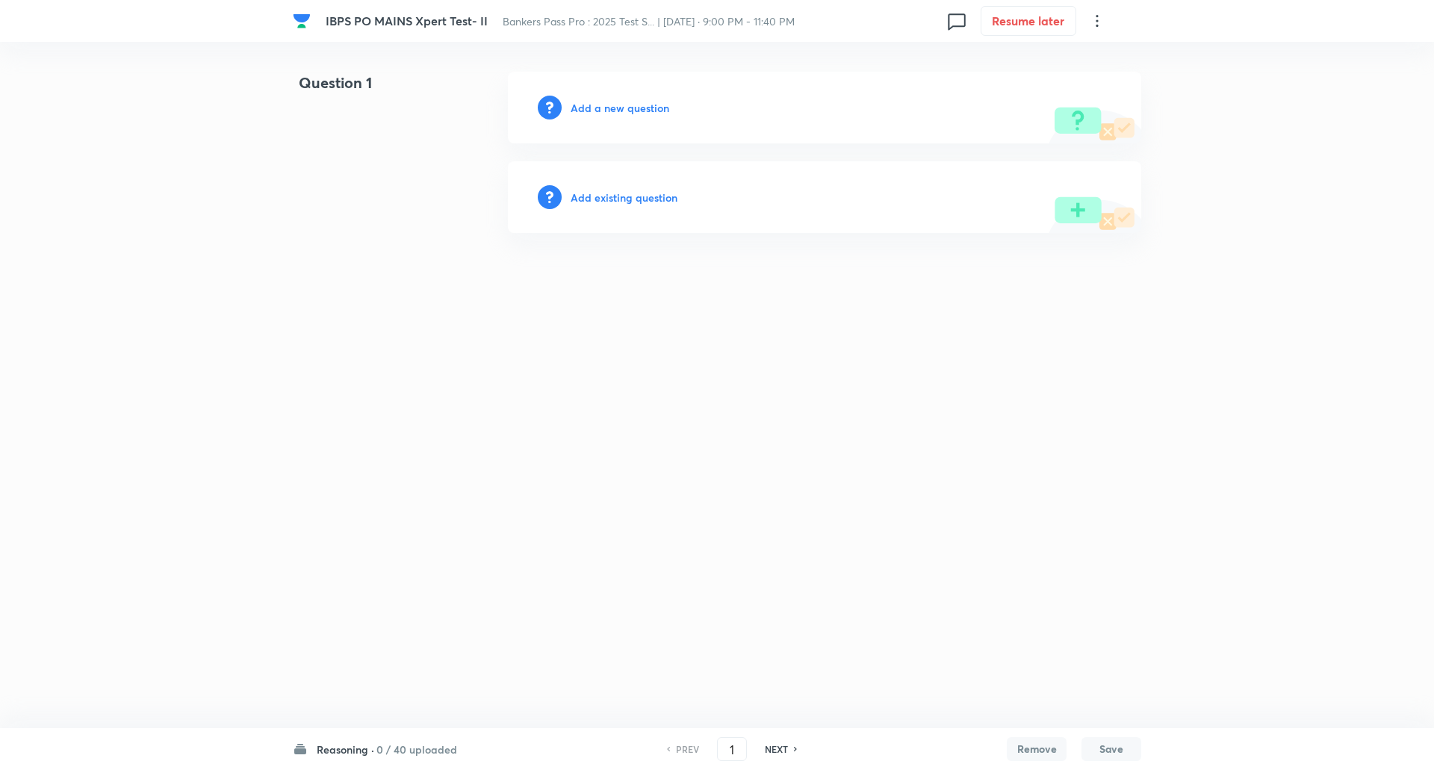
click at [408, 753] on h6 "0 / 40 uploaded" at bounding box center [416, 750] width 81 height 16
click at [668, 305] on html "IBPS PO MAINS Xpert Test- II Bankers Pass Pro : 2025 Test S... | [DATE] · 9:00 …" at bounding box center [717, 152] width 1434 height 305
click at [342, 747] on h6 "Reasoning ·" at bounding box center [345, 750] width 57 height 16
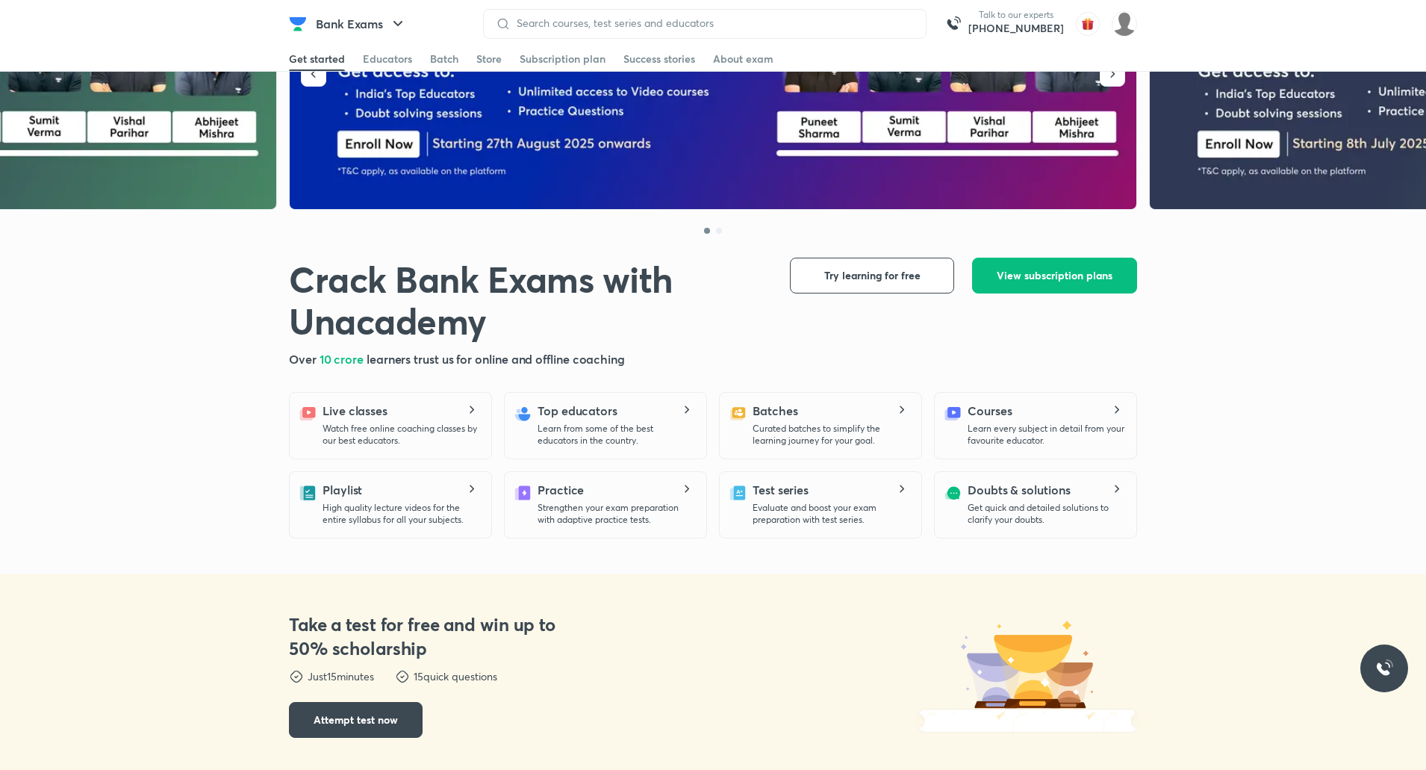
scroll to position [1573, 0]
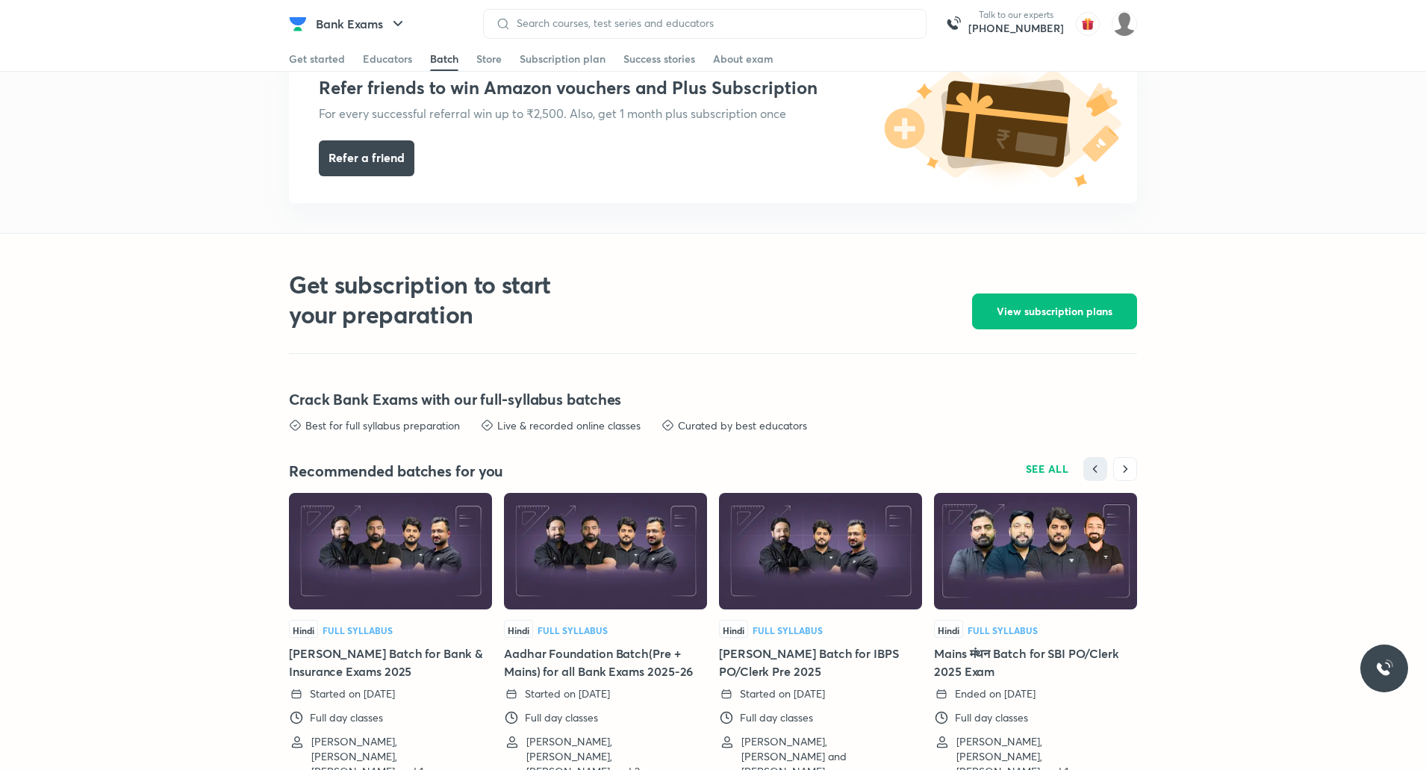
scroll to position [2882, 0]
